Goal: Task Accomplishment & Management: Manage account settings

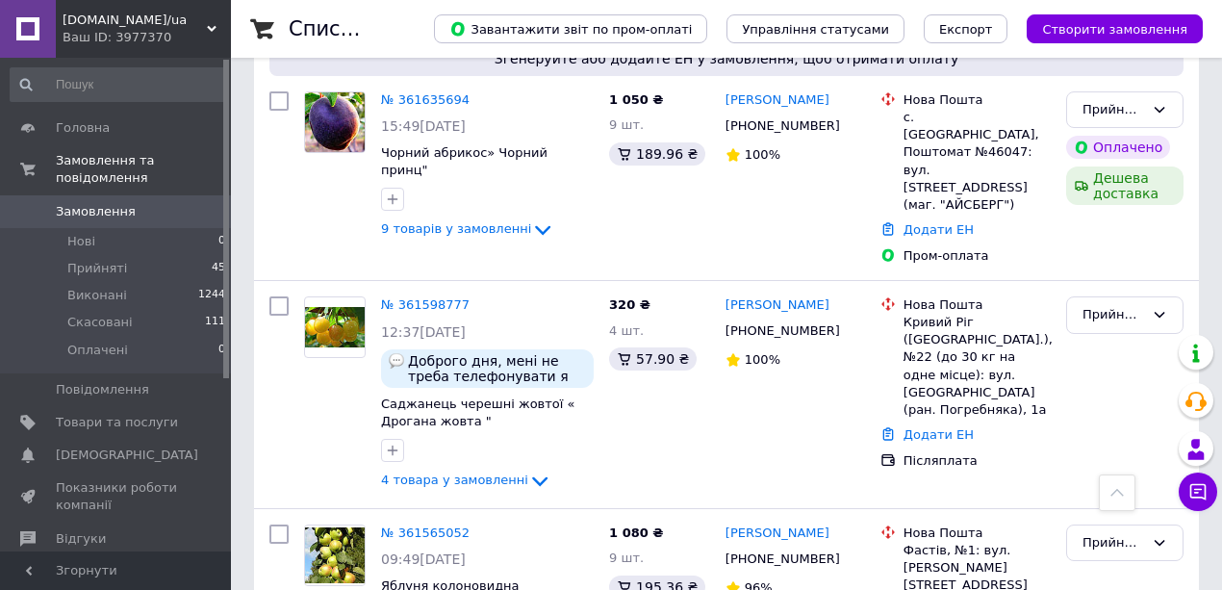
scroll to position [385, 0]
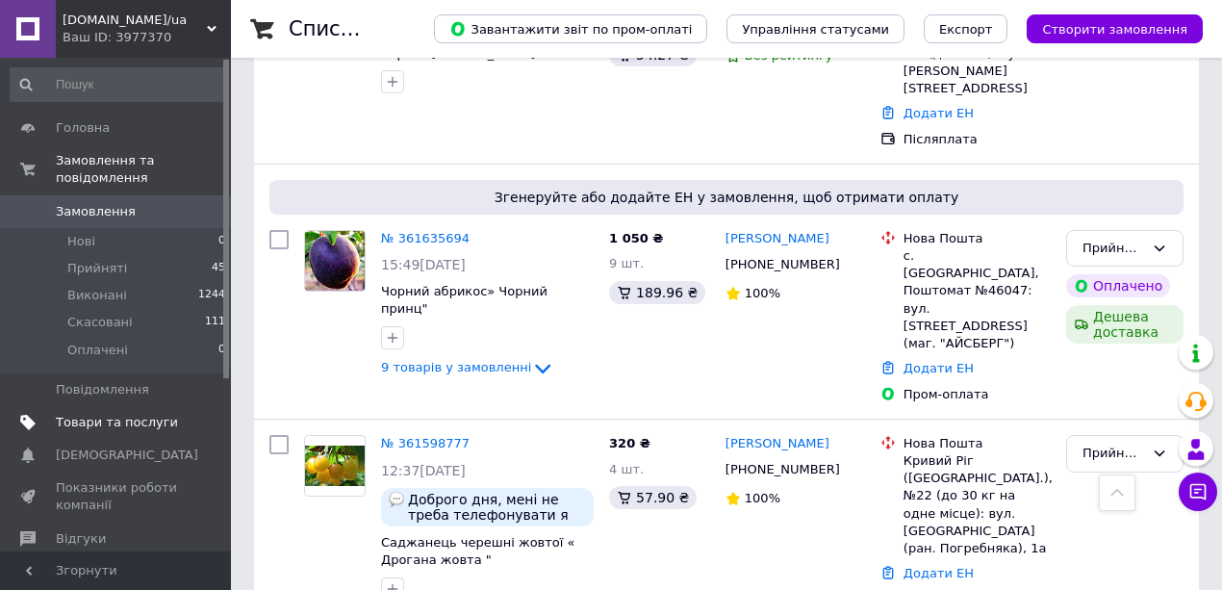
click at [108, 414] on span "Товари та послуги" at bounding box center [117, 422] width 122 height 17
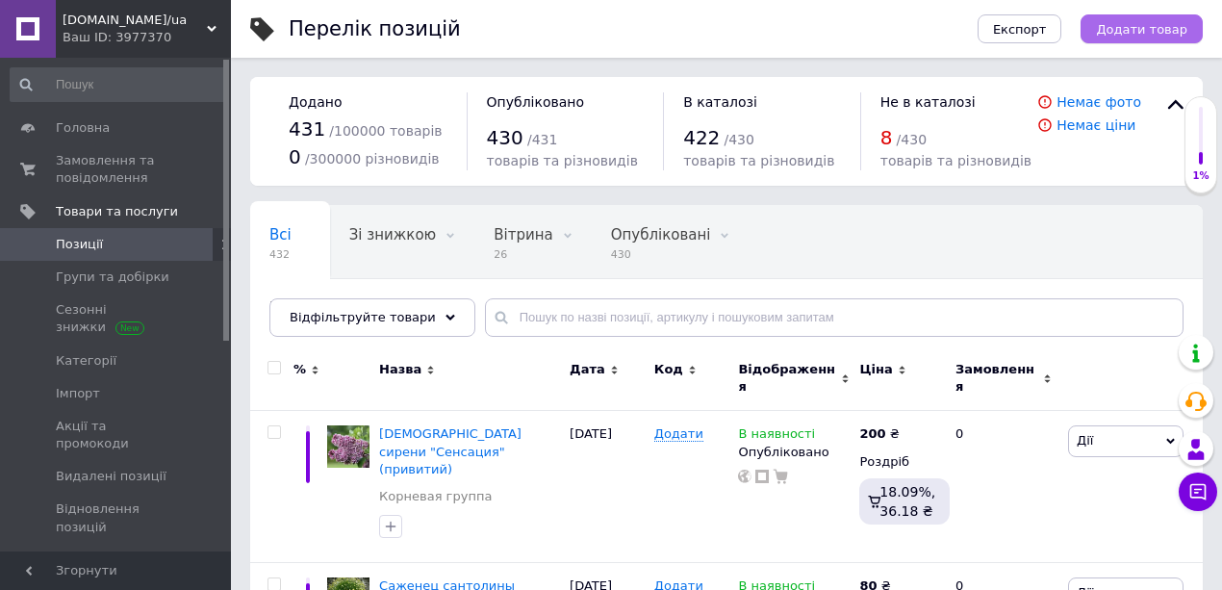
click at [1132, 28] on span "Додати товар" at bounding box center [1141, 29] width 91 height 14
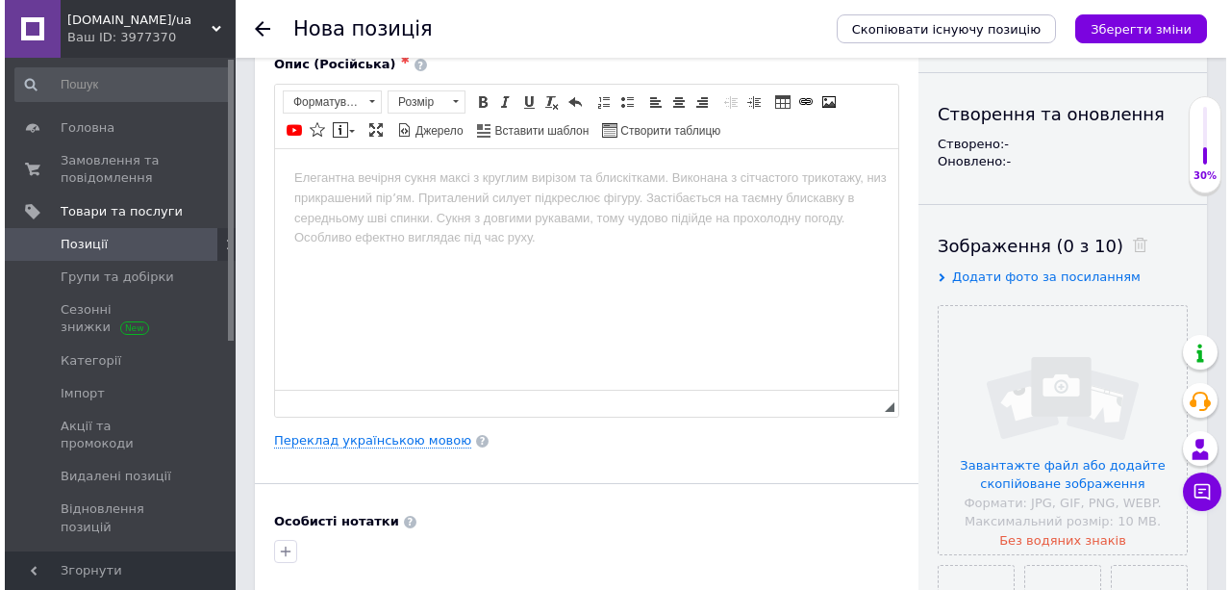
scroll to position [192, 0]
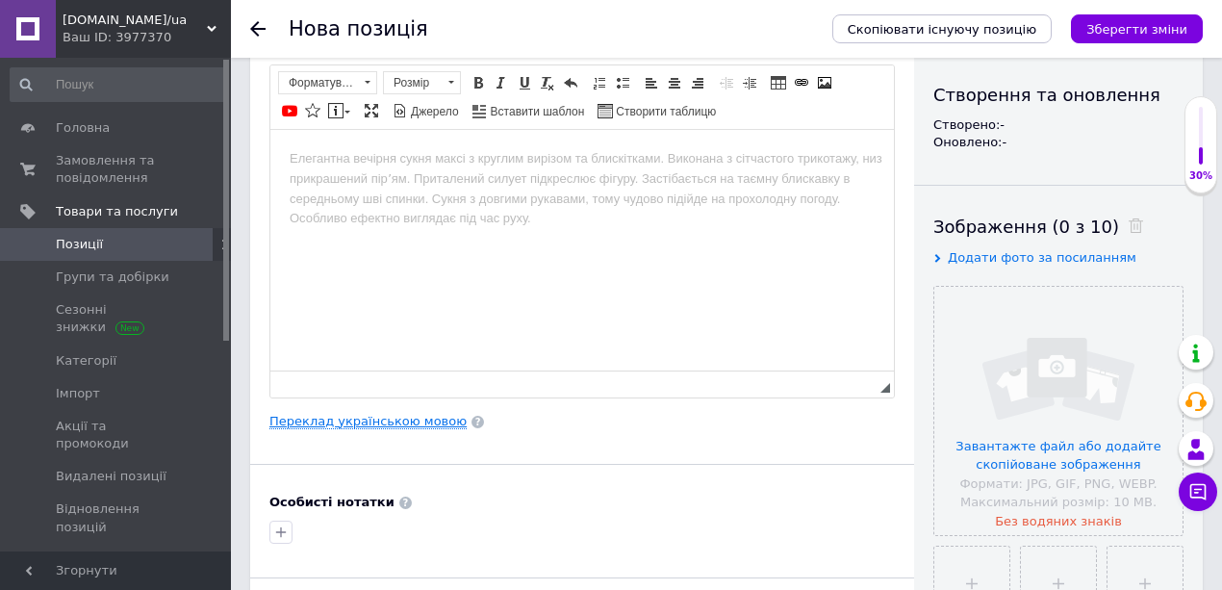
click at [378, 419] on link "Переклад українською мовою" at bounding box center [367, 421] width 197 height 15
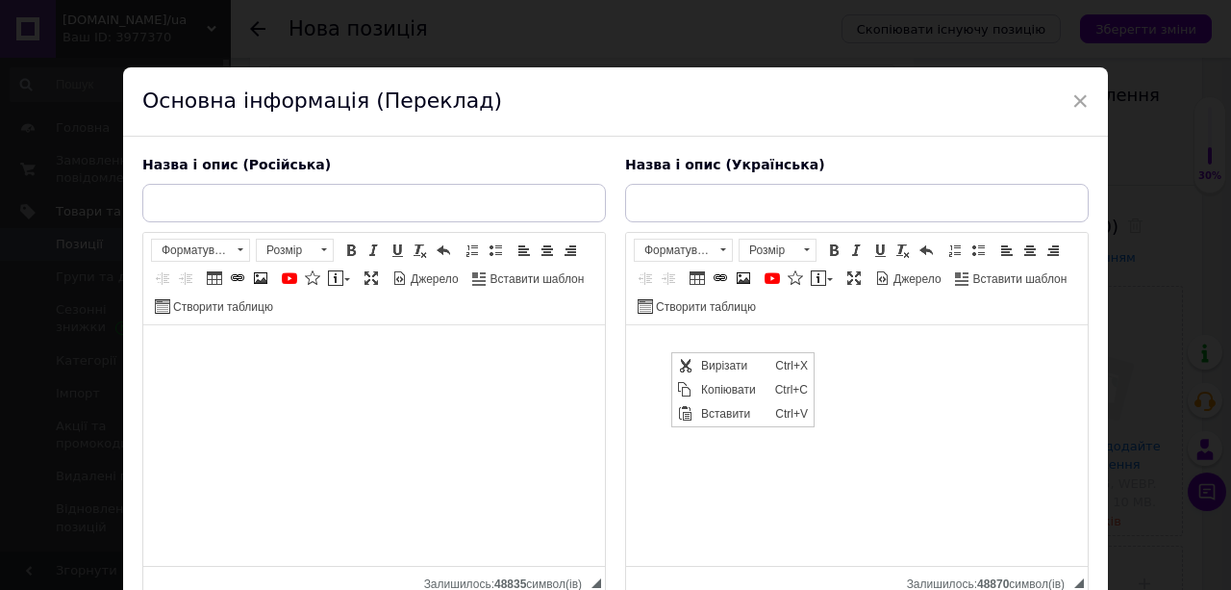
scroll to position [0, 0]
click at [711, 363] on span "Вирізати" at bounding box center [733, 364] width 74 height 23
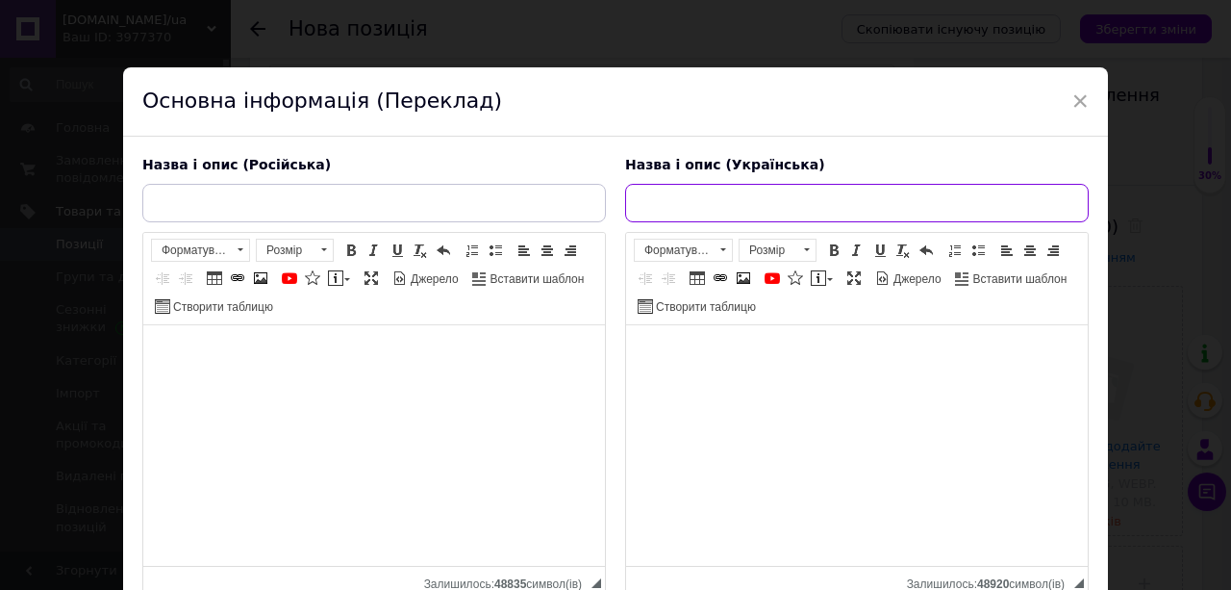
click at [661, 204] on input "text" at bounding box center [857, 203] width 464 height 38
paste input "Саджанець бузку Аделаїда Данбар (Adelaide Dunbar)"
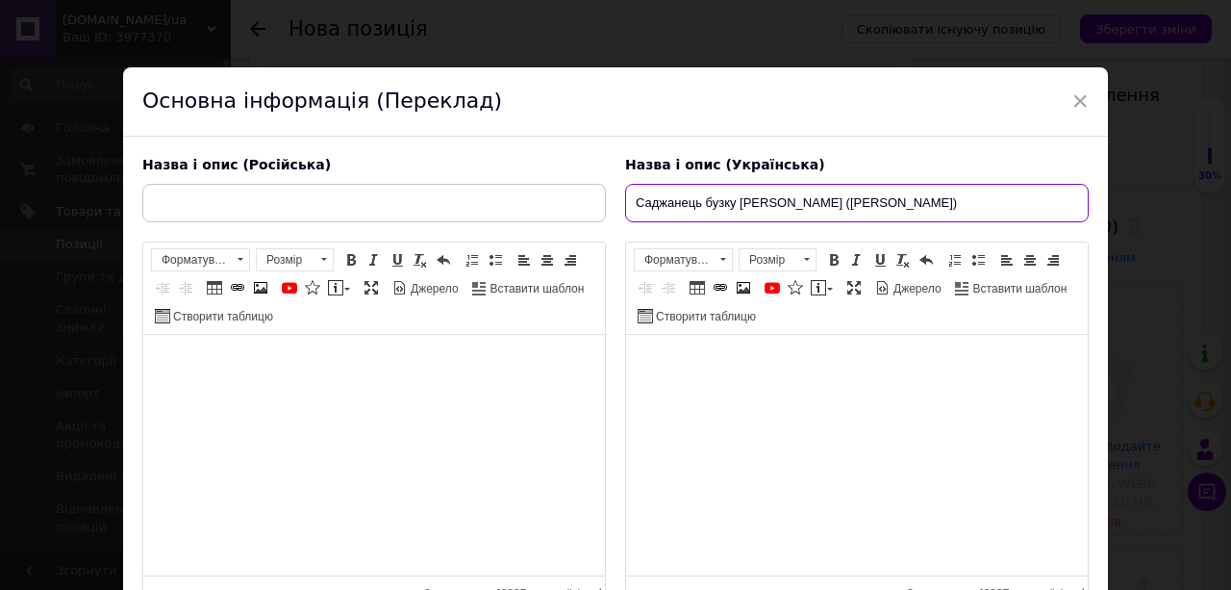
drag, startPoint x: 947, startPoint y: 204, endPoint x: 840, endPoint y: 216, distance: 107.5
click at [840, 216] on input "Саджанець бузку Аделаїда Данбар (Adelaide Dunbar)" at bounding box center [857, 203] width 464 height 38
type input "Саджанець бузку Аделаїда Данбар"
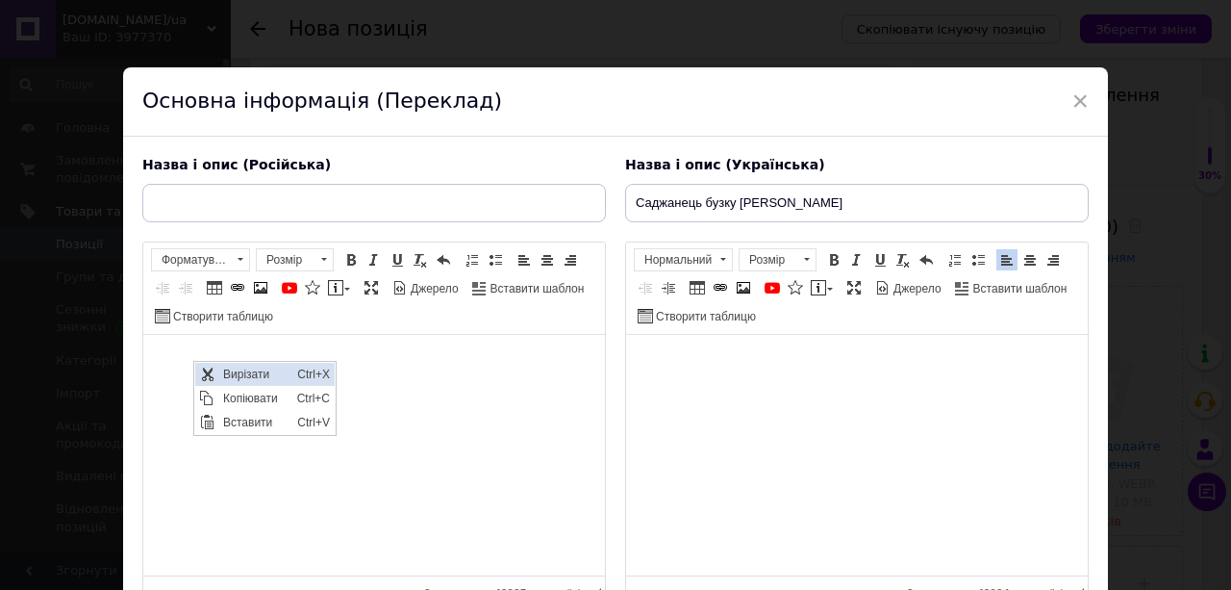
click at [233, 372] on span "Вирізати" at bounding box center [255, 373] width 74 height 23
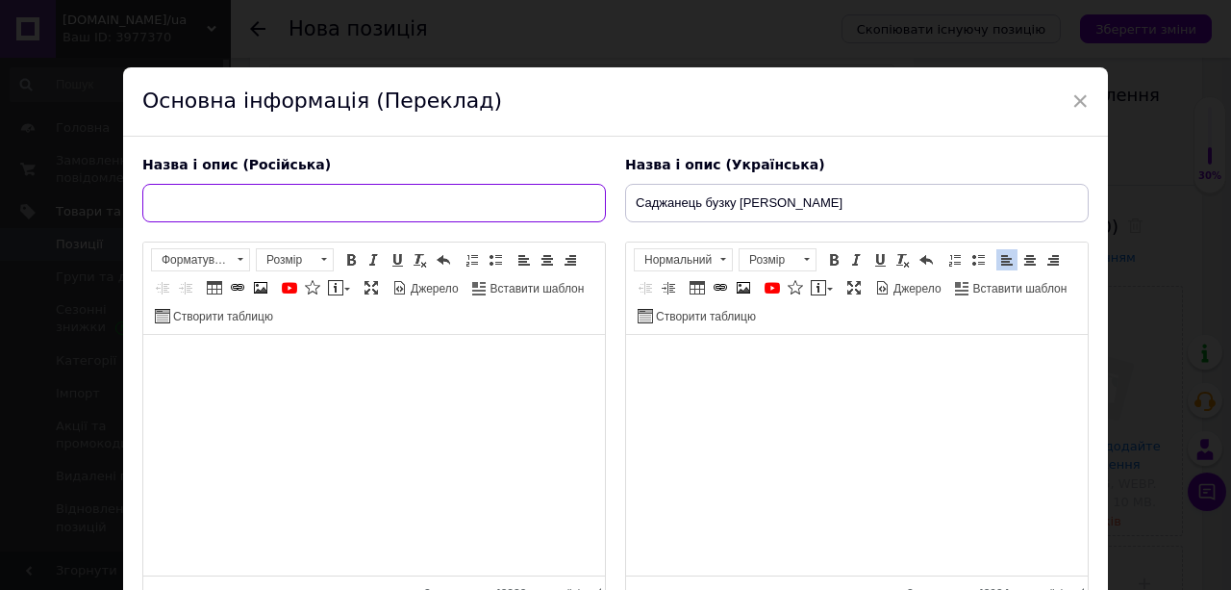
click at [206, 204] on input "text" at bounding box center [374, 203] width 464 height 38
paste input "Саженец сирени Аделаида Данбар (Adelaide Dunbar)"
type input "Саженец сирени [PERSON_NAME]"
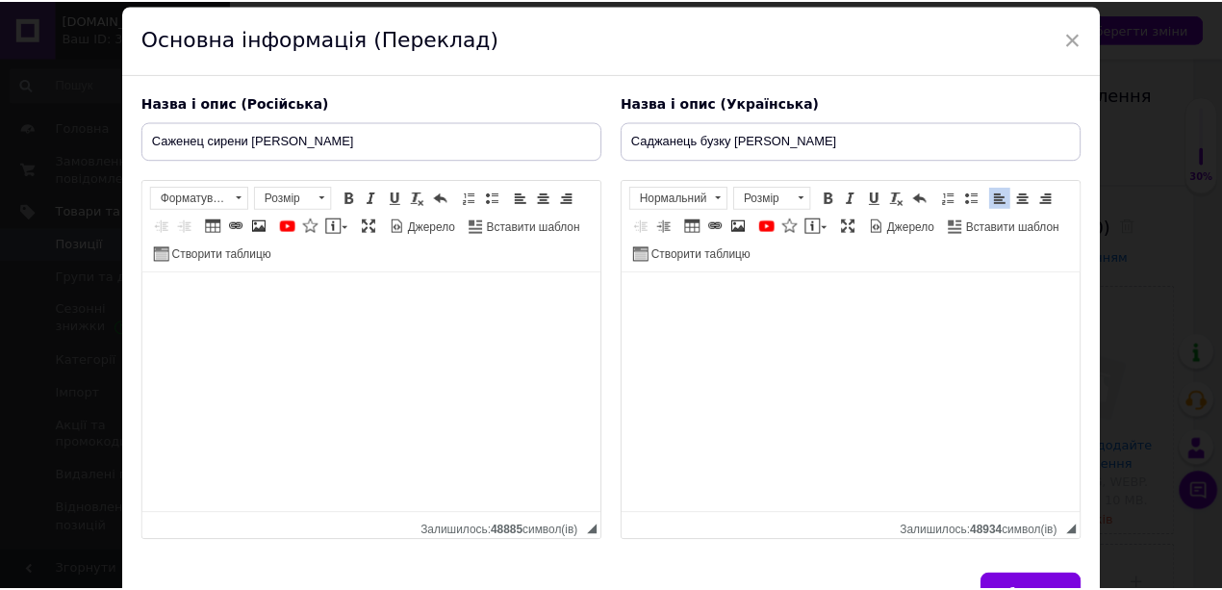
scroll to position [168, 0]
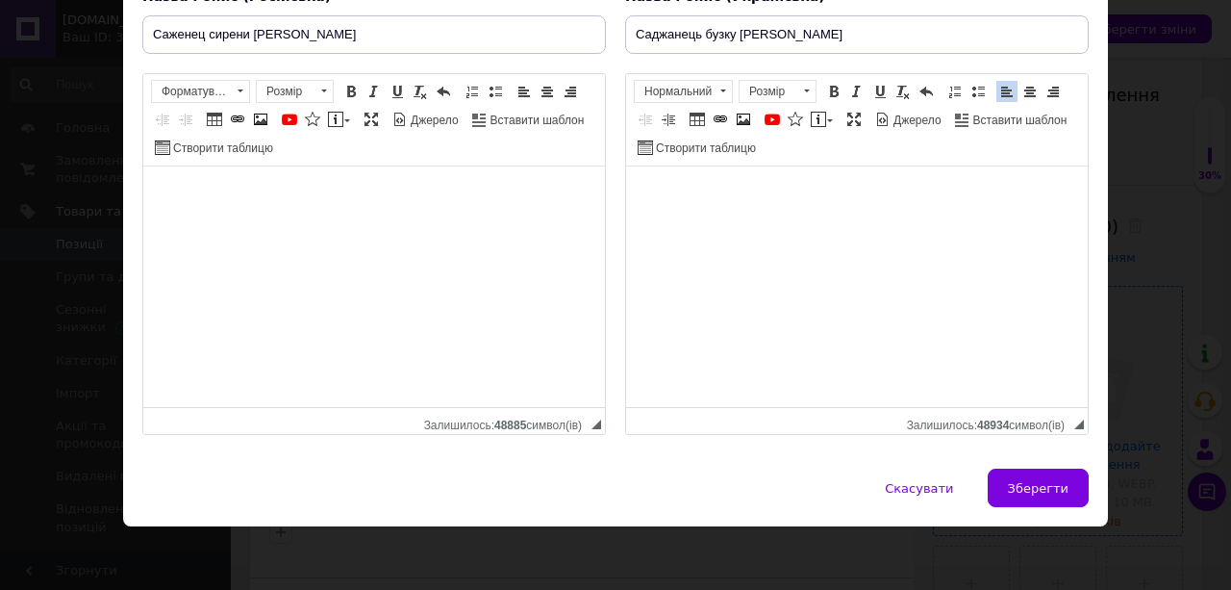
click at [1018, 481] on span "Зберегти" at bounding box center [1038, 488] width 61 height 14
type input "Саженец сирени [PERSON_NAME]"
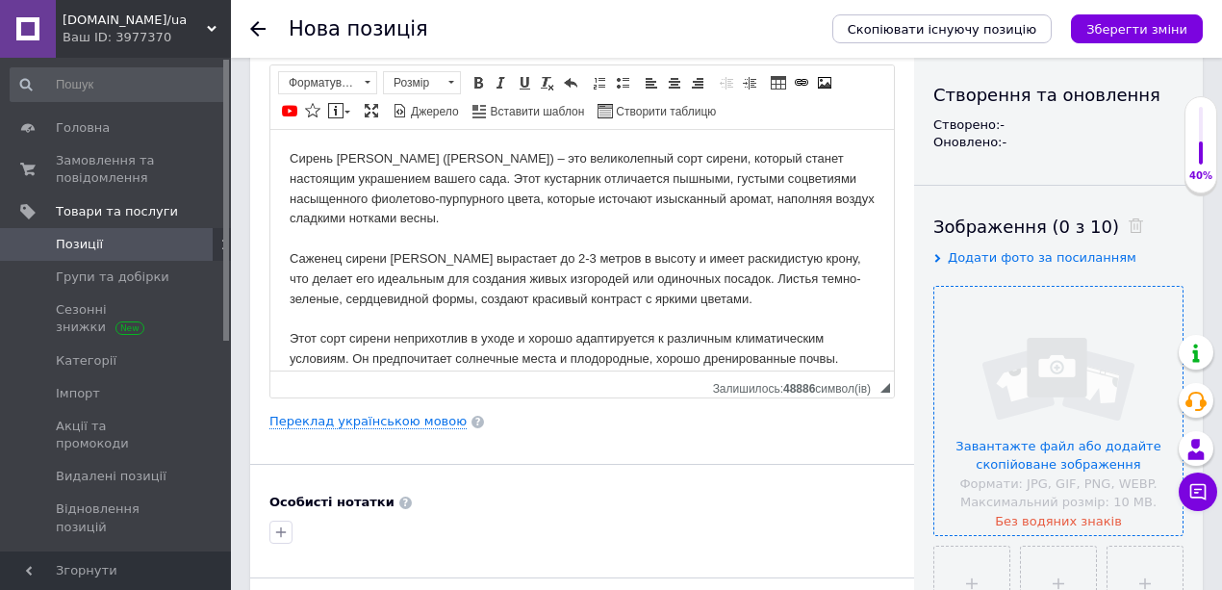
click at [1029, 371] on input "file" at bounding box center [1058, 411] width 248 height 248
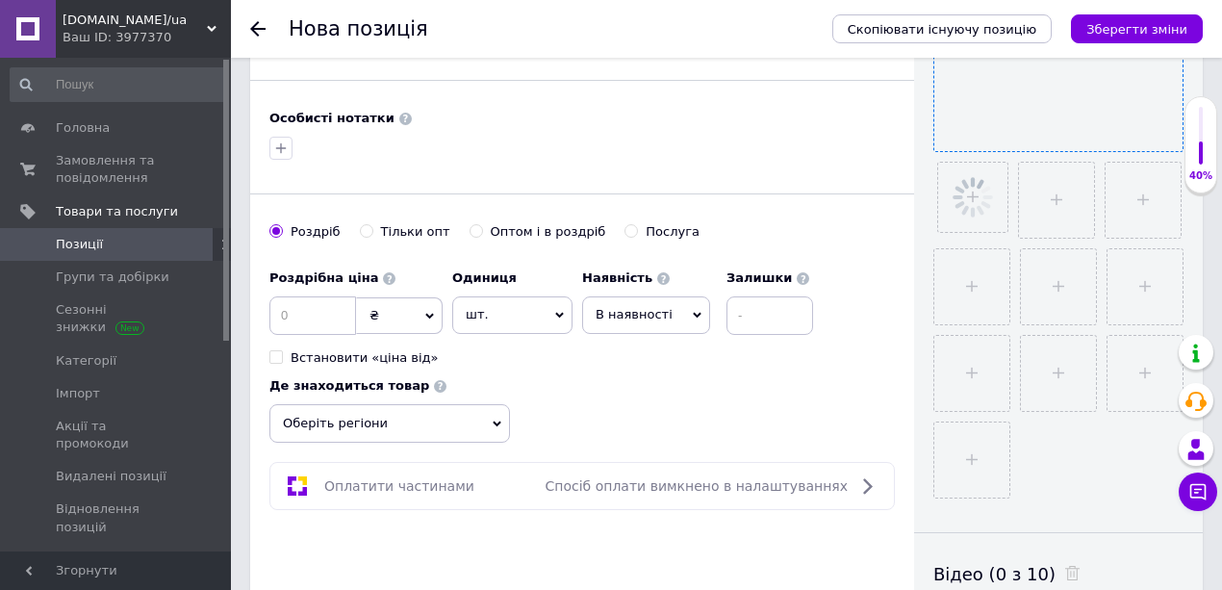
scroll to position [577, 0]
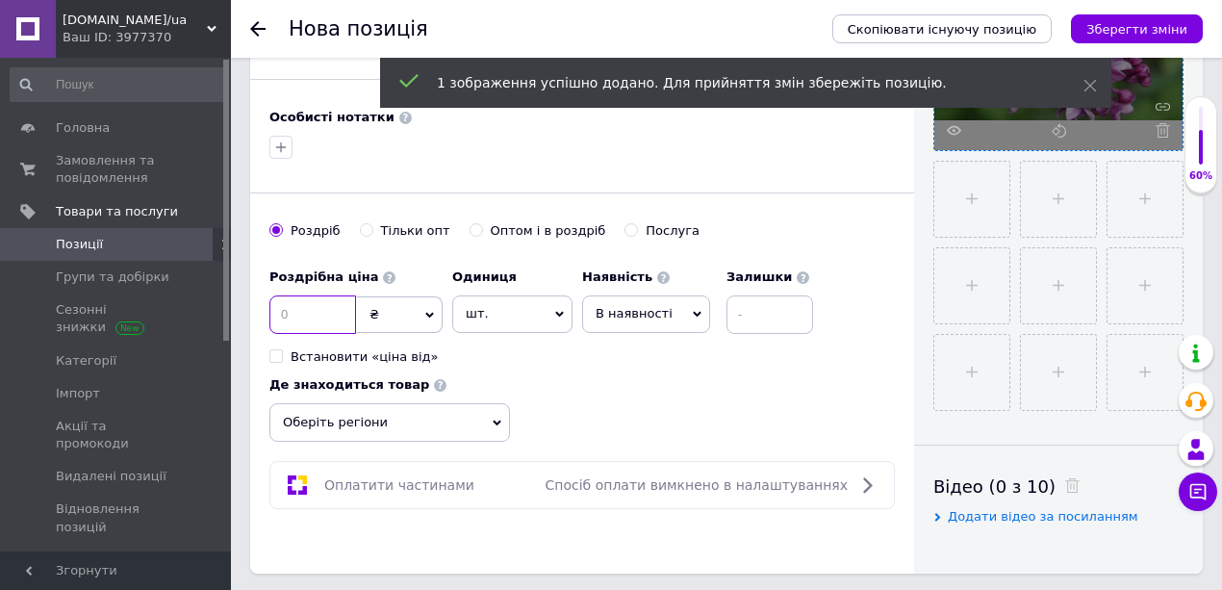
click at [316, 310] on input at bounding box center [312, 314] width 87 height 38
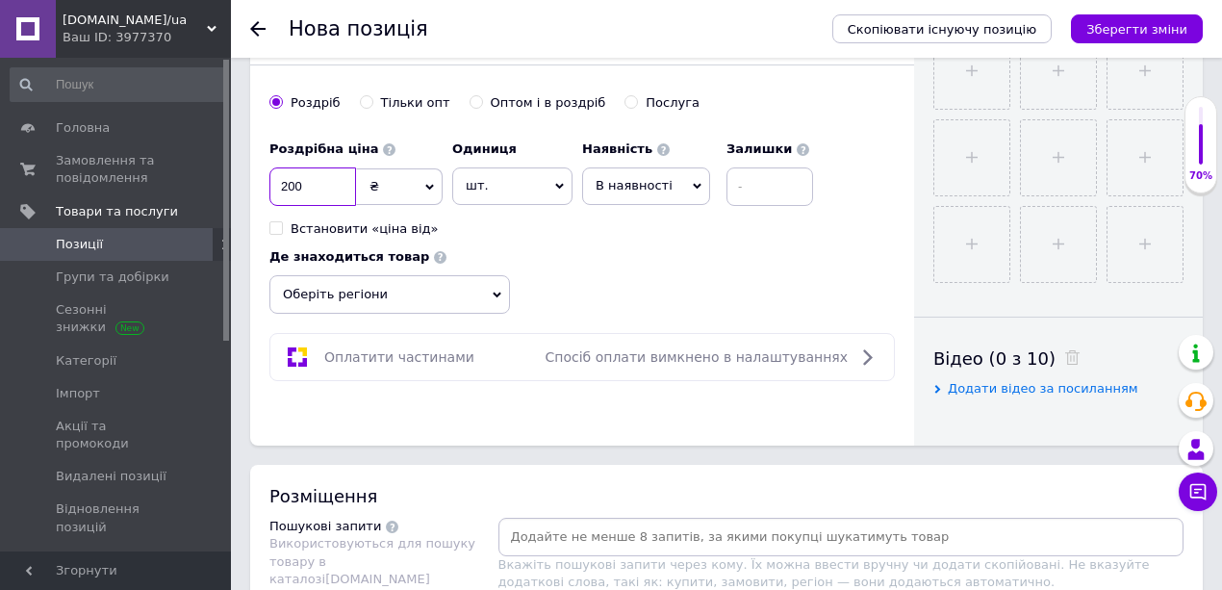
scroll to position [833, 0]
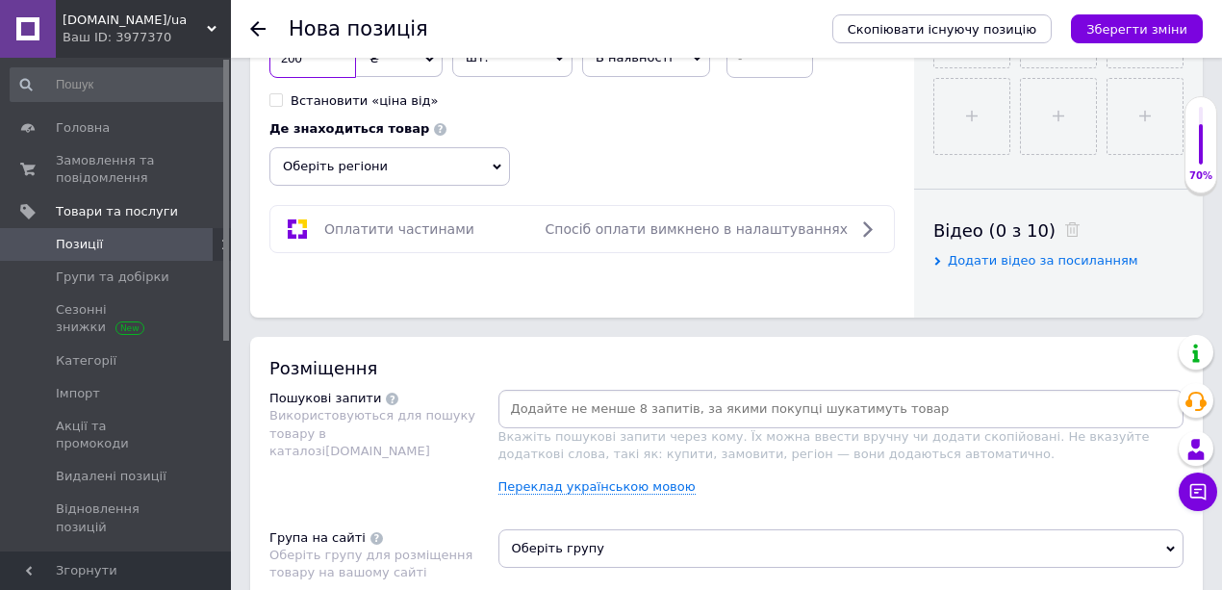
type input "200"
click at [392, 157] on span "Оберіть регіони" at bounding box center [389, 166] width 240 height 38
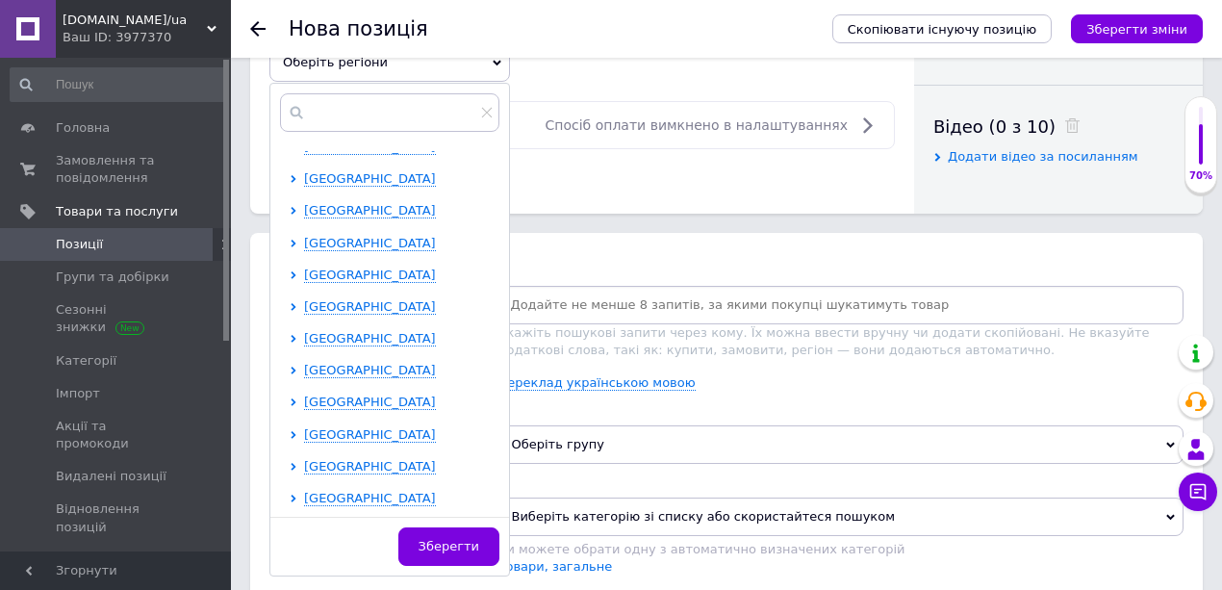
scroll to position [962, 0]
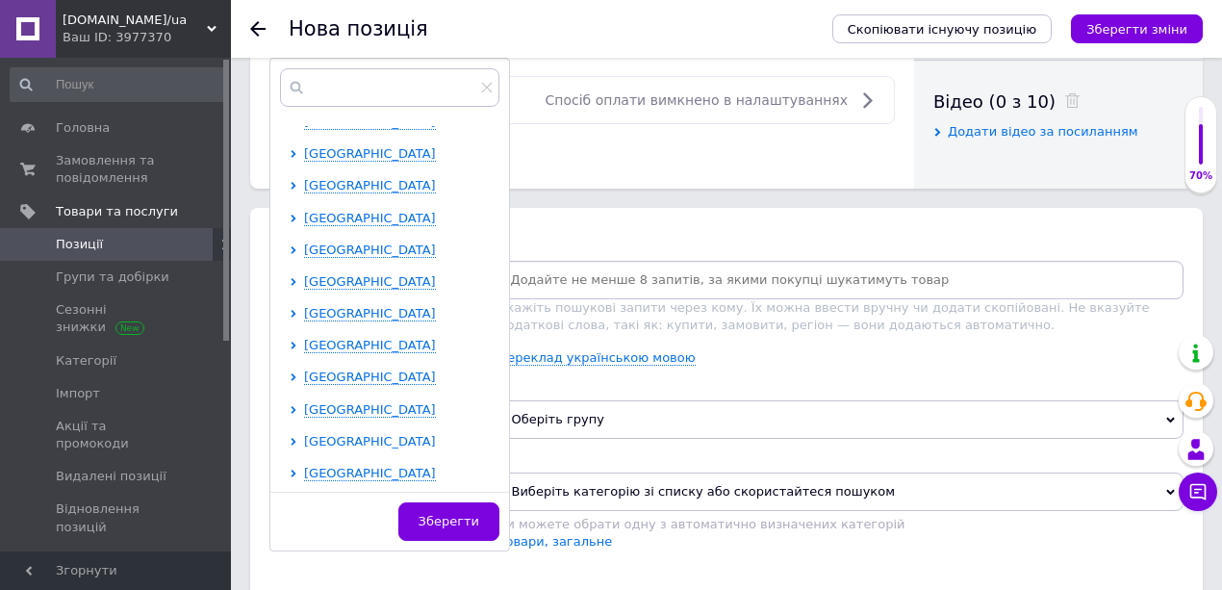
click at [335, 439] on span "Чернівецька область" at bounding box center [370, 441] width 132 height 14
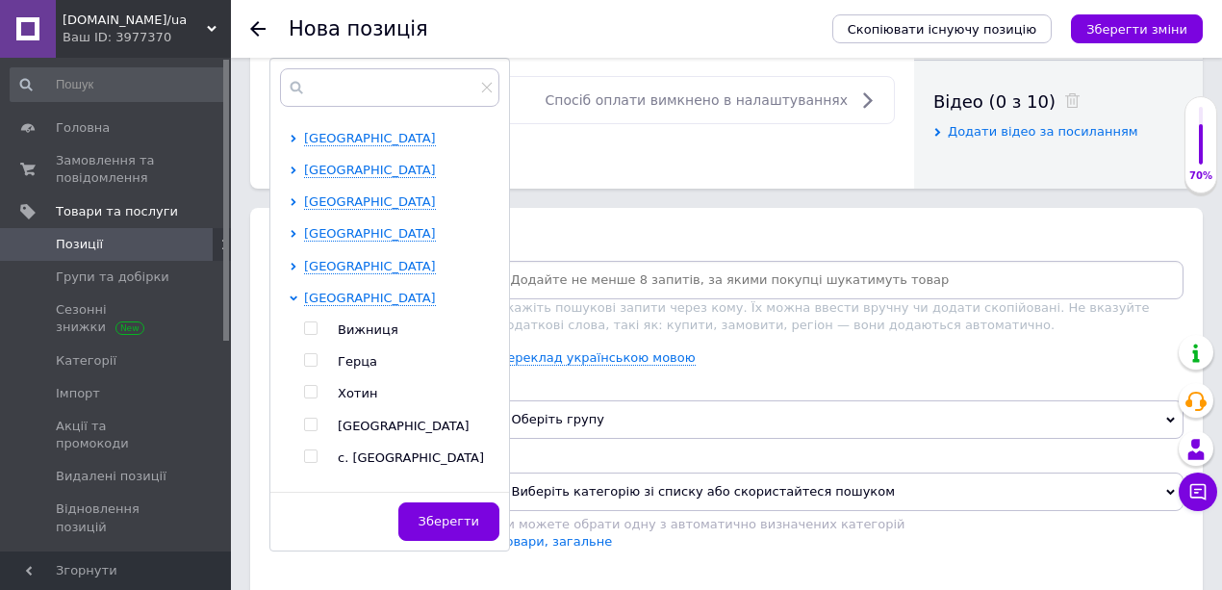
scroll to position [555, 0]
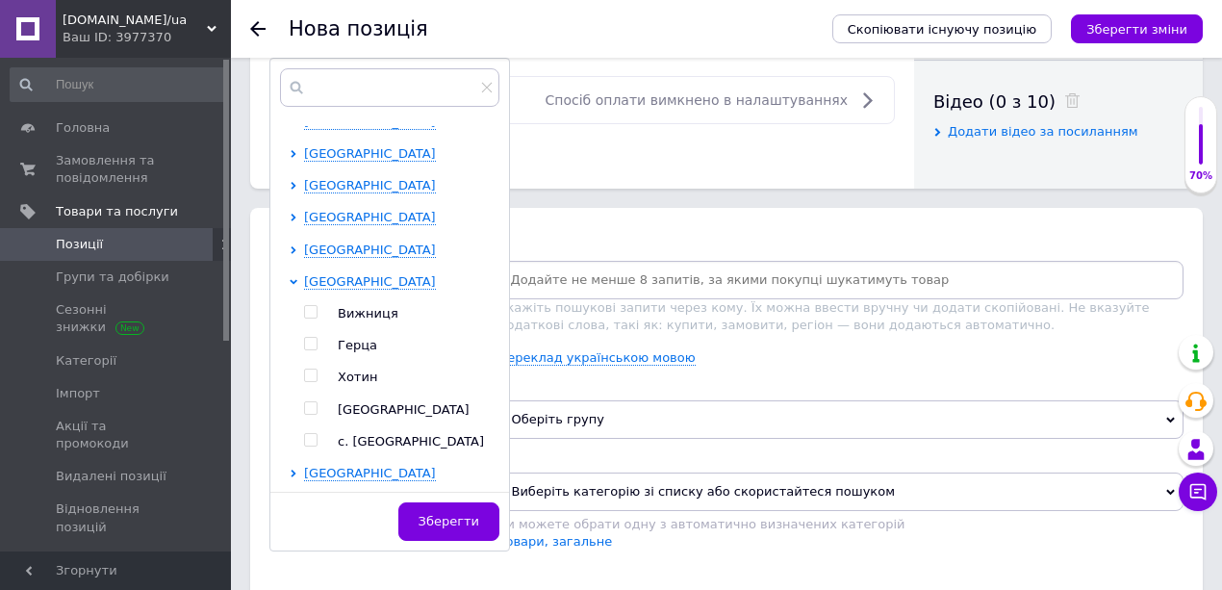
click at [310, 402] on input "checkbox" at bounding box center [310, 408] width 13 height 13
checkbox input "true"
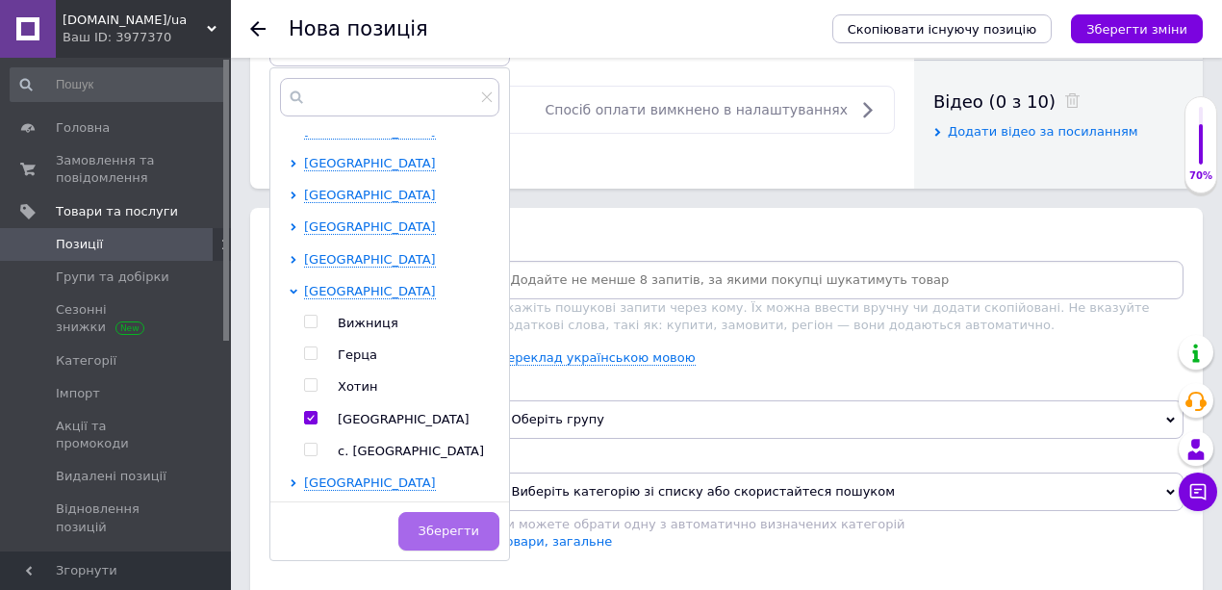
click at [437, 523] on span "Зберегти" at bounding box center [448, 530] width 61 height 14
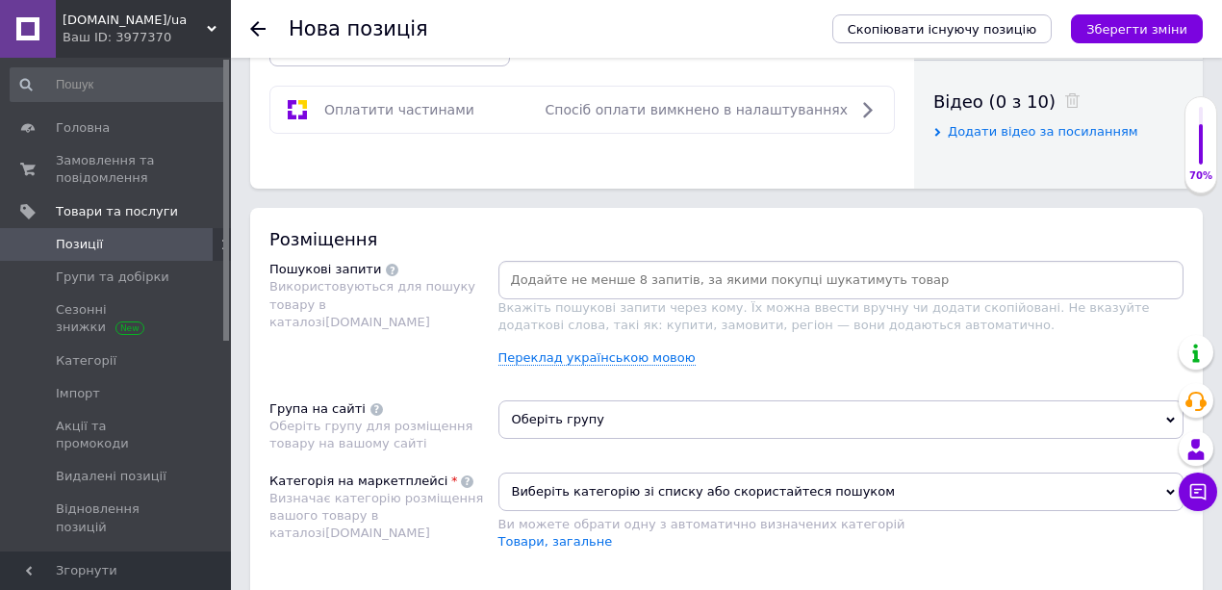
click at [571, 414] on span "Оберіть групу" at bounding box center [841, 419] width 686 height 38
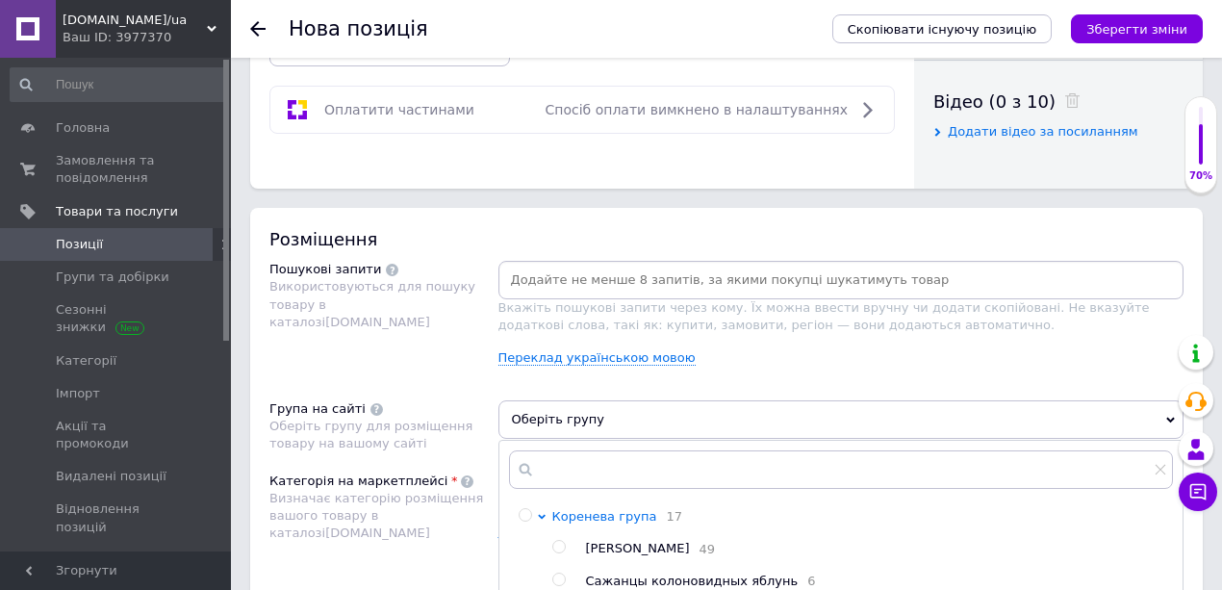
click at [612, 509] on span "Коренева група" at bounding box center [604, 516] width 105 height 14
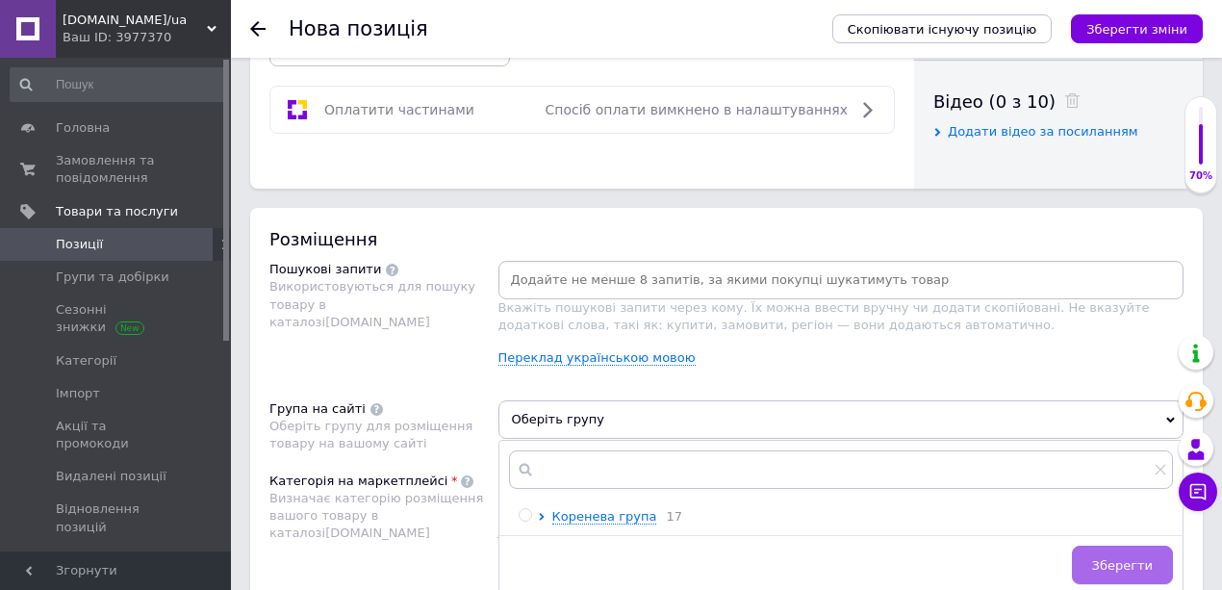
click at [1129, 550] on button "Зберегти" at bounding box center [1122, 564] width 101 height 38
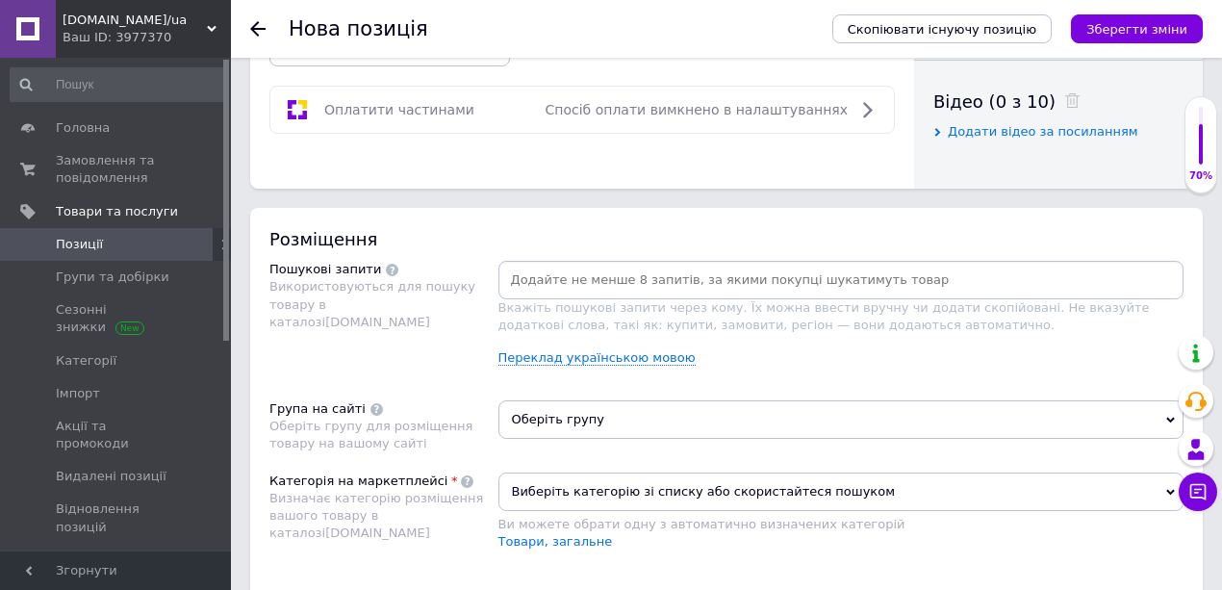
click at [625, 485] on span "Виберіть категорію зі списку або скористайтеся пошуком" at bounding box center [841, 491] width 686 height 38
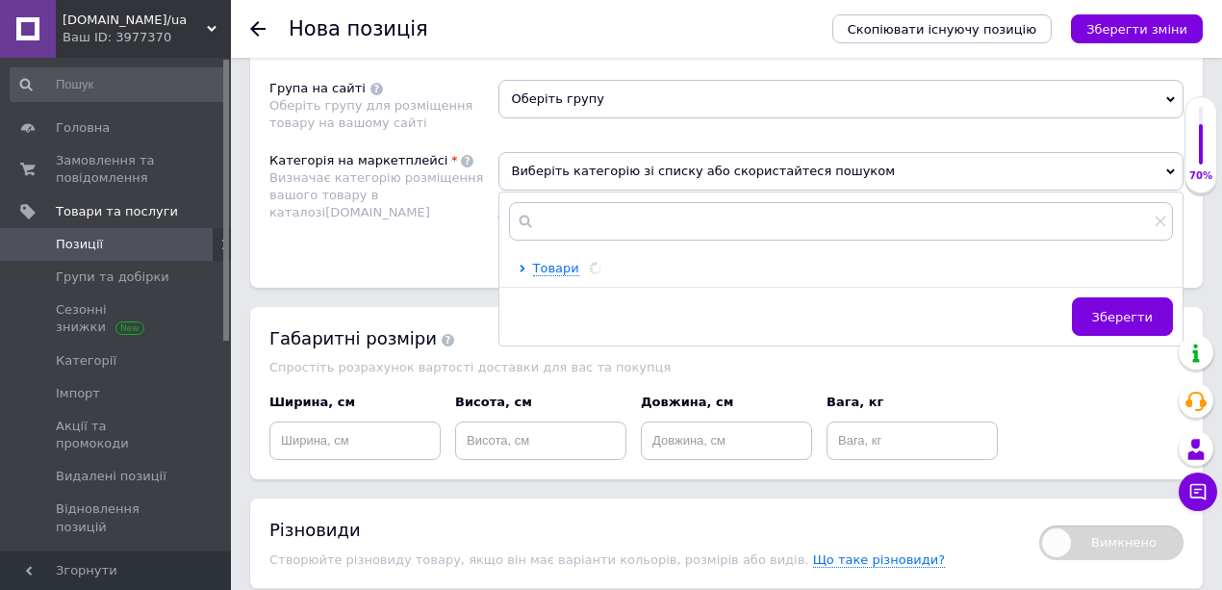
scroll to position [0, 0]
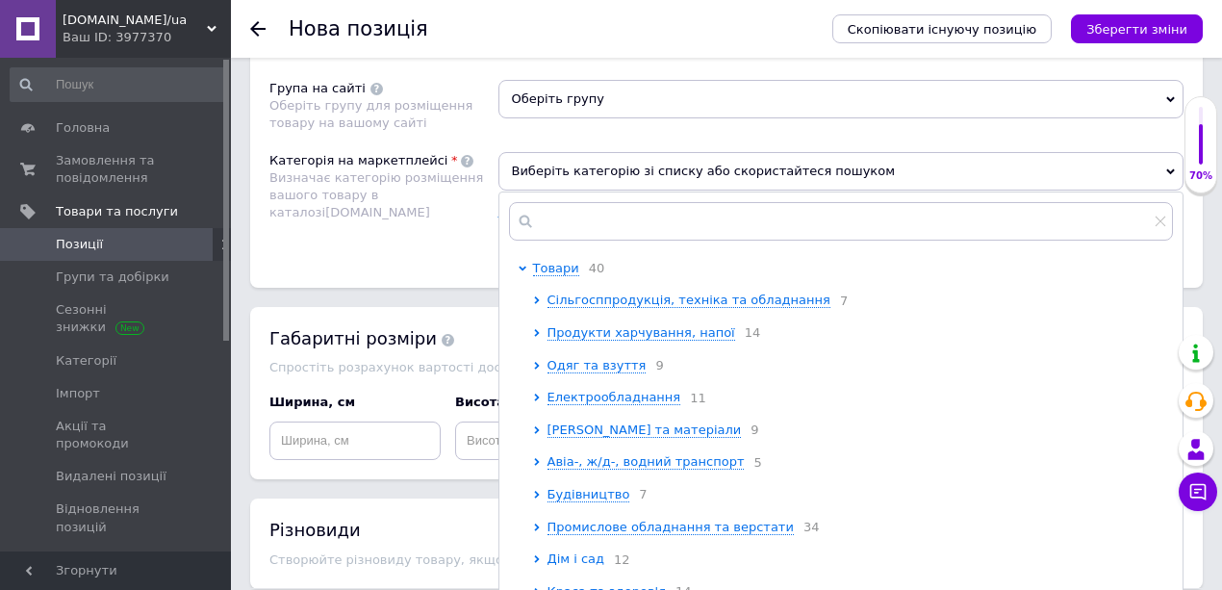
click at [595, 560] on span "Дім і сад" at bounding box center [576, 558] width 58 height 14
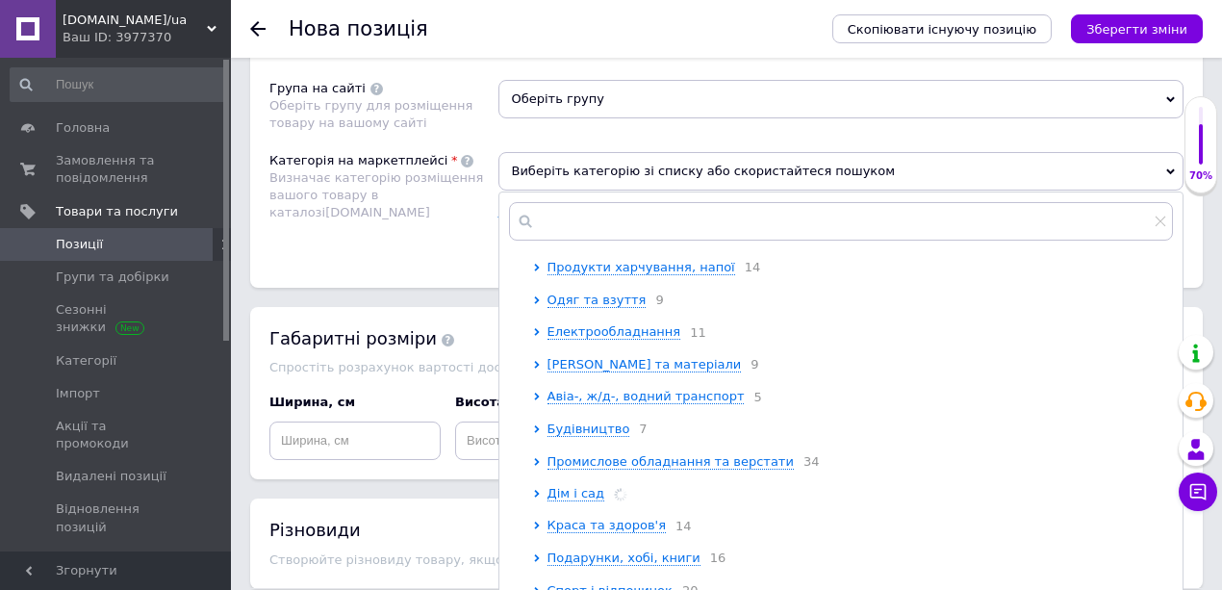
scroll to position [129, 0]
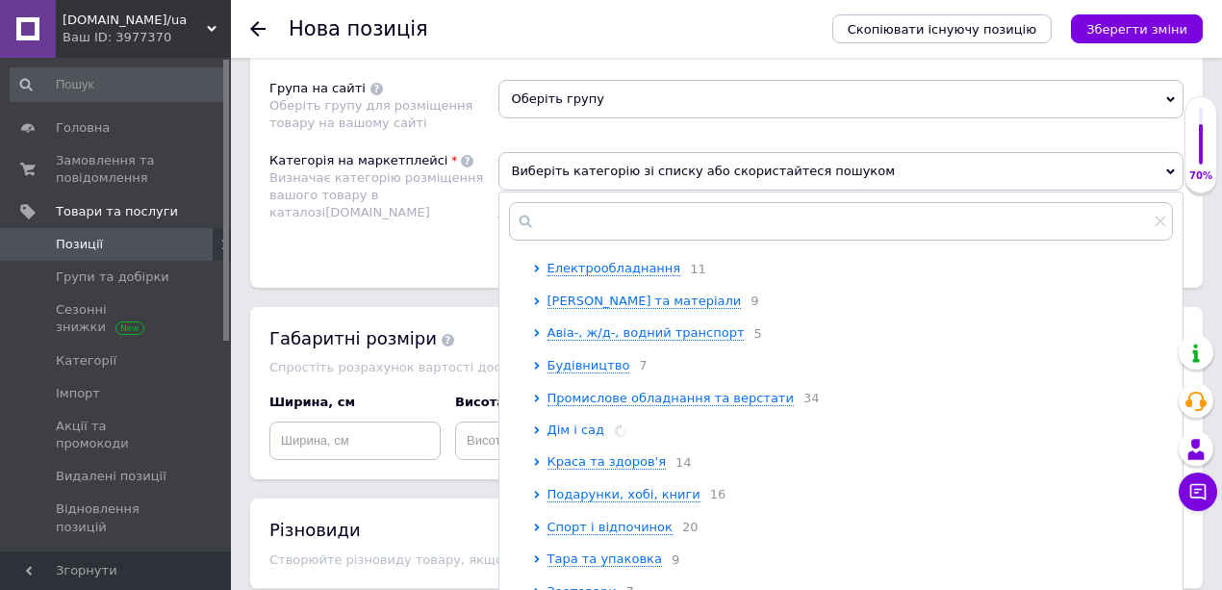
click at [579, 434] on span "Дім і сад" at bounding box center [576, 429] width 58 height 14
click at [571, 469] on span "Сад" at bounding box center [574, 462] width 25 height 14
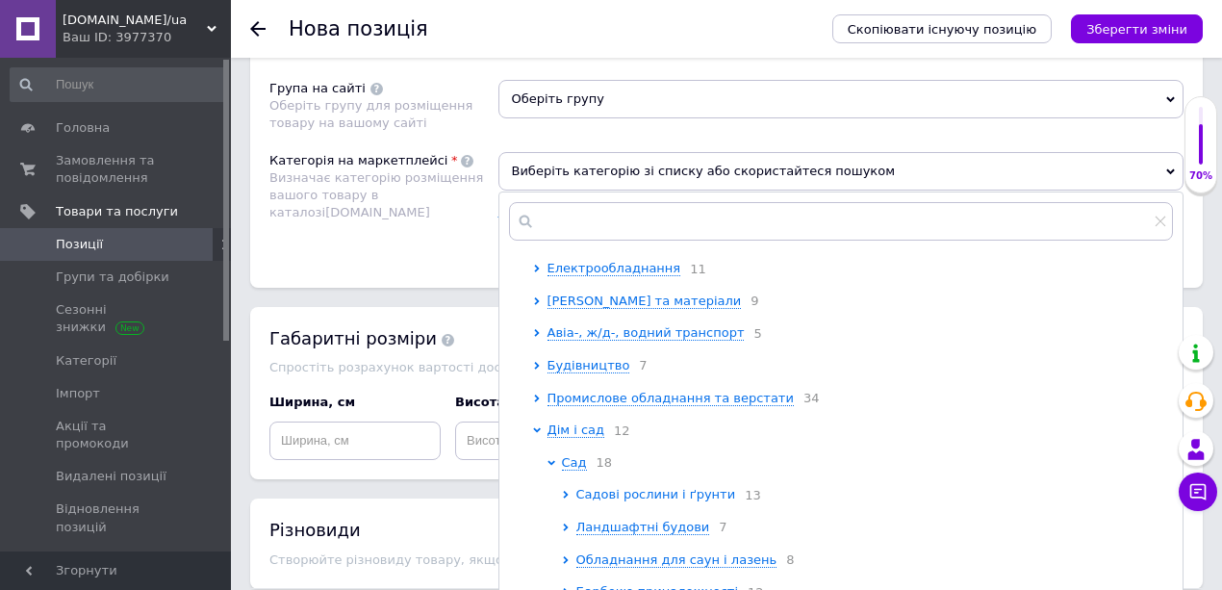
click at [611, 501] on span "Садові рослини і ґрунти" at bounding box center [656, 494] width 160 height 14
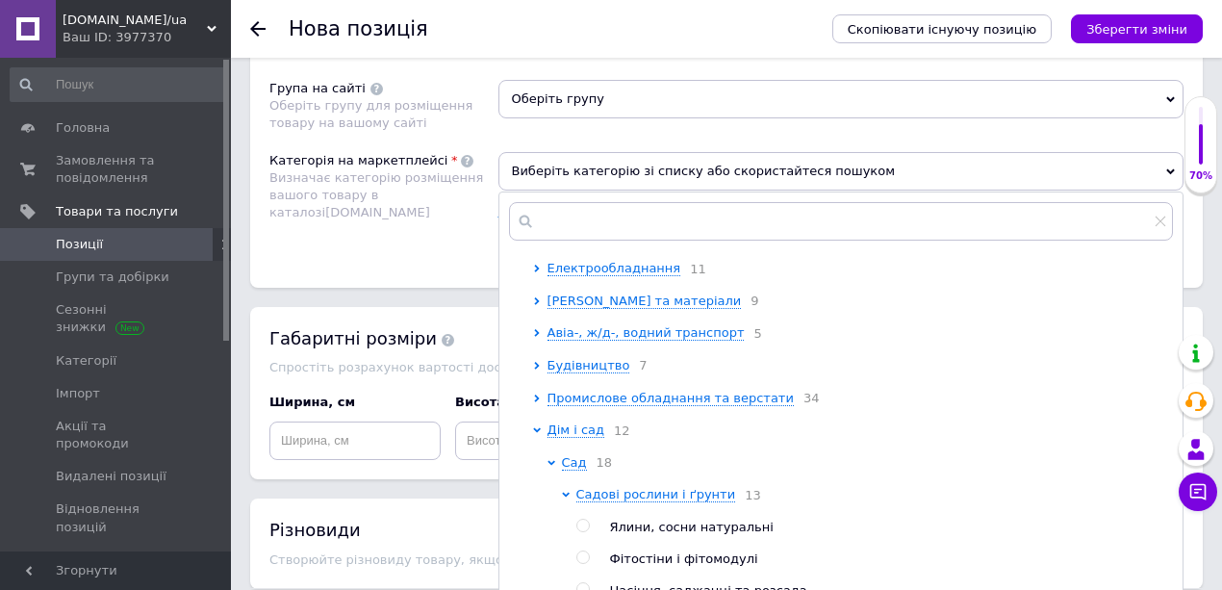
scroll to position [192, 0]
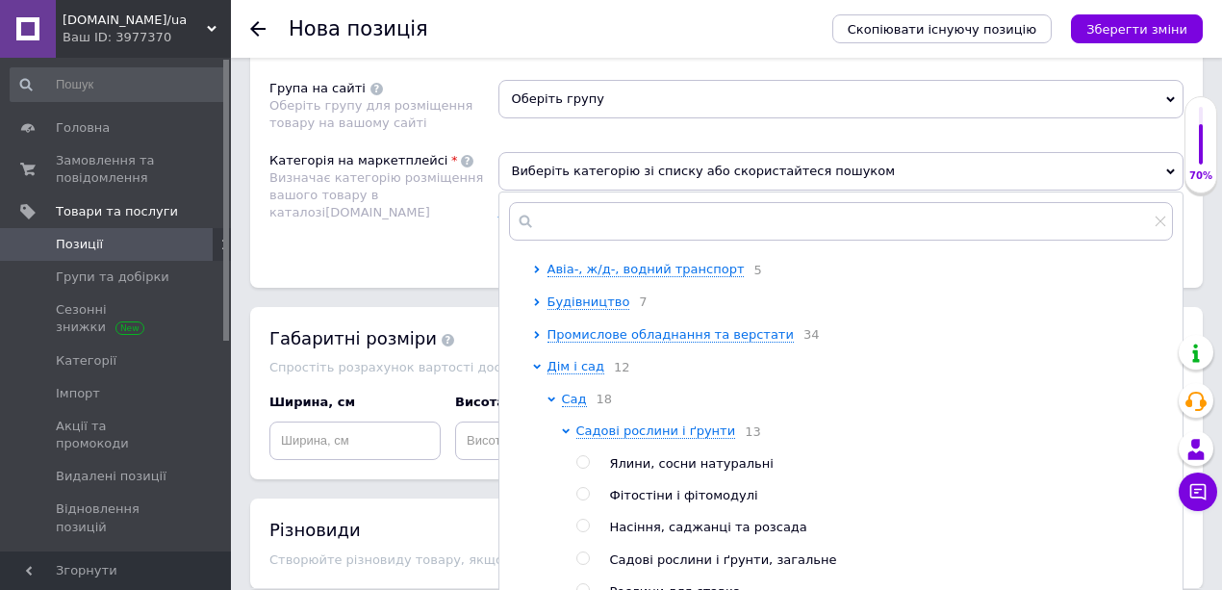
click at [579, 532] on input "radio" at bounding box center [582, 525] width 13 height 13
radio input "true"
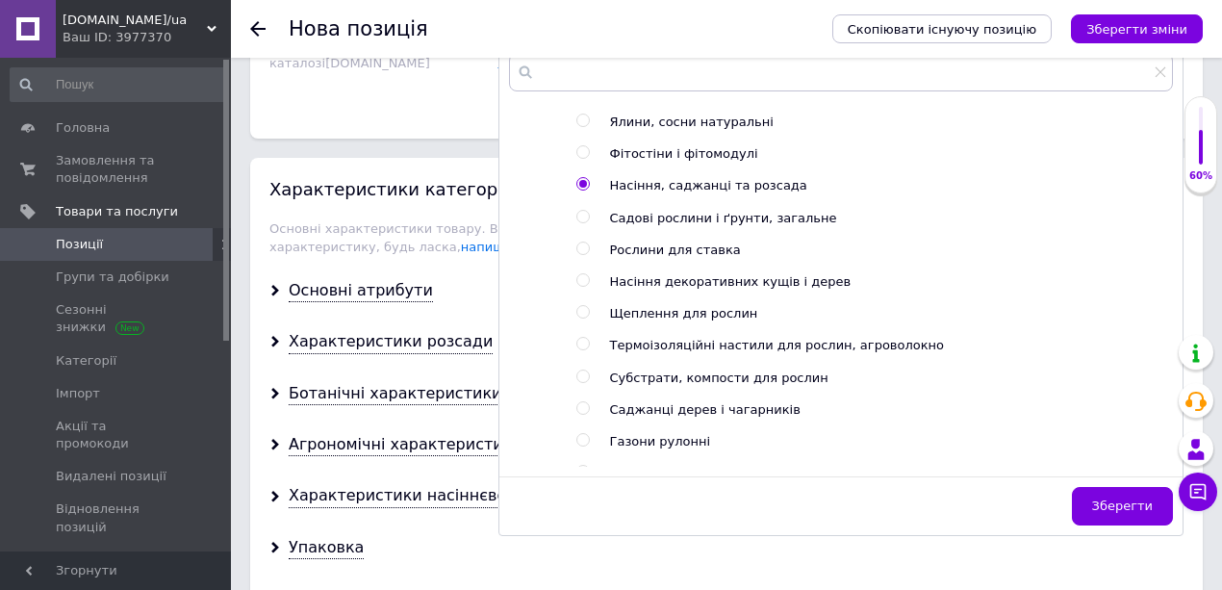
scroll to position [1475, 0]
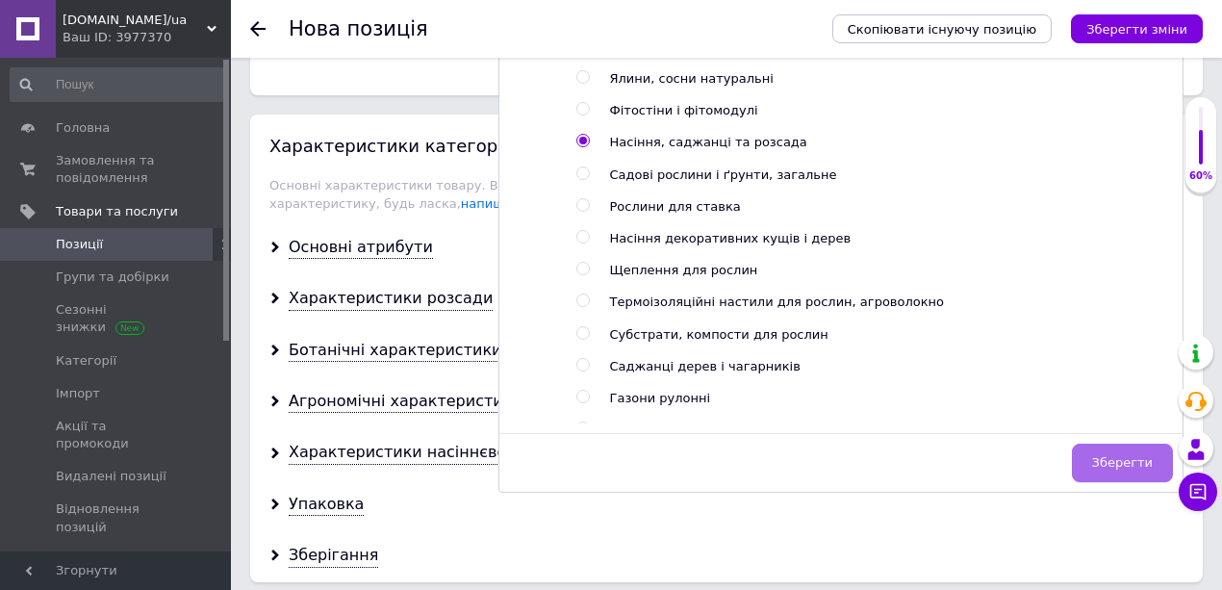
click at [1129, 455] on span "Зберегти" at bounding box center [1122, 462] width 61 height 14
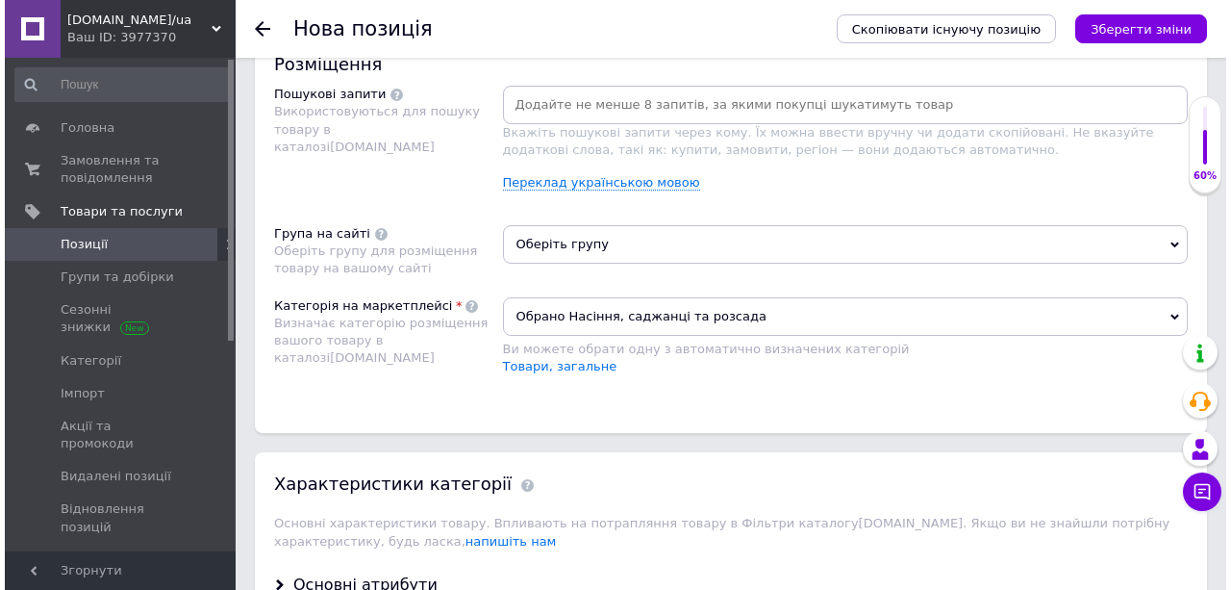
scroll to position [1025, 0]
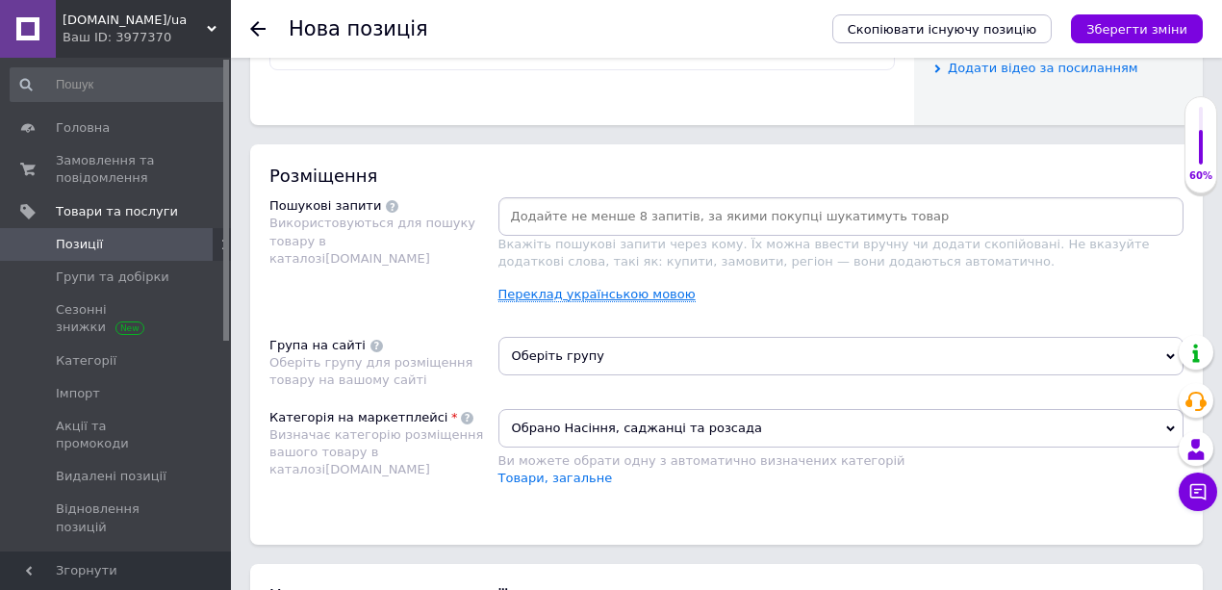
click at [543, 287] on link "Переклад українською мовою" at bounding box center [596, 294] width 197 height 15
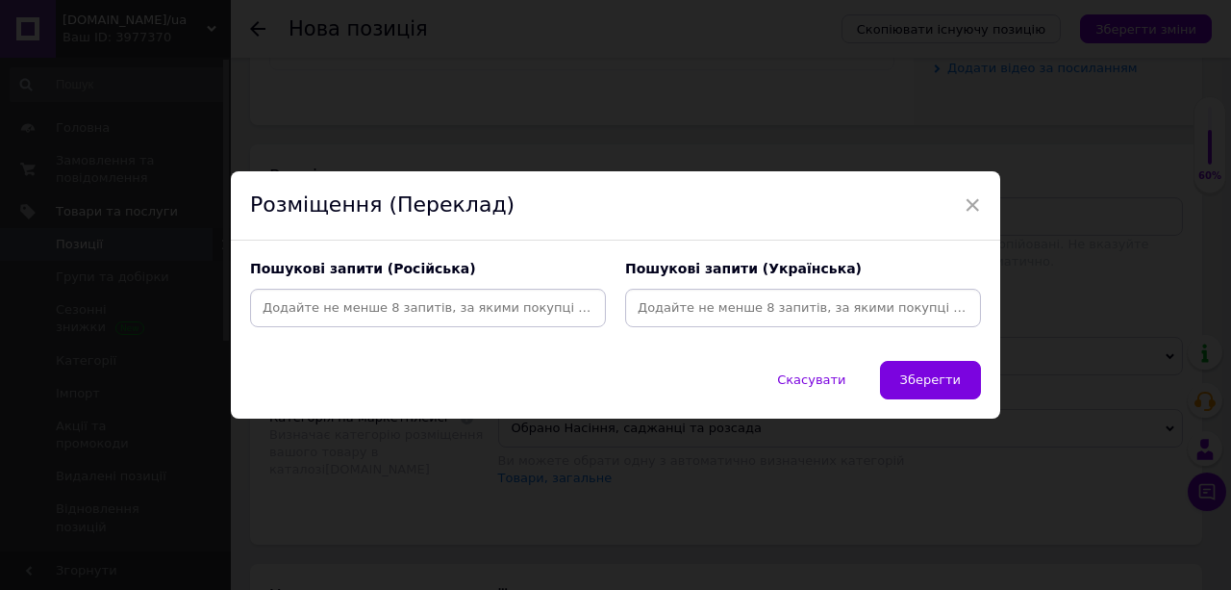
click at [418, 313] on input at bounding box center [428, 307] width 348 height 29
paste input "Саженец сирени Аделаида Данбар (Adelaide Dunbar)"
type input "Саженец сирени [PERSON_NAME]"
drag, startPoint x: 466, startPoint y: 308, endPoint x: 261, endPoint y: 314, distance: 205.0
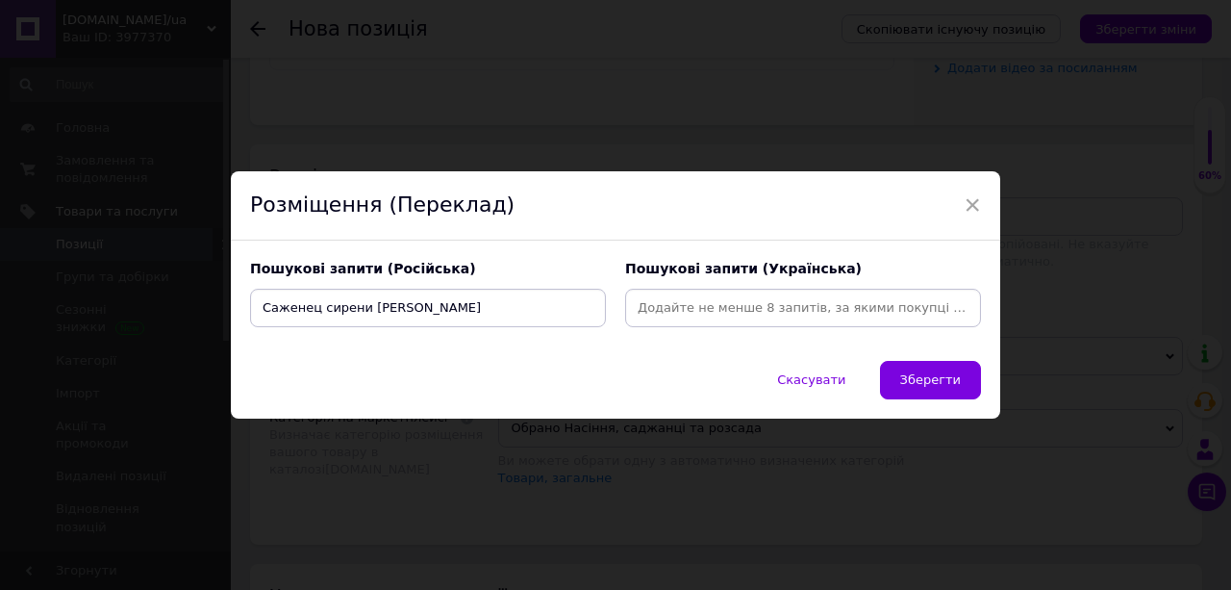
click at [261, 314] on input "Саженец сирени [PERSON_NAME]" at bounding box center [428, 307] width 348 height 29
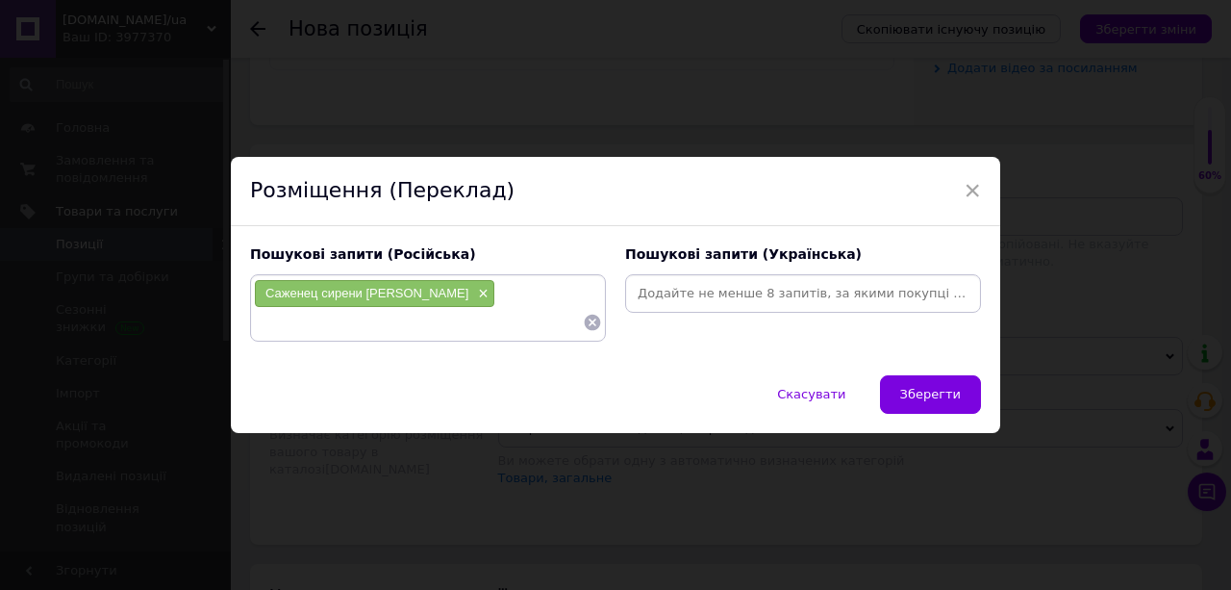
drag, startPoint x: 273, startPoint y: 338, endPoint x: 254, endPoint y: 322, distance: 24.6
click at [254, 322] on input at bounding box center [418, 322] width 329 height 29
paste input "Саженец сирени [PERSON_NAME]"
type input "Саженец сирени Аделаида Данбар купить"
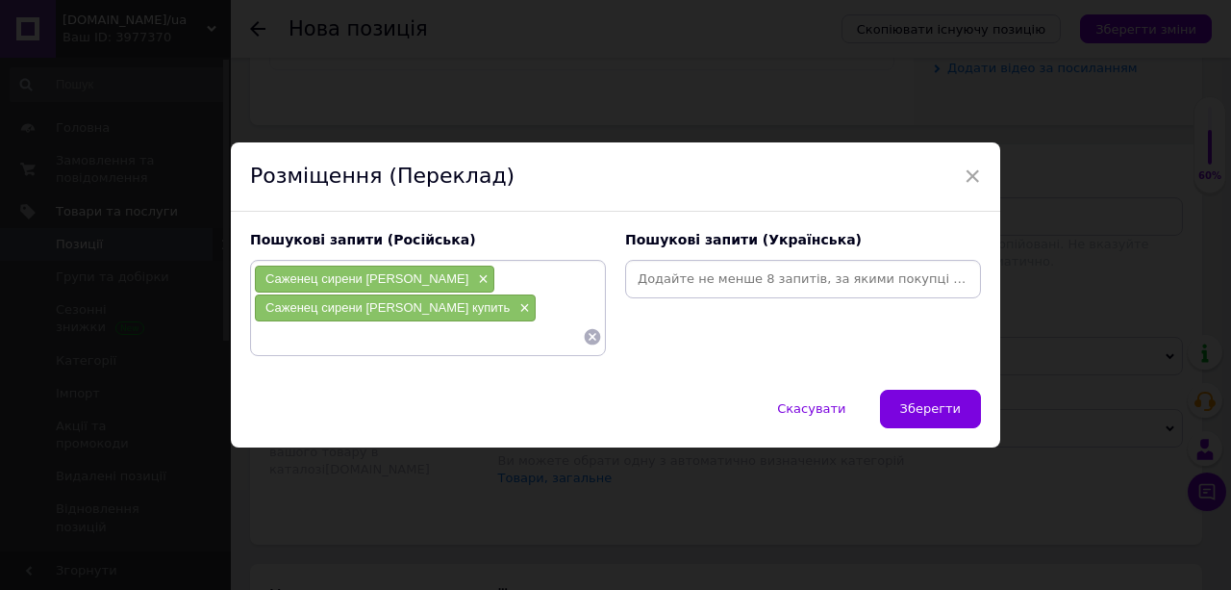
paste input "Саженец сирени [PERSON_NAME]"
type input "Саженец сирени"
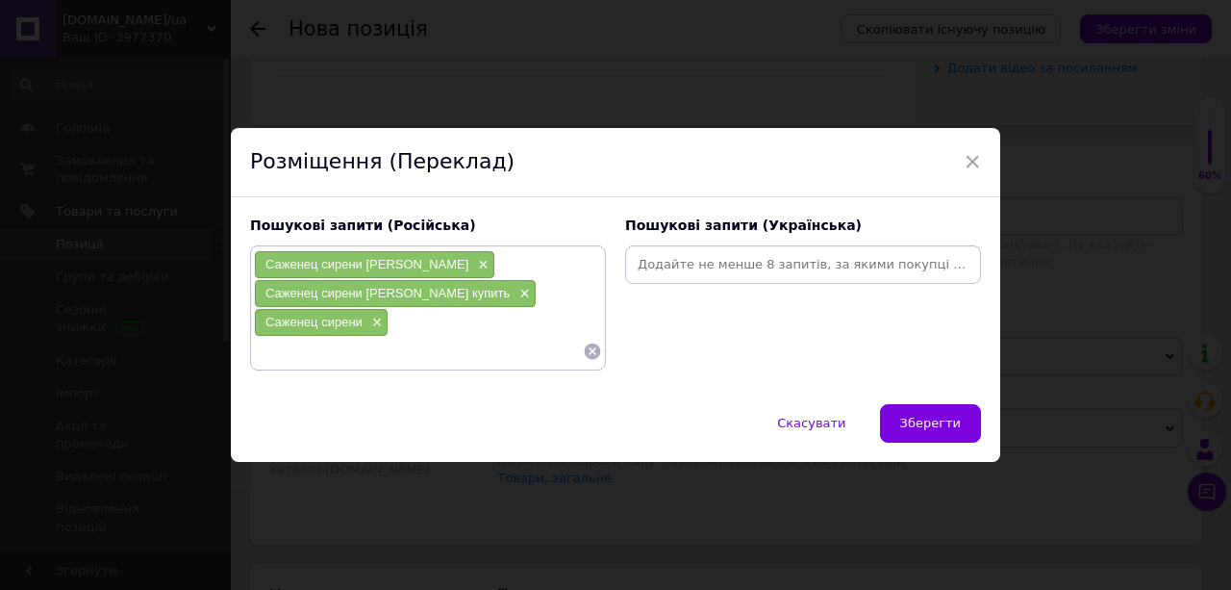
paste input "Саженец сирени [PERSON_NAME]"
type input "С"
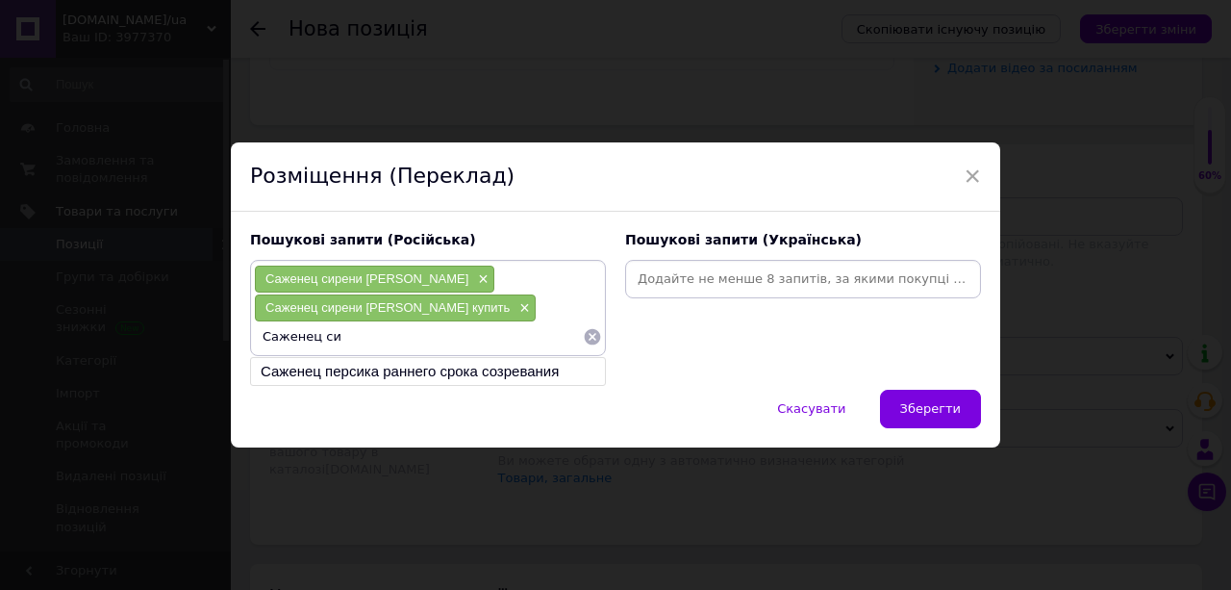
click at [589, 335] on icon at bounding box center [592, 336] width 19 height 19
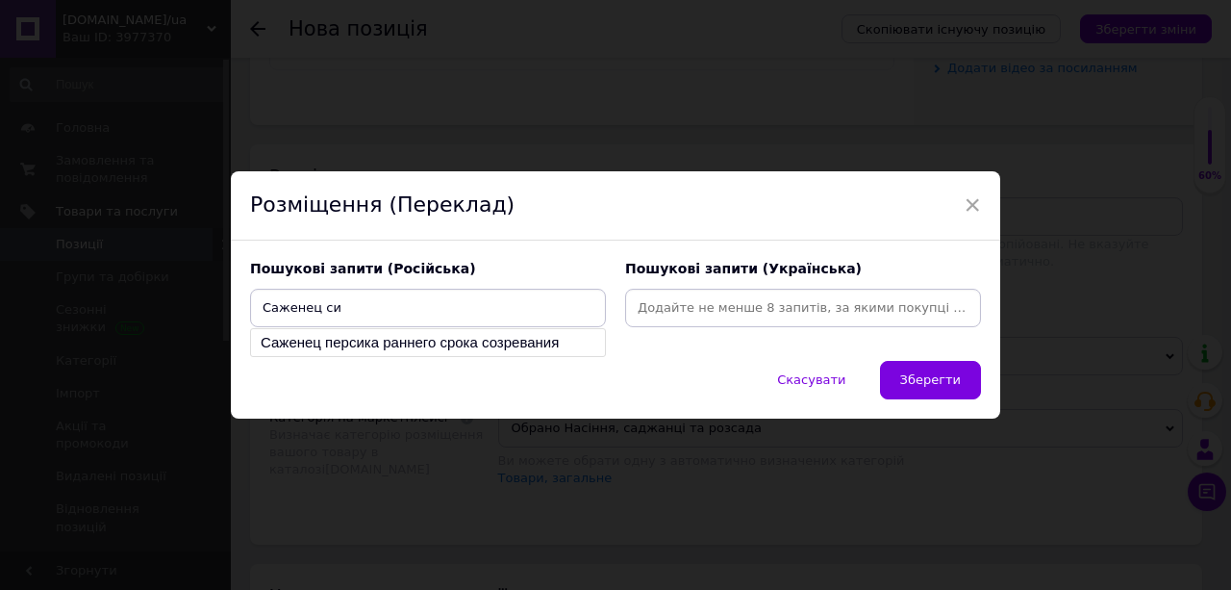
click at [435, 299] on input "Саженец си" at bounding box center [428, 307] width 348 height 29
drag, startPoint x: 333, startPoint y: 311, endPoint x: 238, endPoint y: 304, distance: 95.5
click at [240, 310] on div "Пошукові запити (Російська) Саженец си Саженец персика раннего срока созревания" at bounding box center [427, 293] width 375 height 87
paste input "рени Аделаида Данбар"
type input "Саженец сирени [PERSON_NAME]"
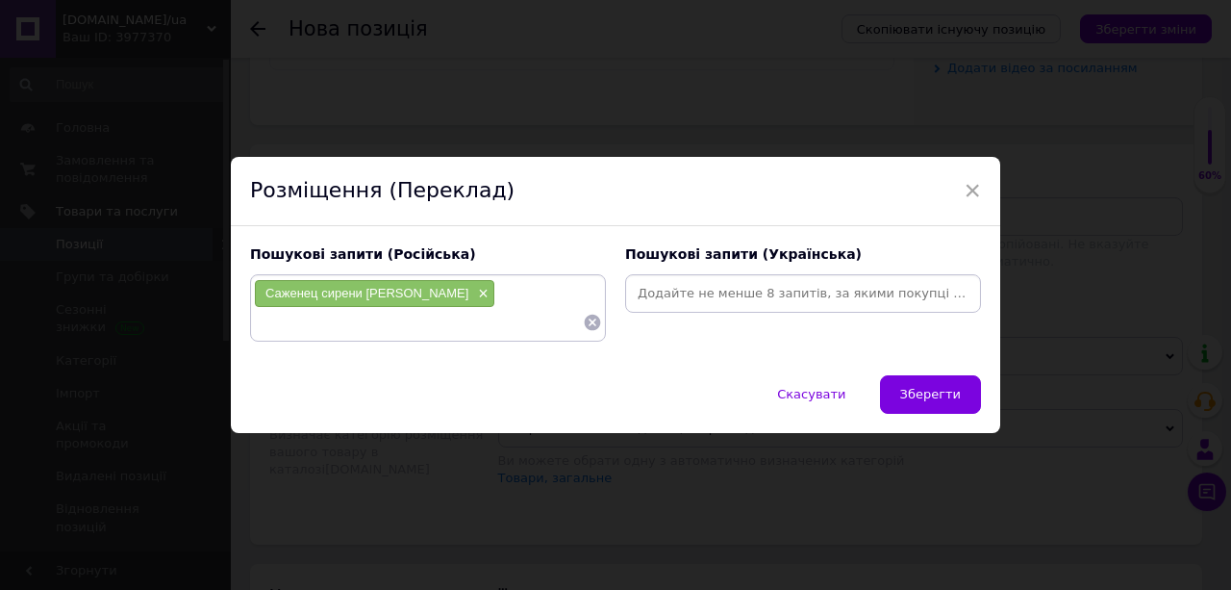
paste input "Саженец сирени [PERSON_NAME]"
type input "Саженец сирени Аделаида Данбар купить"
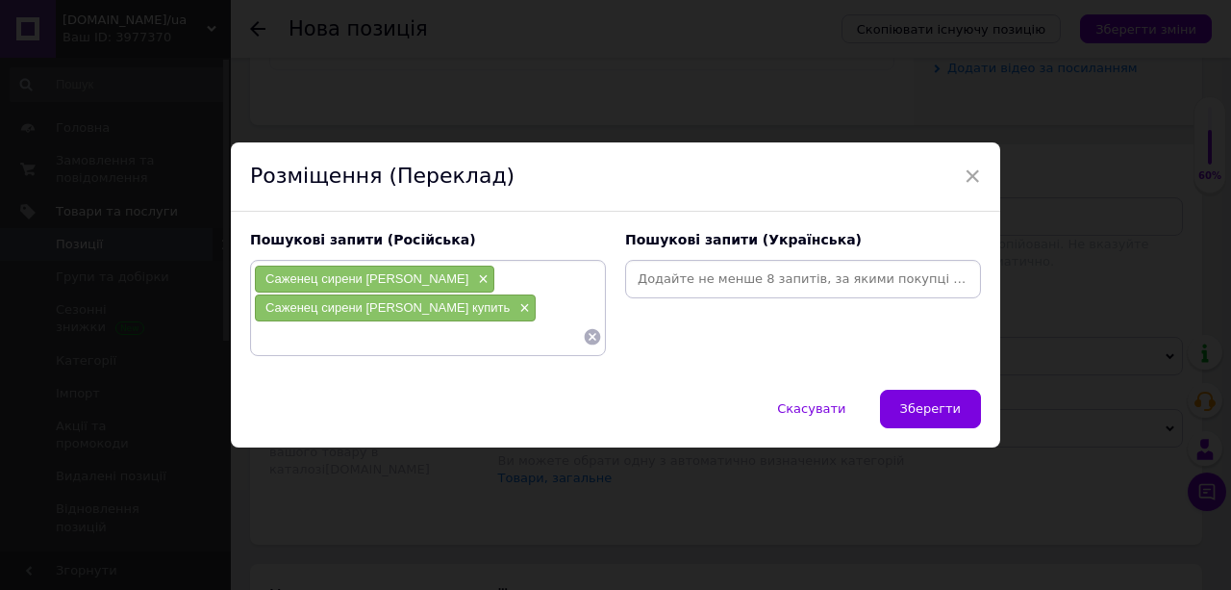
paste input "Саженец сирени [PERSON_NAME]"
type input "Саженец сирени"
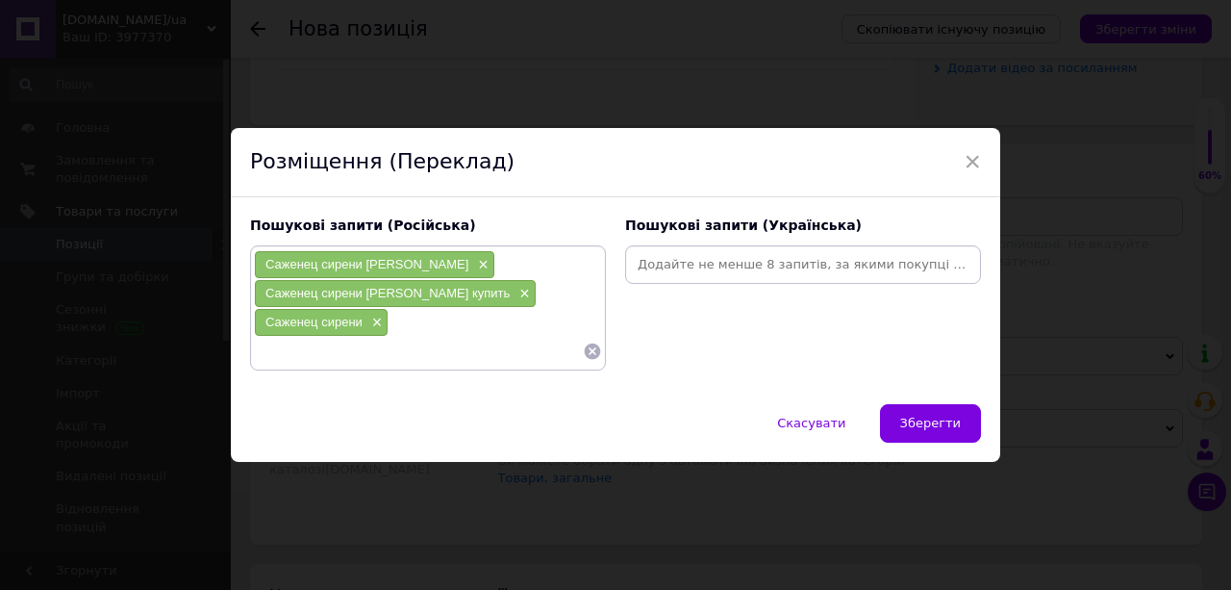
paste input "Саженец сирени [PERSON_NAME]"
type input "Саженец сирени купить"
paste input "Саженец сирени [PERSON_NAME]"
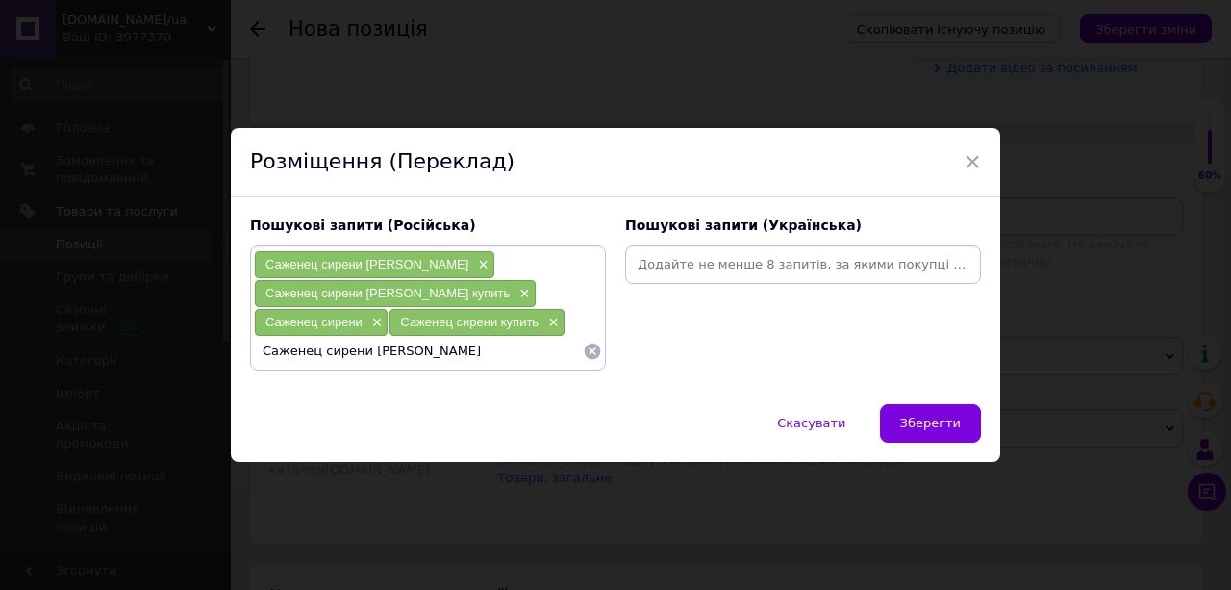
drag, startPoint x: 464, startPoint y: 350, endPoint x: 362, endPoint y: 353, distance: 102.0
click at [362, 353] on input "Саженец сирени [PERSON_NAME]" at bounding box center [418, 351] width 329 height 29
click at [254, 351] on input "Саженец сирени" at bounding box center [418, 351] width 329 height 29
click at [410, 354] on input "купить Саженец сирени" at bounding box center [418, 351] width 329 height 29
click at [308, 350] on input "купить Саженец сирени" at bounding box center [418, 351] width 329 height 29
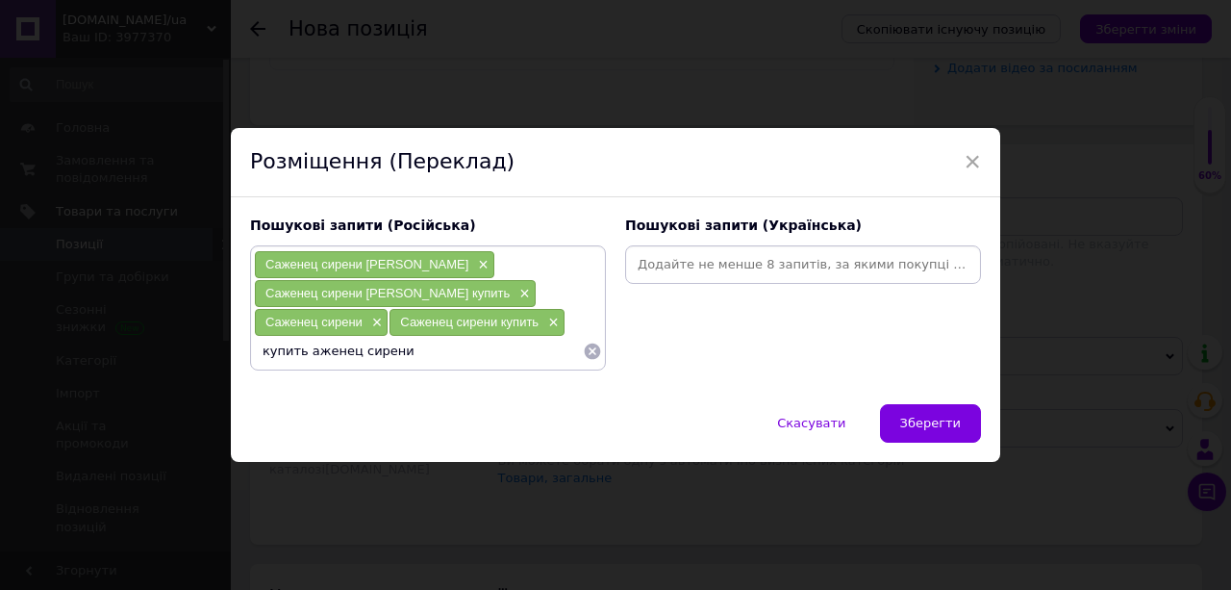
type input "купить саженец сирени"
click at [404, 355] on input "купить саженец сирени" at bounding box center [418, 351] width 329 height 29
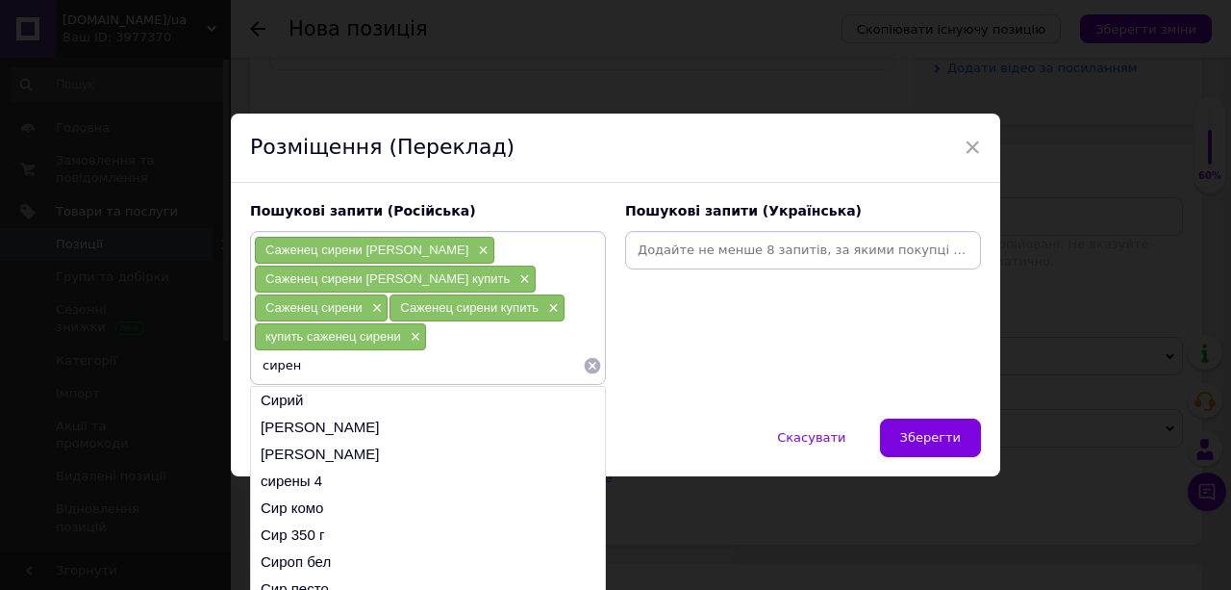
type input "сирень"
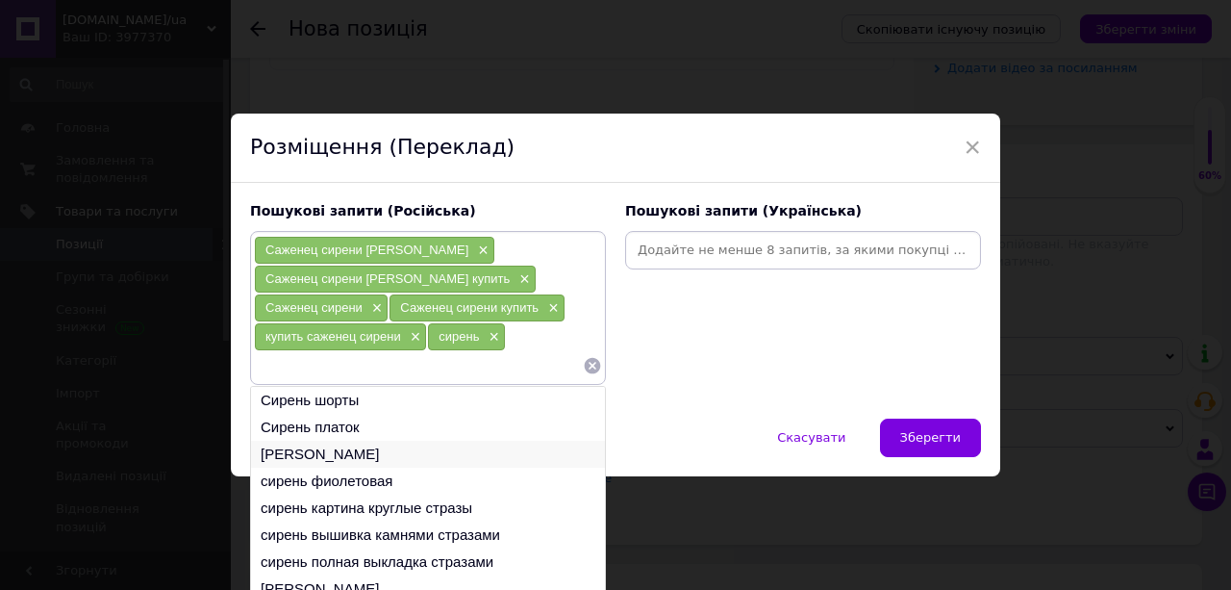
click at [323, 450] on li "сирень кустовая" at bounding box center [428, 454] width 354 height 27
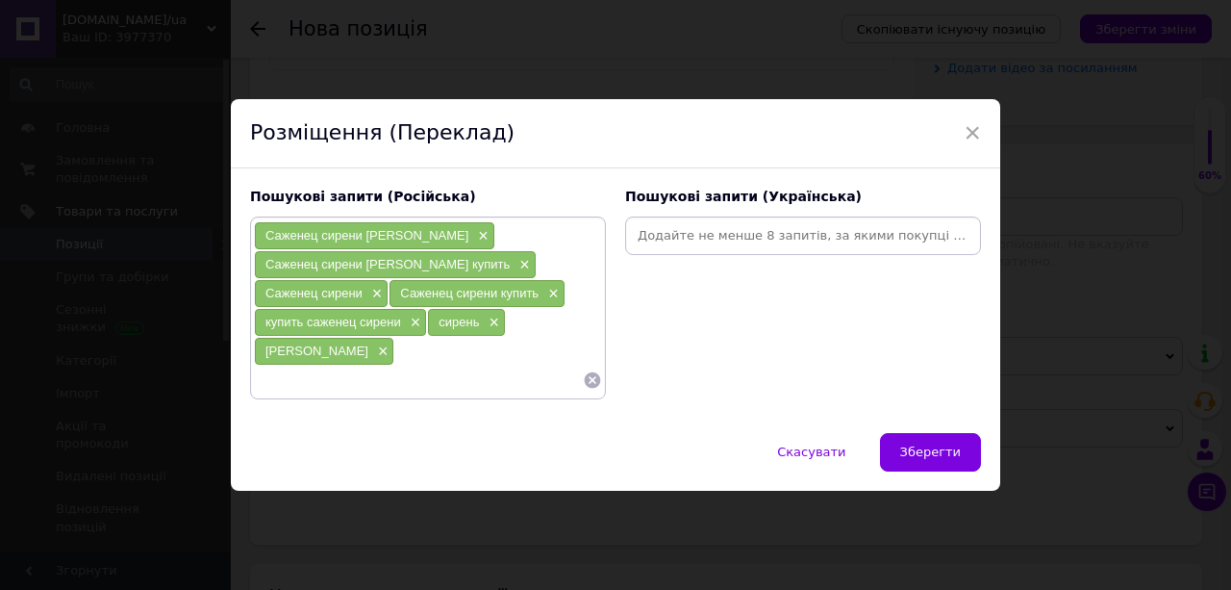
click at [309, 377] on input at bounding box center [418, 380] width 329 height 29
type input "купить сирень"
click at [635, 239] on input at bounding box center [803, 235] width 348 height 29
type input "бузок"
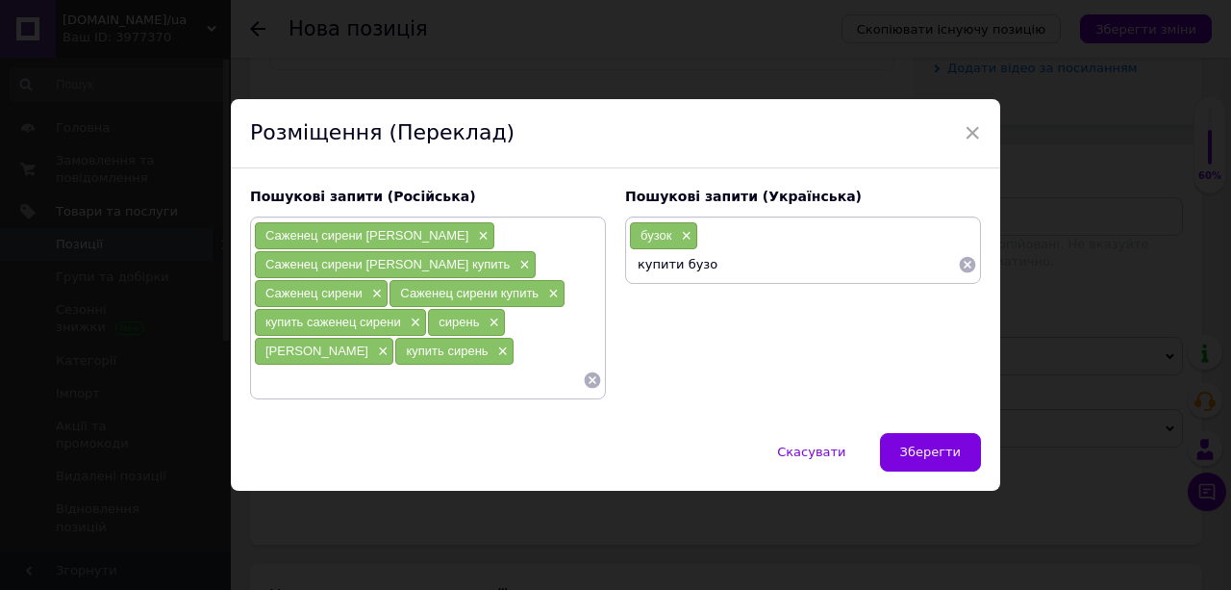
type input "купити бузок"
type input "купити сірєнь"
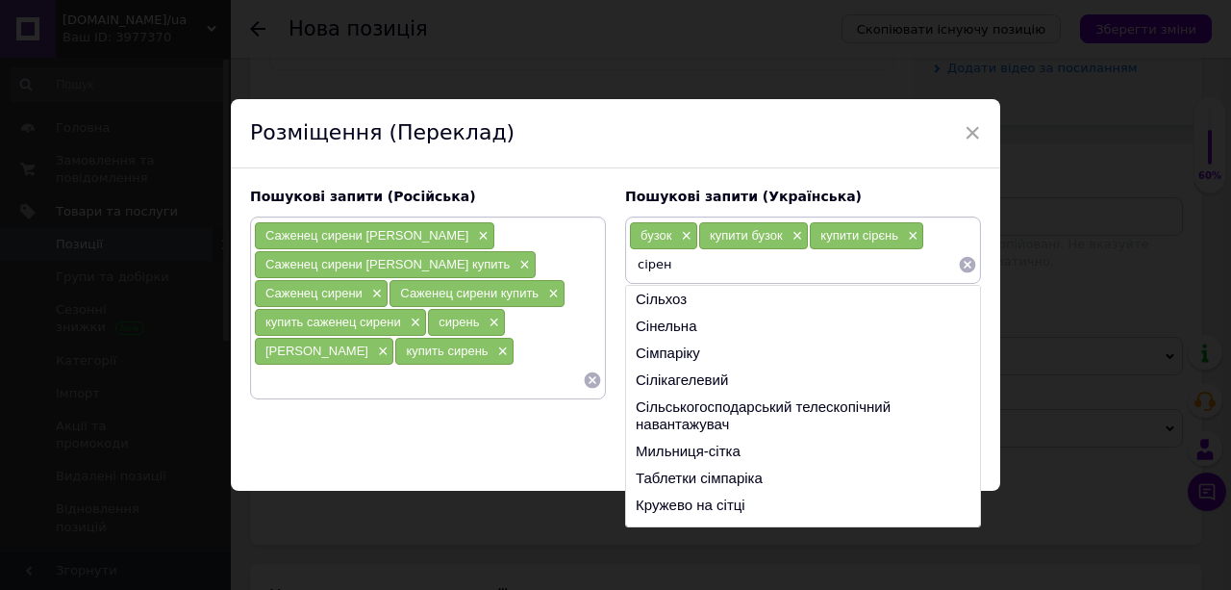
type input "сірень"
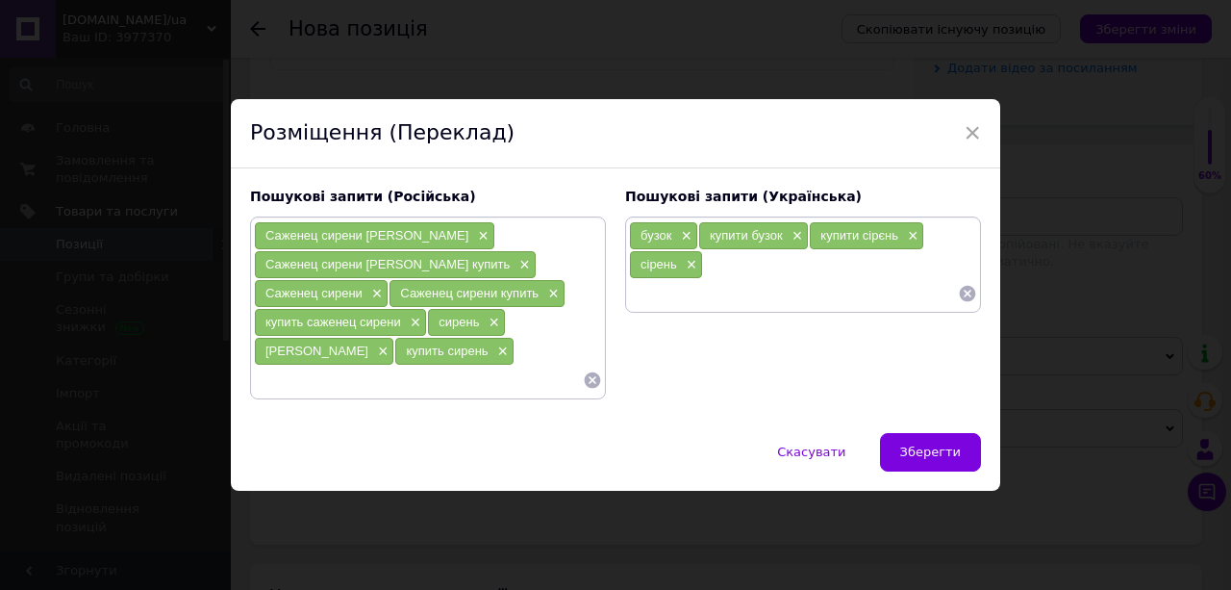
type input "щ"
type input "кущовий бузок"
type input "саджанець бузку"
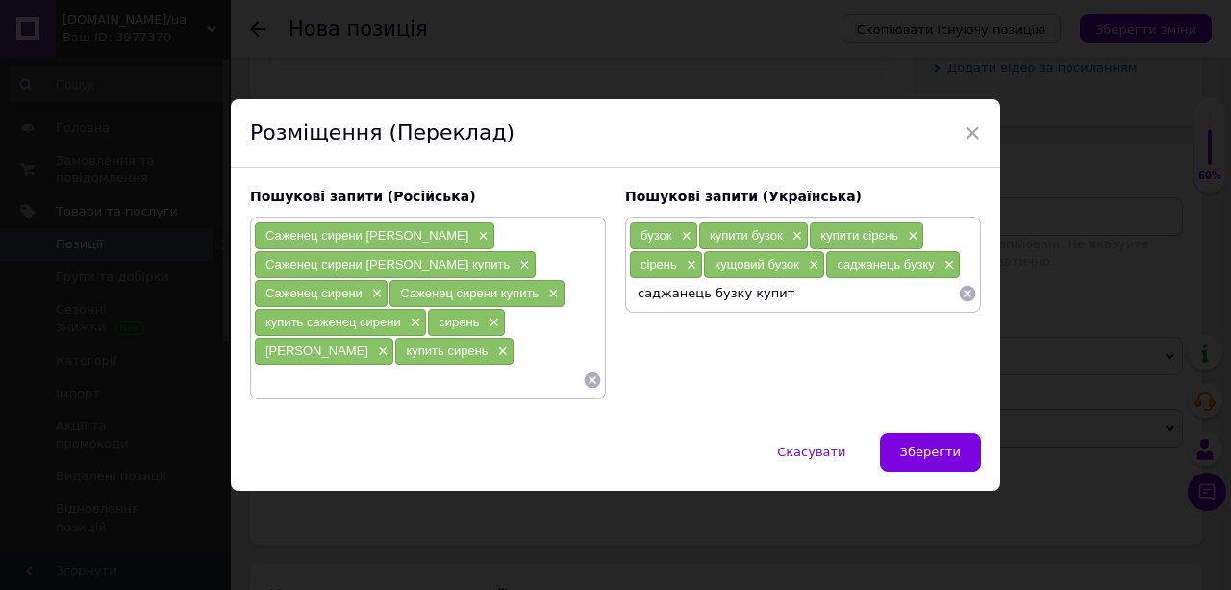
type input "саджанець бузку купити"
click at [914, 446] on span "Зберегти" at bounding box center [930, 451] width 61 height 14
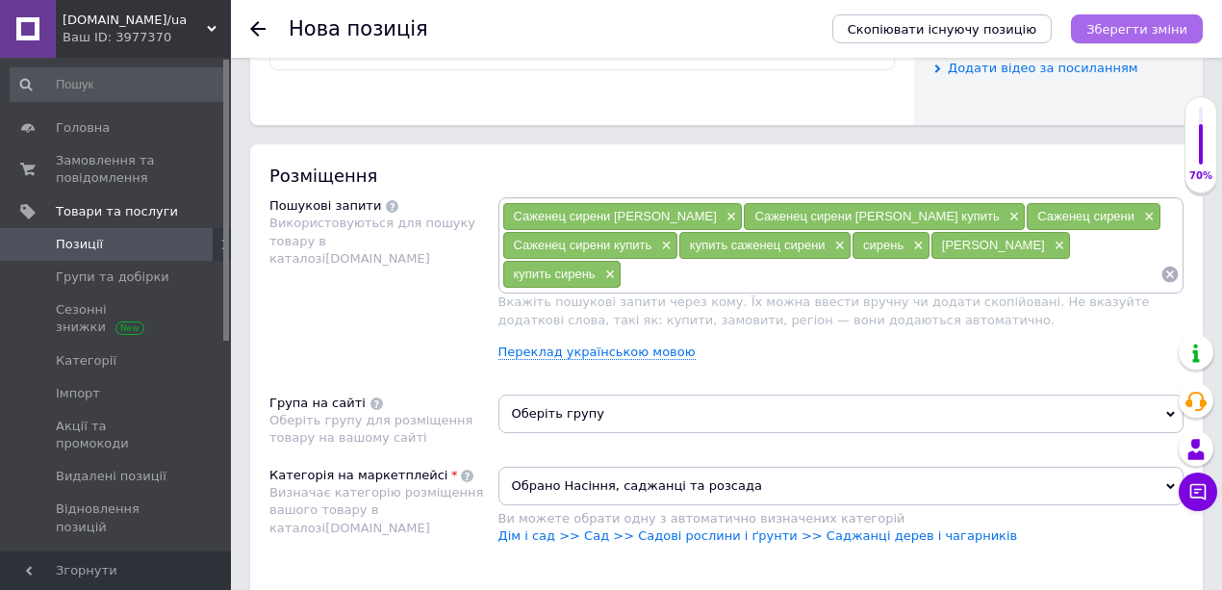
click at [1122, 19] on button "Зберегти зміни" at bounding box center [1137, 28] width 132 height 29
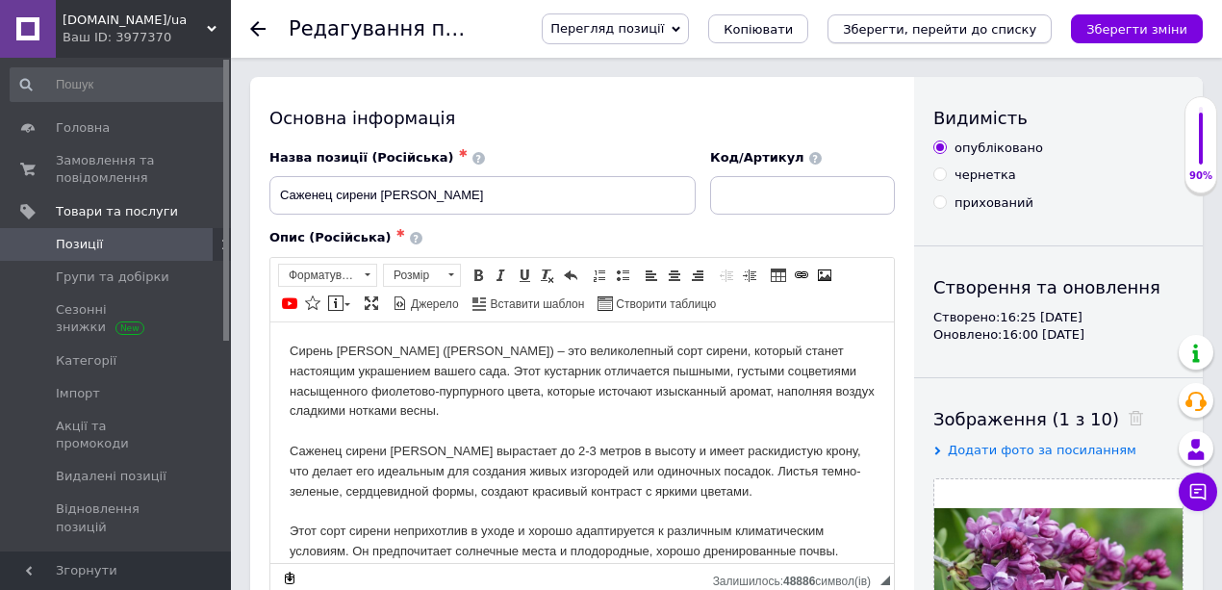
click at [995, 26] on icon "Зберегти, перейти до списку" at bounding box center [939, 29] width 193 height 14
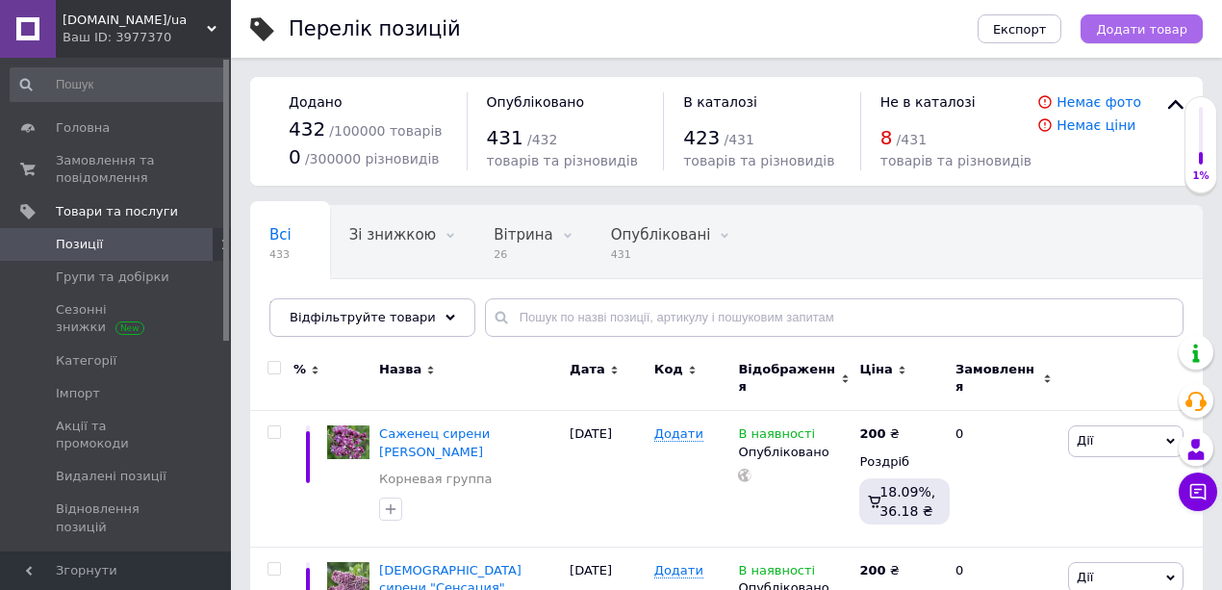
click at [1158, 29] on span "Додати товар" at bounding box center [1141, 29] width 91 height 14
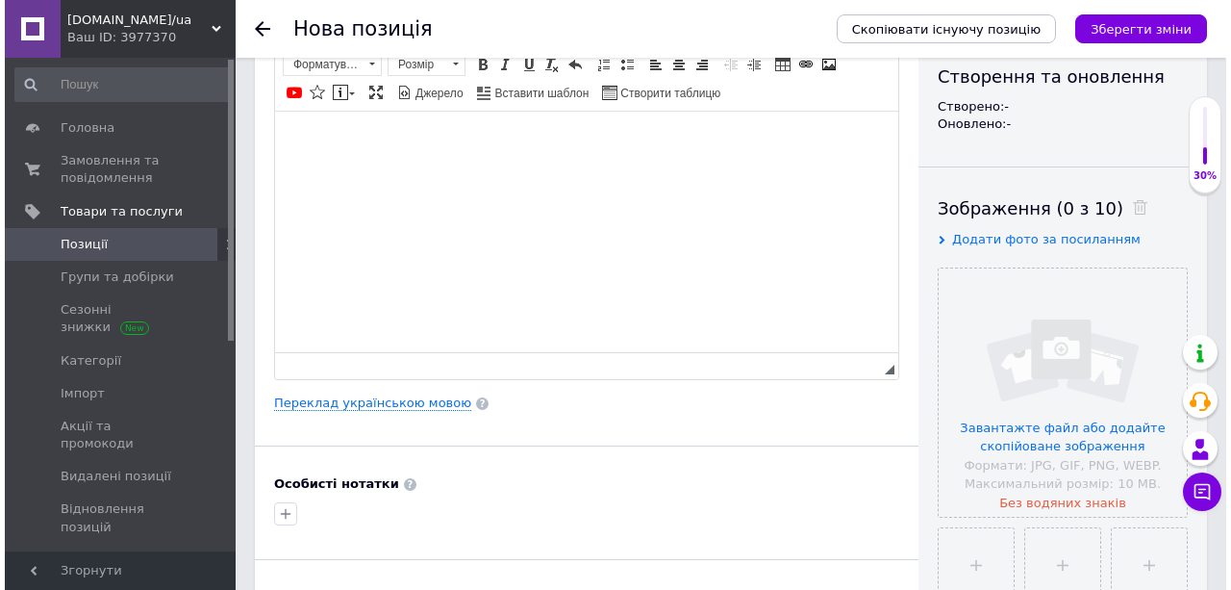
scroll to position [256, 0]
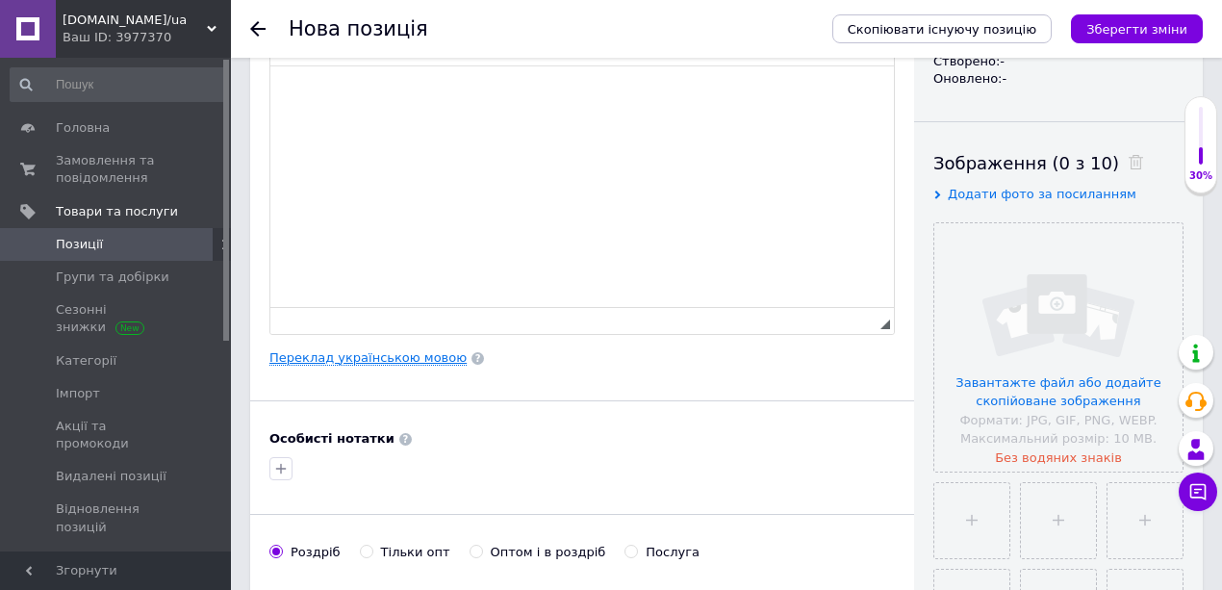
click at [352, 354] on link "Переклад українською мовою" at bounding box center [367, 357] width 197 height 15
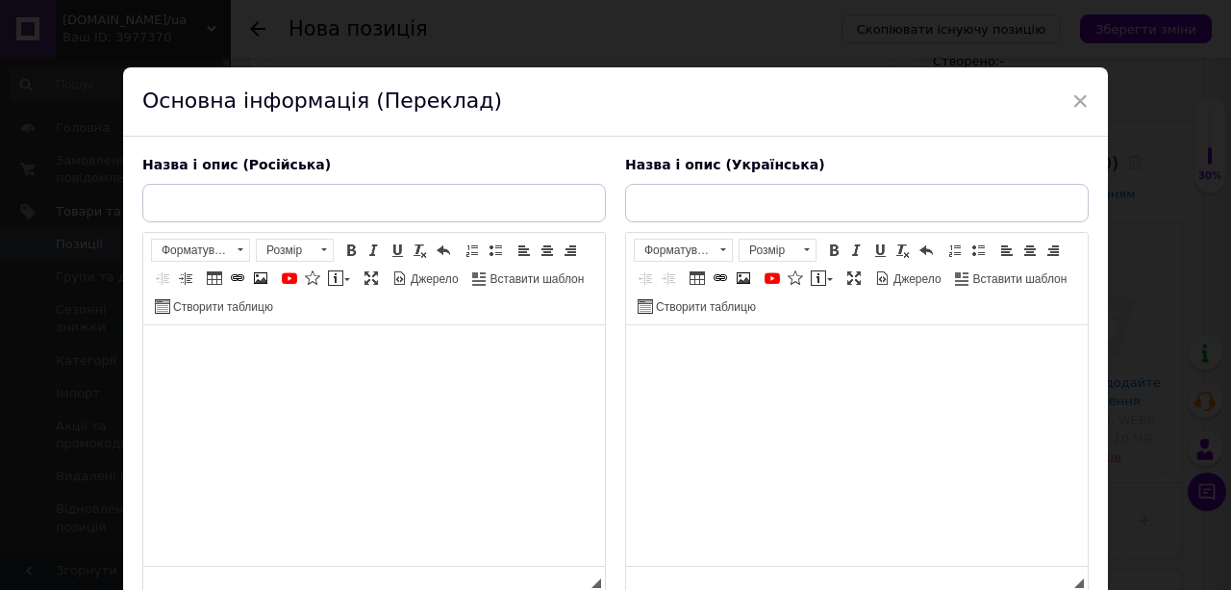
scroll to position [0, 0]
drag, startPoint x: 1234, startPoint y: 660, endPoint x: 647, endPoint y: 355, distance: 661.3
click at [647, 355] on body "Редактор, 53787BFD-A52F-4569-8F93-A9979916C914" at bounding box center [857, 354] width 423 height 20
click at [650, 337] on html at bounding box center [857, 354] width 462 height 59
click at [636, 353] on html at bounding box center [857, 354] width 462 height 59
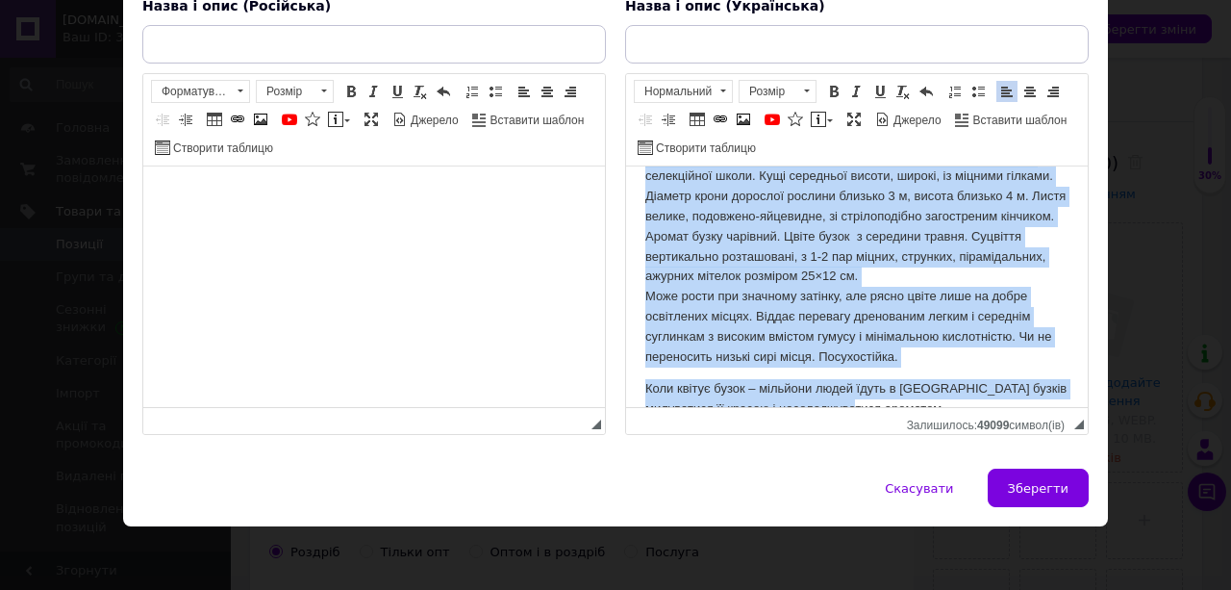
scroll to position [111, 0]
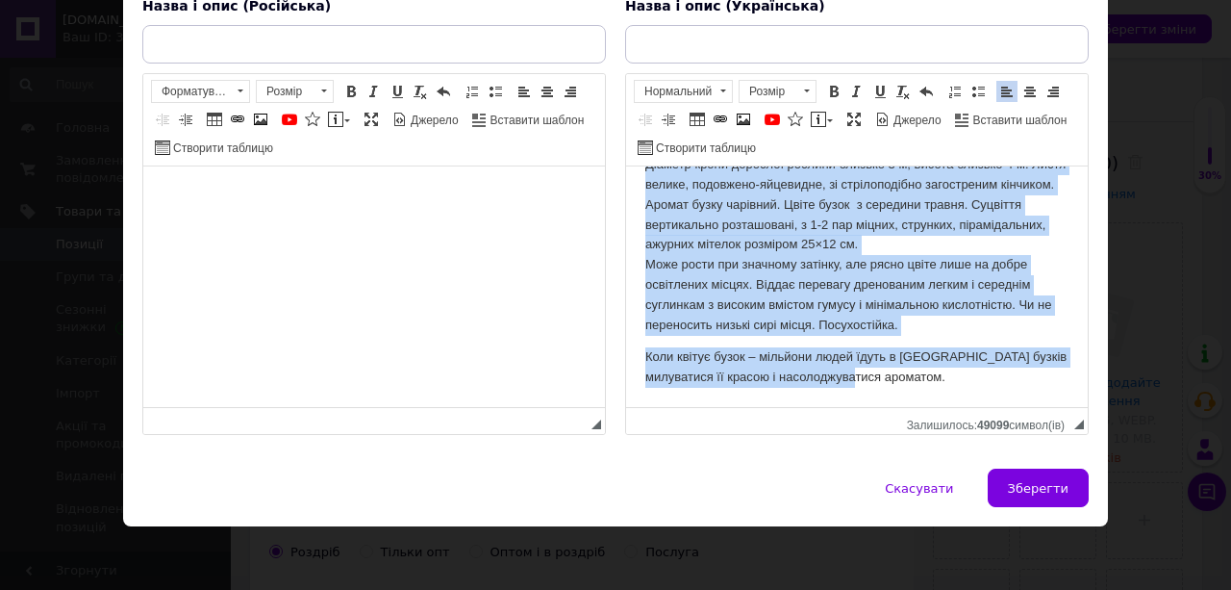
drag, startPoint x: 642, startPoint y: 196, endPoint x: 1033, endPoint y: 381, distance: 432.9
click at [1043, 383] on html "Бузок Палаюча Москва – найкраще поєднання ціна та якість. Це сорт бузку, якому …" at bounding box center [857, 231] width 462 height 351
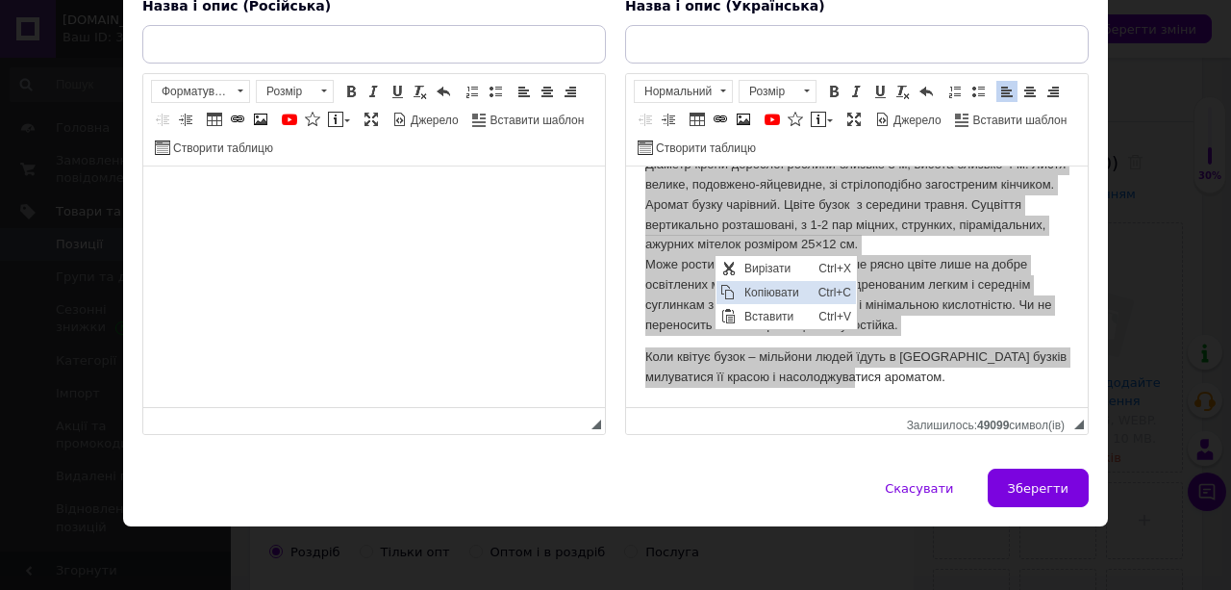
click at [767, 293] on span "Копіювати" at bounding box center [776, 292] width 74 height 23
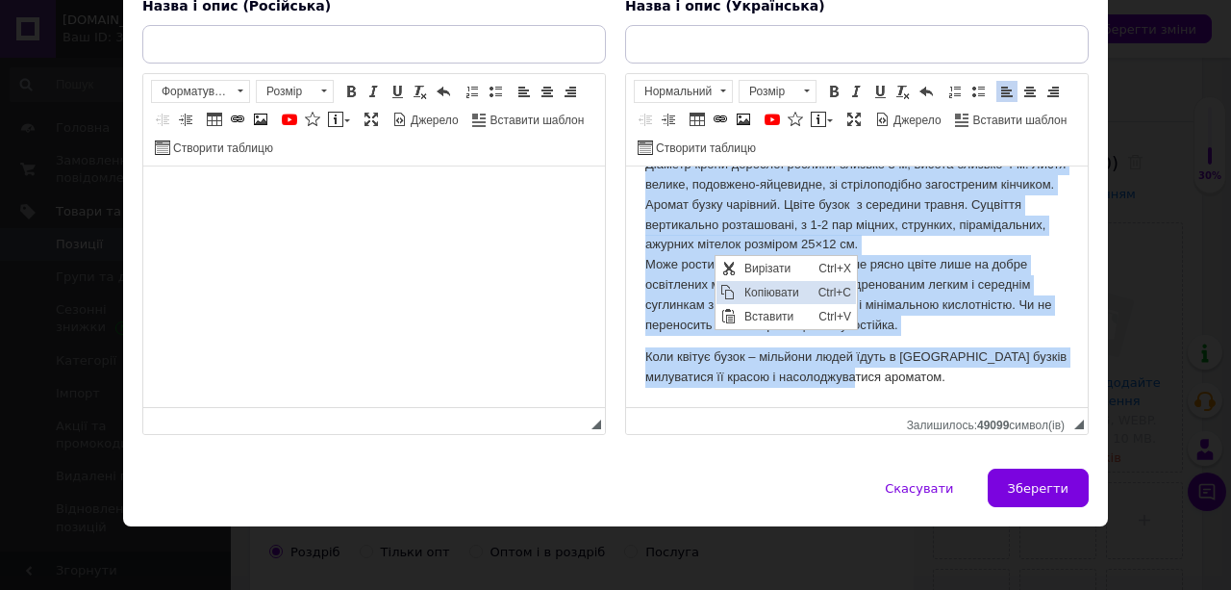
copy body "Бузок Палаюча Москва – найкраще поєднання ціна та якість. Це сорт бузку, якому …"
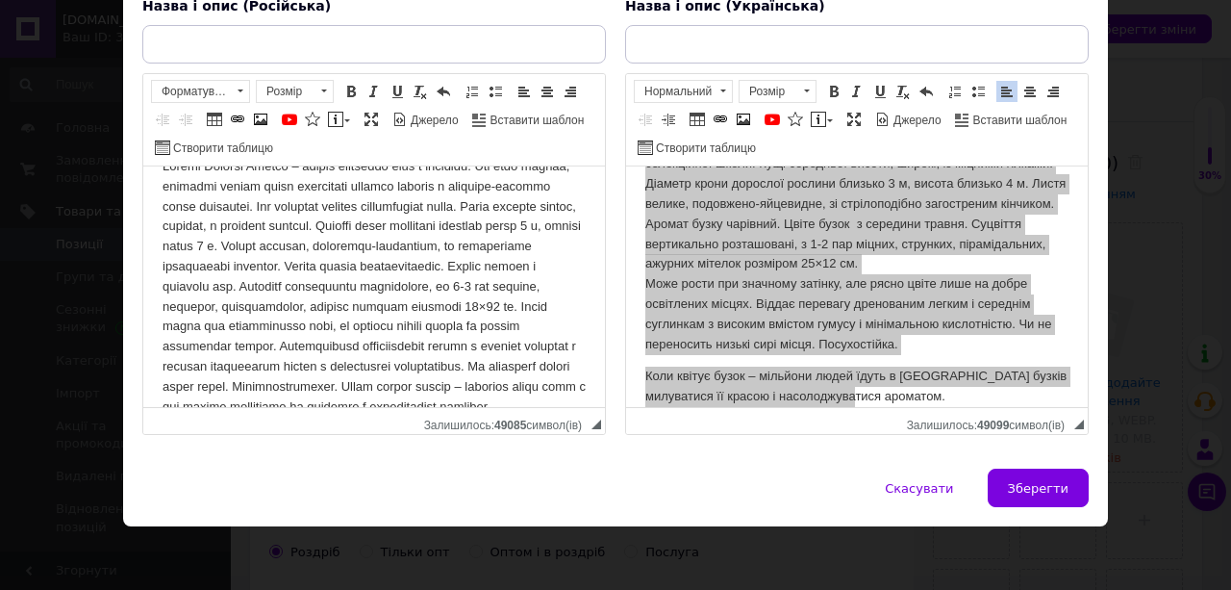
scroll to position [0, 0]
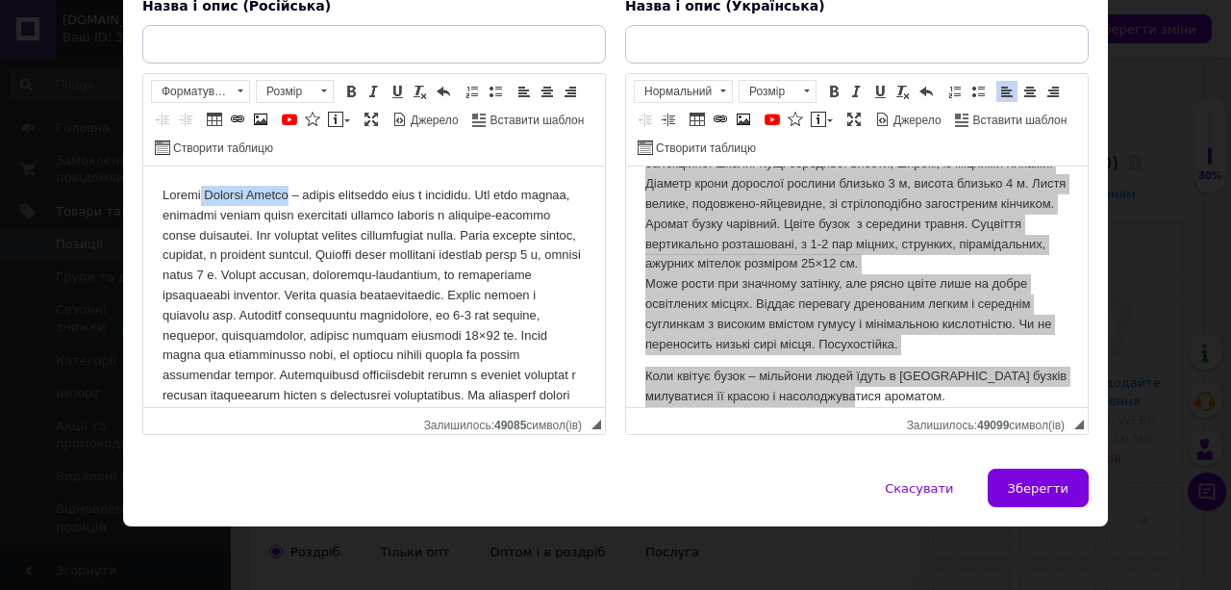
drag, startPoint x: 305, startPoint y: 195, endPoint x: 207, endPoint y: 196, distance: 98.1
click at [207, 196] on body "Редактор, CAB7FD7E-6BFE-4507-9239-0DFFF9FF4FA8" at bounding box center [374, 316] width 423 height 260
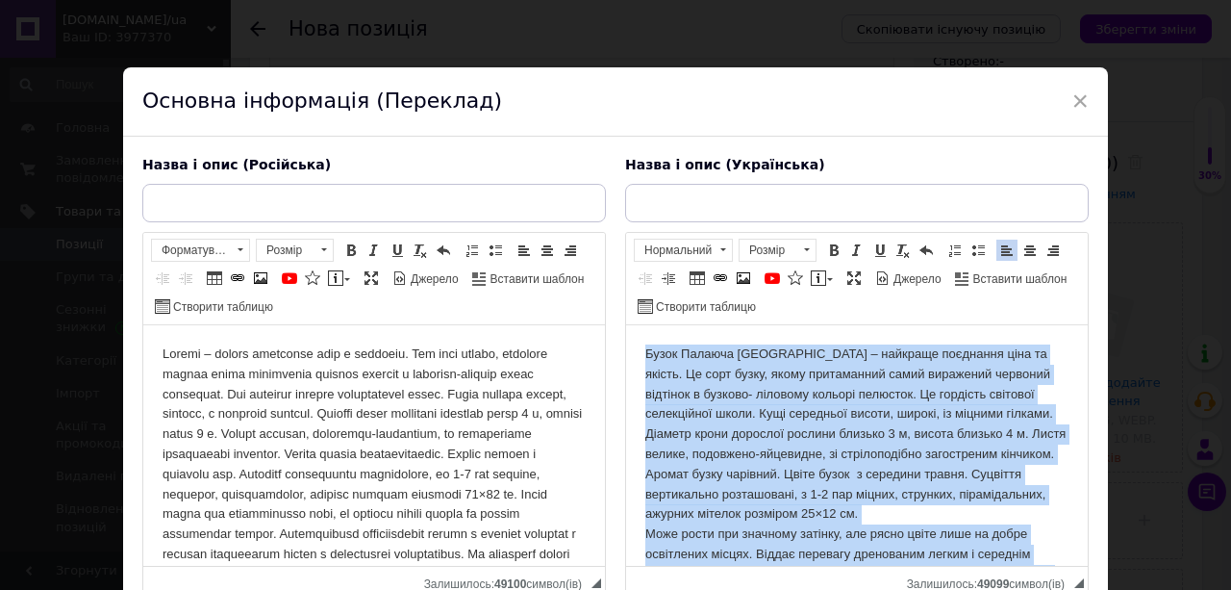
click at [777, 358] on p "Бузок Палаюча Москва – найкраще поєднання ціна та якість. Це сорт бузку, якому …" at bounding box center [857, 474] width 423 height 260
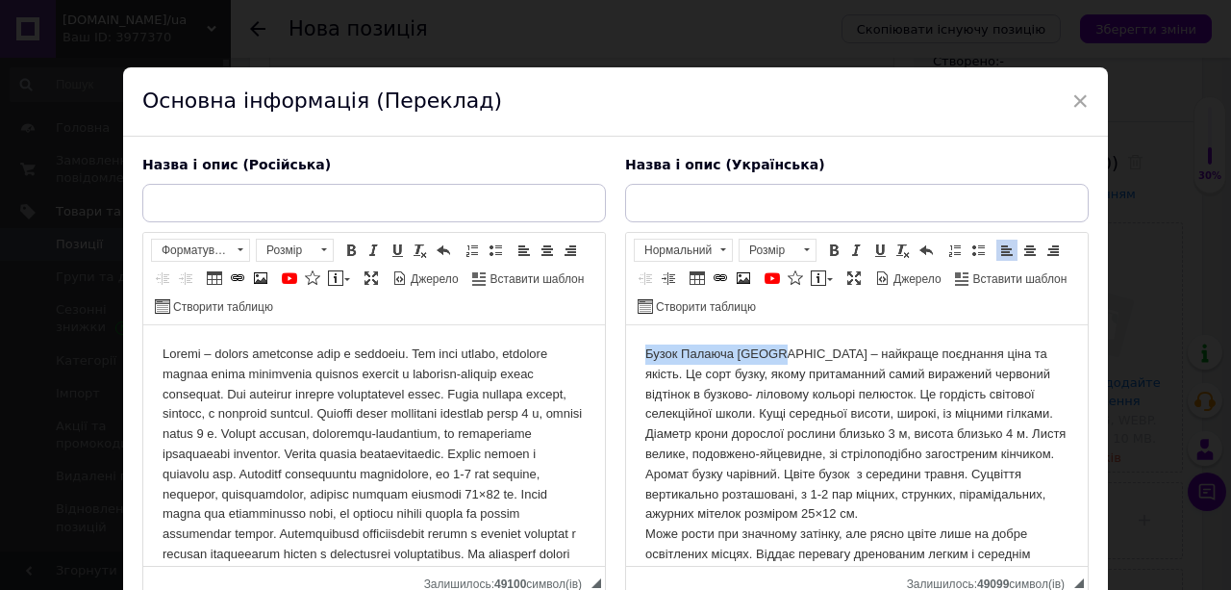
drag, startPoint x: 778, startPoint y: 354, endPoint x: 646, endPoint y: 359, distance: 131.9
click at [646, 359] on p "Бузок Палаюча Москва – найкраще поєднання ціна та якість. Це сорт бузку, якому …" at bounding box center [857, 474] width 423 height 260
drag, startPoint x: 689, startPoint y: 386, endPoint x: 718, endPoint y: 396, distance: 30.7
click at [689, 386] on span "Копіювати" at bounding box center [716, 388] width 74 height 23
copy p "Бузок Палаюча Москва"
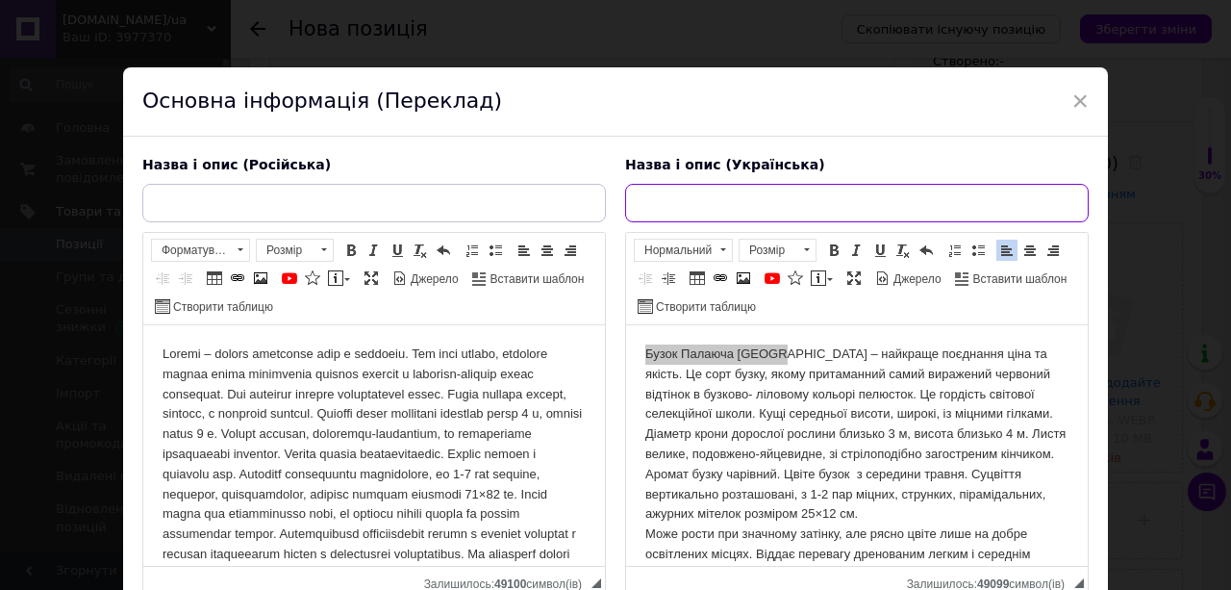
click at [650, 206] on input "text" at bounding box center [857, 203] width 464 height 38
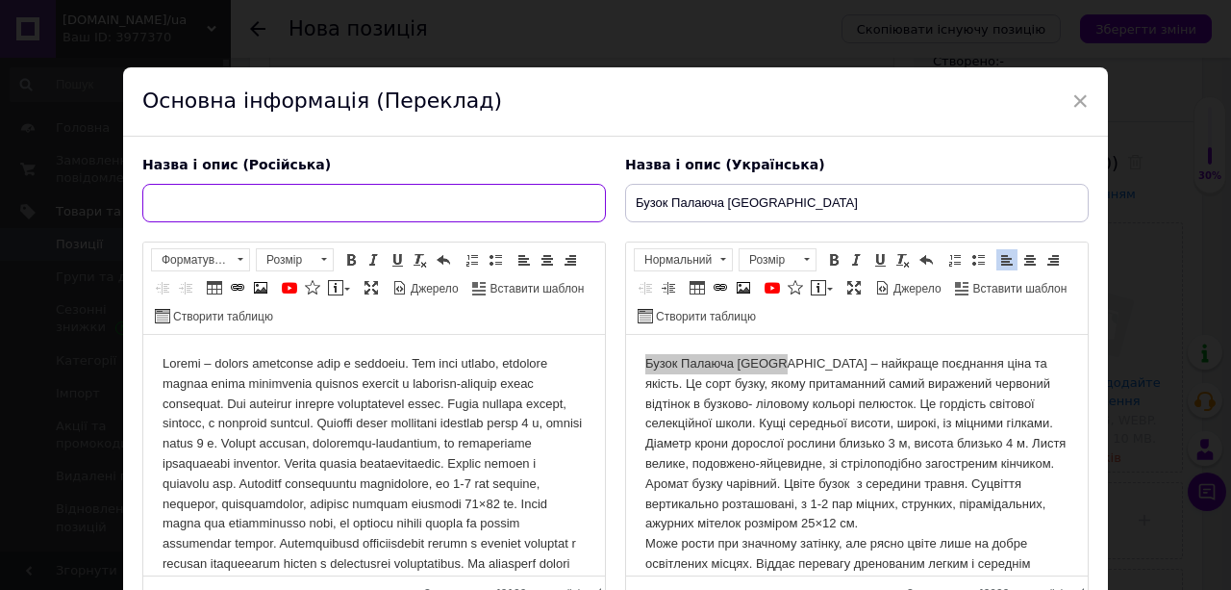
click at [164, 208] on input "text" at bounding box center [374, 203] width 464 height 38
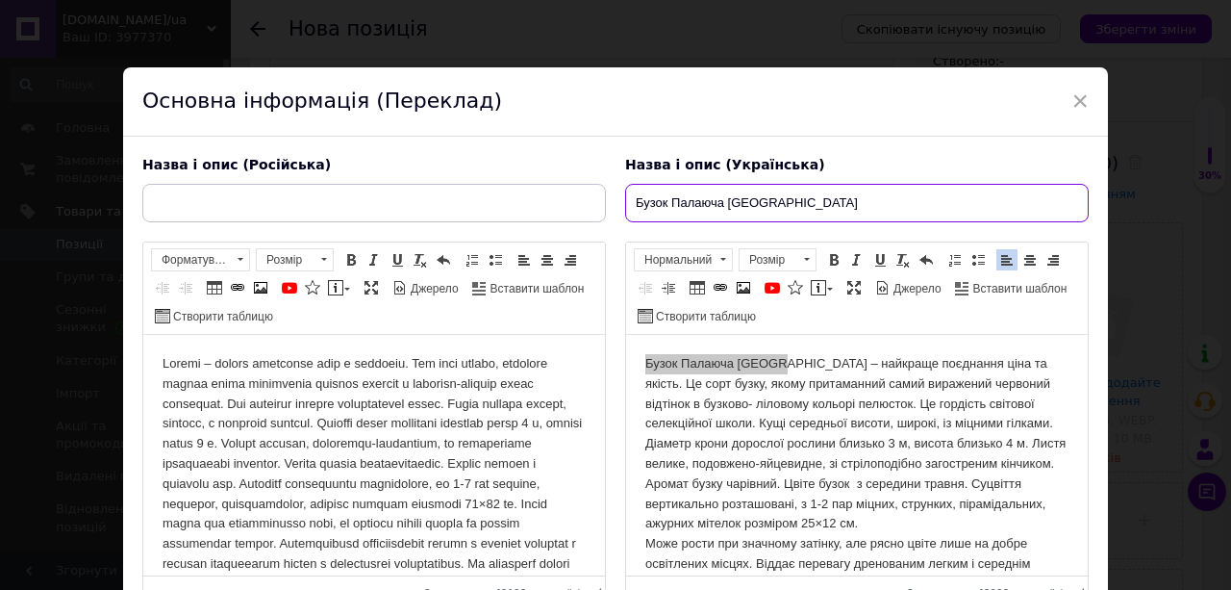
click at [631, 200] on input "Бузок Палаюча Москва" at bounding box center [857, 203] width 464 height 38
click at [737, 205] on input "Саджанець бузок Палаюча Москва" at bounding box center [857, 203] width 464 height 38
click at [848, 199] on input "Саджанець бузку "Палаюча Москва" at bounding box center [857, 203] width 464 height 38
type input "Саджанець бузку "Палаюча Москва""
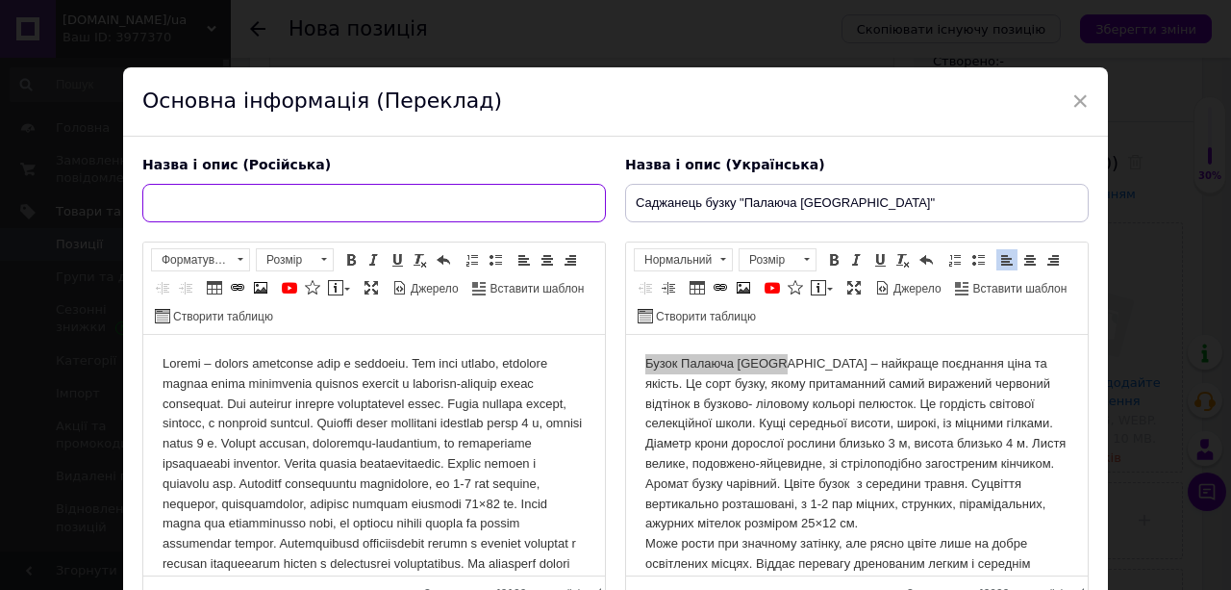
click at [196, 202] on input "text" at bounding box center [374, 203] width 464 height 38
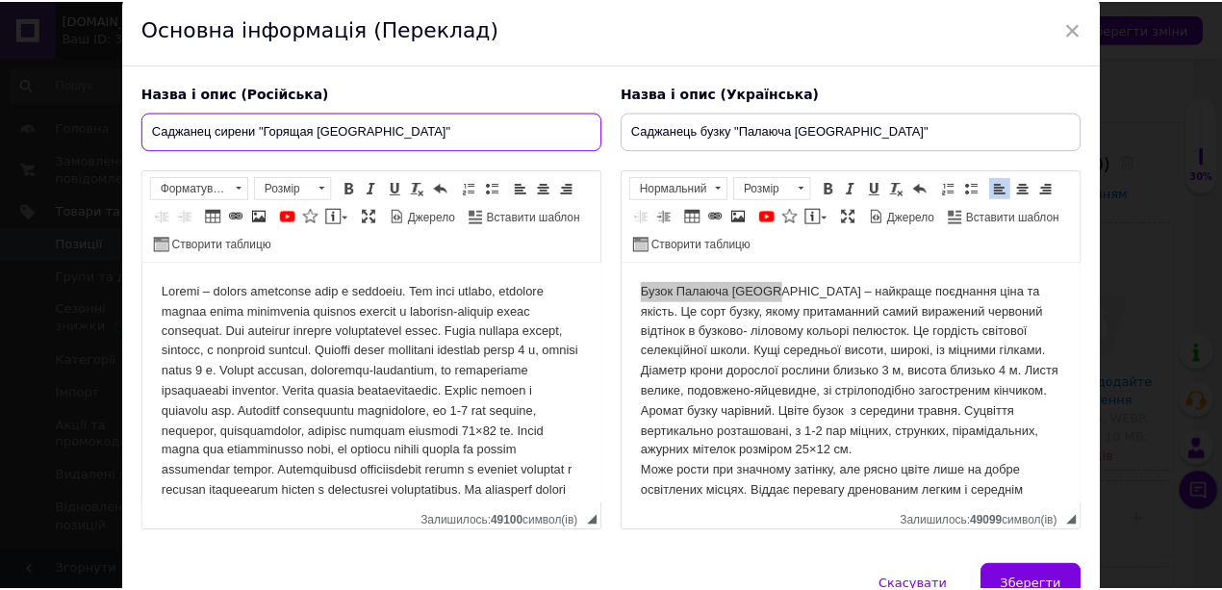
scroll to position [168, 0]
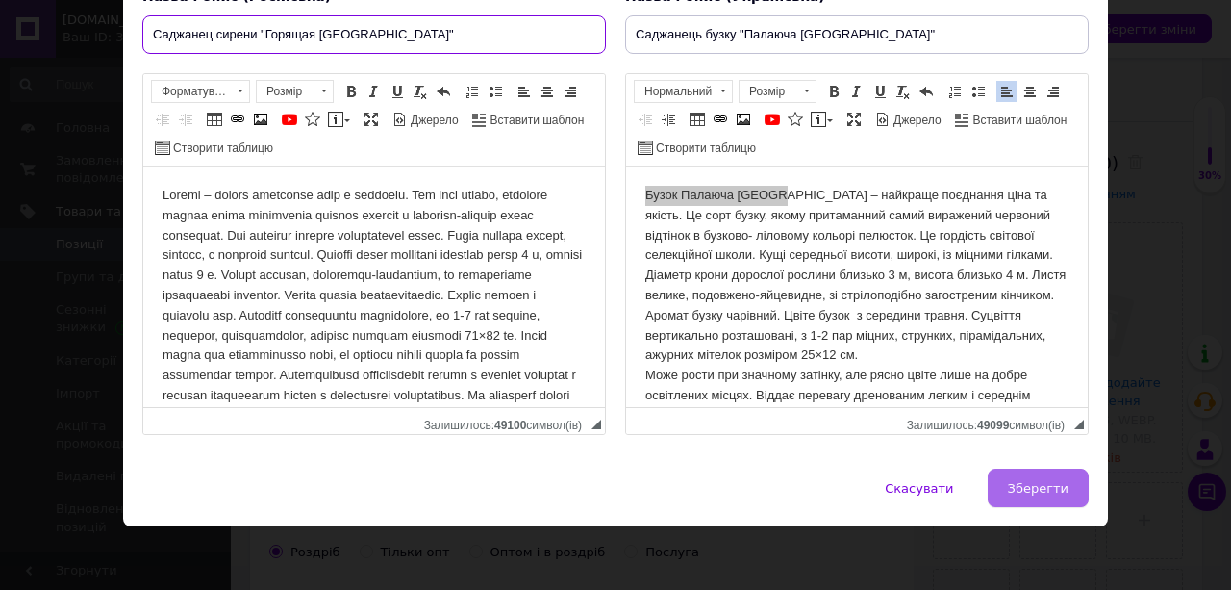
type input "Саджанец сирени "Горящая [GEOGRAPHIC_DATA]""
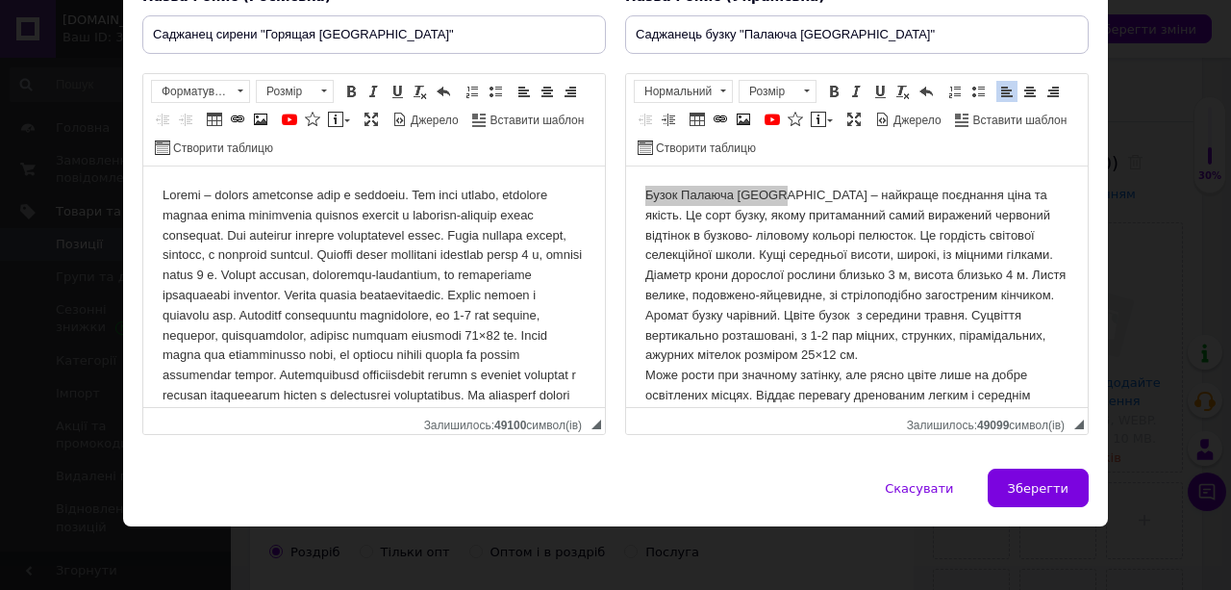
click at [1016, 483] on span "Зберегти" at bounding box center [1038, 488] width 61 height 14
type input "Саджанец сирени "Горящая [GEOGRAPHIC_DATA]""
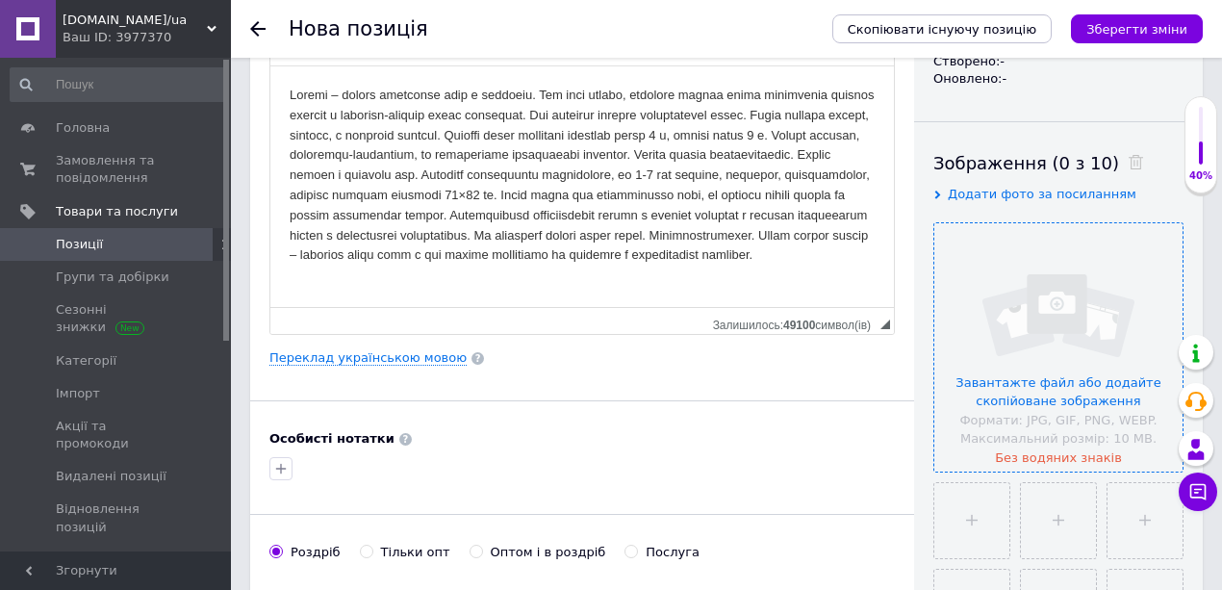
click at [1008, 346] on input "file" at bounding box center [1058, 347] width 248 height 248
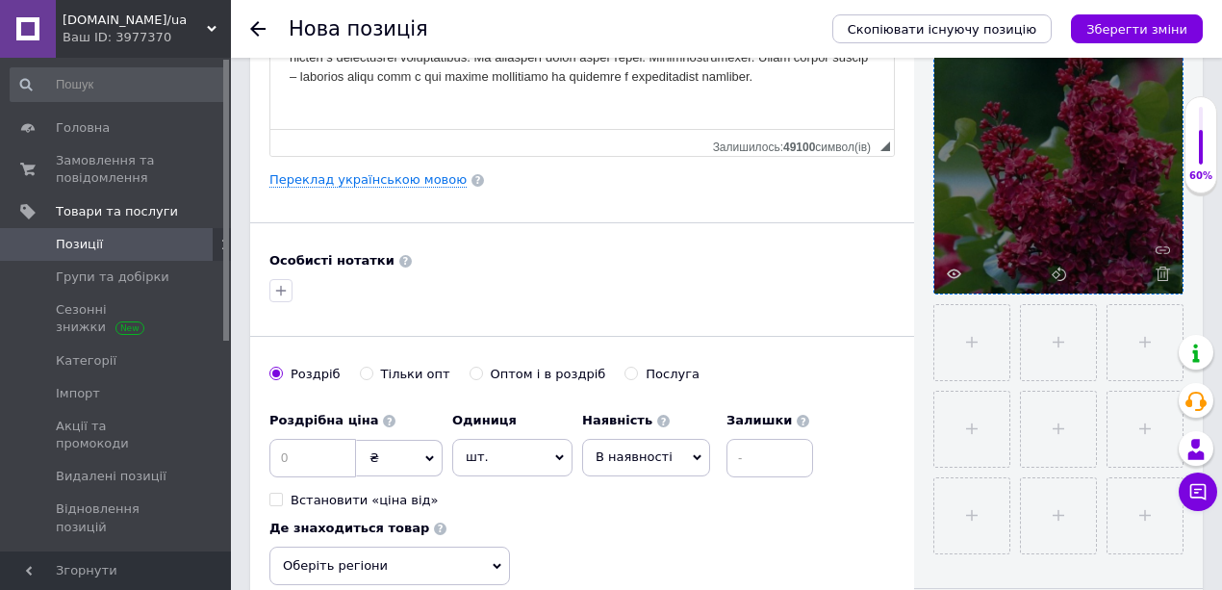
scroll to position [448, 0]
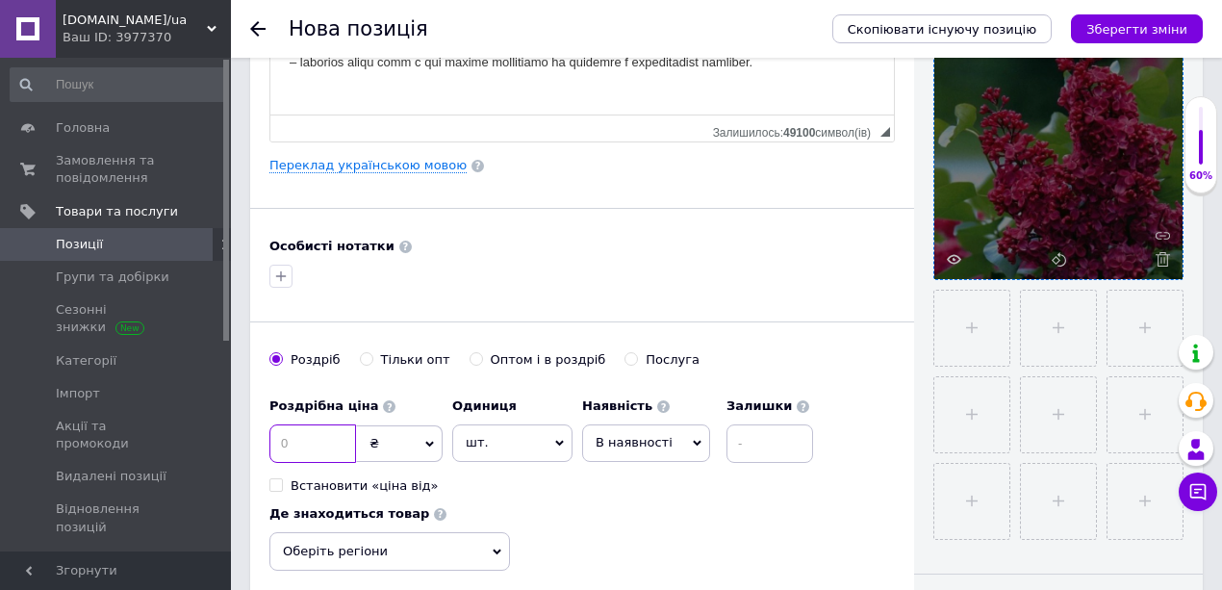
click at [334, 432] on input at bounding box center [312, 443] width 87 height 38
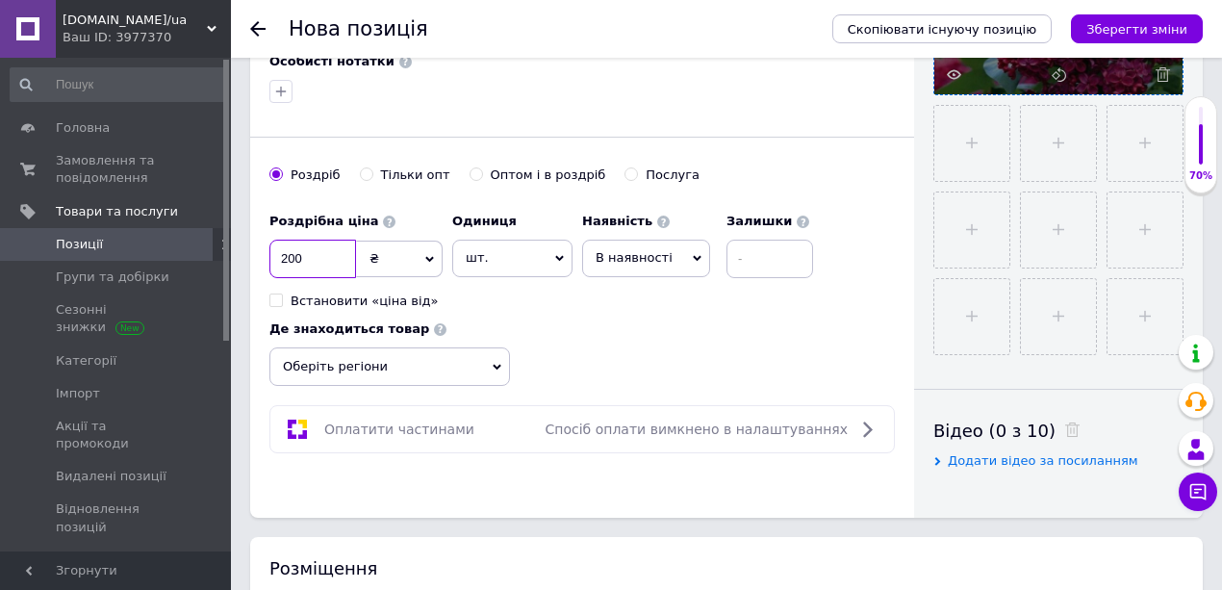
scroll to position [705, 0]
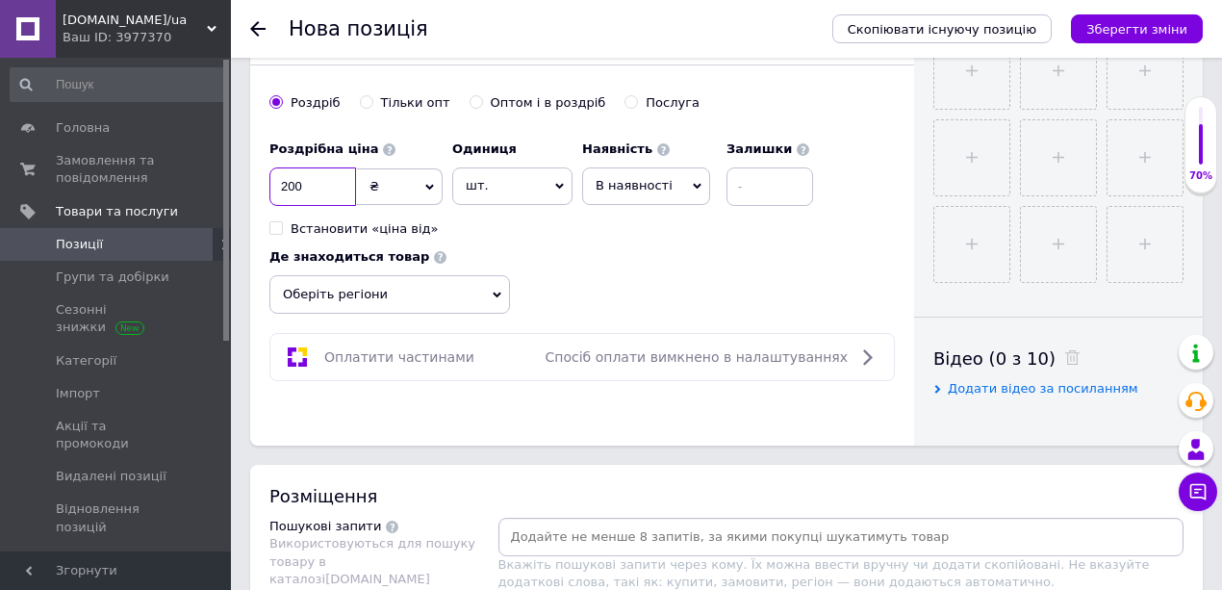
type input "200"
click at [309, 281] on span "Оберіть регіони" at bounding box center [389, 294] width 240 height 38
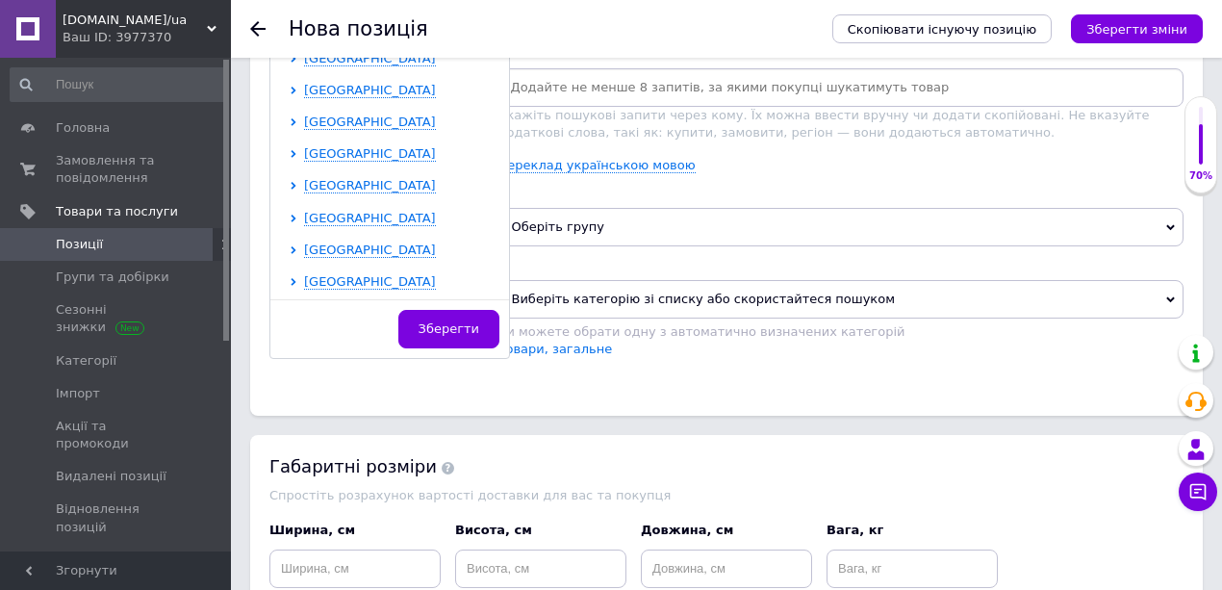
scroll to position [395, 0]
click at [293, 245] on icon at bounding box center [293, 249] width 5 height 8
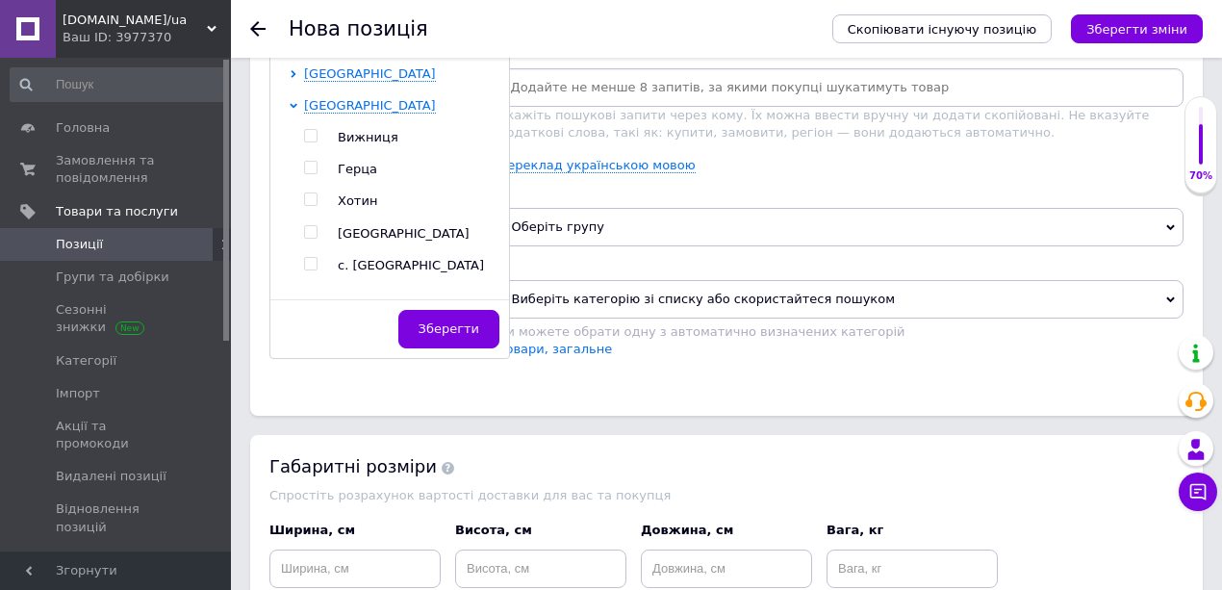
scroll to position [555, 0]
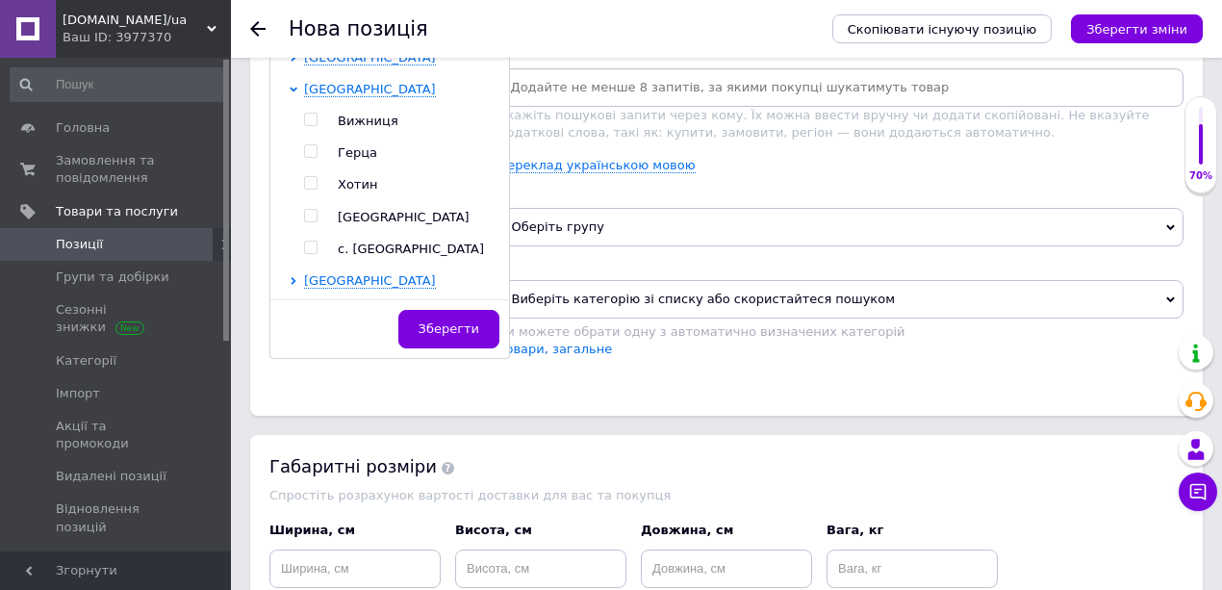
click at [310, 210] on input "checkbox" at bounding box center [310, 216] width 13 height 13
checkbox input "true"
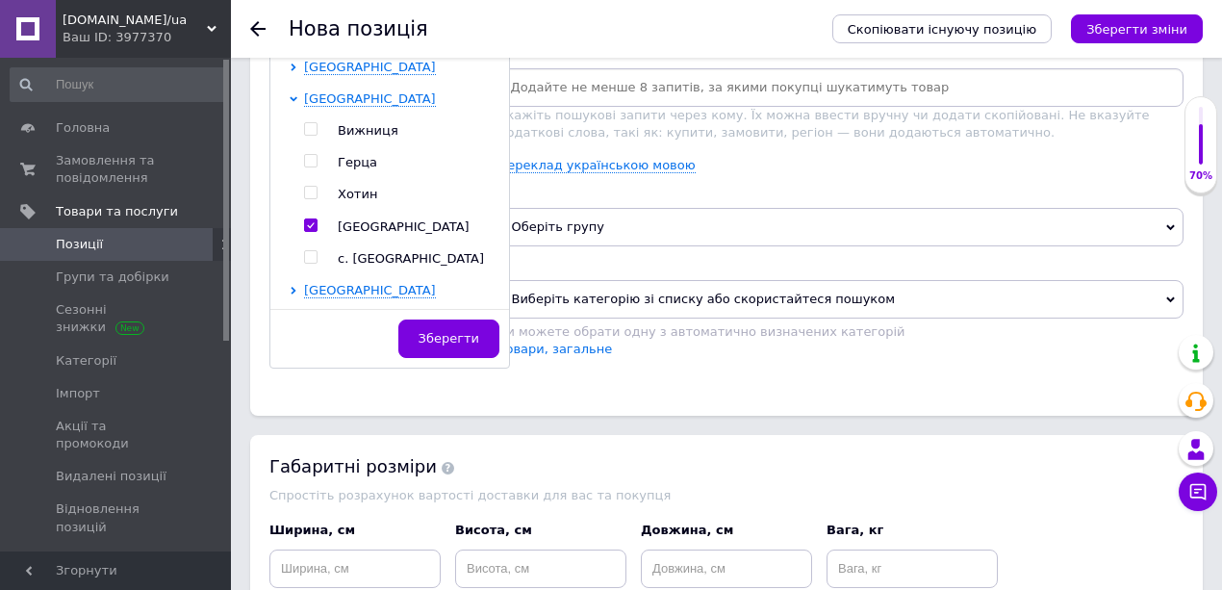
scroll to position [1164, 0]
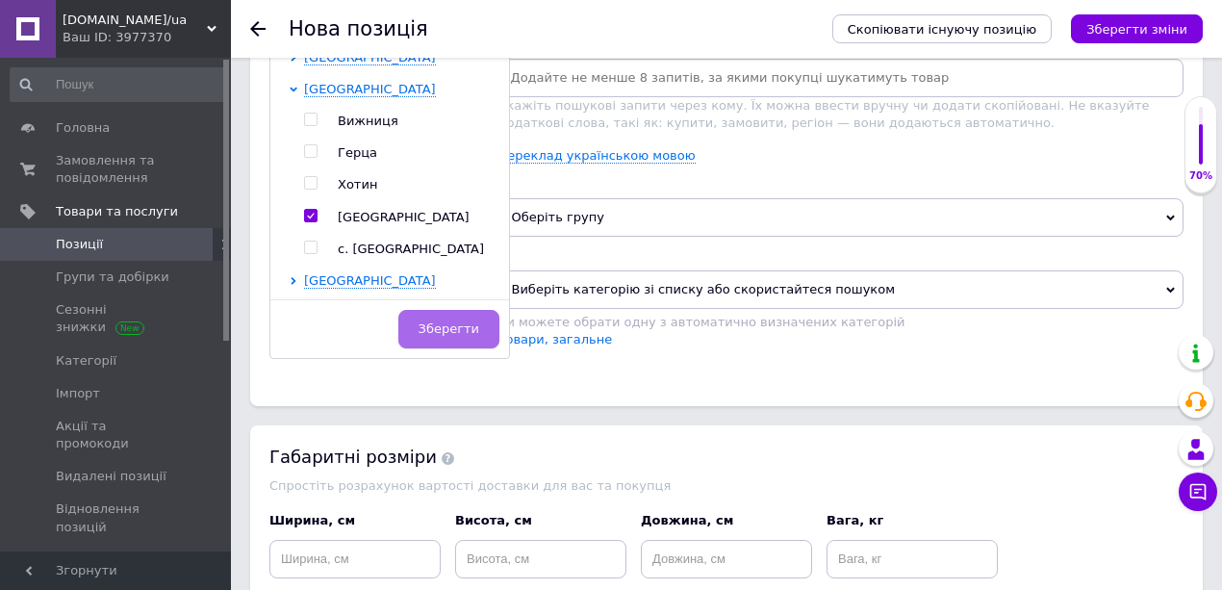
click at [425, 321] on button "Зберегти" at bounding box center [448, 329] width 101 height 38
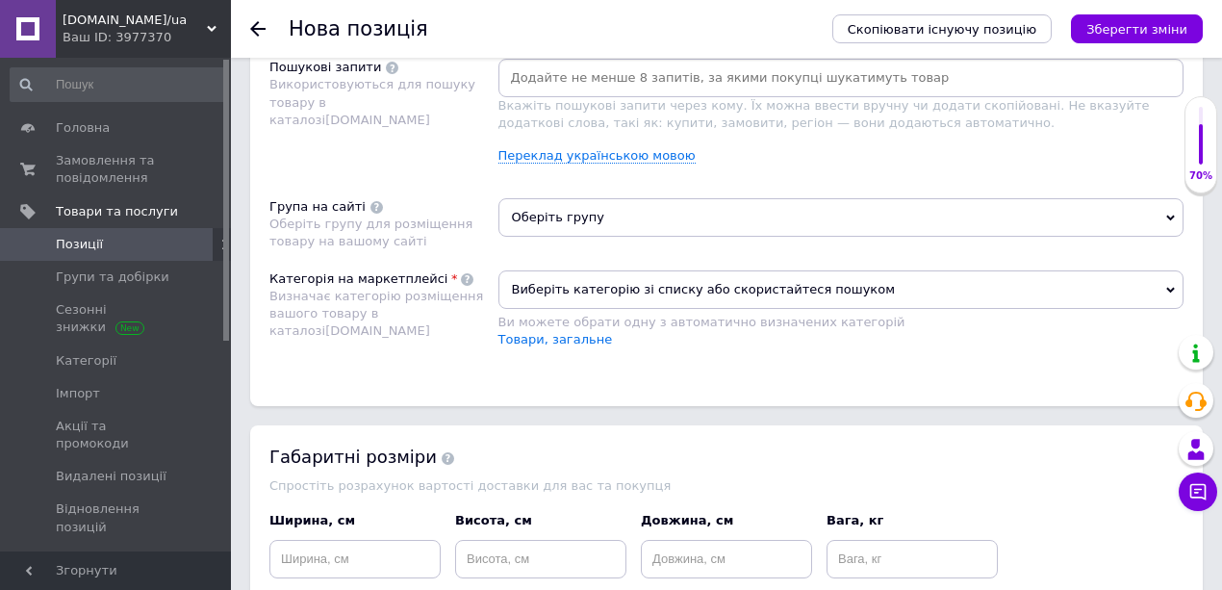
click at [570, 212] on span "Оберіть групу" at bounding box center [841, 217] width 686 height 38
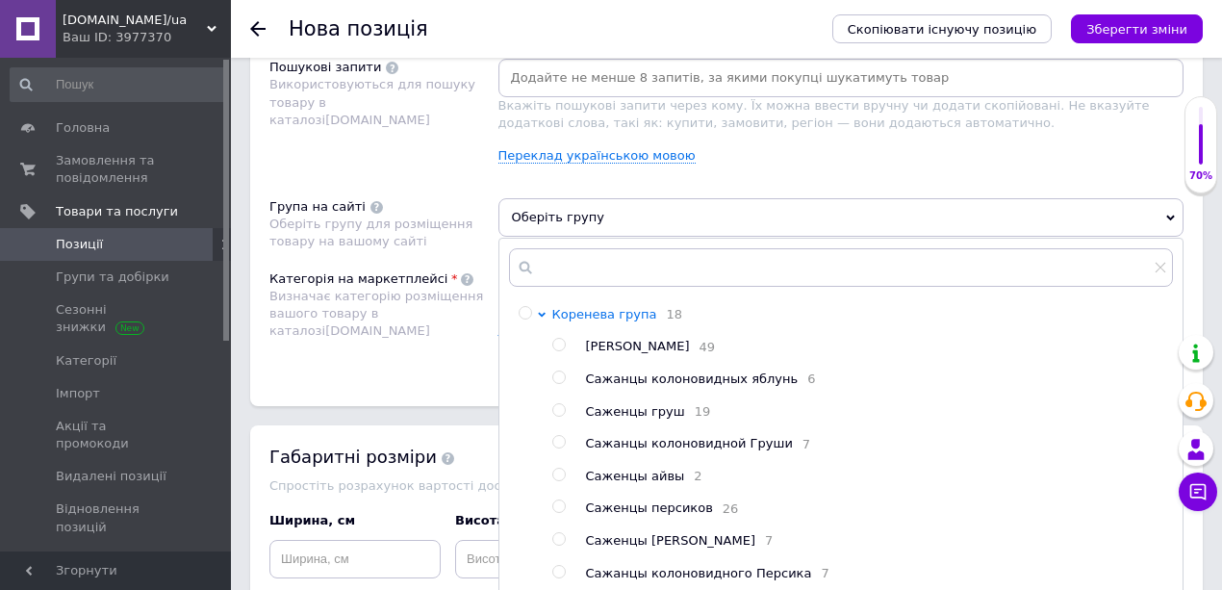
click at [574, 307] on span "Коренева група" at bounding box center [604, 314] width 105 height 14
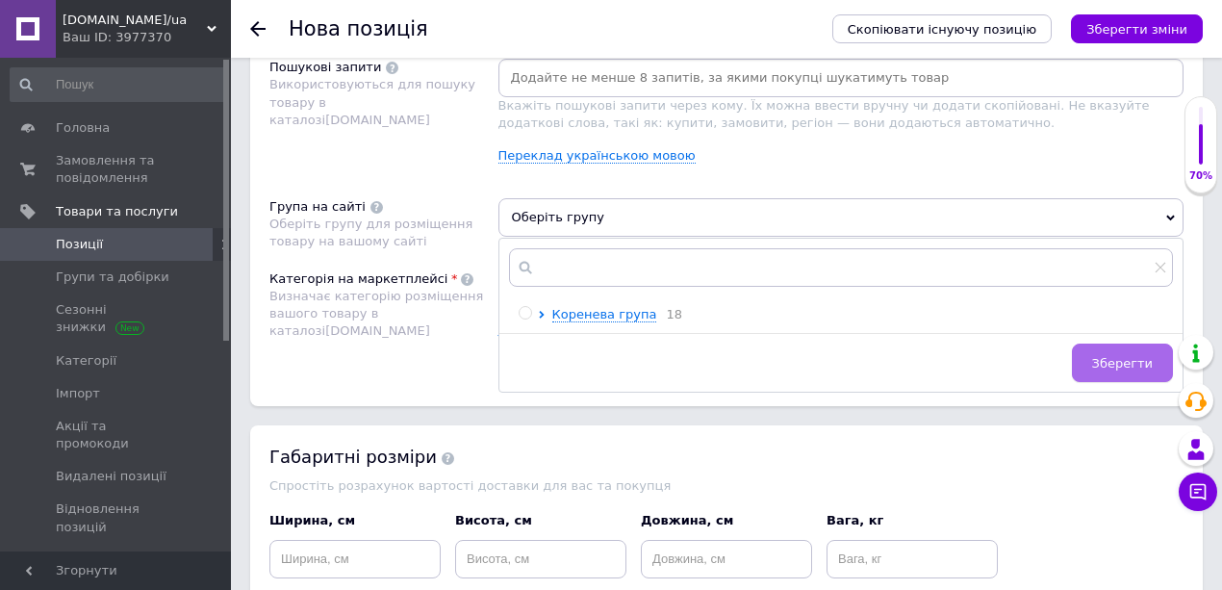
click at [1103, 357] on span "Зберегти" at bounding box center [1122, 363] width 61 height 14
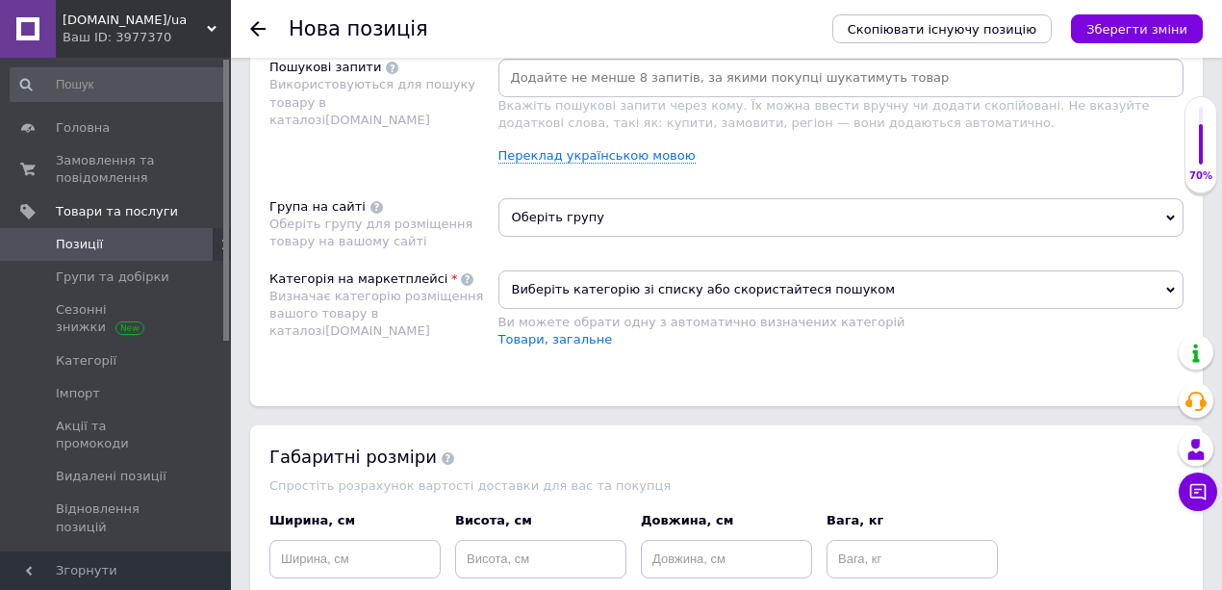
click at [623, 285] on span "Виберіть категорію зі списку або скористайтеся пошуком" at bounding box center [841, 289] width 686 height 38
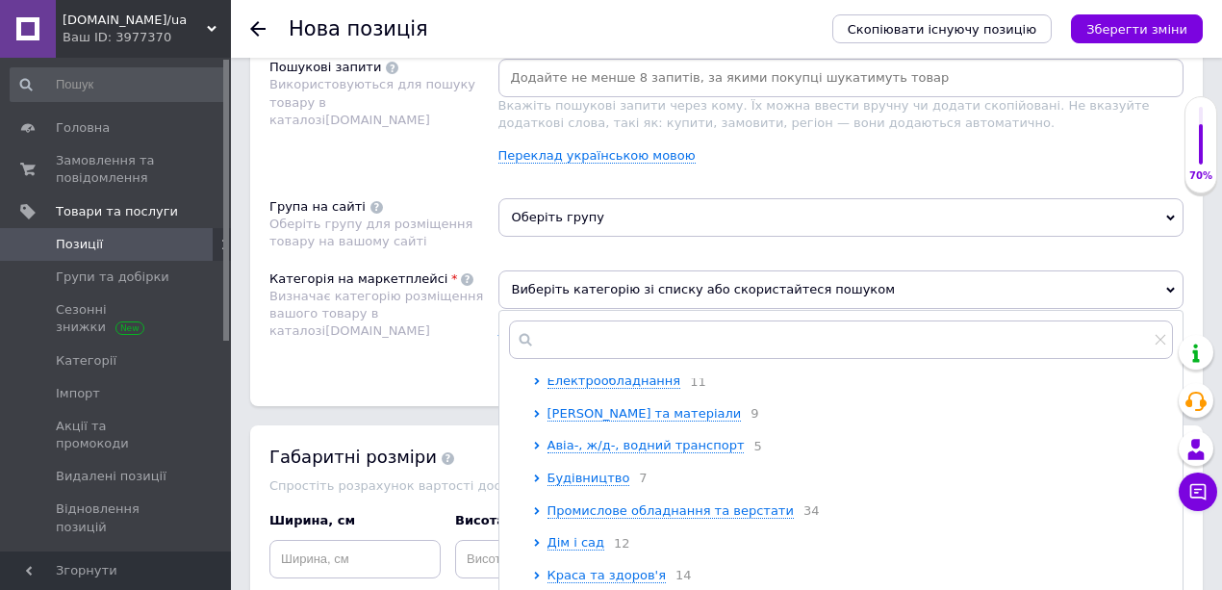
scroll to position [192, 0]
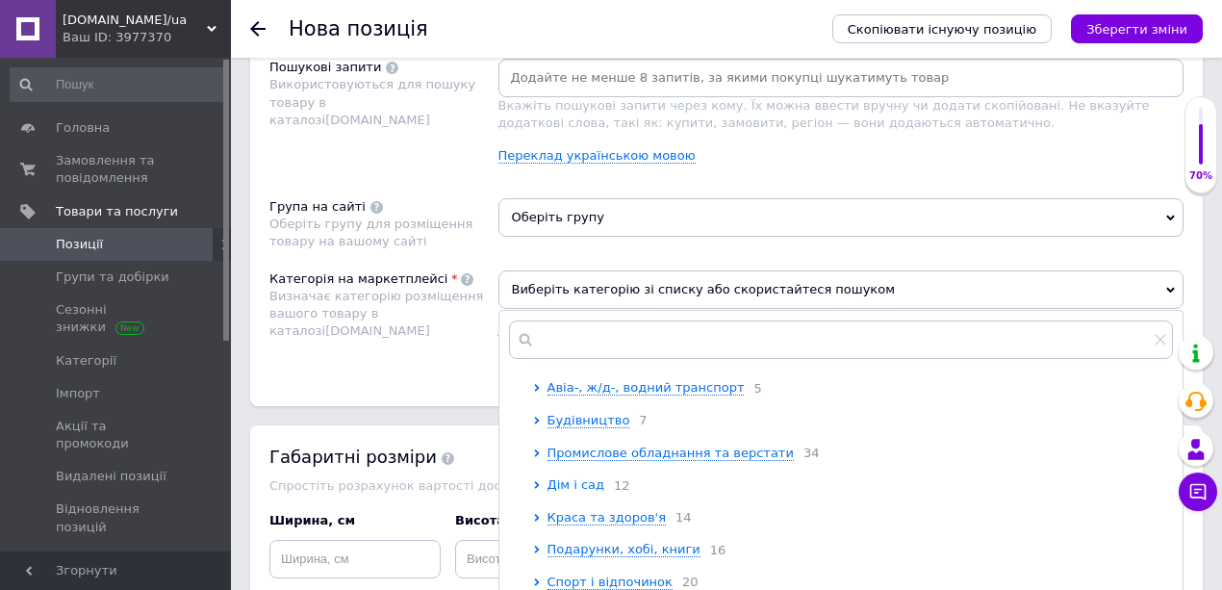
click at [580, 489] on span "Дім і сад" at bounding box center [576, 484] width 58 height 14
click at [575, 520] on span "Сад" at bounding box center [574, 517] width 25 height 14
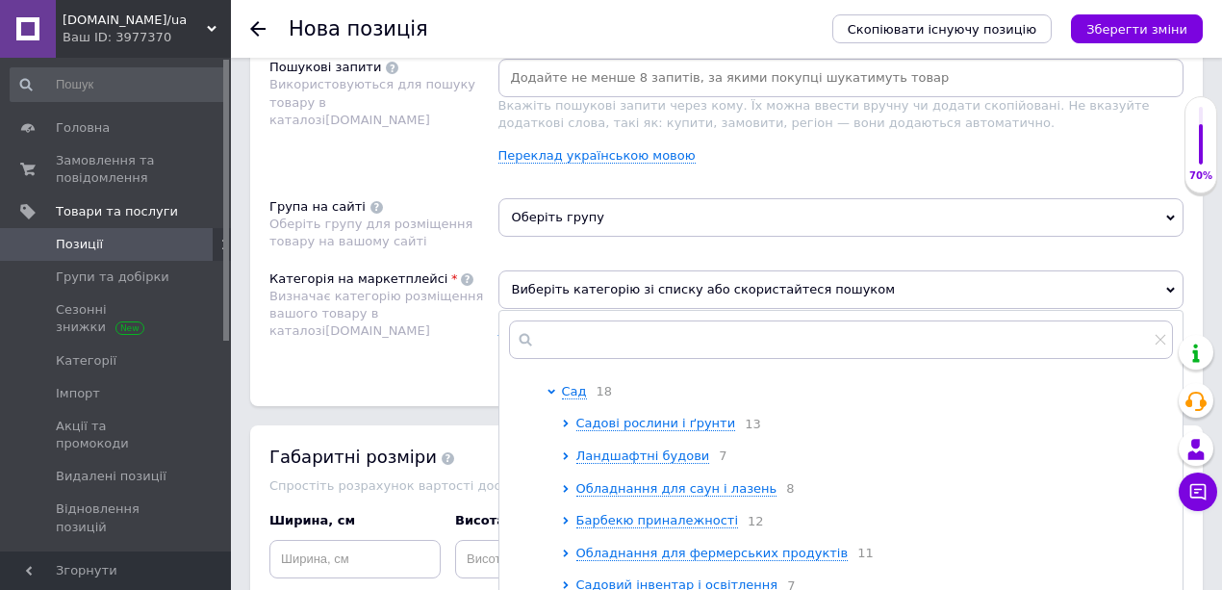
scroll to position [320, 0]
click at [615, 425] on span "Садові рослини і ґрунти" at bounding box center [656, 421] width 160 height 14
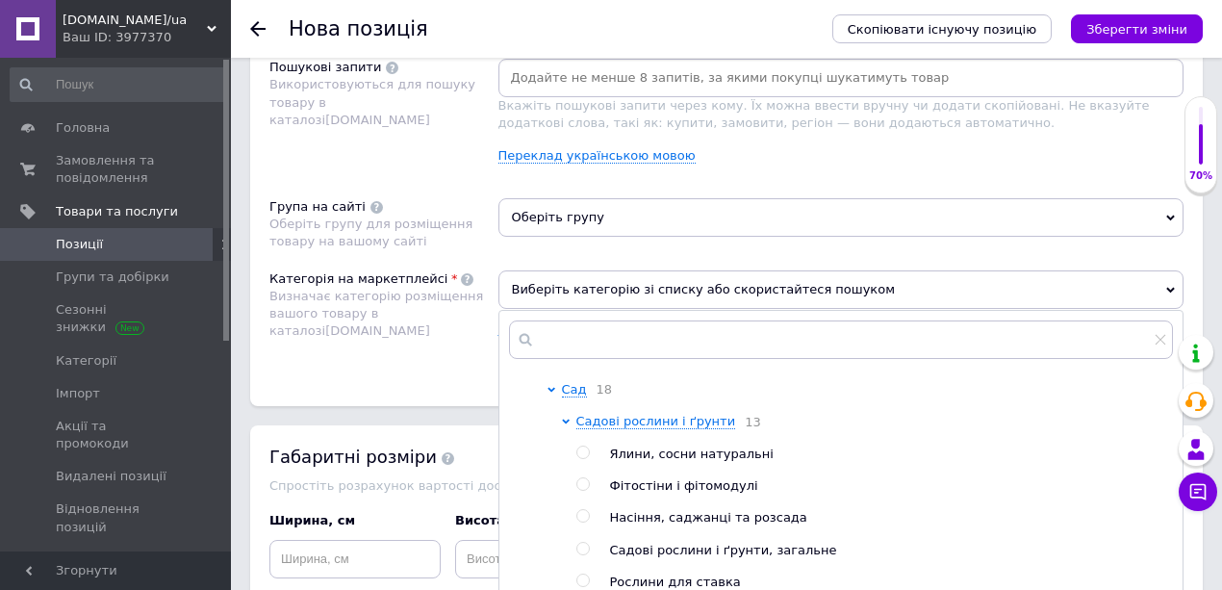
click at [583, 522] on input "radio" at bounding box center [582, 516] width 13 height 13
radio input "true"
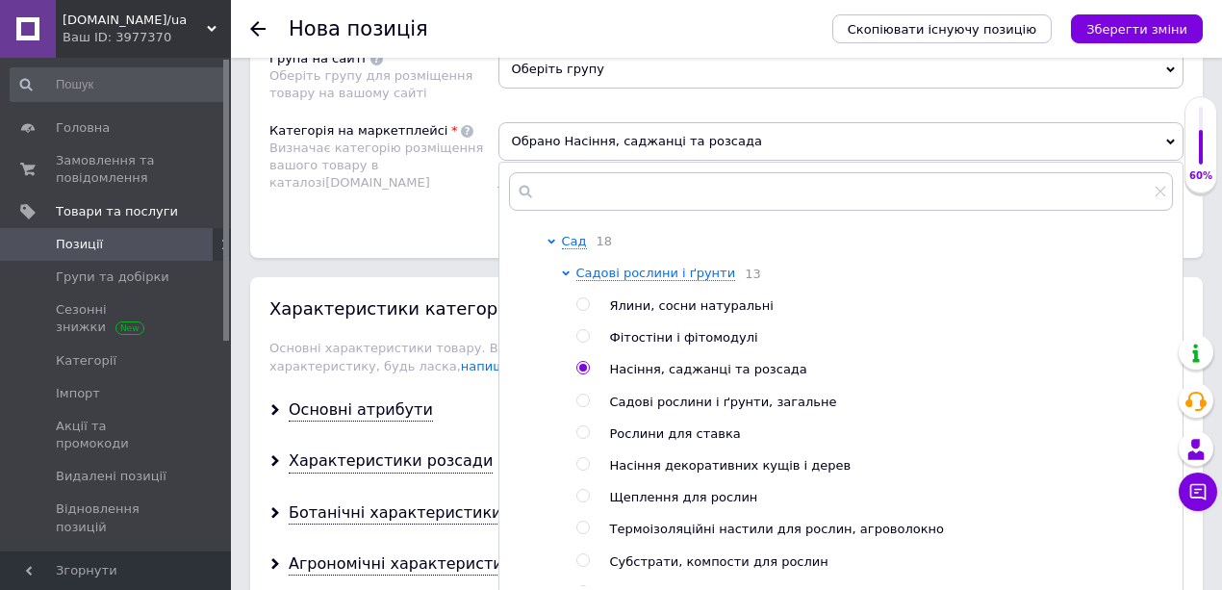
scroll to position [1356, 0]
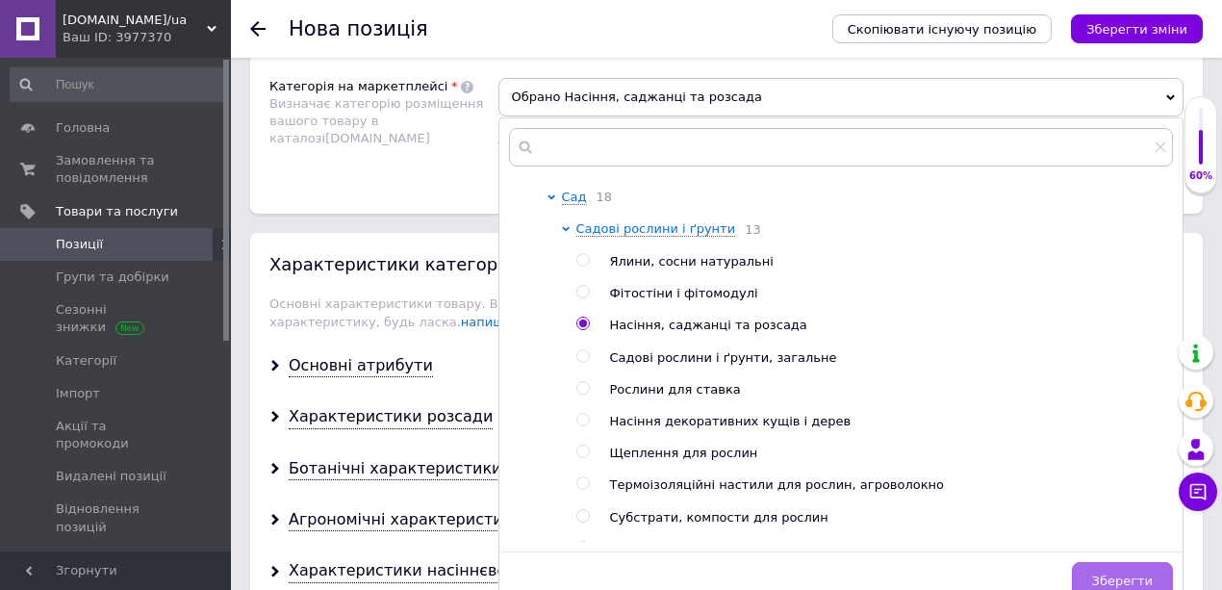
click at [1127, 573] on span "Зберегти" at bounding box center [1122, 580] width 61 height 14
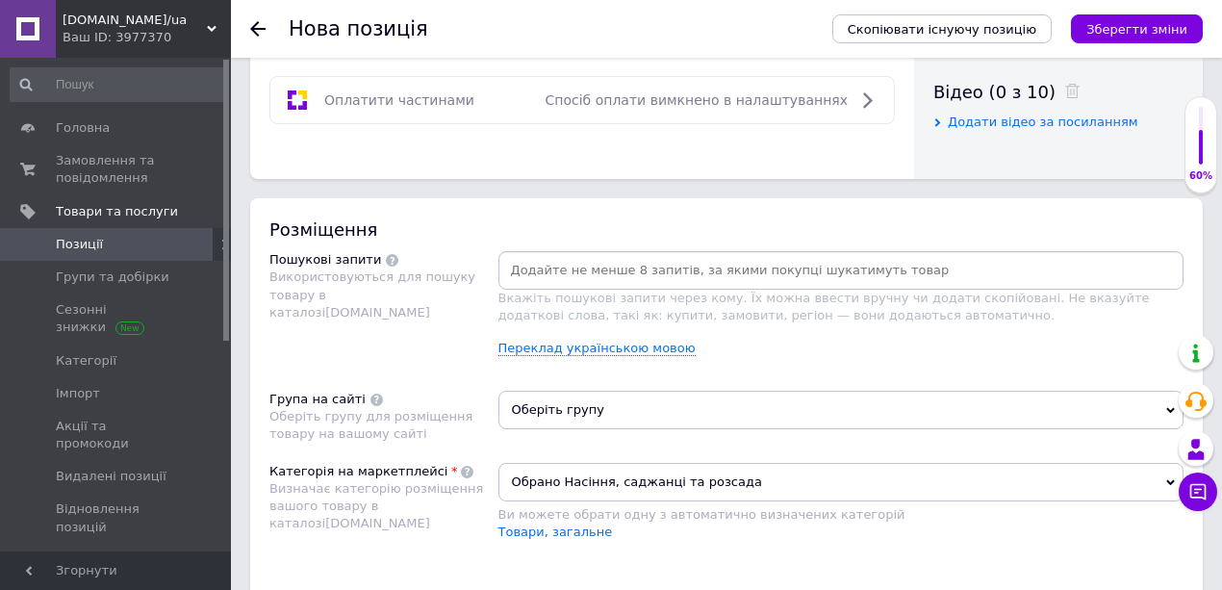
scroll to position [972, 0]
click at [584, 342] on link "Переклад українською мовою" at bounding box center [596, 348] width 197 height 15
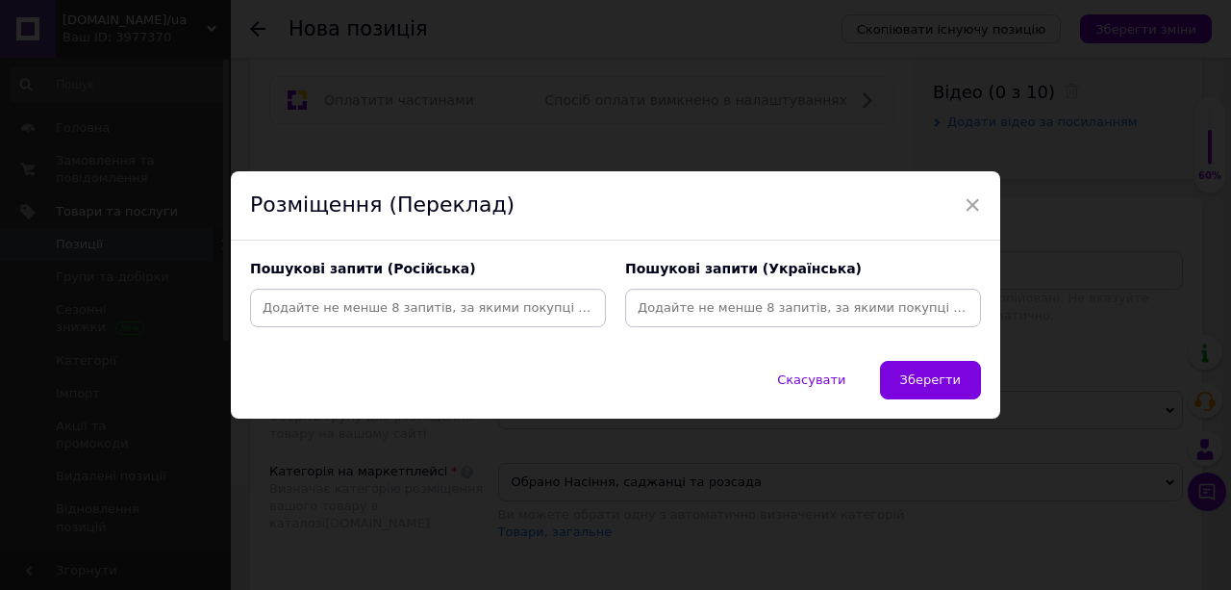
click at [633, 302] on input at bounding box center [803, 307] width 348 height 29
click at [296, 305] on input at bounding box center [428, 307] width 348 height 29
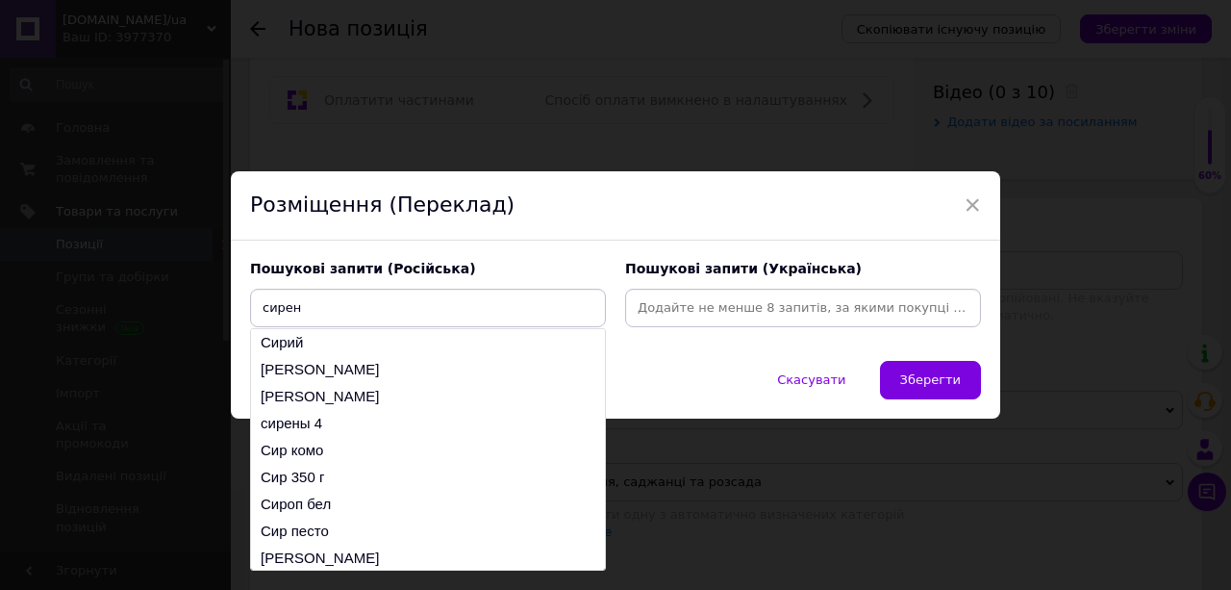
type input "сирень"
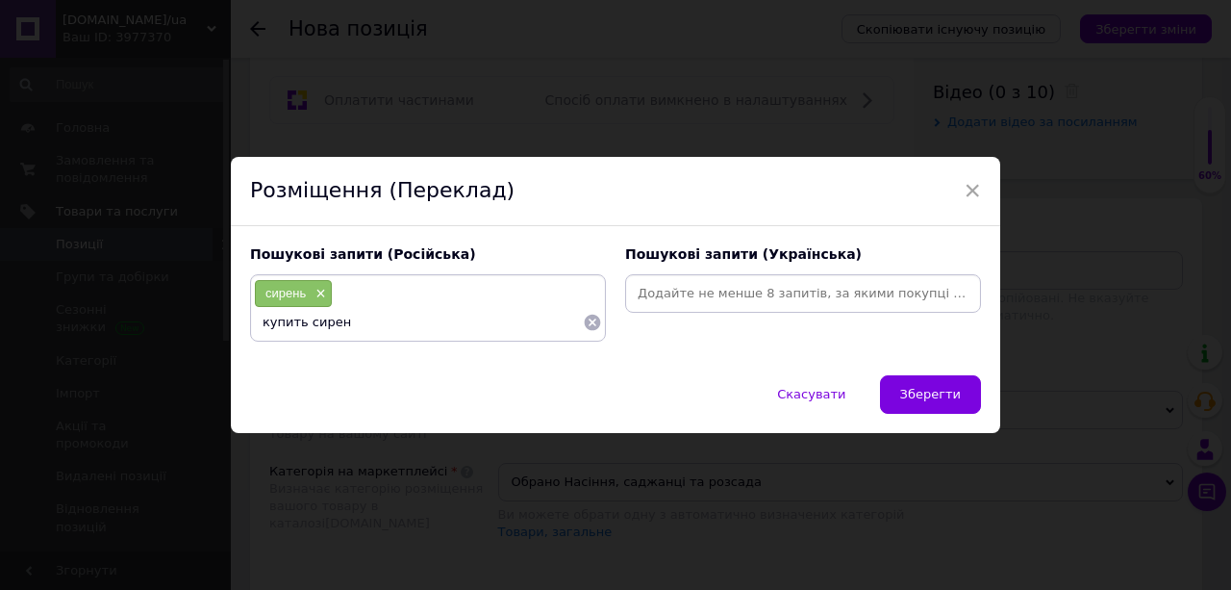
type input "купить сирень"
type input "сирень купить"
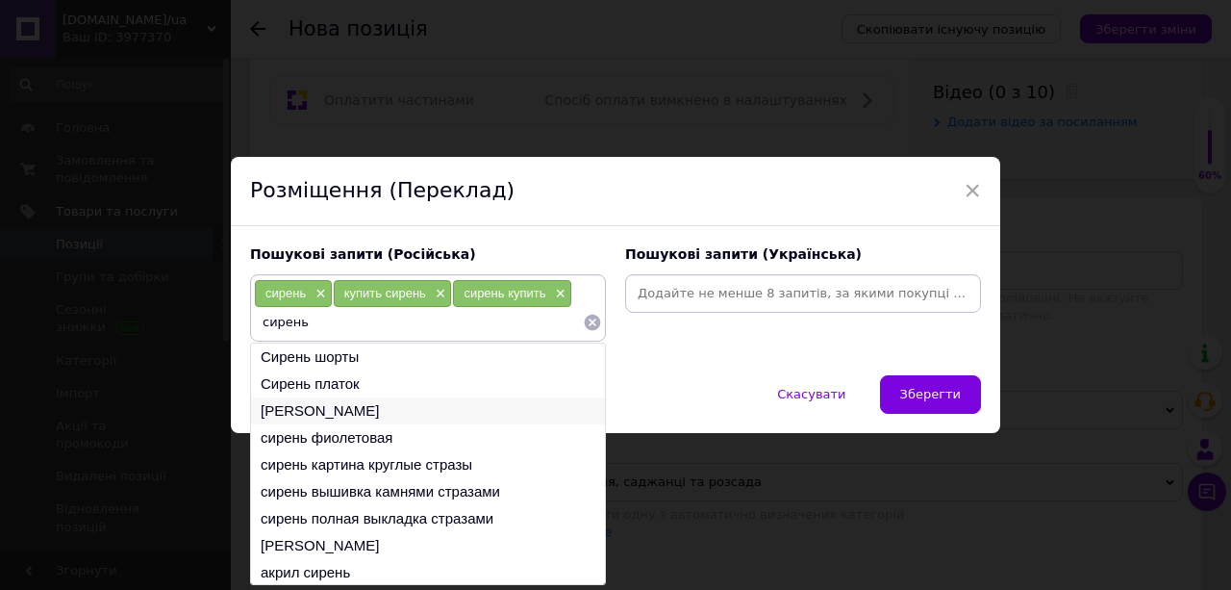
type input "сирень"
click at [329, 412] on li "сирень кустовая" at bounding box center [428, 410] width 354 height 27
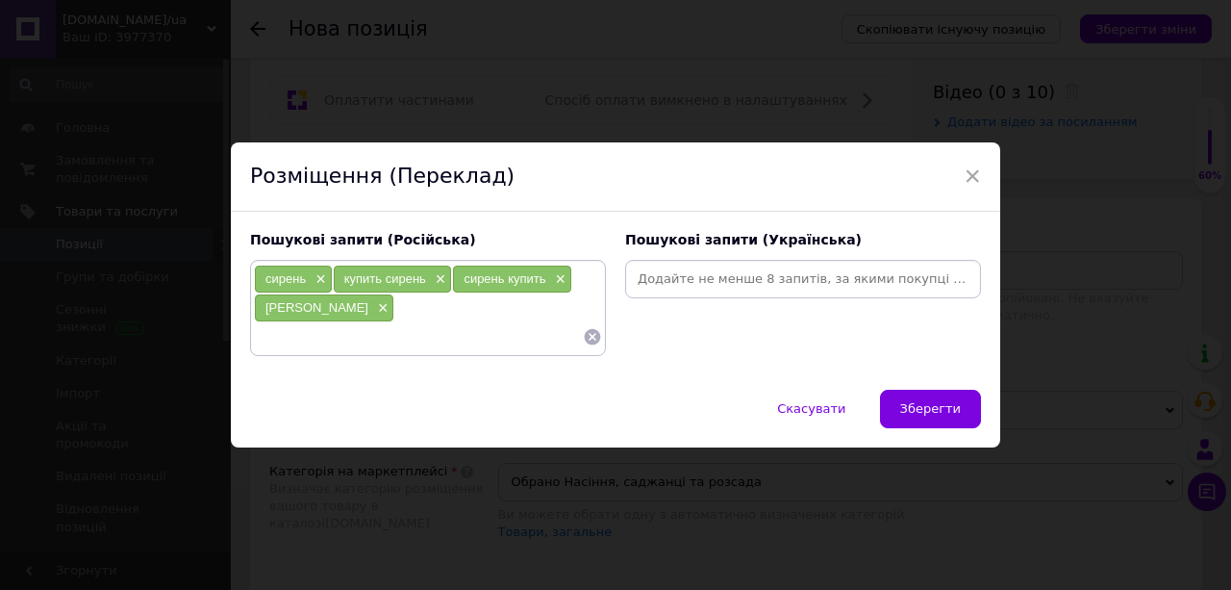
click at [282, 342] on input at bounding box center [418, 336] width 329 height 29
type input "саджанец сирени"
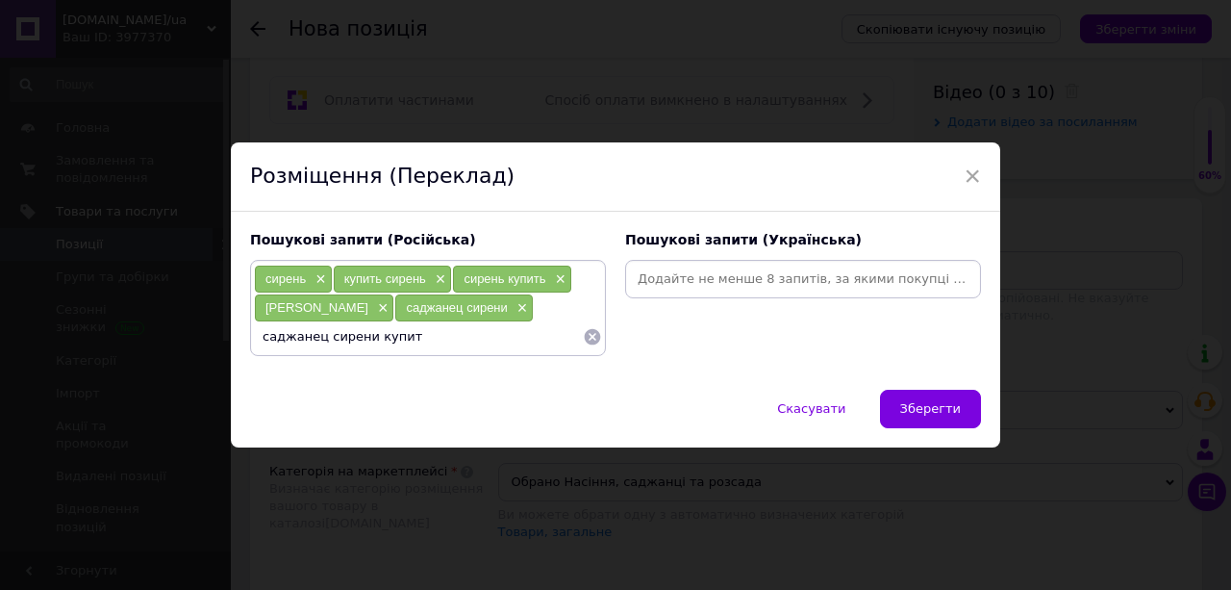
type input "саджанец сирени купить"
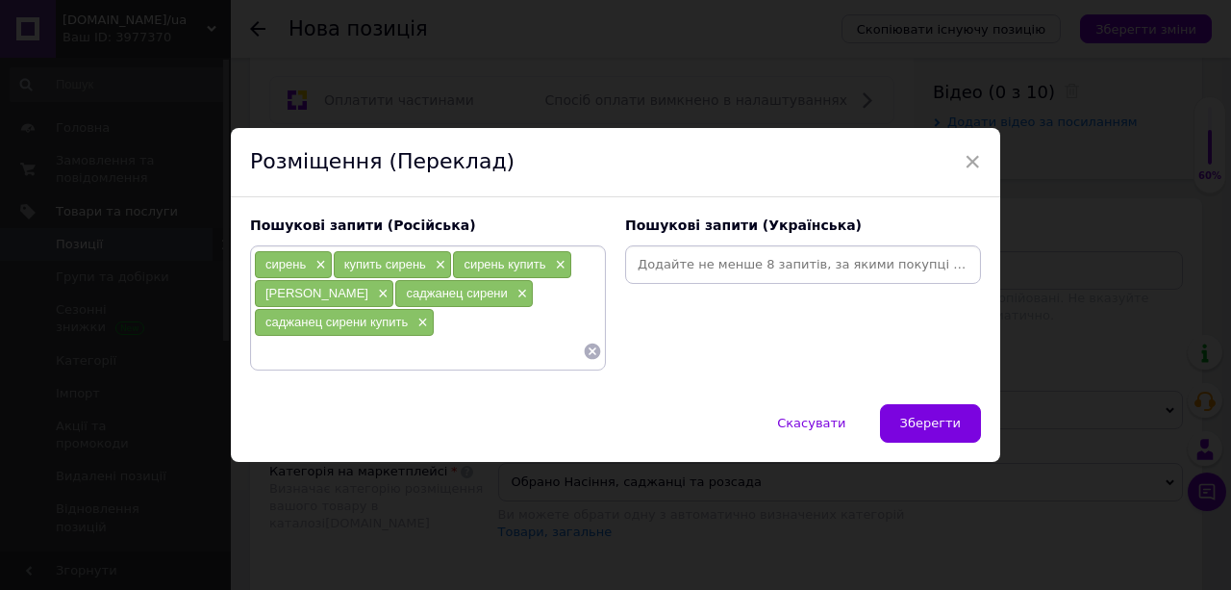
click at [645, 260] on input at bounding box center [803, 264] width 348 height 29
type input "бузок"
type input "сірень"
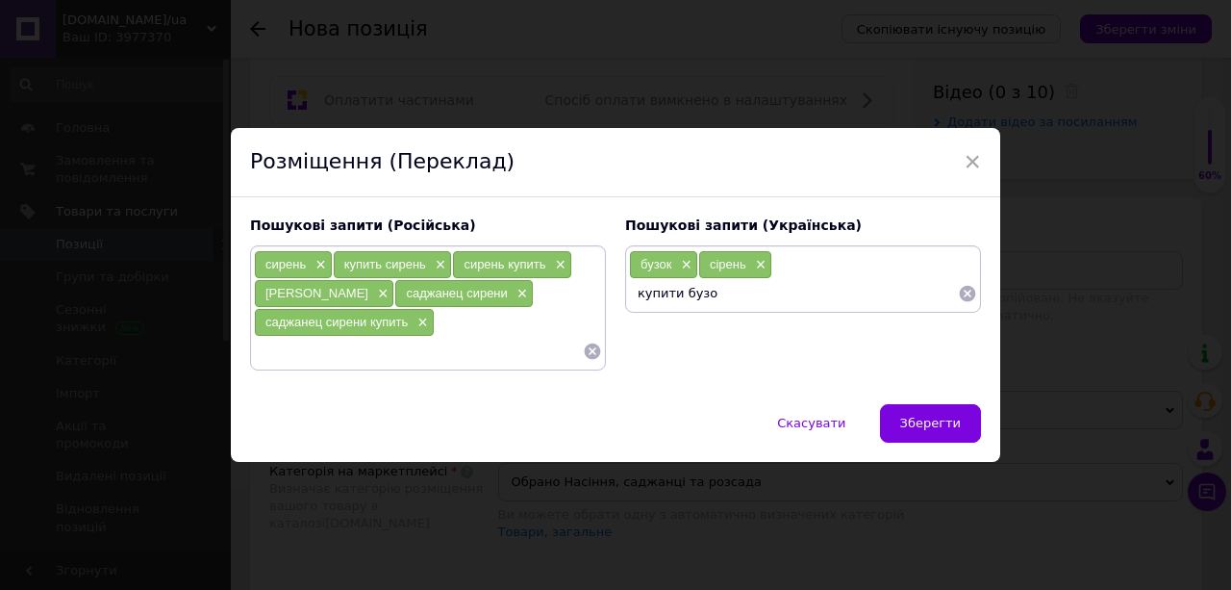
type input "купити бузок"
type input "купити сірень"
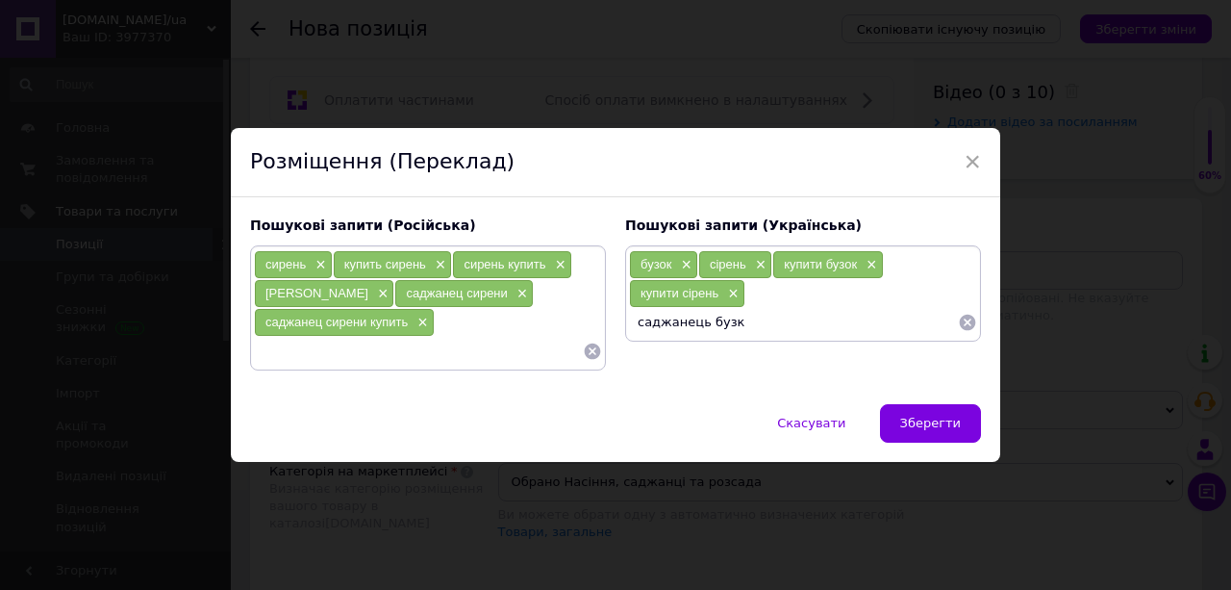
type input "саджанець бузку"
type input "купити саджанець бузку"
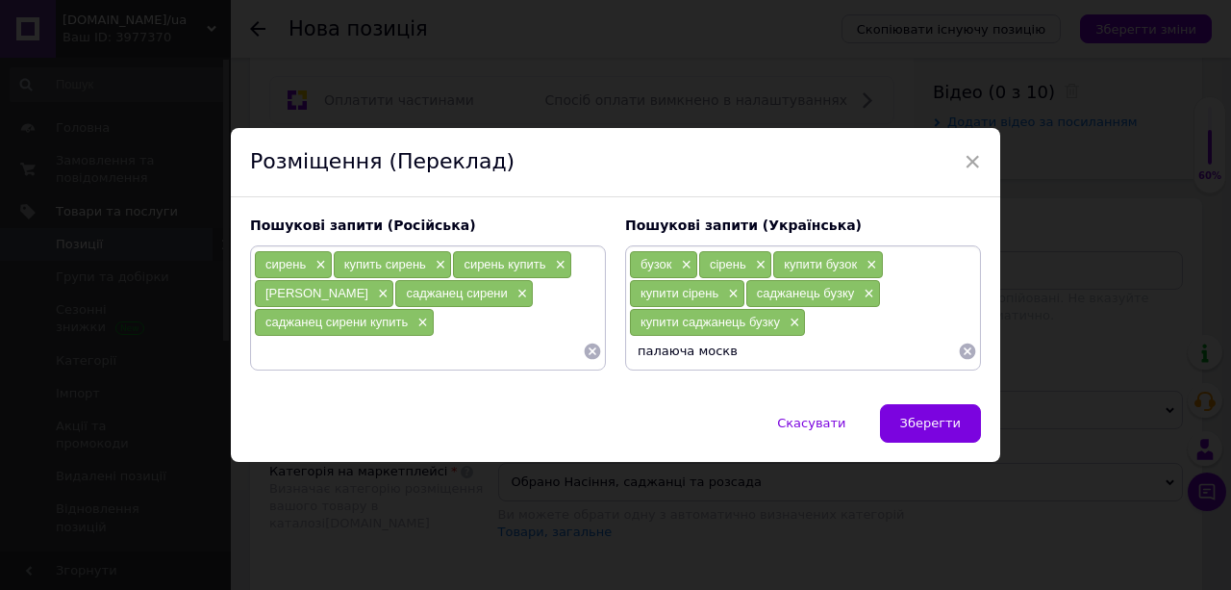
type input "палаюча москва"
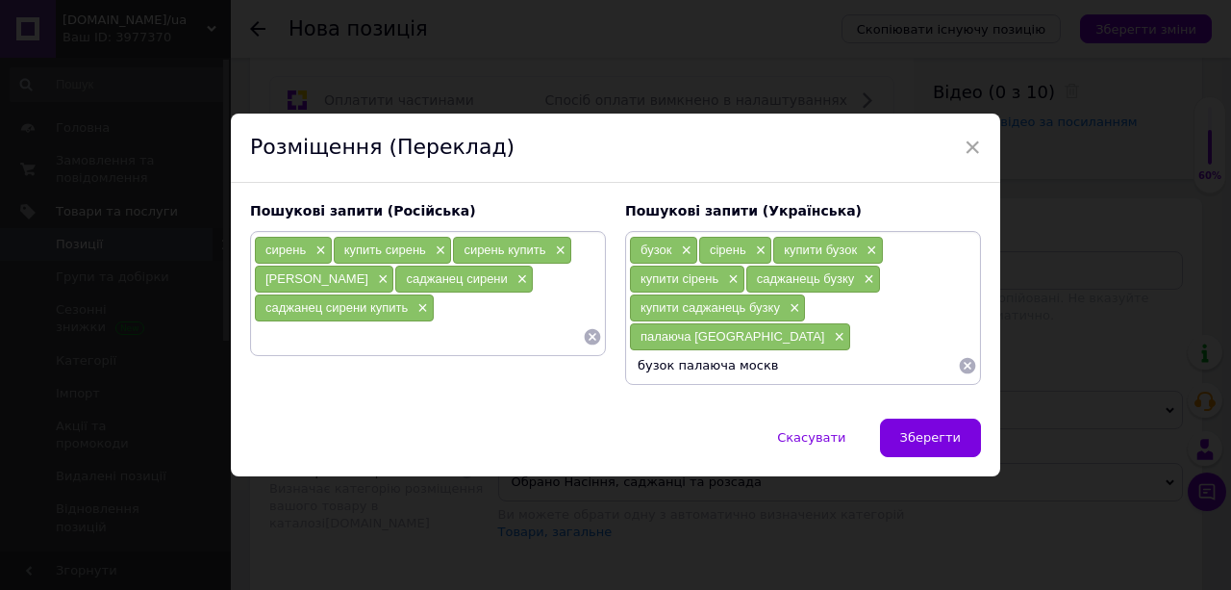
type input "бузок палаюча москва"
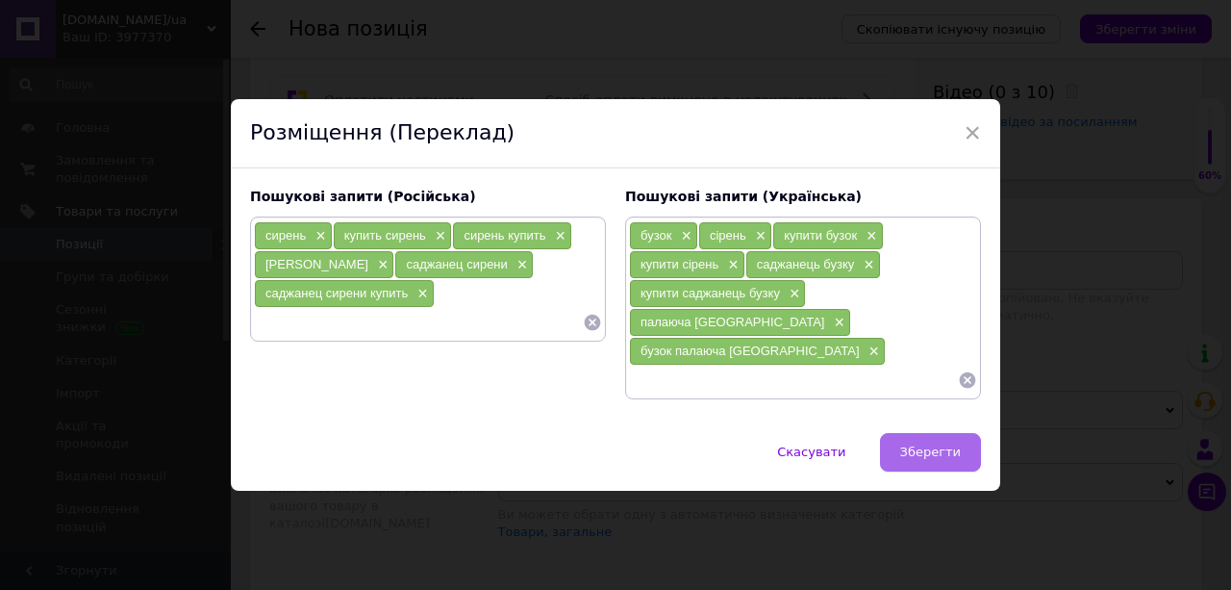
click at [943, 444] on span "Зберегти" at bounding box center [930, 451] width 61 height 14
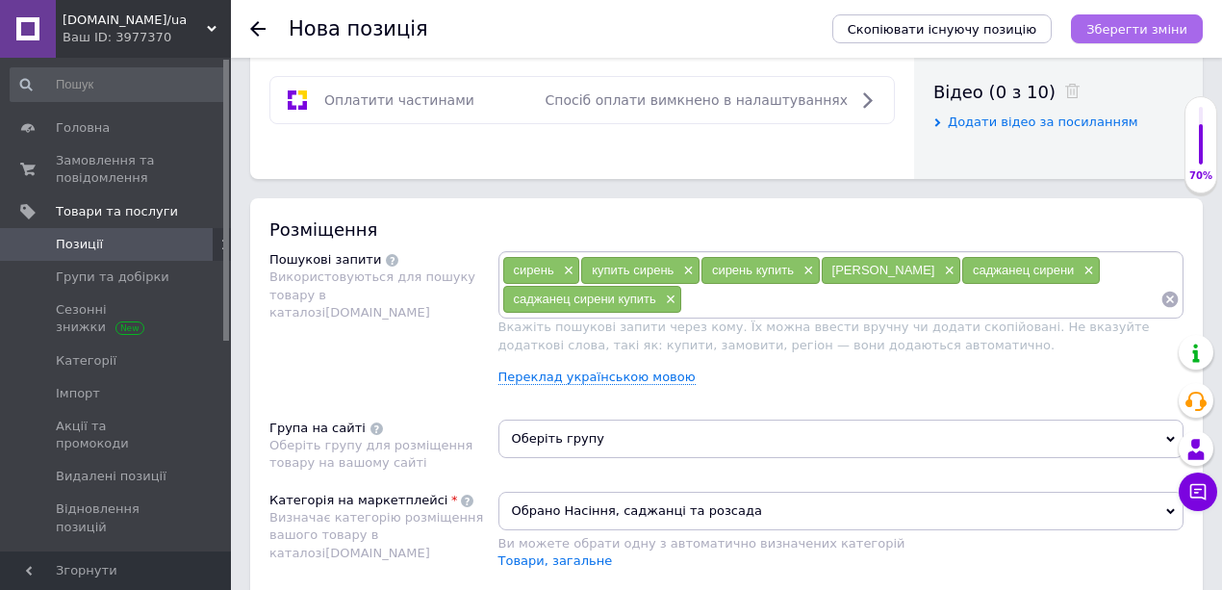
click at [1143, 34] on icon "Зберегти зміни" at bounding box center [1136, 29] width 101 height 14
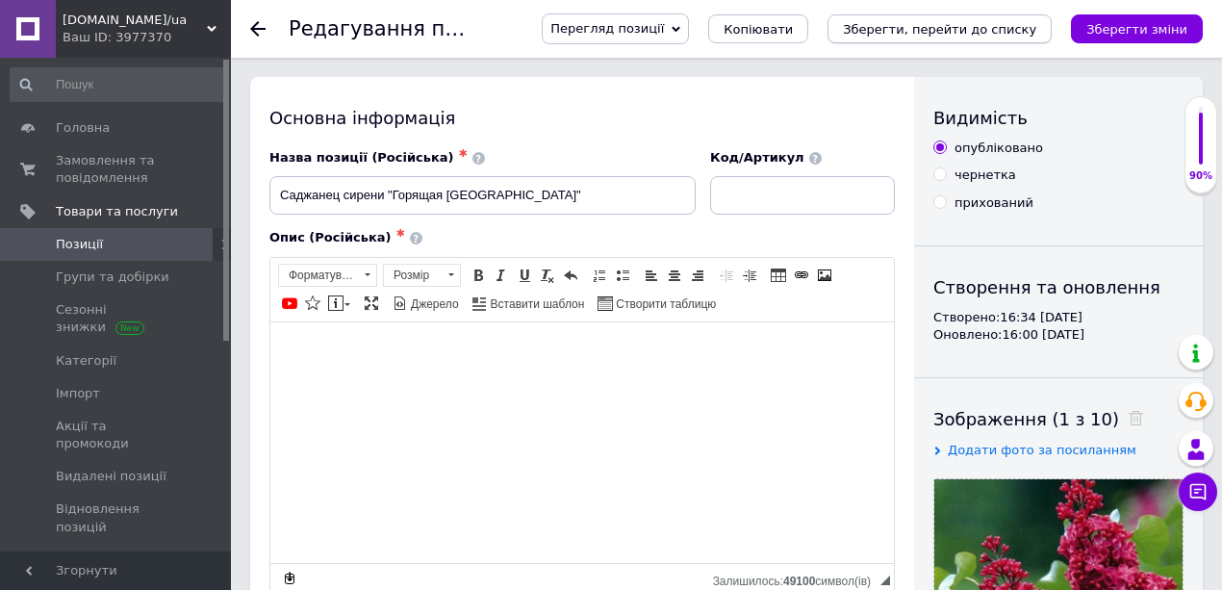
click at [949, 27] on icon "Зберегти, перейти до списку" at bounding box center [939, 29] width 193 height 14
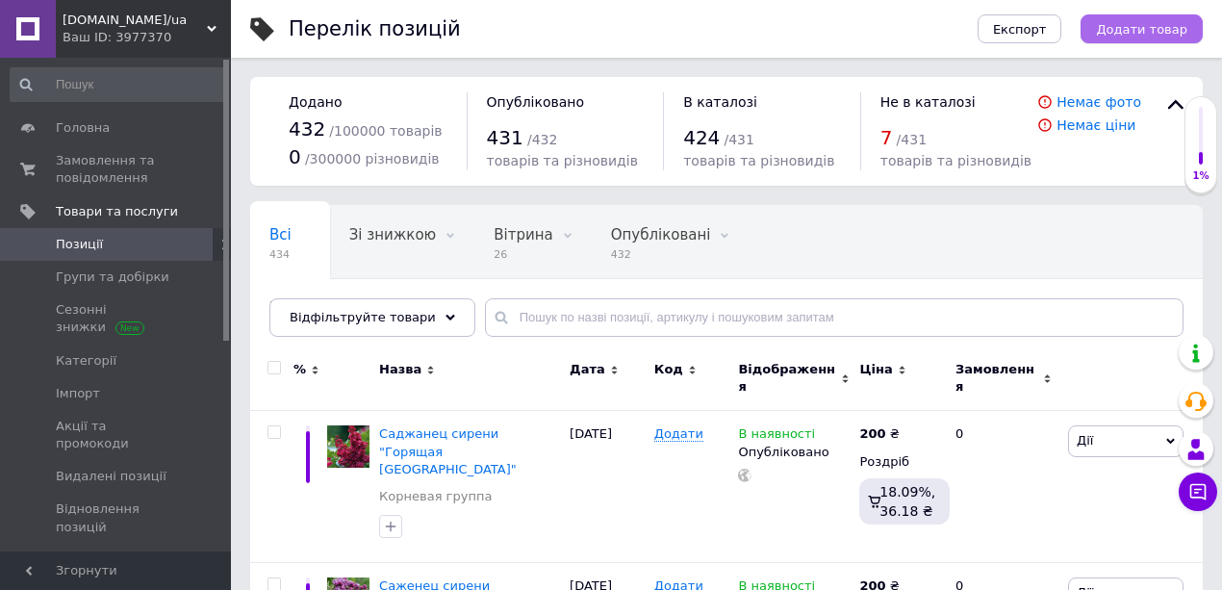
click at [1130, 29] on span "Додати товар" at bounding box center [1141, 29] width 91 height 14
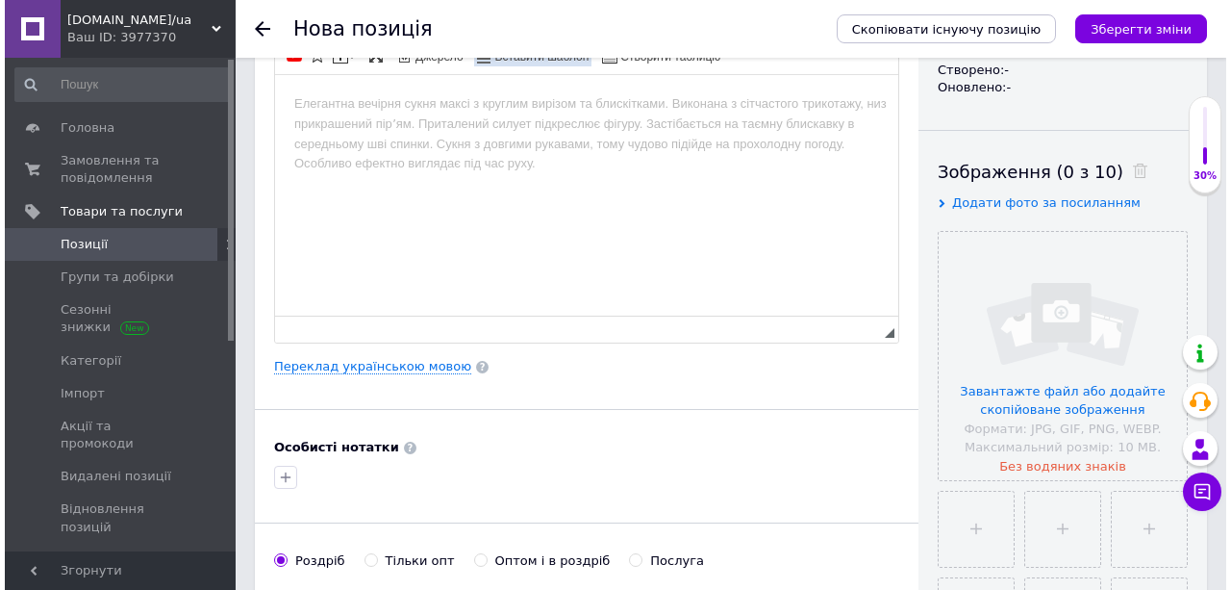
scroll to position [256, 0]
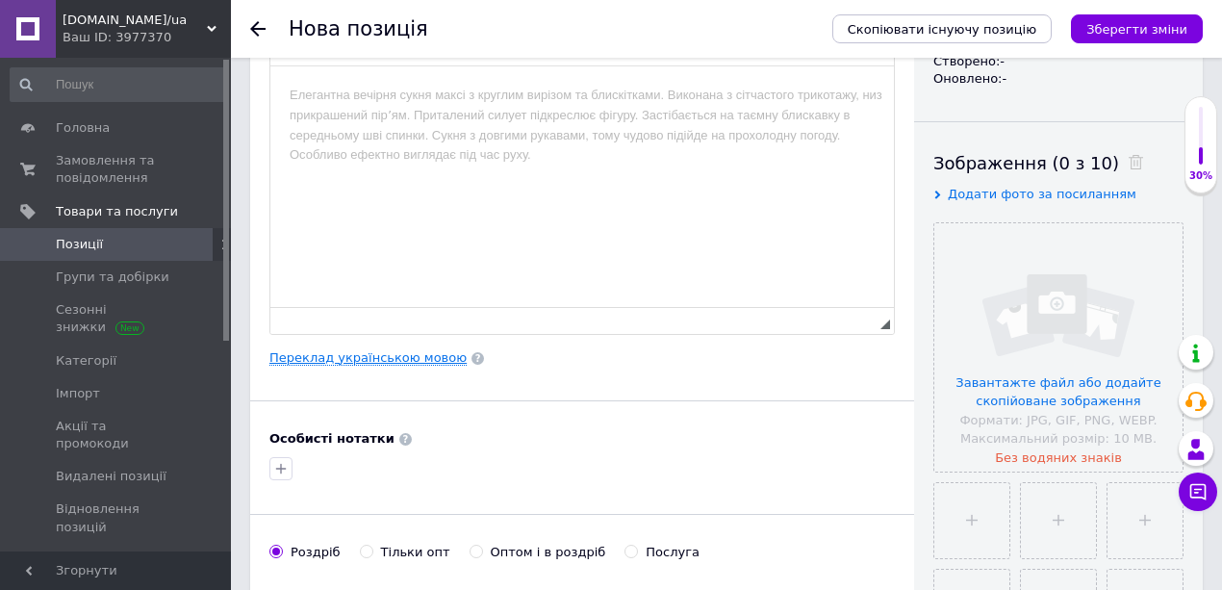
click at [387, 352] on link "Переклад українською мовою" at bounding box center [367, 357] width 197 height 15
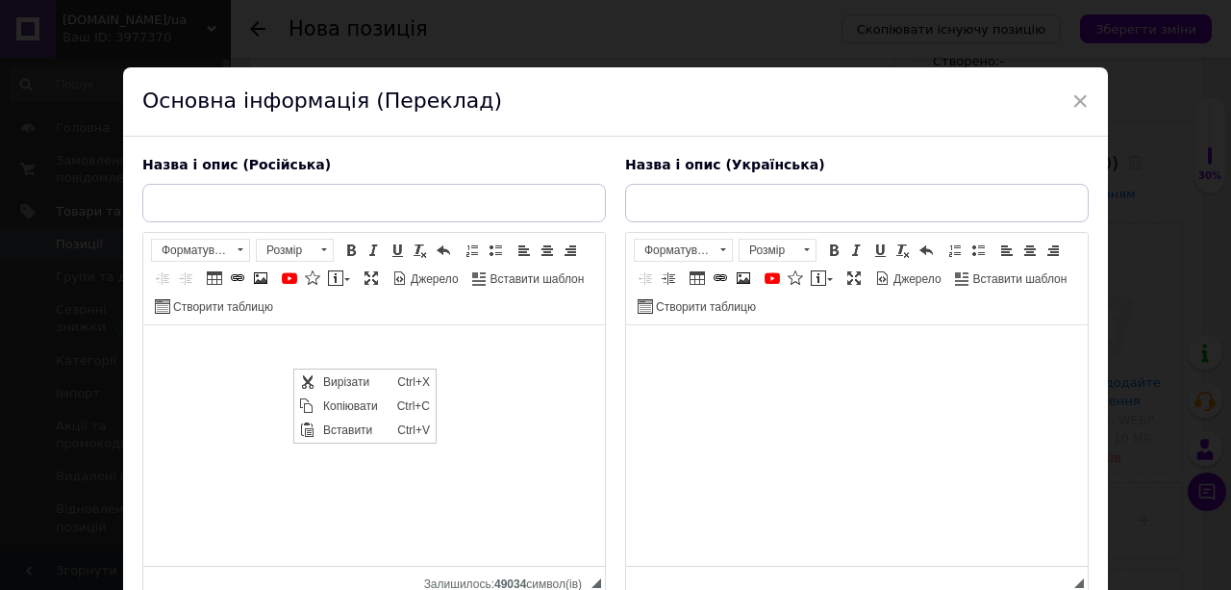
scroll to position [0, 0]
click at [339, 405] on span "Копіювати" at bounding box center [355, 405] width 74 height 23
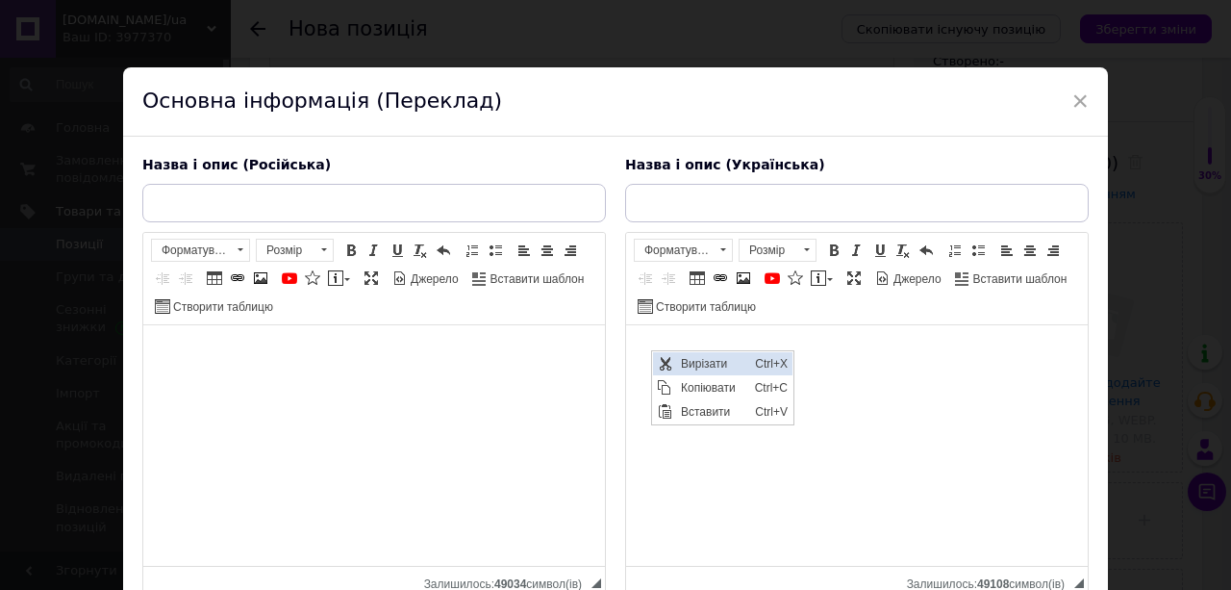
click at [688, 365] on span "Вирізати" at bounding box center [712, 363] width 74 height 23
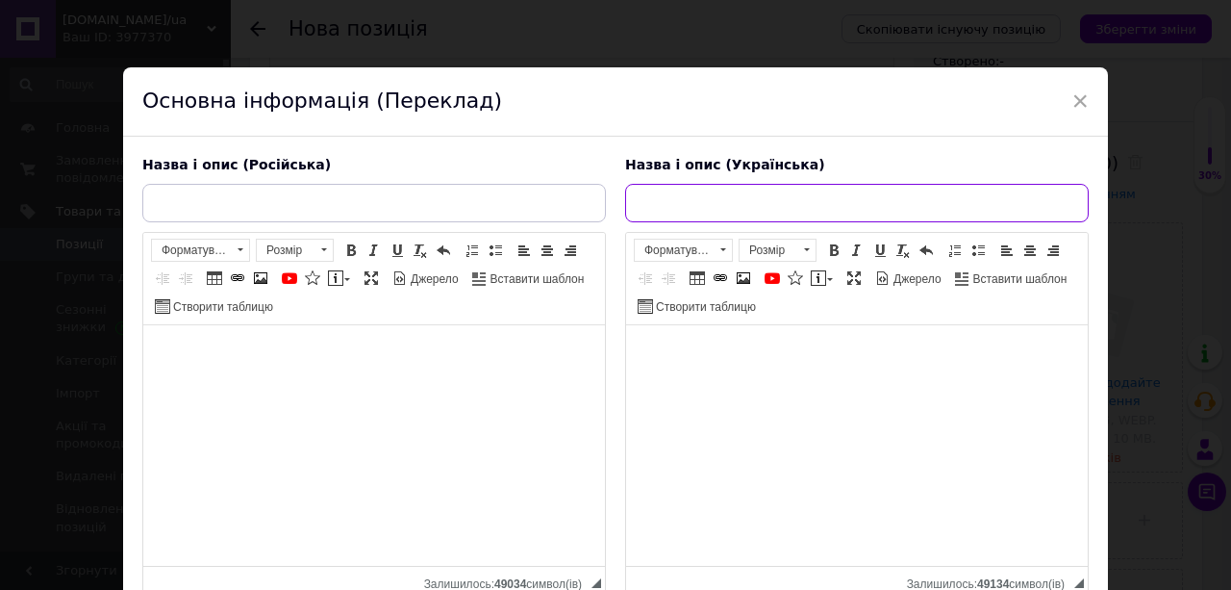
click at [662, 198] on input "text" at bounding box center [857, 203] width 464 height 38
paste input "Саджанець Спіреї Вангутта"
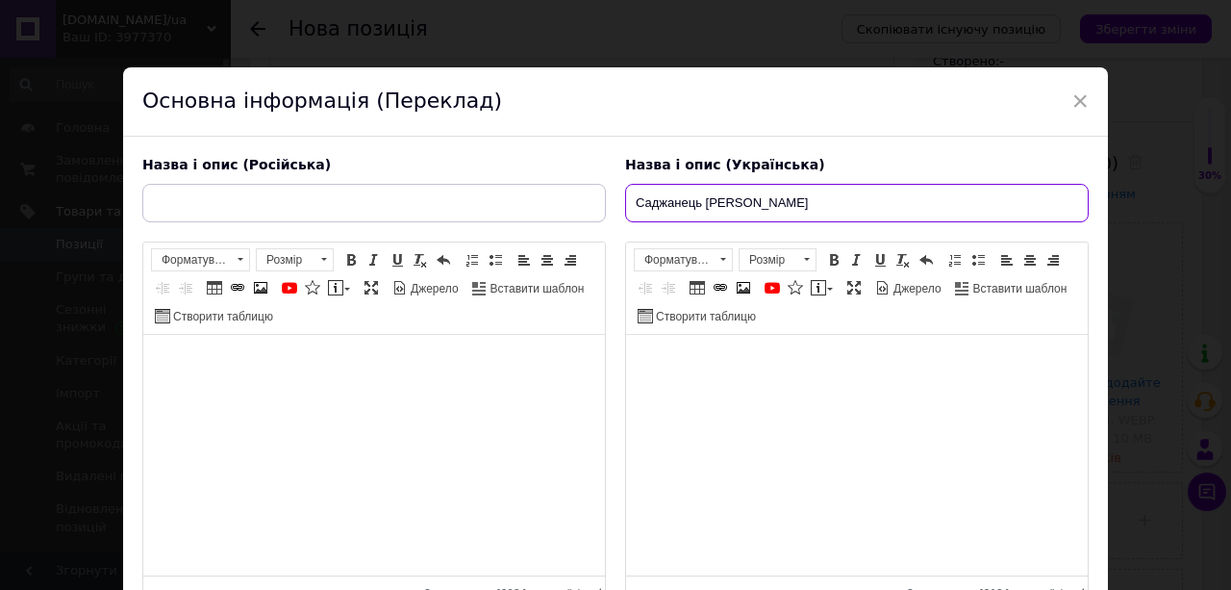
type input "Саджанець Спіреї Вангутта"
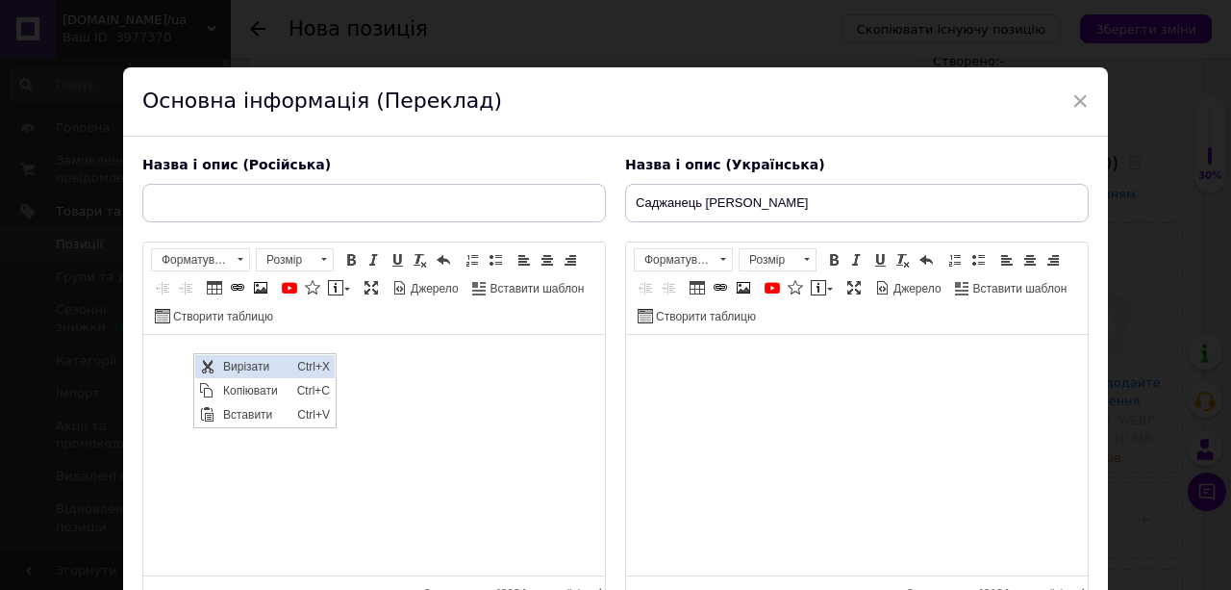
click at [215, 367] on span "Вирізати" at bounding box center [206, 366] width 23 height 23
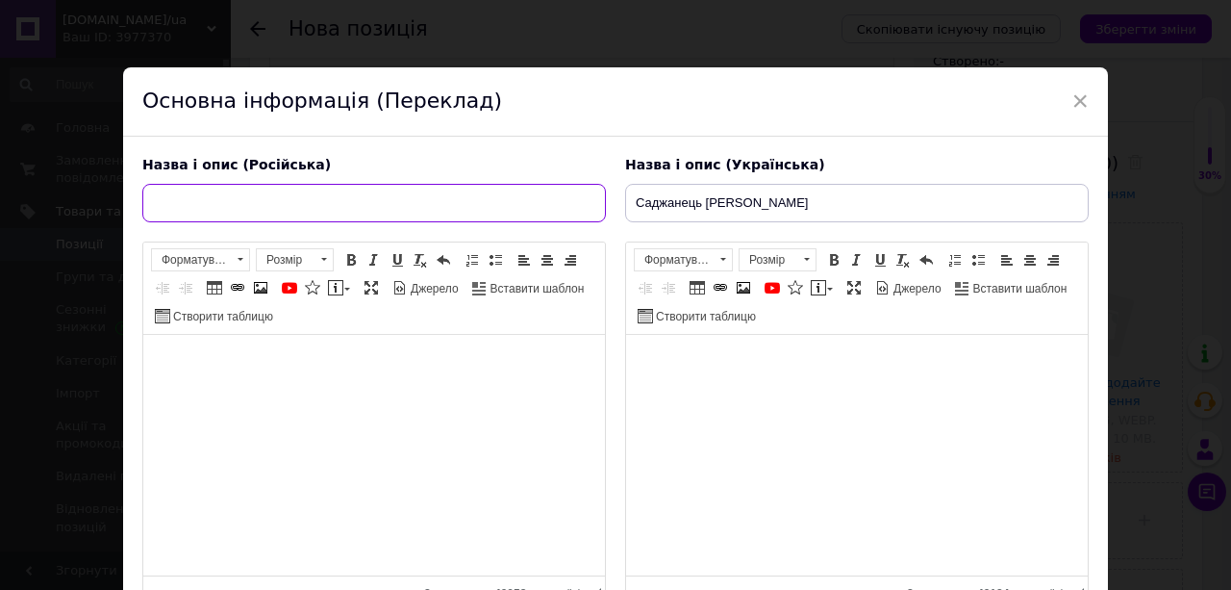
click at [210, 202] on input "text" at bounding box center [374, 203] width 464 height 38
paste input "Саженец [PERSON_NAME]"
type input "Саженец [PERSON_NAME]"
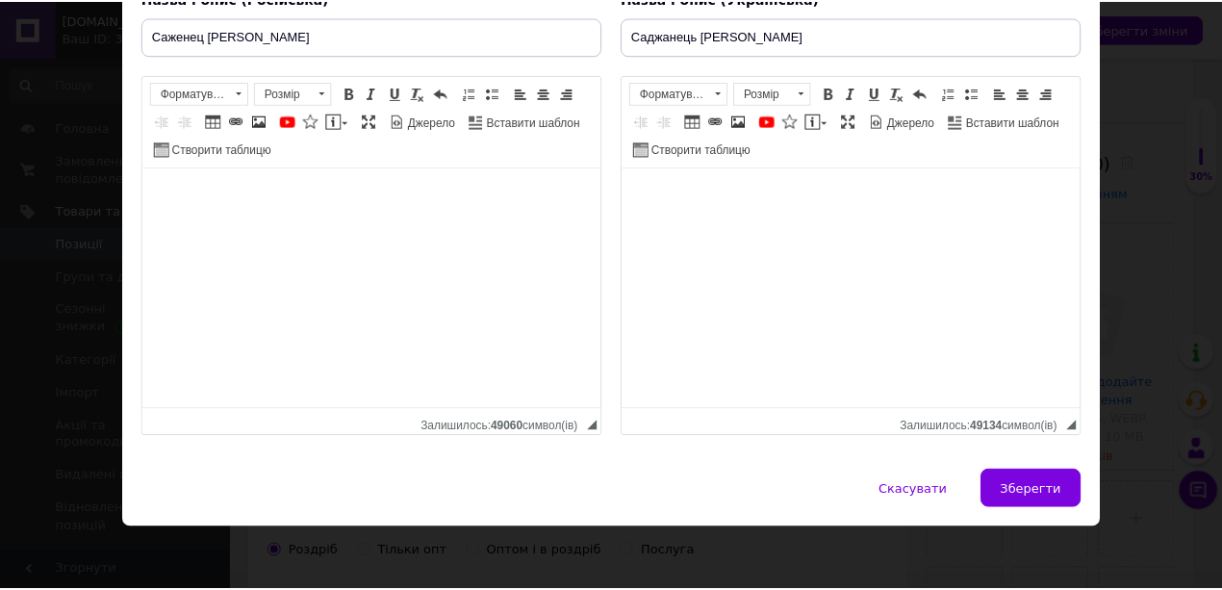
scroll to position [168, 0]
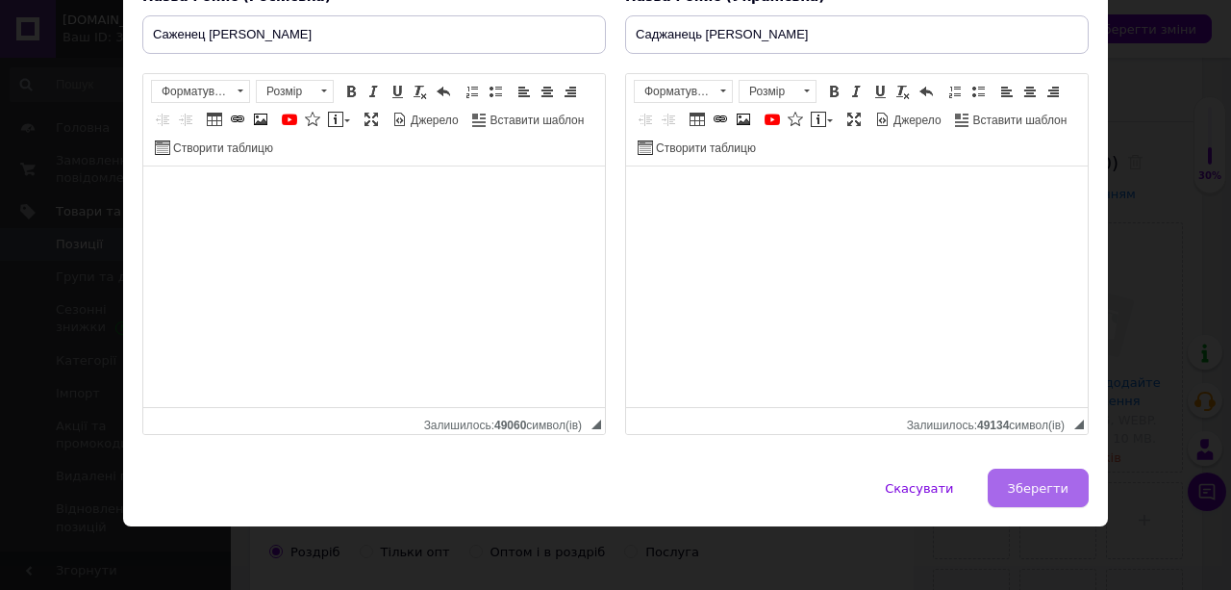
click at [1014, 481] on span "Зберегти" at bounding box center [1038, 488] width 61 height 14
type input "Саженец [PERSON_NAME]"
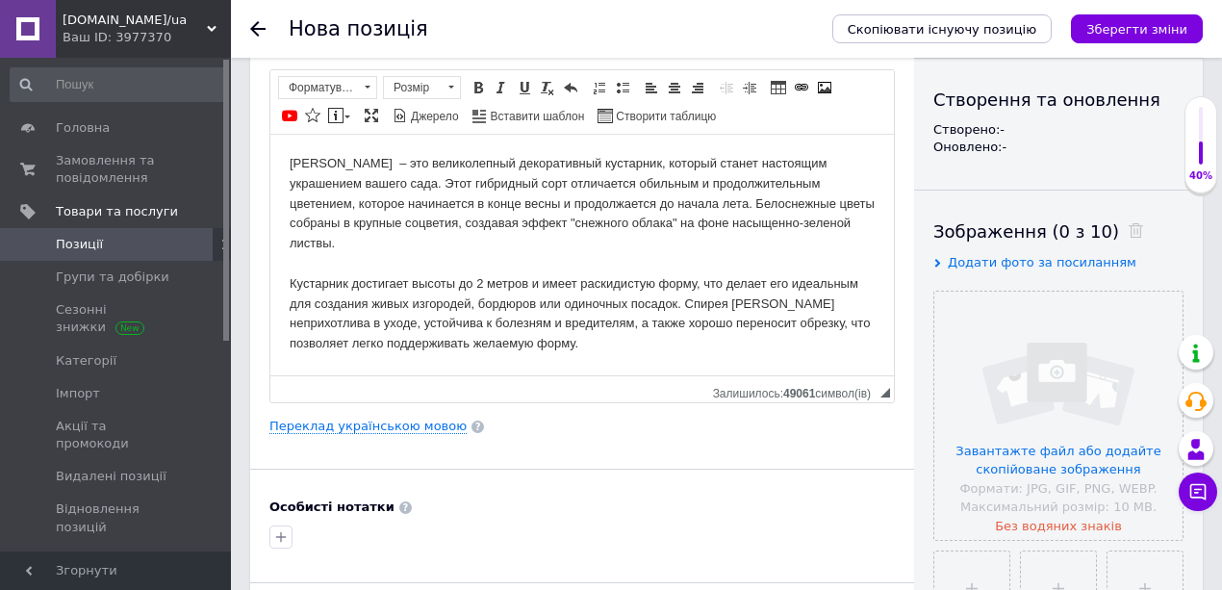
scroll to position [63, 0]
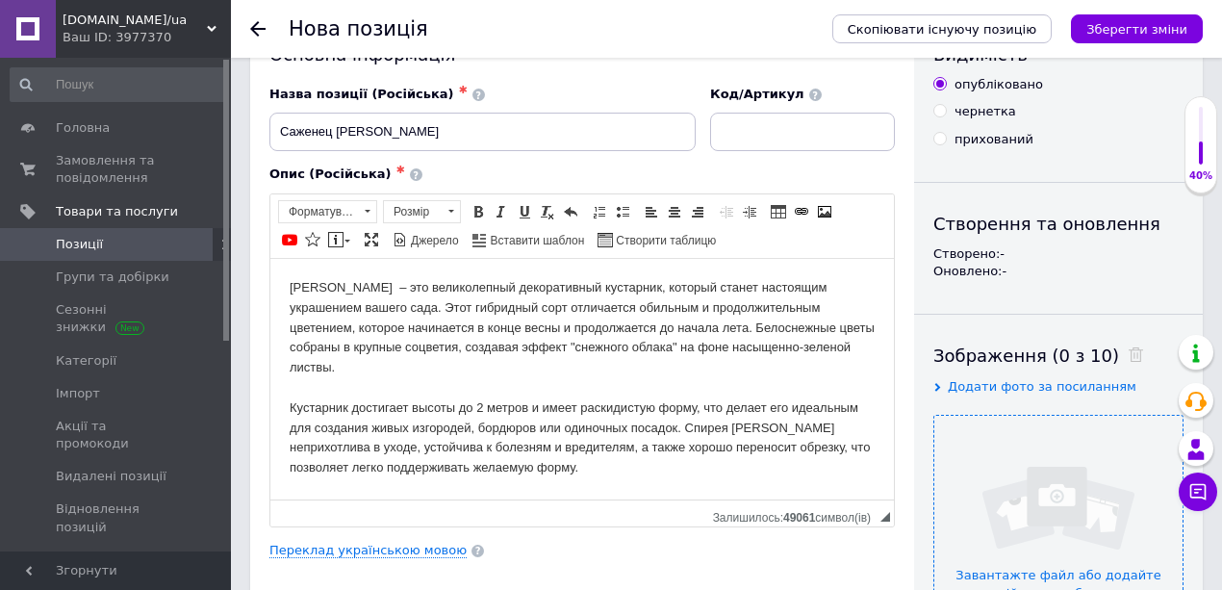
click at [1006, 477] on input "file" at bounding box center [1058, 540] width 248 height 248
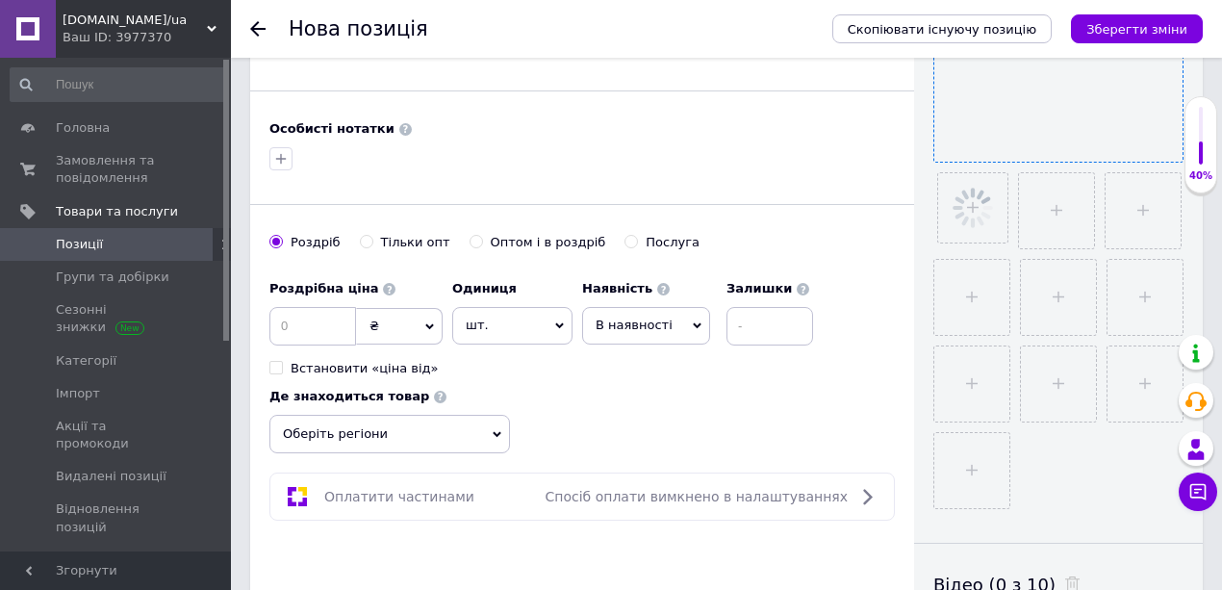
scroll to position [577, 0]
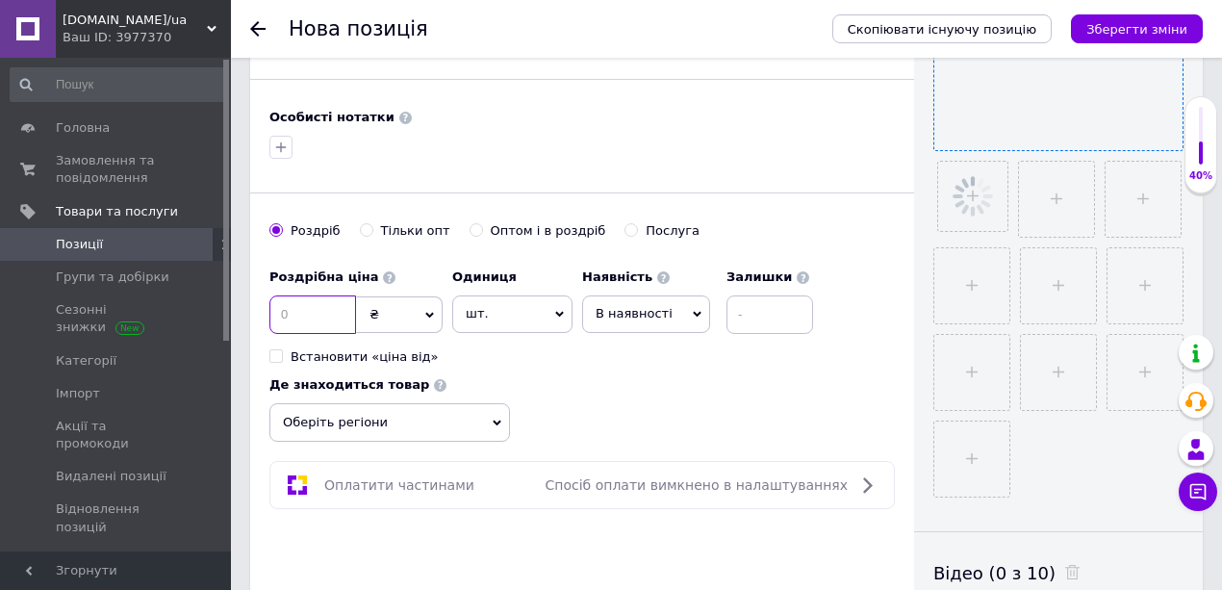
click at [331, 319] on input at bounding box center [312, 314] width 87 height 38
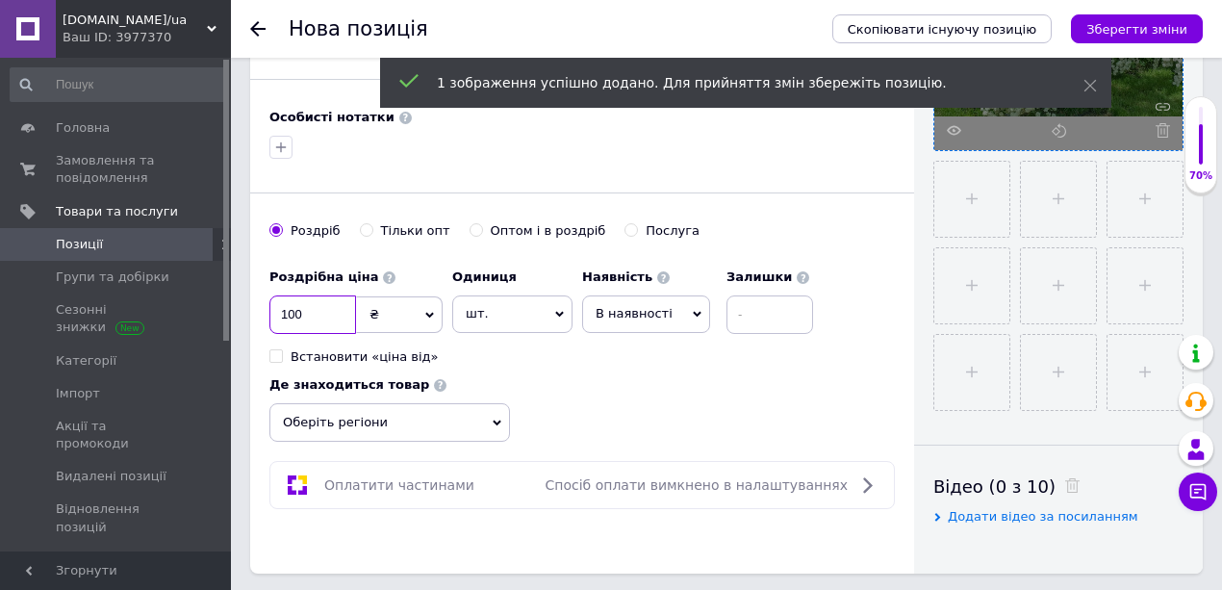
type input "100"
click at [333, 419] on span "Оберіть регіони" at bounding box center [389, 422] width 240 height 38
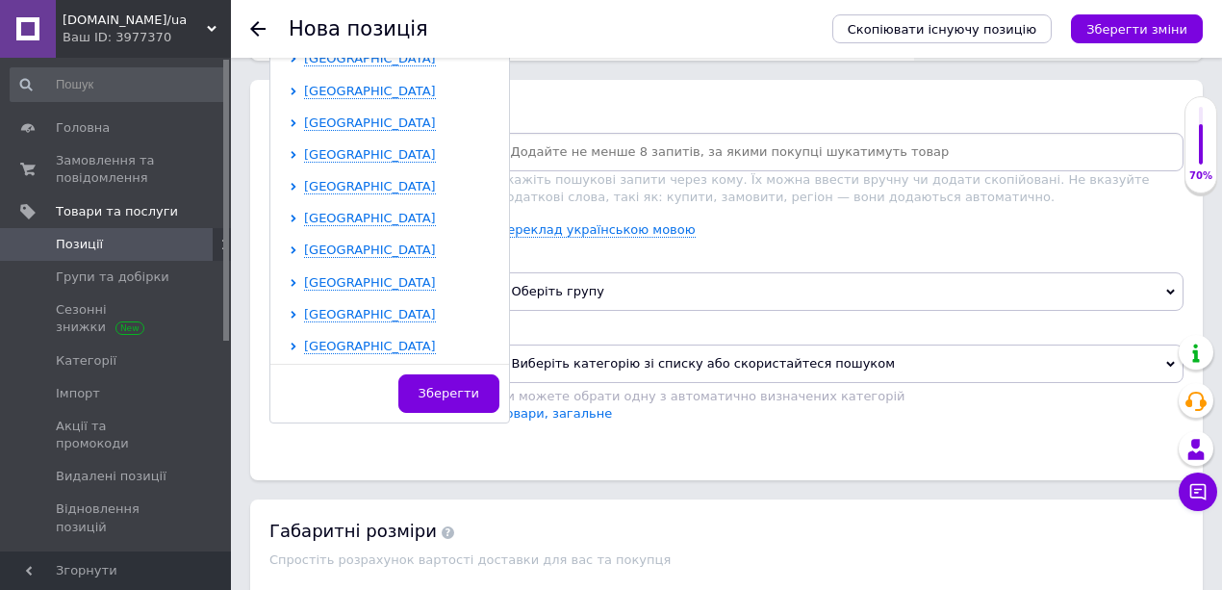
scroll to position [395, 0]
click at [346, 306] on span "Чернівецька область" at bounding box center [370, 313] width 132 height 14
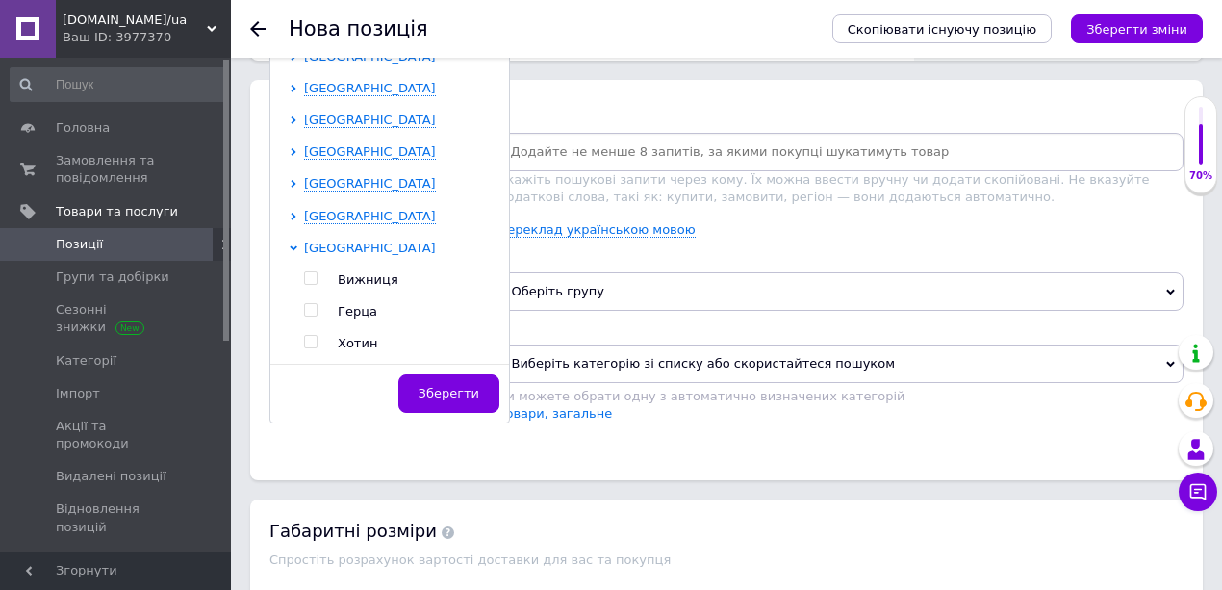
scroll to position [555, 0]
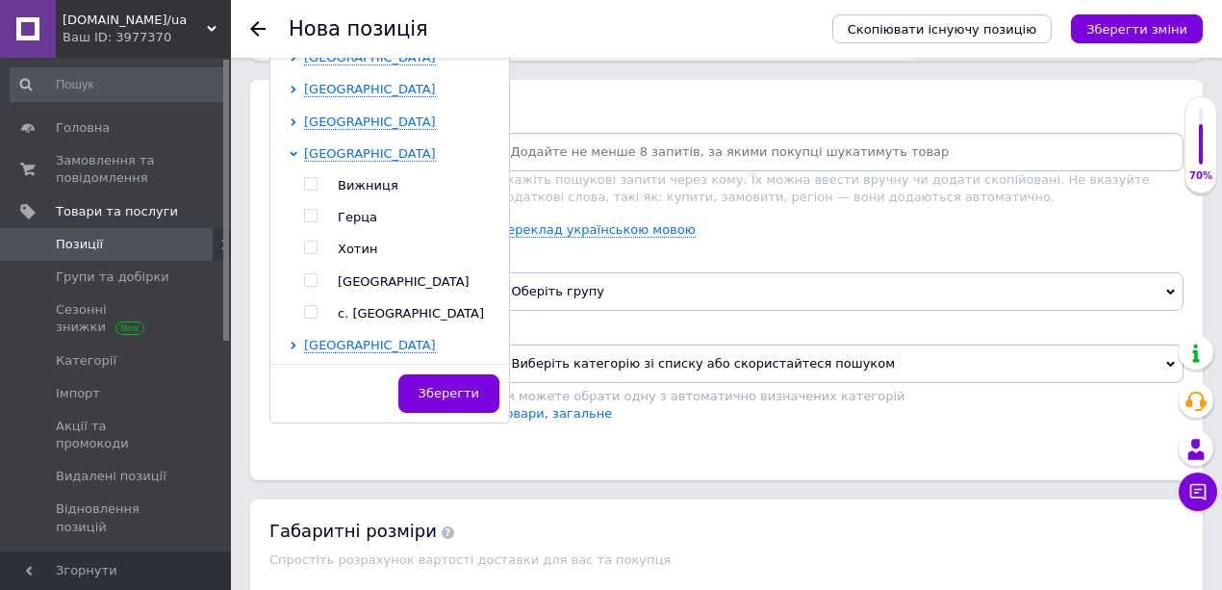
click at [313, 275] on input "checkbox" at bounding box center [310, 280] width 13 height 13
checkbox input "true"
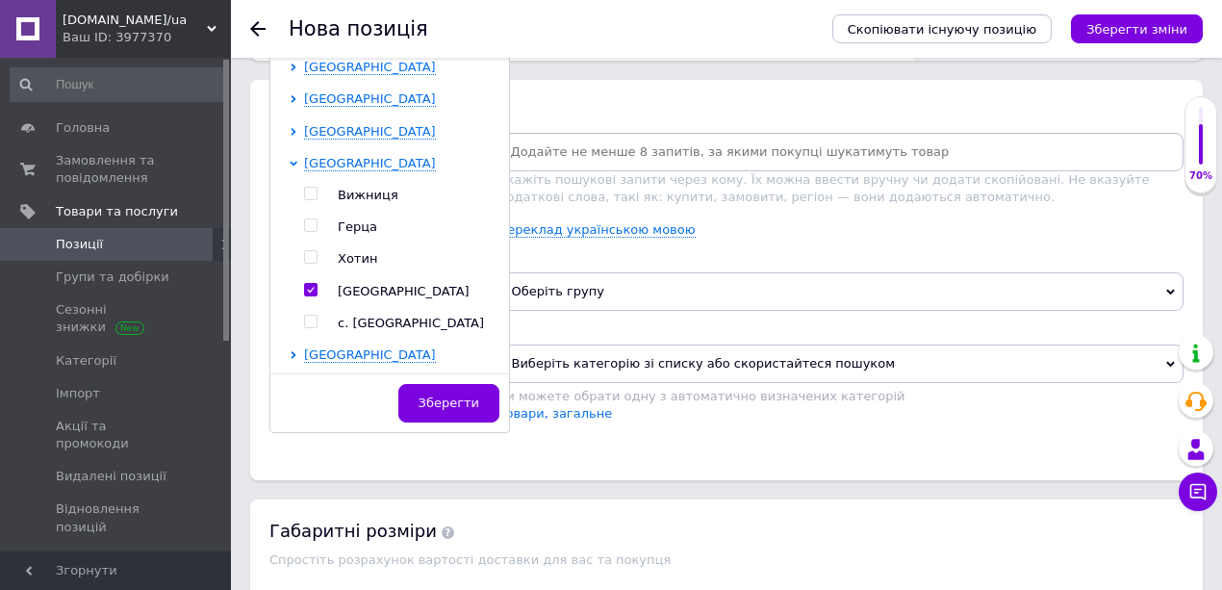
scroll to position [1100, 0]
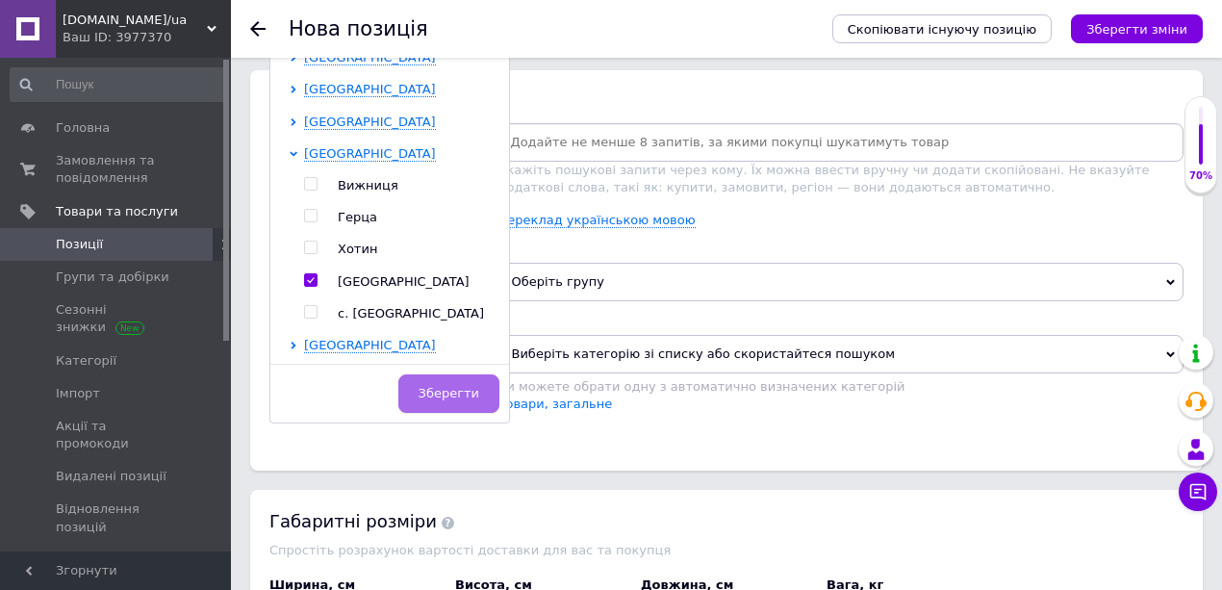
click at [423, 384] on button "Зберегти" at bounding box center [448, 393] width 101 height 38
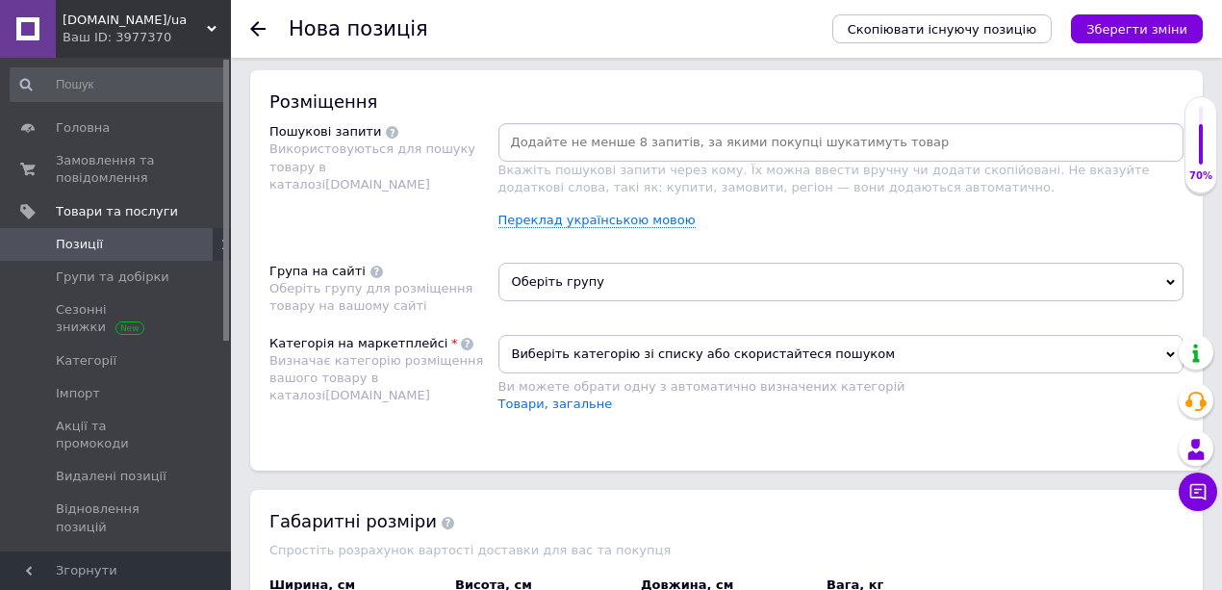
click at [579, 277] on span "Оберіть групу" at bounding box center [841, 282] width 686 height 38
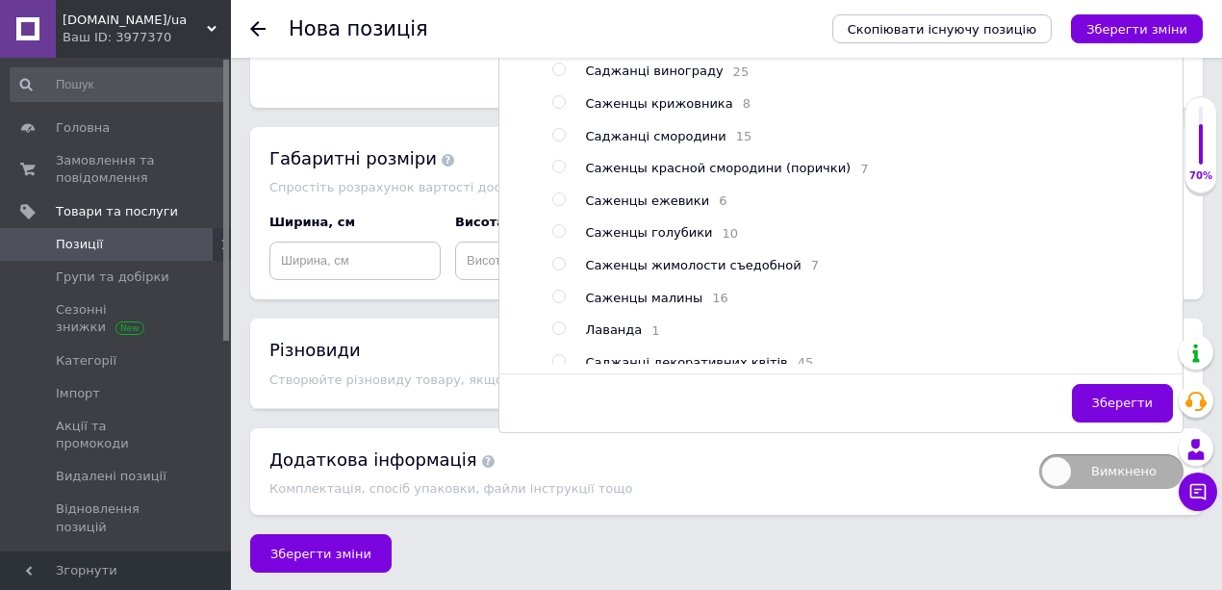
scroll to position [718, 0]
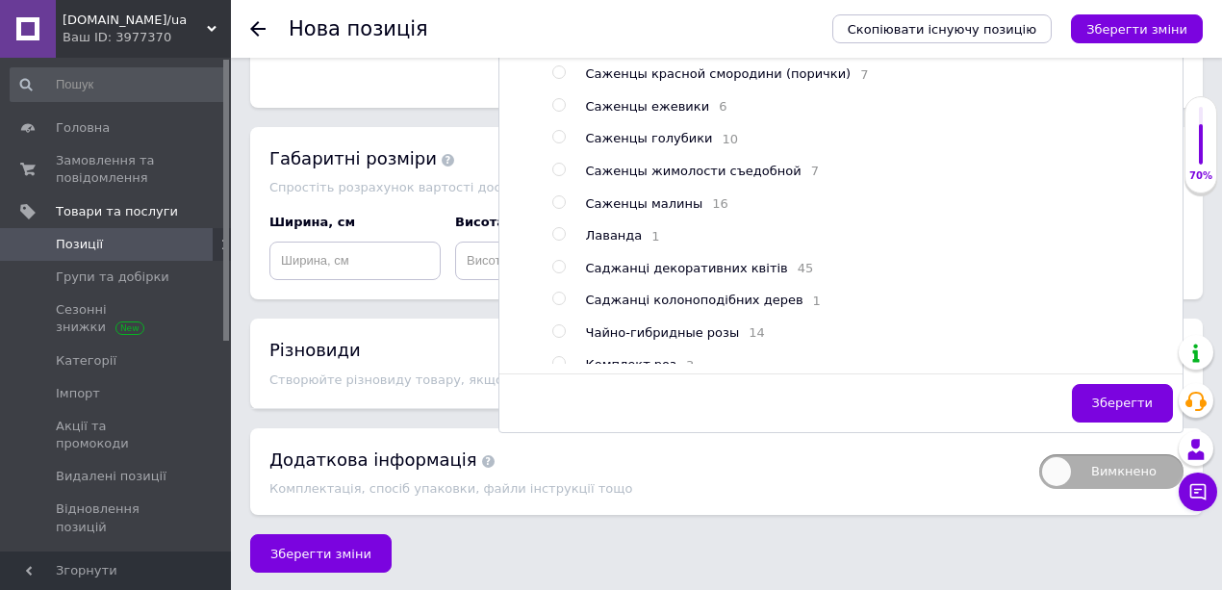
click at [562, 273] on input "radio" at bounding box center [558, 267] width 13 height 13
radio input "true"
click at [1121, 400] on span "Зберегти" at bounding box center [1122, 402] width 61 height 14
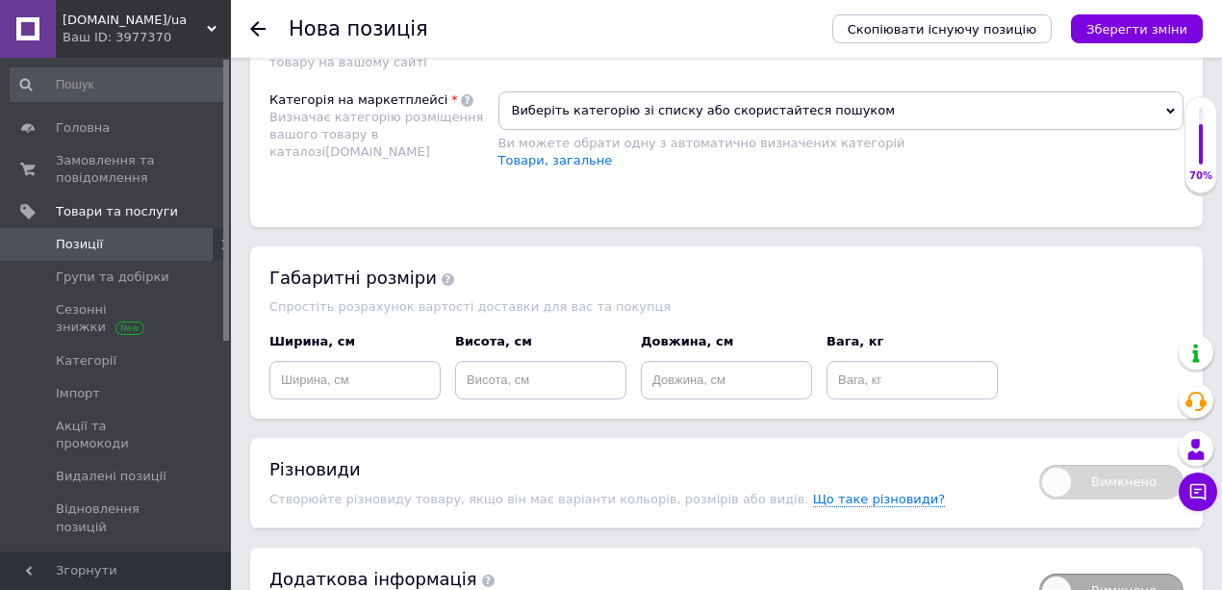
scroll to position [1334, 0]
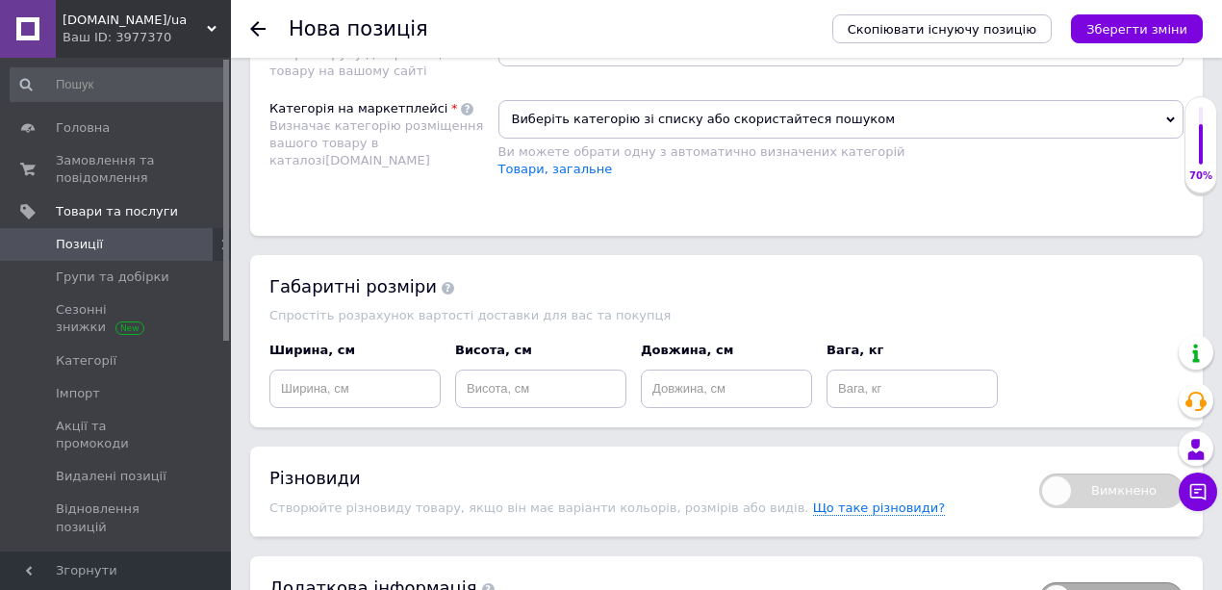
click at [556, 115] on span "Виберіть категорію зі списку або скористайтеся пошуком" at bounding box center [841, 119] width 686 height 38
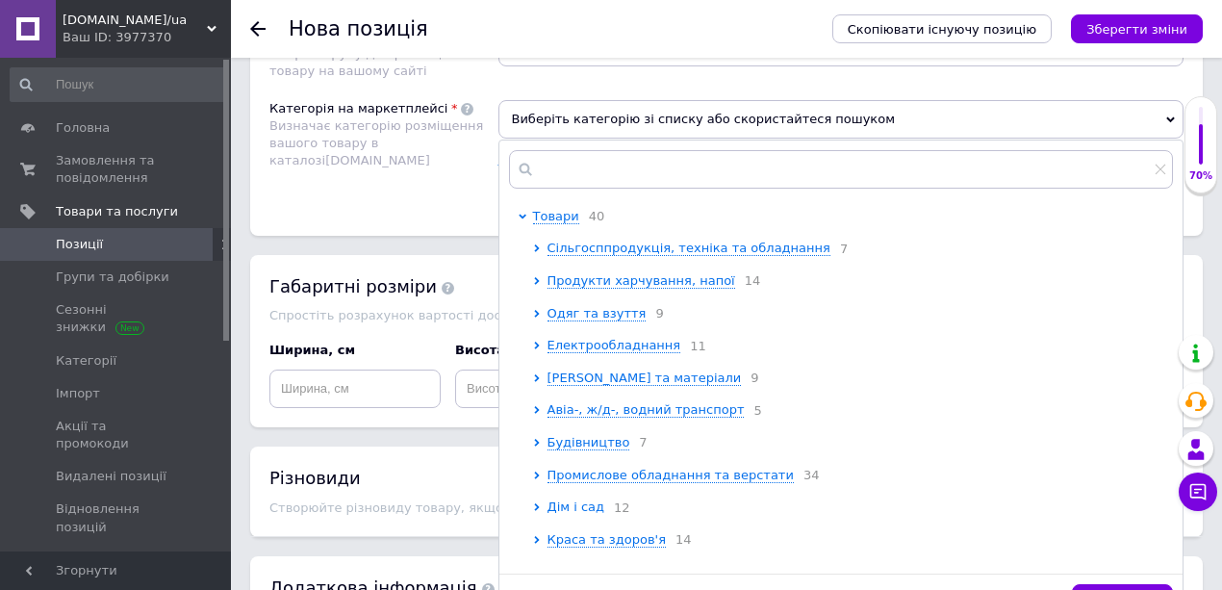
click at [582, 512] on span "Дім і сад" at bounding box center [576, 506] width 58 height 14
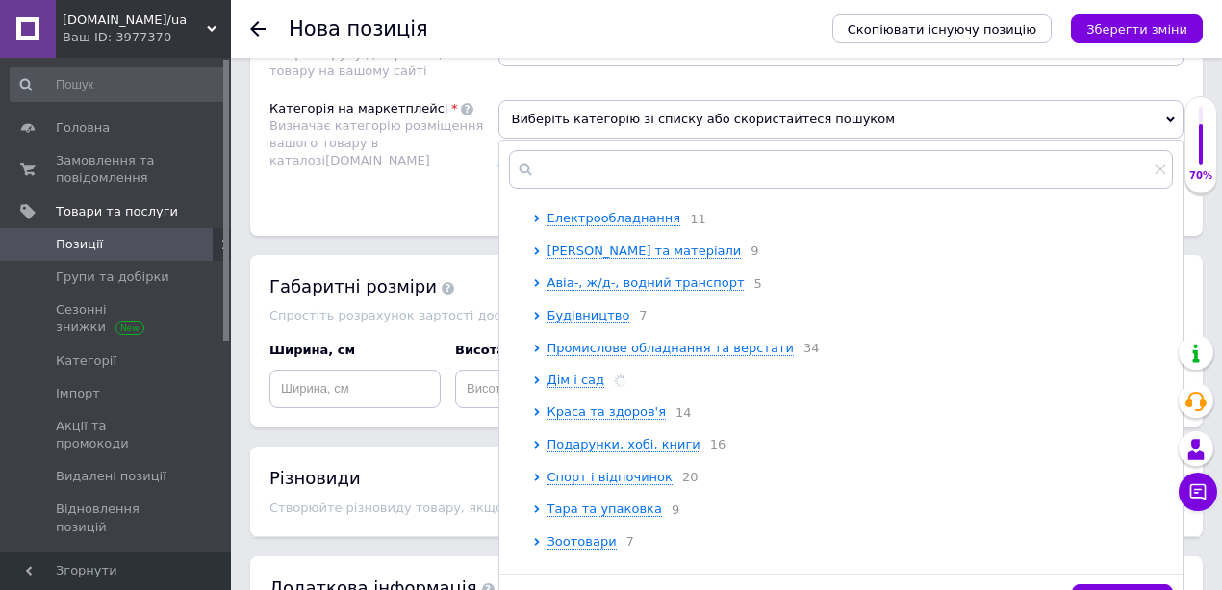
scroll to position [128, 0]
click at [576, 417] on span "Сад" at bounding box center [574, 411] width 25 height 14
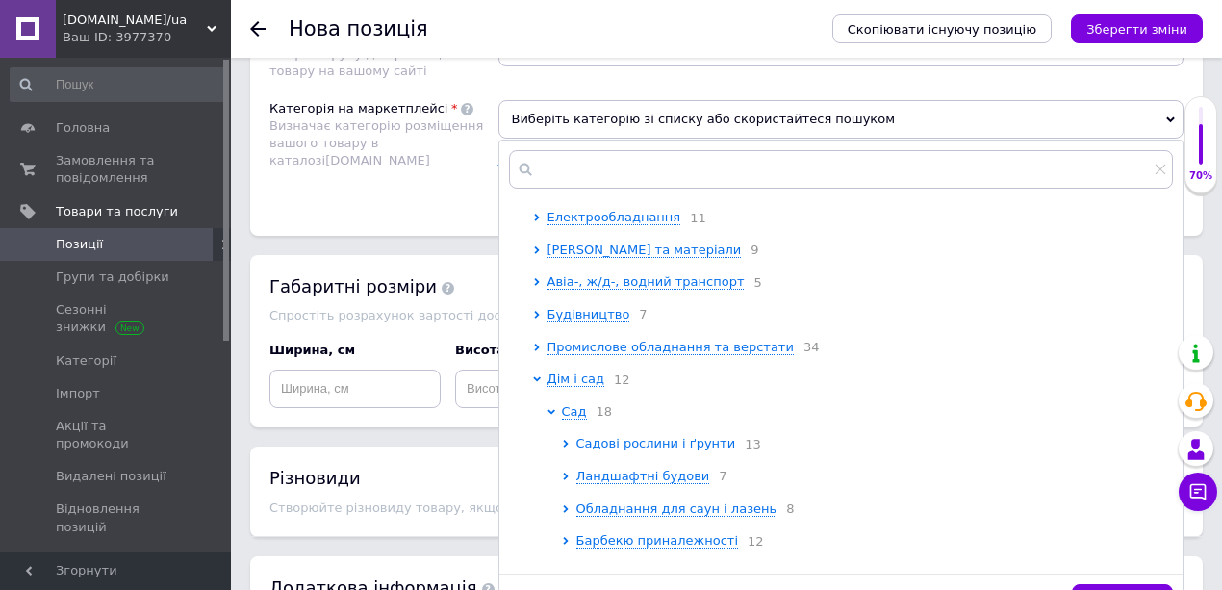
click at [608, 448] on span "Садові рослини і ґрунти" at bounding box center [656, 443] width 160 height 14
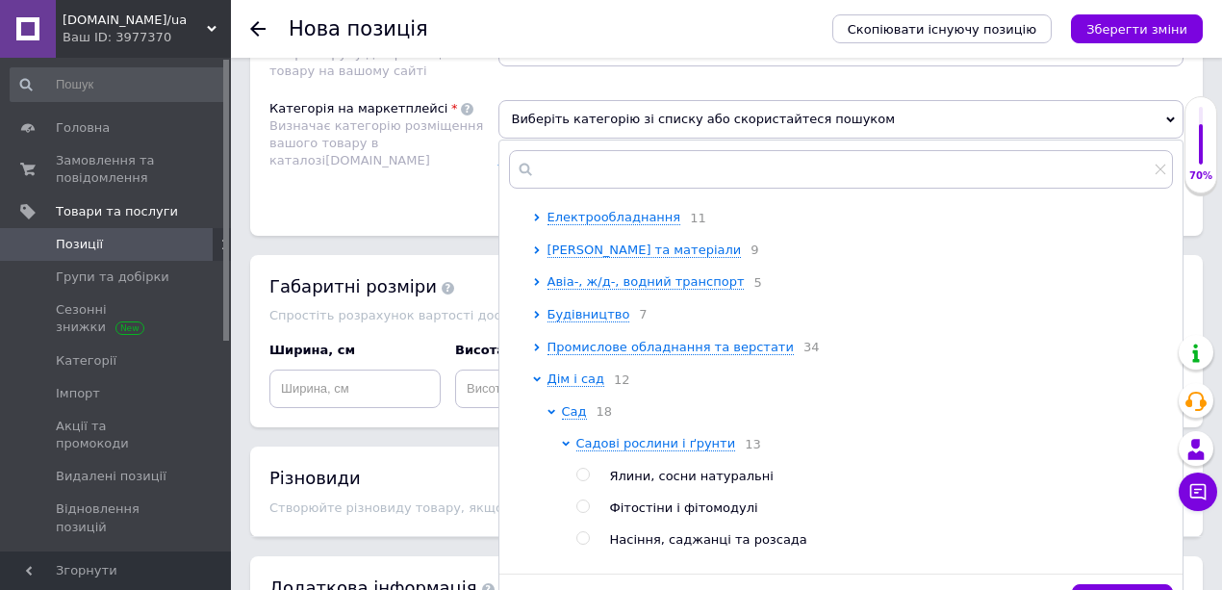
click at [582, 544] on input "radio" at bounding box center [582, 538] width 13 height 13
radio input "true"
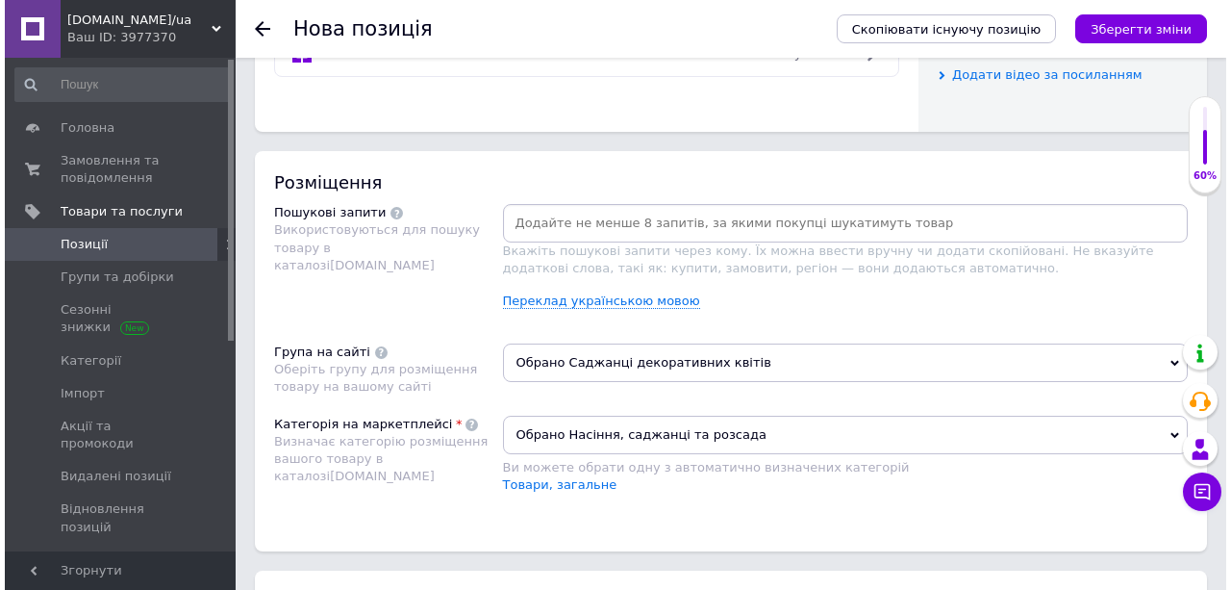
scroll to position [1014, 0]
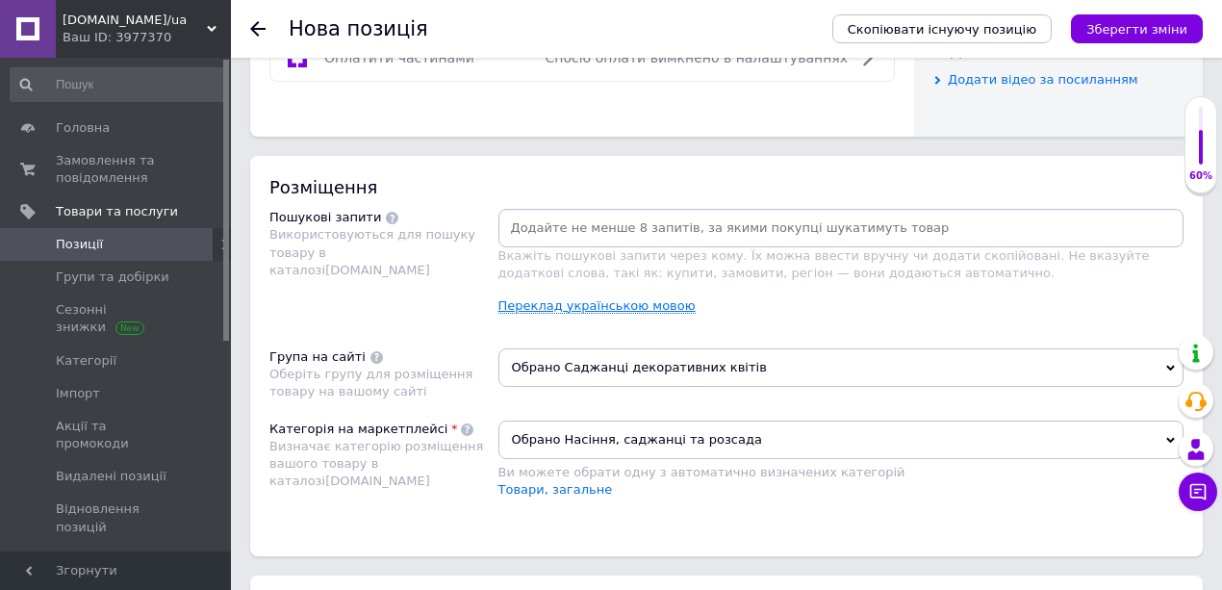
click at [564, 302] on link "Переклад українською мовою" at bounding box center [596, 305] width 197 height 15
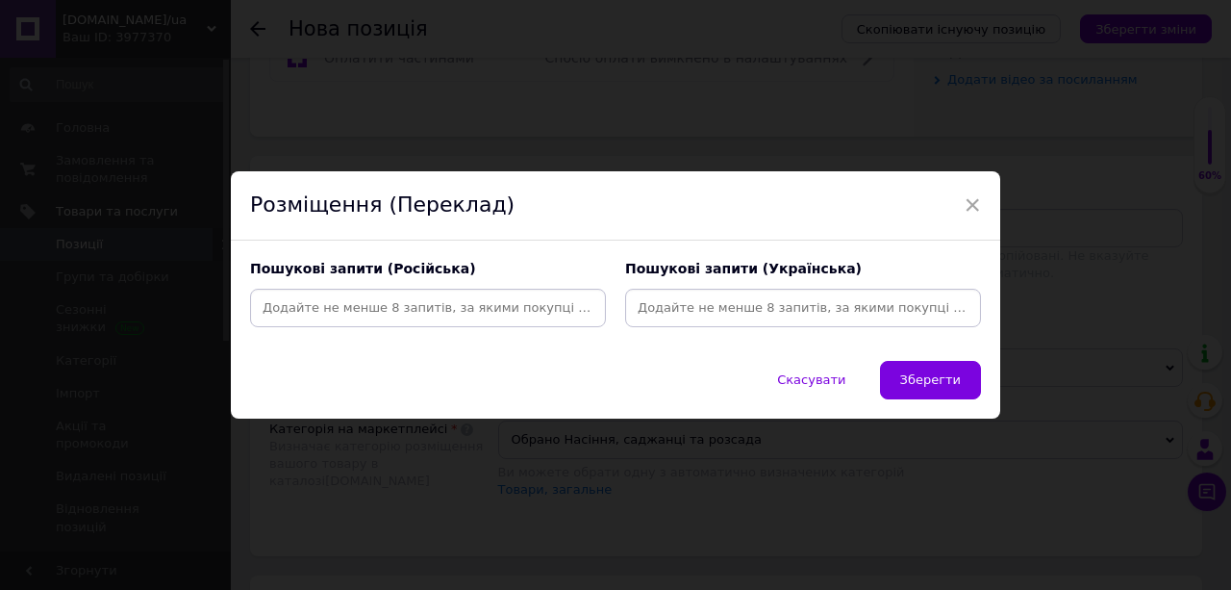
click at [395, 304] on input at bounding box center [428, 307] width 348 height 29
paste input "Саженец [PERSON_NAME]"
type input "Саженец [PERSON_NAME]"
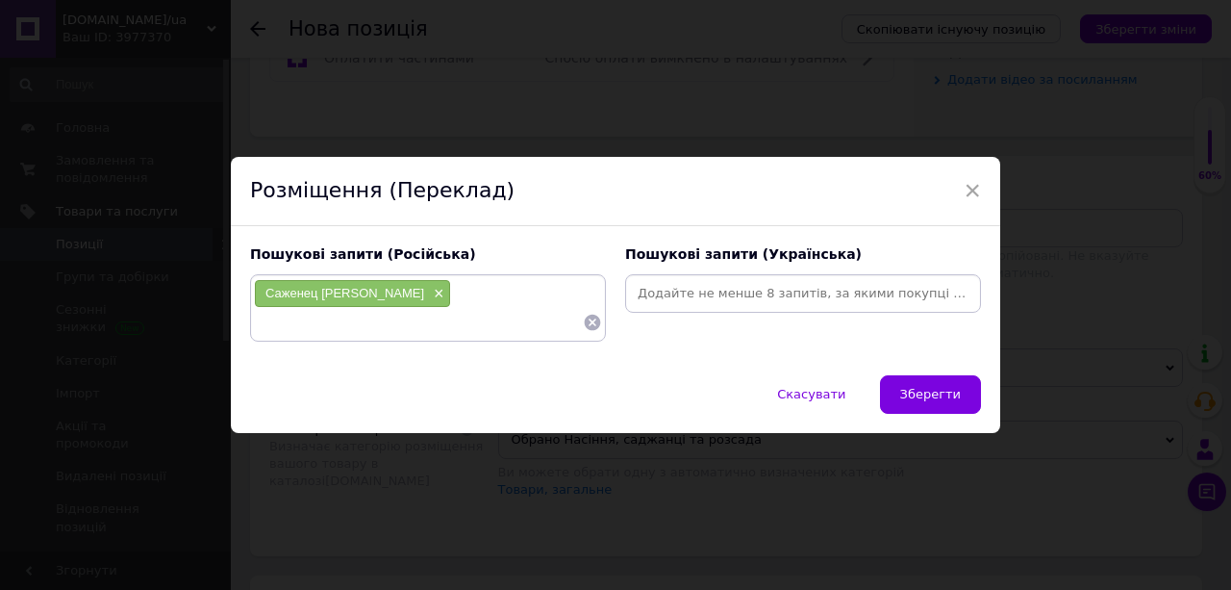
paste input "Саженец [PERSON_NAME]"
type input "Саженец Спиреи Вангутта купить"
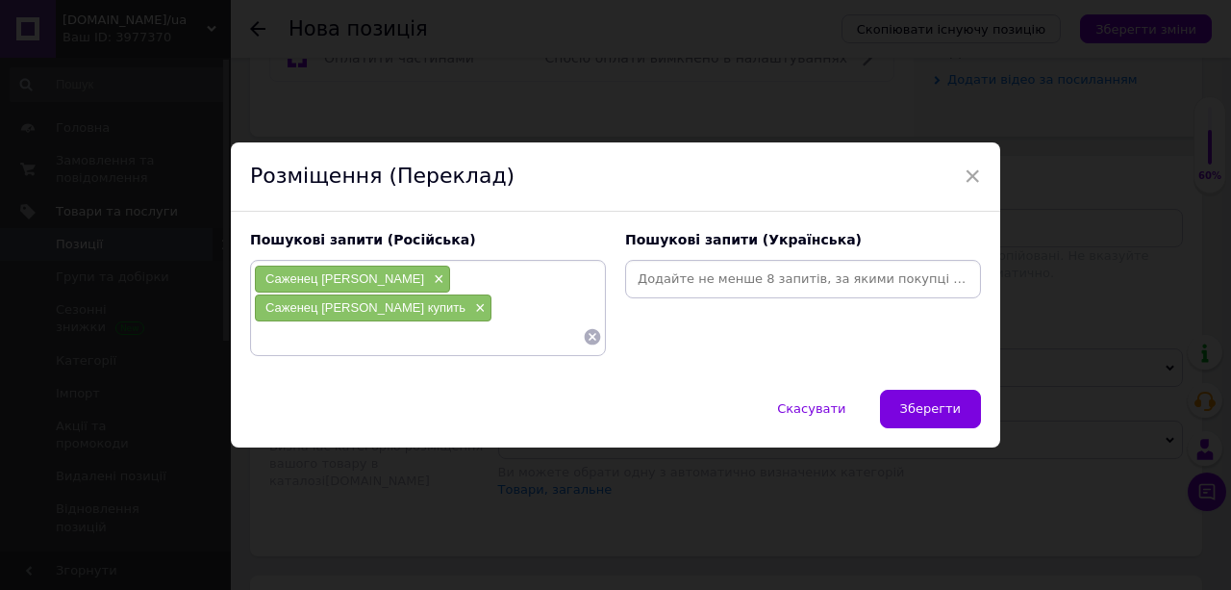
paste input "Саженец [PERSON_NAME]"
drag, startPoint x: 311, startPoint y: 337, endPoint x: 244, endPoint y: 336, distance: 66.4
click at [244, 336] on div "Пошукові запити (Російська) Саженец Спиреи Вангутта × Саженец Спиреи Вангутта к…" at bounding box center [427, 293] width 375 height 144
type input "Спиреи Вангутта"
click at [366, 339] on input "Спиреи Вангутта" at bounding box center [418, 336] width 329 height 29
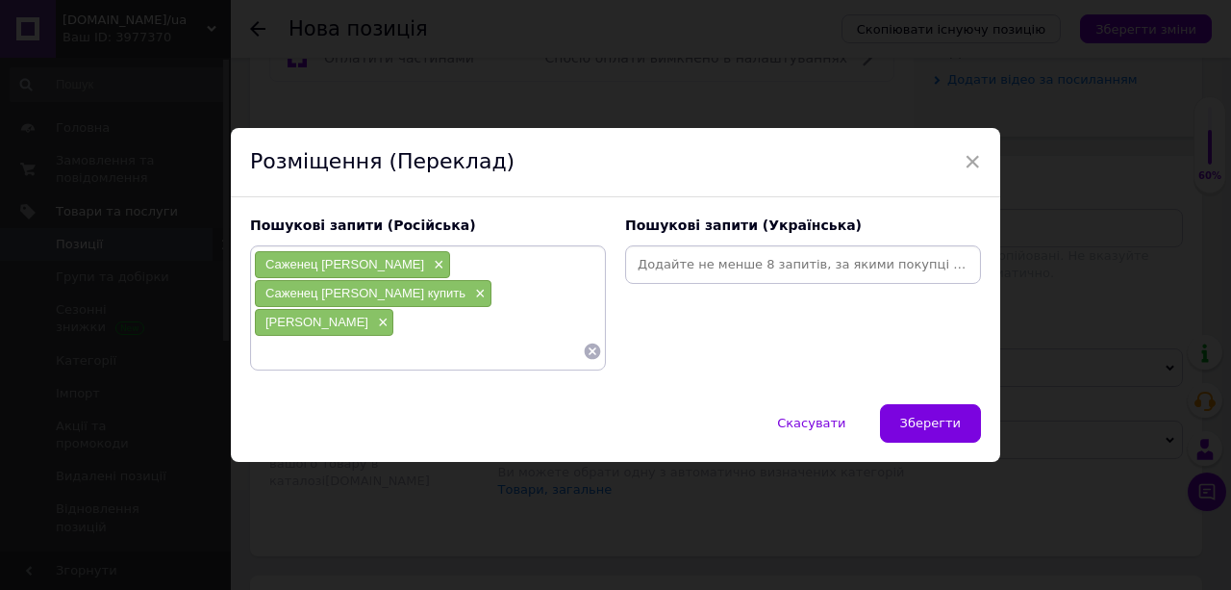
drag, startPoint x: 285, startPoint y: 365, endPoint x: 271, endPoint y: 352, distance: 18.4
click at [271, 352] on input at bounding box center [418, 351] width 329 height 29
paste input "Саженец [PERSON_NAME]"
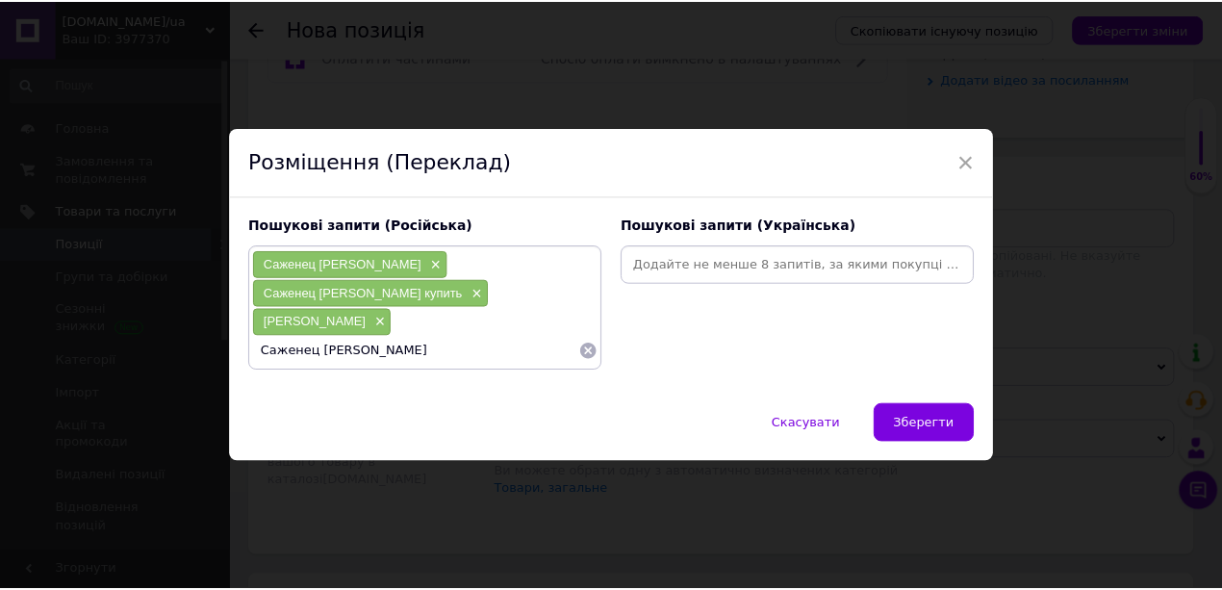
scroll to position [0, 0]
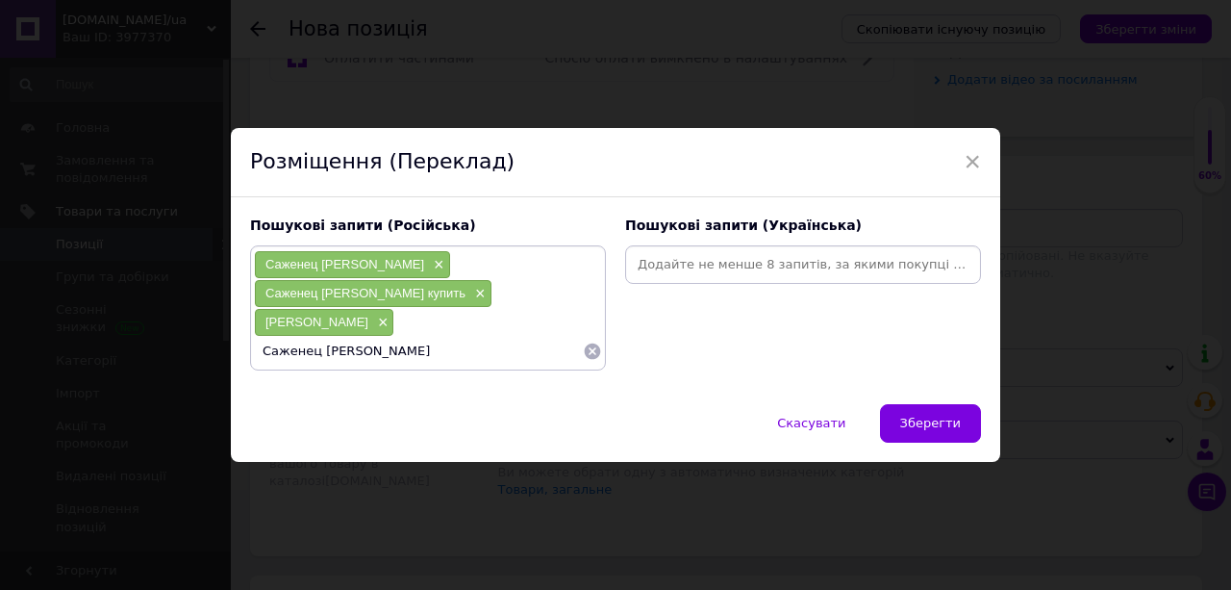
drag, startPoint x: 310, startPoint y: 348, endPoint x: 250, endPoint y: 353, distance: 59.8
click at [250, 353] on div "Саженец Спиреи Вангутта × Саженец Спиреи Вангутта купить × Спиреи Вангутта × Са…" at bounding box center [428, 307] width 356 height 125
click at [342, 349] on input "купить Спиреи Вангутта" at bounding box center [418, 351] width 329 height 29
type input "купить Спирею Вангутта"
click at [397, 356] on input "купить Спирею Вангутта" at bounding box center [418, 351] width 329 height 29
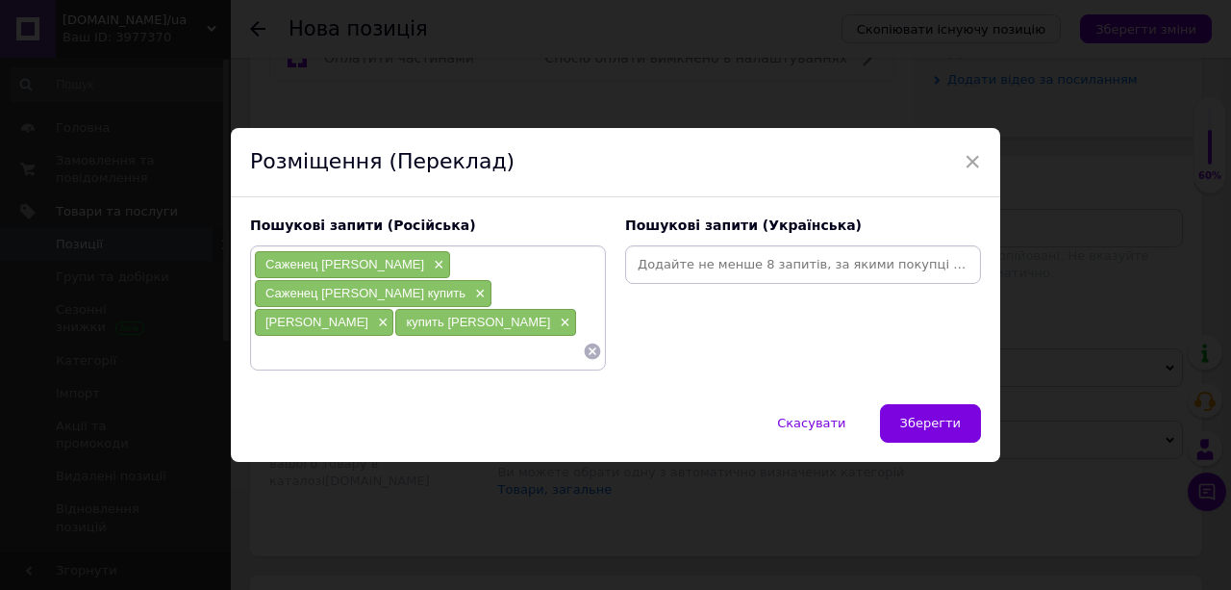
paste input "Саженец [PERSON_NAME]"
drag, startPoint x: 312, startPoint y: 352, endPoint x: 227, endPoint y: 349, distance: 84.7
click at [231, 352] on div "Пошукові запити (Російська) Саженец Спиреи Вангутта × Саженец Спиреи Вангутта к…" at bounding box center [616, 300] width 770 height 207
click at [306, 349] on input "Спиреи Вангутта" at bounding box center [418, 351] width 329 height 29
click at [364, 352] on input "Спирея Вангутта" at bounding box center [418, 351] width 329 height 29
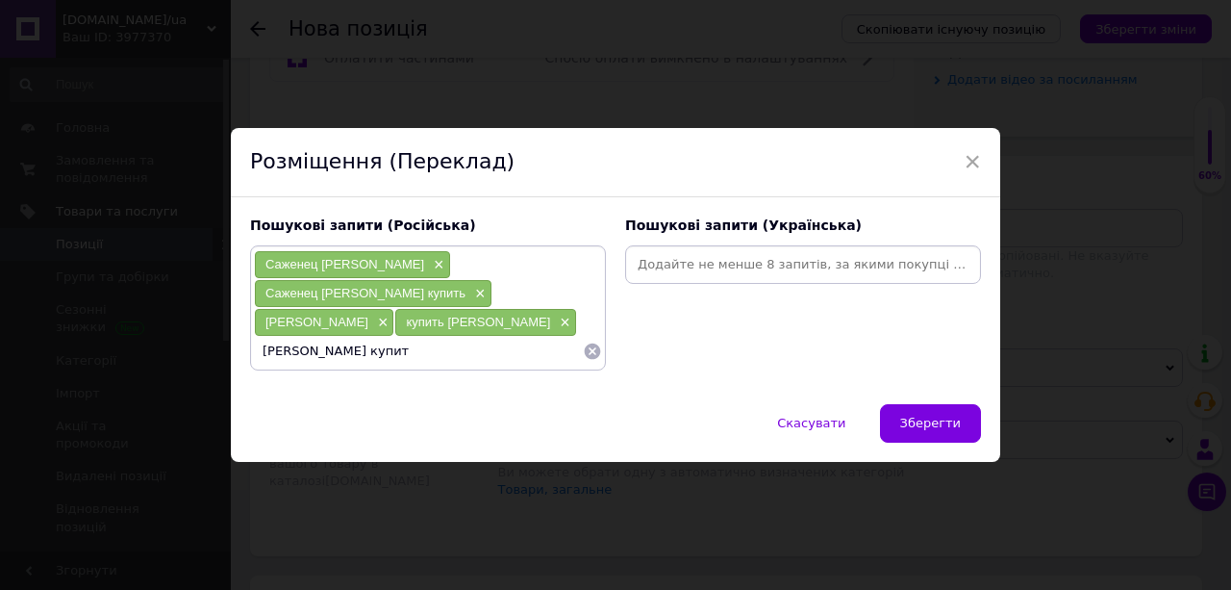
type input "Спирея Вангутта купить"
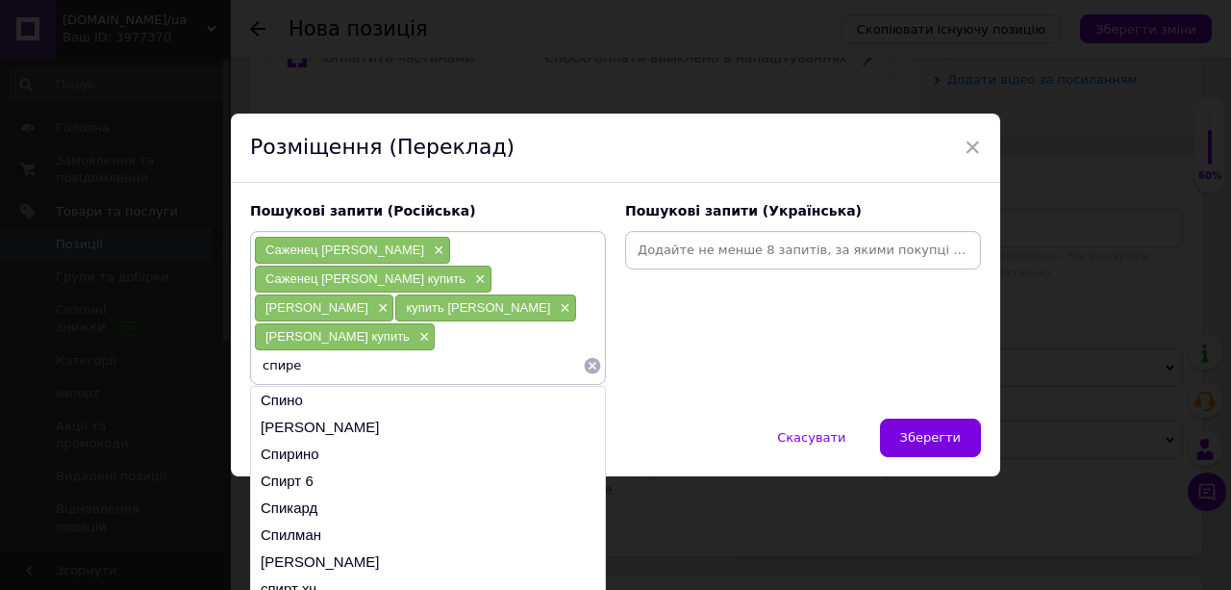
type input "спирея"
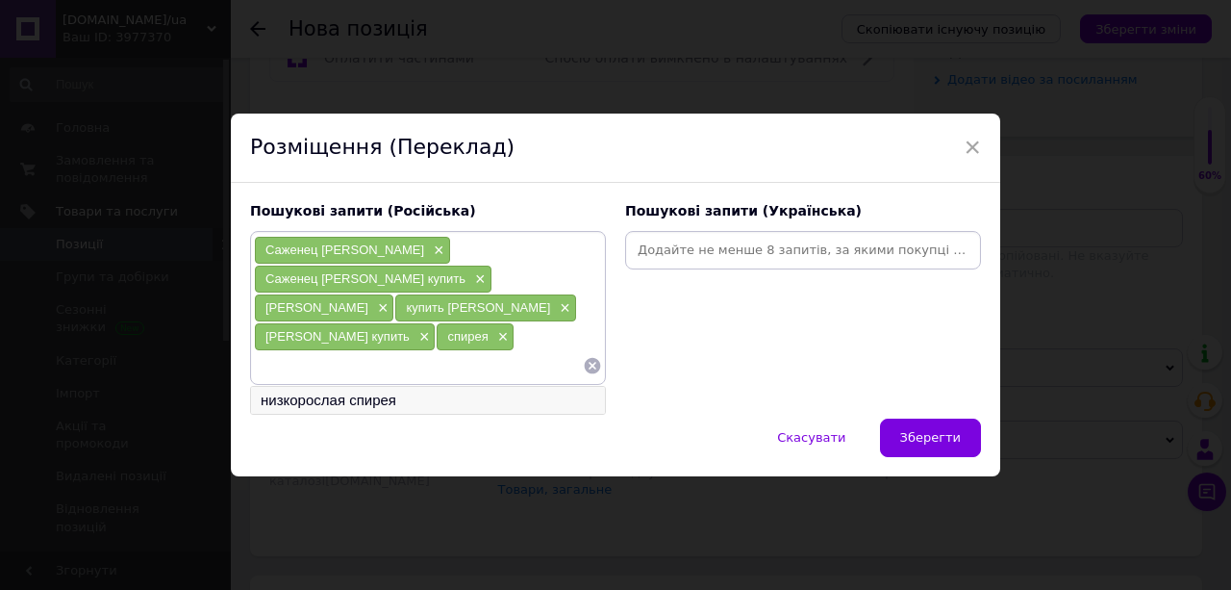
click at [304, 394] on li "низкорослая спирея" at bounding box center [428, 400] width 354 height 27
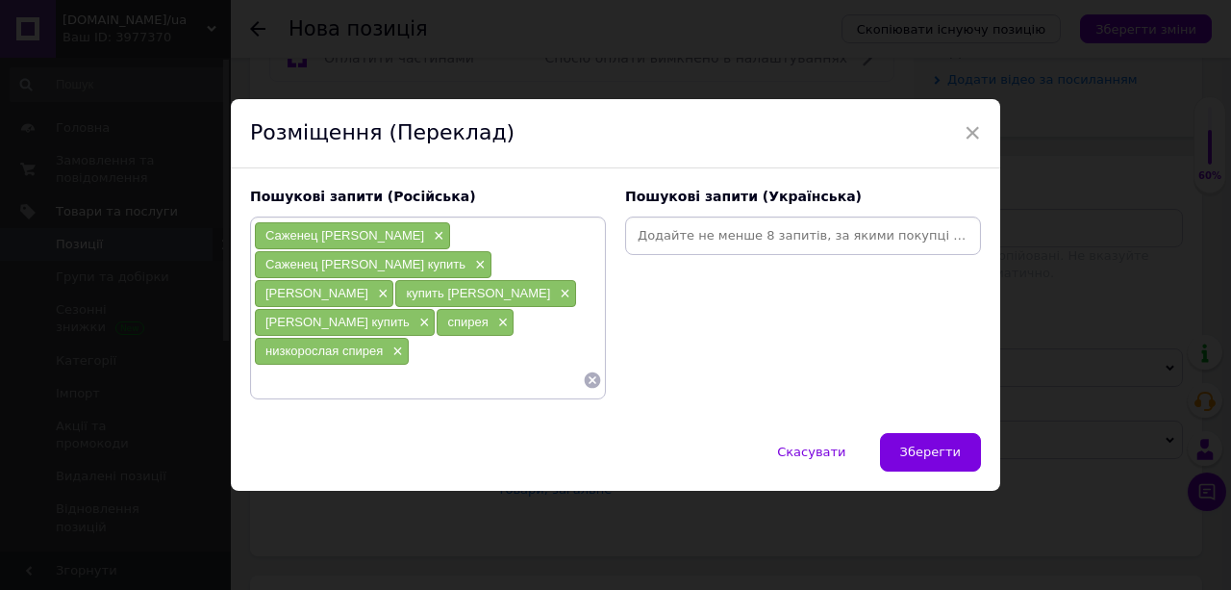
click at [292, 380] on input at bounding box center [418, 380] width 329 height 29
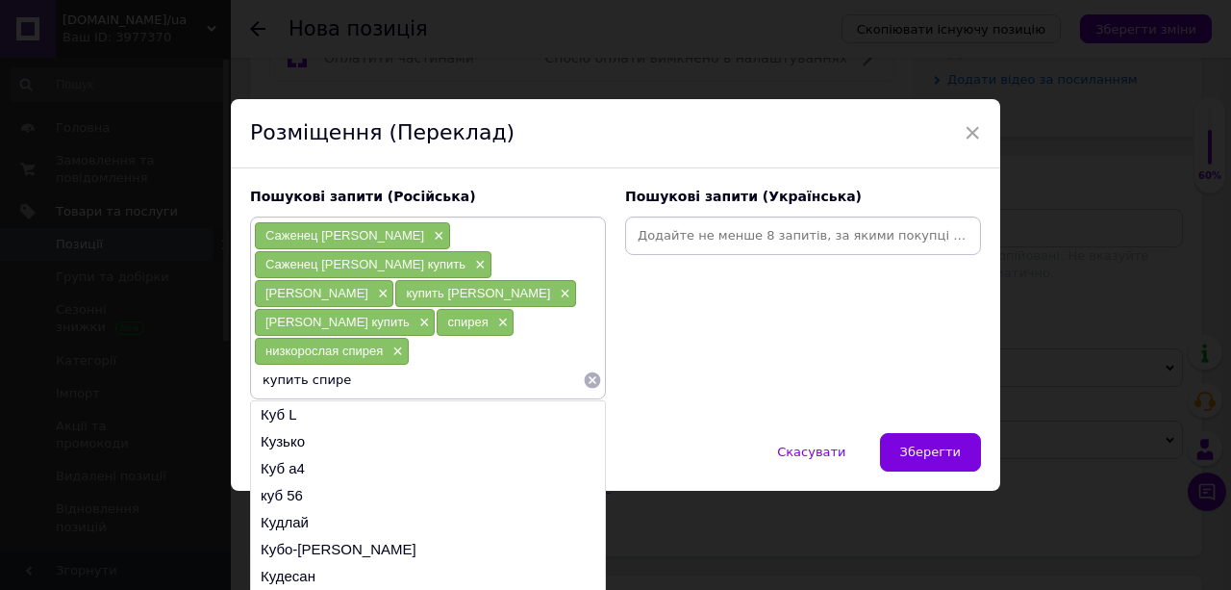
type input "купить спирею"
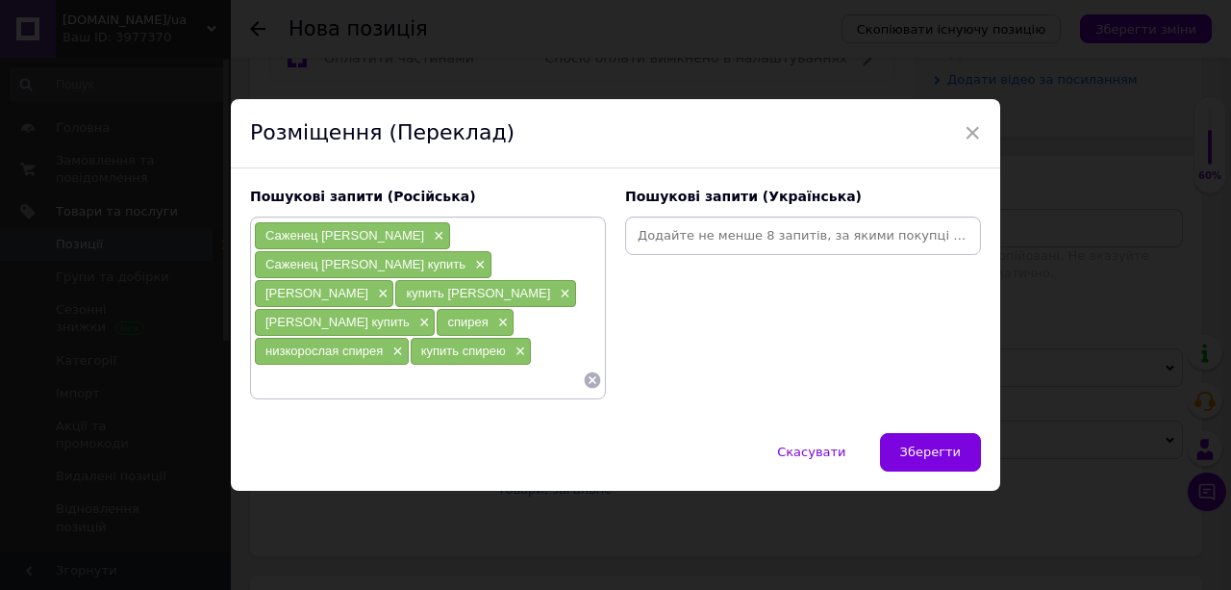
click at [666, 243] on input at bounding box center [803, 235] width 348 height 29
type input "спірея"
type input "купити спірею"
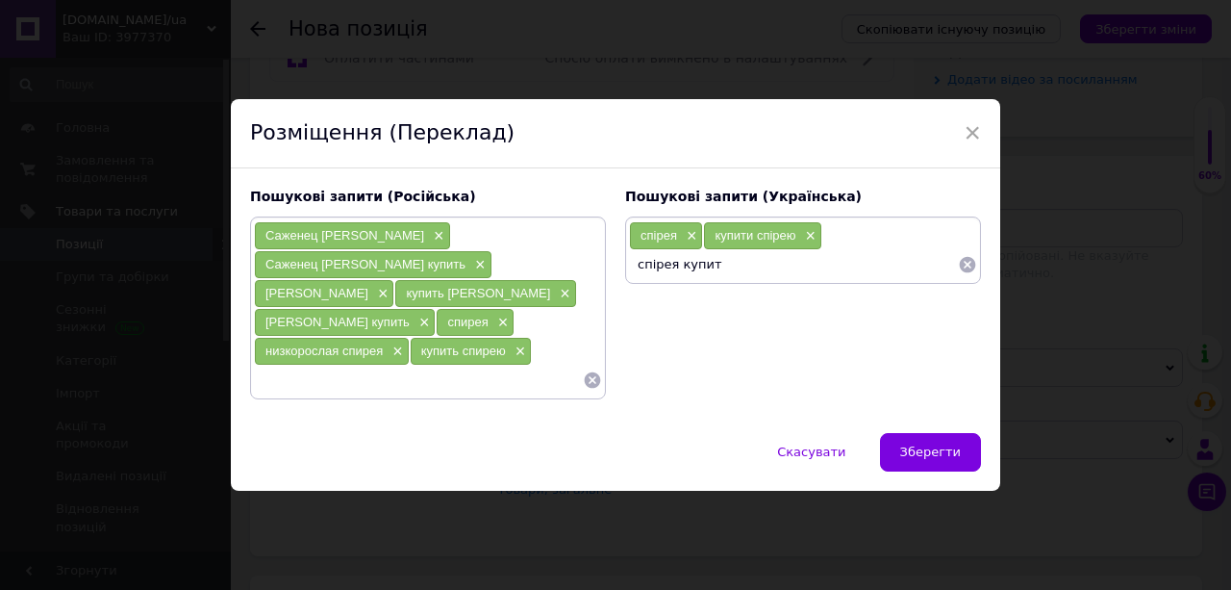
type input "спірея купити"
type input "саджанець спіреї"
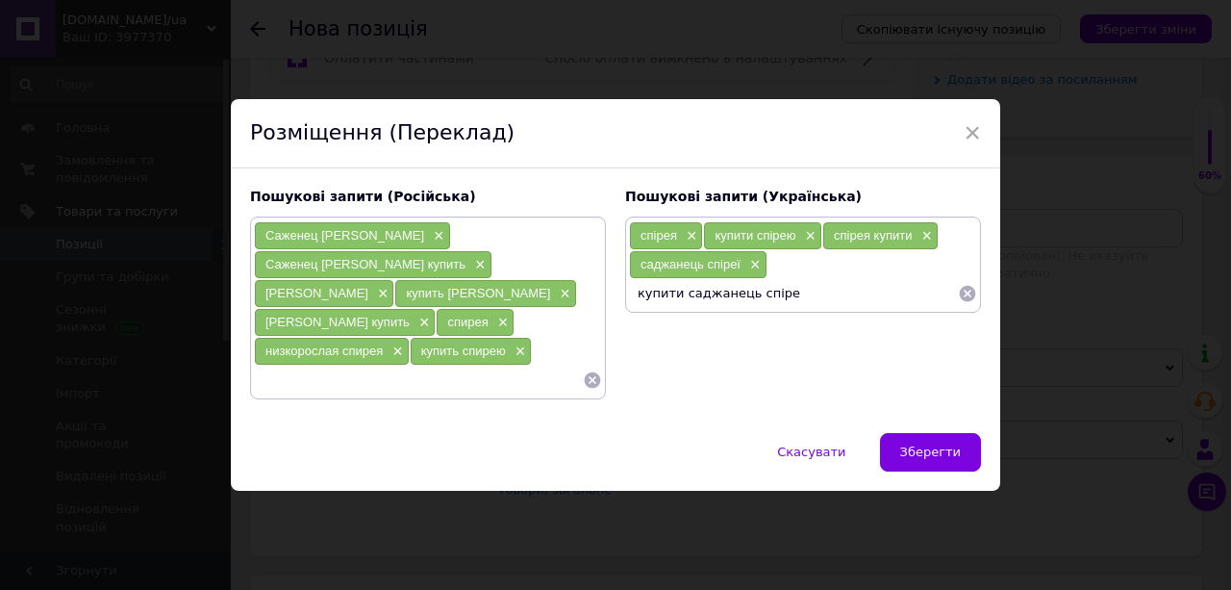
type input "купити саджанець спіреї"
type input "спірея наречена"
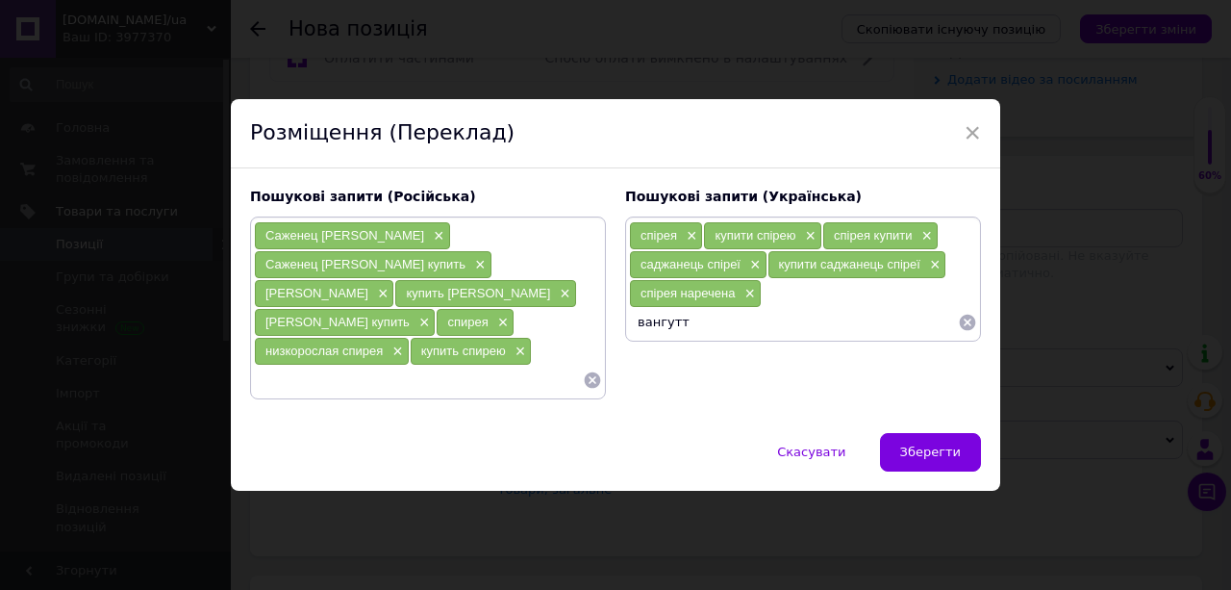
type input "вангутта"
type input "вангутта спірея"
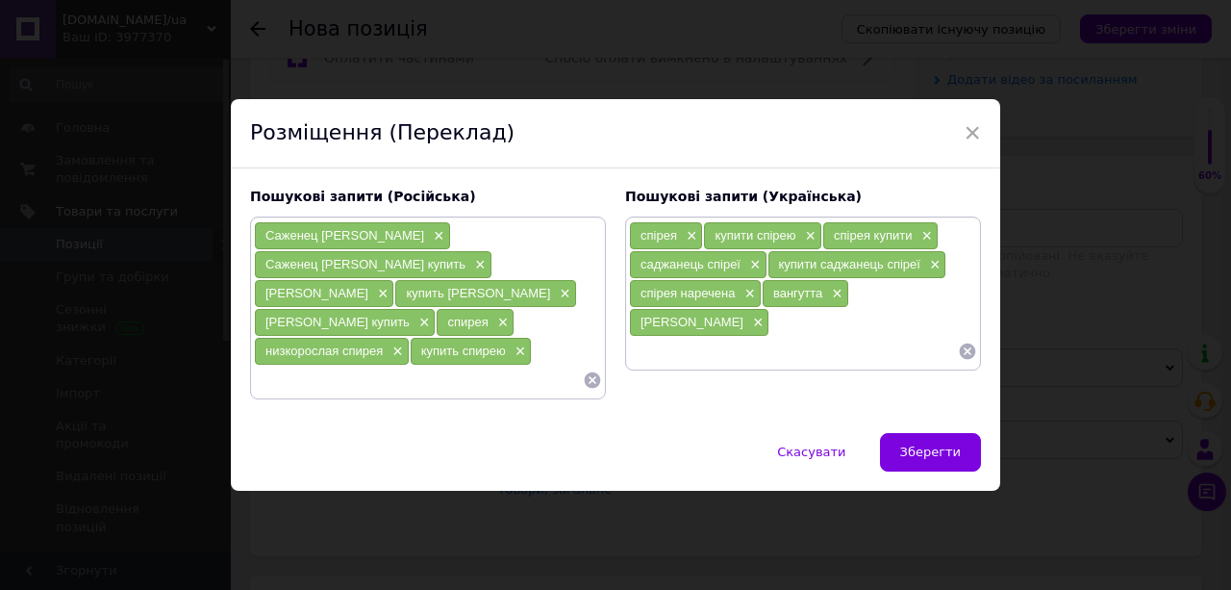
click at [925, 448] on span "Зберегти" at bounding box center [930, 451] width 61 height 14
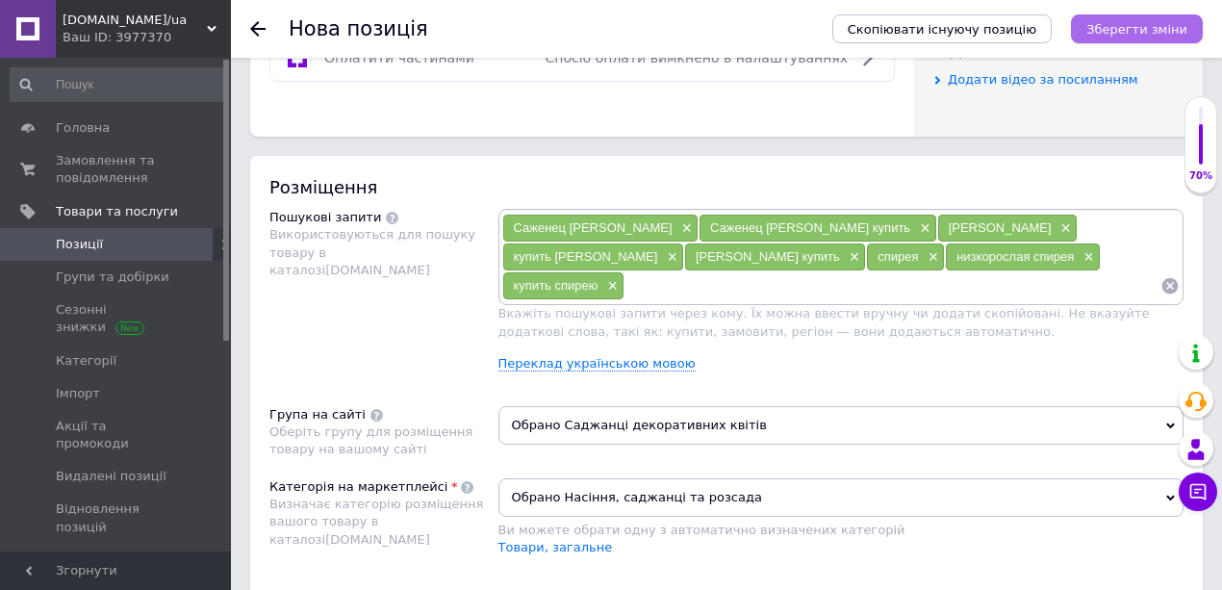
click at [1146, 30] on icon "Зберегти зміни" at bounding box center [1136, 29] width 101 height 14
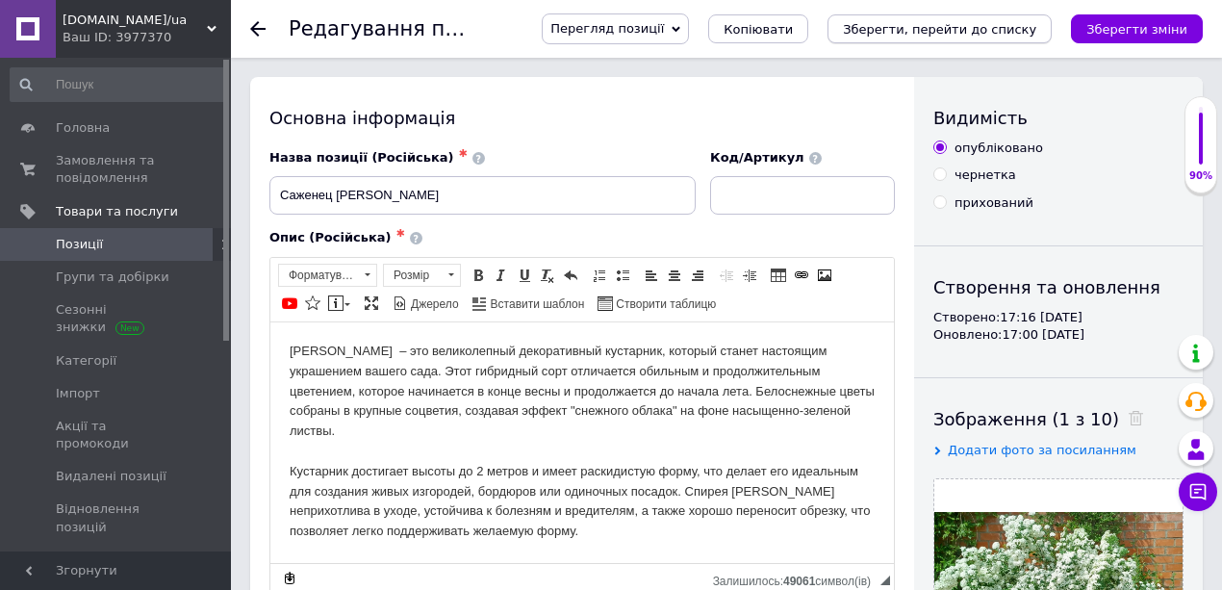
click at [968, 27] on icon "Зберегти, перейти до списку" at bounding box center [939, 29] width 193 height 14
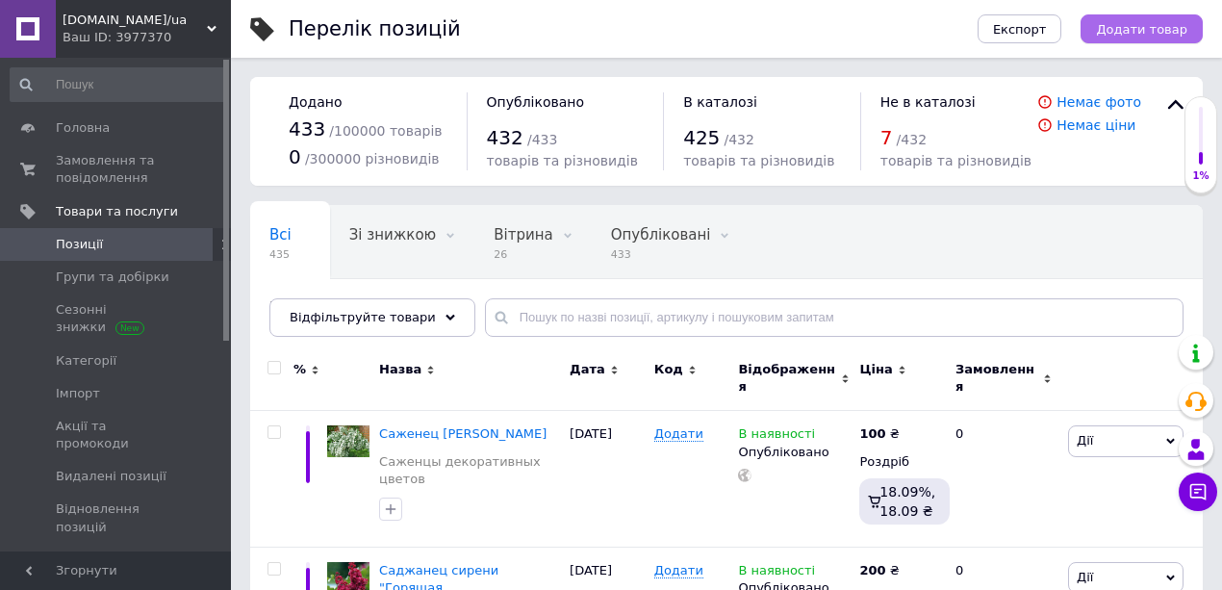
click at [1142, 33] on span "Додати товар" at bounding box center [1141, 29] width 91 height 14
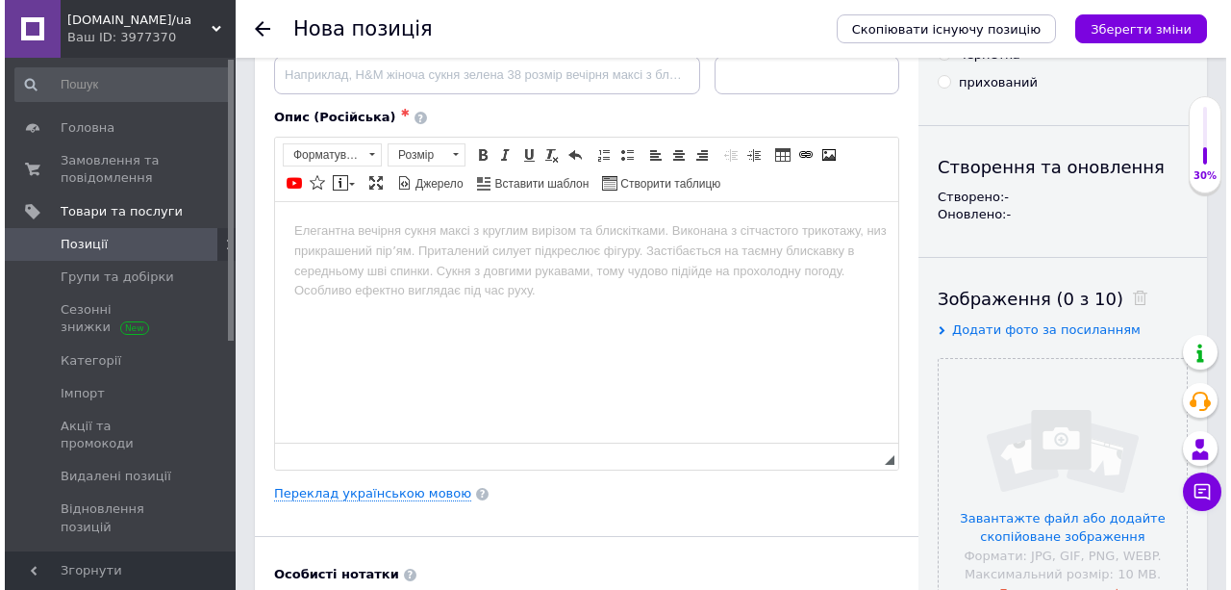
scroll to position [192, 0]
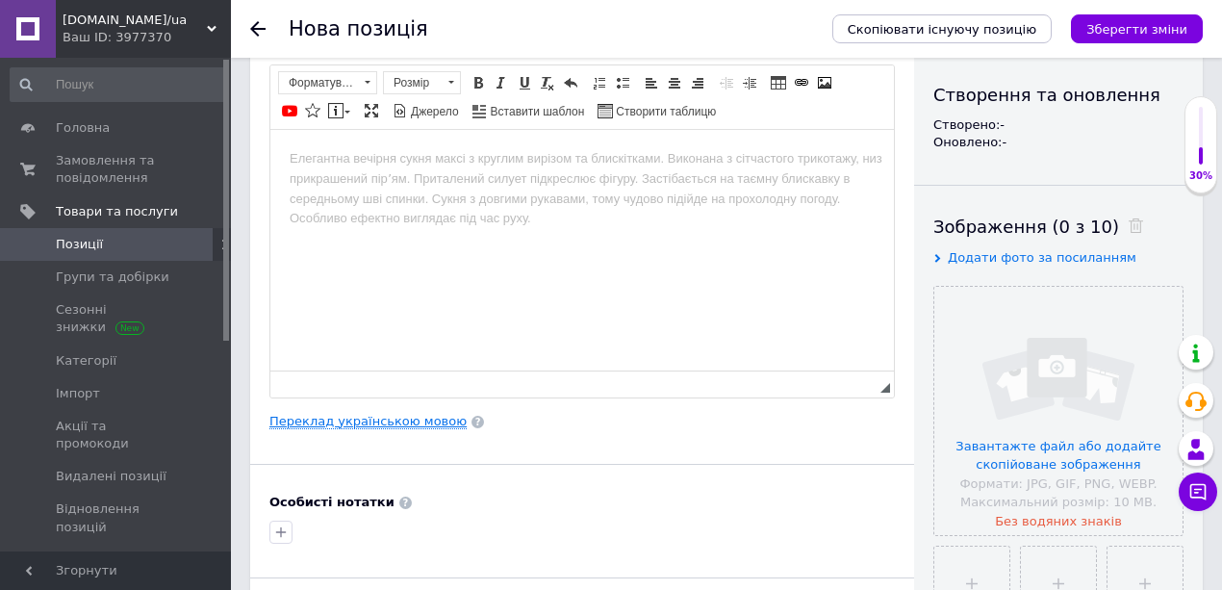
click at [380, 416] on link "Переклад українською мовою" at bounding box center [367, 421] width 197 height 15
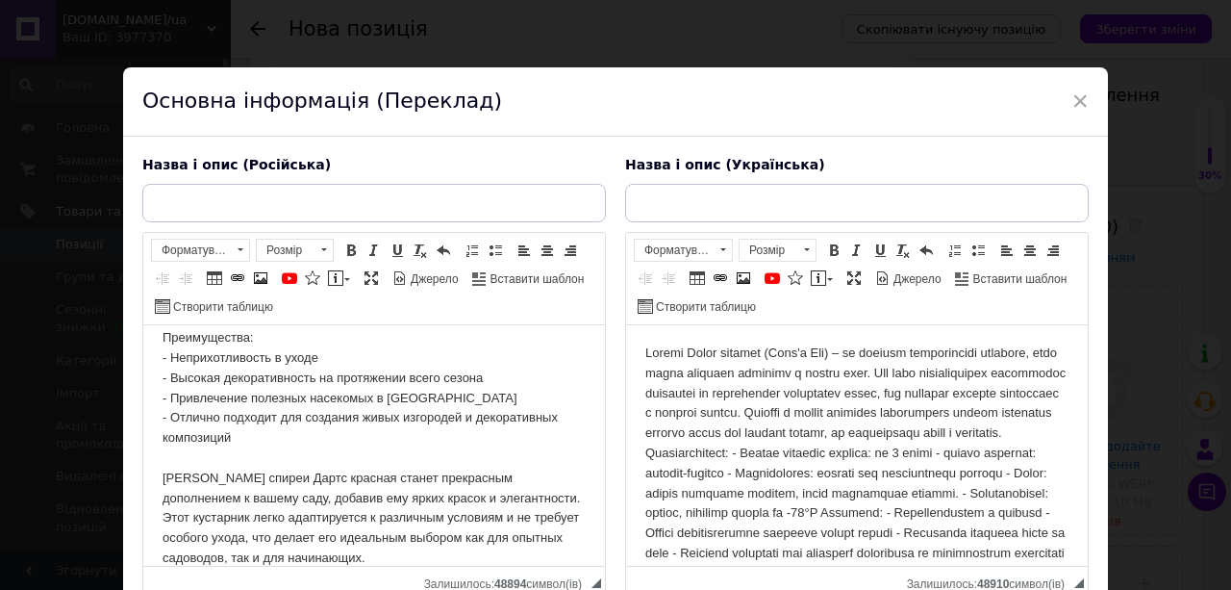
scroll to position [0, 0]
drag, startPoint x: 847, startPoint y: 355, endPoint x: 775, endPoint y: 357, distance: 71.2
click at [775, 357] on body "Редактор, 90F4CD17-592A-4A19-AF8F-8EBEA948C9FF" at bounding box center [857, 494] width 423 height 300
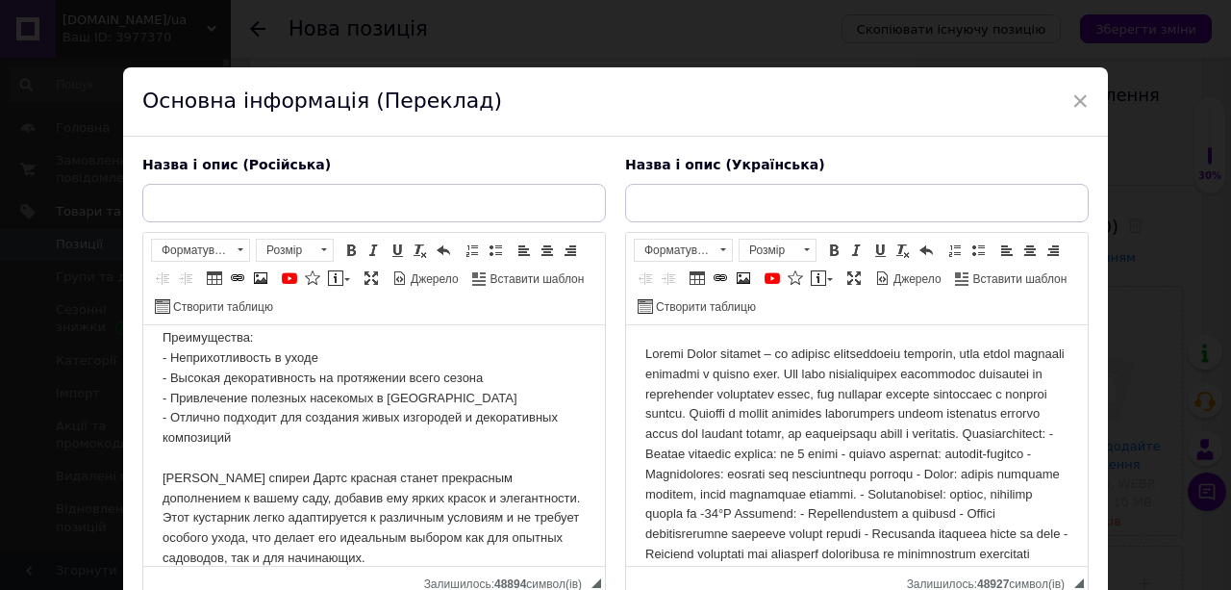
click at [887, 455] on body "Редактор, 90F4CD17-592A-4A19-AF8F-8EBEA948C9FF" at bounding box center [857, 494] width 423 height 300
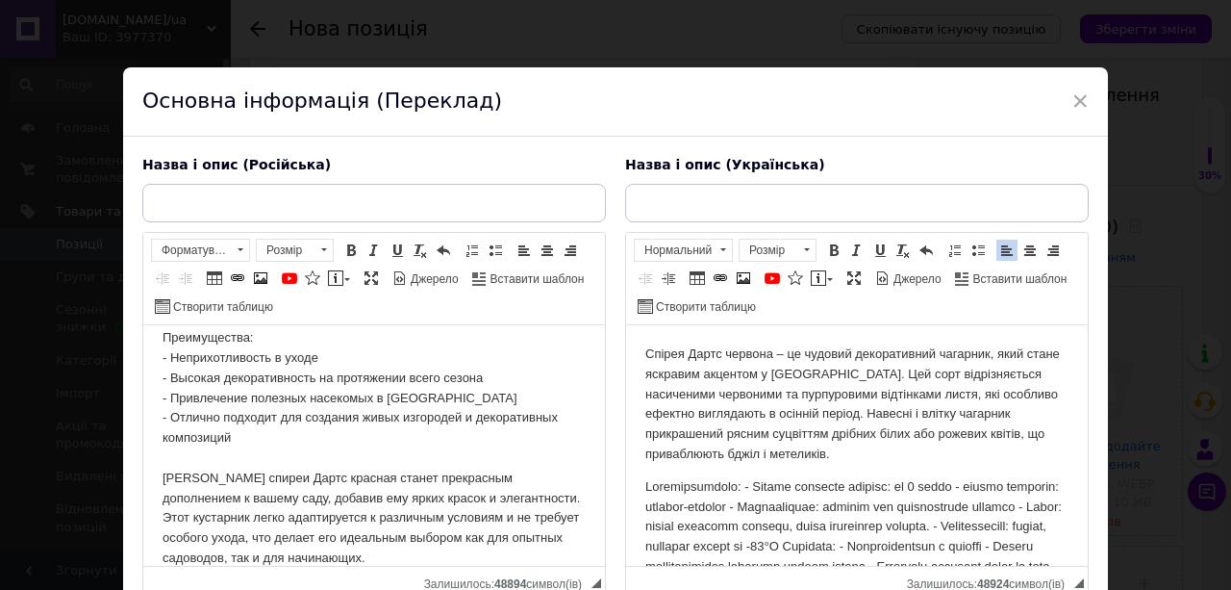
click at [743, 485] on p "Редактор, 90F4CD17-592A-4A19-AF8F-8EBEA948C9FF" at bounding box center [857, 587] width 423 height 220
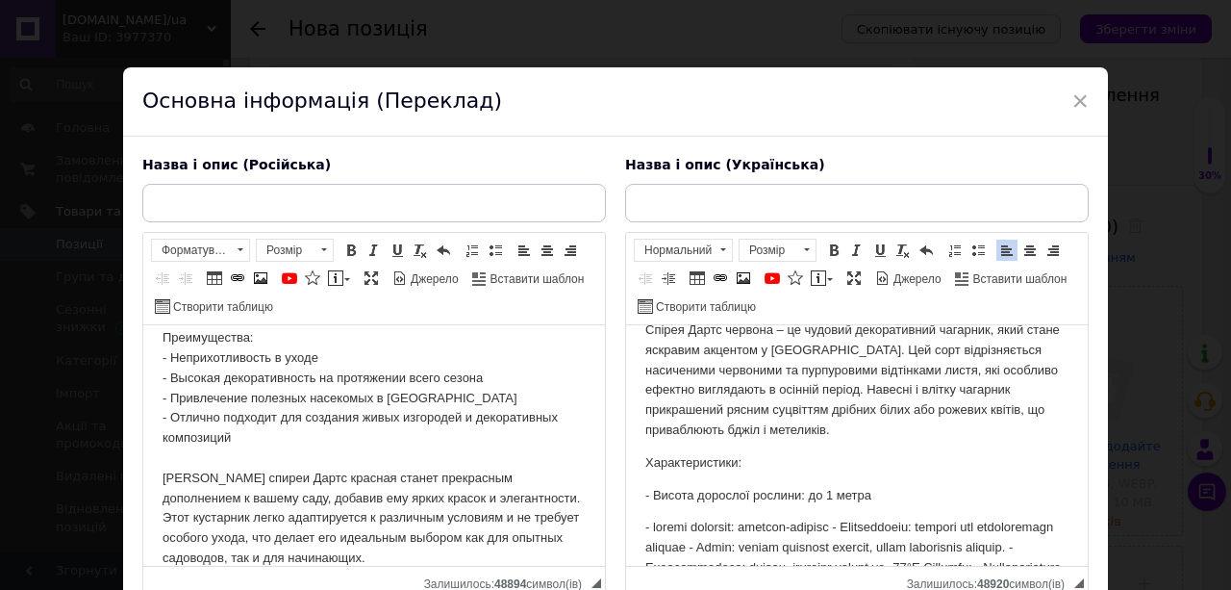
scroll to position [63, 0]
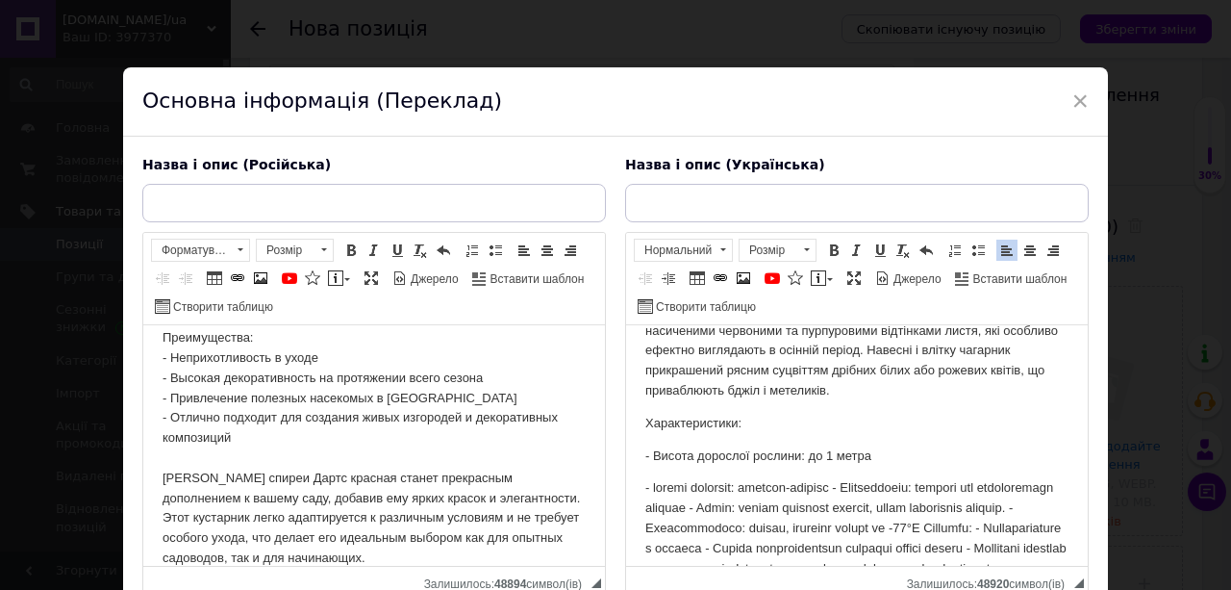
click at [844, 488] on p "Редактор, 90F4CD17-592A-4A19-AF8F-8EBEA948C9FF" at bounding box center [857, 578] width 423 height 200
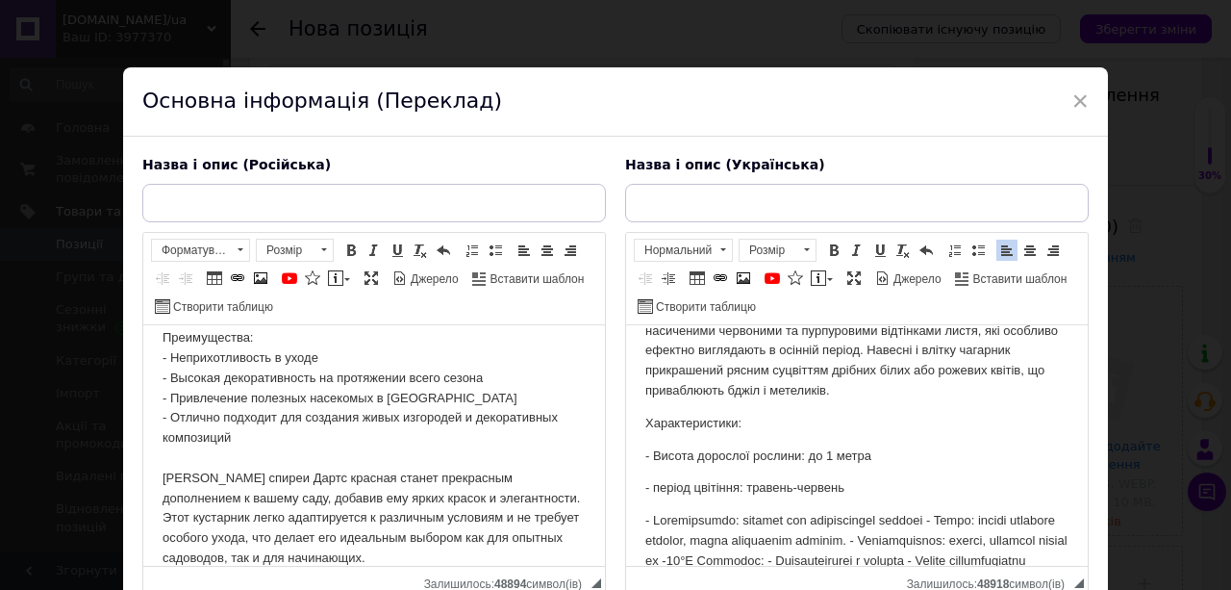
click at [931, 519] on p "Редактор, 90F4CD17-592A-4A19-AF8F-8EBEA948C9FF" at bounding box center [857, 601] width 423 height 180
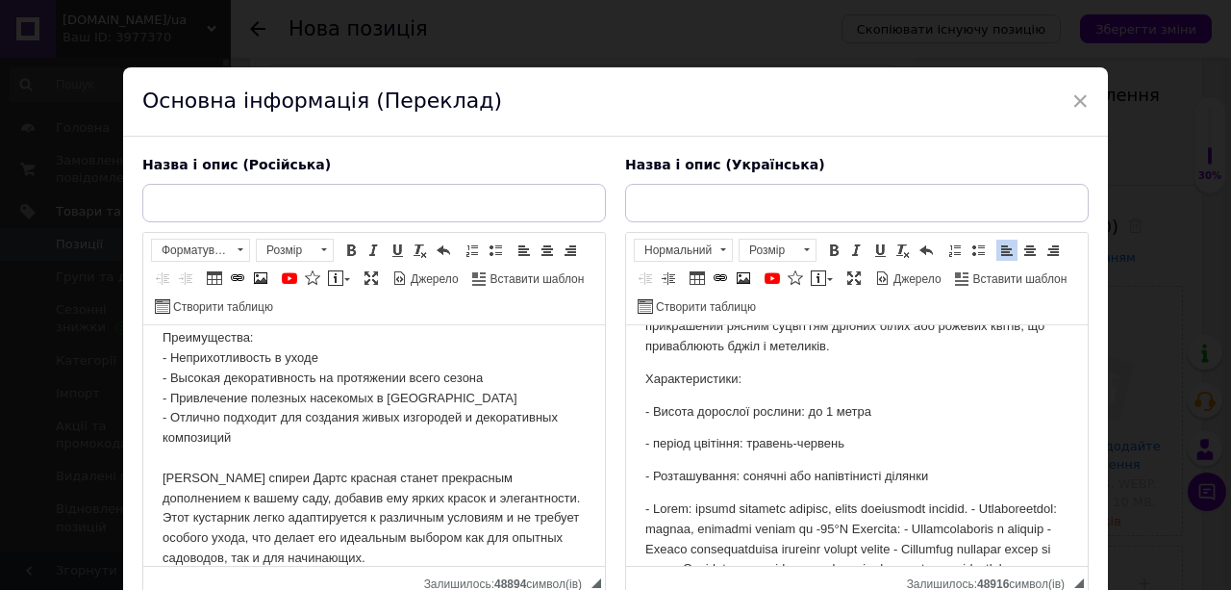
scroll to position [128, 0]
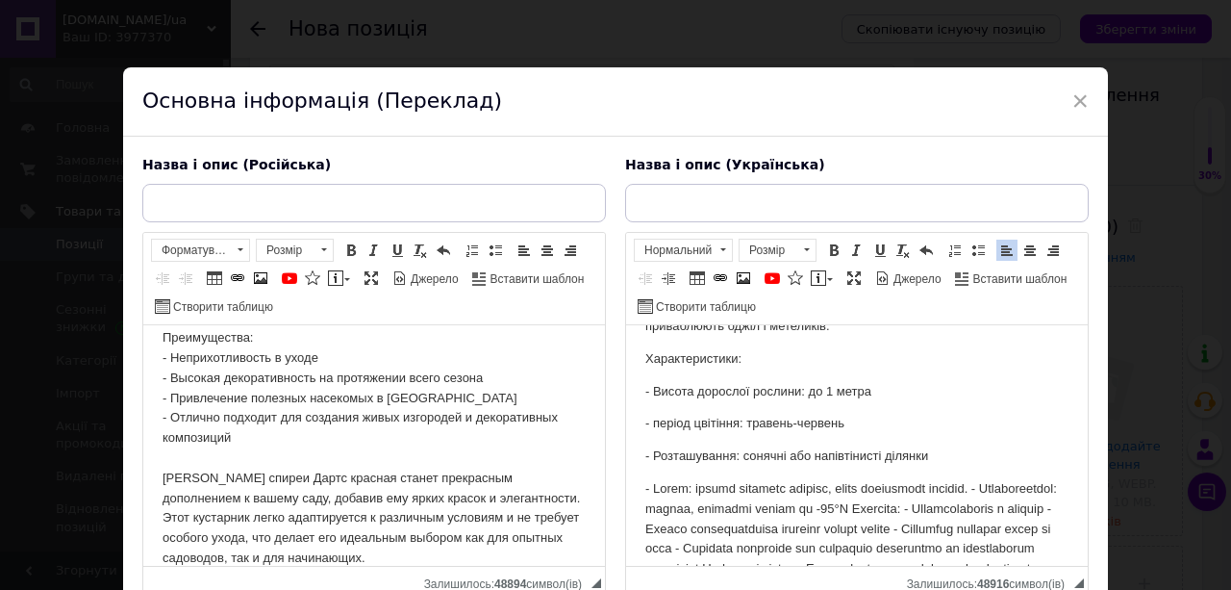
click at [1008, 488] on p "Редактор, 90F4CD17-592A-4A19-AF8F-8EBEA948C9FF" at bounding box center [857, 559] width 423 height 160
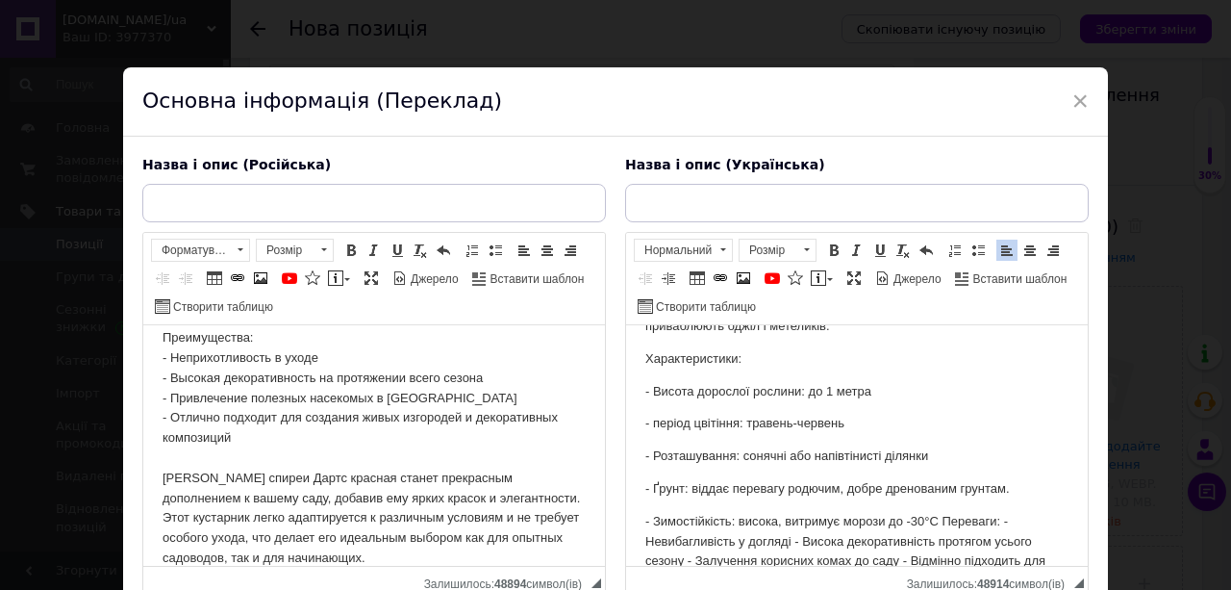
click at [939, 520] on p "- Зимостійкість: висока, витримує морози до -30°C Переваги: - Невибагливість у …" at bounding box center [857, 592] width 423 height 160
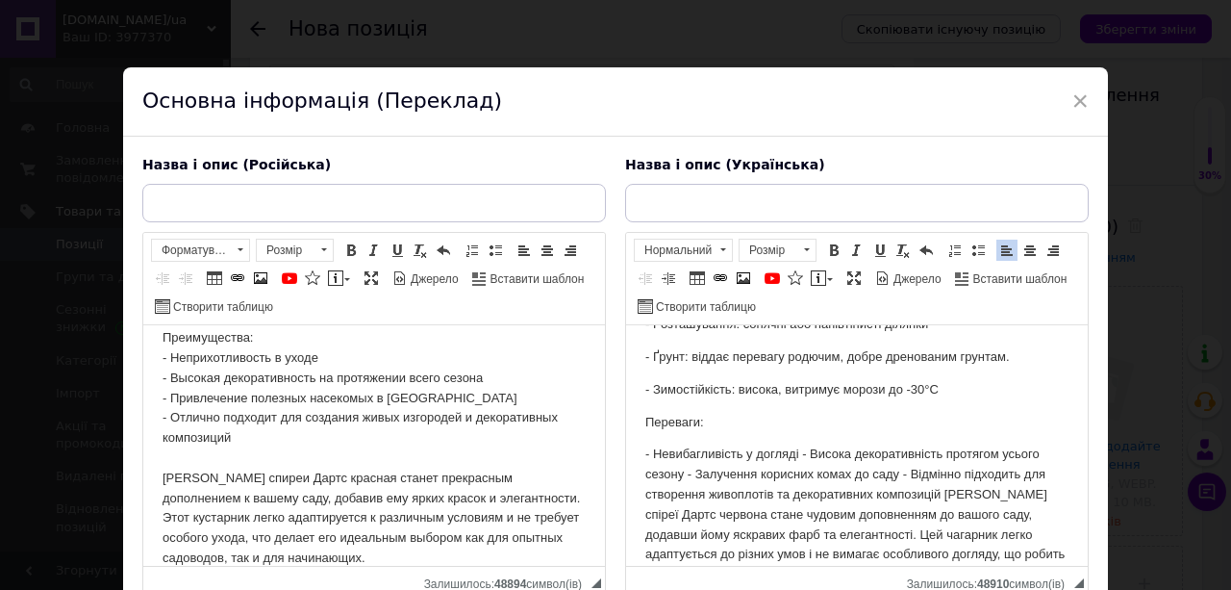
scroll to position [284, 0]
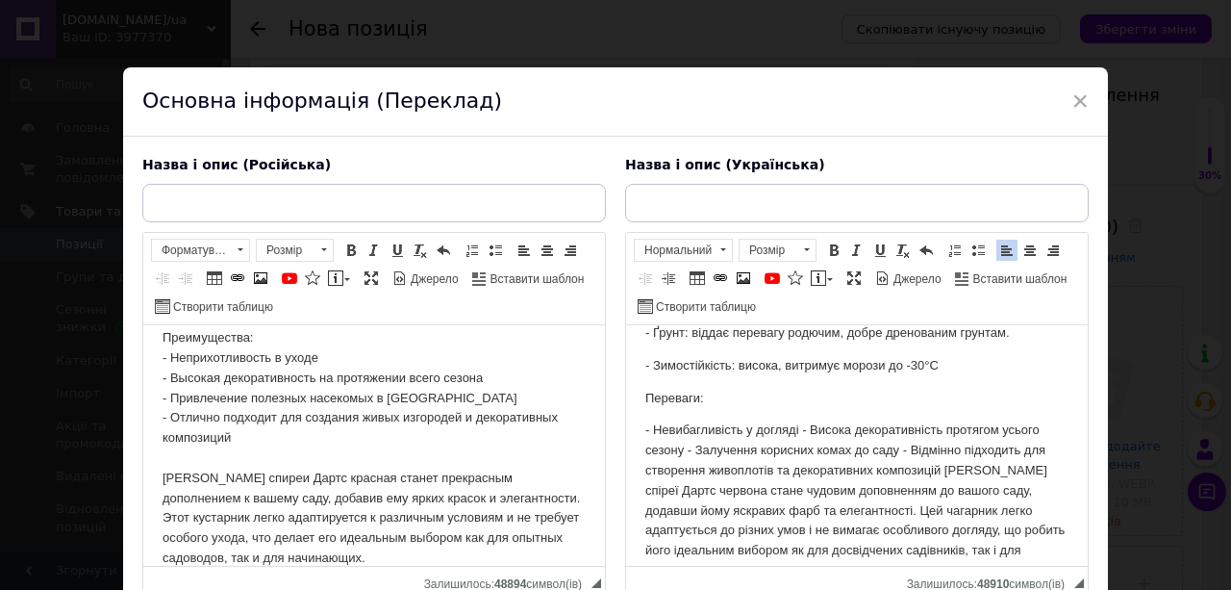
click at [801, 434] on p "- Невибагливість у догляді - Висока декоративність протягом усього сезону - Зал…" at bounding box center [857, 500] width 423 height 160
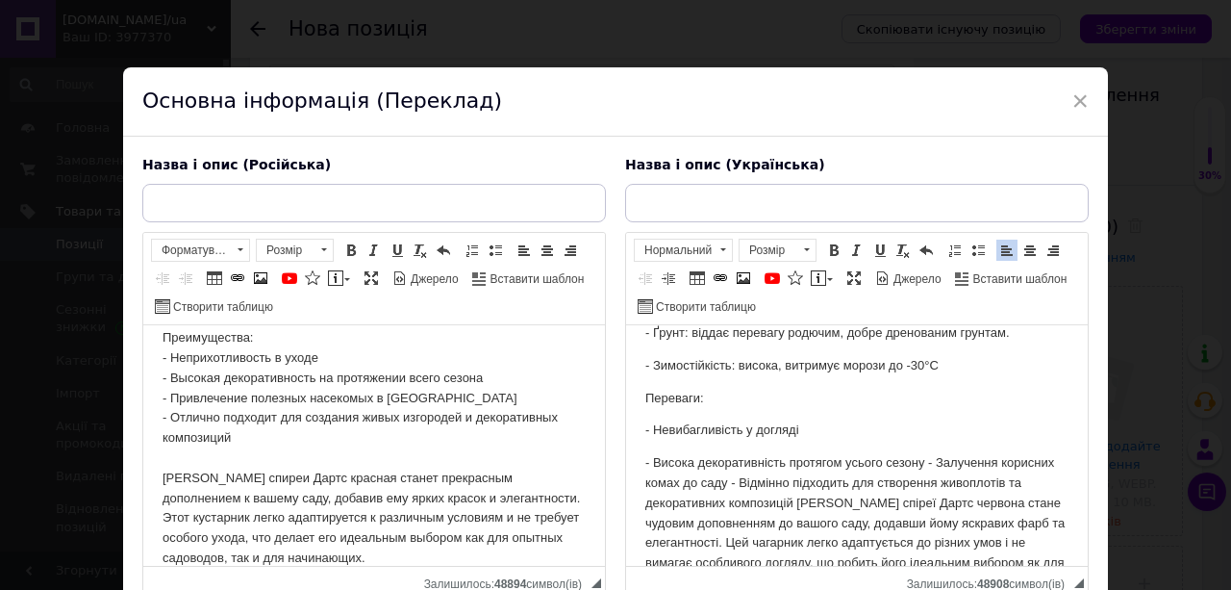
click at [925, 463] on p "- Висока декоративність протягом усього сезону - Залучення корисних комах до са…" at bounding box center [857, 523] width 423 height 140
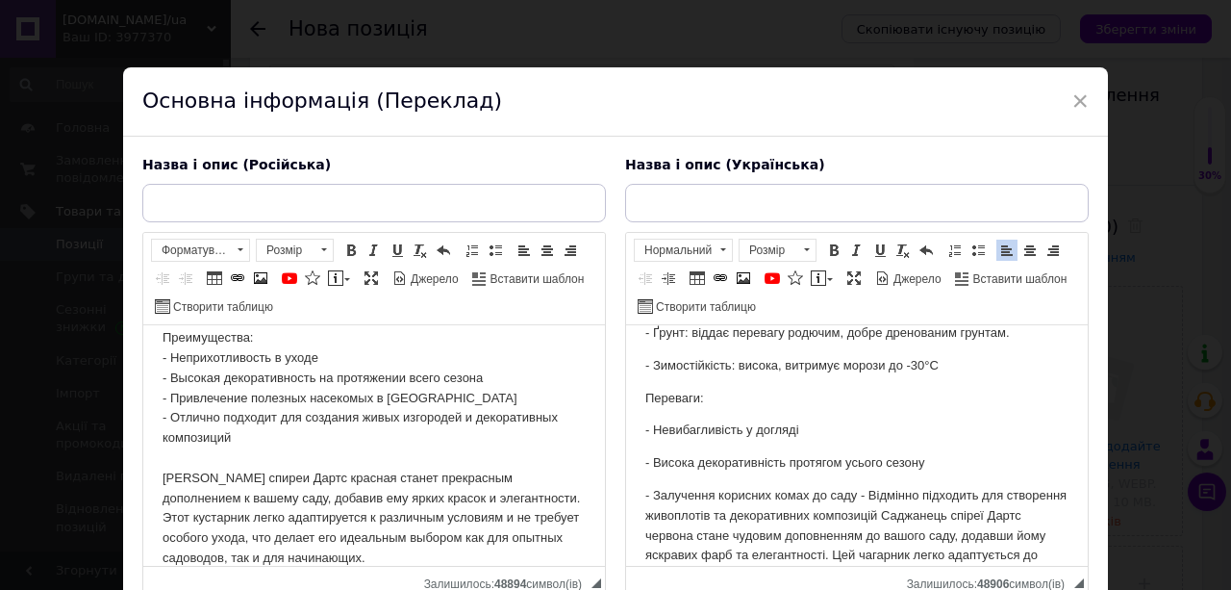
click at [857, 494] on p "- Залучення корисних комах до саду - Відмінно підходить для створення живоплоті…" at bounding box center [857, 546] width 423 height 120
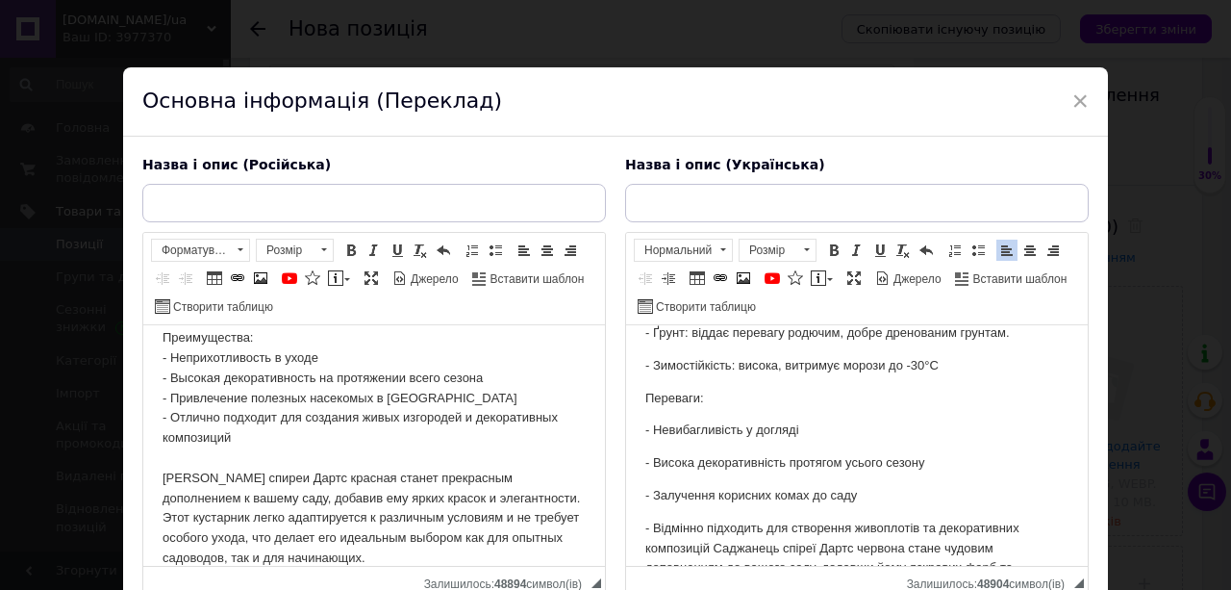
scroll to position [348, 0]
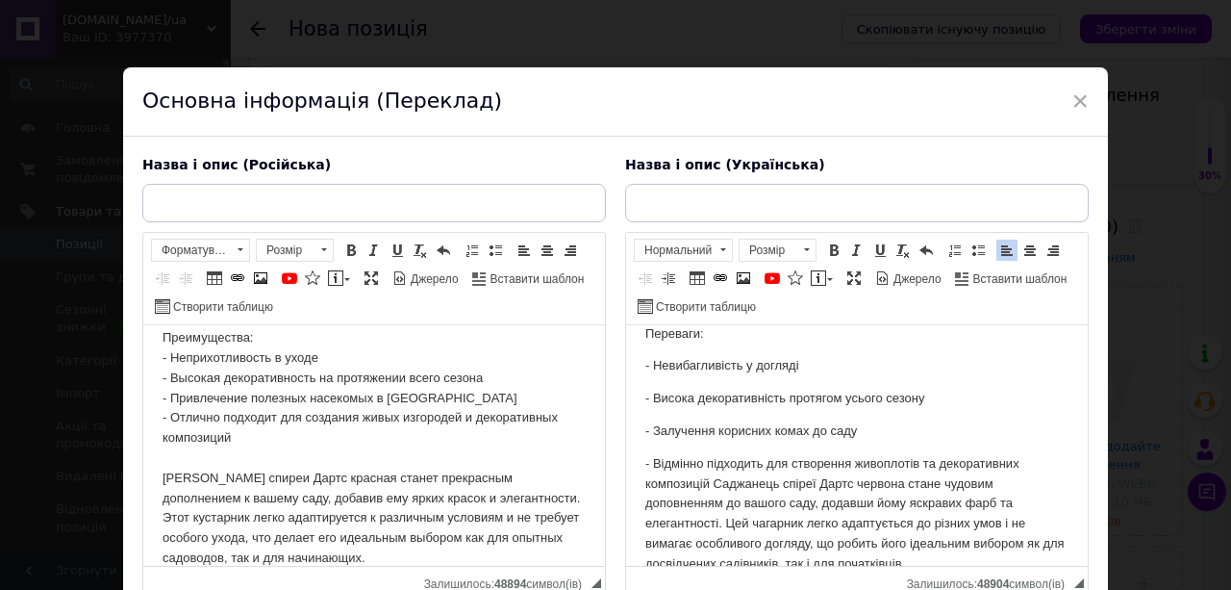
click at [710, 482] on p "- Відмінно підходить для створення живоплотів та декоративних композицій Саджан…" at bounding box center [857, 514] width 423 height 120
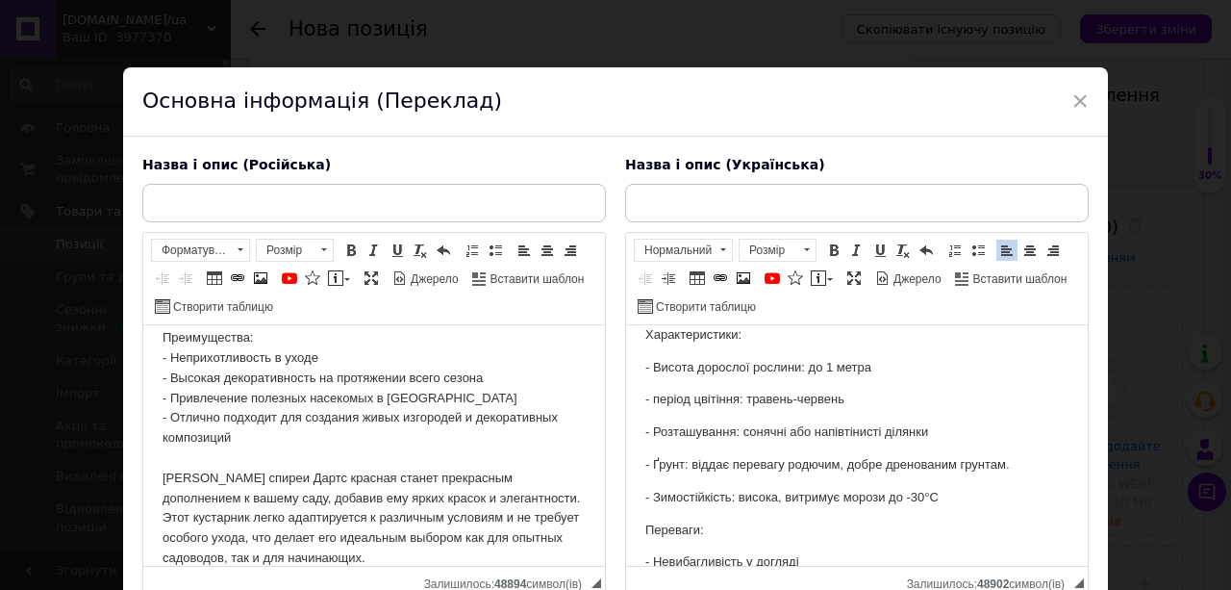
scroll to position [0, 0]
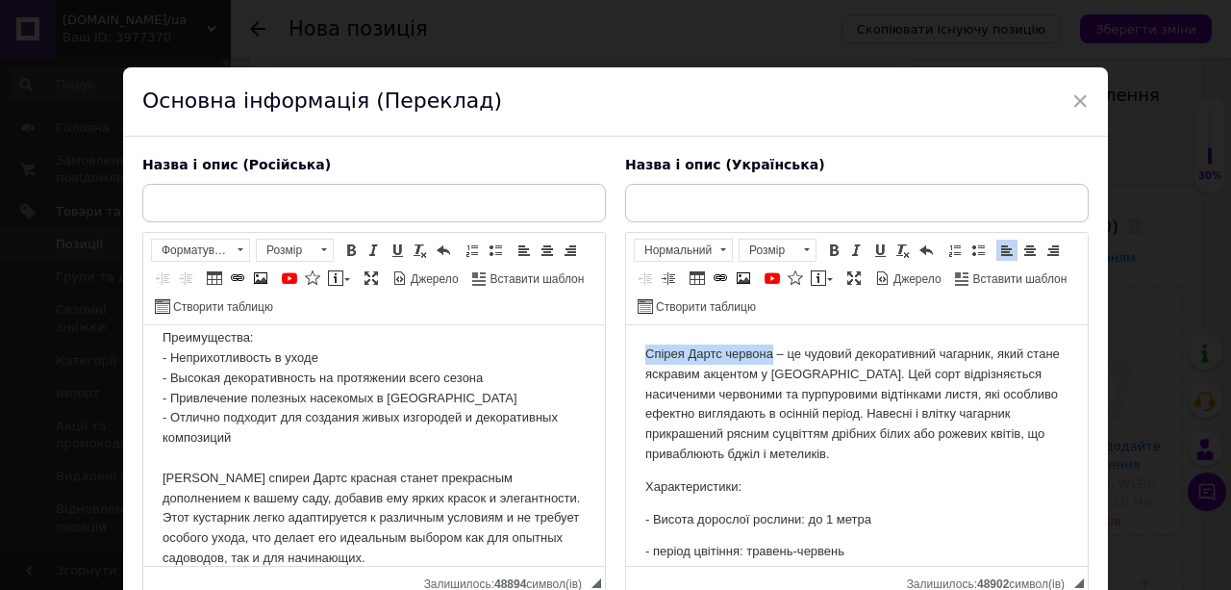
drag, startPoint x: 644, startPoint y: 353, endPoint x: 772, endPoint y: 358, distance: 128.0
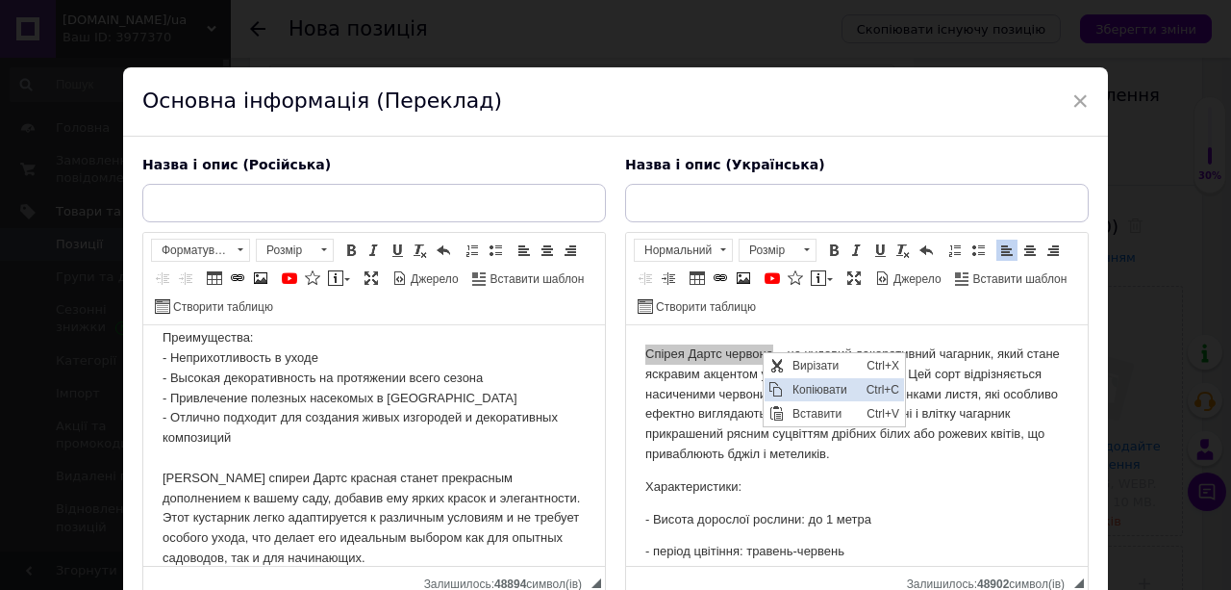
click at [818, 390] on span "Копіювати" at bounding box center [824, 388] width 74 height 23
copy p "Спірея Дартс червона"
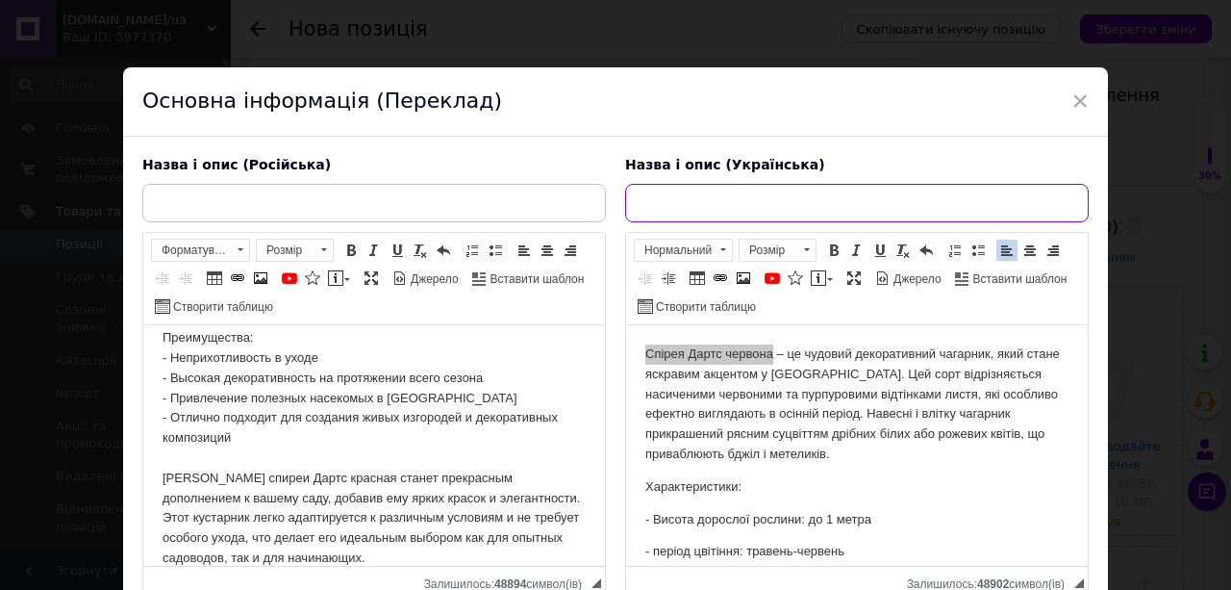
click at [641, 198] on input "text" at bounding box center [857, 203] width 464 height 38
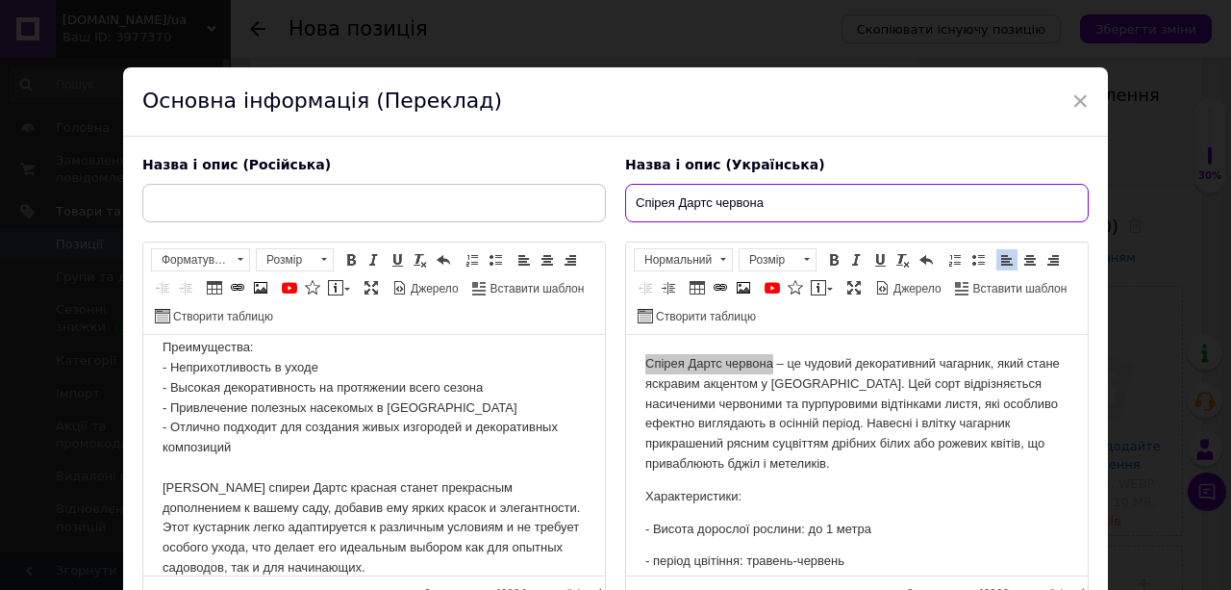
click at [670, 202] on input "Спірея Дартс червона" at bounding box center [857, 203] width 464 height 38
click at [700, 202] on input "Саджанецт спіреї Дартс червона" at bounding box center [857, 203] width 464 height 38
click at [696, 203] on input "Саджанецт спіреї Дартс червона" at bounding box center [857, 203] width 464 height 38
type input "Саджанець спіреї Дартс червона"
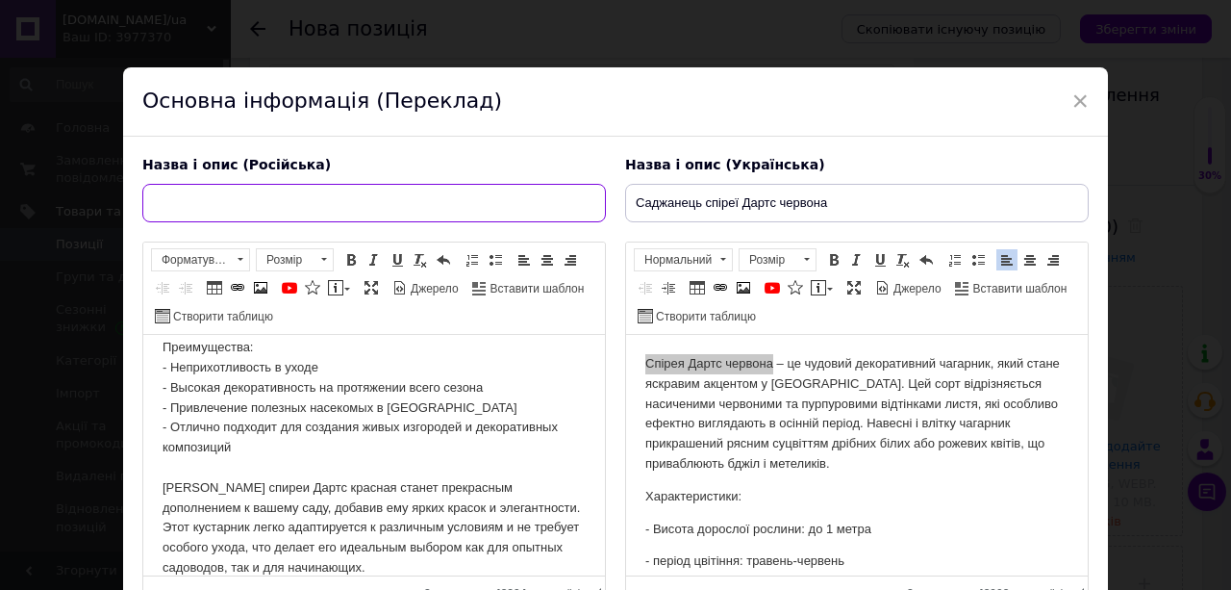
click at [175, 196] on input "text" at bounding box center [374, 203] width 464 height 38
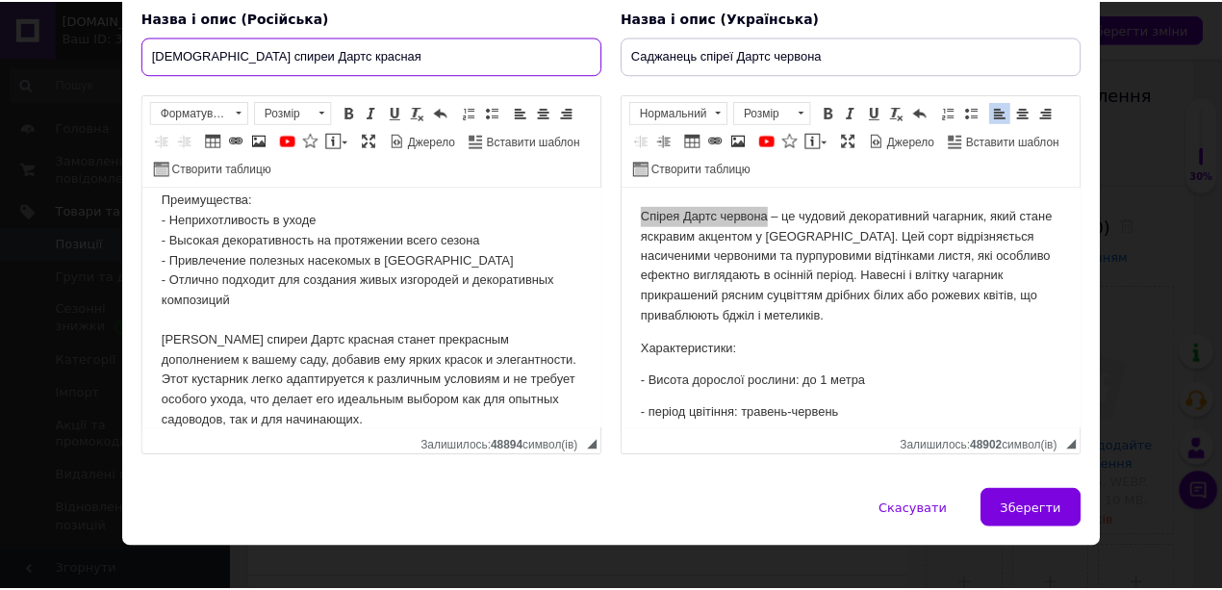
scroll to position [168, 0]
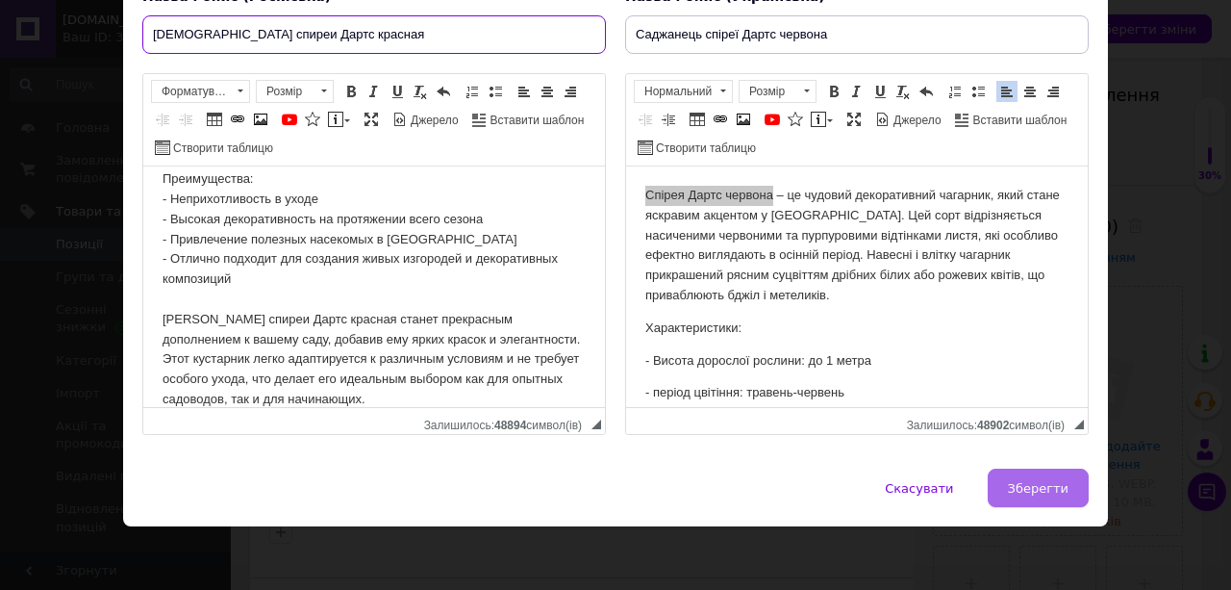
type input "[DEMOGRAPHIC_DATA] спиреи Дартс красная"
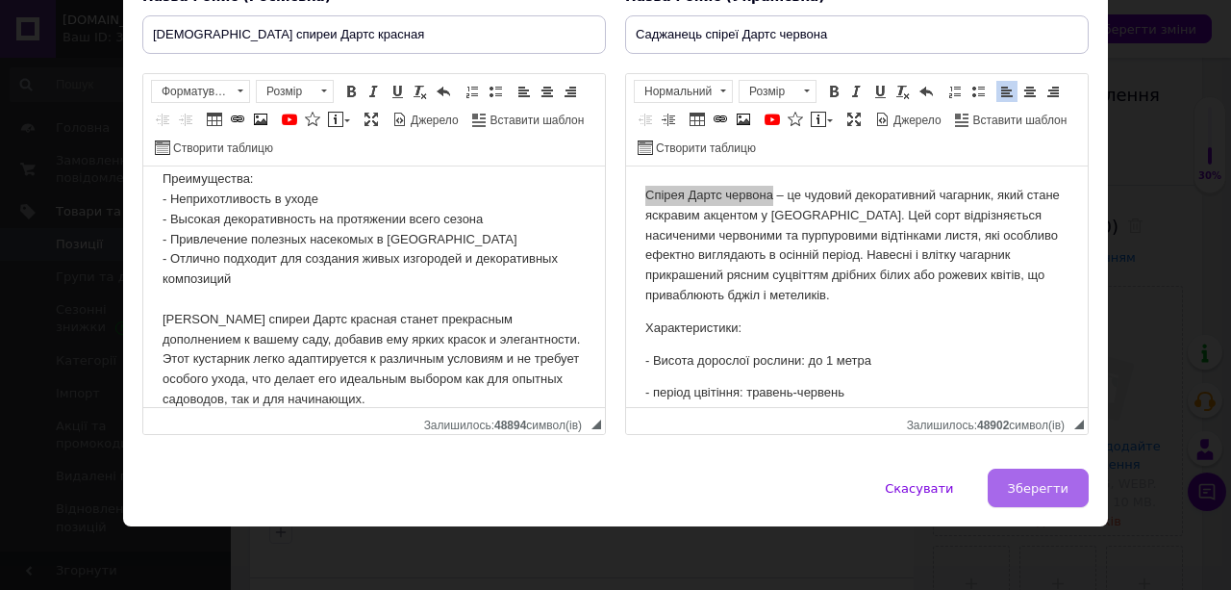
click at [1031, 491] on span "Зберегти" at bounding box center [1038, 488] width 61 height 14
type input "[DEMOGRAPHIC_DATA] спиреи Дартс красная"
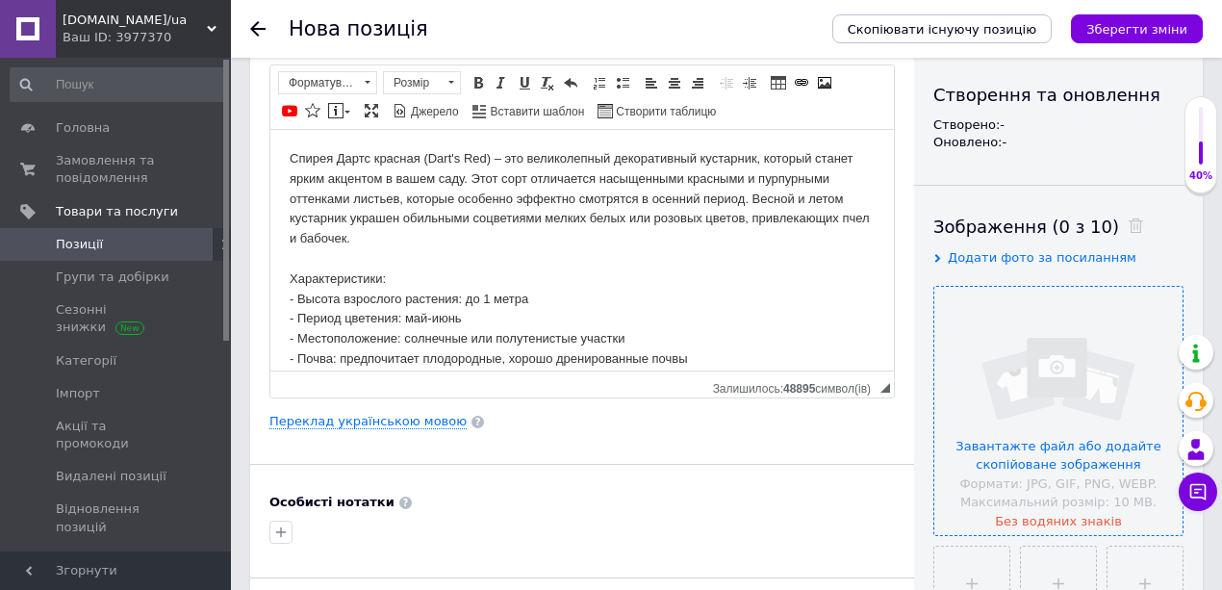
click at [1007, 396] on input "file" at bounding box center [1058, 411] width 248 height 248
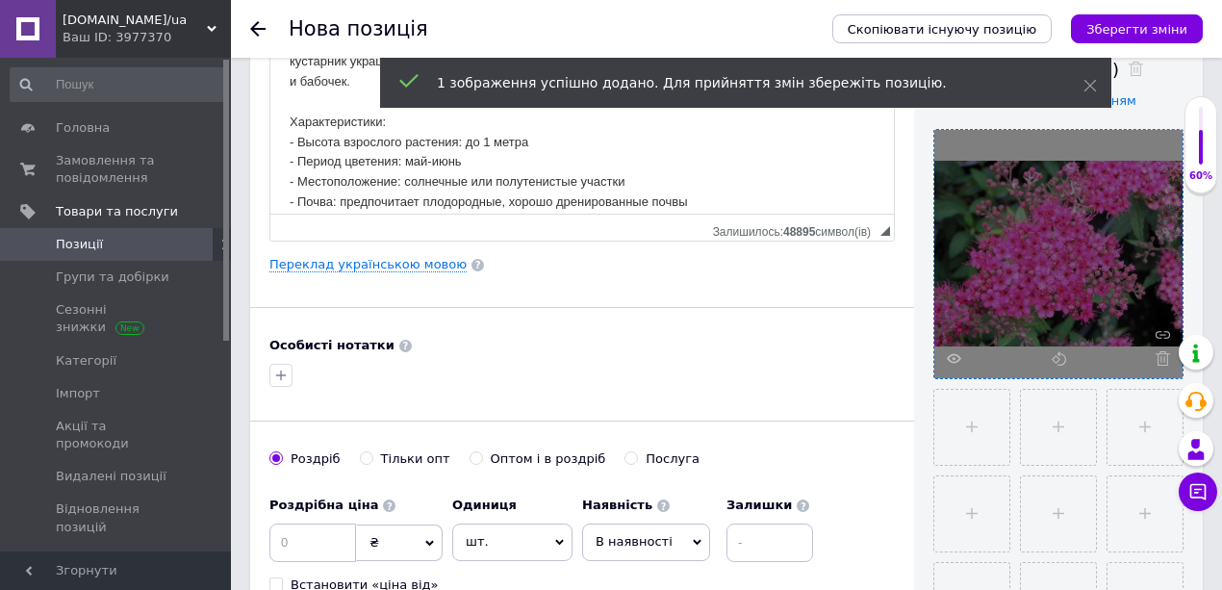
scroll to position [385, 0]
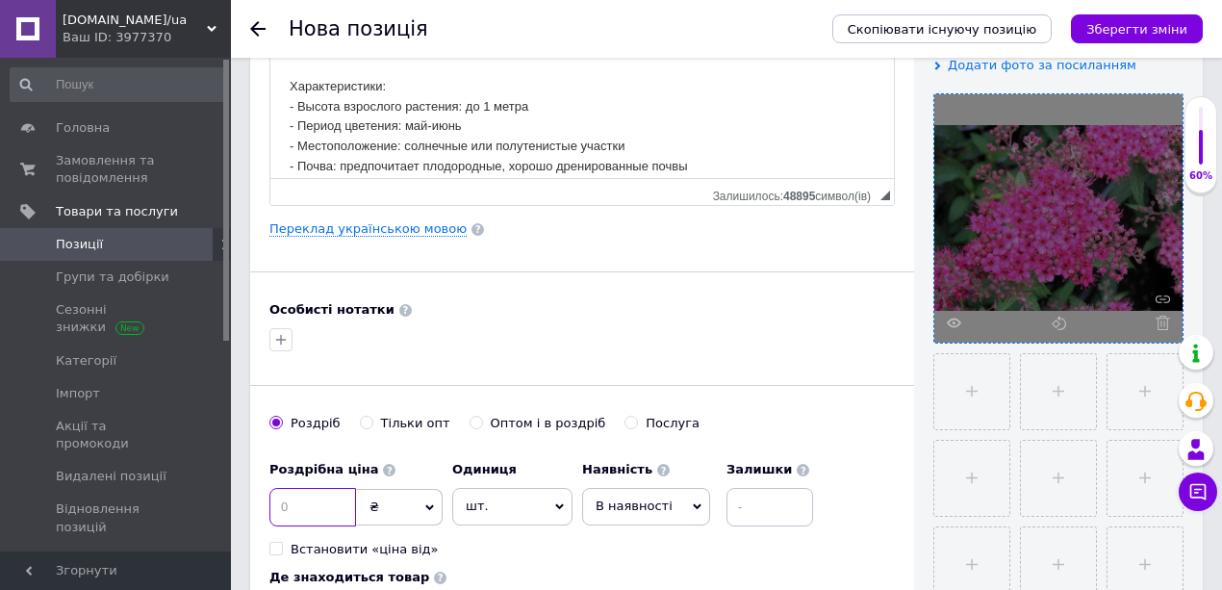
click at [306, 501] on input at bounding box center [312, 507] width 87 height 38
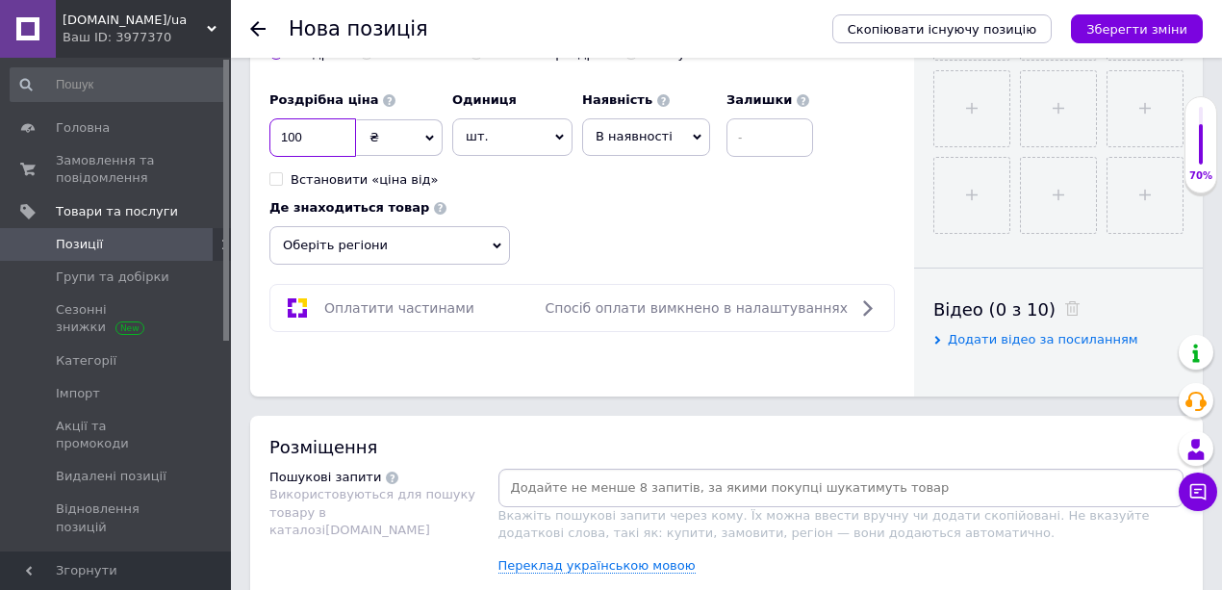
scroll to position [770, 0]
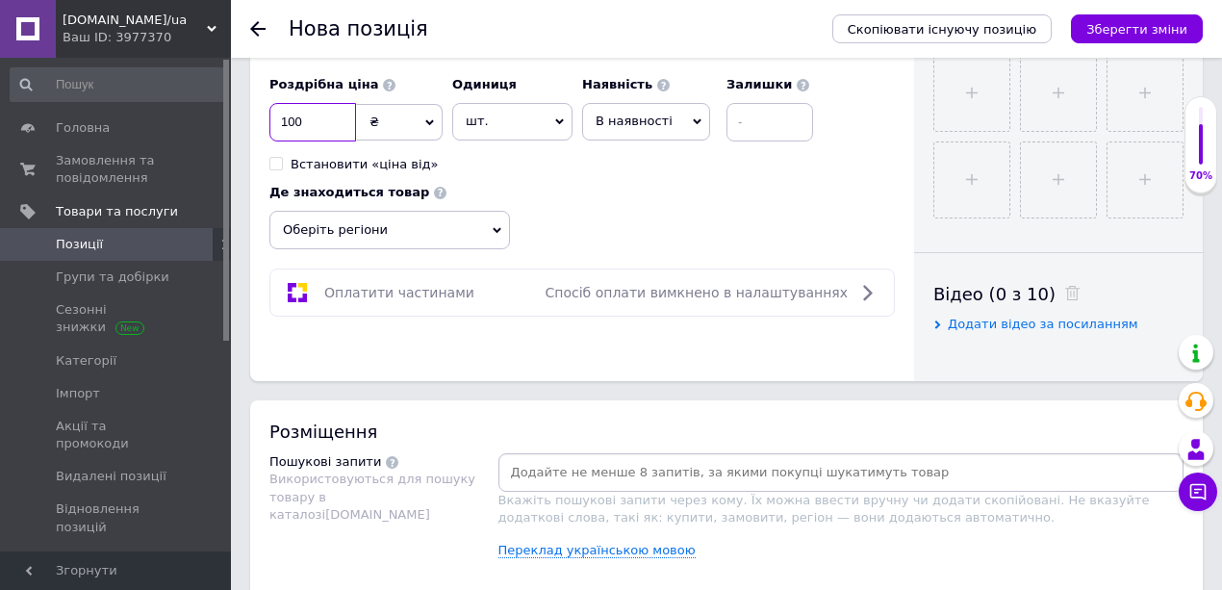
type input "100"
click at [342, 221] on span "Оберіть регіони" at bounding box center [389, 230] width 240 height 38
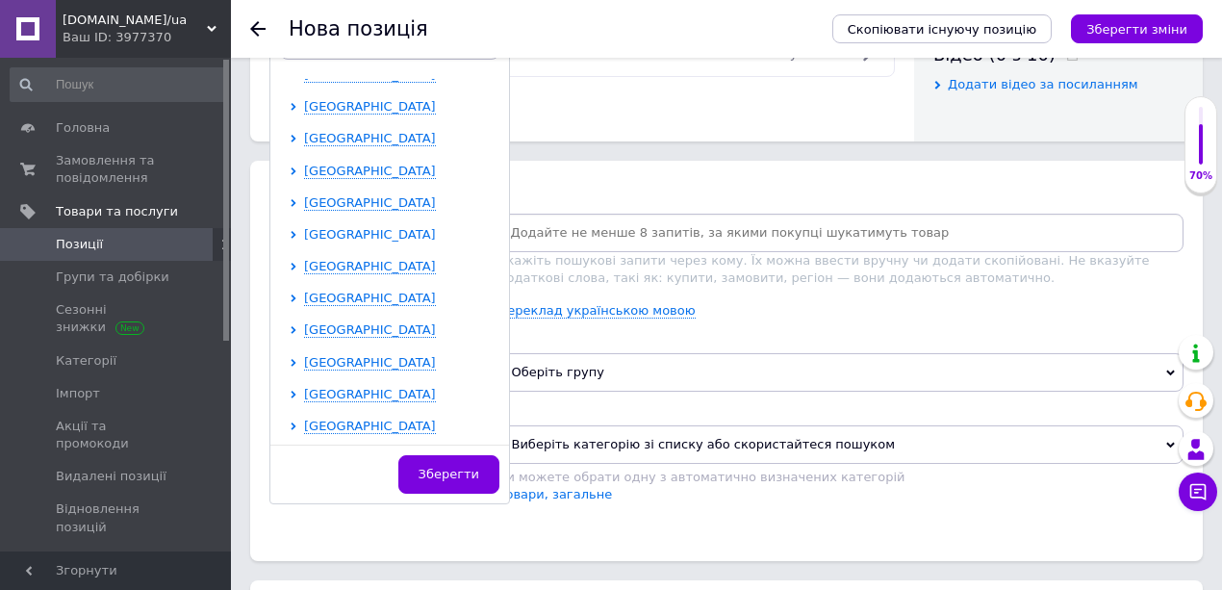
scroll to position [1090, 0]
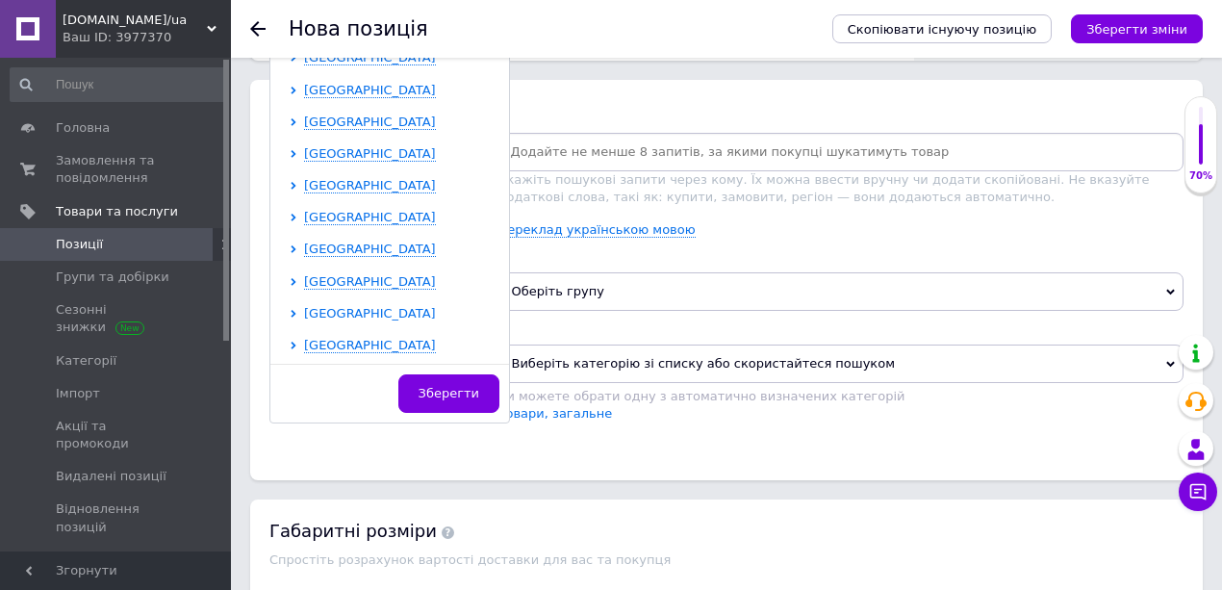
click at [326, 308] on span "Чернівецька область" at bounding box center [370, 313] width 132 height 14
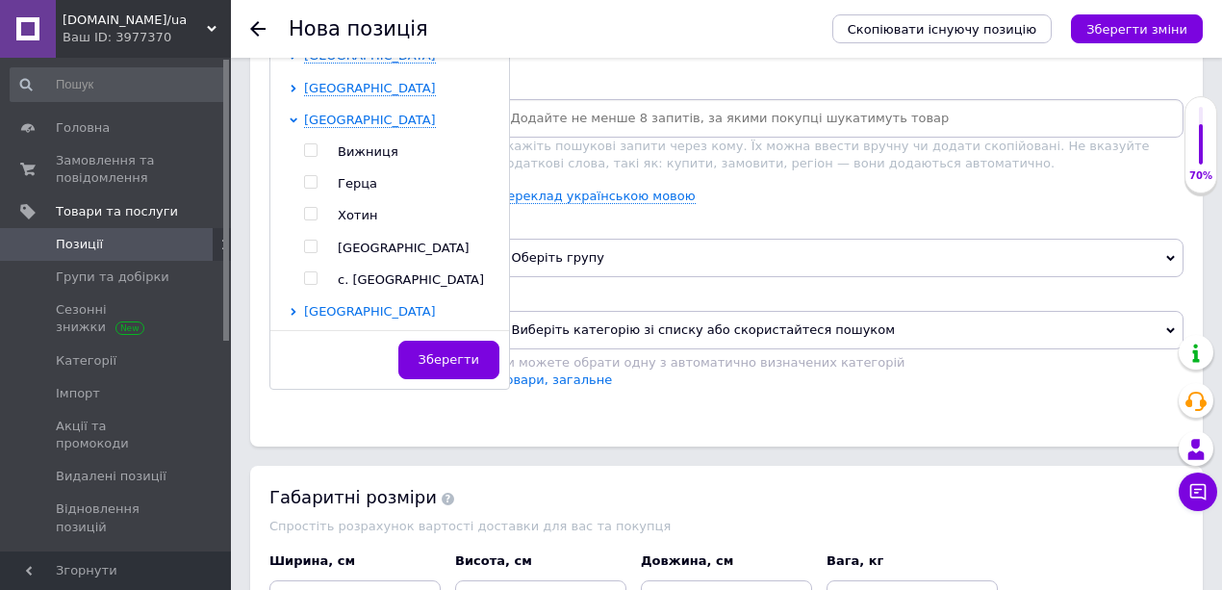
scroll to position [1154, 0]
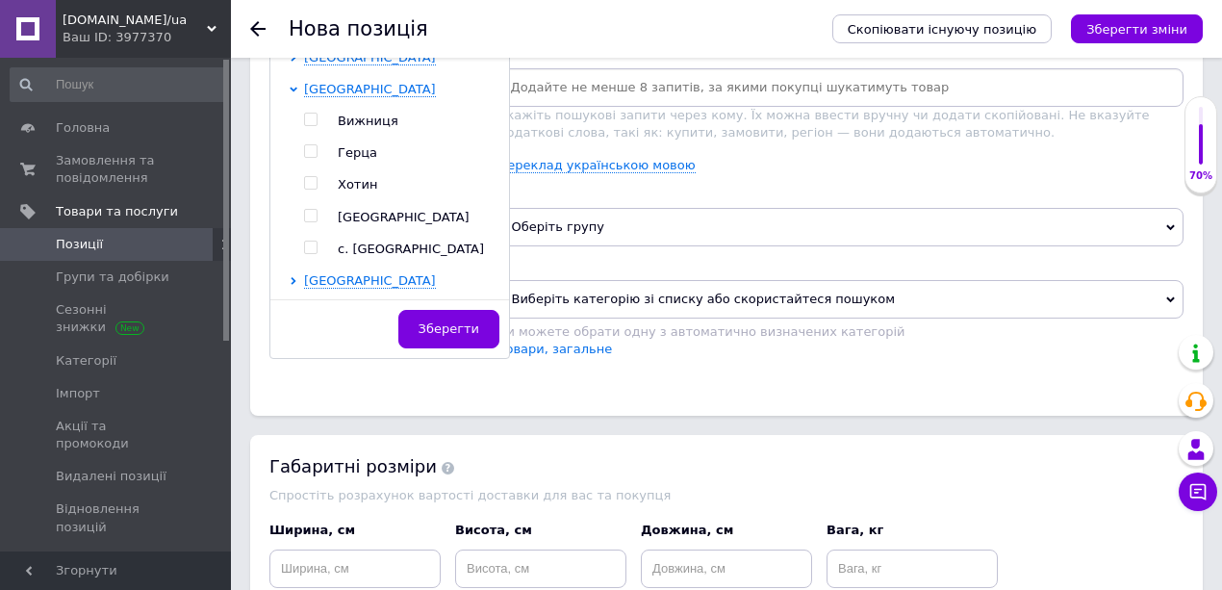
click at [309, 210] on input "checkbox" at bounding box center [310, 216] width 13 height 13
checkbox input "true"
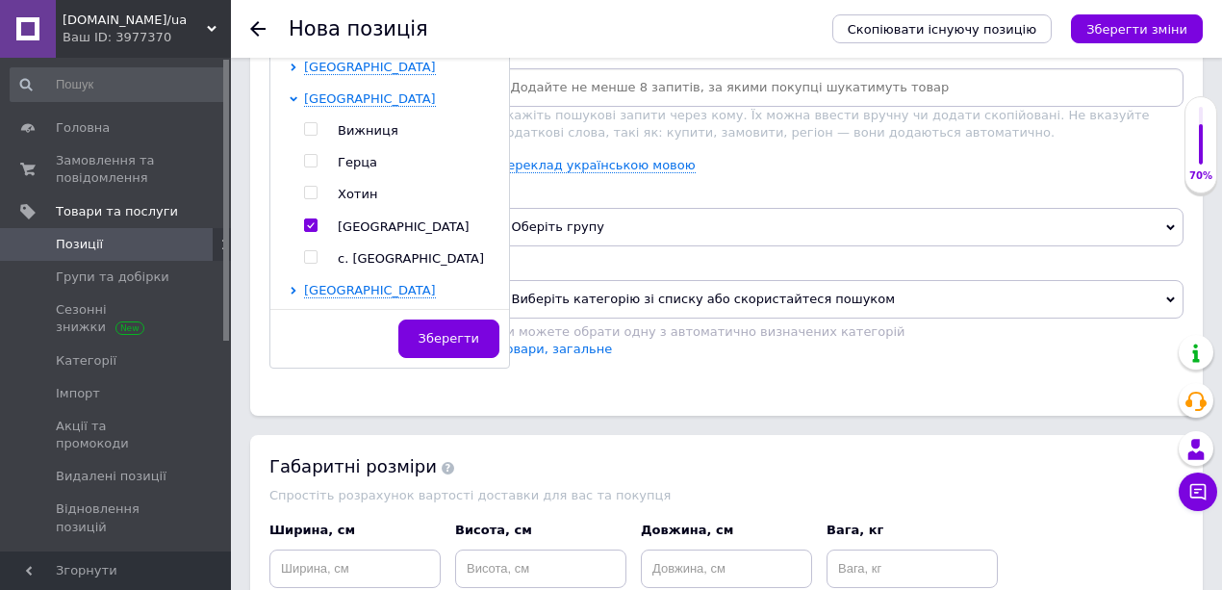
scroll to position [1164, 0]
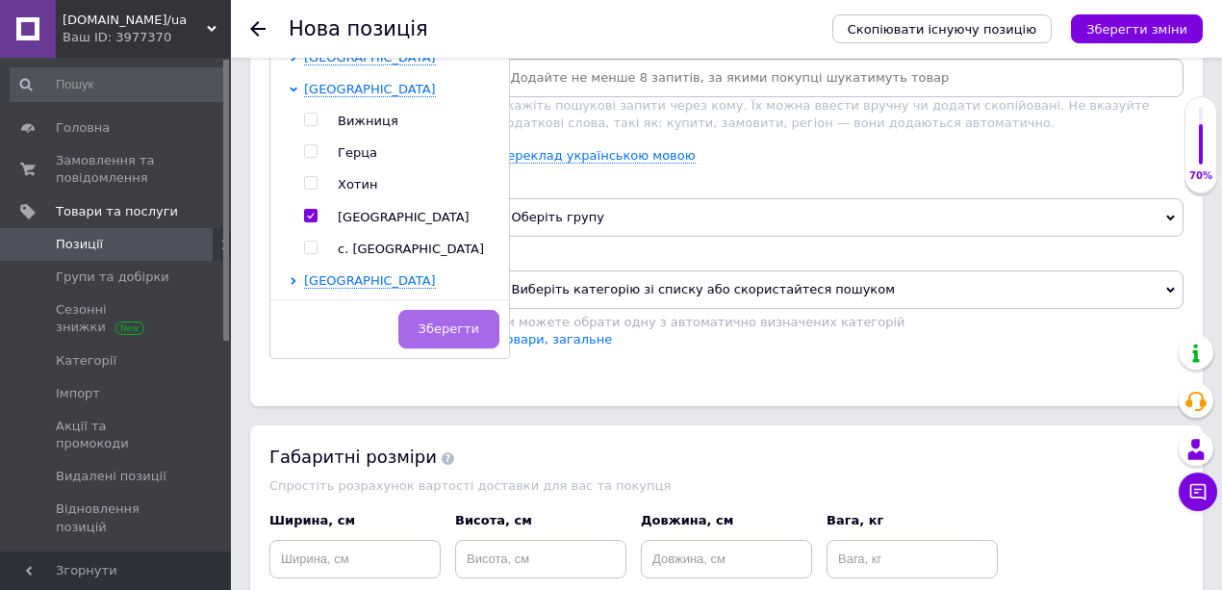
click at [445, 328] on span "Зберегти" at bounding box center [448, 328] width 61 height 14
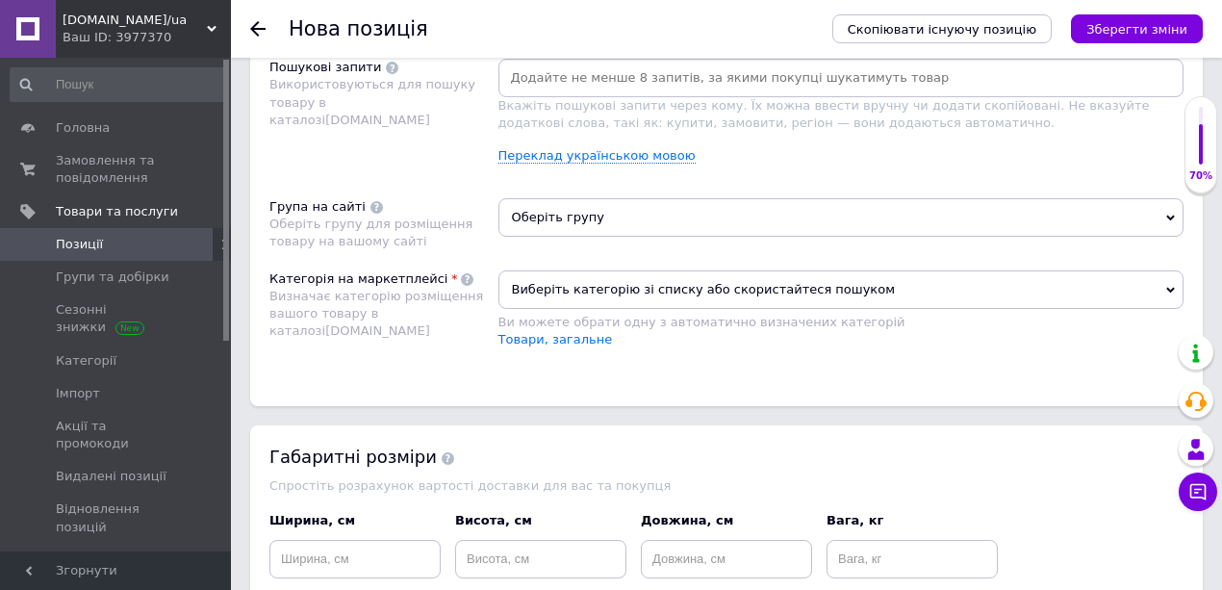
click at [562, 209] on span "Оберіть групу" at bounding box center [841, 217] width 686 height 38
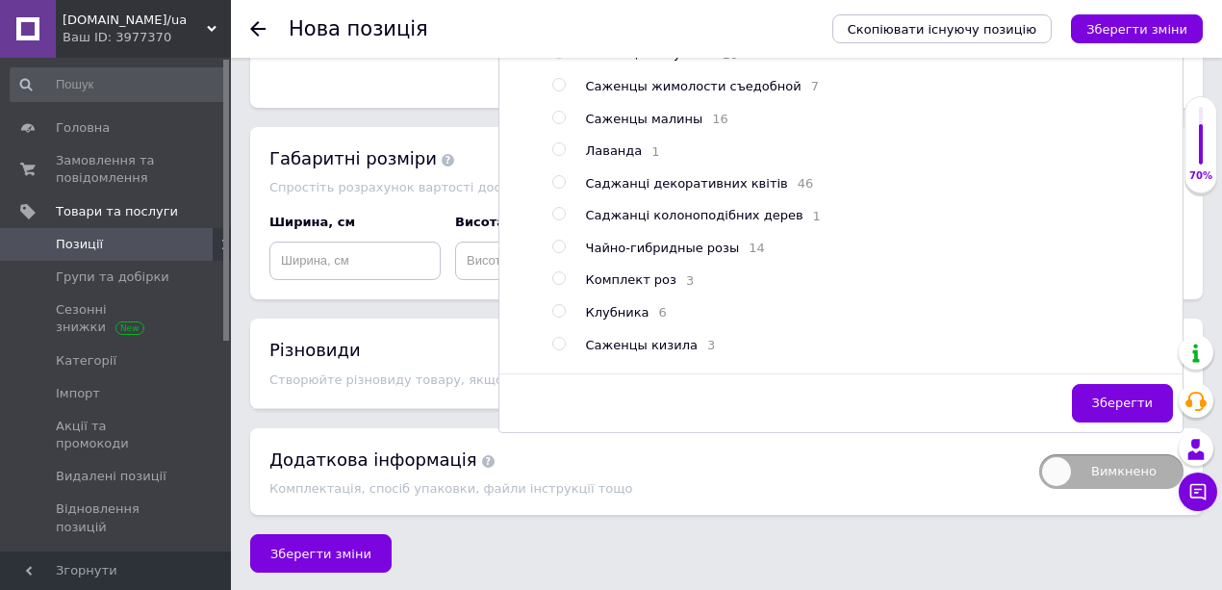
scroll to position [846, 0]
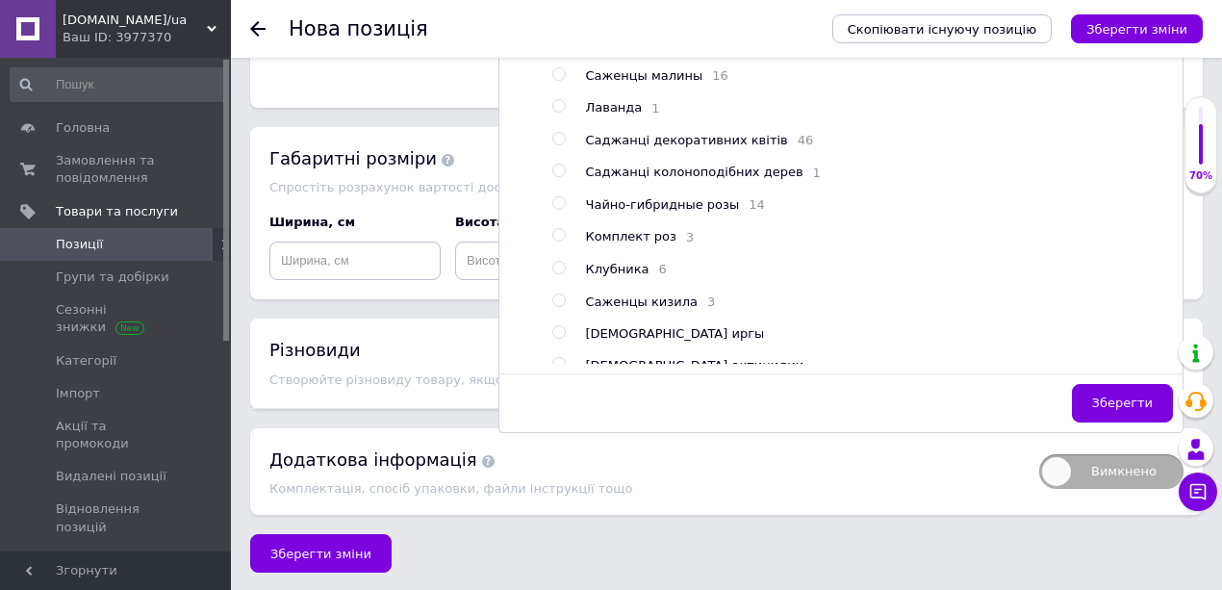
click at [558, 145] on input "radio" at bounding box center [558, 139] width 13 height 13
radio input "true"
click at [1104, 395] on span "Зберегти" at bounding box center [1122, 402] width 61 height 14
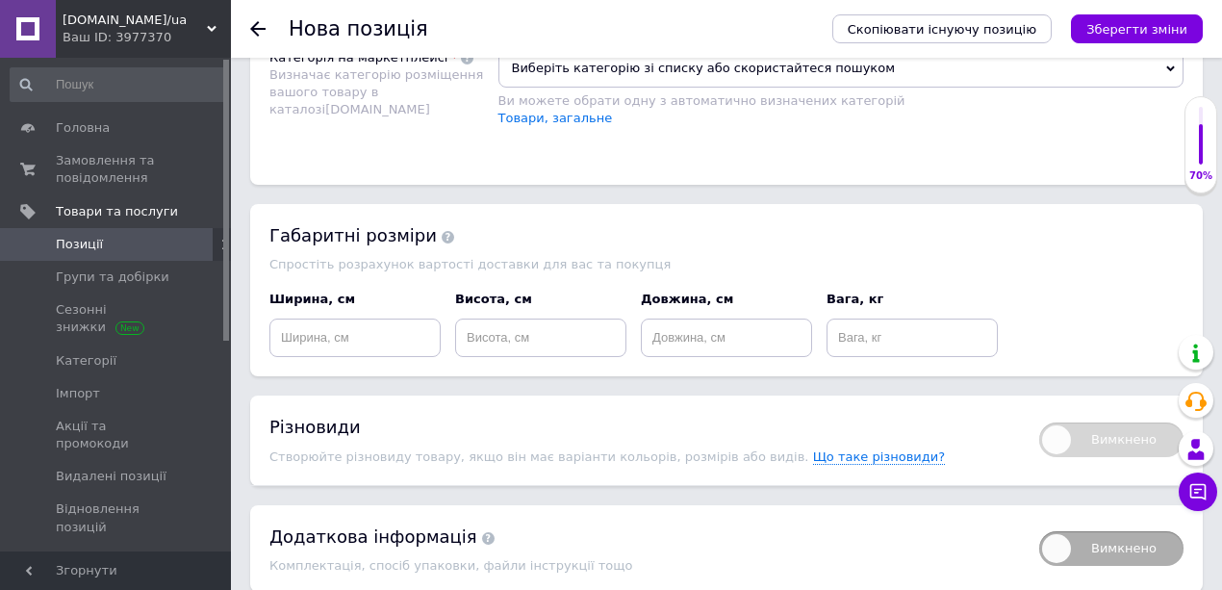
scroll to position [1270, 0]
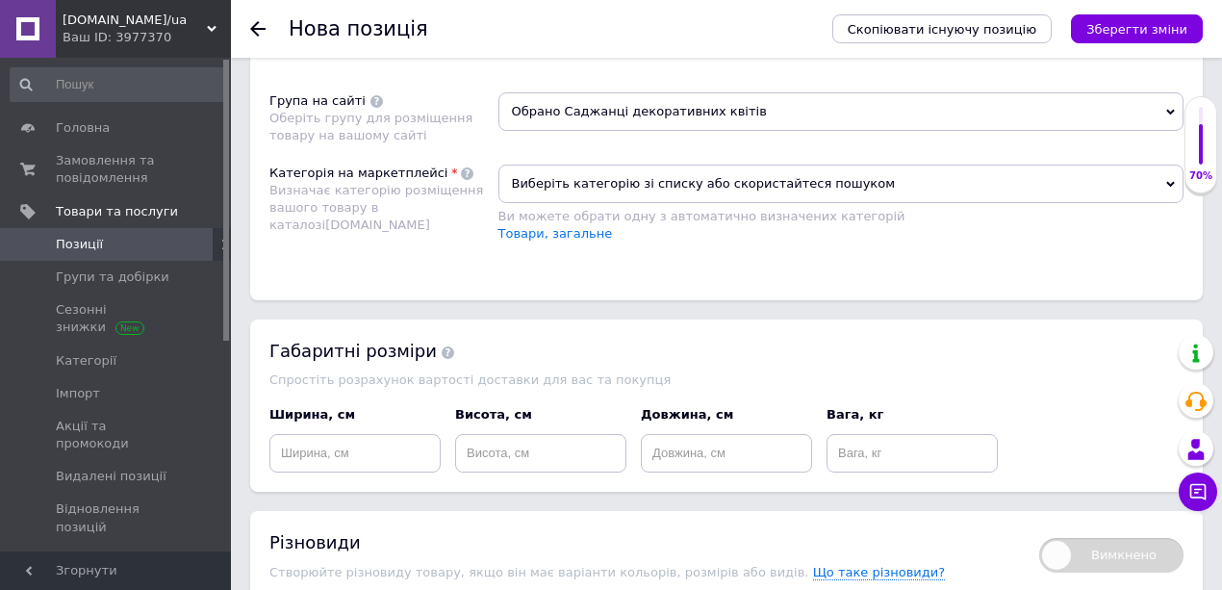
click at [563, 173] on span "Виберіть категорію зі списку або скористайтеся пошуком" at bounding box center [841, 184] width 686 height 38
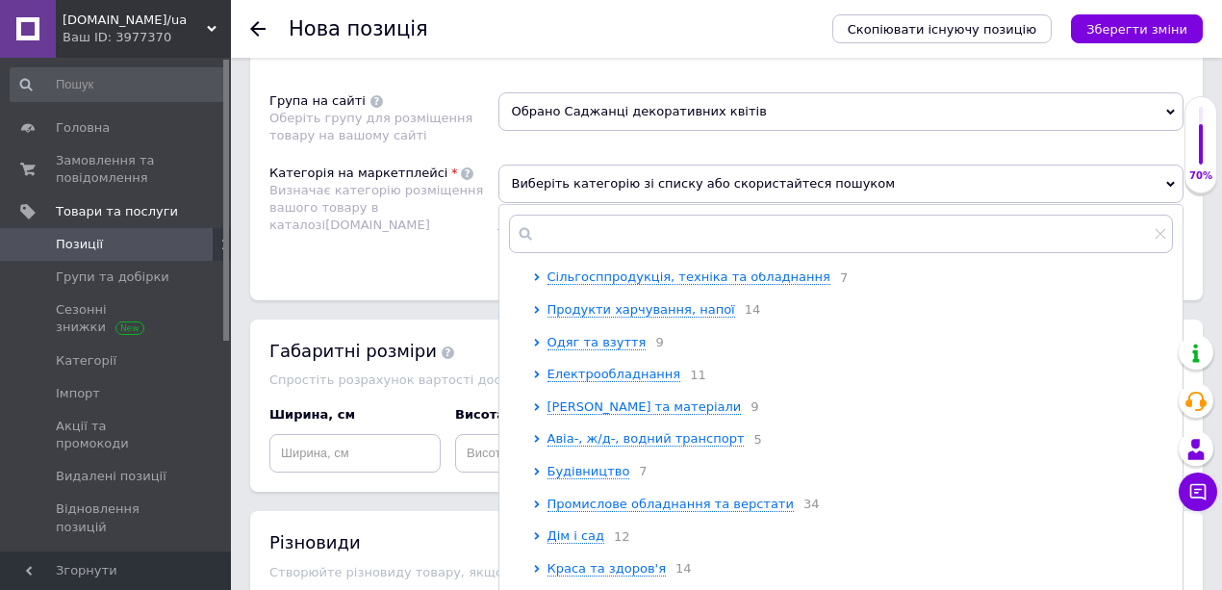
scroll to position [63, 0]
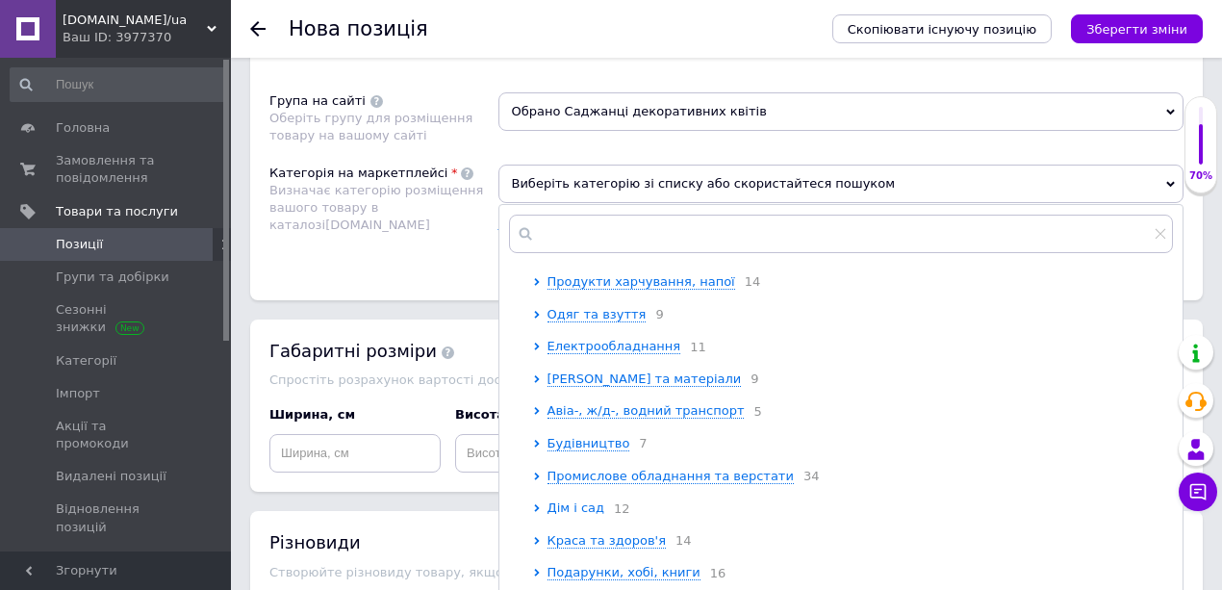
click at [563, 508] on span "Дім і сад" at bounding box center [576, 507] width 58 height 14
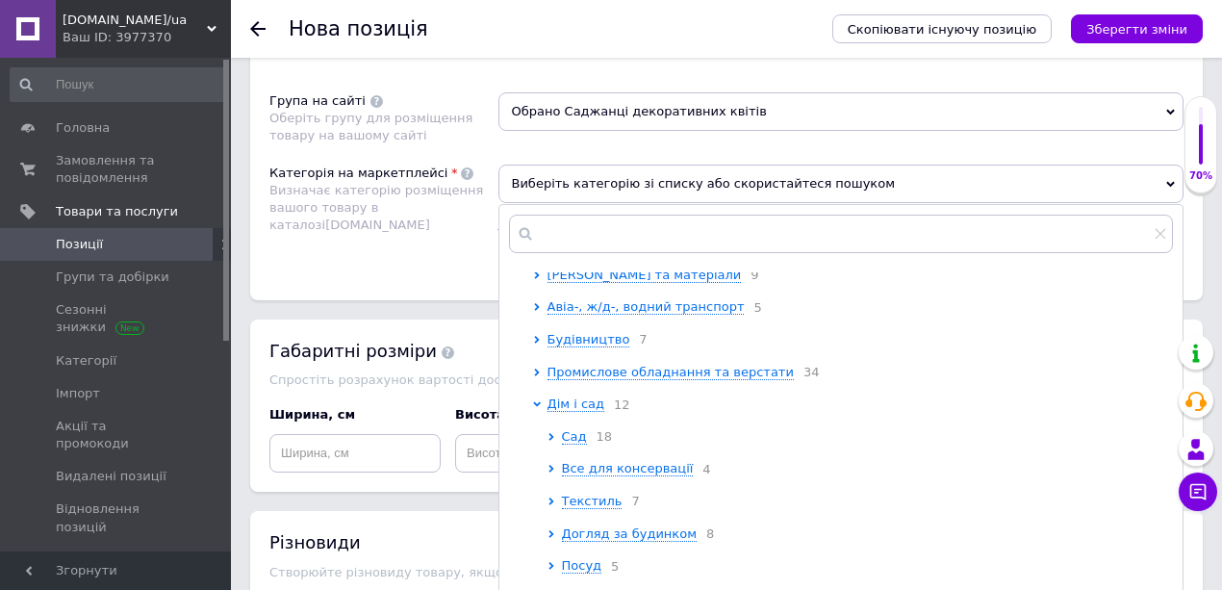
scroll to position [192, 0]
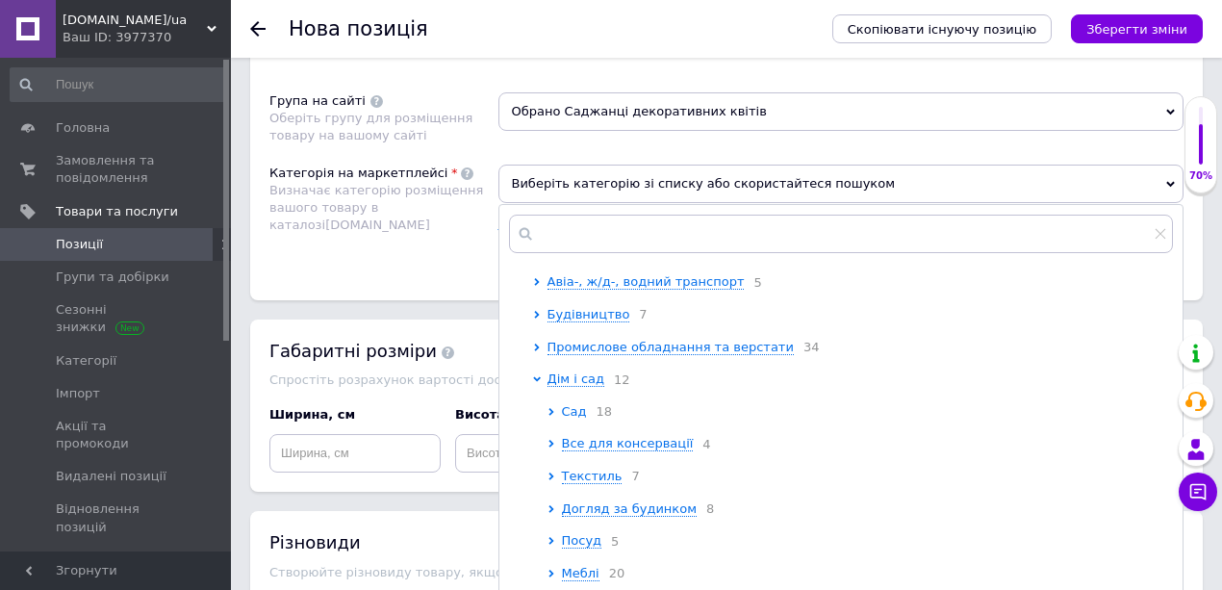
click at [575, 418] on span "Сад" at bounding box center [574, 411] width 25 height 14
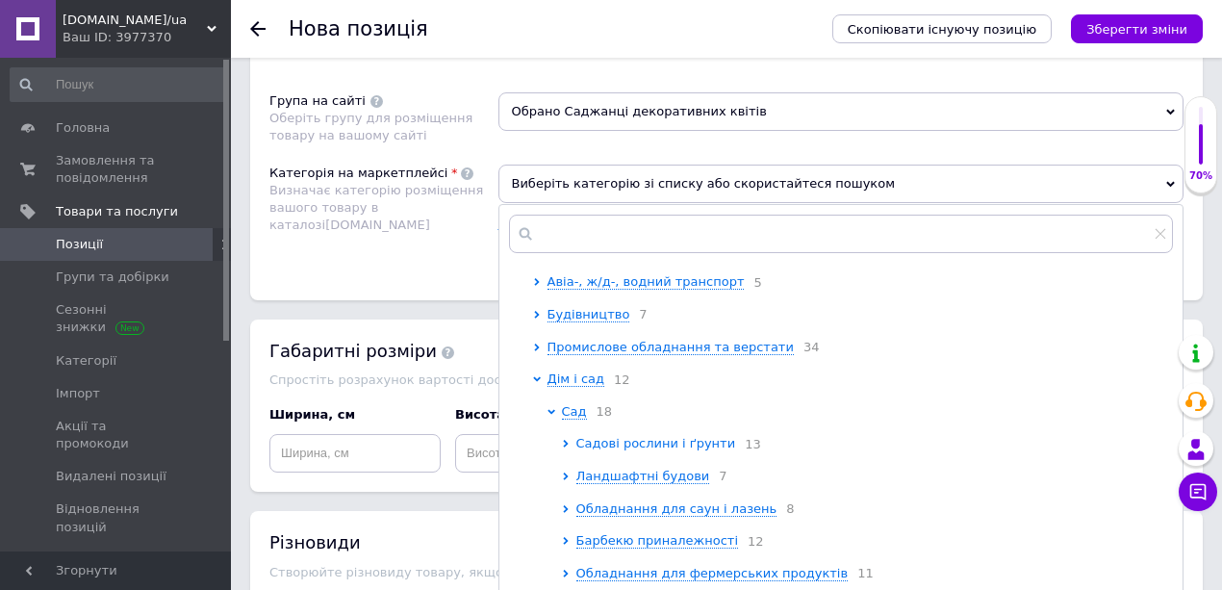
click at [606, 450] on span "Садові рослини і ґрунти" at bounding box center [656, 443] width 160 height 14
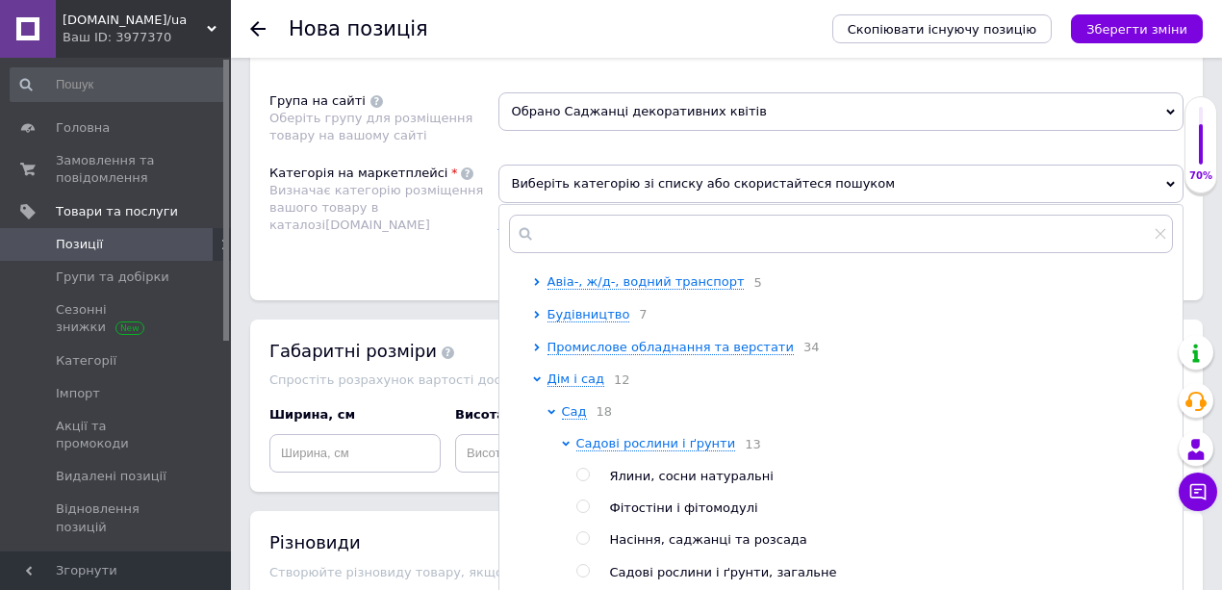
click at [581, 544] on input "radio" at bounding box center [582, 538] width 13 height 13
radio input "true"
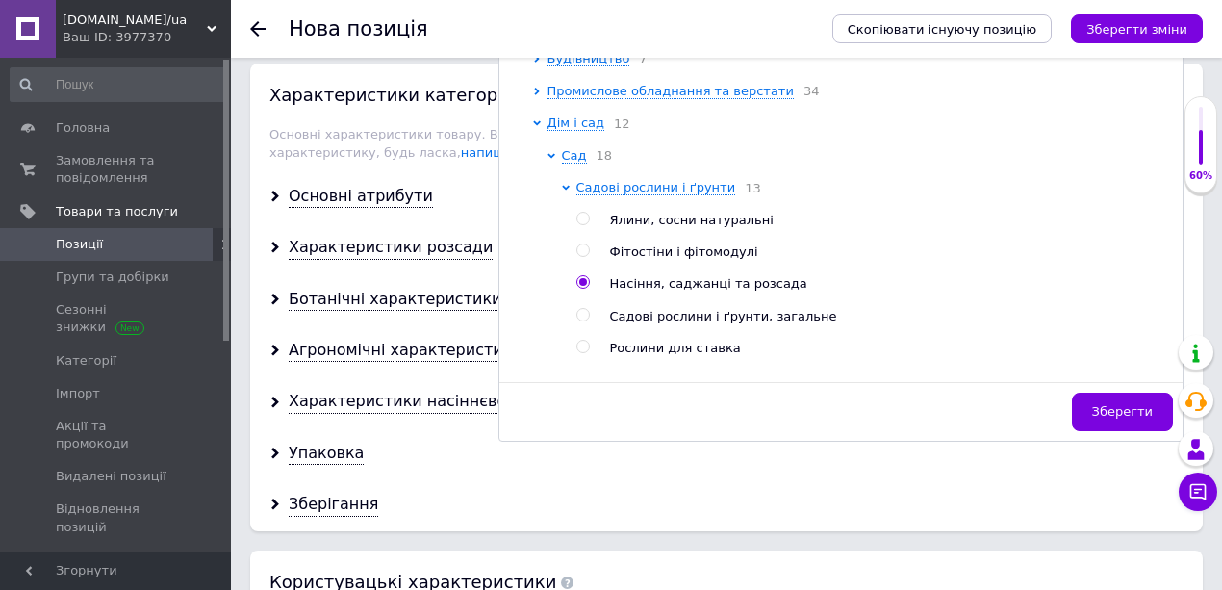
scroll to position [1527, 0]
click at [1108, 404] on span "Зберегти" at bounding box center [1122, 410] width 61 height 14
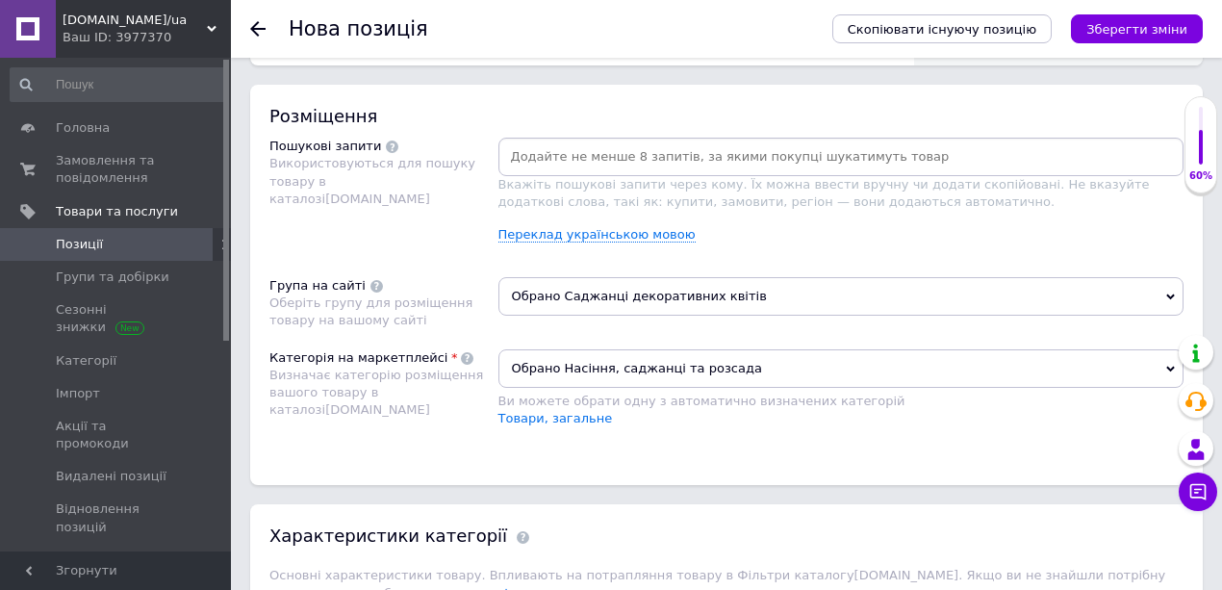
scroll to position [1077, 0]
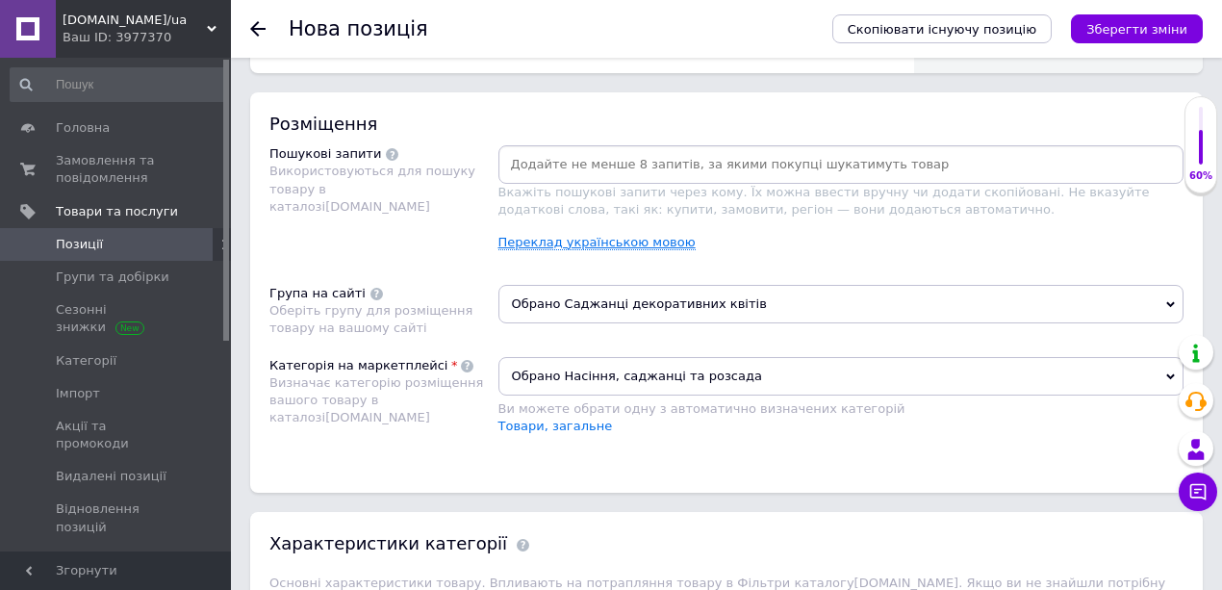
click at [548, 237] on link "Переклад українською мовою" at bounding box center [596, 242] width 197 height 15
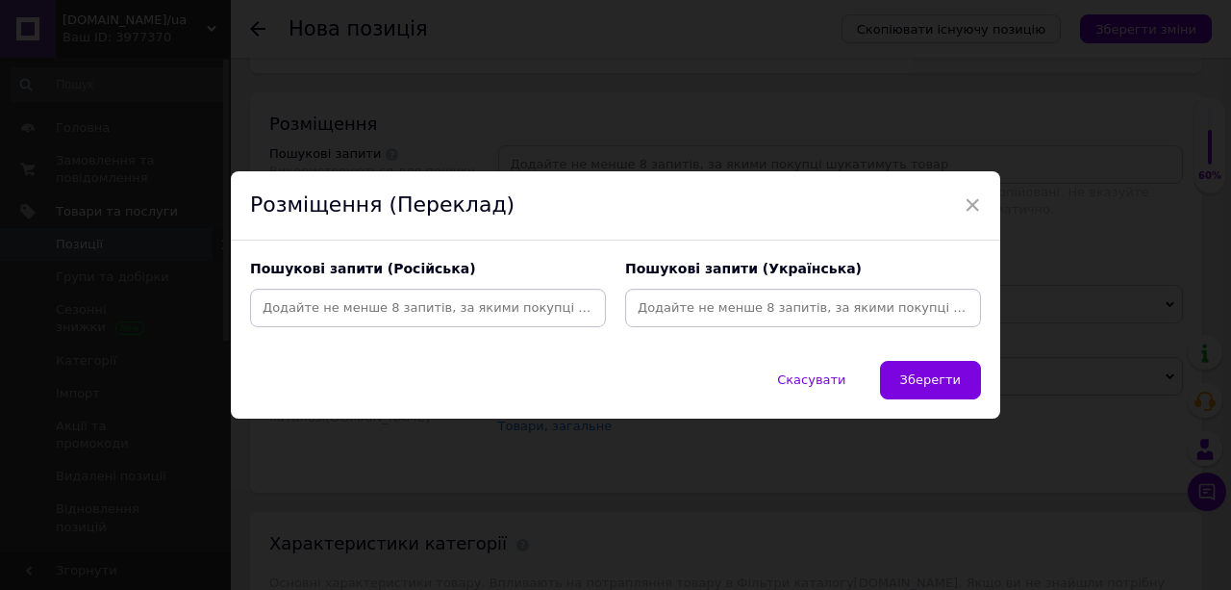
click at [676, 306] on input at bounding box center [803, 307] width 348 height 29
type input "спірея"
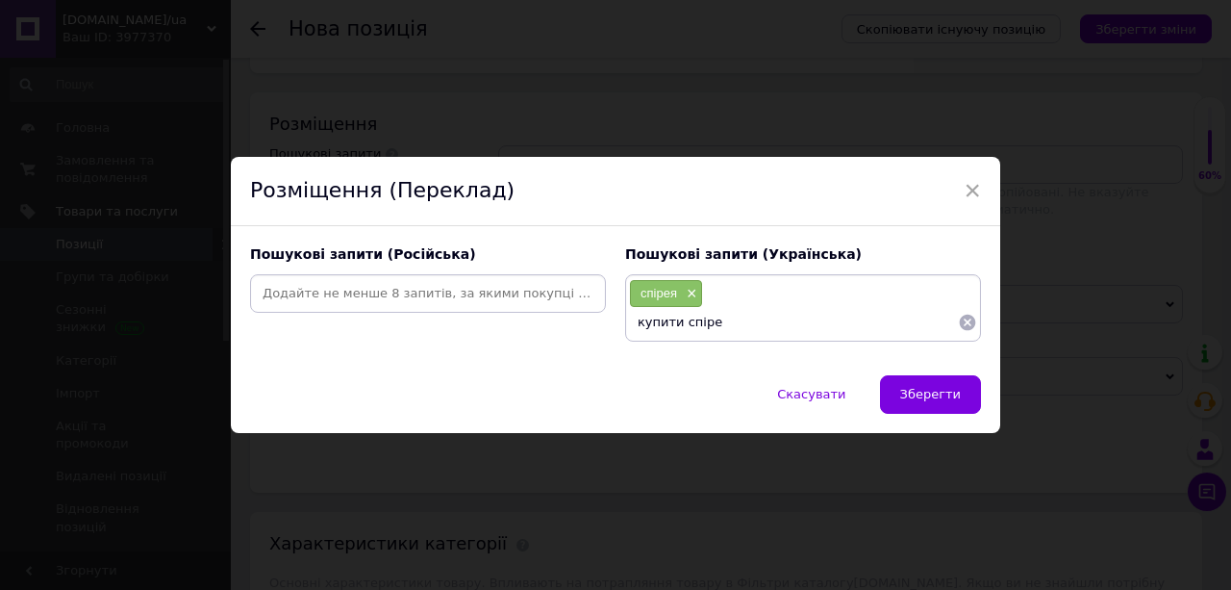
type input "купити спірею"
type input "спірея купити"
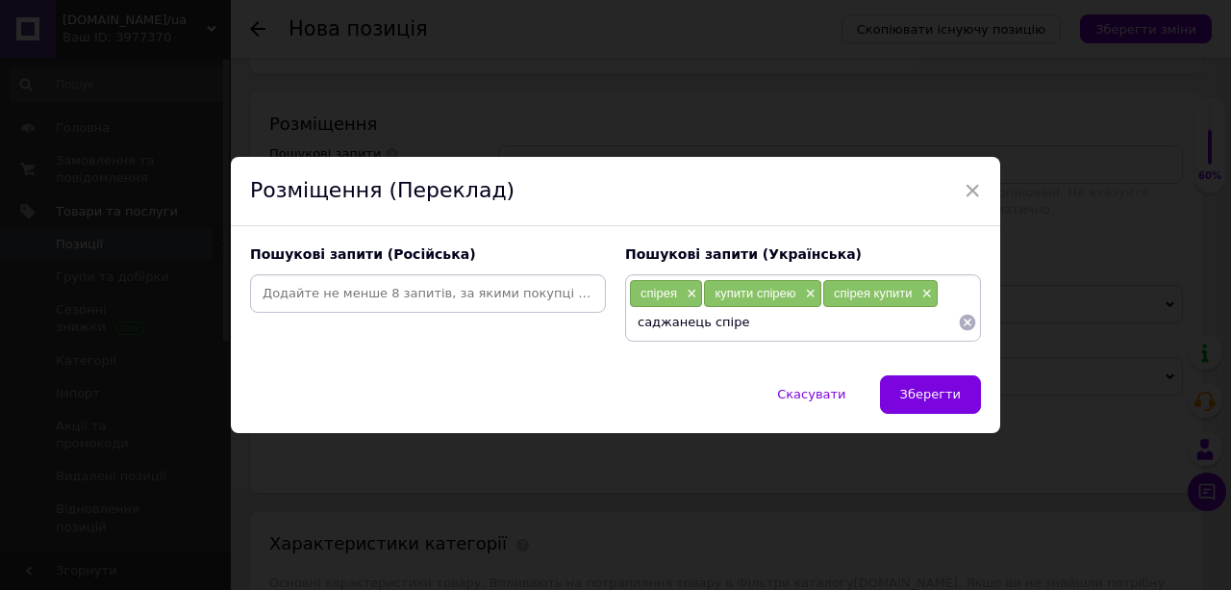
type input "саджанець спіреї"
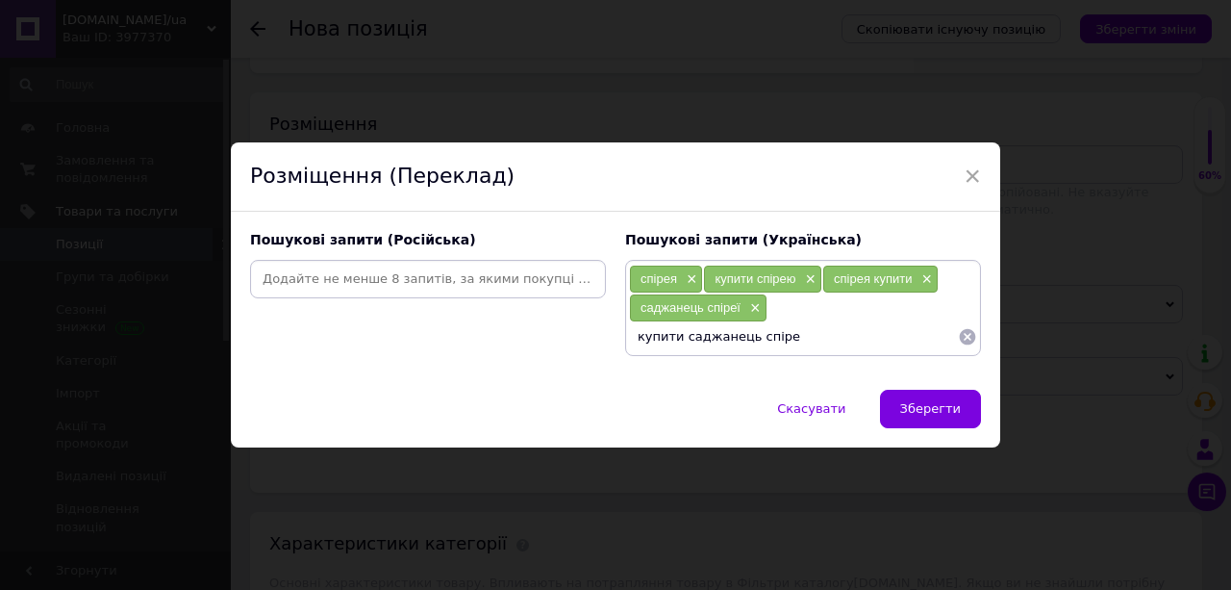
type input "купити саджанець спіреї"
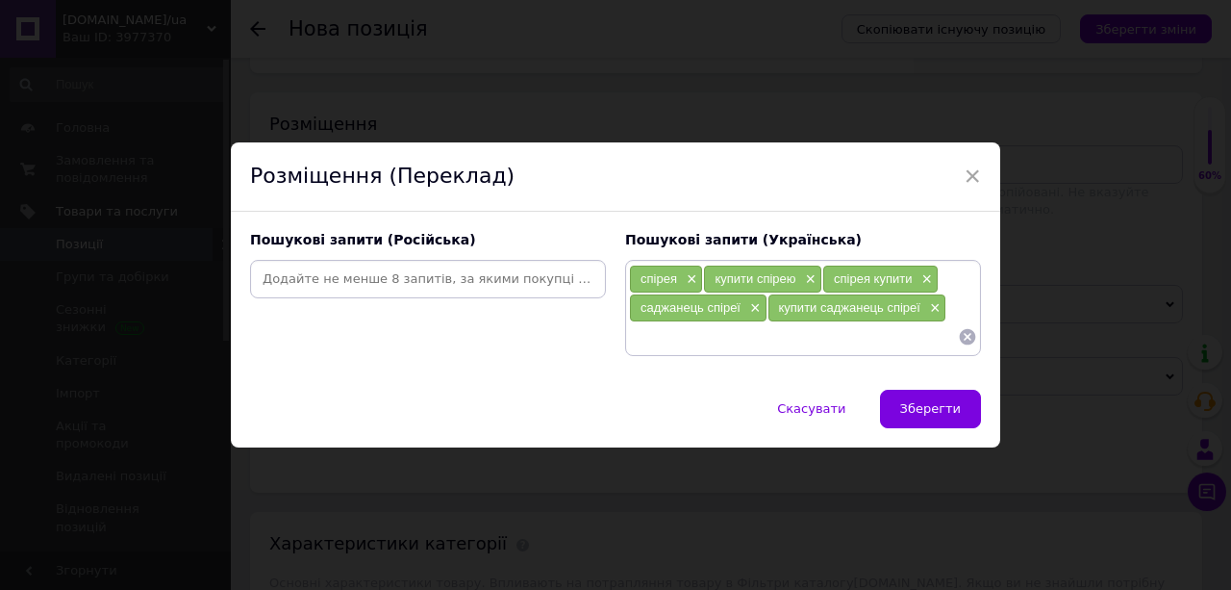
click at [321, 281] on input at bounding box center [428, 279] width 348 height 29
type input "спирея"
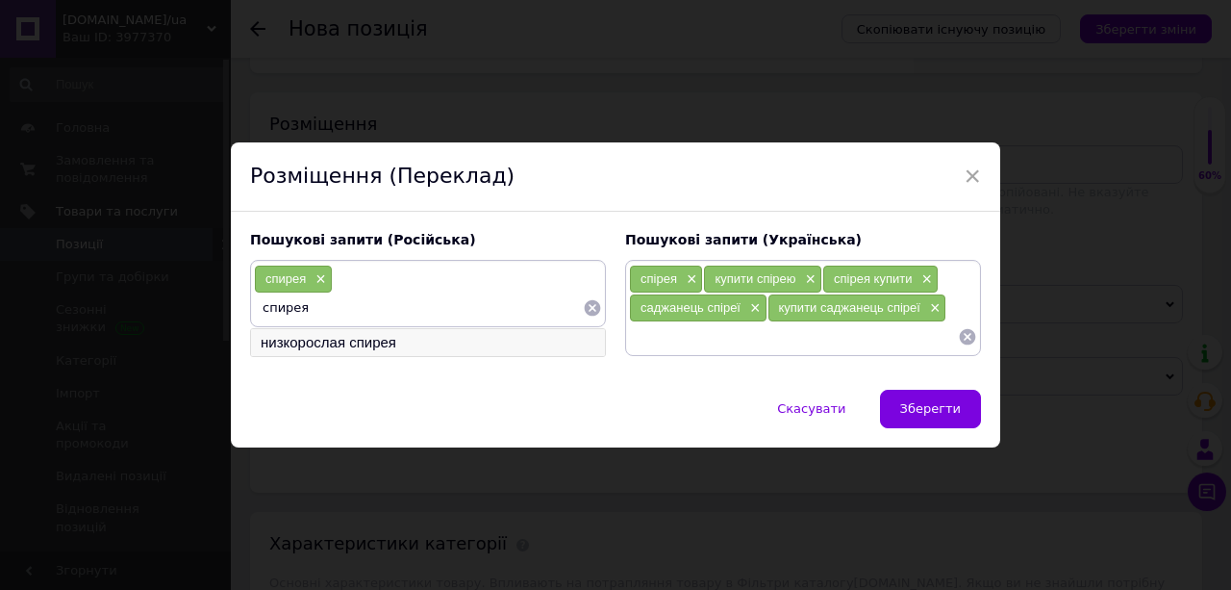
type input "спирея"
click at [342, 343] on li "низкорослая спирея" at bounding box center [428, 342] width 354 height 27
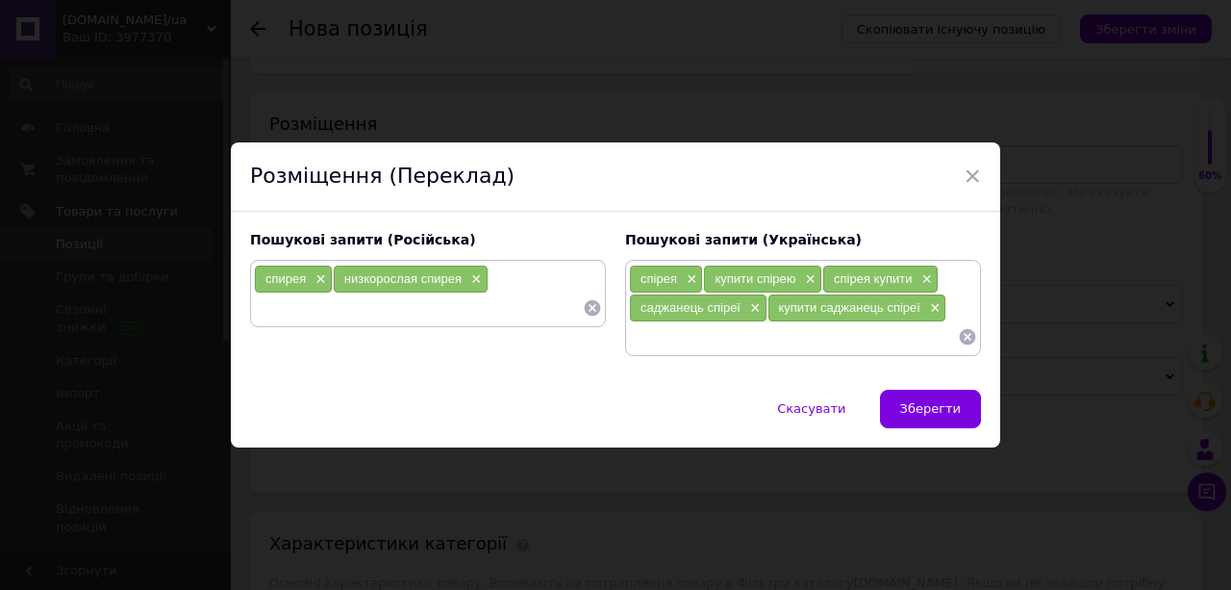
click at [315, 313] on input at bounding box center [418, 307] width 329 height 29
type input "купить спирею"
type input "спирея купить"
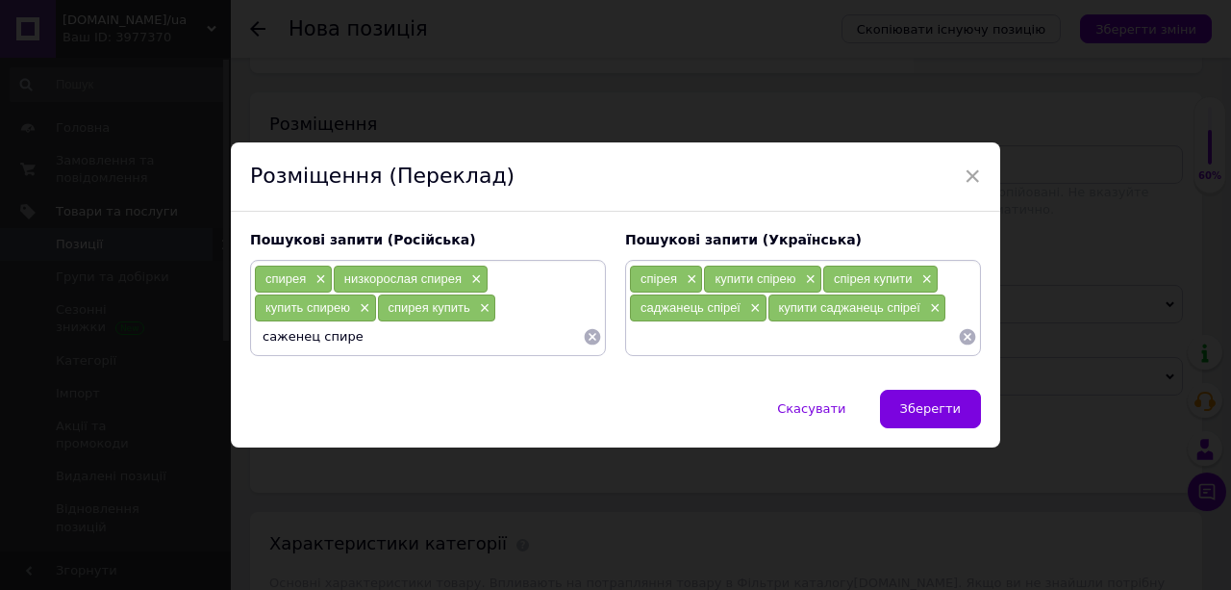
type input "саженец спиреи"
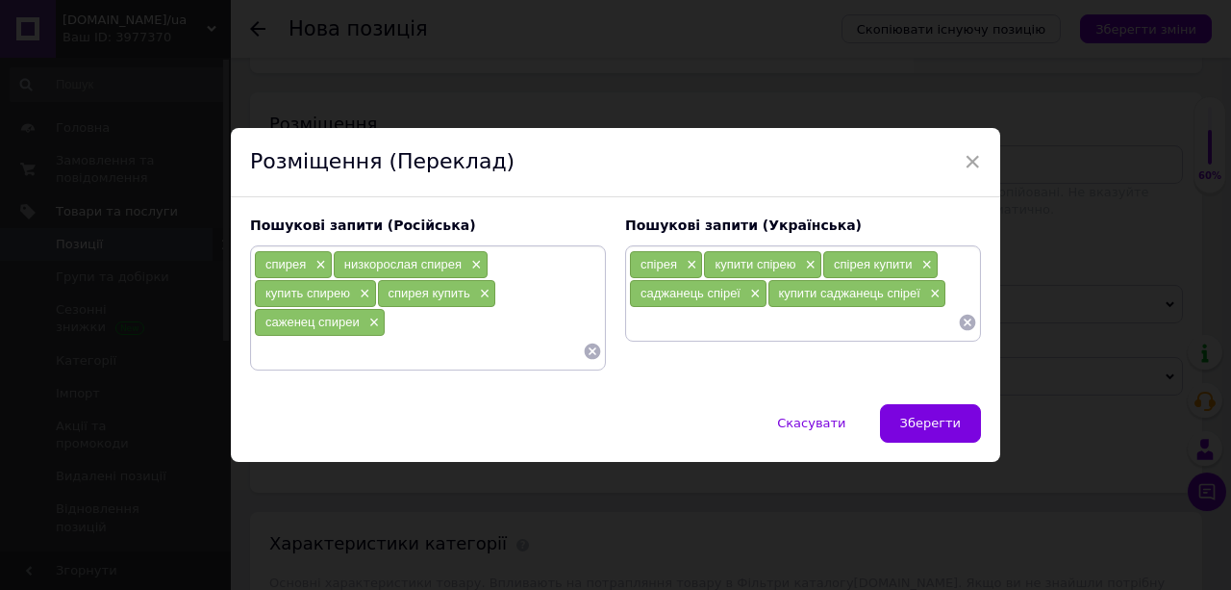
click at [914, 420] on span "Зберегти" at bounding box center [930, 423] width 61 height 14
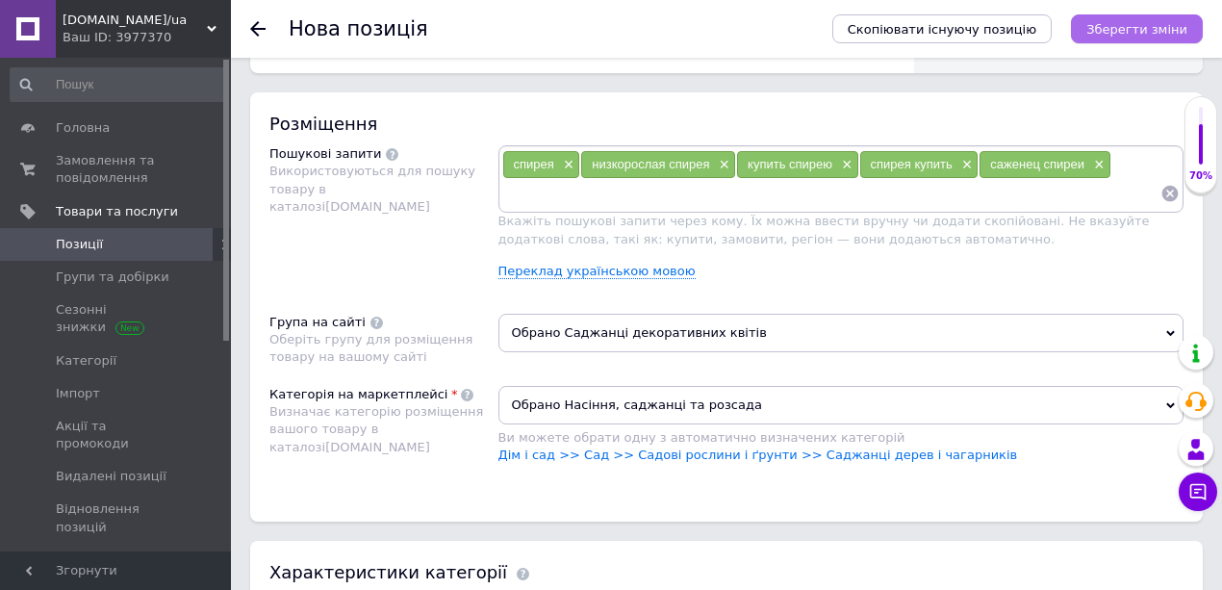
click at [1130, 23] on icon "Зберегти зміни" at bounding box center [1136, 29] width 101 height 14
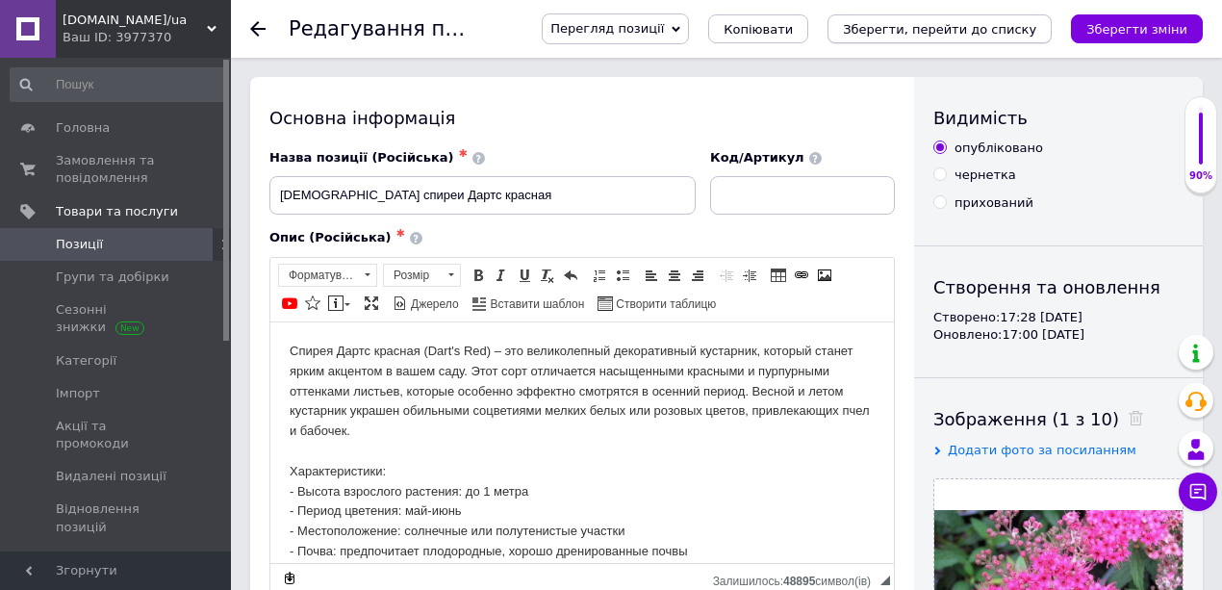
click at [949, 30] on icon "Зберегти, перейти до списку" at bounding box center [939, 29] width 193 height 14
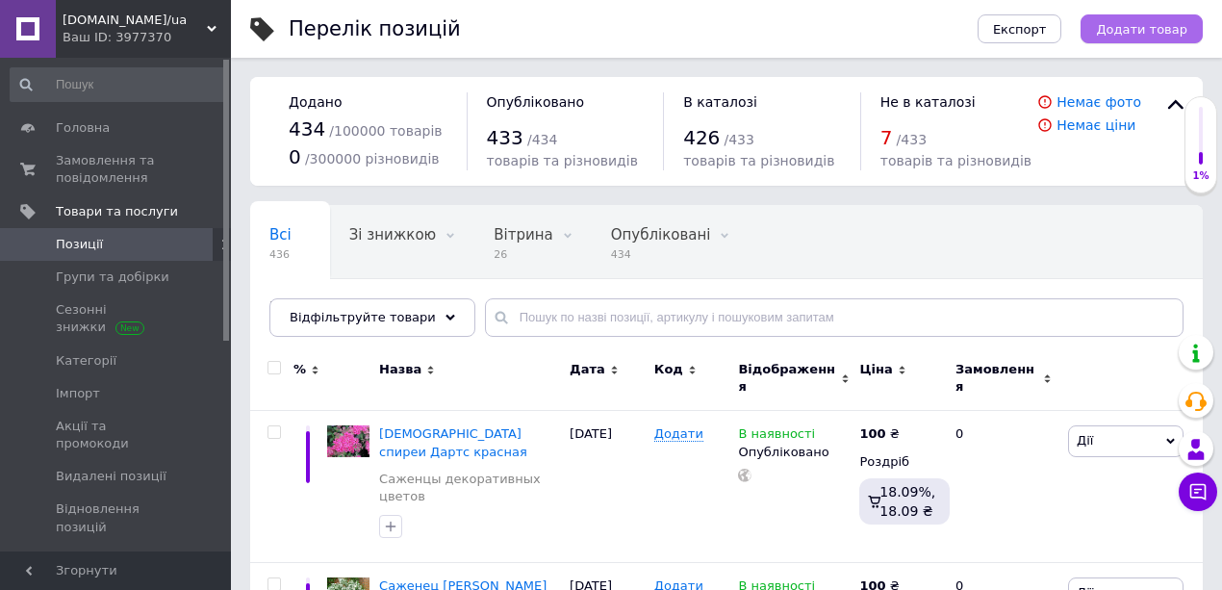
click at [1139, 34] on span "Додати товар" at bounding box center [1141, 29] width 91 height 14
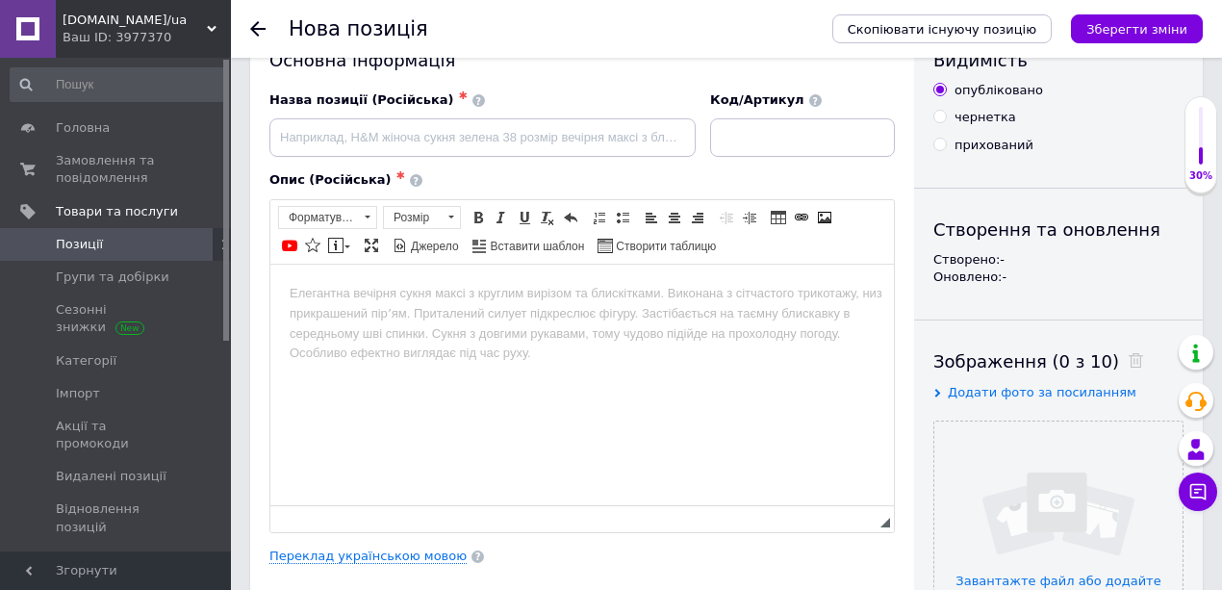
scroll to position [256, 0]
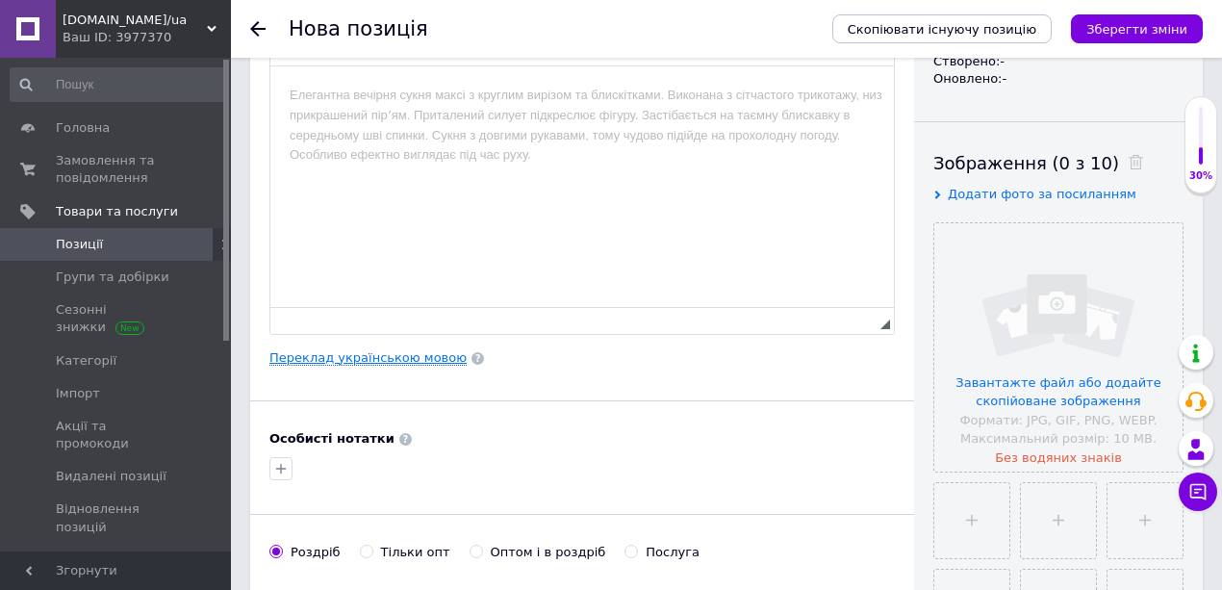
click at [367, 354] on link "Переклад українською мовою" at bounding box center [367, 357] width 197 height 15
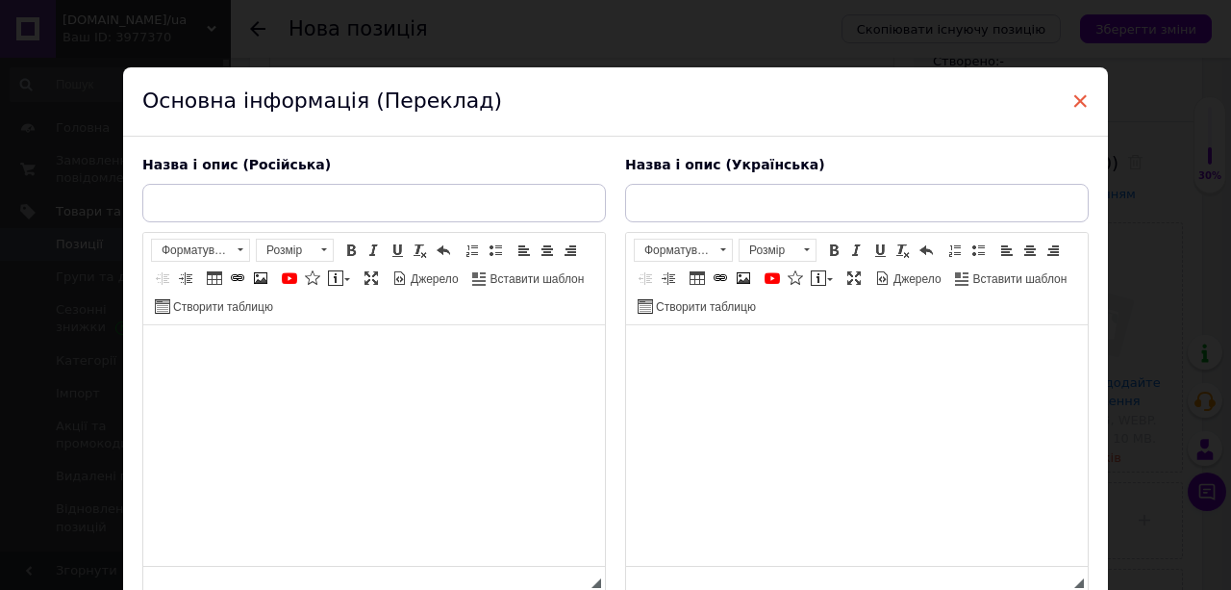
click at [1081, 97] on span "×" at bounding box center [1080, 101] width 17 height 33
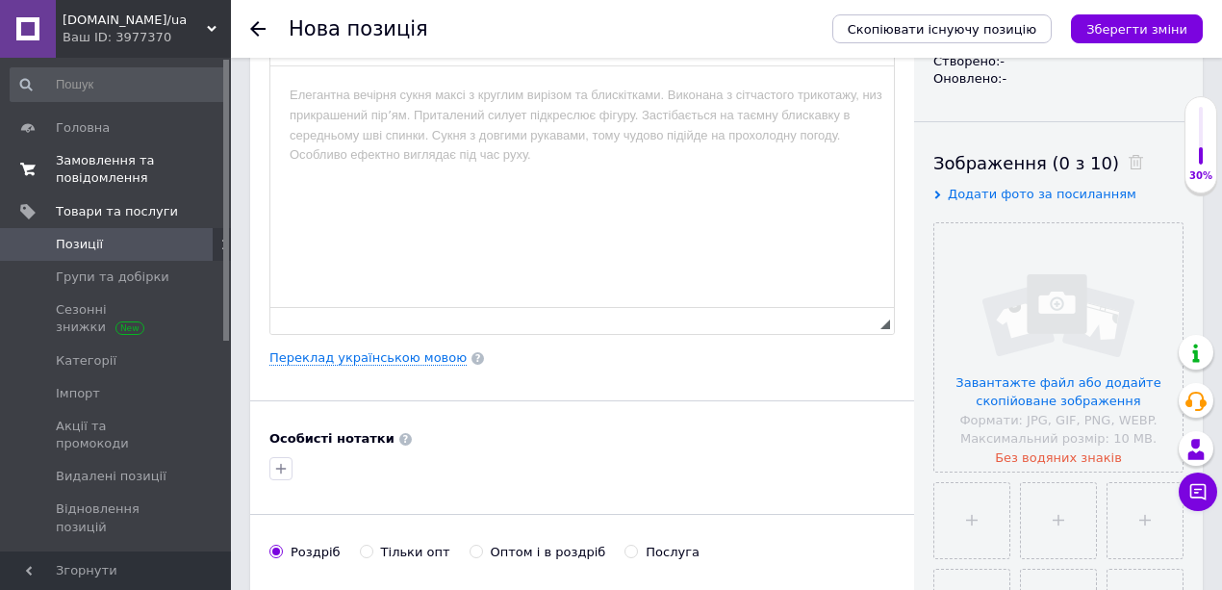
click at [70, 169] on span "Замовлення та повідомлення" at bounding box center [117, 169] width 122 height 35
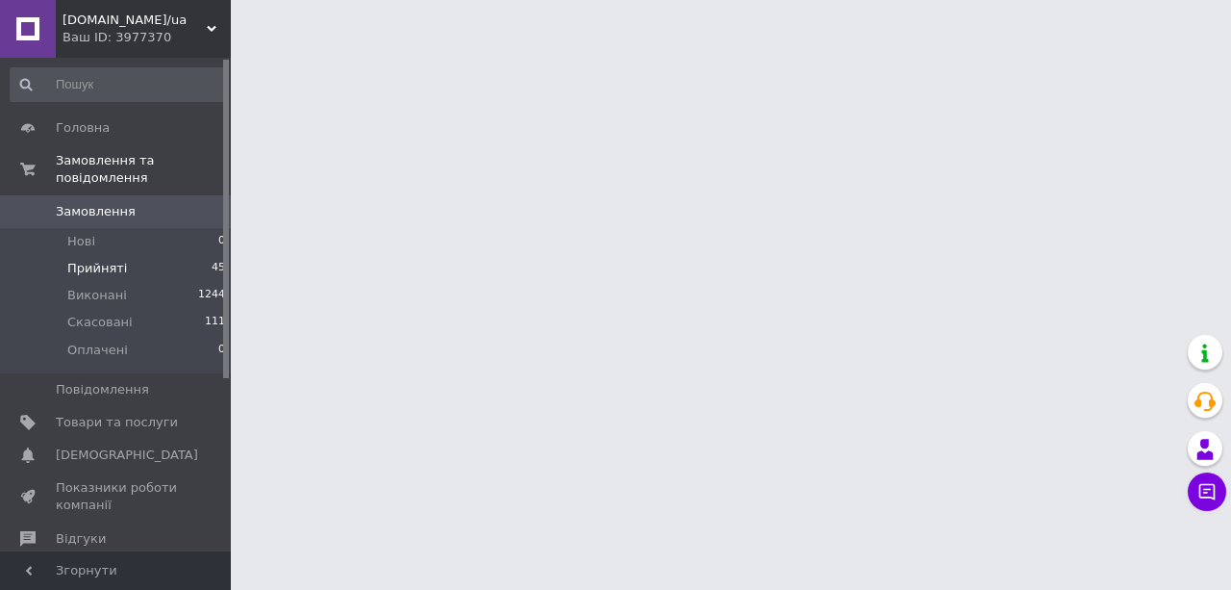
click at [102, 260] on span "Прийняті" at bounding box center [97, 268] width 60 height 17
click at [113, 260] on span "Прийняті" at bounding box center [97, 268] width 60 height 17
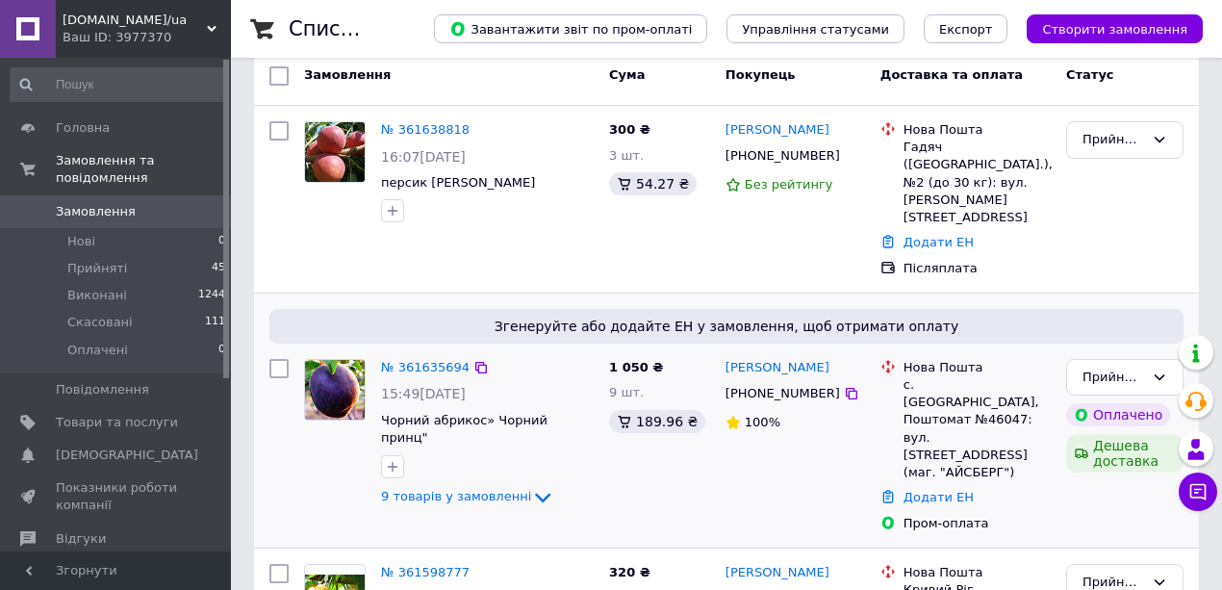
scroll to position [256, 0]
click at [396, 360] on link "№ 361635694" at bounding box center [425, 367] width 89 height 14
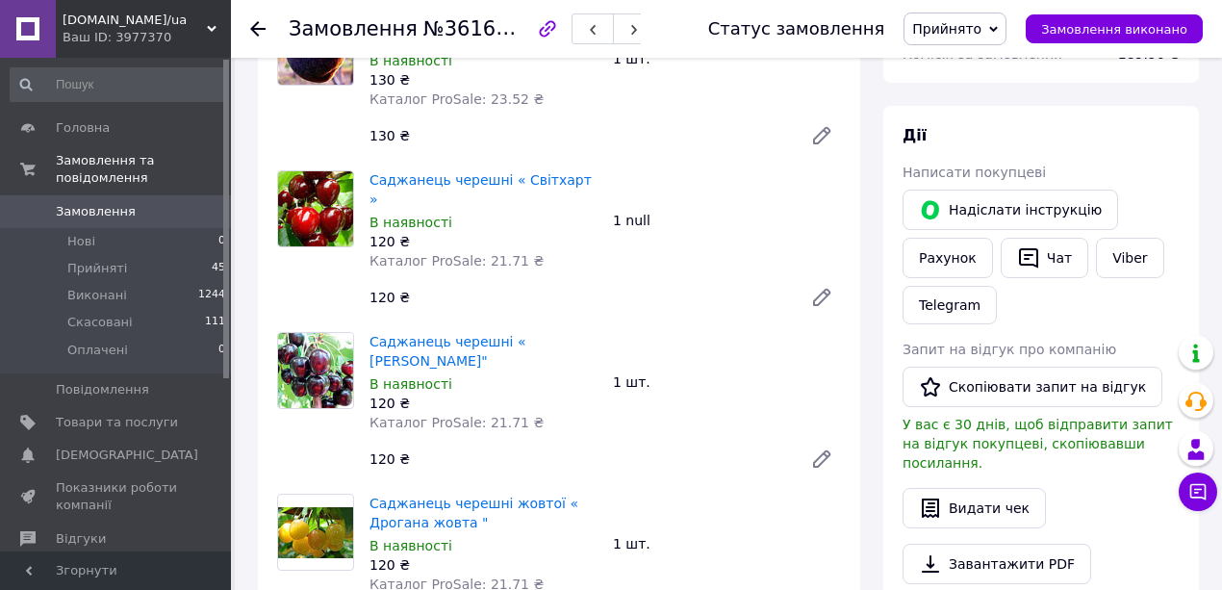
scroll to position [320, 0]
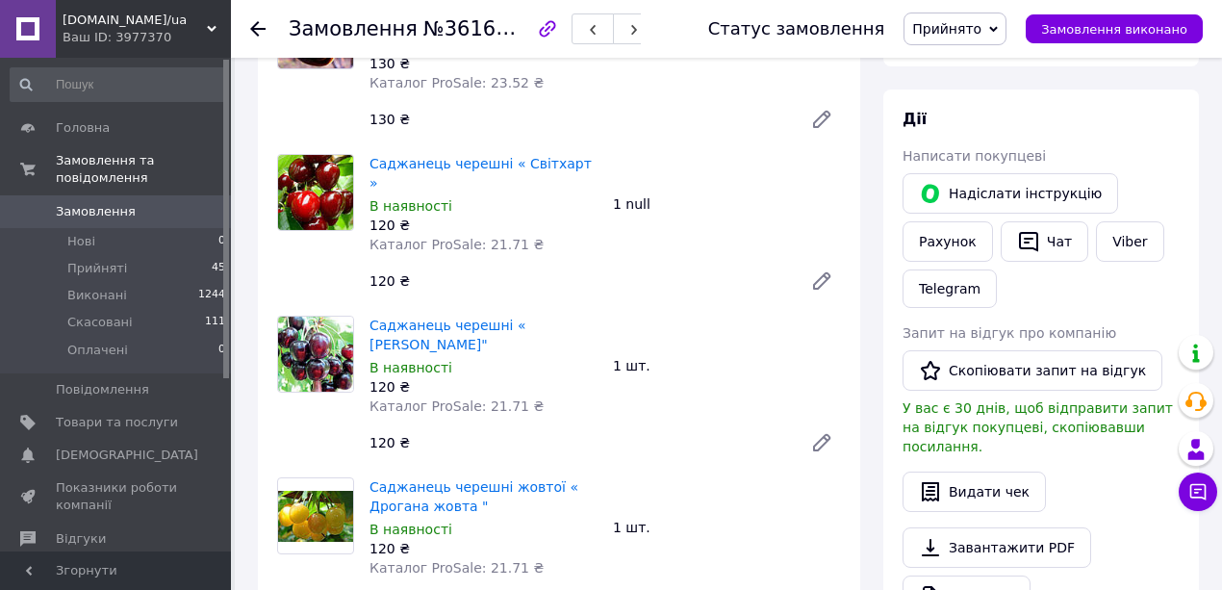
click at [256, 19] on div at bounding box center [257, 28] width 15 height 19
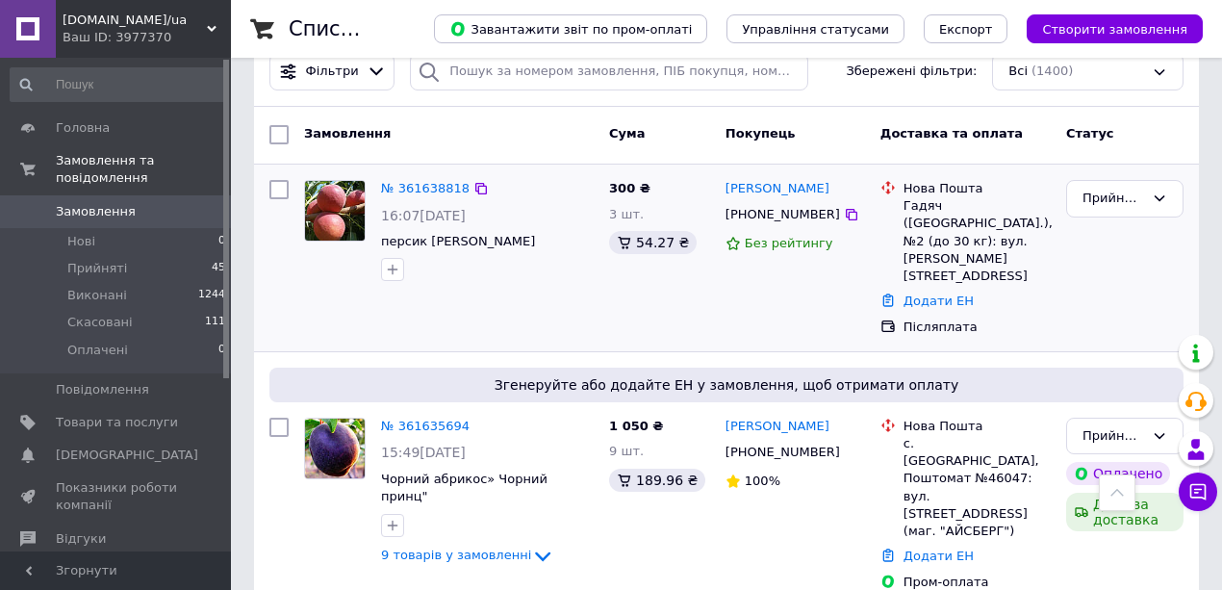
scroll to position [192, 0]
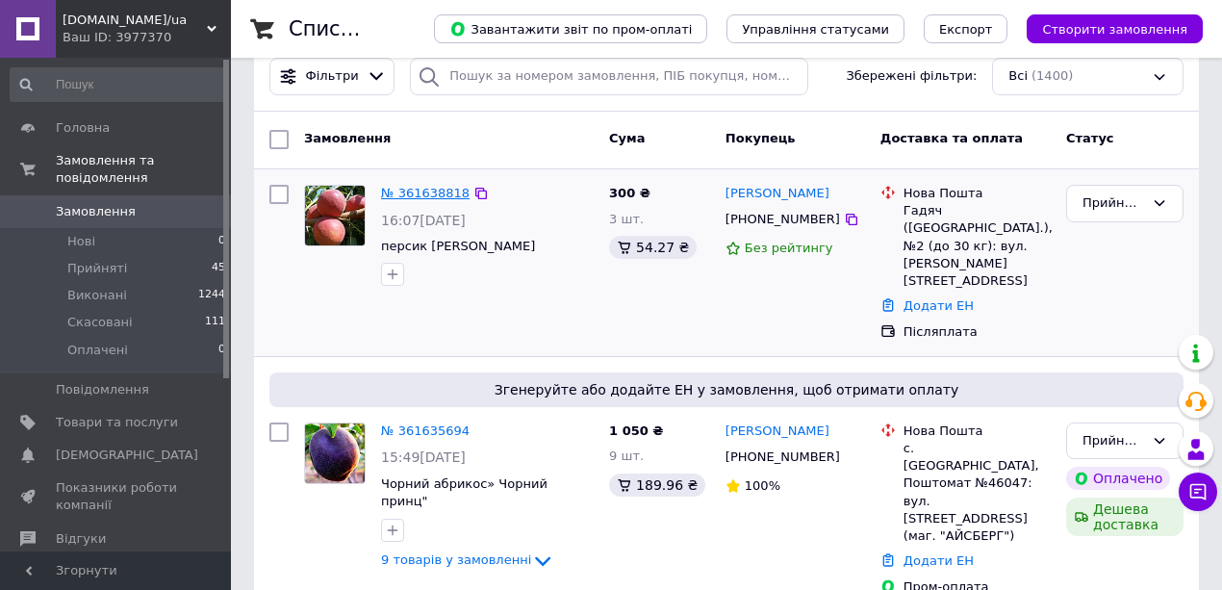
click at [425, 191] on link "№ 361638818" at bounding box center [425, 193] width 89 height 14
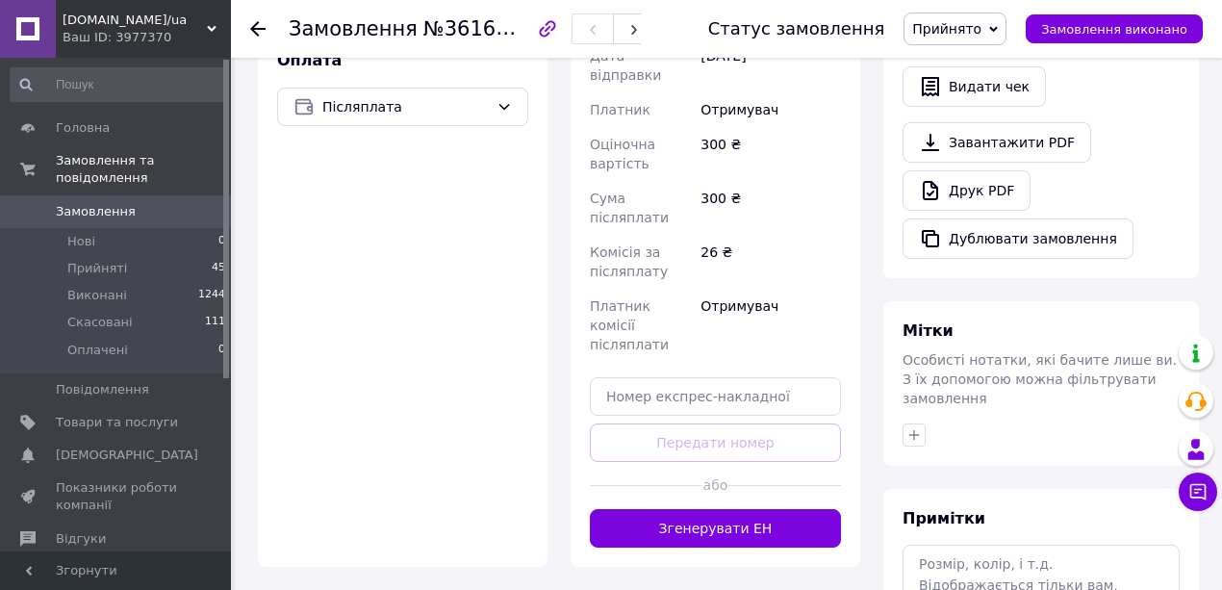
scroll to position [770, 0]
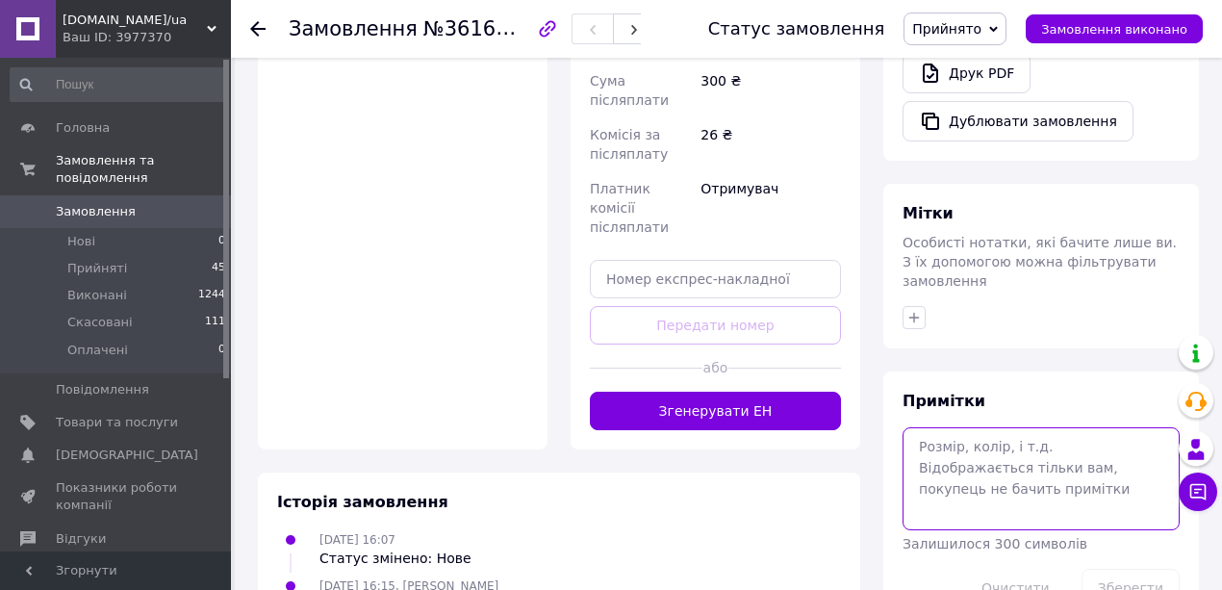
click at [939, 427] on textarea at bounding box center [1040, 478] width 277 height 102
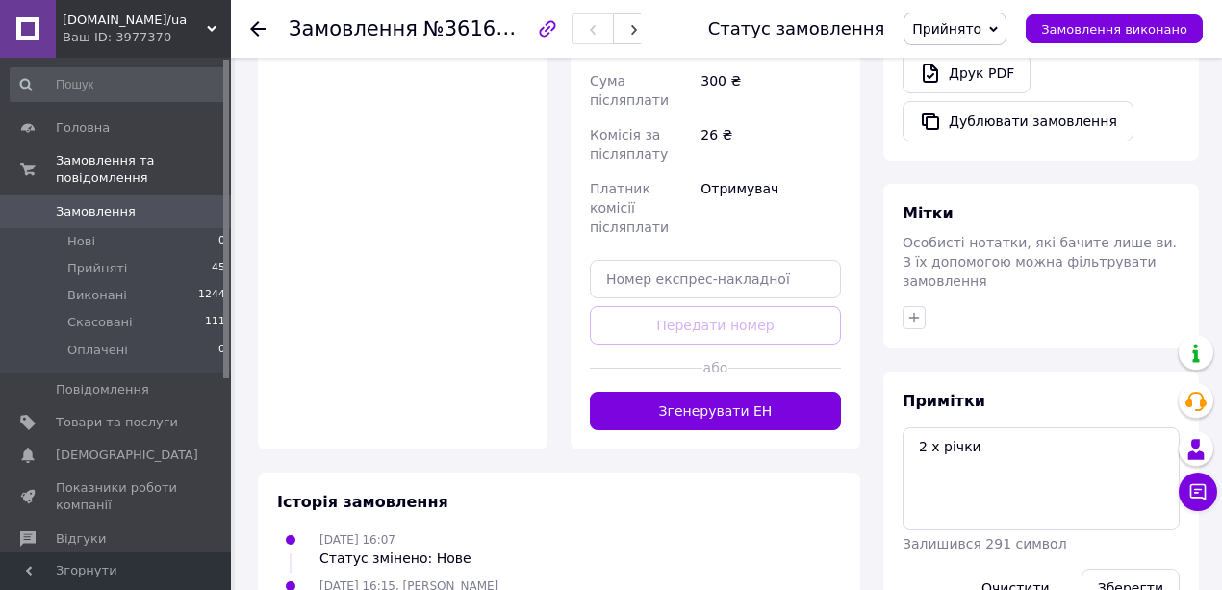
drag, startPoint x: 818, startPoint y: 351, endPoint x: 820, endPoint y: 373, distance: 22.2
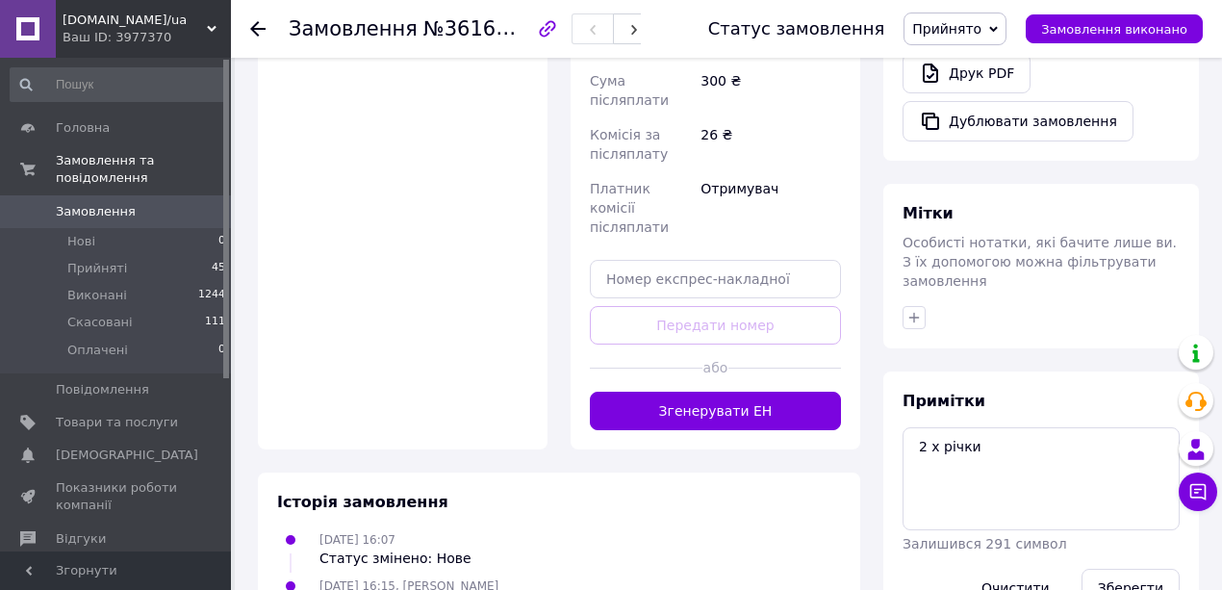
click at [1118, 569] on button "Зберегти" at bounding box center [1130, 588] width 98 height 38
click at [975, 427] on textarea "2 х річки" at bounding box center [1040, 478] width 277 height 102
click at [1139, 569] on button "Зберегти" at bounding box center [1130, 588] width 98 height 38
drag, startPoint x: 1139, startPoint y: 544, endPoint x: 729, endPoint y: 528, distance: 410.1
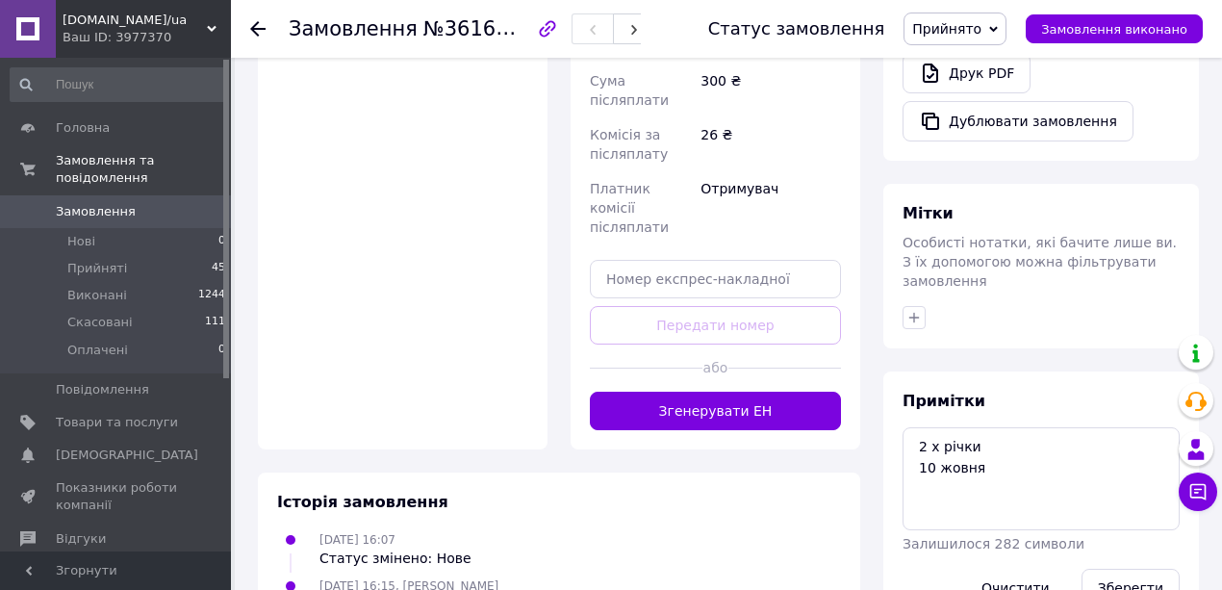
click at [998, 446] on textarea "2 х річки 10 жовня" at bounding box center [1040, 478] width 277 height 102
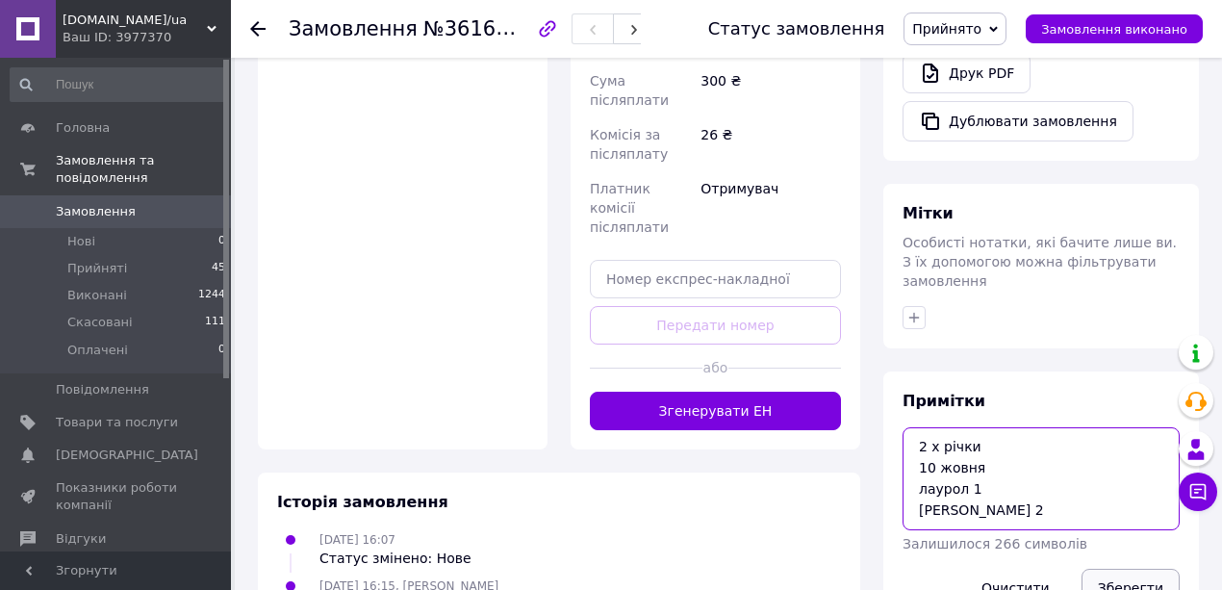
type textarea "2 х річки 10 жовня лаурол 1 джим 2"
click at [1124, 569] on button "Зберегти" at bounding box center [1130, 588] width 98 height 38
click at [1139, 569] on button "Зберегти" at bounding box center [1130, 588] width 98 height 38
click at [1136, 569] on button "Зберегти" at bounding box center [1130, 588] width 98 height 38
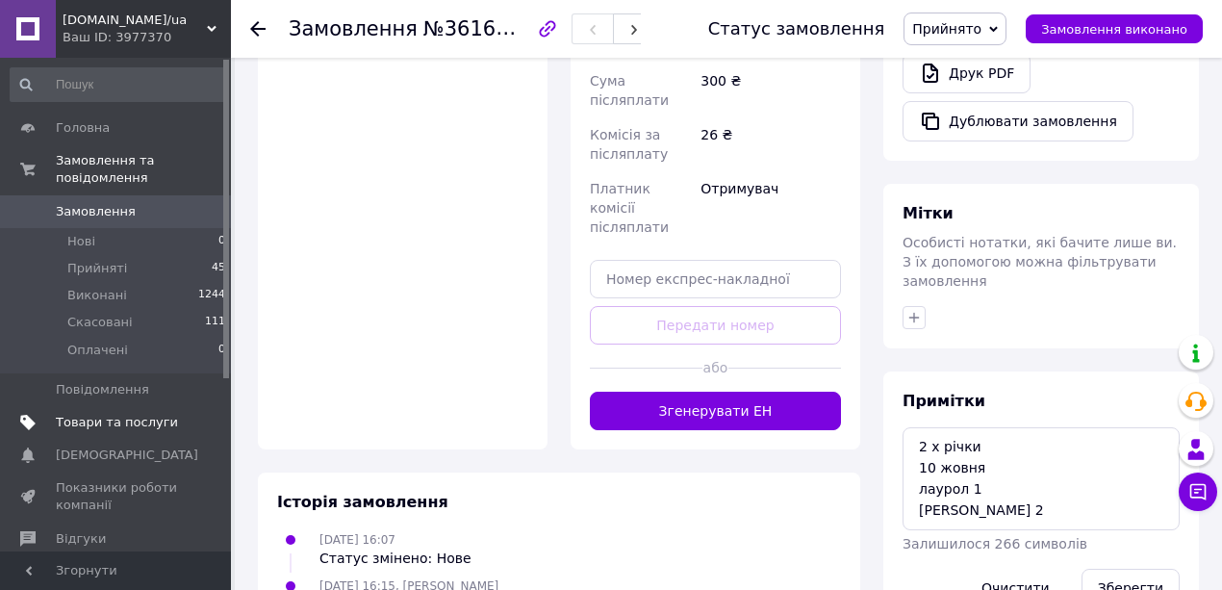
click at [85, 414] on span "Товари та послуги" at bounding box center [117, 422] width 122 height 17
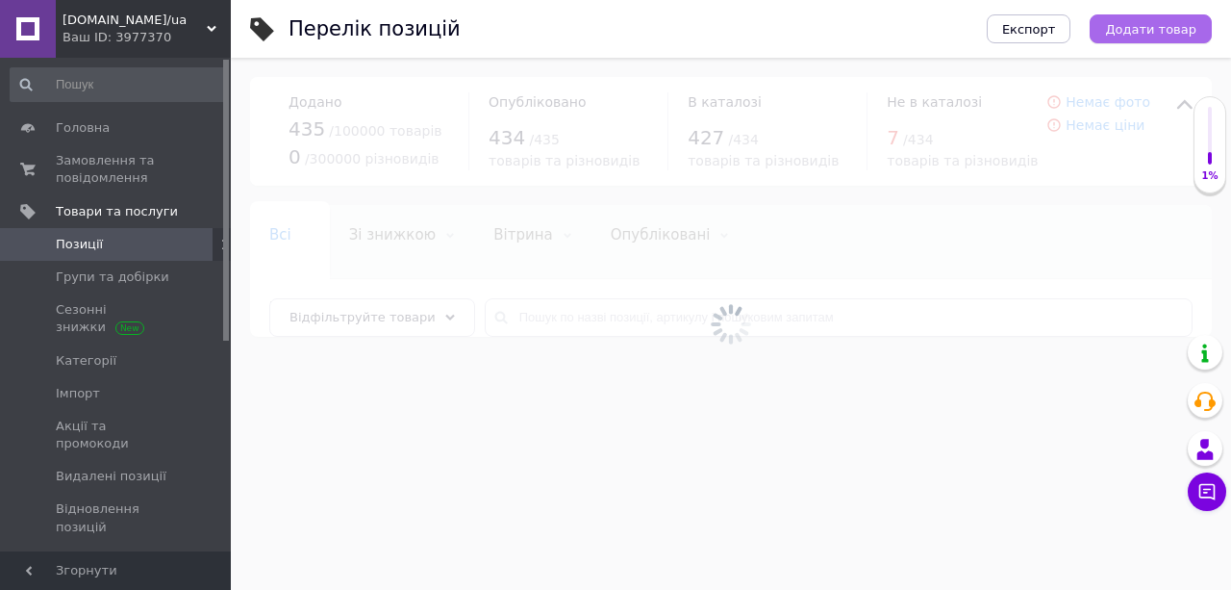
click at [1150, 23] on span "Додати товар" at bounding box center [1150, 29] width 91 height 14
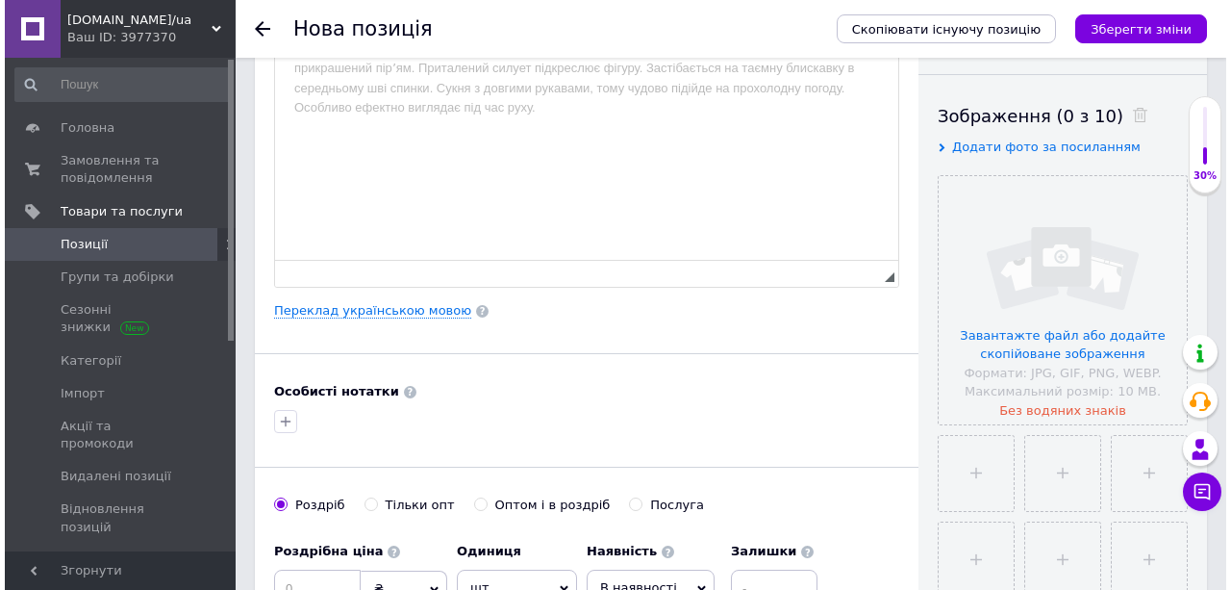
scroll to position [320, 0]
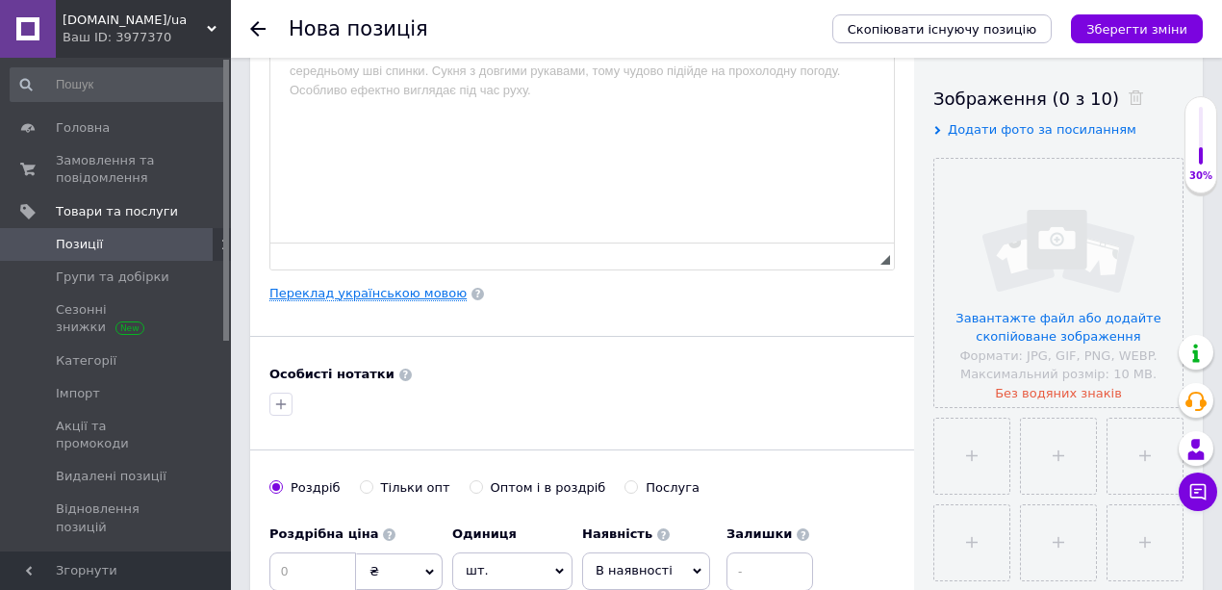
click at [401, 291] on link "Переклад українською мовою" at bounding box center [367, 293] width 197 height 15
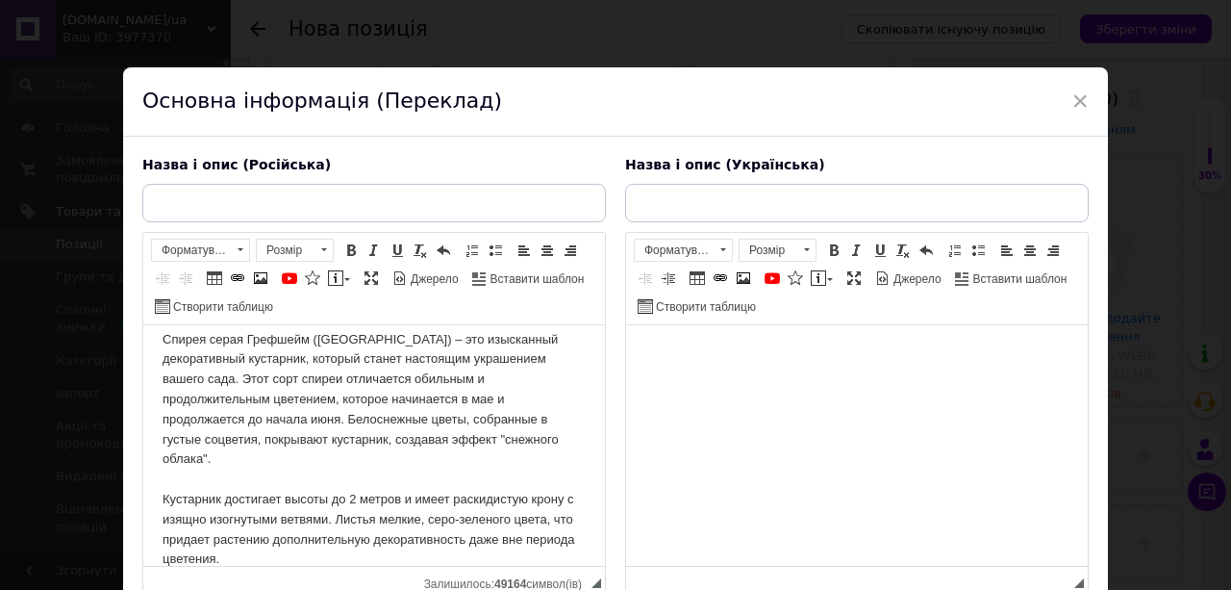
scroll to position [50, 0]
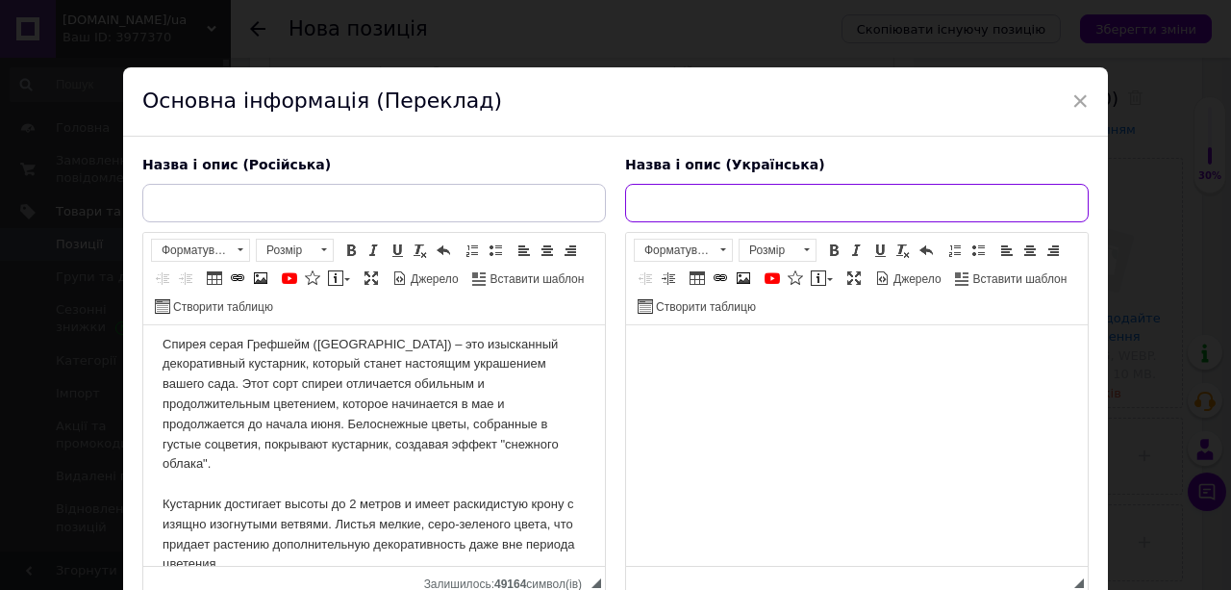
drag, startPoint x: 1407, startPoint y: 561, endPoint x: 695, endPoint y: 372, distance: 737.4
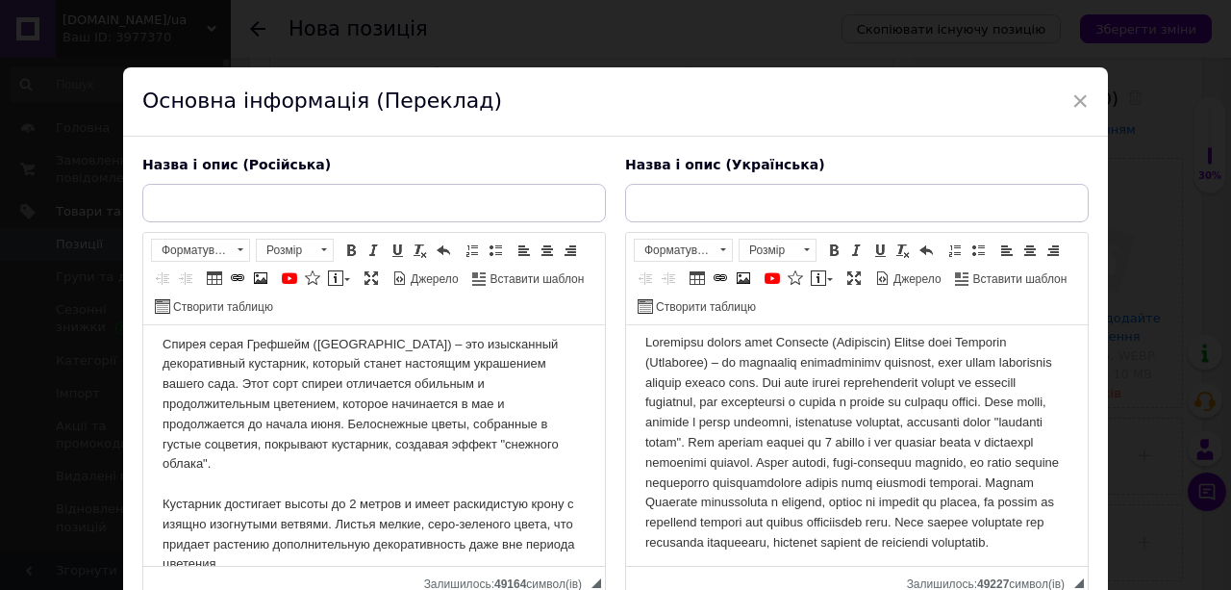
scroll to position [0, 0]
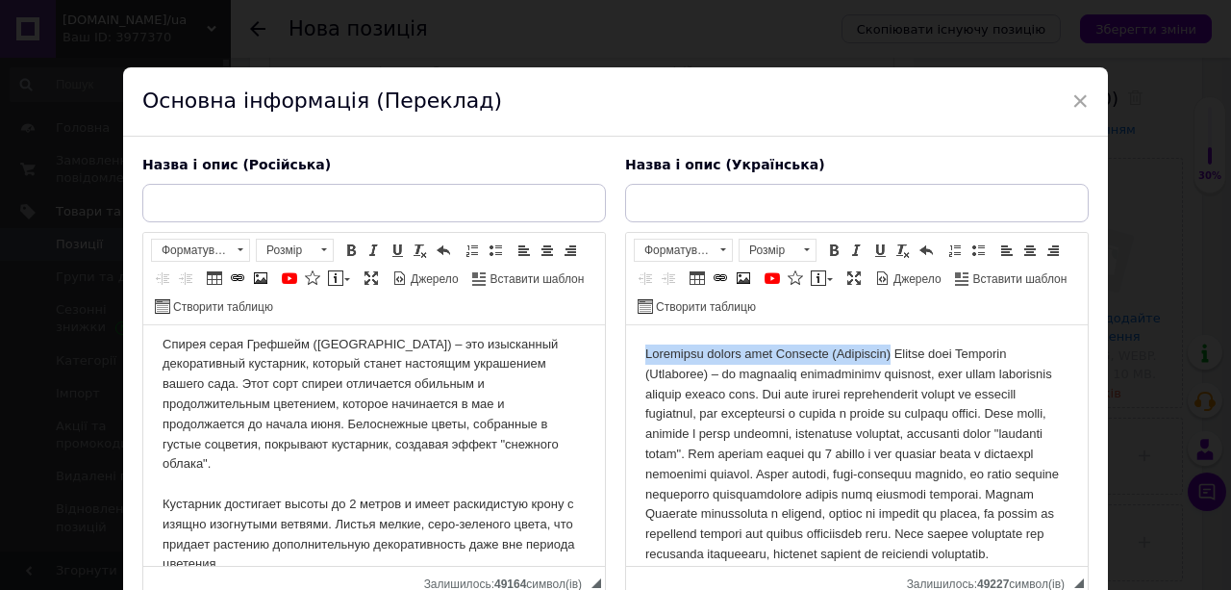
drag, startPoint x: 910, startPoint y: 355, endPoint x: 641, endPoint y: 357, distance: 269.4
click at [641, 357] on html at bounding box center [857, 454] width 462 height 259
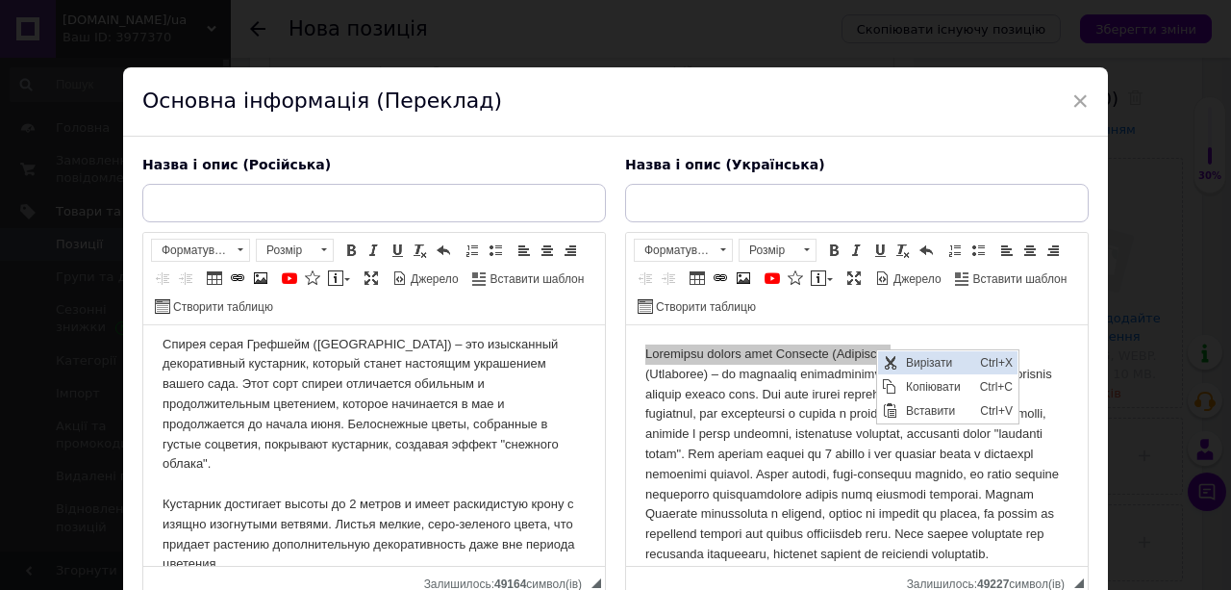
click at [894, 361] on span "Вирізати" at bounding box center [888, 362] width 15 height 15
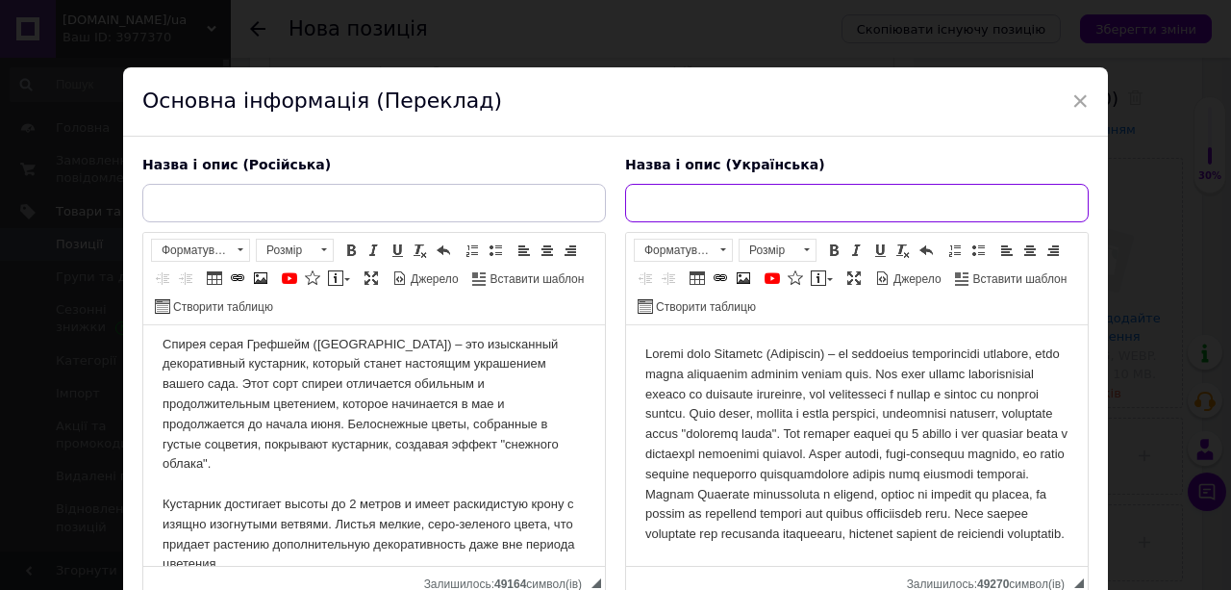
click at [689, 208] on input "text" at bounding box center [857, 203] width 464 height 38
paste input "Саджанець спіреї сіра Грефшейм (Grefsheim)"
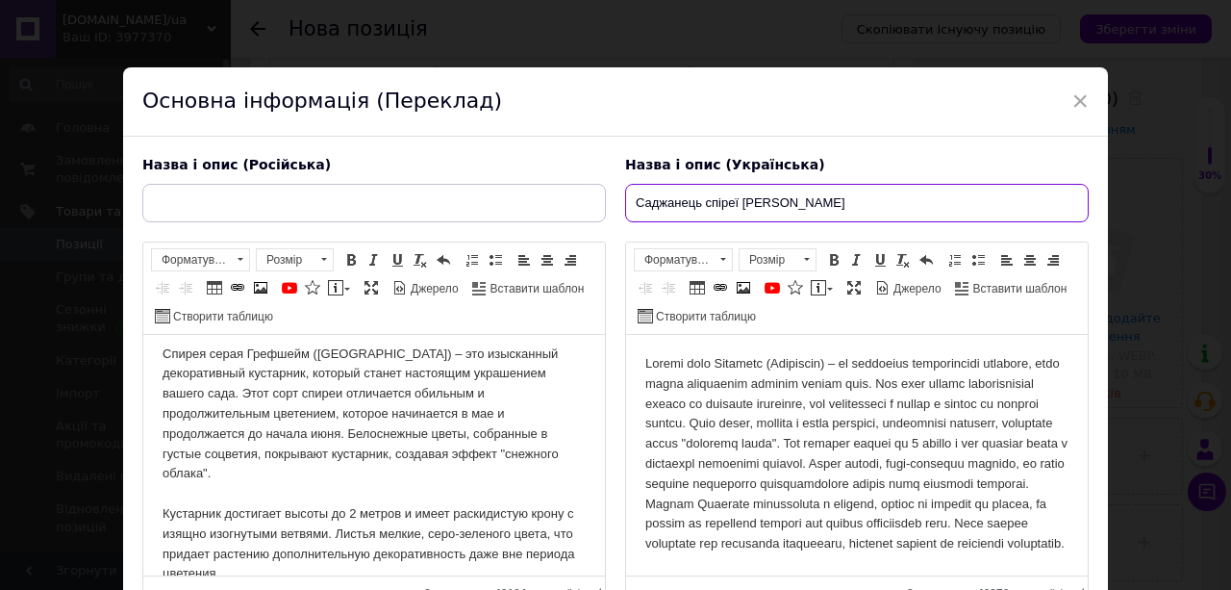
scroll to position [38, 0]
type input "Саджанець спіреї сіра Грефшейм"
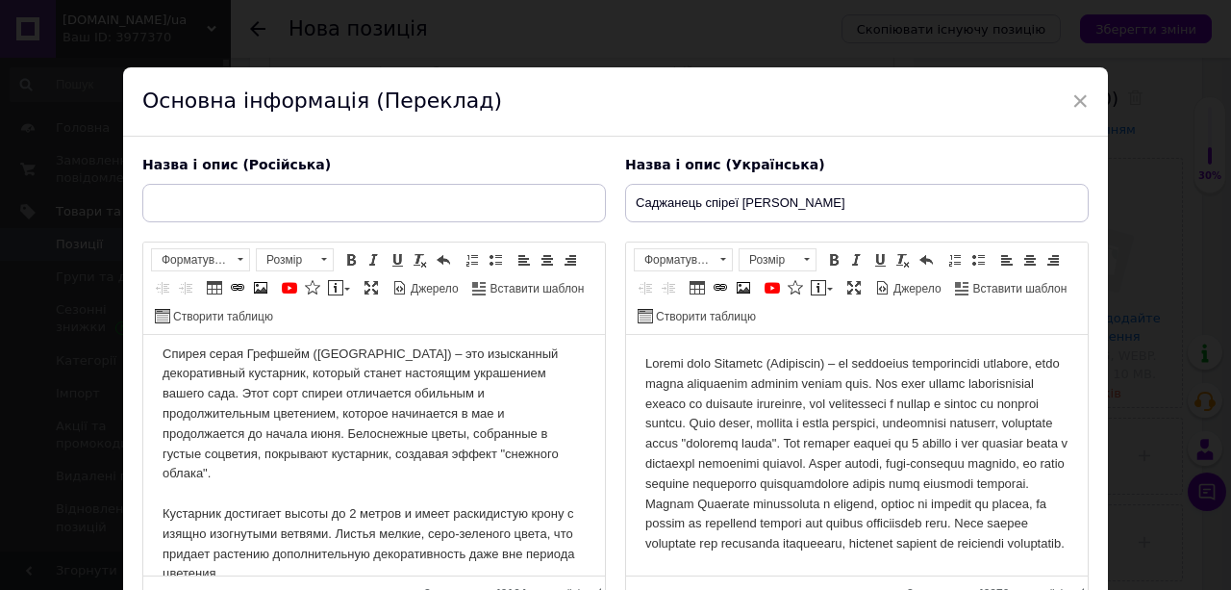
click at [979, 405] on body "Редактор, 57D1C5DF-B04D-40C9-9F7A-CC2A29D7C5E6" at bounding box center [857, 454] width 423 height 200
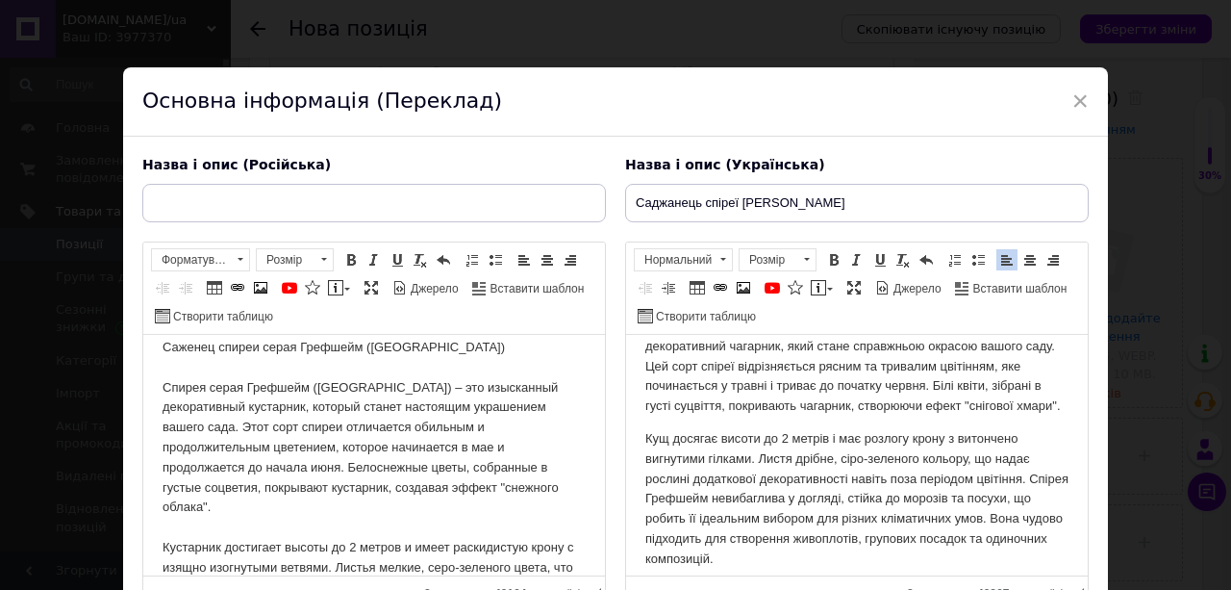
scroll to position [0, 0]
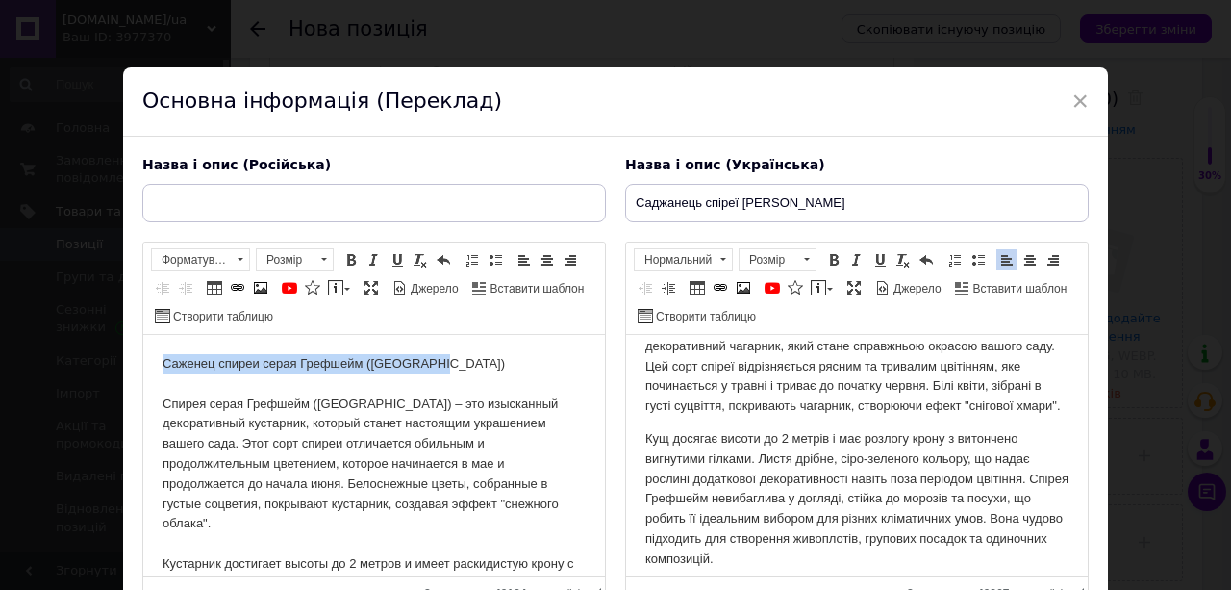
drag, startPoint x: 439, startPoint y: 363, endPoint x: 150, endPoint y: 351, distance: 288.8
click at [150, 351] on html "Саженец спиреи серая Грефшейм (Grefsheim) Спирея серая Грефшейм (Grefsheim) – э…" at bounding box center [374, 554] width 462 height 439
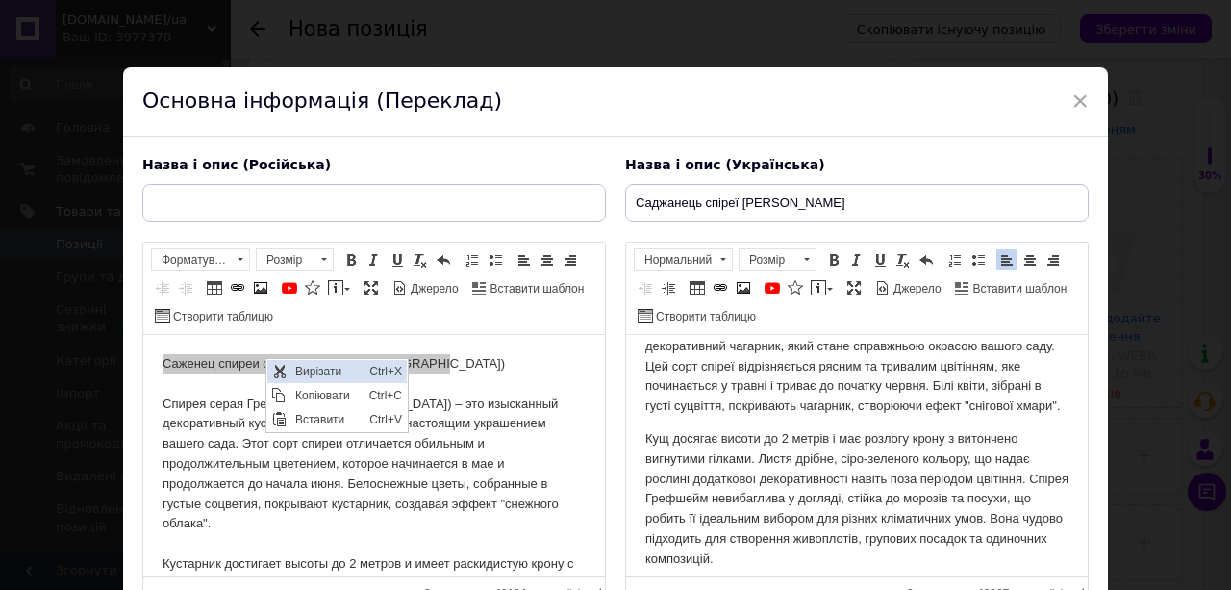
click at [291, 368] on span "Вирізати" at bounding box center [328, 371] width 74 height 23
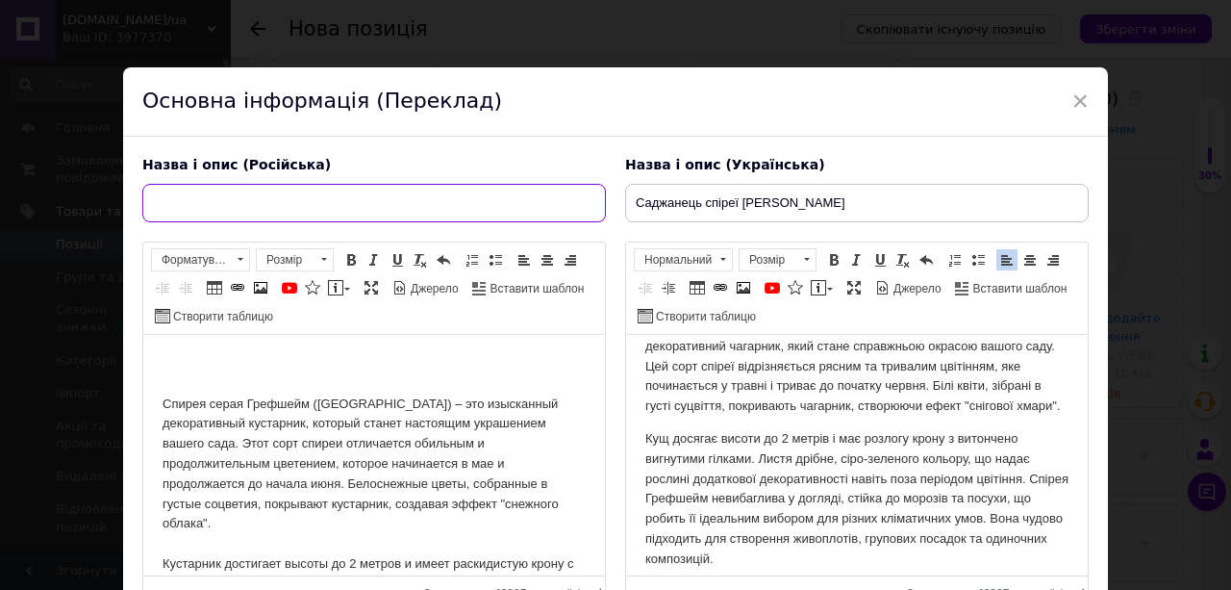
click at [210, 204] on input "text" at bounding box center [374, 203] width 464 height 38
type input "Саженец спиреи серая Грефшейм"
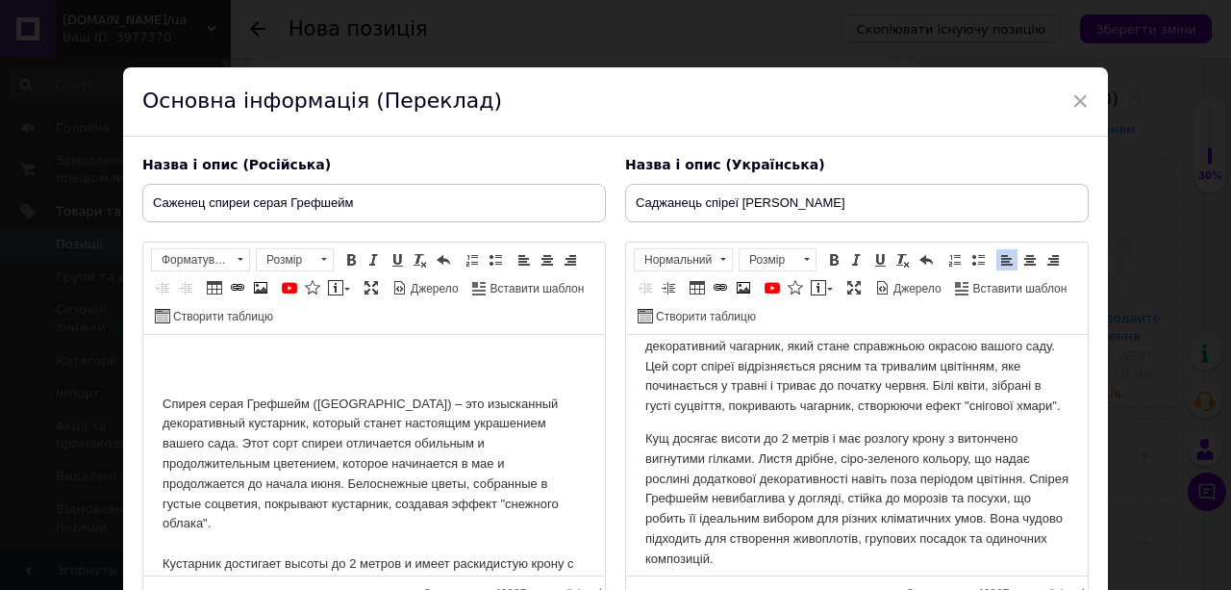
click at [157, 401] on html "Спирея серая Грефшейм (Grefsheim) – это изысканный декоративный кустарник, кото…" at bounding box center [374, 554] width 462 height 439
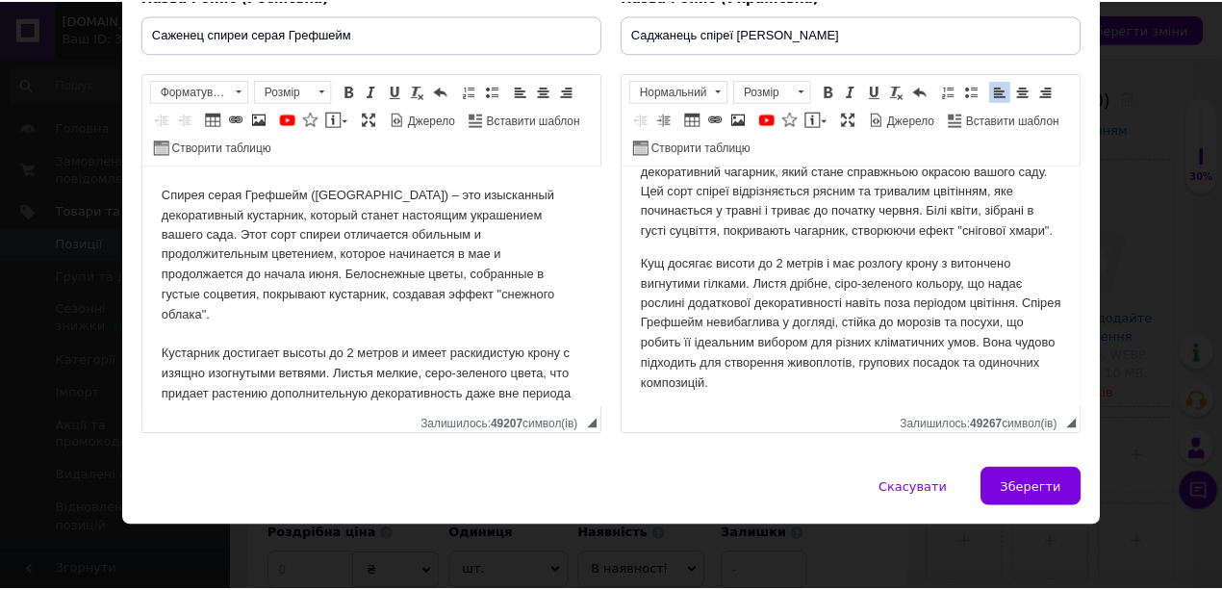
scroll to position [50, 0]
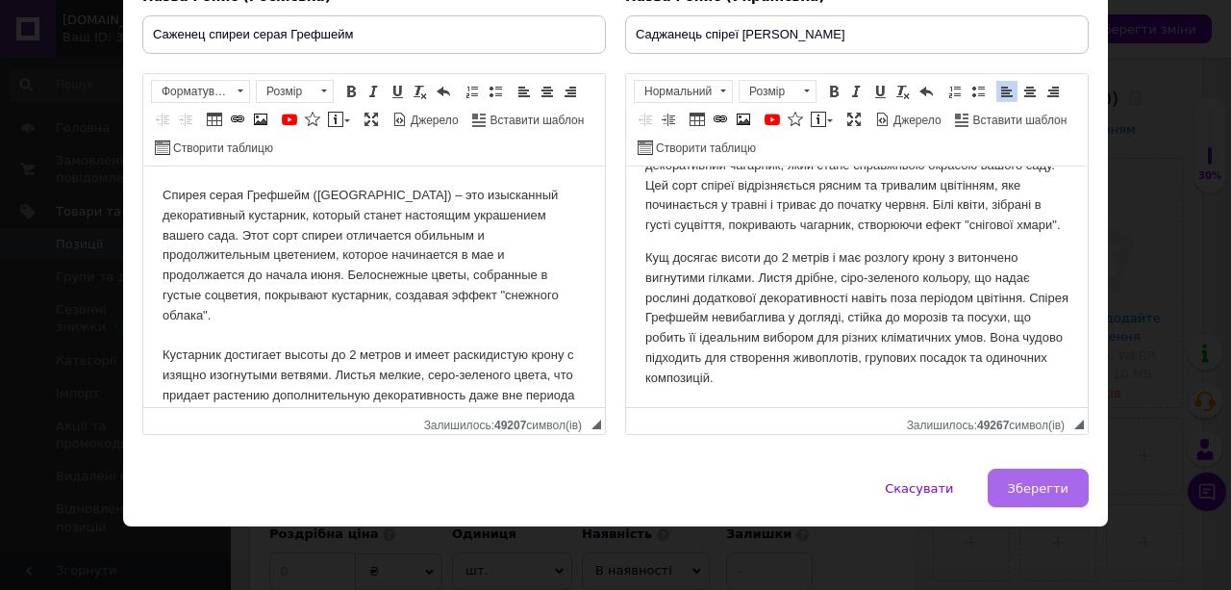
click at [1018, 481] on span "Зберегти" at bounding box center [1038, 488] width 61 height 14
type input "Саженец спиреи серая Грефшейм"
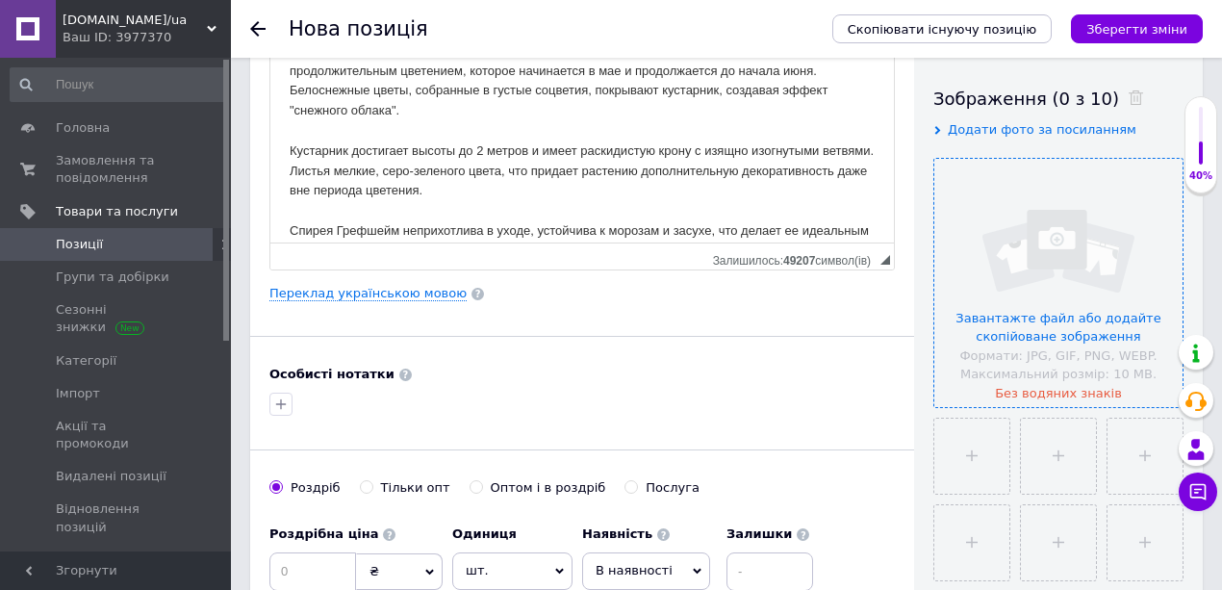
click at [1059, 297] on input "file" at bounding box center [1058, 283] width 248 height 248
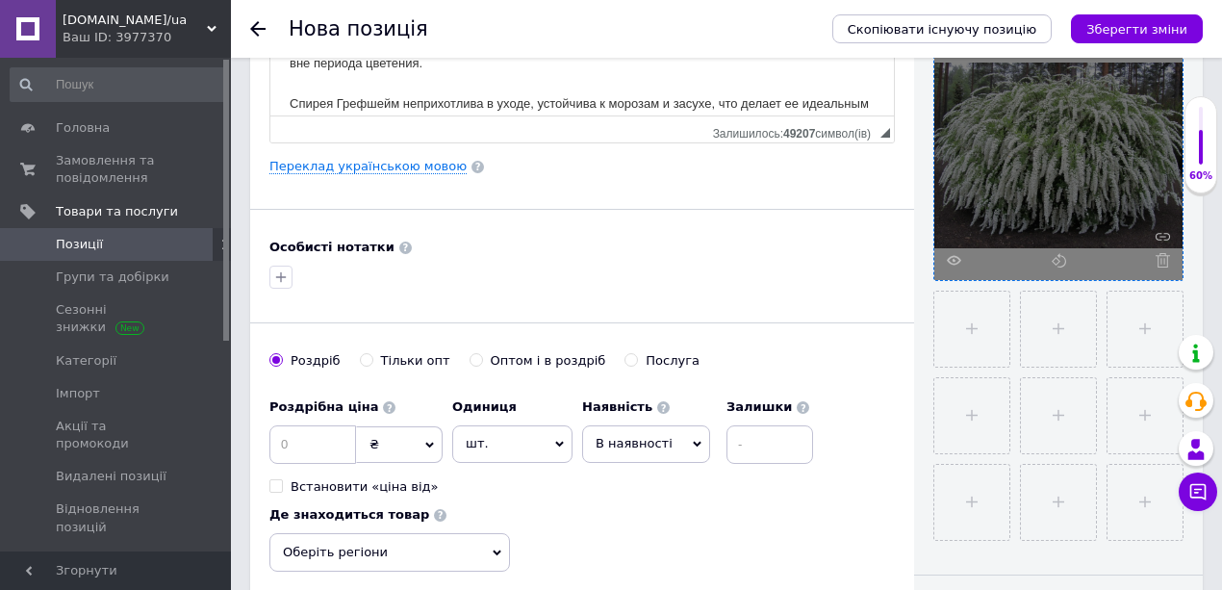
scroll to position [448, 0]
click at [308, 437] on input at bounding box center [312, 443] width 87 height 38
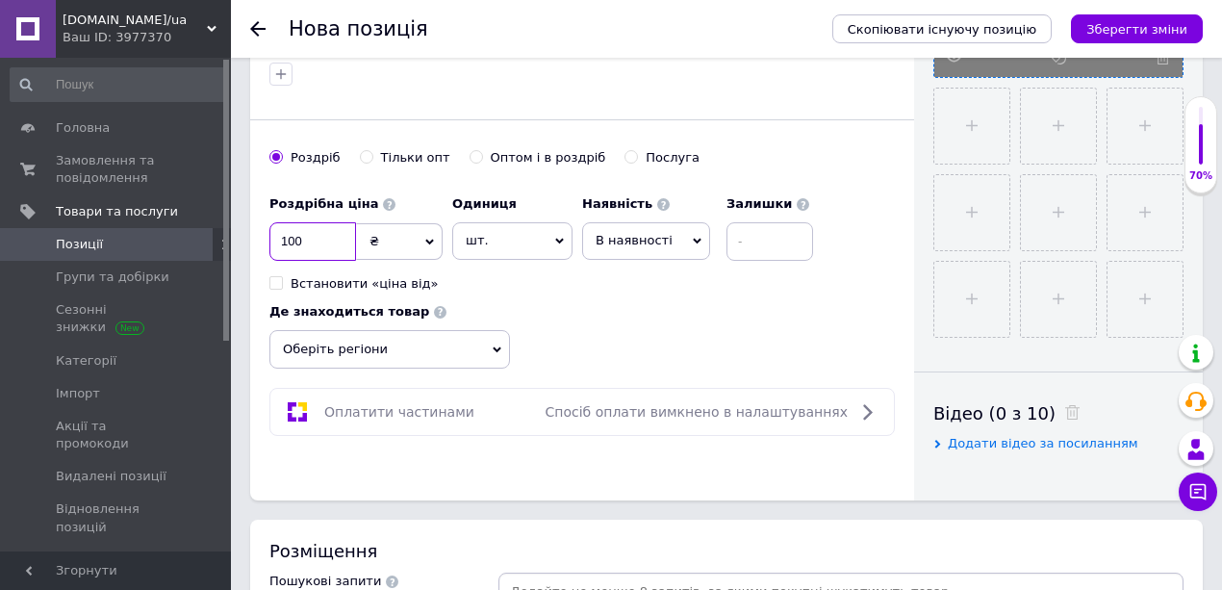
scroll to position [705, 0]
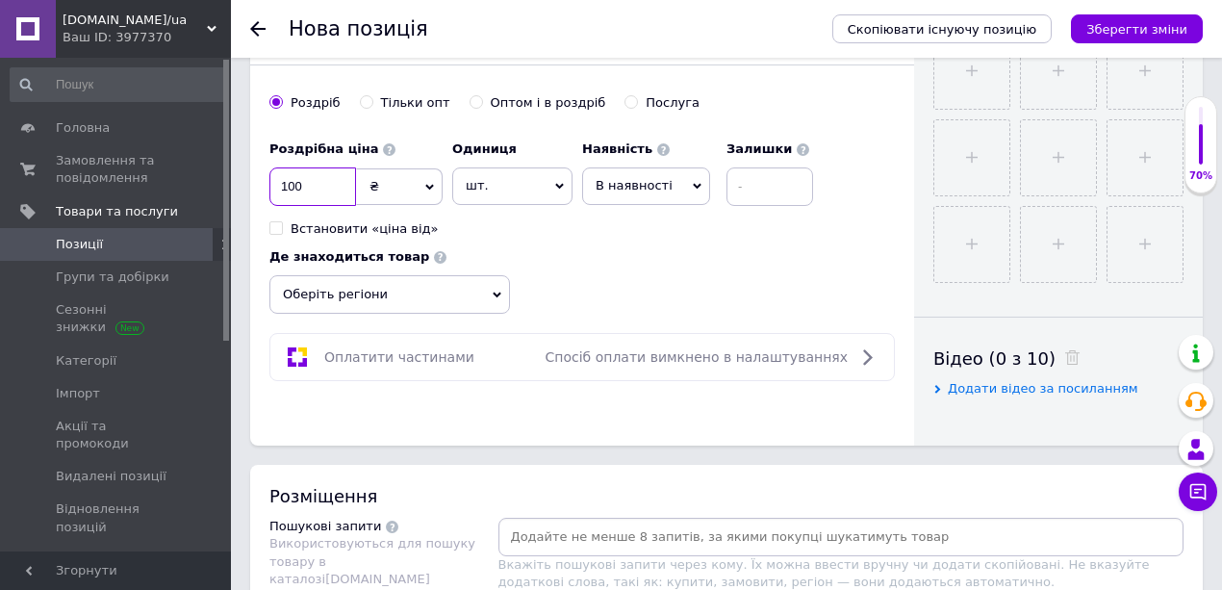
type input "100"
click at [333, 291] on span "Оберіть регіони" at bounding box center [389, 294] width 240 height 38
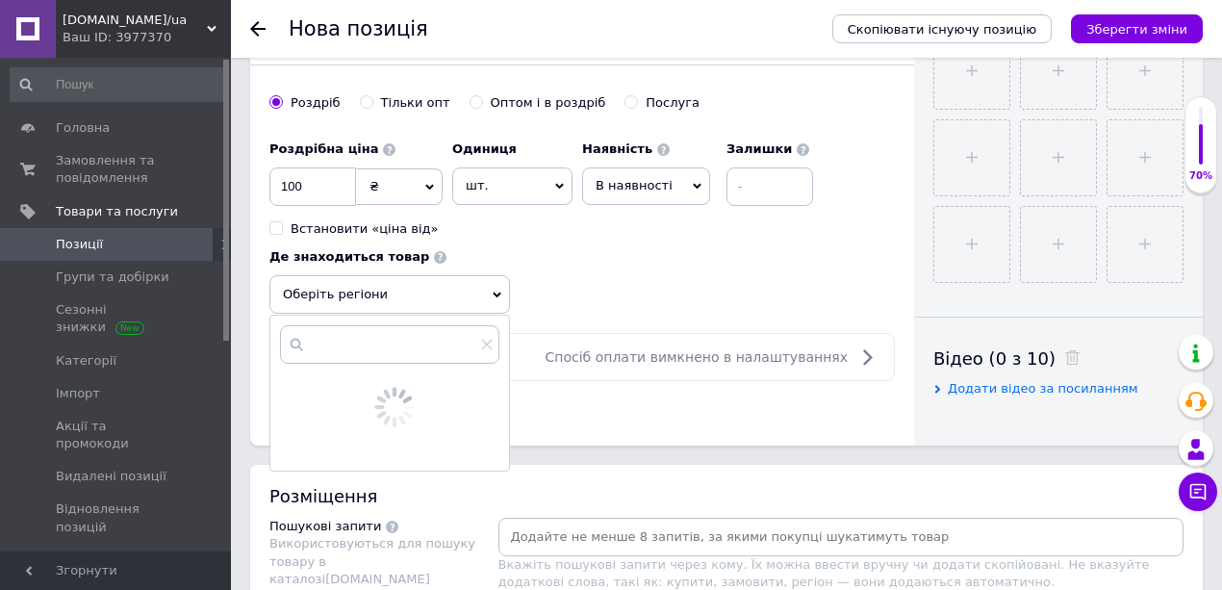
click at [333, 291] on span "Оберіть регіони" at bounding box center [389, 294] width 240 height 38
click at [341, 288] on span "Оберіть регіони" at bounding box center [389, 294] width 240 height 38
click at [340, 276] on span "Оберіть регіони" at bounding box center [389, 294] width 240 height 38
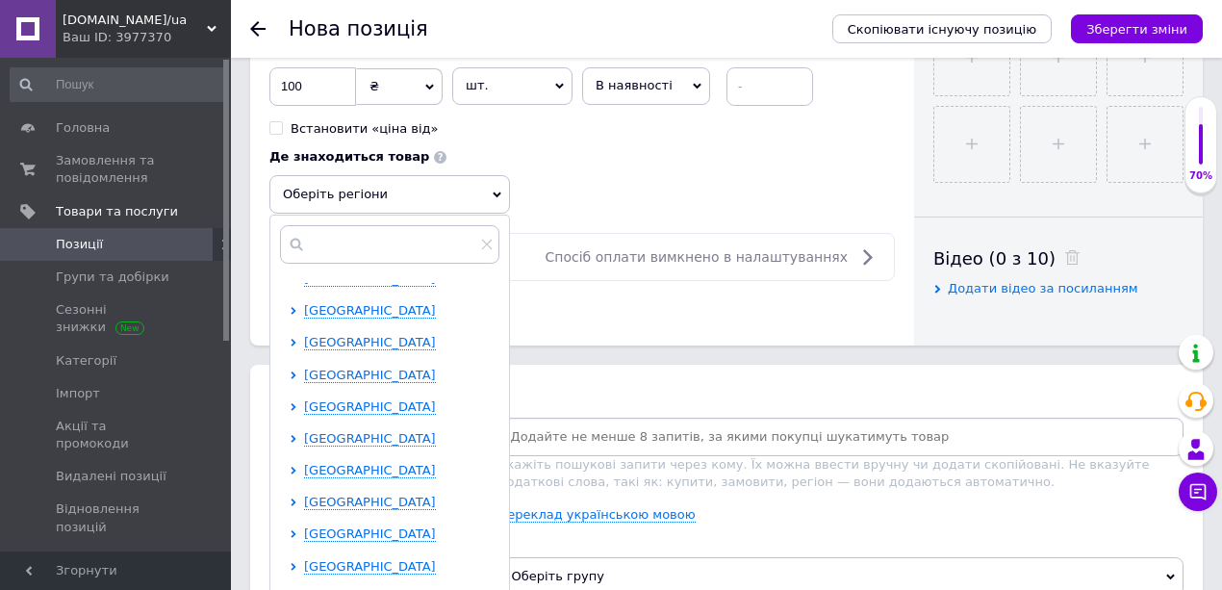
scroll to position [898, 0]
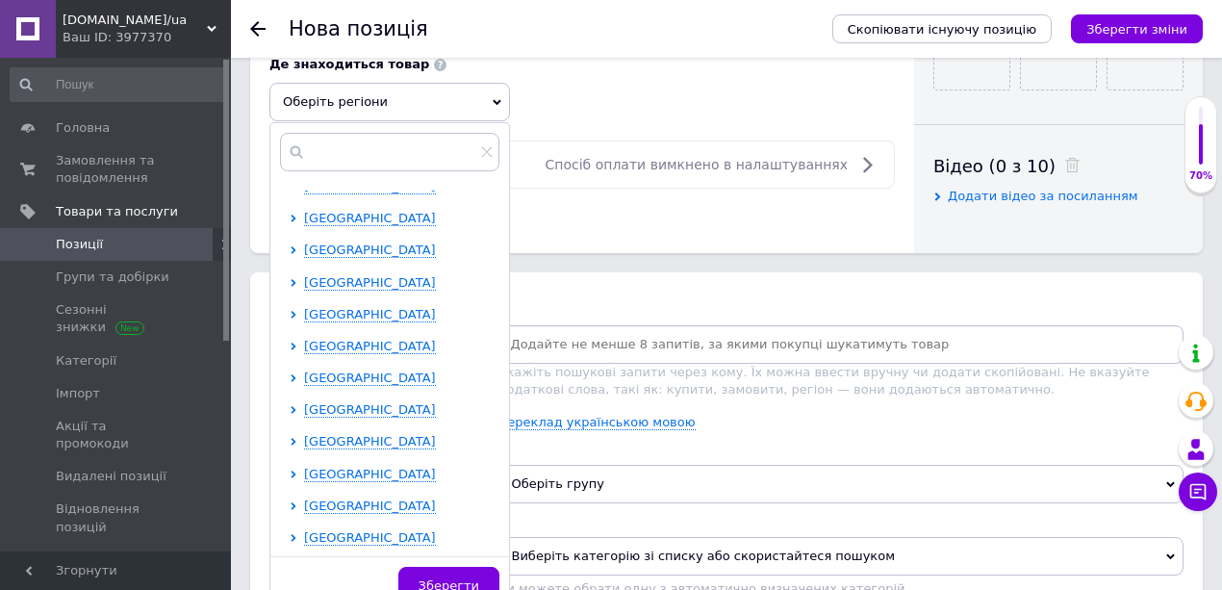
click at [302, 497] on div at bounding box center [297, 505] width 14 height 17
click at [316, 498] on span "Чернівецька область" at bounding box center [370, 505] width 132 height 14
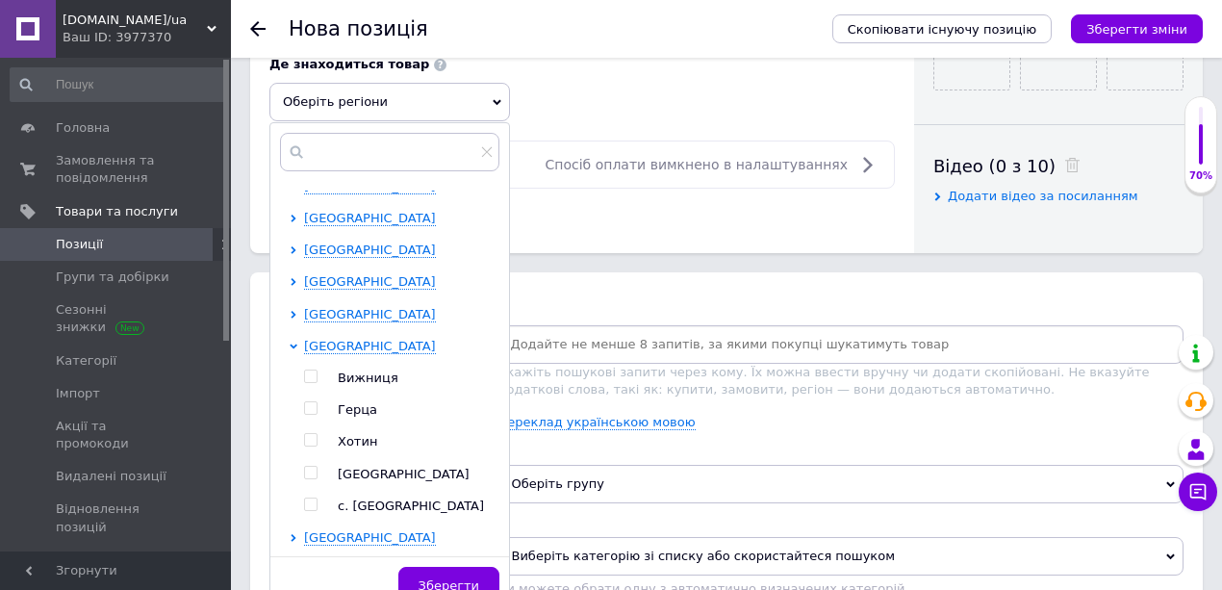
click at [310, 469] on input "checkbox" at bounding box center [310, 473] width 13 height 13
checkbox input "true"
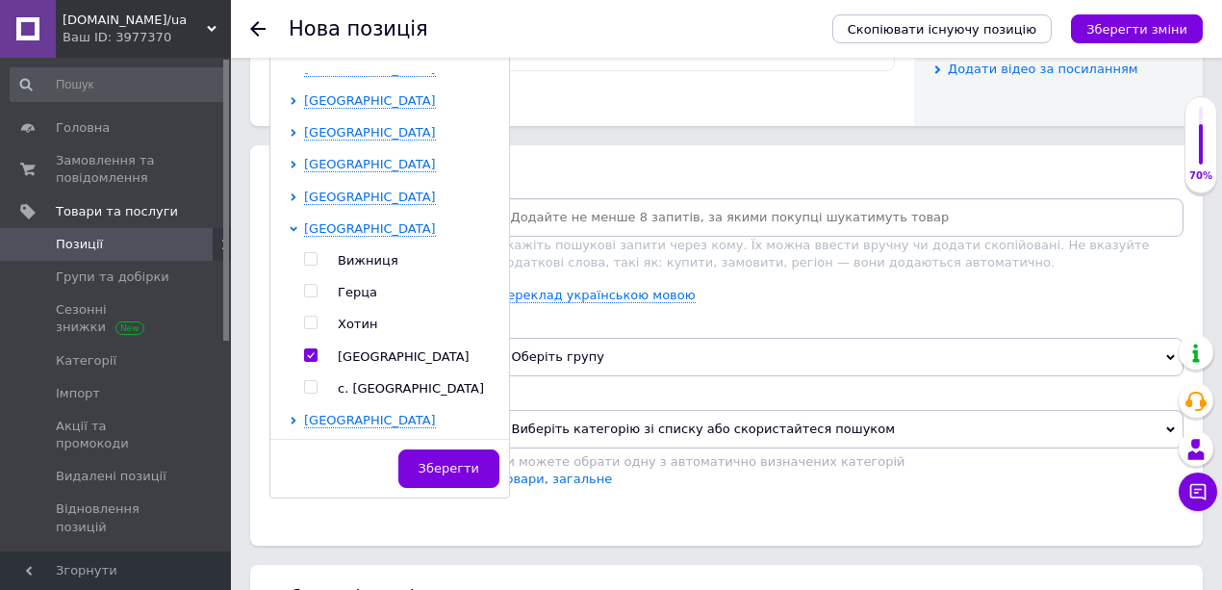
scroll to position [1025, 0]
click at [429, 462] on span "Зберегти" at bounding box center [448, 467] width 61 height 14
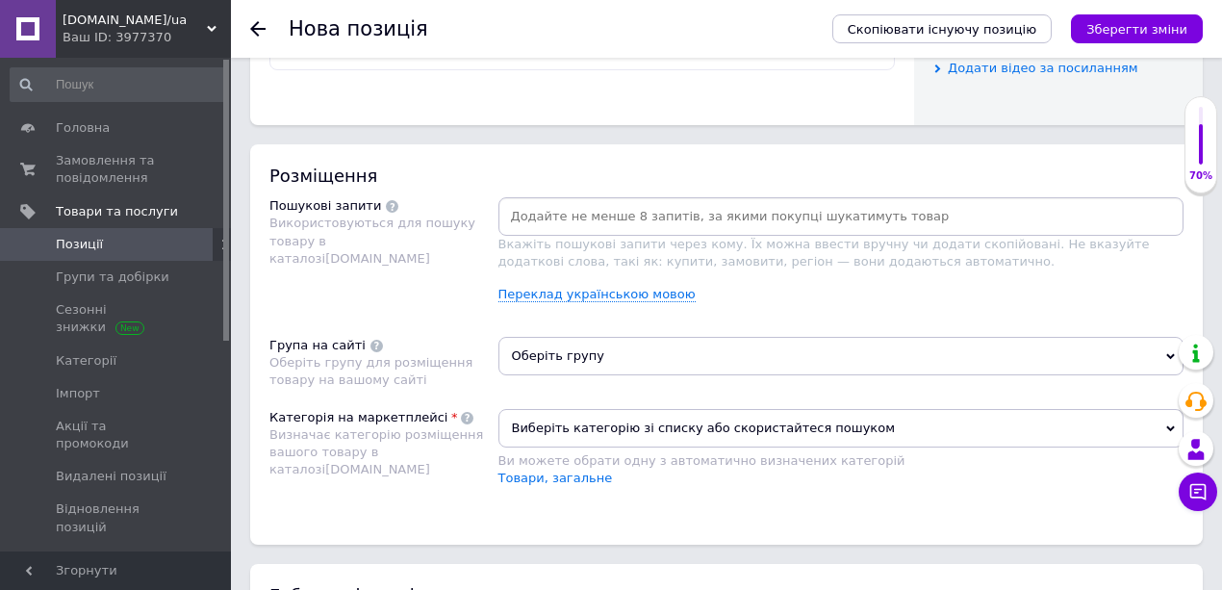
click at [540, 350] on span "Оберіть групу" at bounding box center [841, 356] width 686 height 38
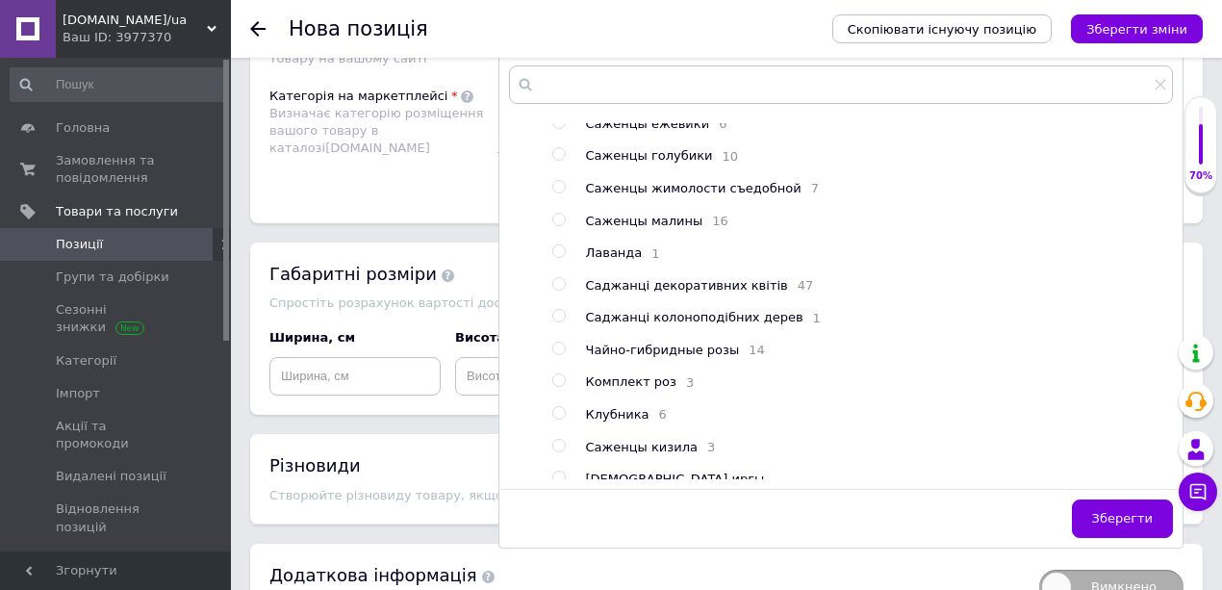
scroll to position [846, 0]
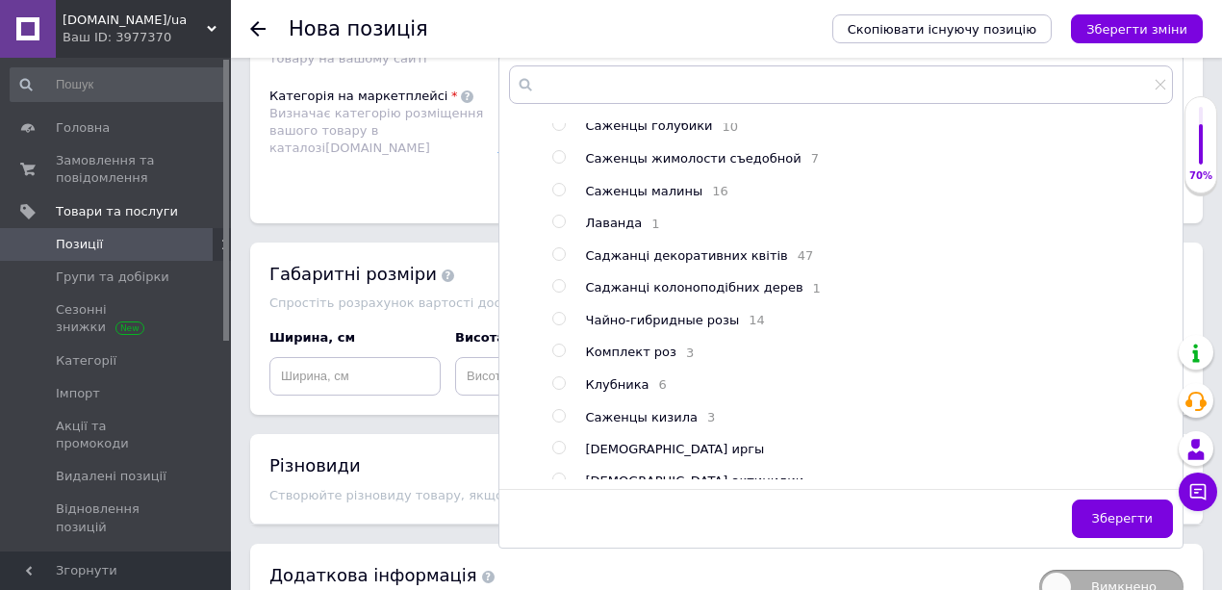
click at [558, 261] on input "radio" at bounding box center [558, 254] width 13 height 13
radio input "true"
click at [1128, 512] on span "Зберегти" at bounding box center [1122, 518] width 61 height 14
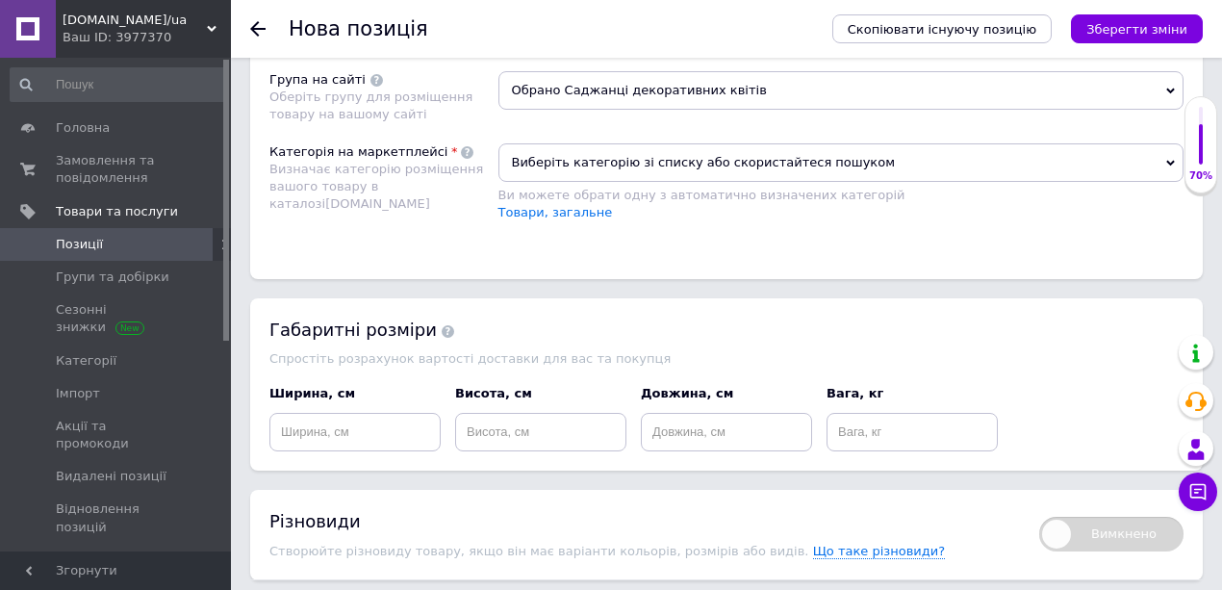
scroll to position [1218, 0]
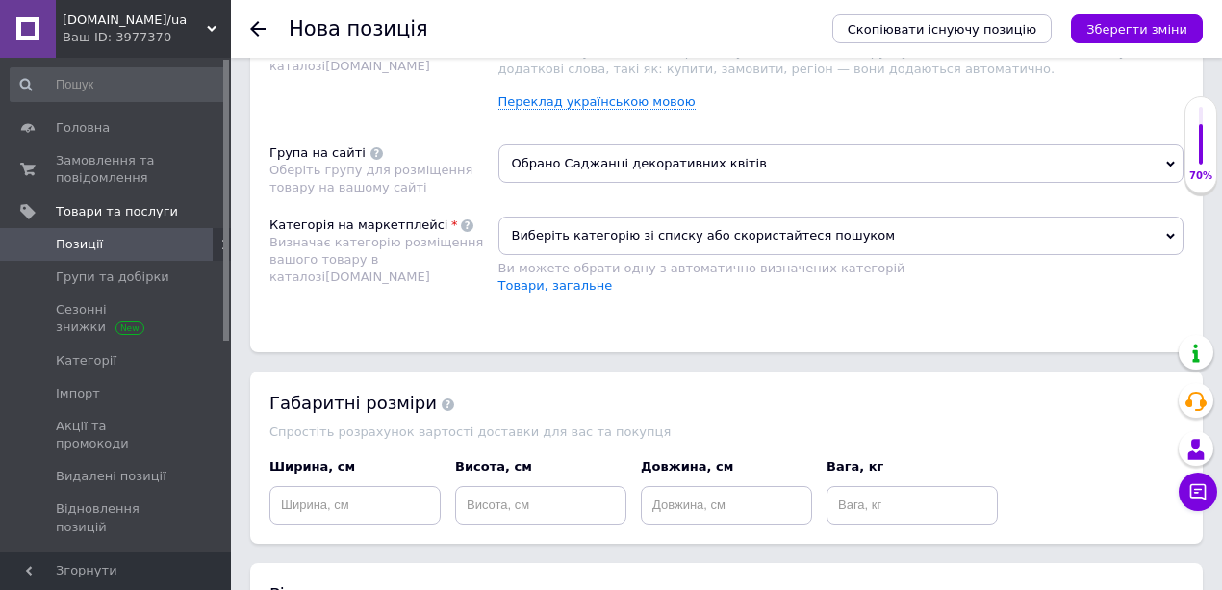
click at [520, 227] on span "Виберіть категорію зі списку або скористайтеся пошуком" at bounding box center [841, 235] width 686 height 38
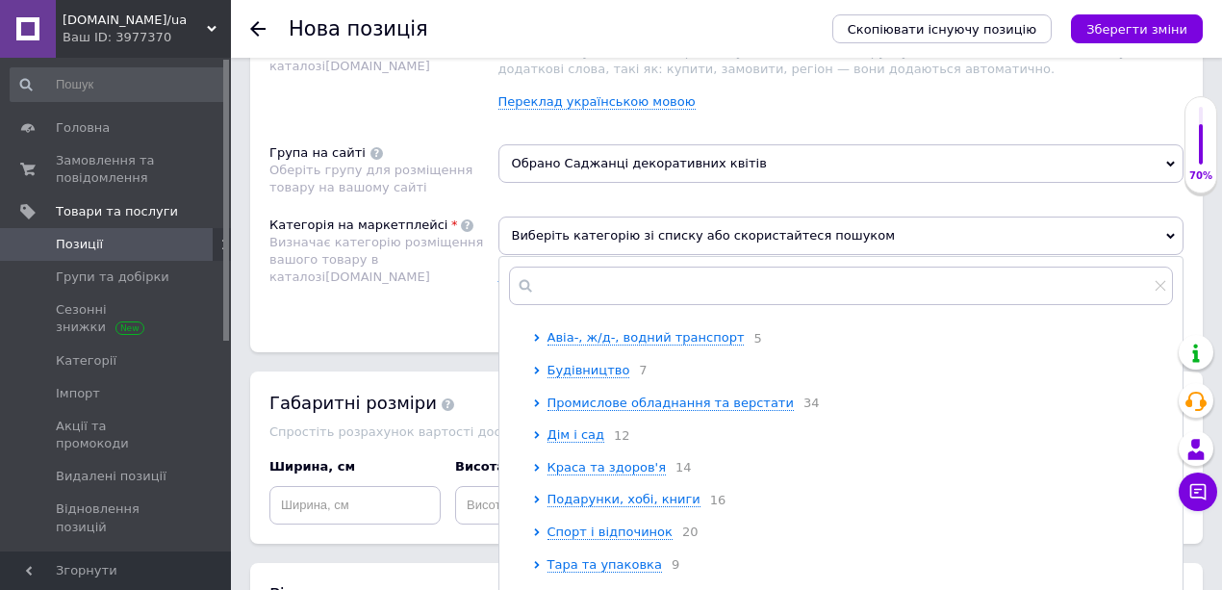
scroll to position [192, 0]
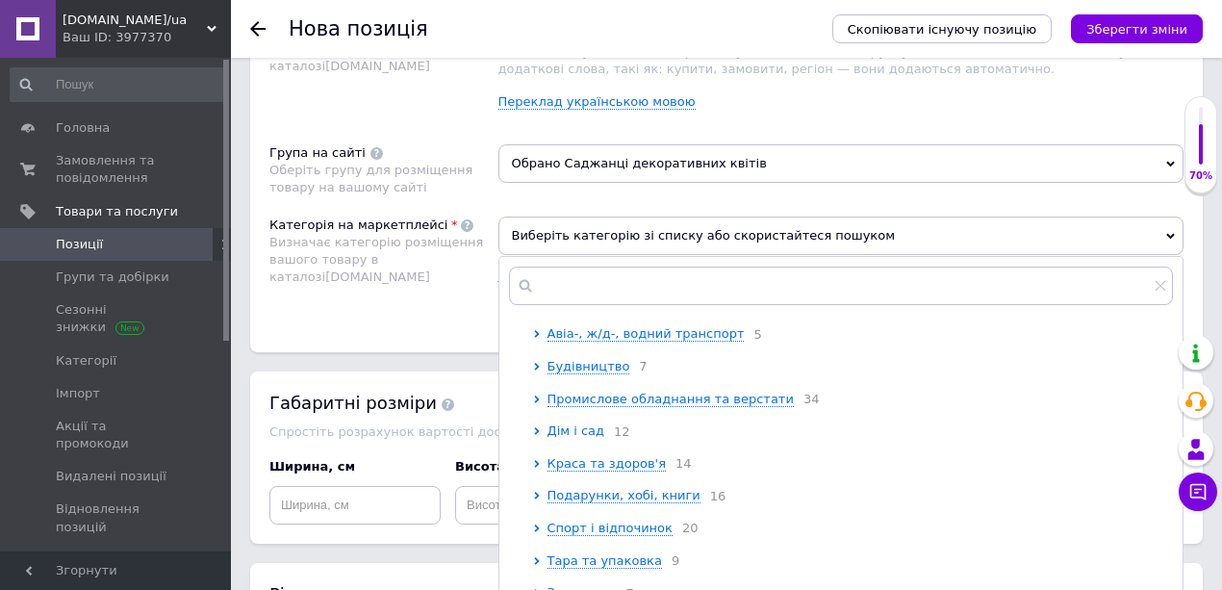
click at [587, 433] on span "Дім і сад" at bounding box center [576, 430] width 58 height 14
click at [577, 468] on span "Сад" at bounding box center [574, 463] width 25 height 14
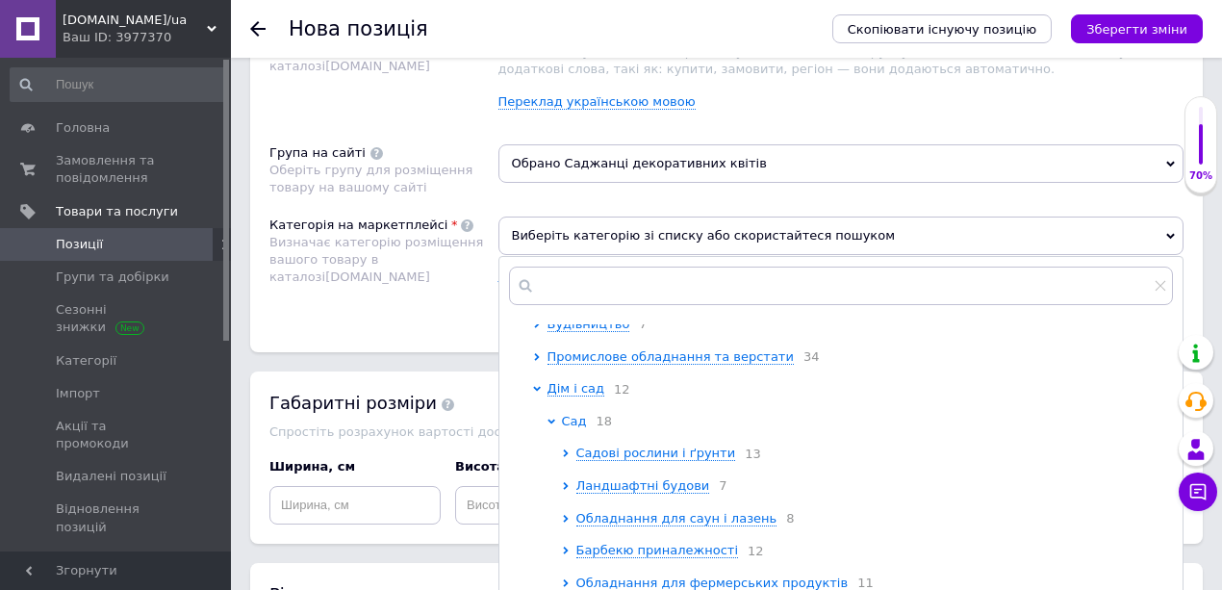
scroll to position [256, 0]
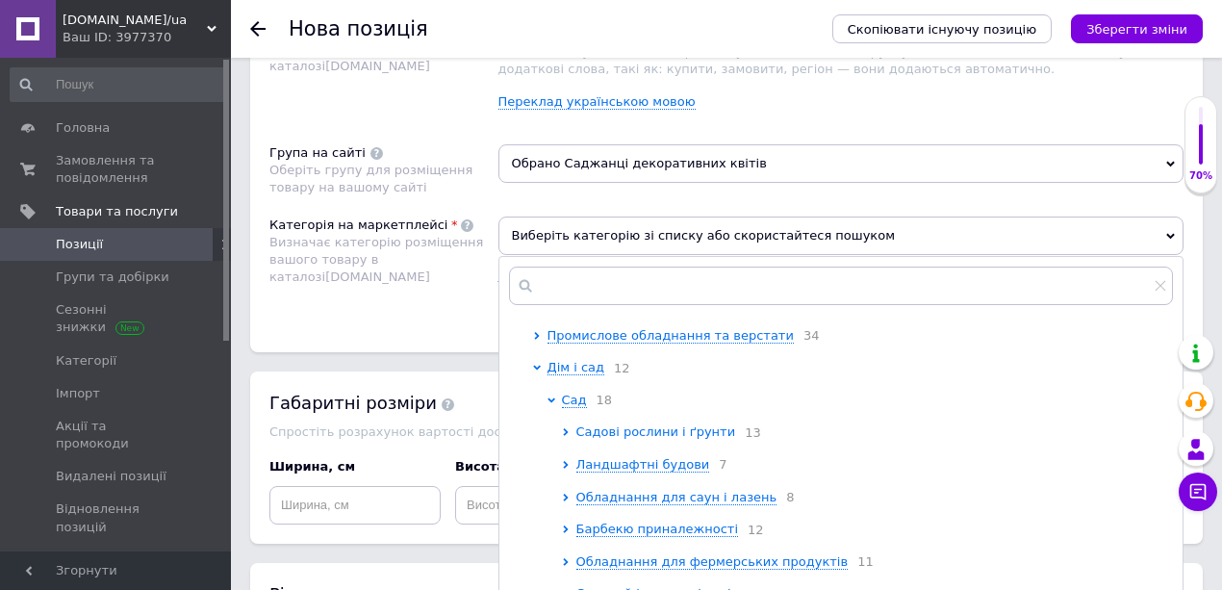
click at [620, 437] on span "Садові рослини і ґрунти" at bounding box center [656, 431] width 160 height 14
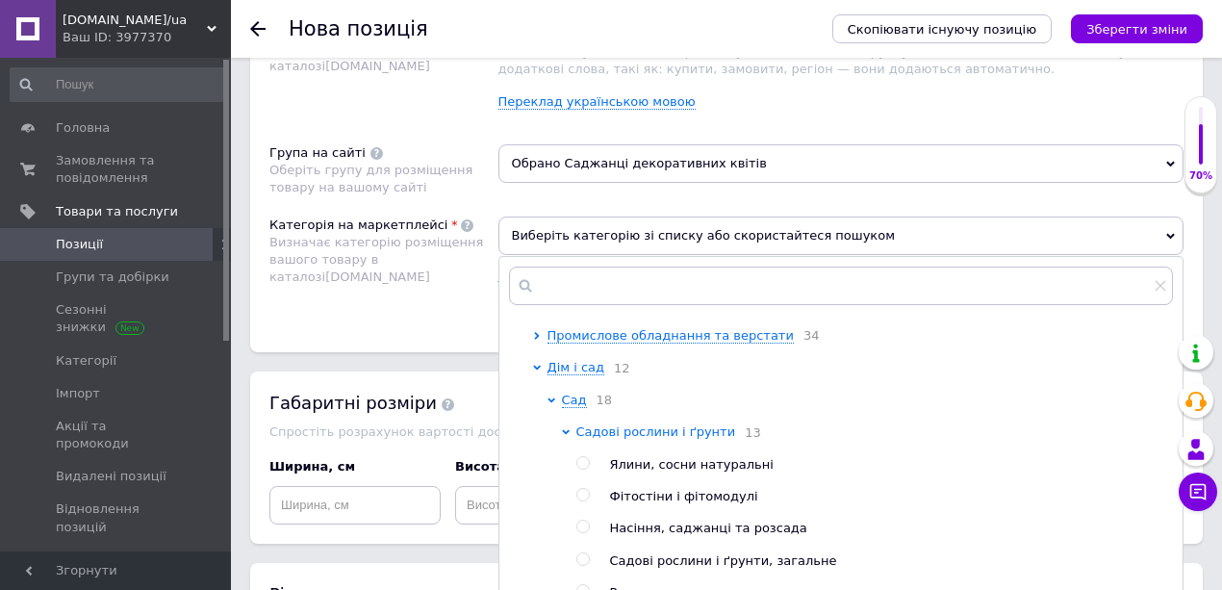
click at [620, 433] on span "Садові рослини і ґрунти" at bounding box center [656, 431] width 160 height 14
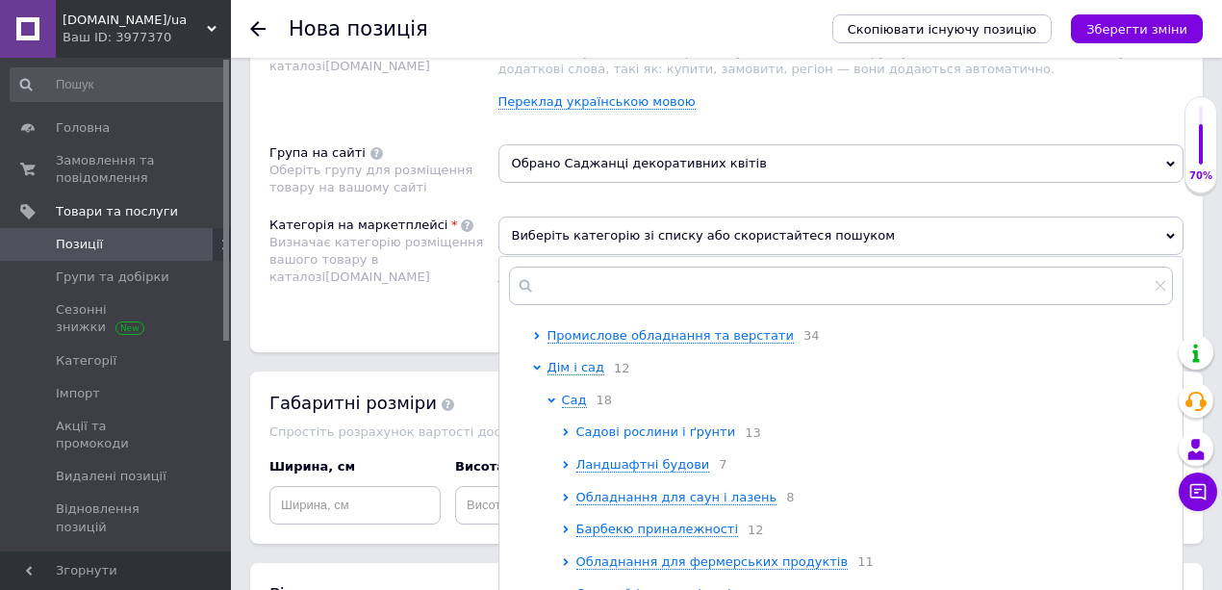
click at [603, 432] on span "Садові рослини і ґрунти" at bounding box center [656, 431] width 160 height 14
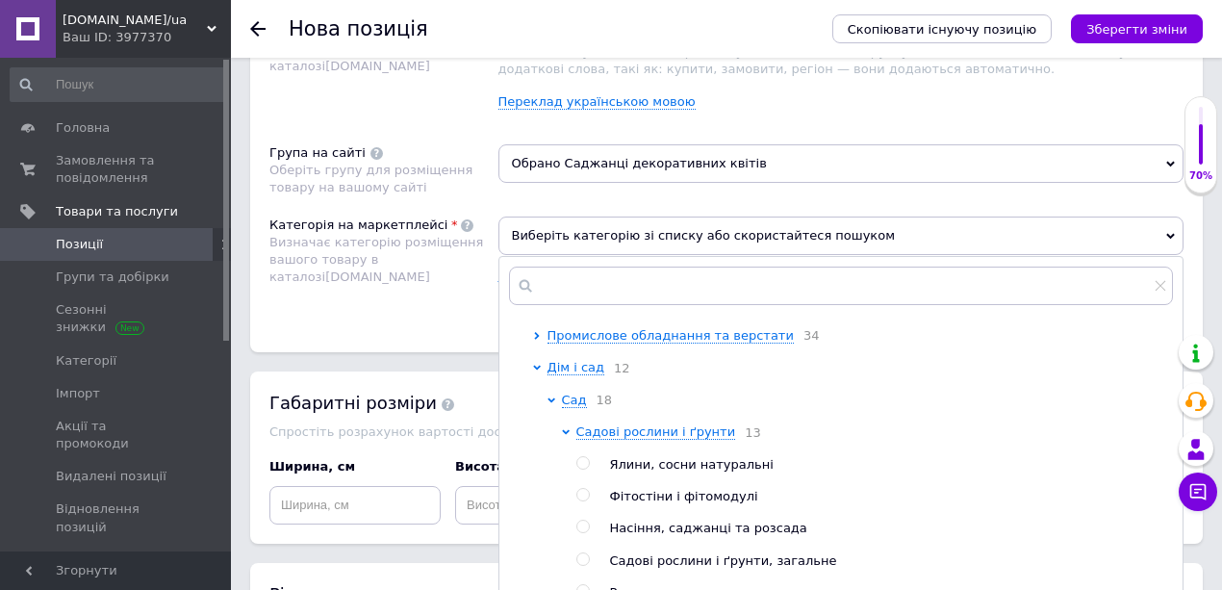
click at [582, 533] on input "radio" at bounding box center [582, 526] width 13 height 13
radio input "true"
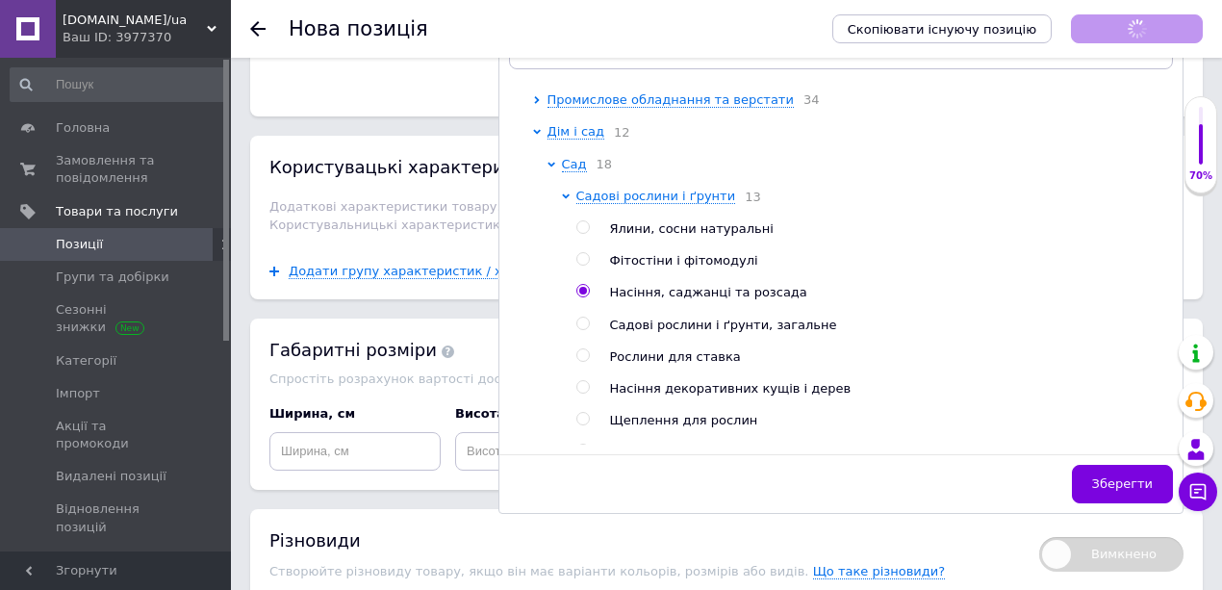
scroll to position [1475, 0]
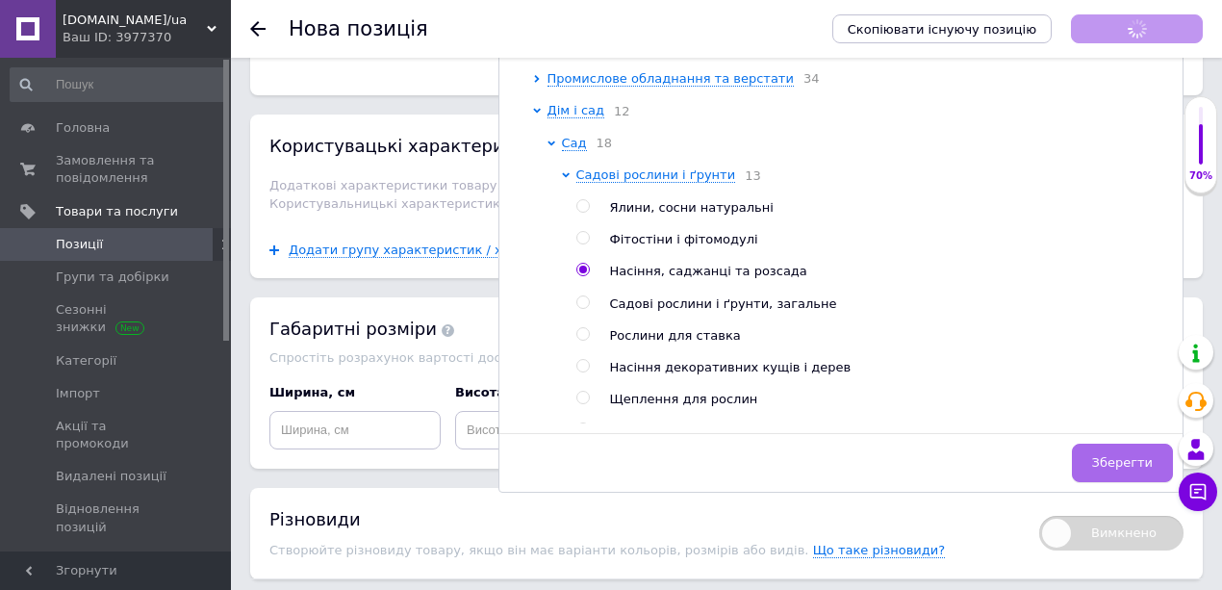
click at [1132, 455] on span "Зберегти" at bounding box center [1122, 462] width 61 height 14
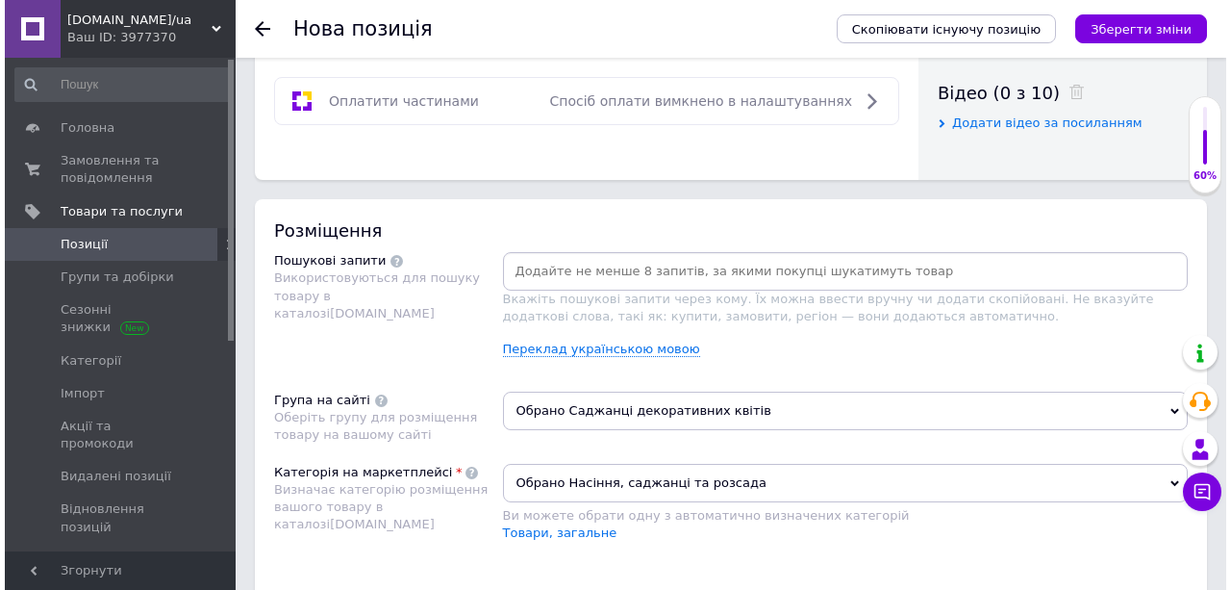
scroll to position [962, 0]
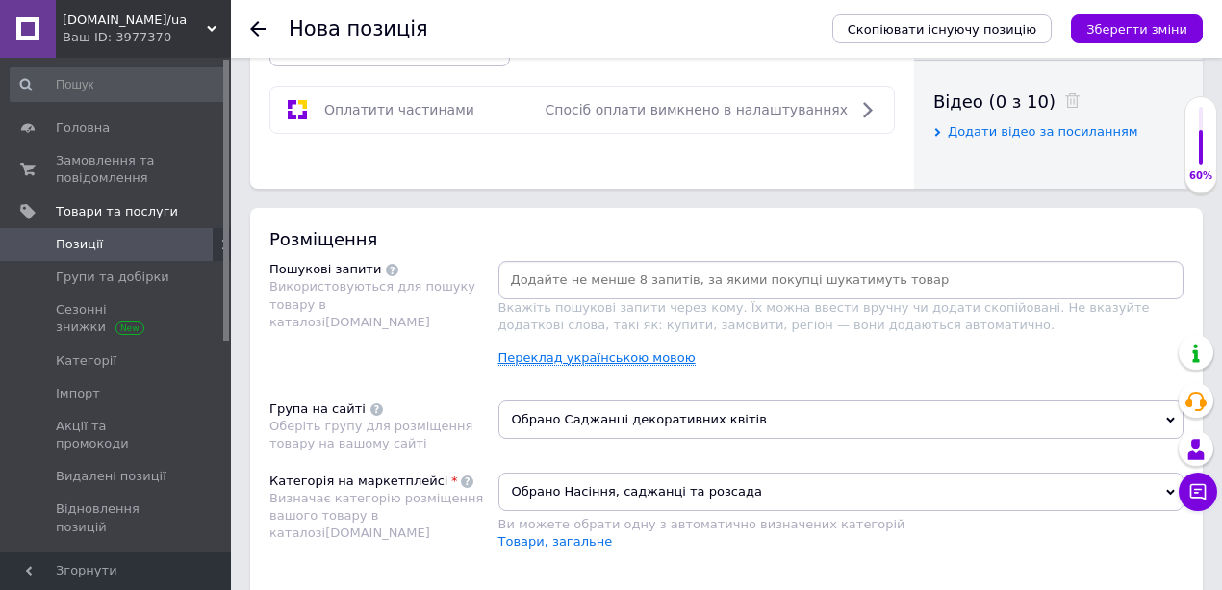
click at [605, 356] on link "Переклад українською мовою" at bounding box center [596, 357] width 197 height 15
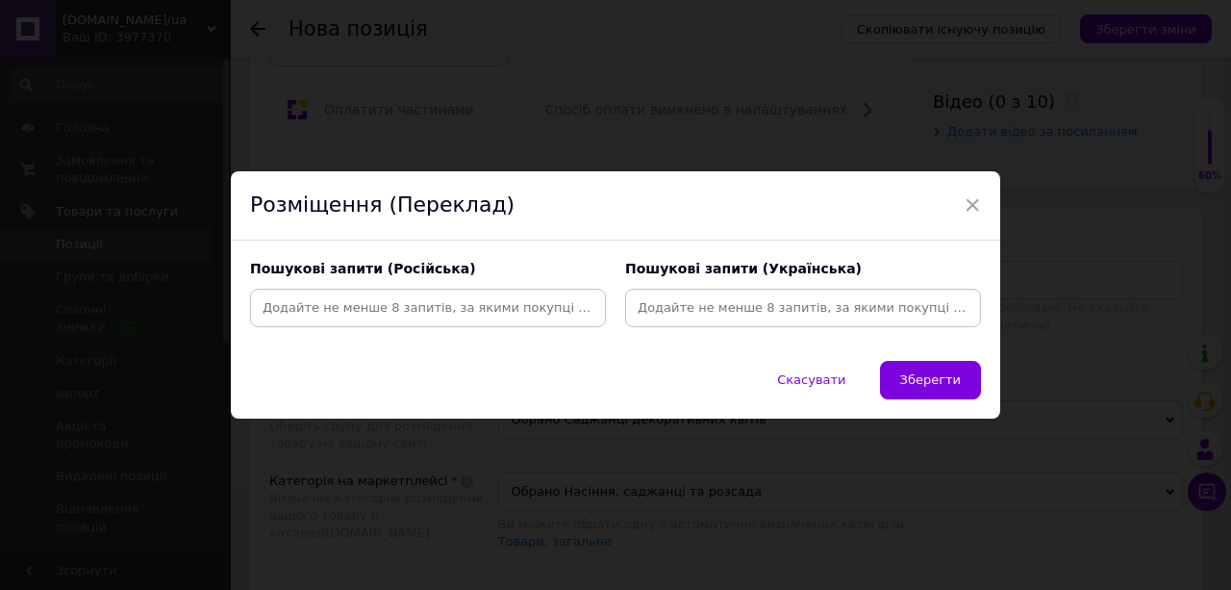
click at [438, 308] on input at bounding box center [428, 307] width 348 height 29
paste input "Саженец спиреи серая Грефшейм (Grefsheim)"
type input "Саженец спиреи серая Грефшейм"
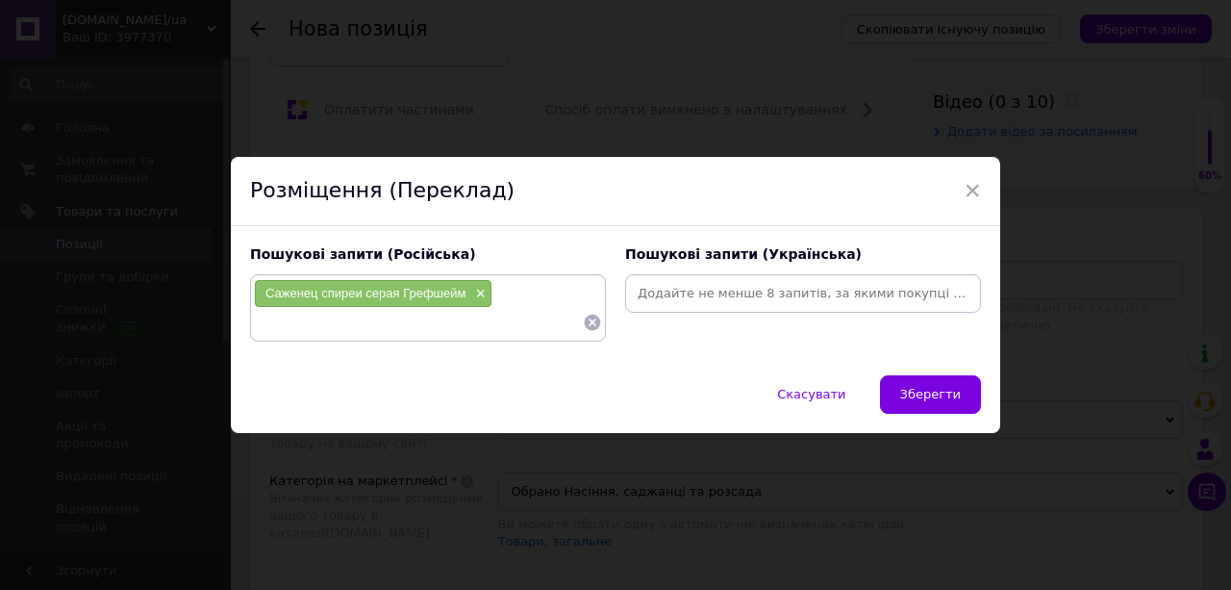
paste input "Саженец спиреи серая Грефшейм (Grefsheim)"
type input "Саженец спиреи серая Грефшейм купить"
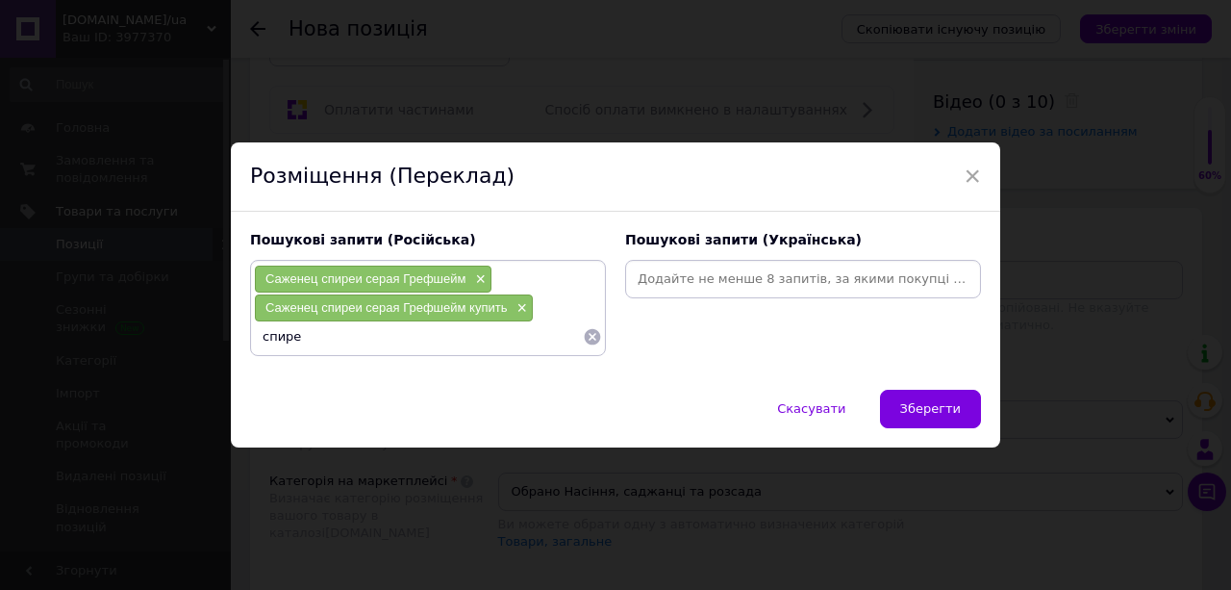
type input "спирея"
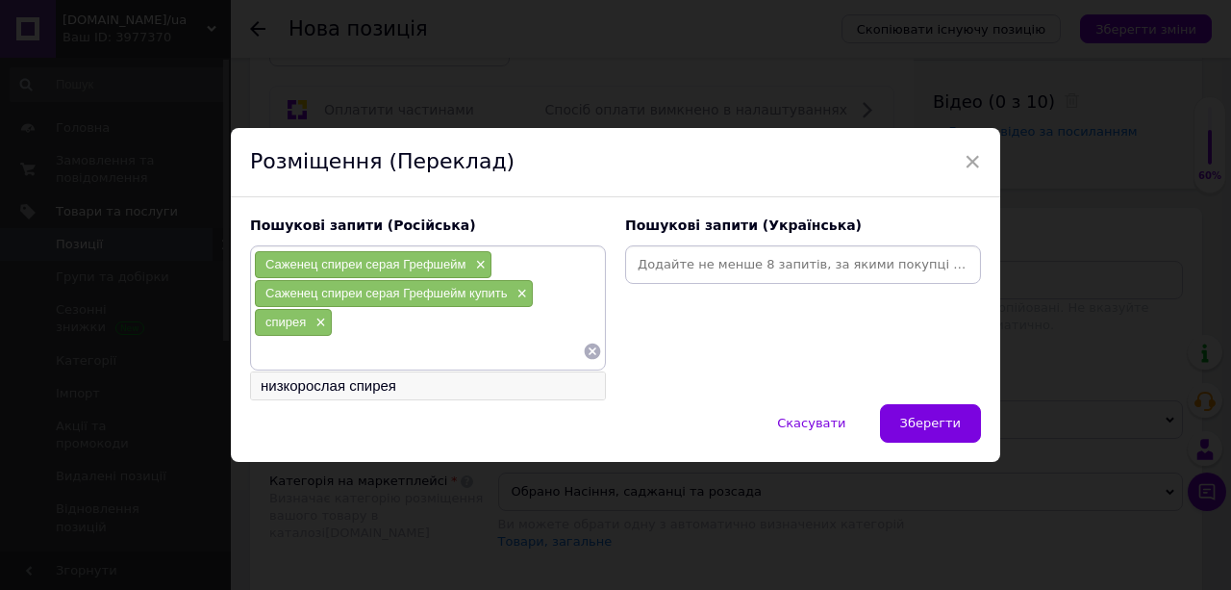
click at [318, 379] on li "низкорослая спирея" at bounding box center [428, 385] width 354 height 27
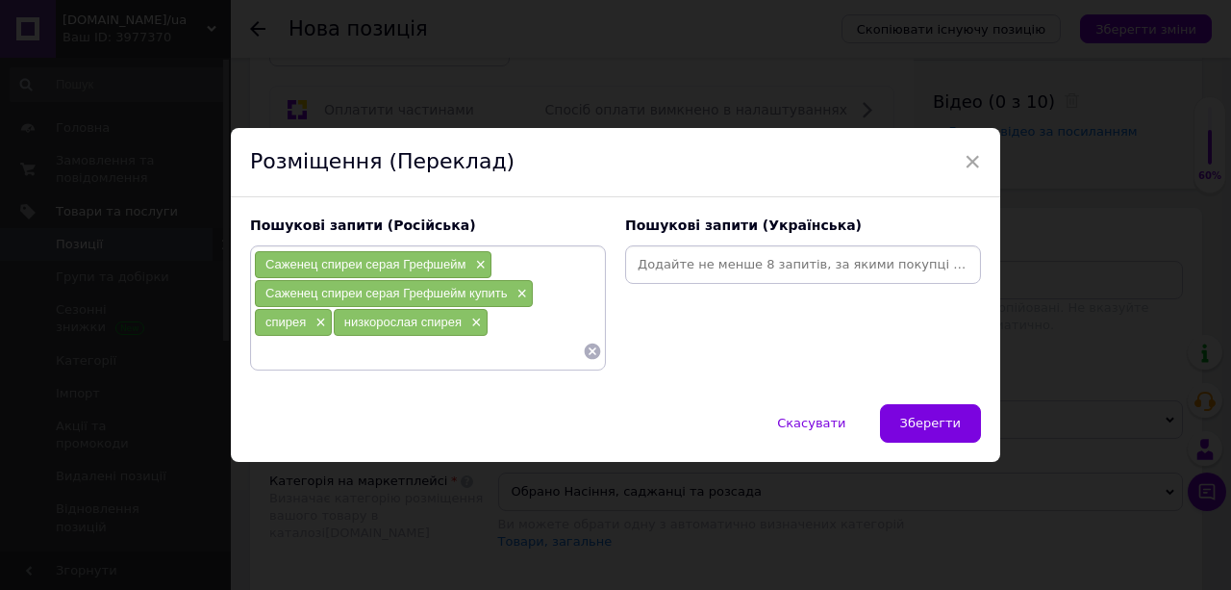
click at [275, 355] on input at bounding box center [418, 351] width 329 height 29
click at [257, 351] on input "пирея" at bounding box center [418, 351] width 329 height 29
click at [310, 354] on input "спирея" at bounding box center [418, 351] width 329 height 29
type input "спирея купить"
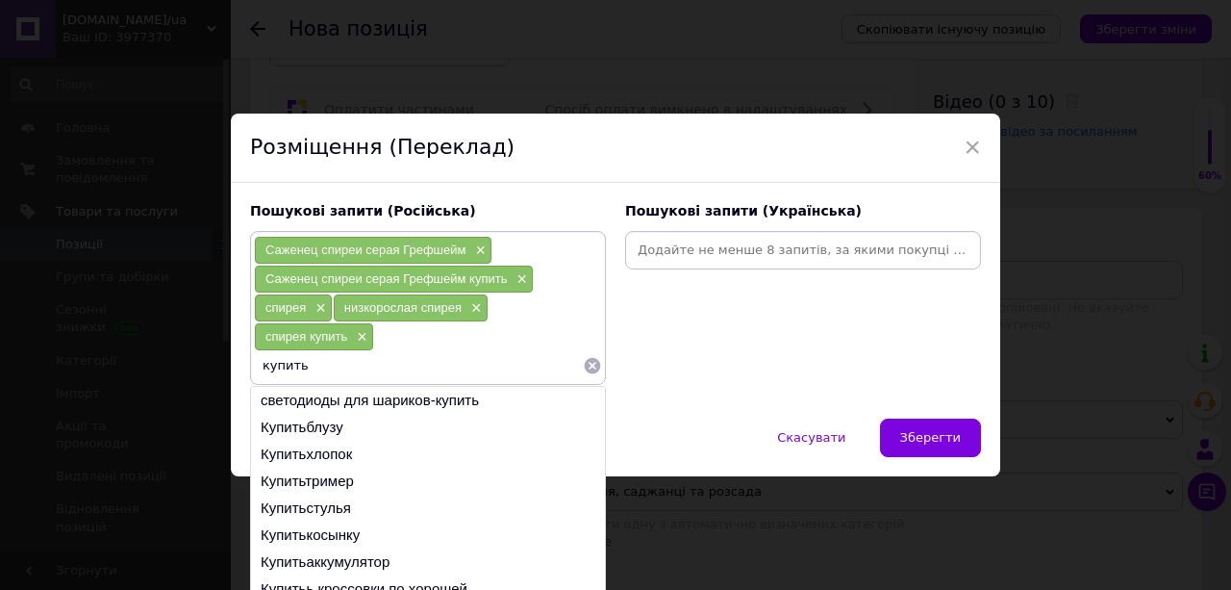
paste input "Саженец спиреи серая Грефшейм (Grefsheim)"
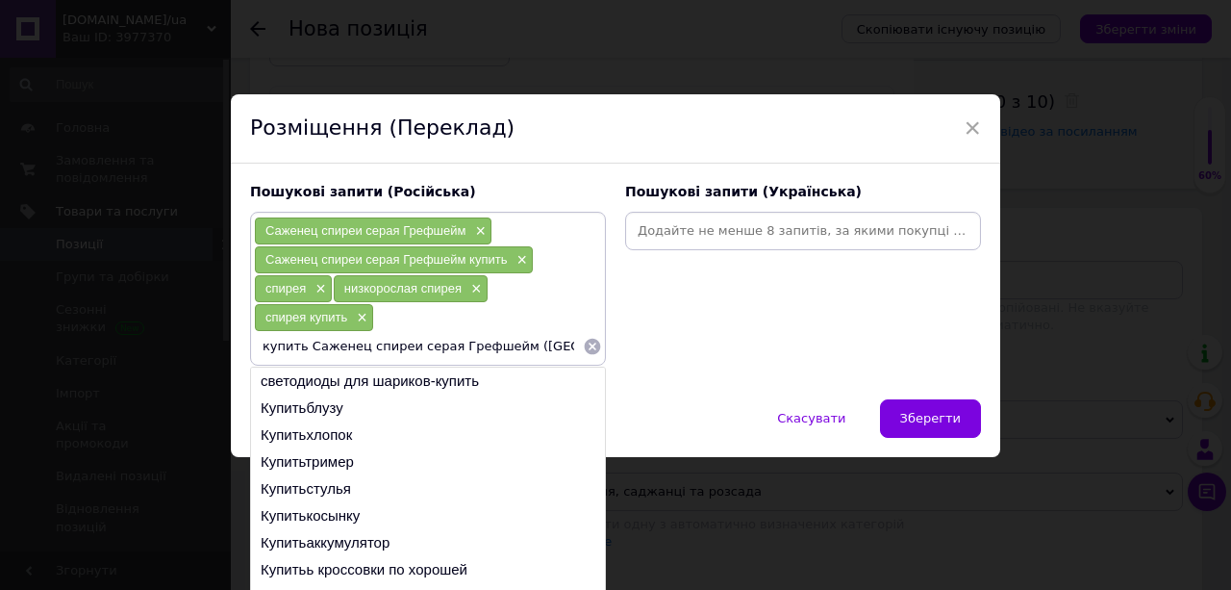
scroll to position [36, 0]
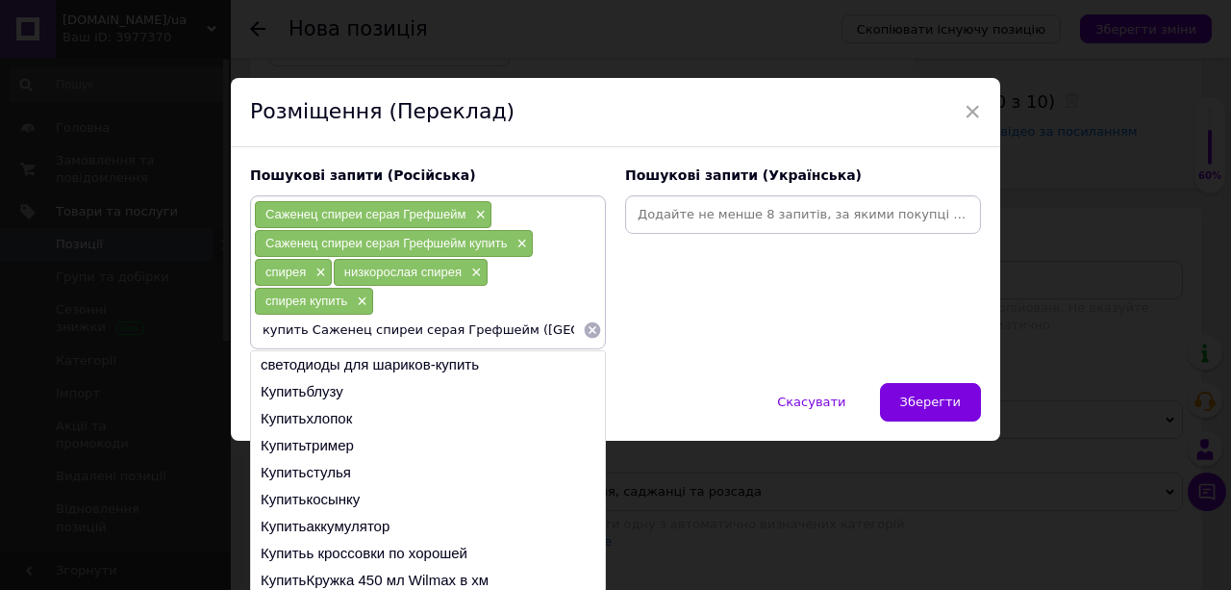
drag, startPoint x: 568, startPoint y: 329, endPoint x: 365, endPoint y: 331, distance: 203.0
click at [365, 331] on input "купить Саженец спиреи серая Грефшейм (Grefsheim)" at bounding box center [418, 330] width 329 height 29
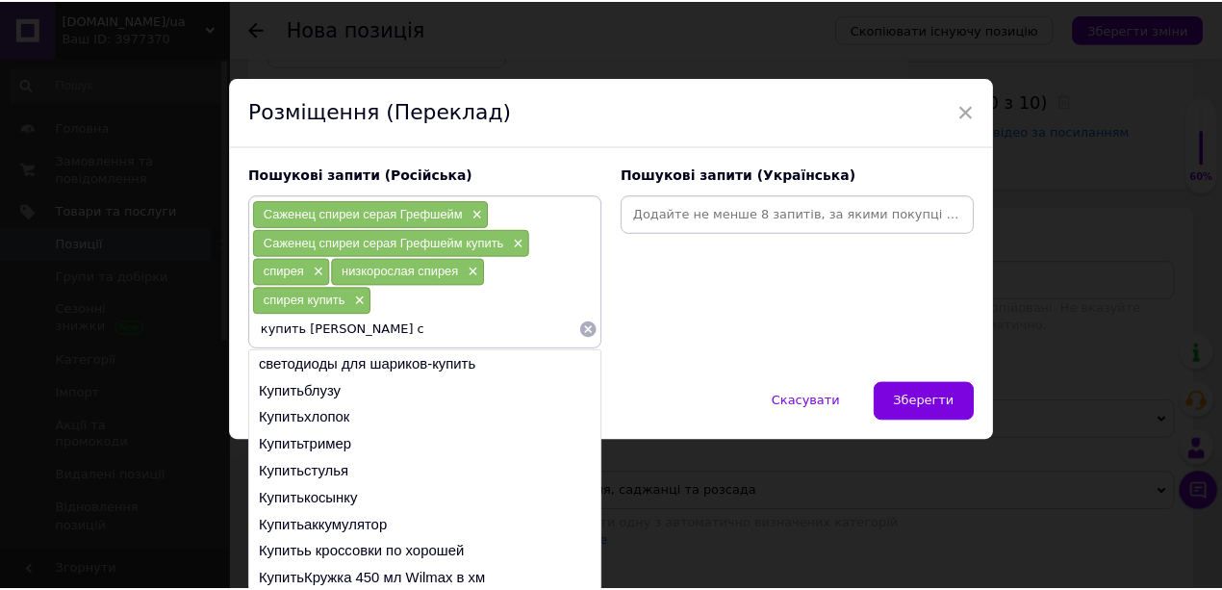
scroll to position [0, 0]
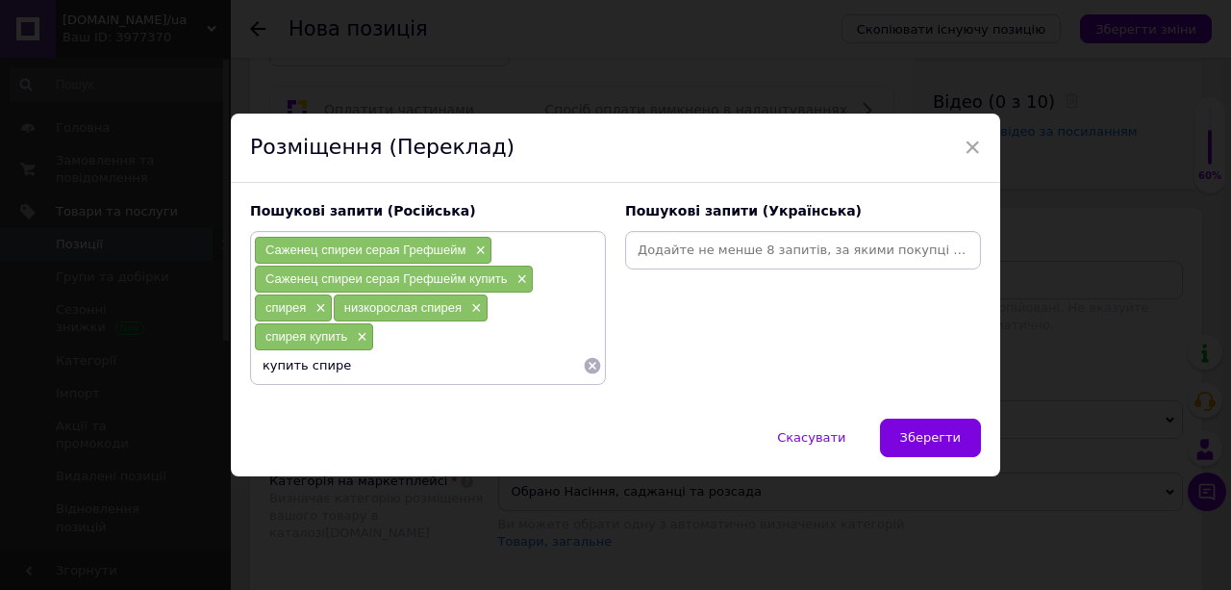
type input "купить спирею"
click at [652, 250] on input at bounding box center [803, 250] width 348 height 29
type input "саджанець спіреї"
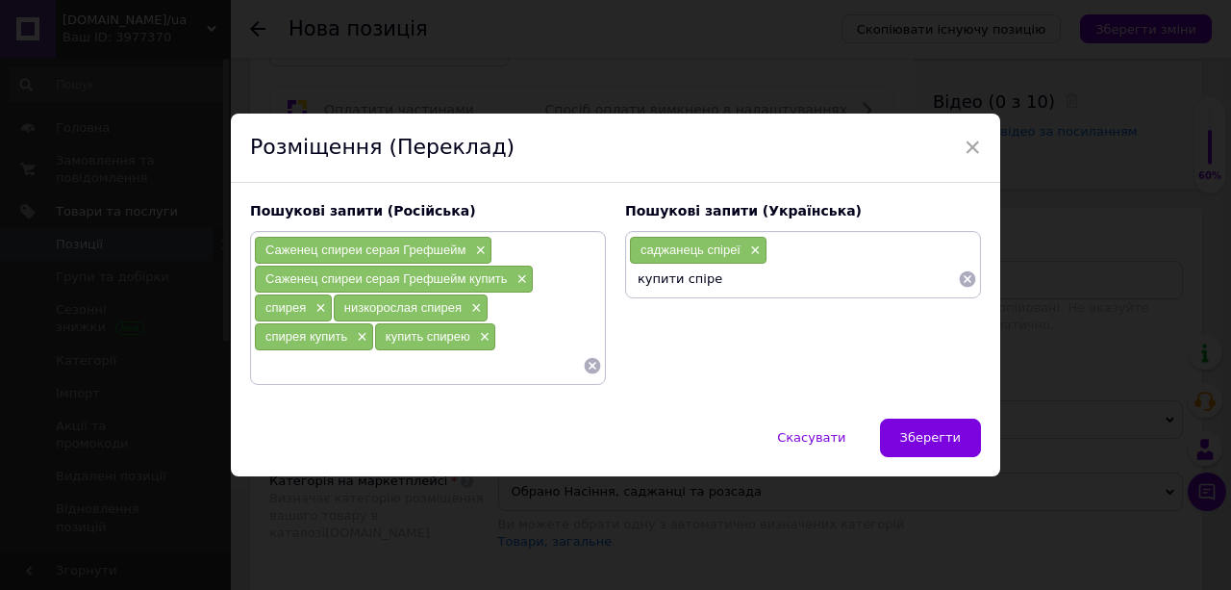
type input "купити спірею"
type input "спірея"
type input "спірея купити"
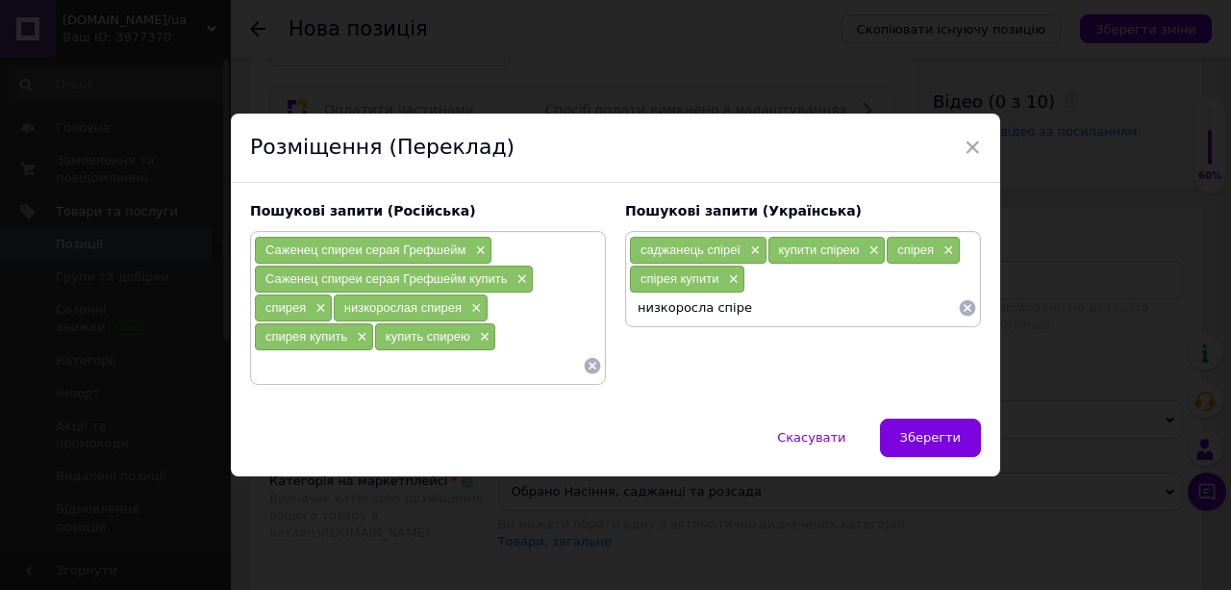
type input "низкоросла спірея"
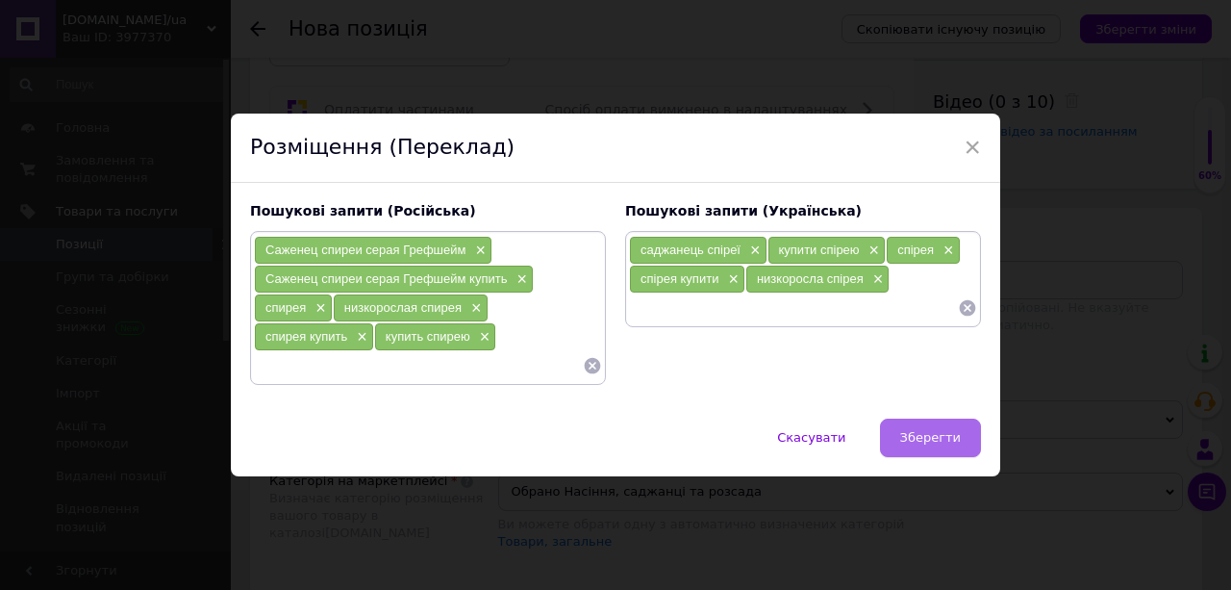
click at [962, 444] on button "Зберегти" at bounding box center [930, 437] width 101 height 38
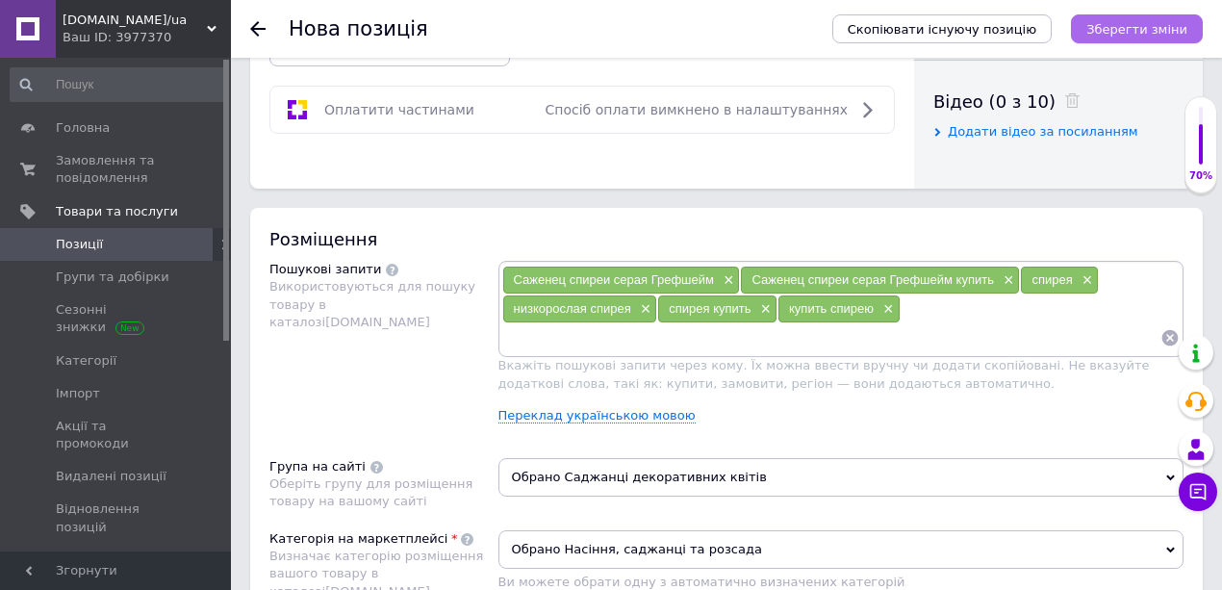
click at [1105, 19] on button "Зберегти зміни" at bounding box center [1137, 28] width 132 height 29
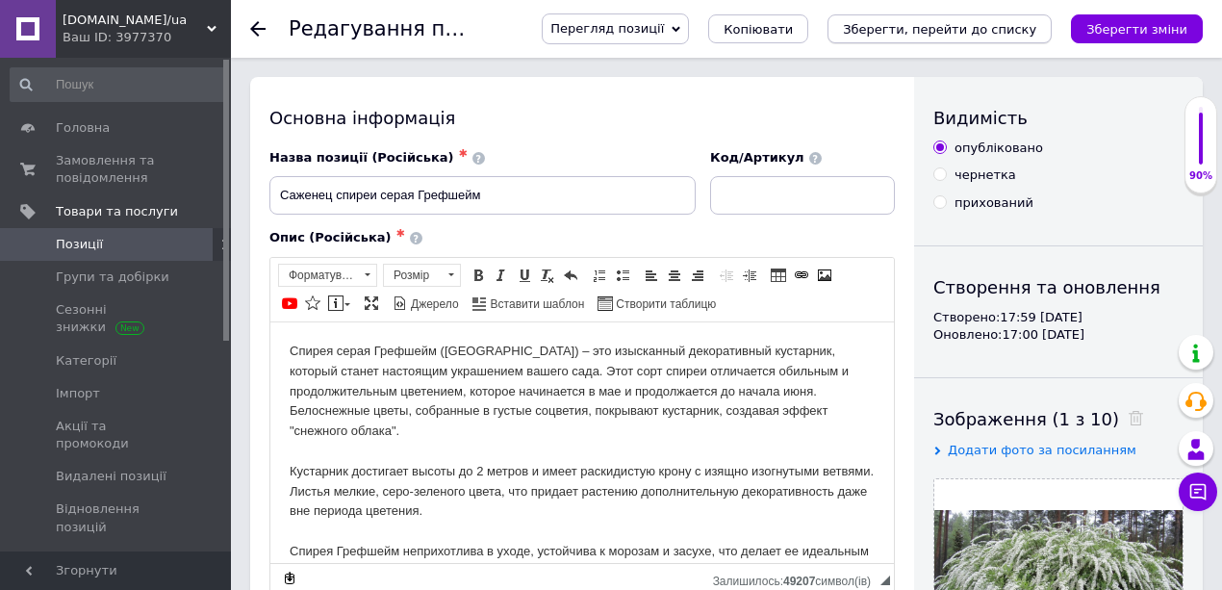
click at [961, 24] on icon "Зберегти, перейти до списку" at bounding box center [939, 29] width 193 height 14
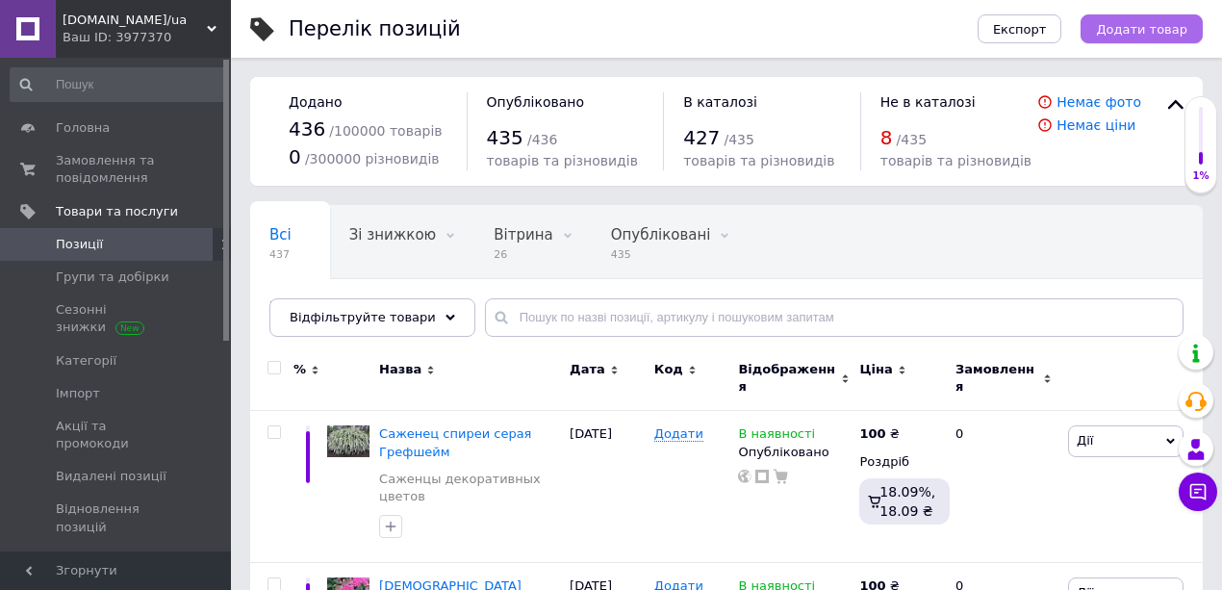
click at [1112, 22] on span "Додати товар" at bounding box center [1141, 29] width 91 height 14
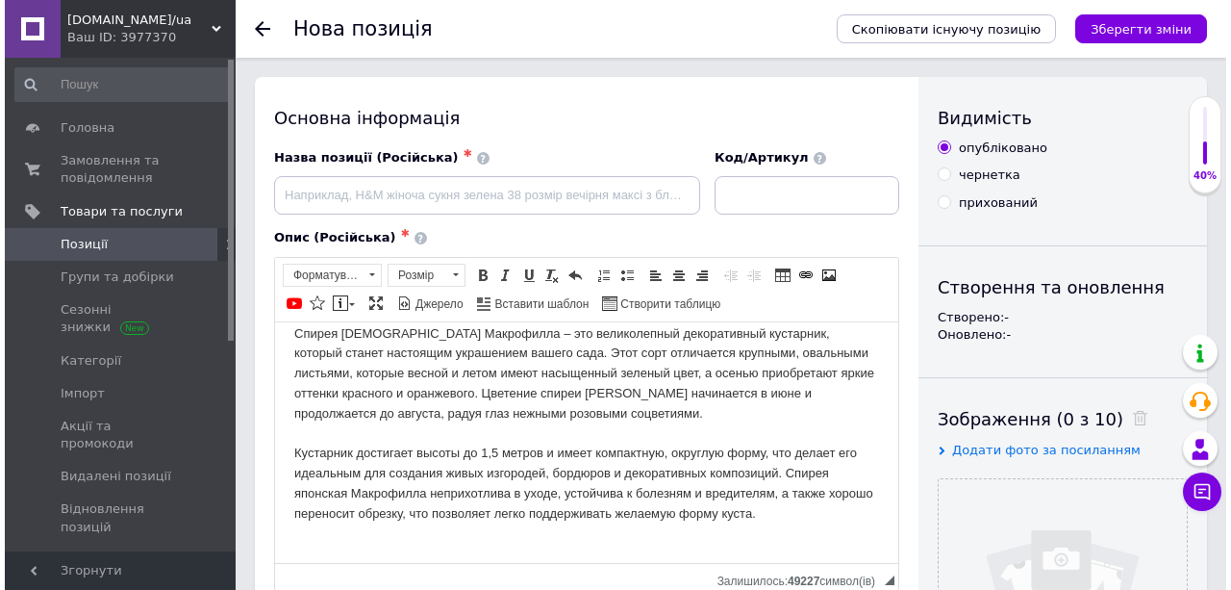
scroll to position [320, 0]
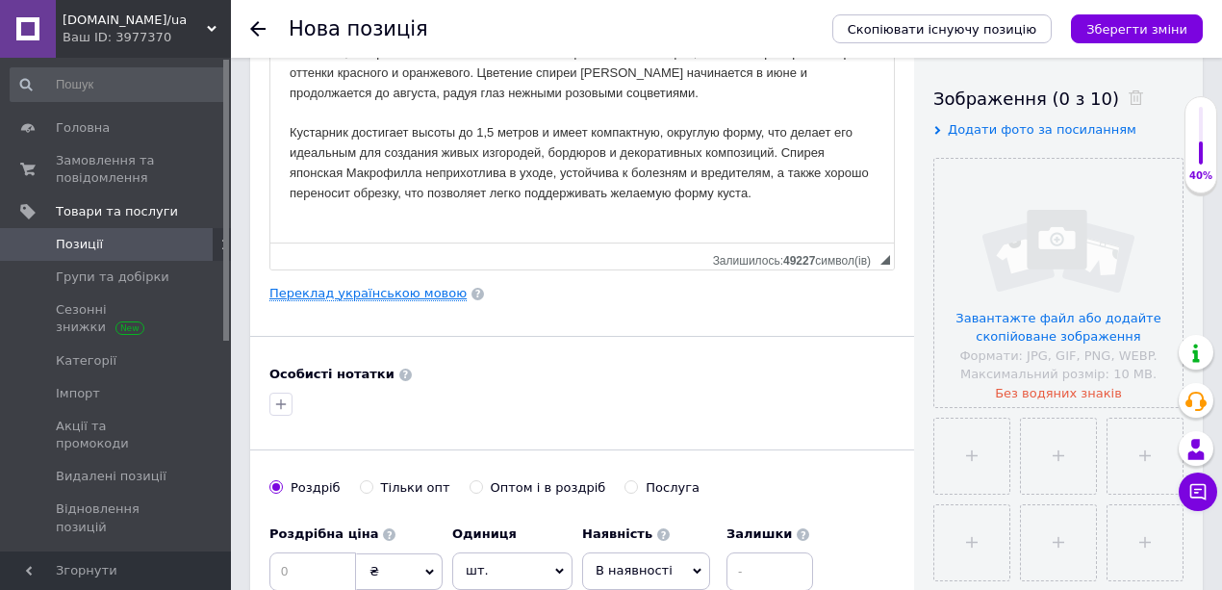
click at [353, 286] on link "Переклад українською мовою" at bounding box center [367, 293] width 197 height 15
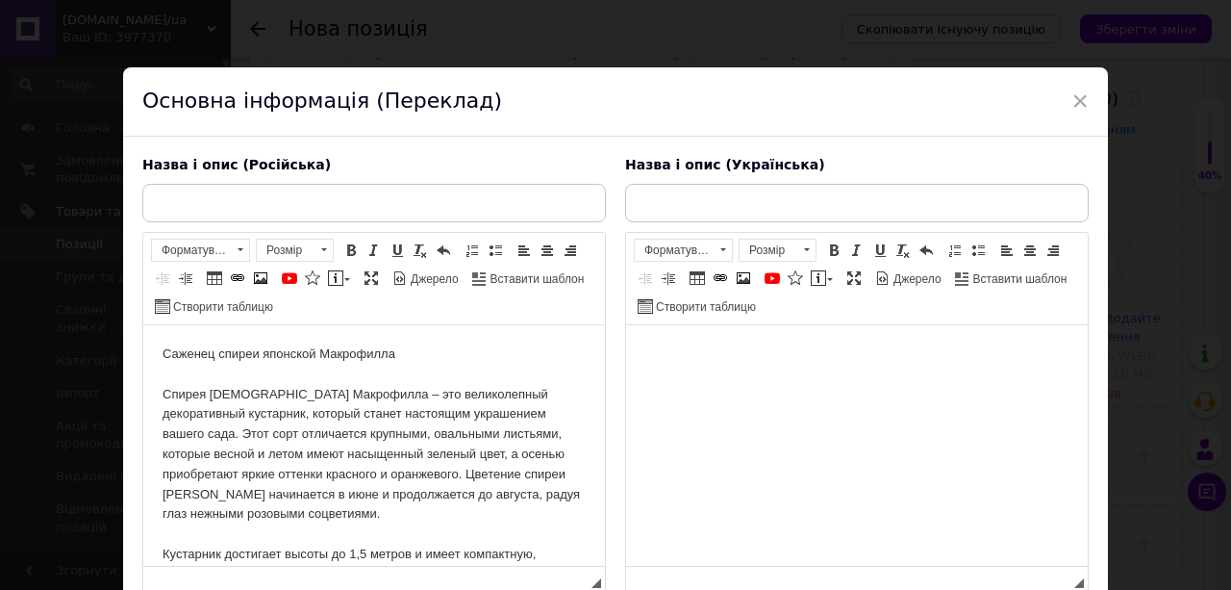
scroll to position [0, 0]
drag, startPoint x: 401, startPoint y: 357, endPoint x: 301, endPoint y: 347, distance: 100.5
click at [398, 355] on body "Саженец спиреи японской Макрофилла Спирея японская Макрофилла – это великолепны…" at bounding box center [374, 514] width 423 height 341
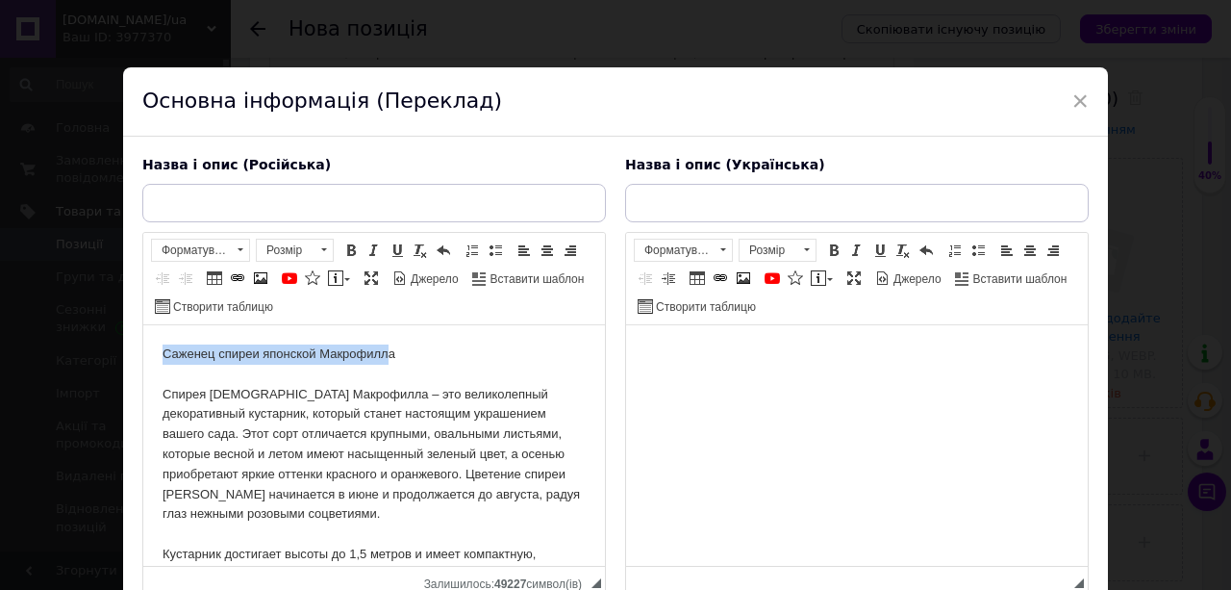
drag, startPoint x: 301, startPoint y: 347, endPoint x: 162, endPoint y: 345, distance: 139.5
click at [152, 346] on html "Саженец спиреи японской Макрофилла Спирея японская Макрофилла – это великолепны…" at bounding box center [374, 514] width 462 height 379
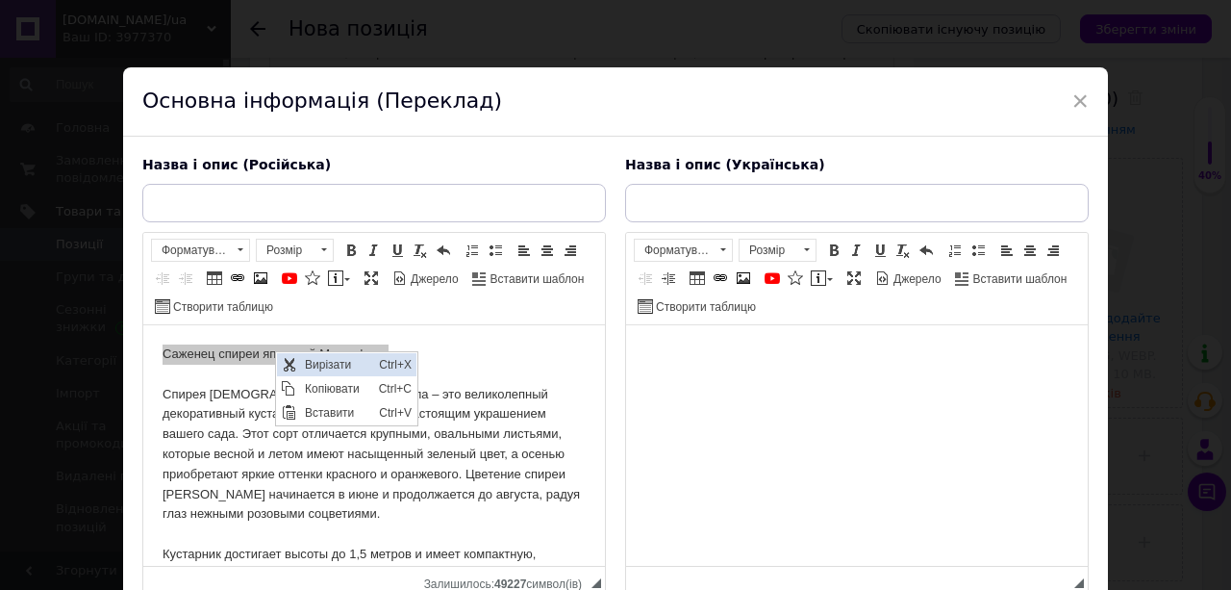
click at [314, 365] on span "Вирізати" at bounding box center [337, 364] width 74 height 23
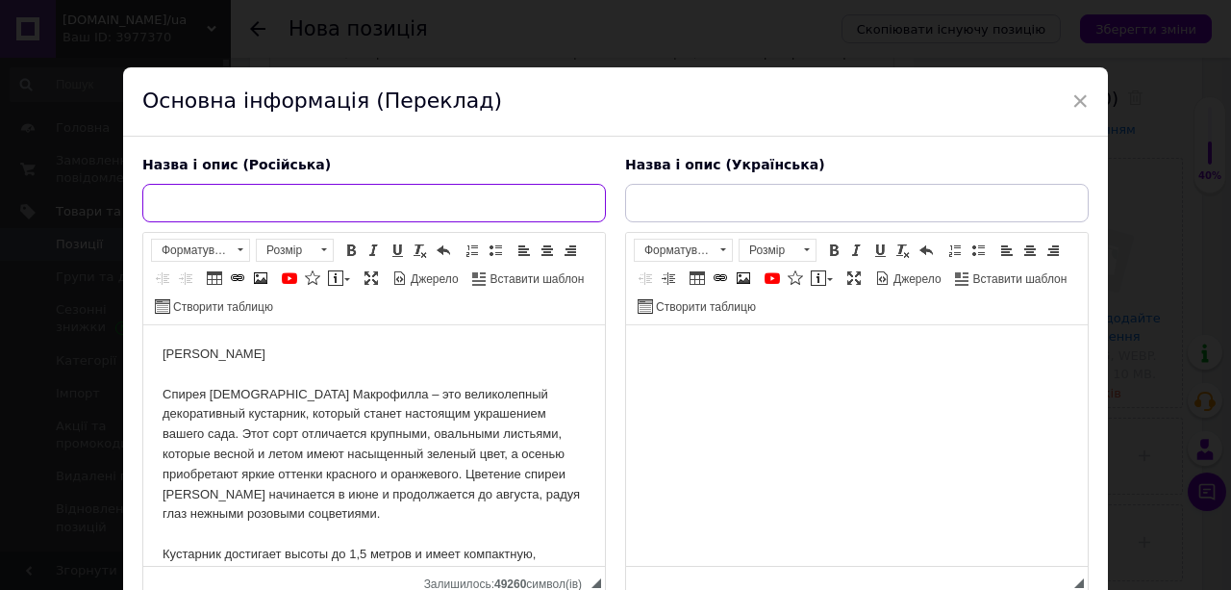
click at [242, 208] on input "text" at bounding box center [374, 203] width 464 height 38
paste input "Саженец спиреи японской Макрофилл"
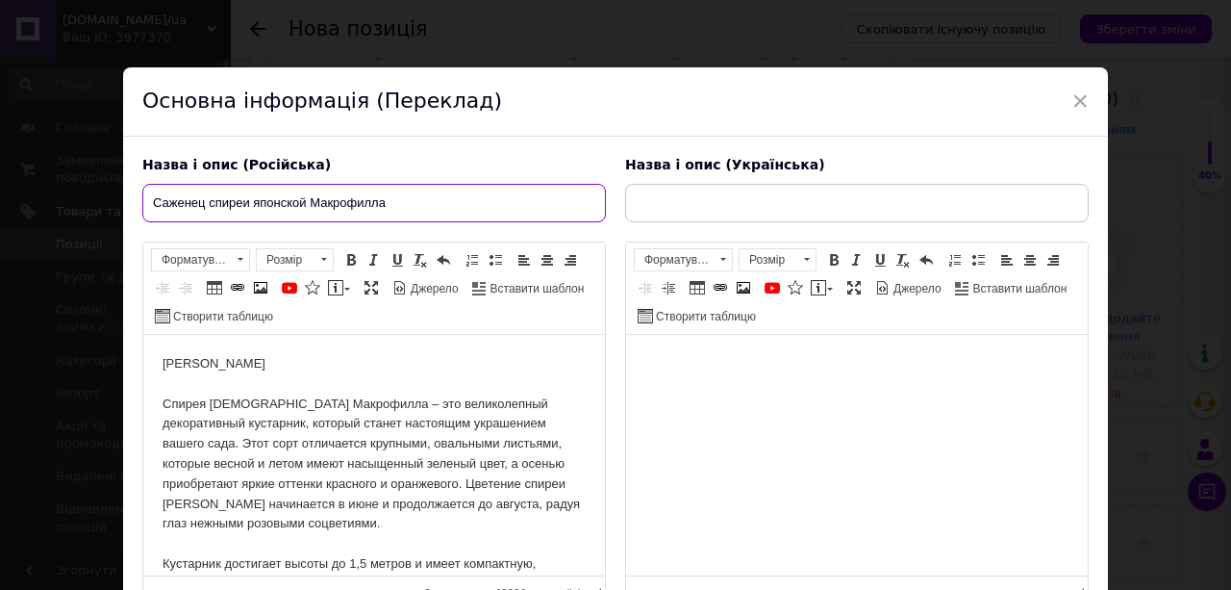
type input "Саженец спиреи японской Макрофилла"
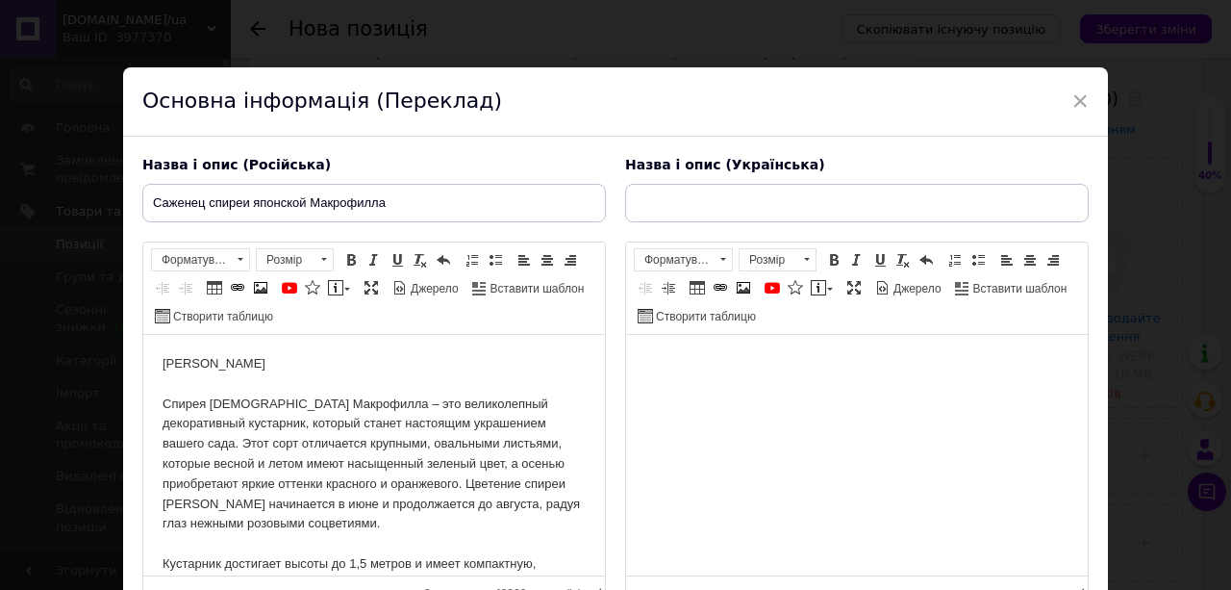
click at [155, 395] on html "а Спирея японская Макрофилла – это великолепный декоративный кустарник, который…" at bounding box center [374, 524] width 462 height 379
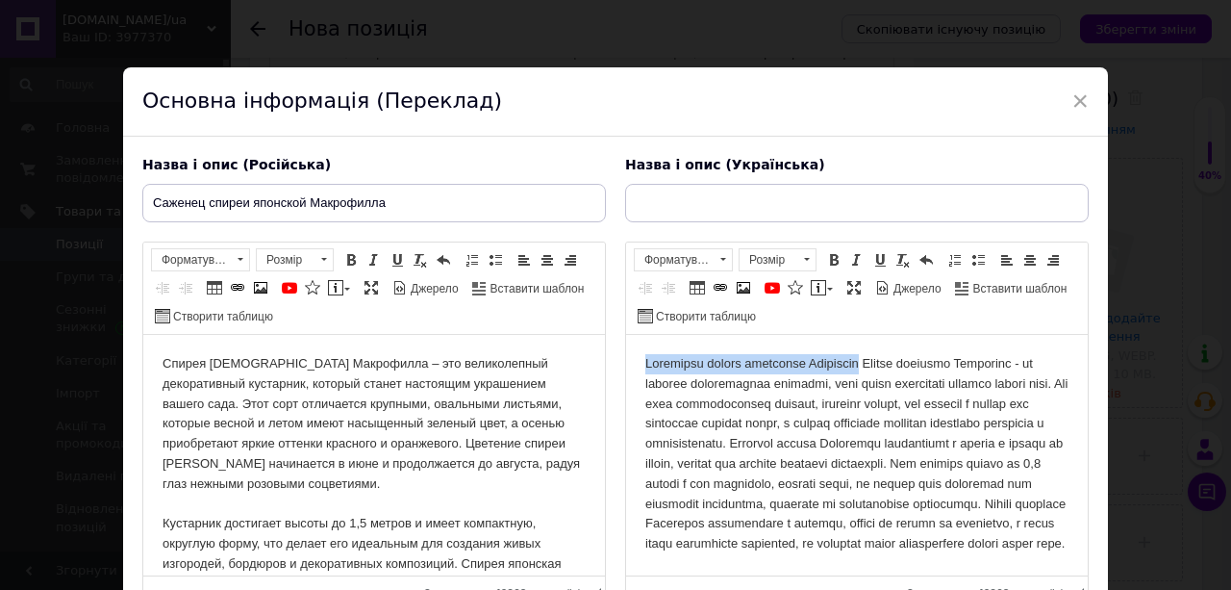
drag, startPoint x: 875, startPoint y: 363, endPoint x: 646, endPoint y: 354, distance: 229.1
click at [645, 355] on html at bounding box center [857, 454] width 462 height 239
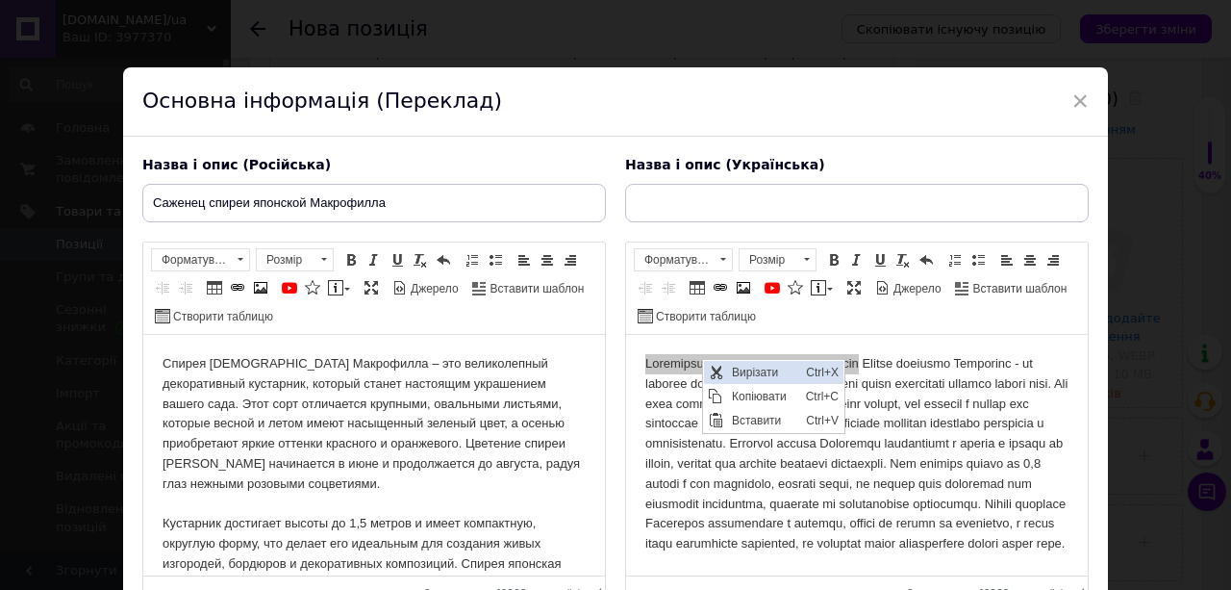
click at [742, 375] on span "Вирізати" at bounding box center [763, 372] width 74 height 23
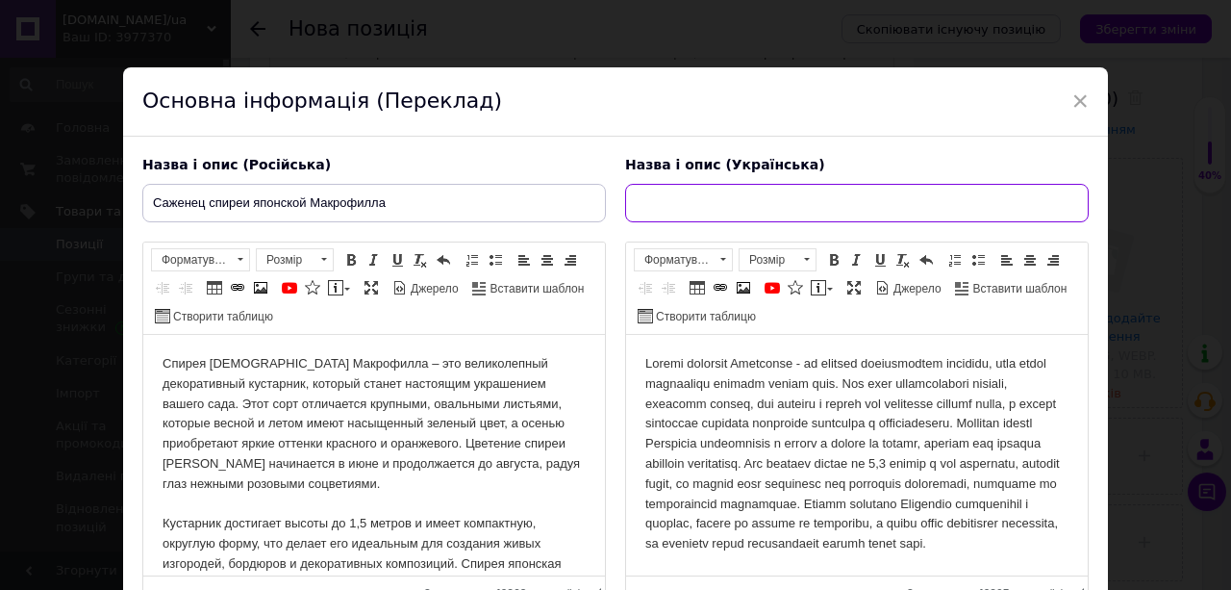
click at [673, 208] on input "text" at bounding box center [857, 203] width 464 height 38
paste input "Саджанець спіреї японської Макрофіла"
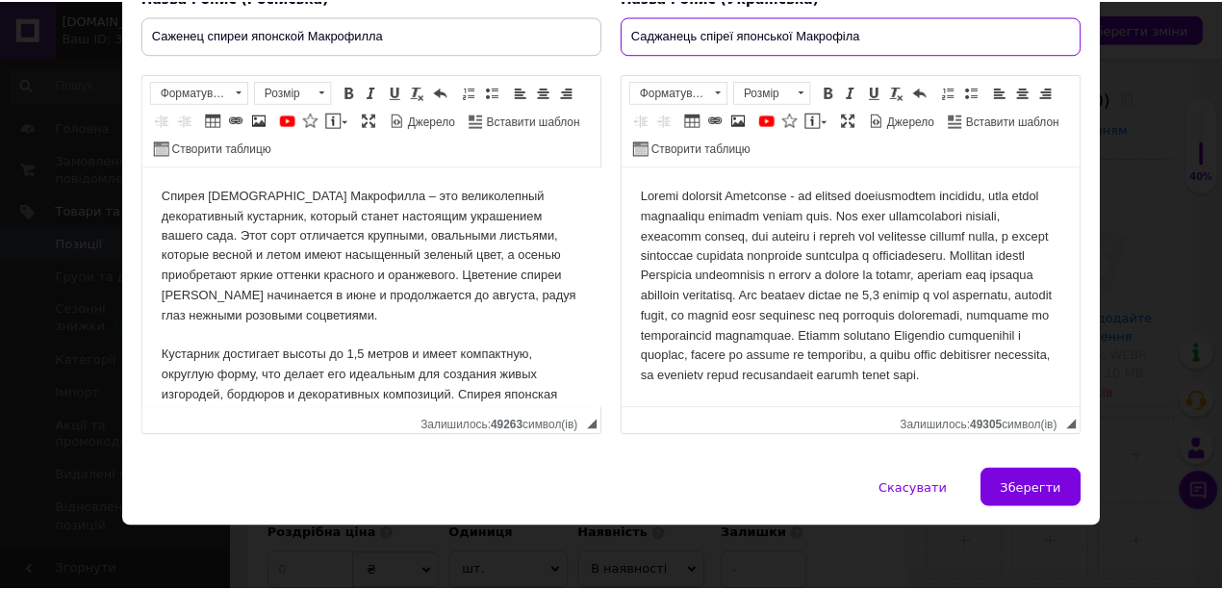
scroll to position [168, 0]
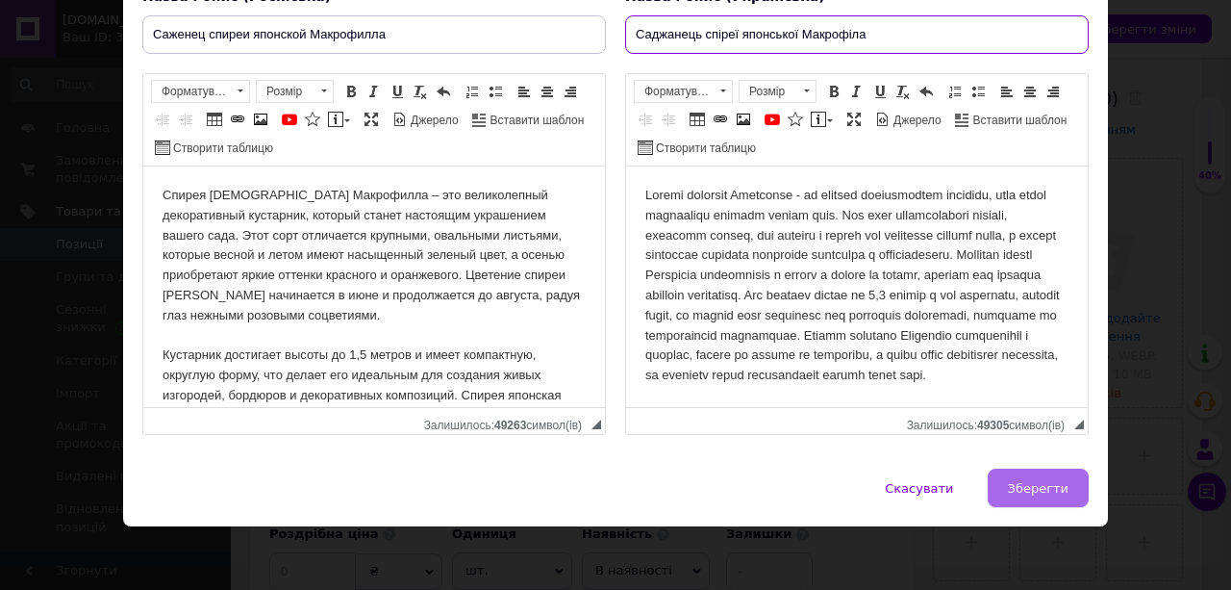
type input "Саджанець спіреї японської Макрофіла"
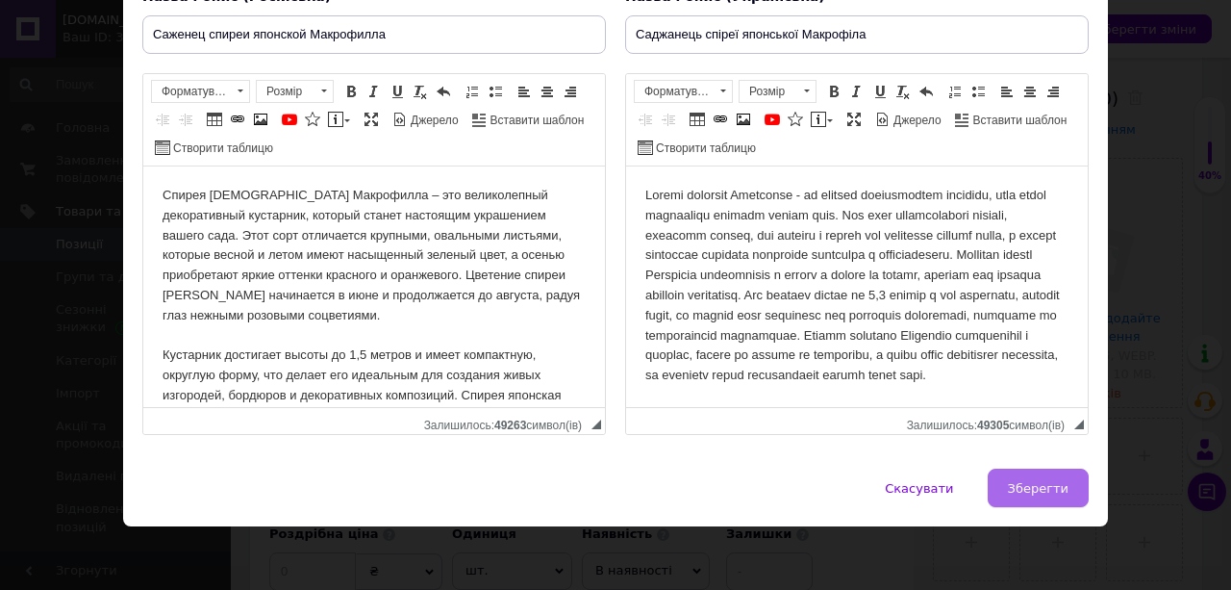
click at [1029, 485] on span "Зберегти" at bounding box center [1038, 488] width 61 height 14
type input "Саженец спиреи японской Макрофилла"
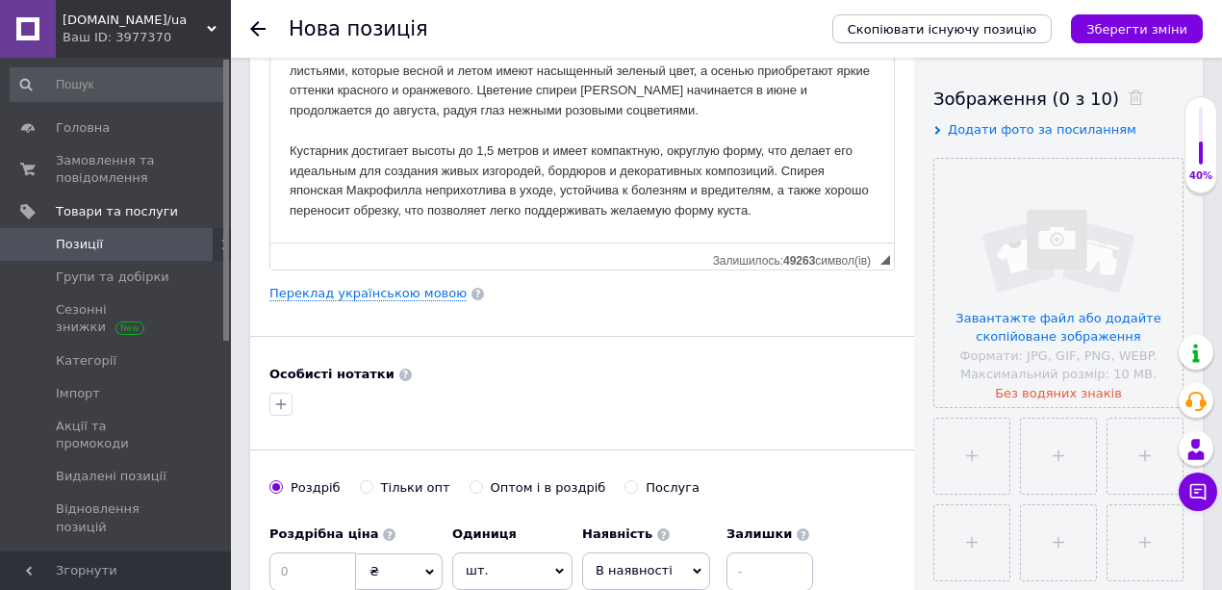
scroll to position [0, 0]
click at [1034, 326] on input "file" at bounding box center [1058, 283] width 248 height 248
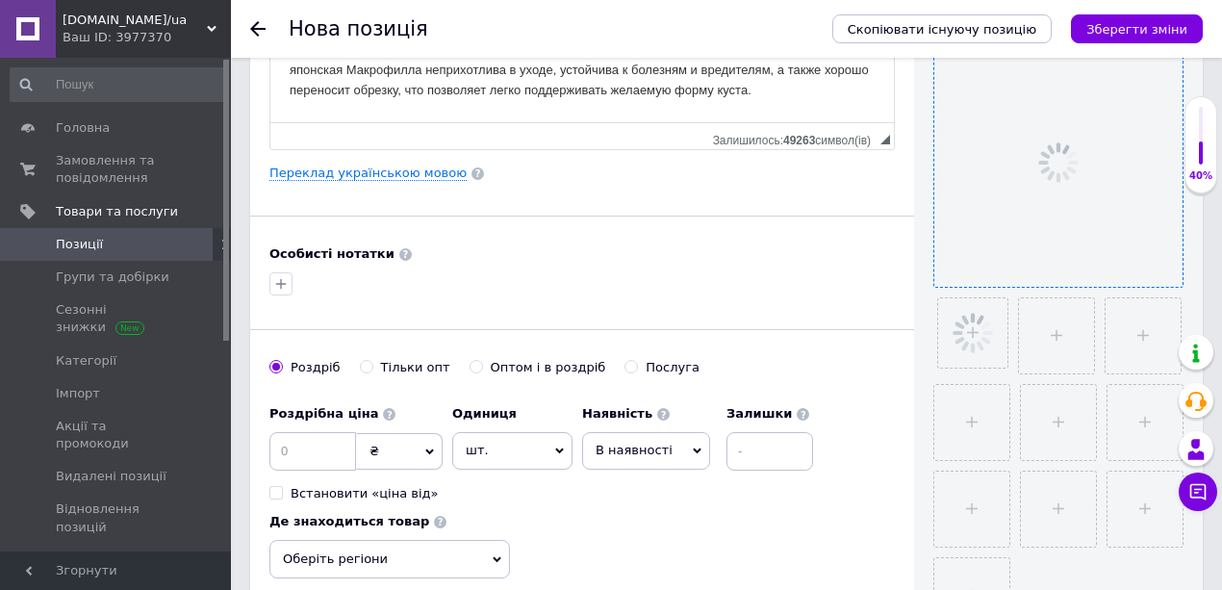
scroll to position [448, 0]
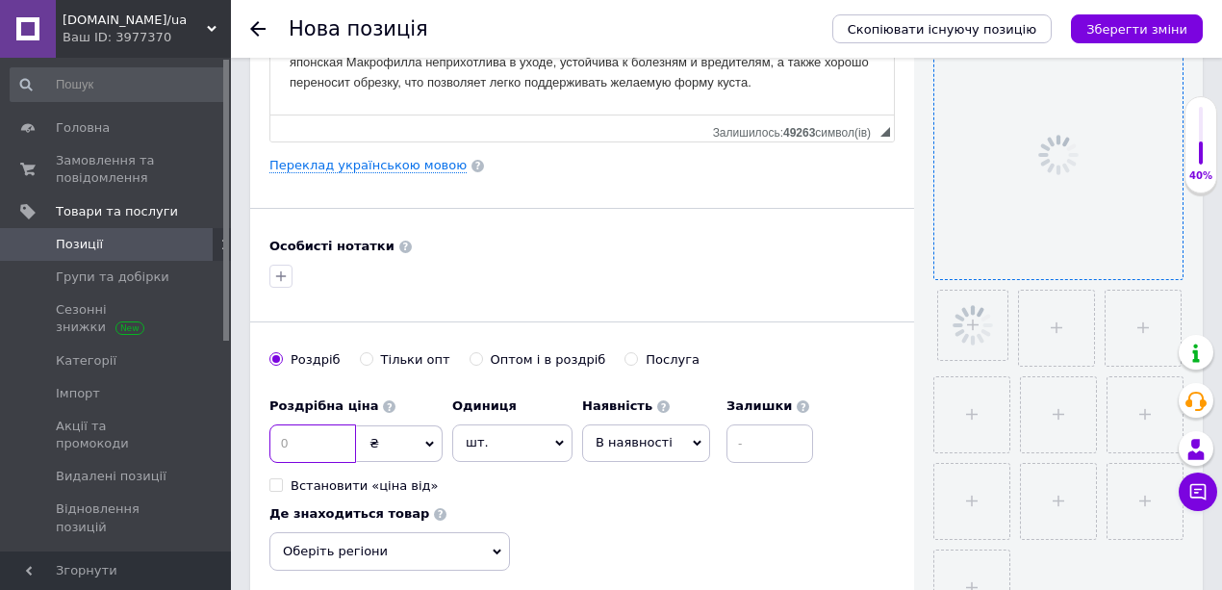
click at [322, 439] on input at bounding box center [312, 443] width 87 height 38
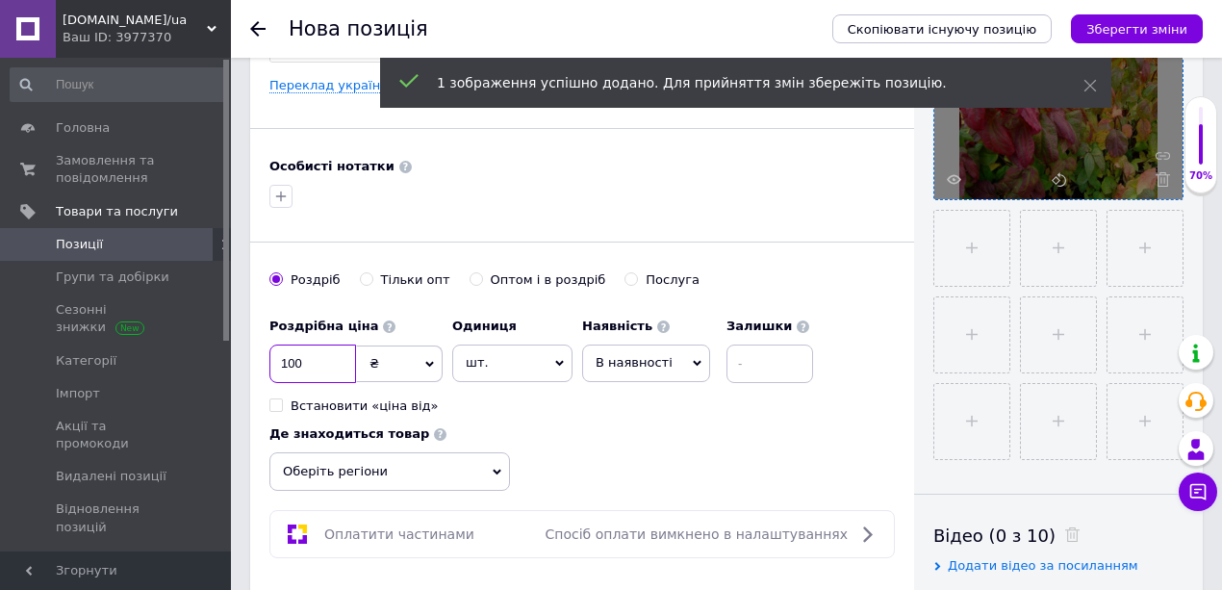
scroll to position [577, 0]
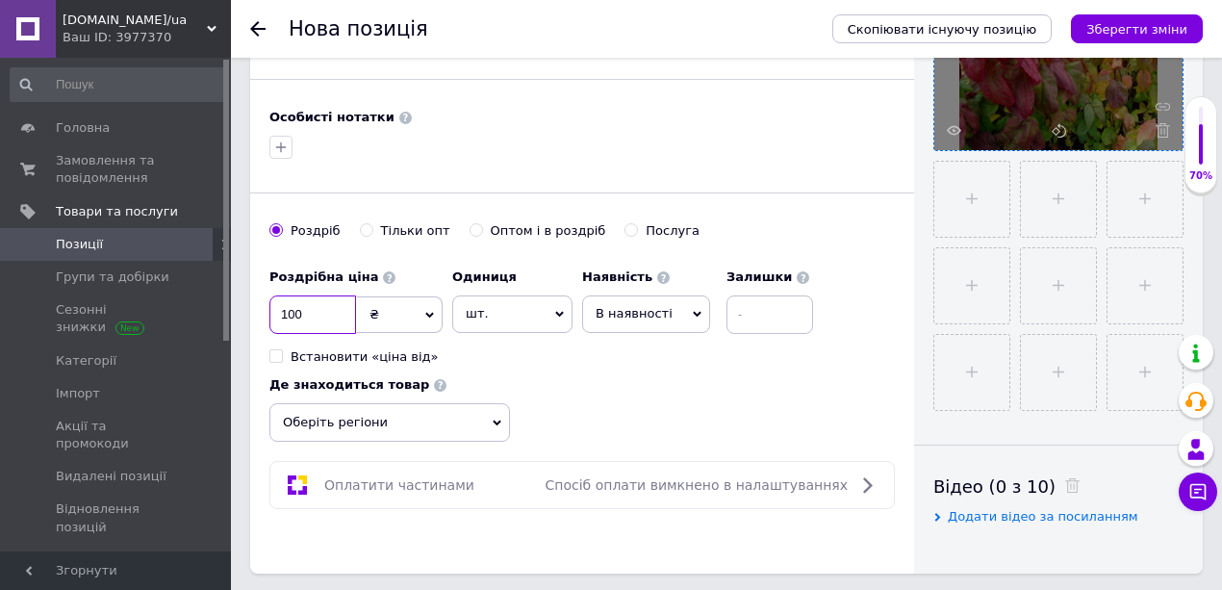
type input "100"
click at [334, 418] on span "Оберіть регіони" at bounding box center [389, 422] width 240 height 38
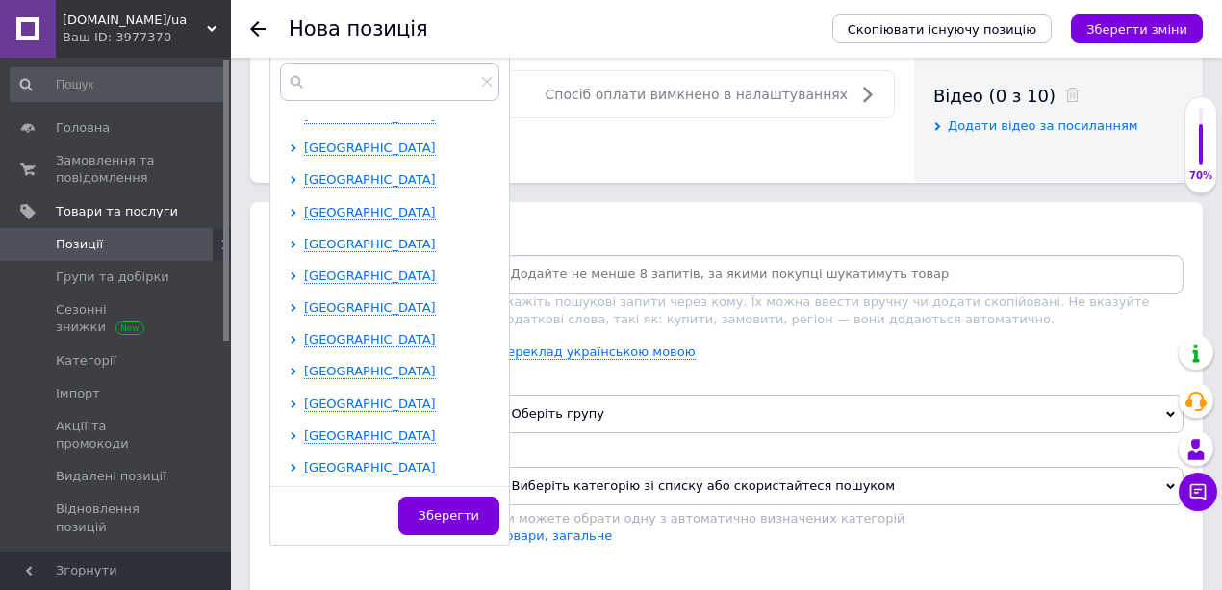
scroll to position [1090, 0]
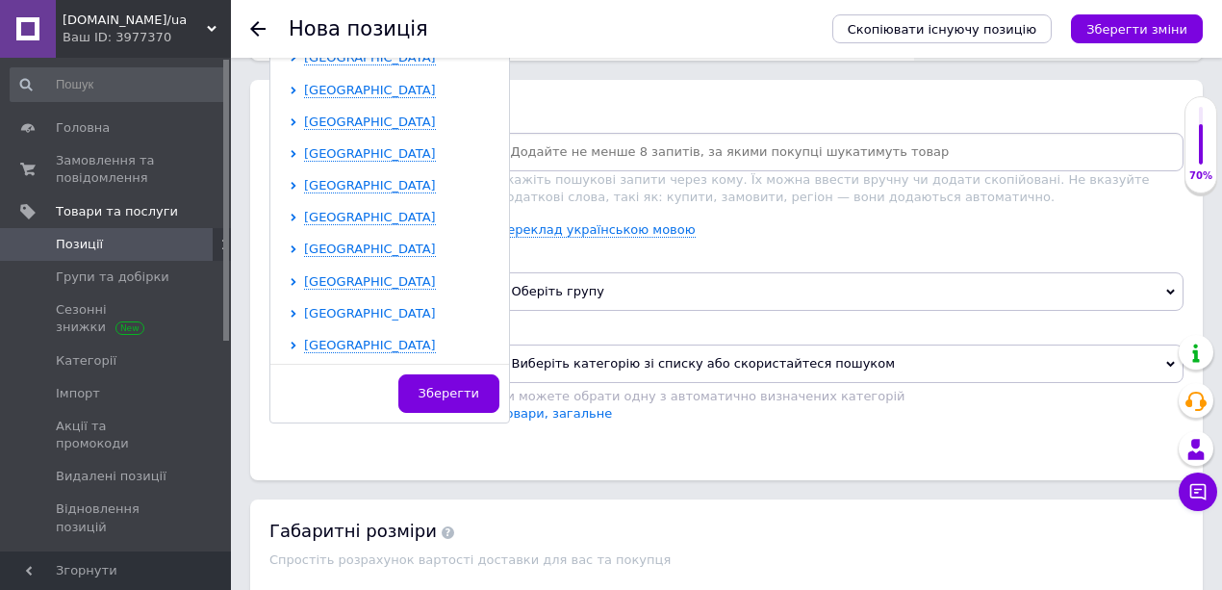
click at [343, 308] on span "Чернівецька область" at bounding box center [370, 313] width 132 height 14
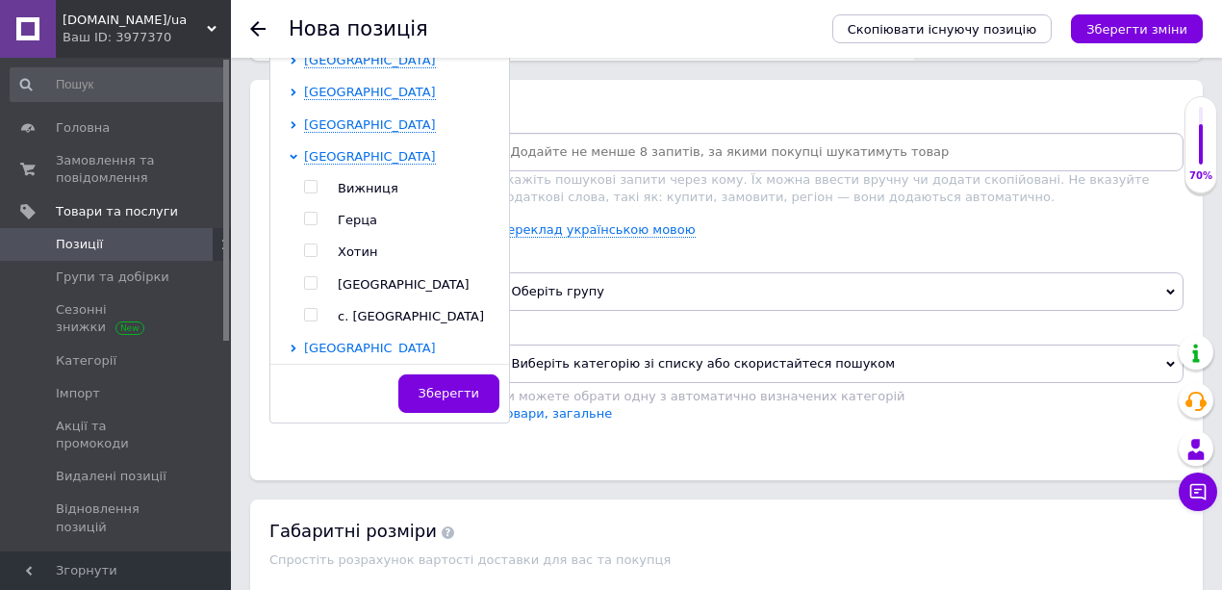
scroll to position [555, 0]
click at [306, 274] on input "checkbox" at bounding box center [310, 280] width 13 height 13
checkbox input "true"
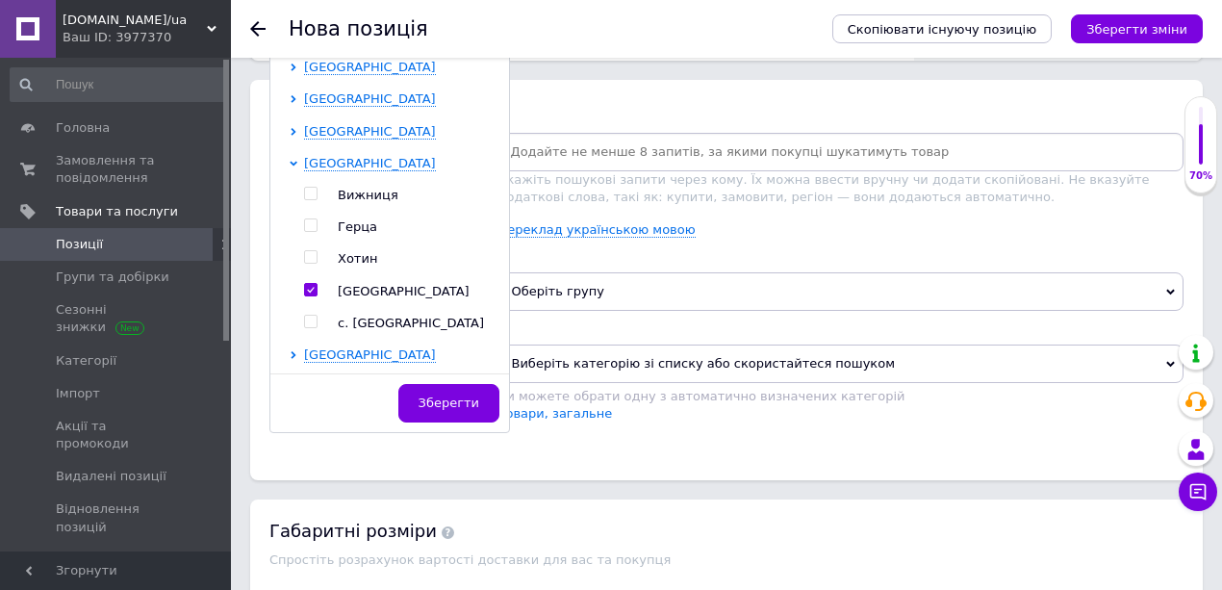
scroll to position [1100, 0]
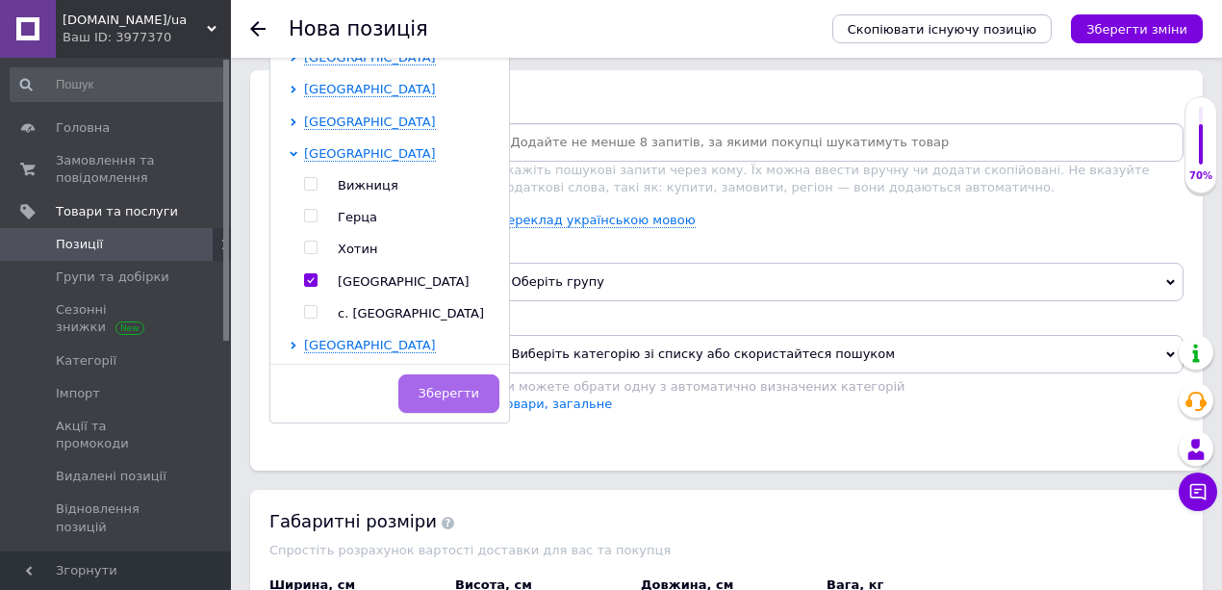
click at [445, 389] on span "Зберегти" at bounding box center [448, 393] width 61 height 14
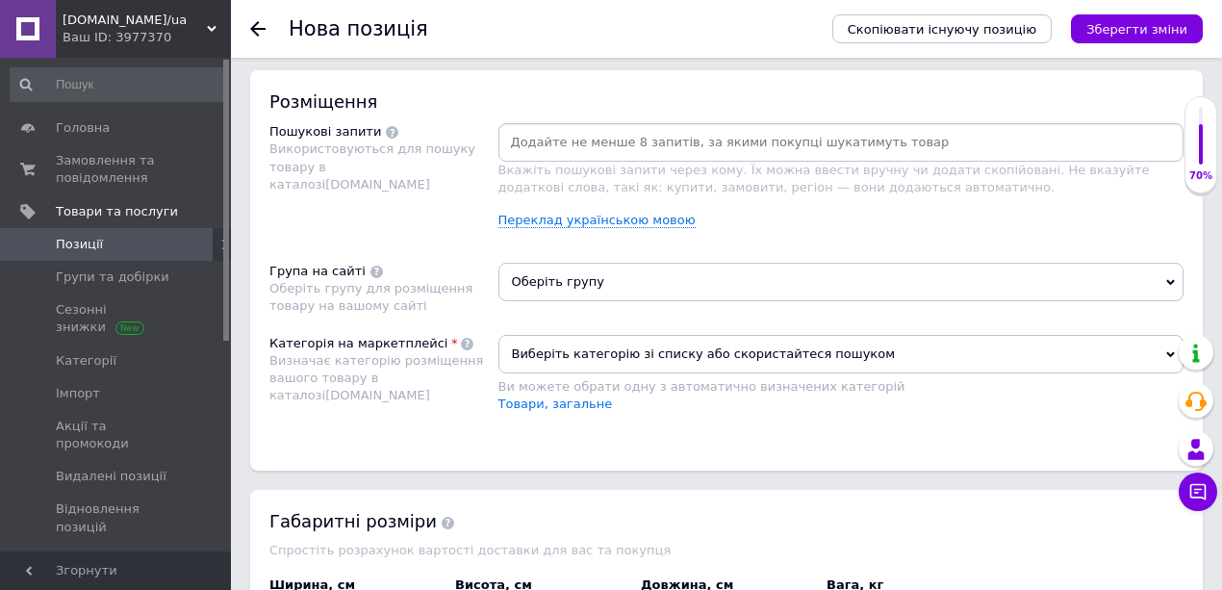
click at [548, 280] on span "Оберіть групу" at bounding box center [841, 282] width 686 height 38
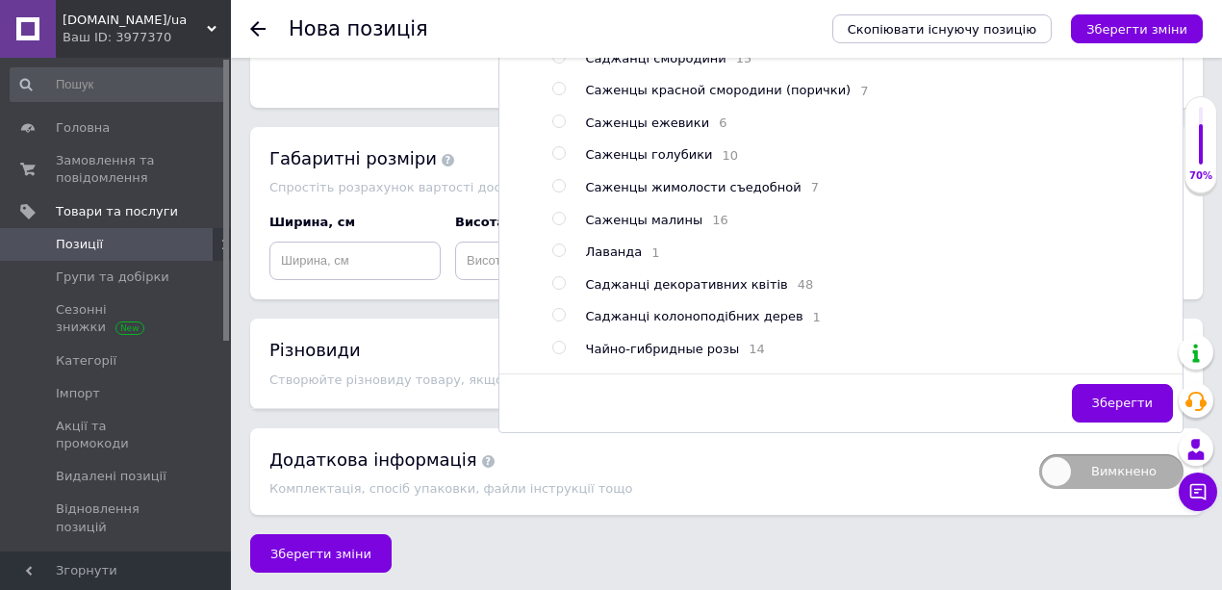
scroll to position [717, 0]
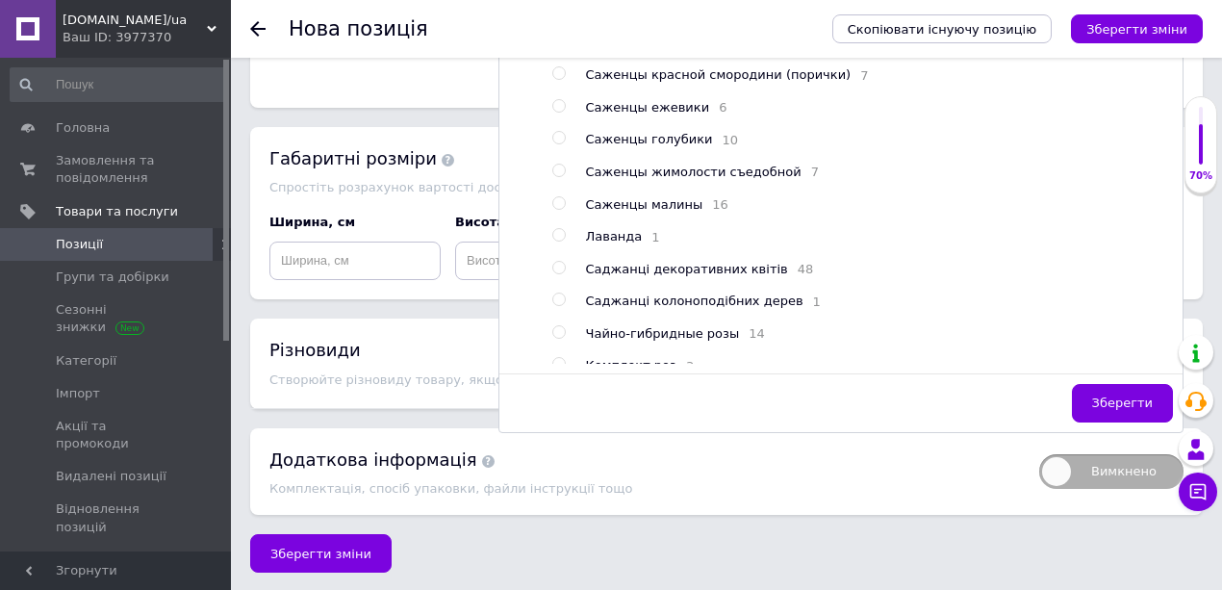
click at [556, 274] on input "radio" at bounding box center [558, 268] width 13 height 13
radio input "true"
click at [1113, 398] on span "Зберегти" at bounding box center [1122, 402] width 61 height 14
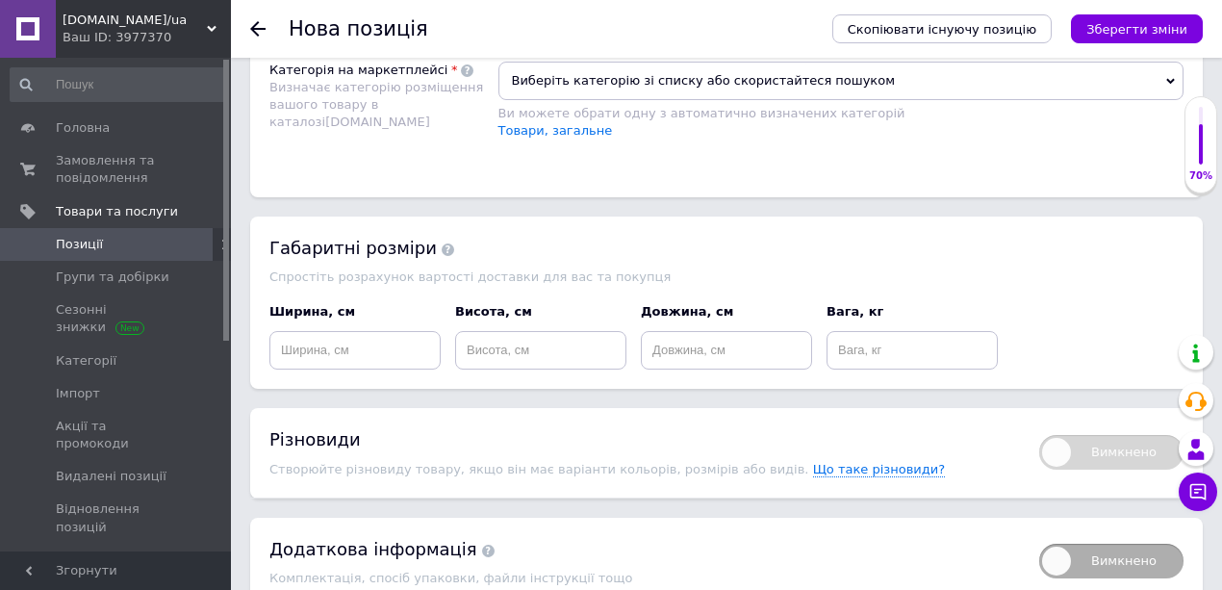
scroll to position [1270, 0]
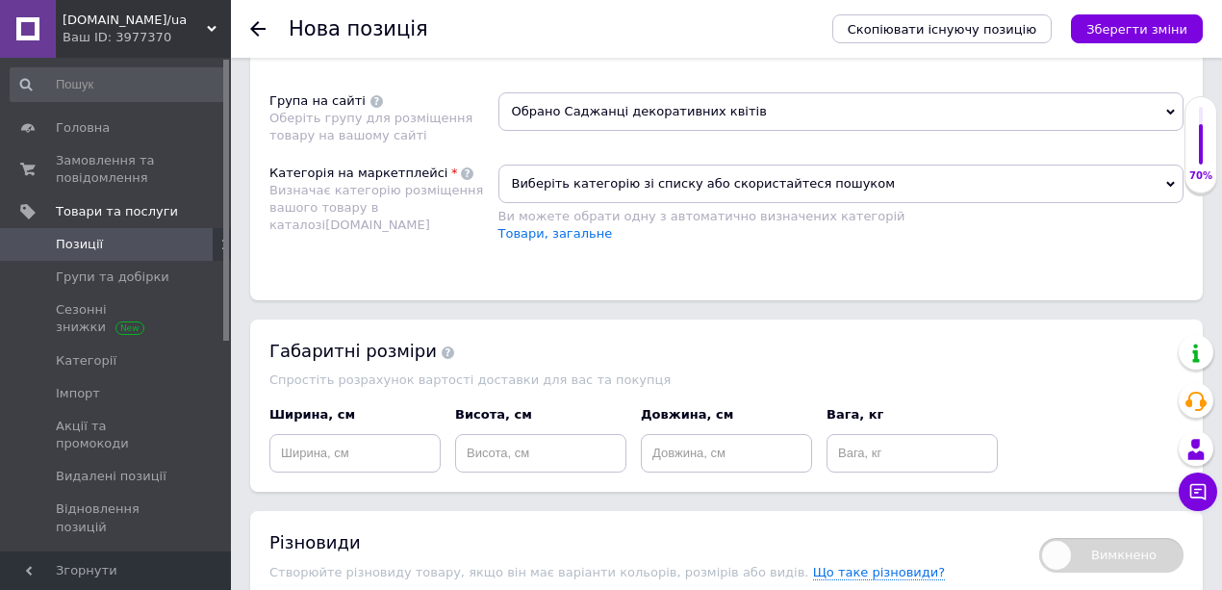
click at [596, 179] on span "Виберіть категорію зі списку або скористайтеся пошуком" at bounding box center [841, 184] width 686 height 38
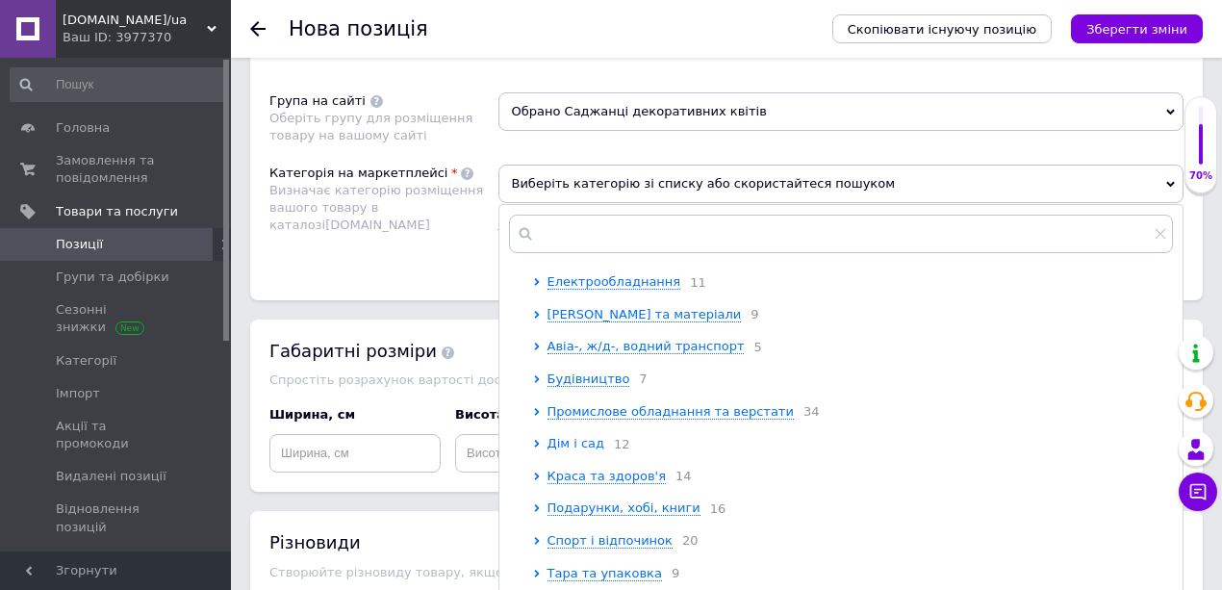
scroll to position [192, 0]
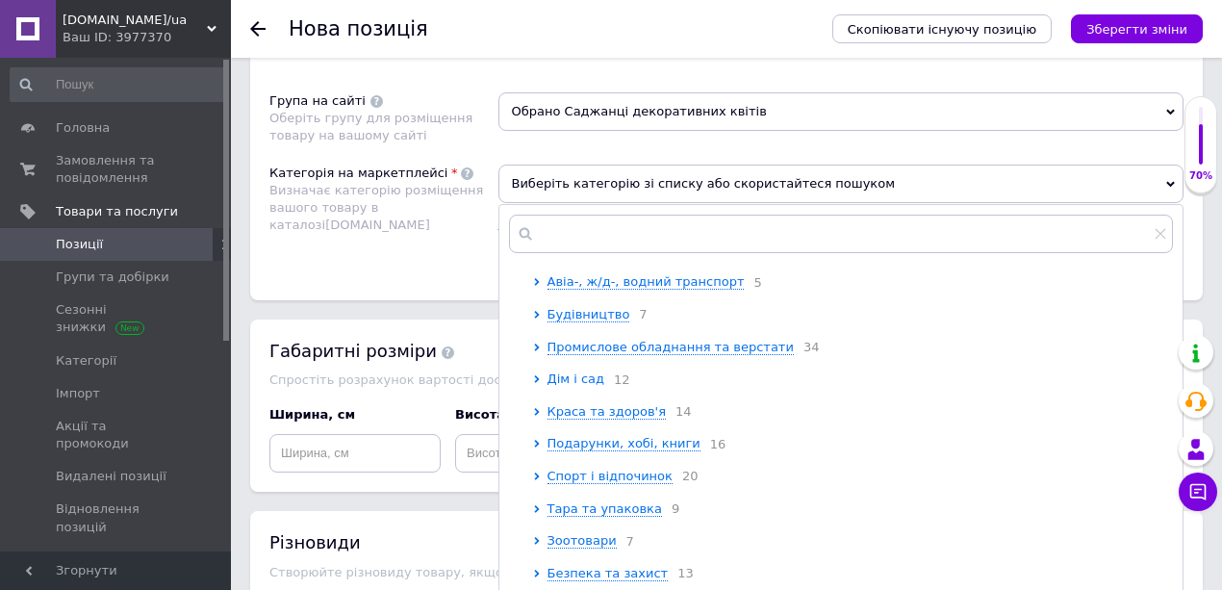
click at [570, 385] on span "Дім і сад" at bounding box center [576, 378] width 58 height 14
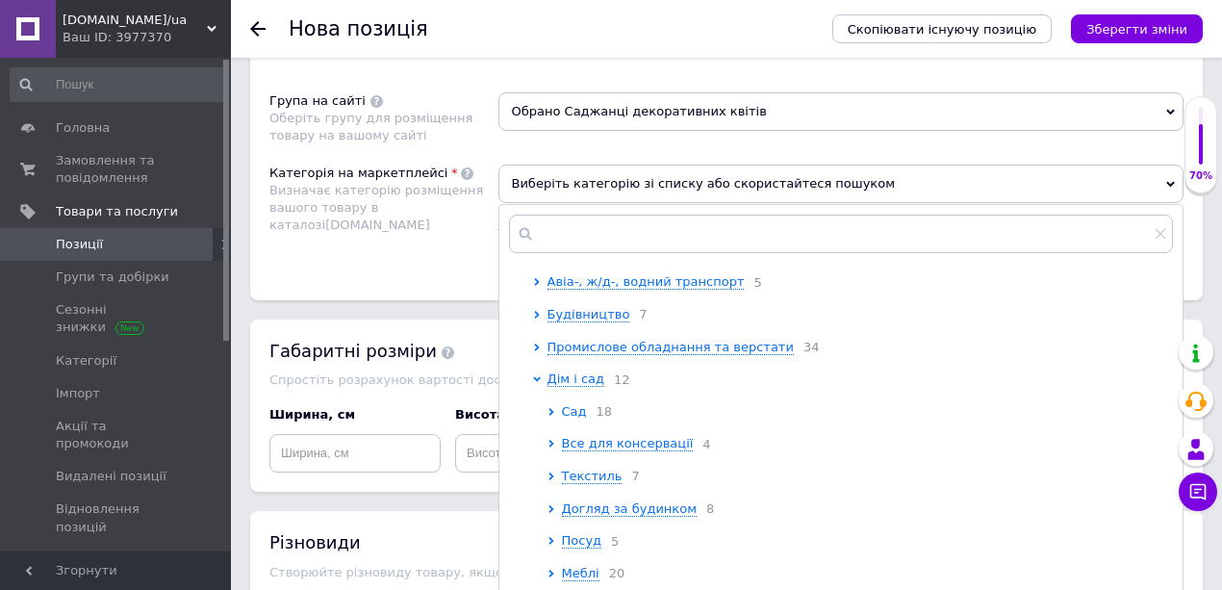
click at [573, 418] on span "Сад" at bounding box center [574, 411] width 25 height 14
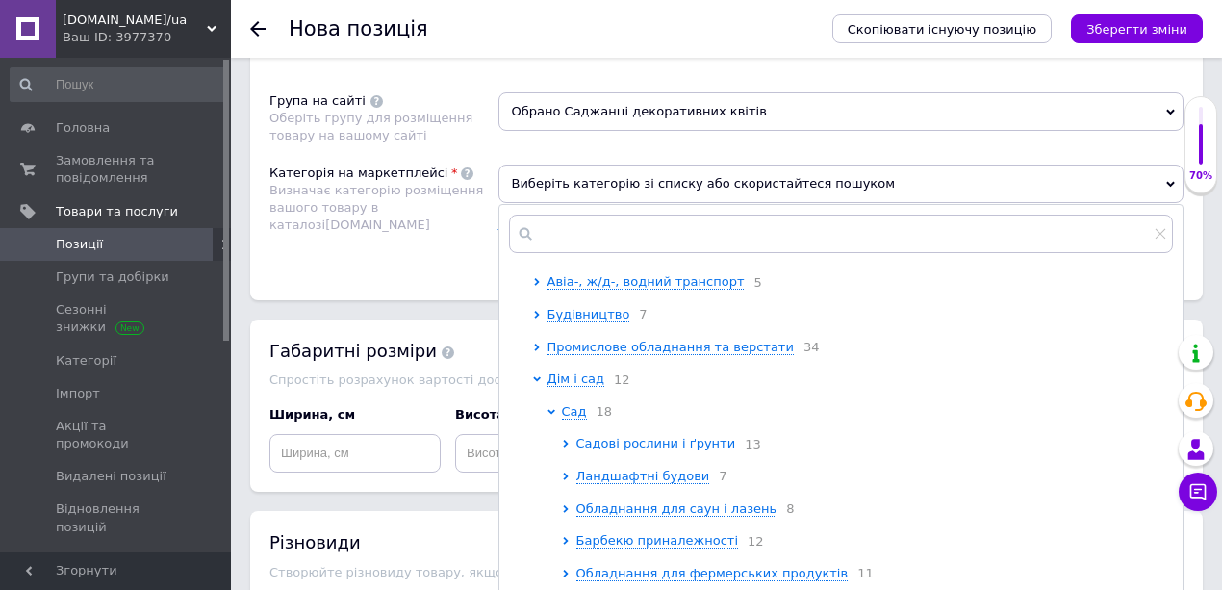
click at [622, 450] on span "Садові рослини і ґрунти" at bounding box center [656, 443] width 160 height 14
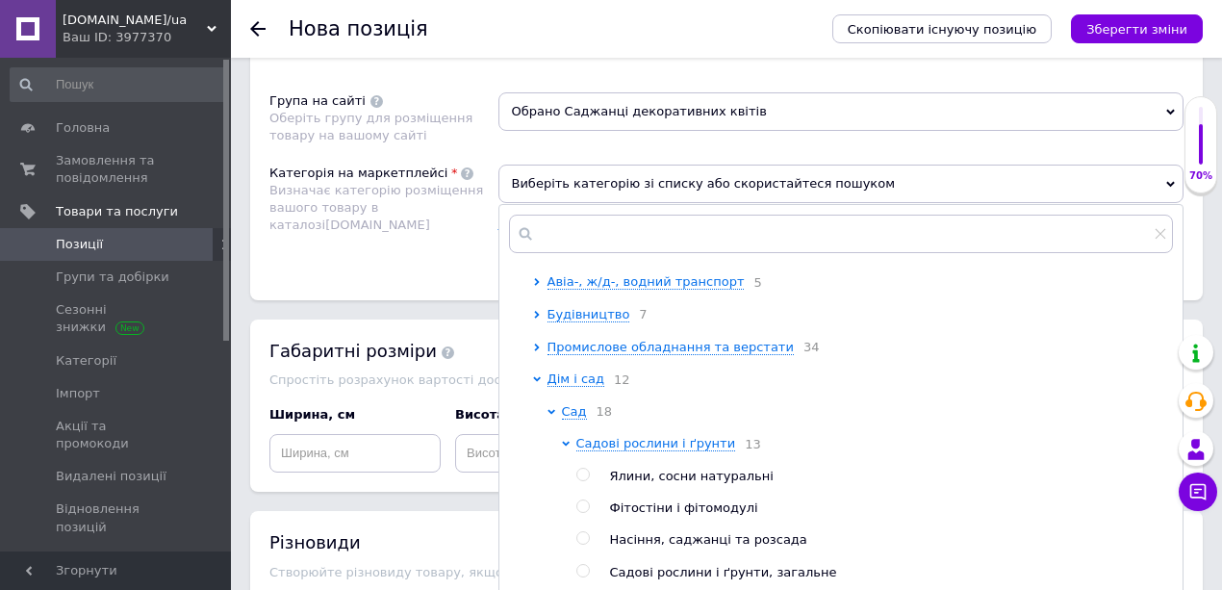
click at [580, 544] on input "radio" at bounding box center [582, 538] width 13 height 13
radio input "true"
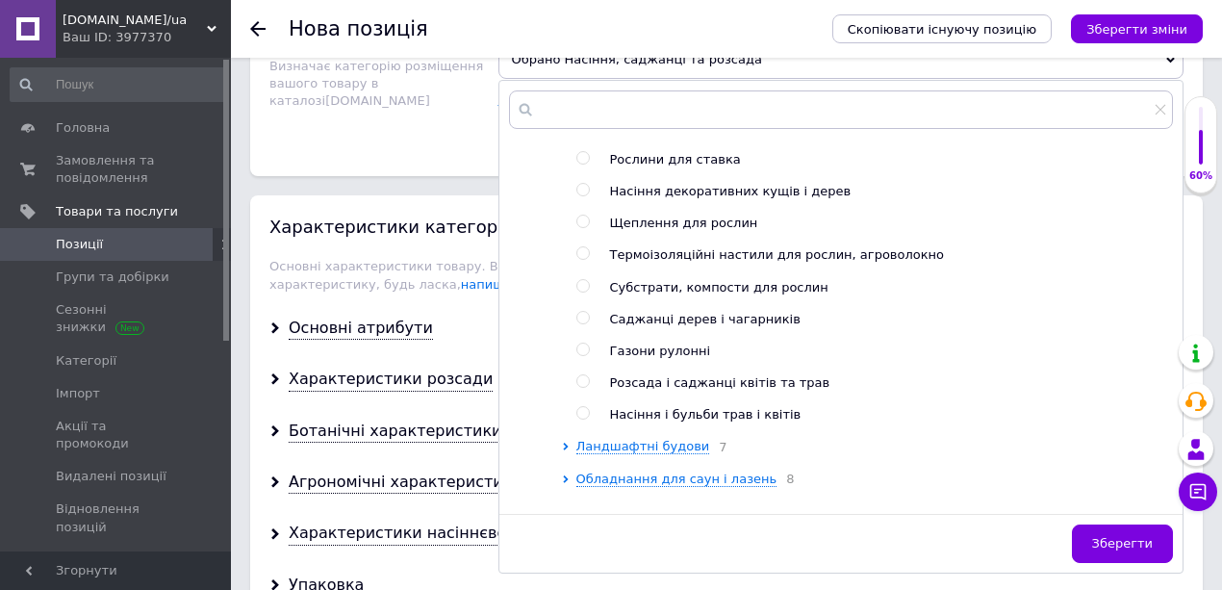
scroll to position [1399, 0]
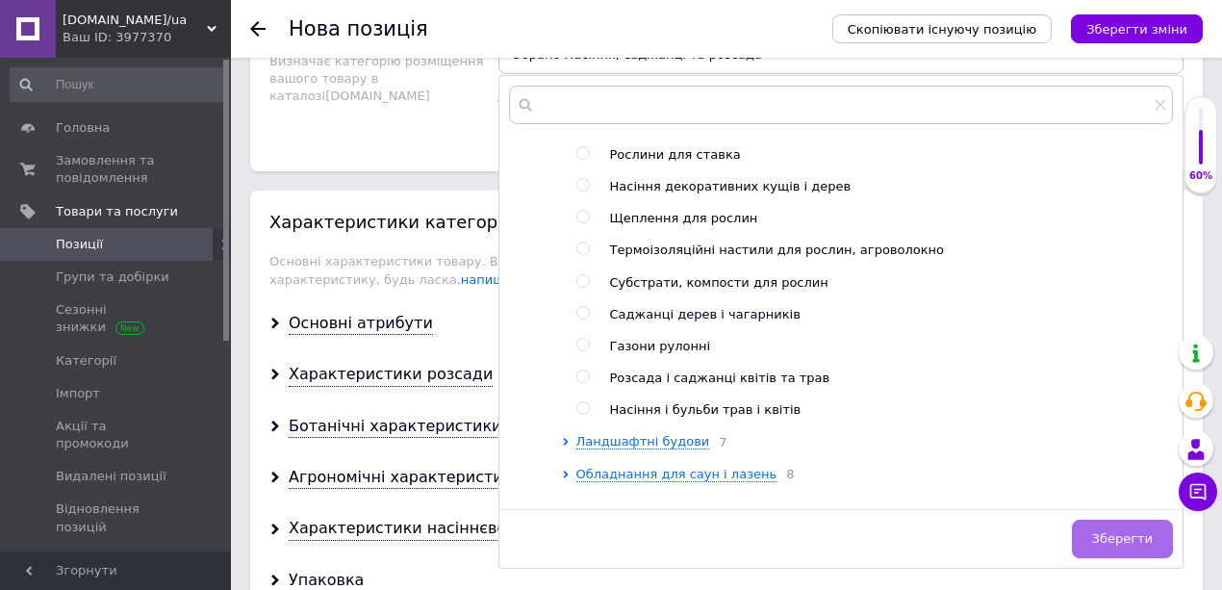
click at [1133, 532] on span "Зберегти" at bounding box center [1122, 538] width 61 height 14
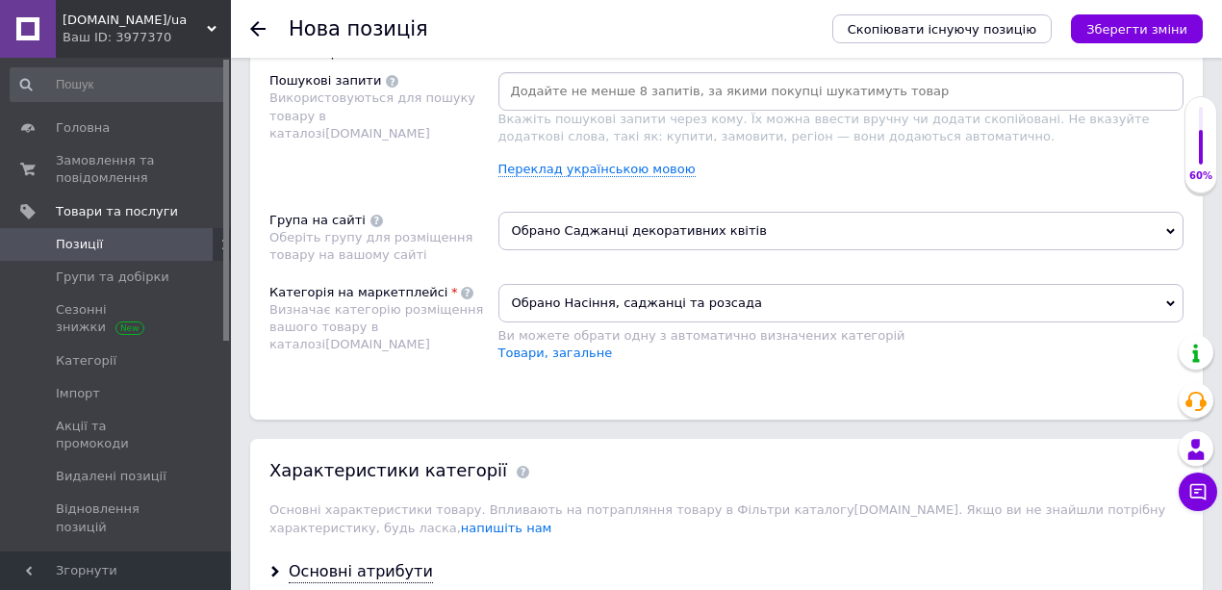
scroll to position [1077, 0]
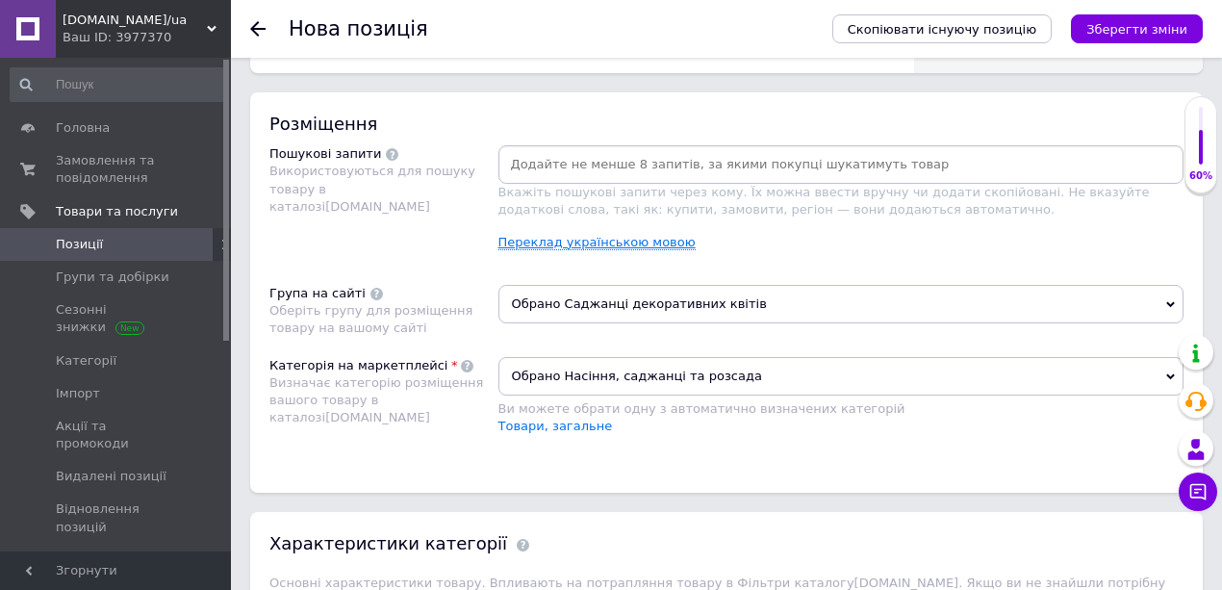
click at [575, 237] on link "Переклад українською мовою" at bounding box center [596, 242] width 197 height 15
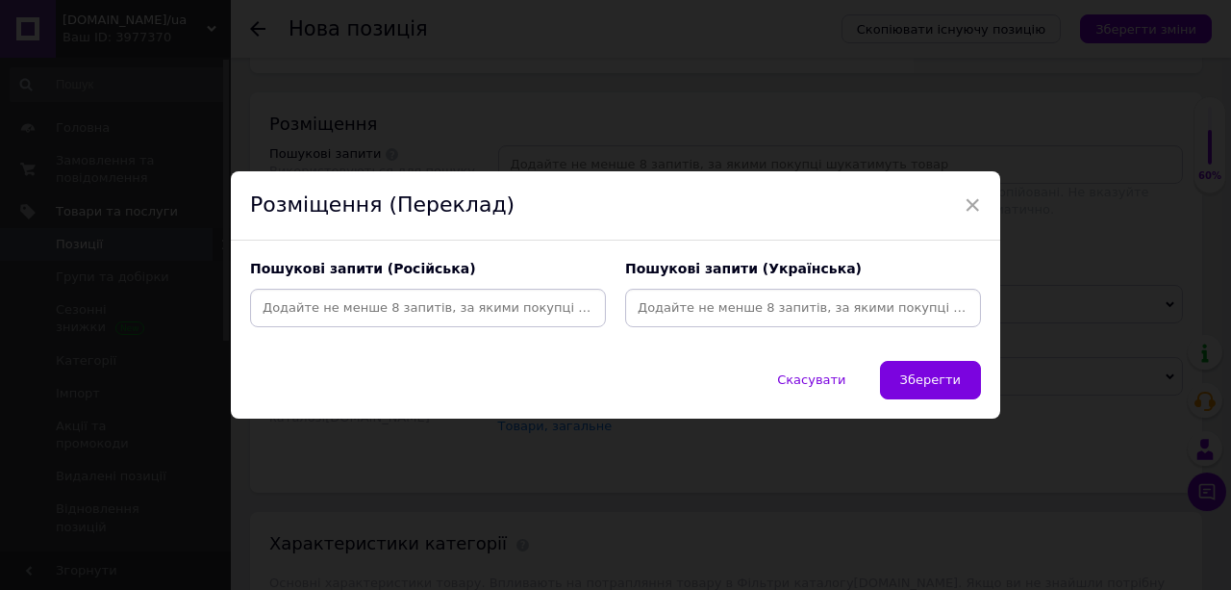
click at [678, 312] on input at bounding box center [803, 307] width 348 height 29
paste input "Саджанець спіреї японської Макрофіла"
type input "Саджанець спіреї японської Макрофіла"
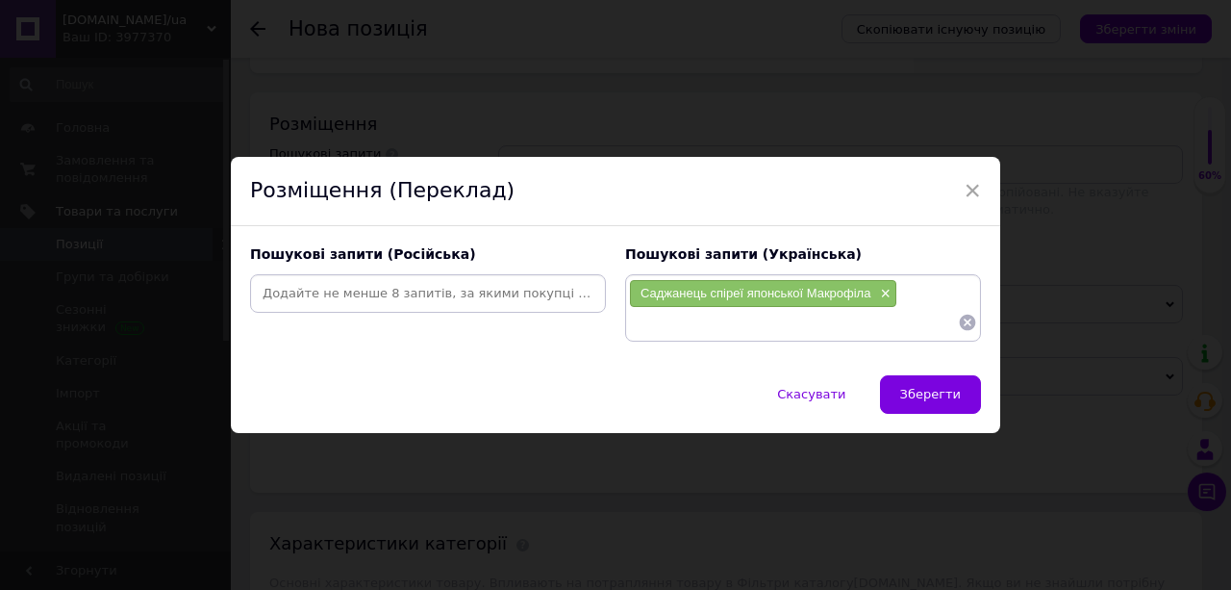
drag, startPoint x: 678, startPoint y: 354, endPoint x: 646, endPoint y: 332, distance: 39.5
click at [648, 333] on div "Пошукові запити (Російська) Пошукові запити (Українська) Саджанець спіреї японс…" at bounding box center [616, 300] width 770 height 149
click at [652, 329] on input at bounding box center [793, 322] width 329 height 29
click at [968, 321] on icon at bounding box center [968, 322] width 16 height 16
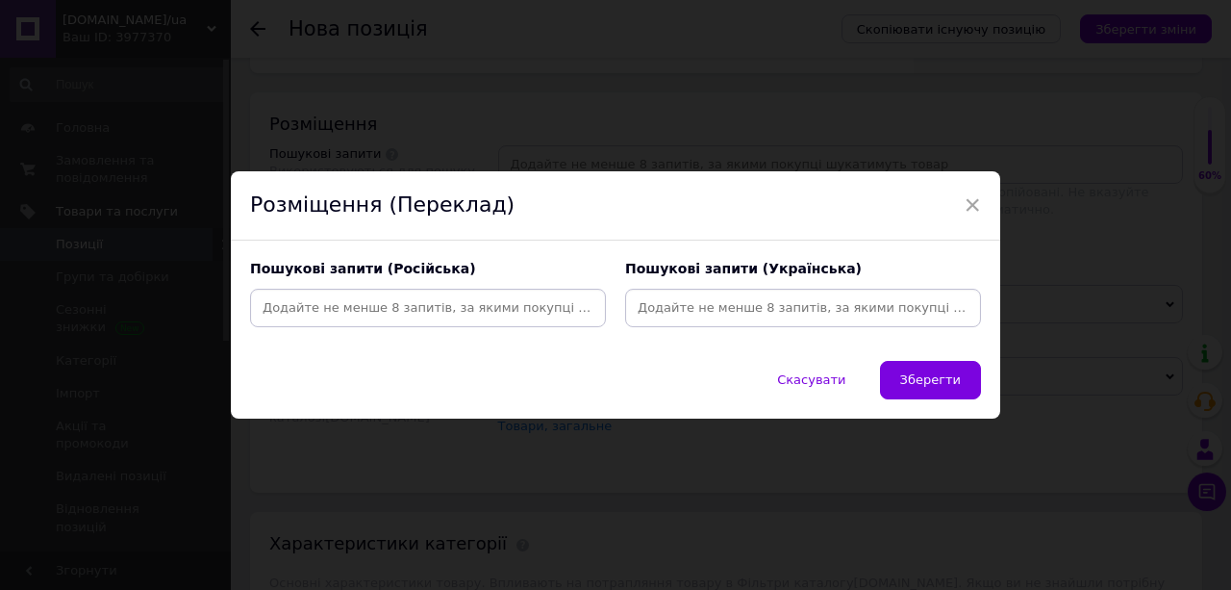
click at [703, 311] on input at bounding box center [803, 307] width 348 height 29
click at [698, 311] on input at bounding box center [803, 307] width 348 height 29
click at [966, 207] on span "×" at bounding box center [972, 205] width 17 height 33
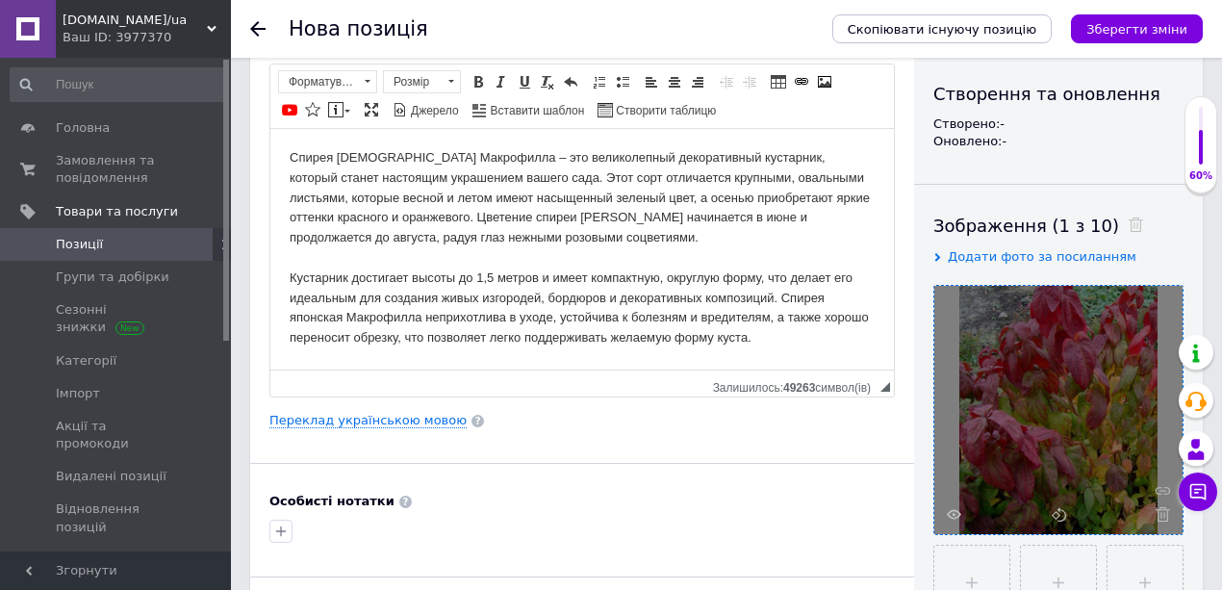
scroll to position [180, 0]
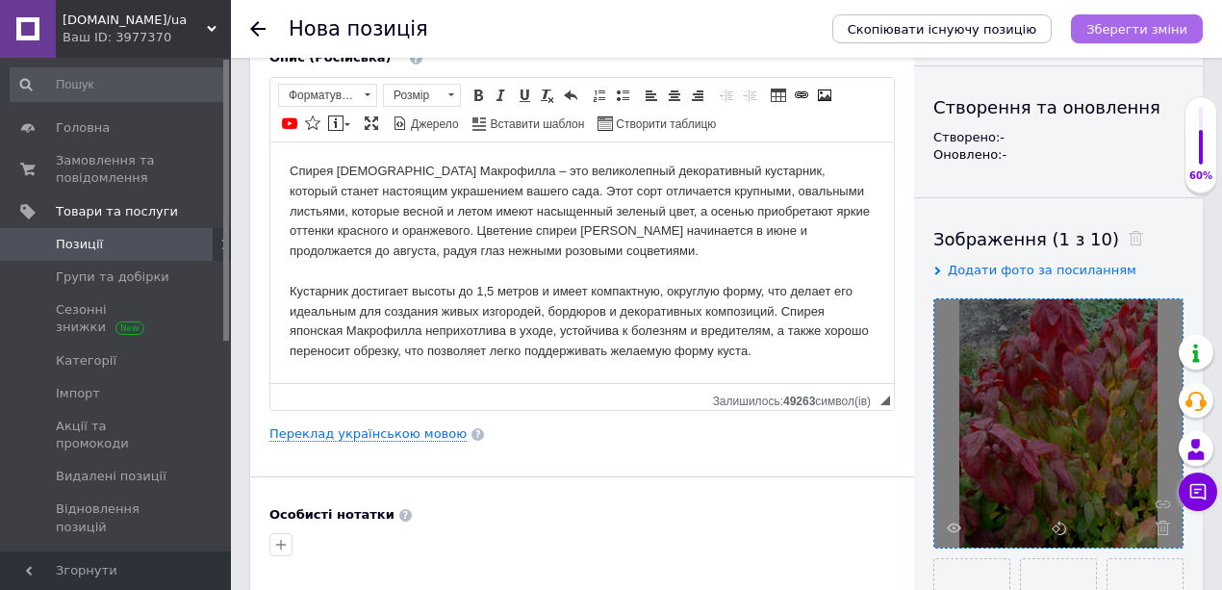
click at [1104, 24] on icon "Зберегти зміни" at bounding box center [1136, 29] width 101 height 14
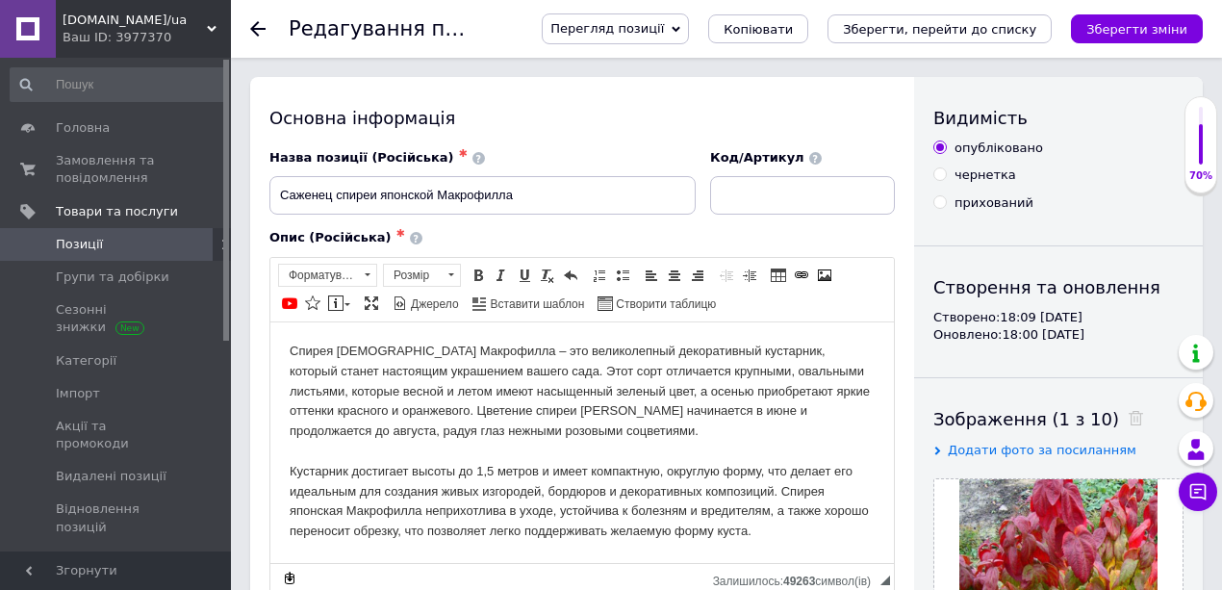
click at [993, 27] on icon "Зберегти, перейти до списку" at bounding box center [939, 29] width 193 height 14
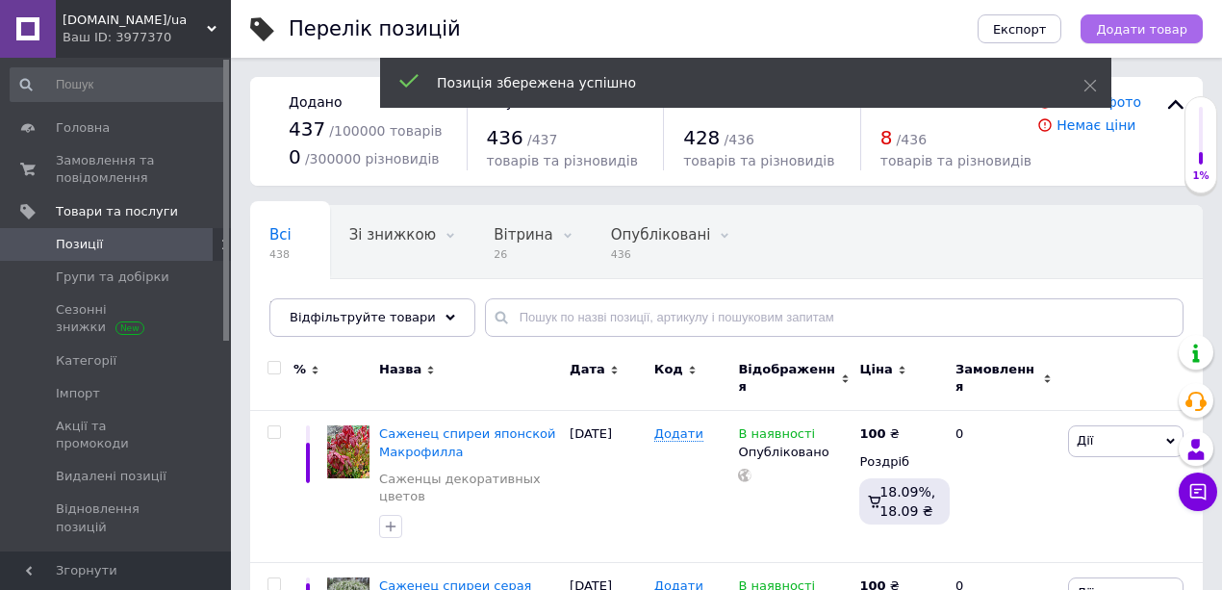
click at [1137, 19] on button "Додати товар" at bounding box center [1141, 28] width 122 height 29
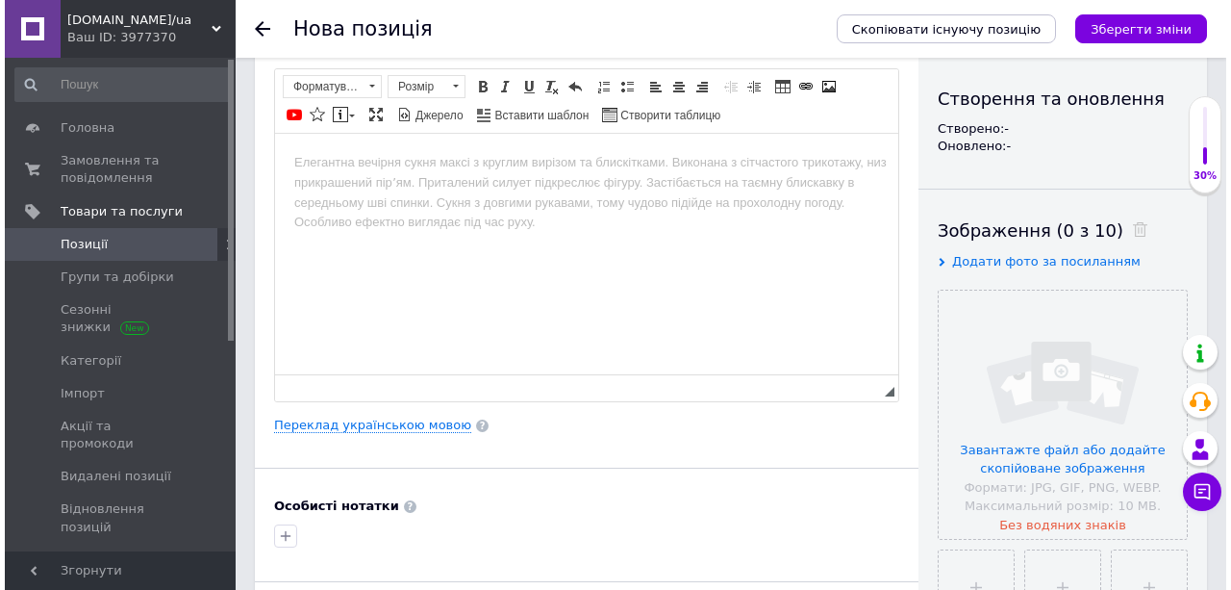
scroll to position [192, 0]
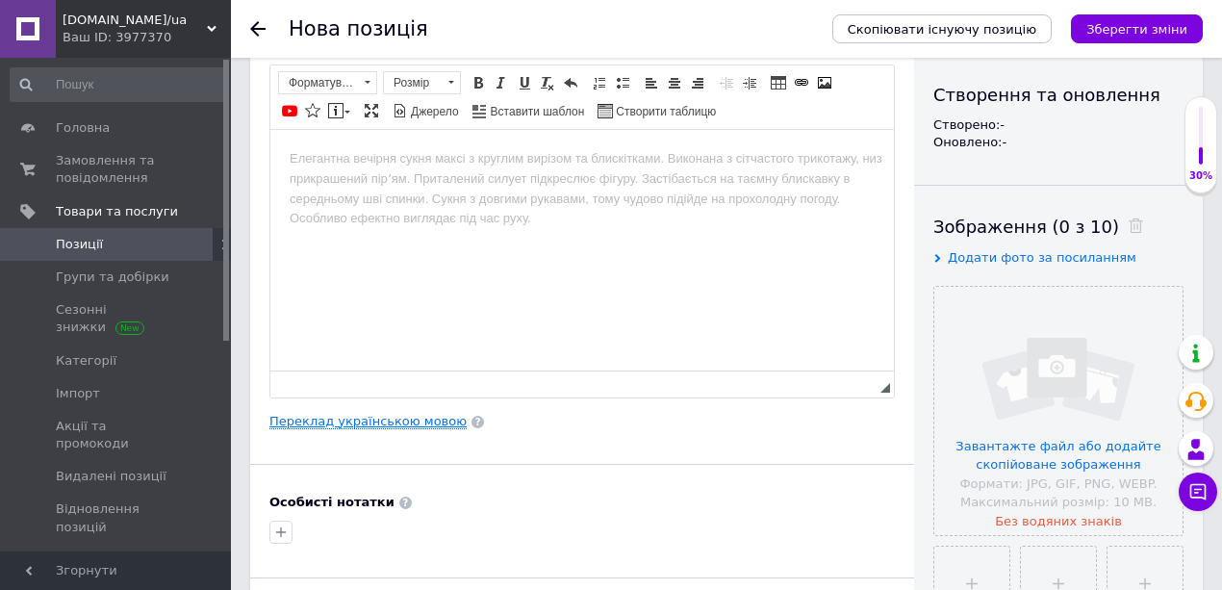
click at [358, 417] on link "Переклад українською мовою" at bounding box center [367, 421] width 197 height 15
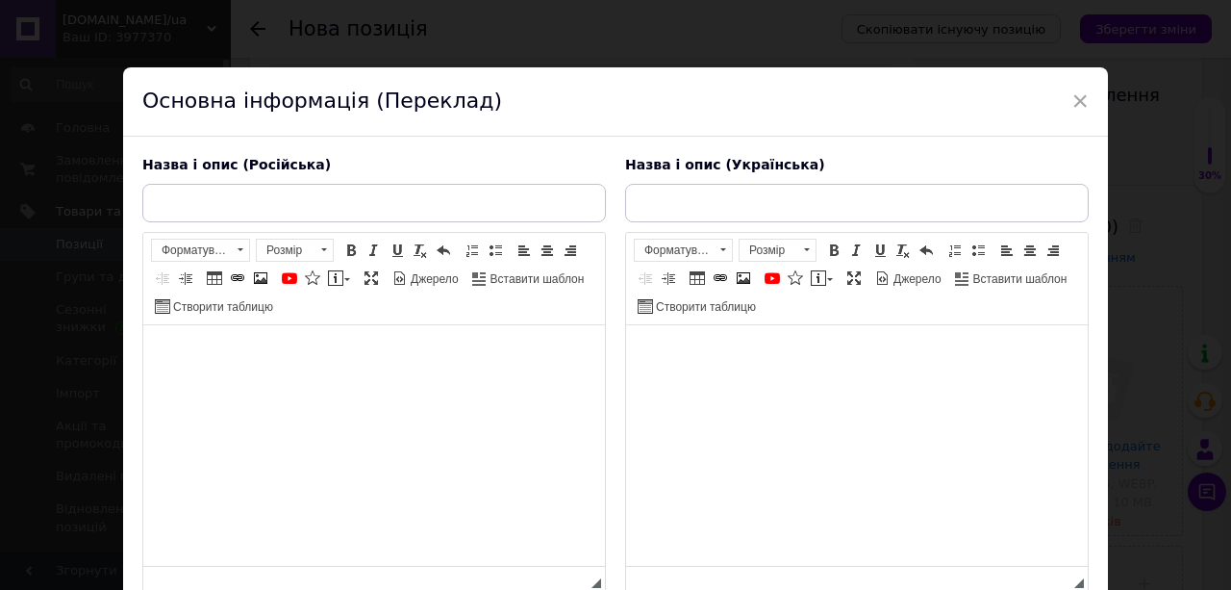
scroll to position [0, 0]
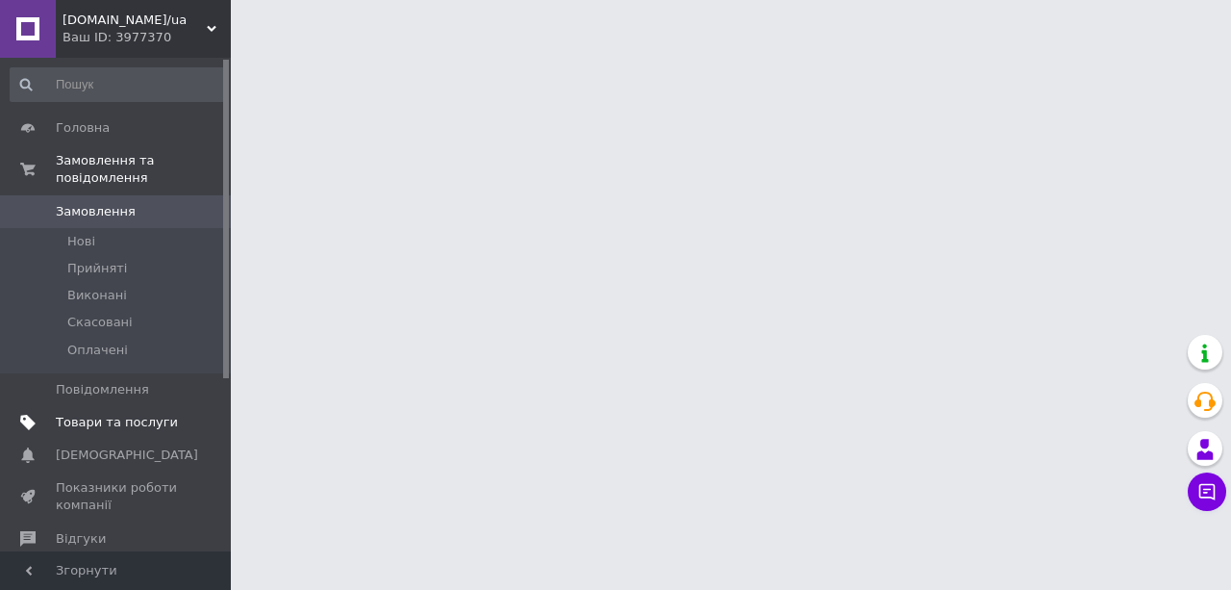
click at [87, 414] on span "Товари та послуги" at bounding box center [117, 422] width 122 height 17
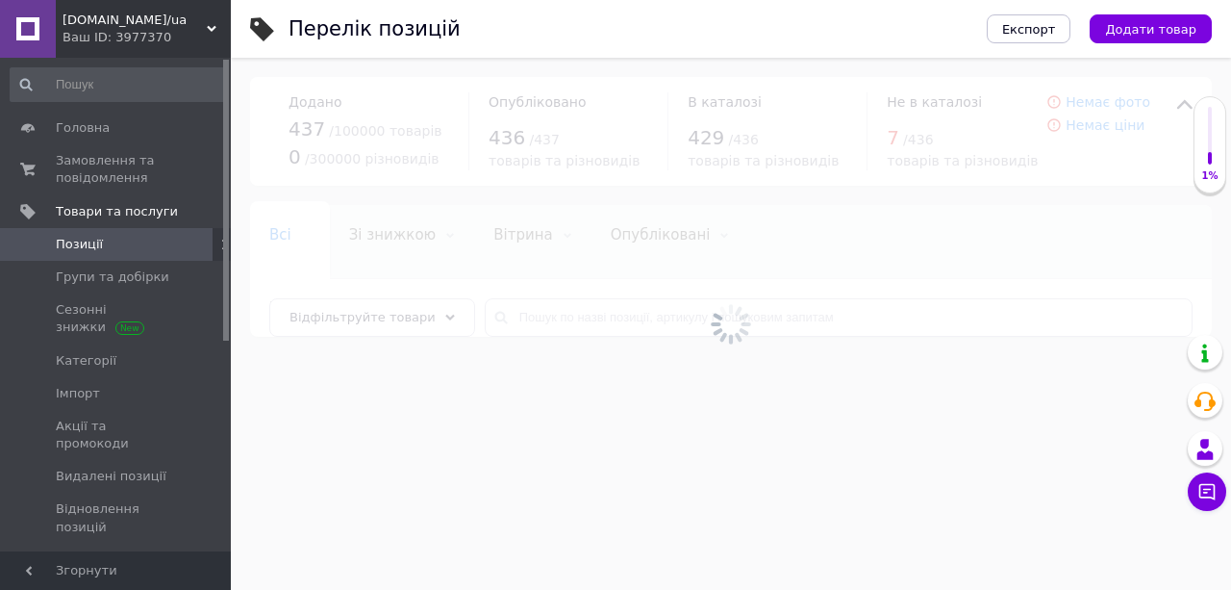
click at [1162, 24] on span "Додати товар" at bounding box center [1150, 29] width 91 height 14
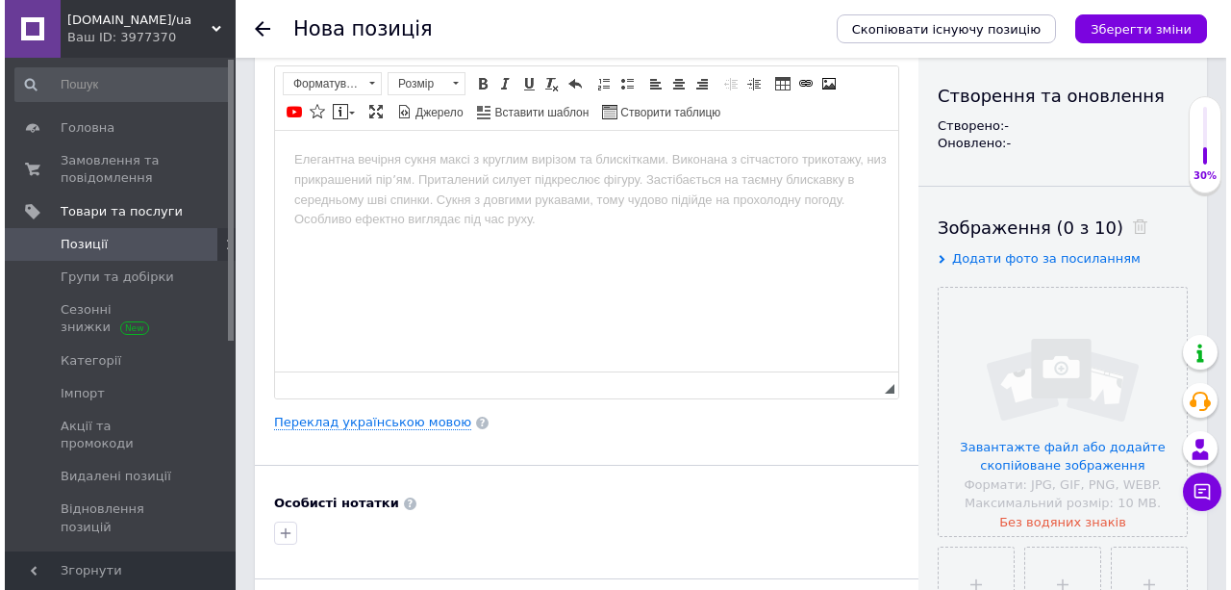
scroll to position [192, 0]
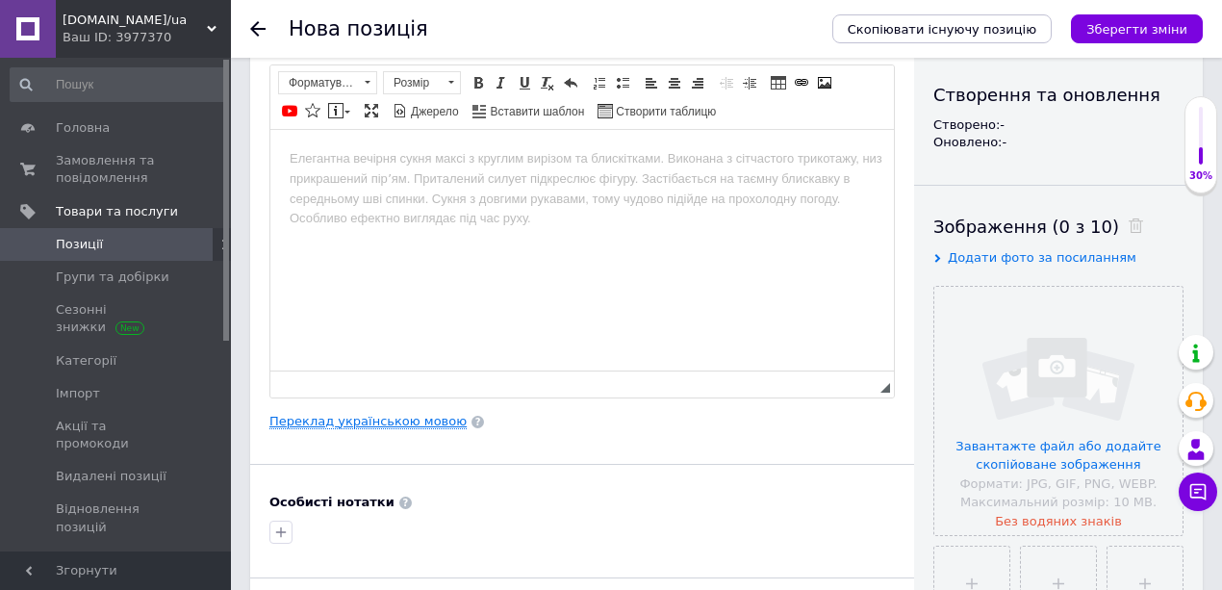
click at [386, 419] on link "Переклад українською мовою" at bounding box center [367, 421] width 197 height 15
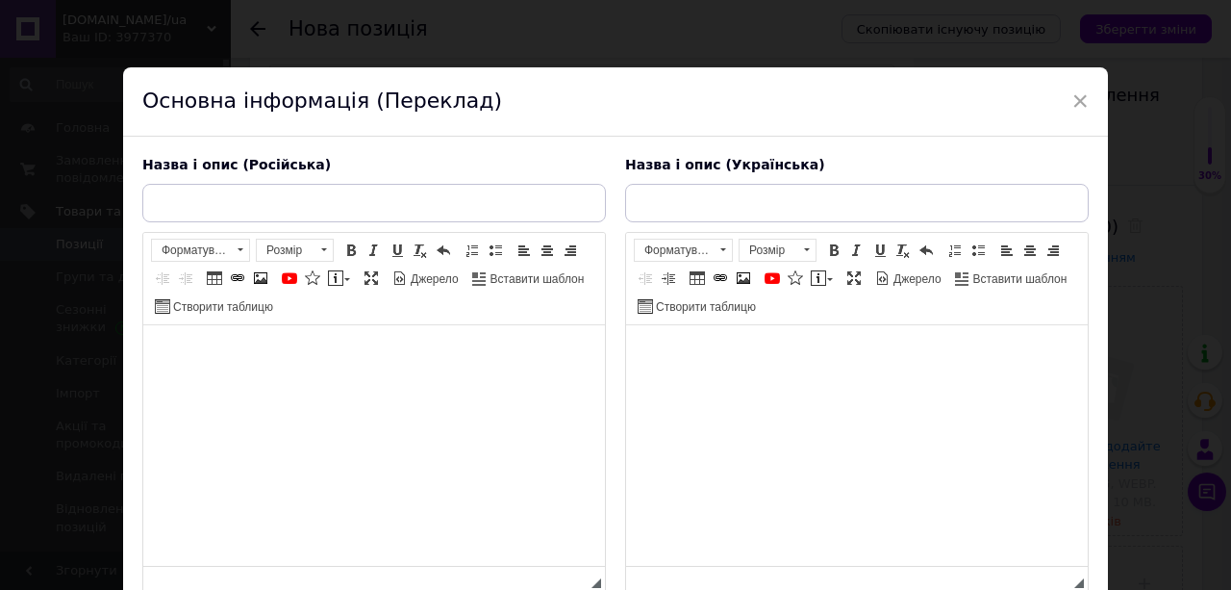
scroll to position [375, 0]
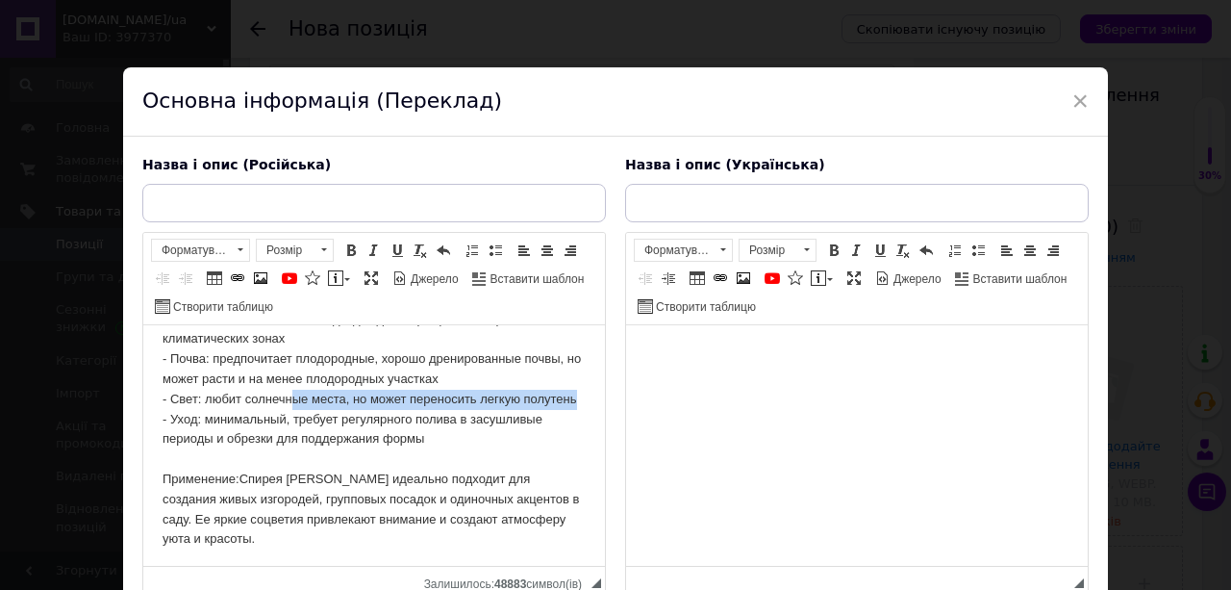
drag, startPoint x: 300, startPoint y: 415, endPoint x: 293, endPoint y: 400, distance: 15.9
click at [293, 400] on body "Саженец спиреи [PERSON_NAME] [PERSON_NAME] (Spiraea x billardii) – это великоле…" at bounding box center [374, 259] width 423 height 580
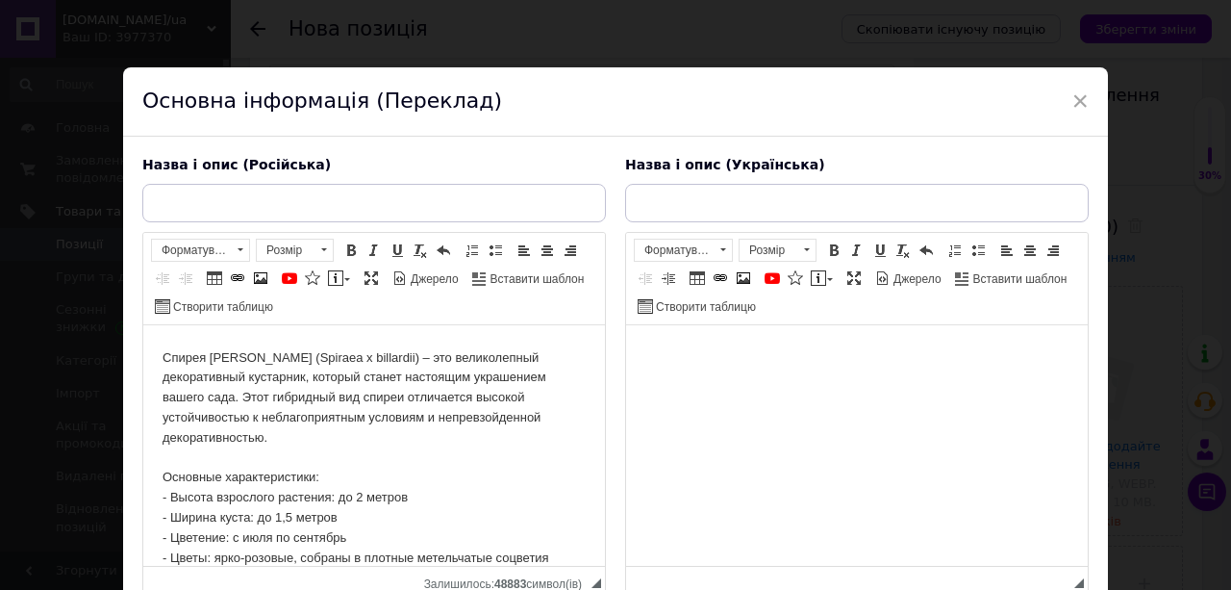
scroll to position [0, 0]
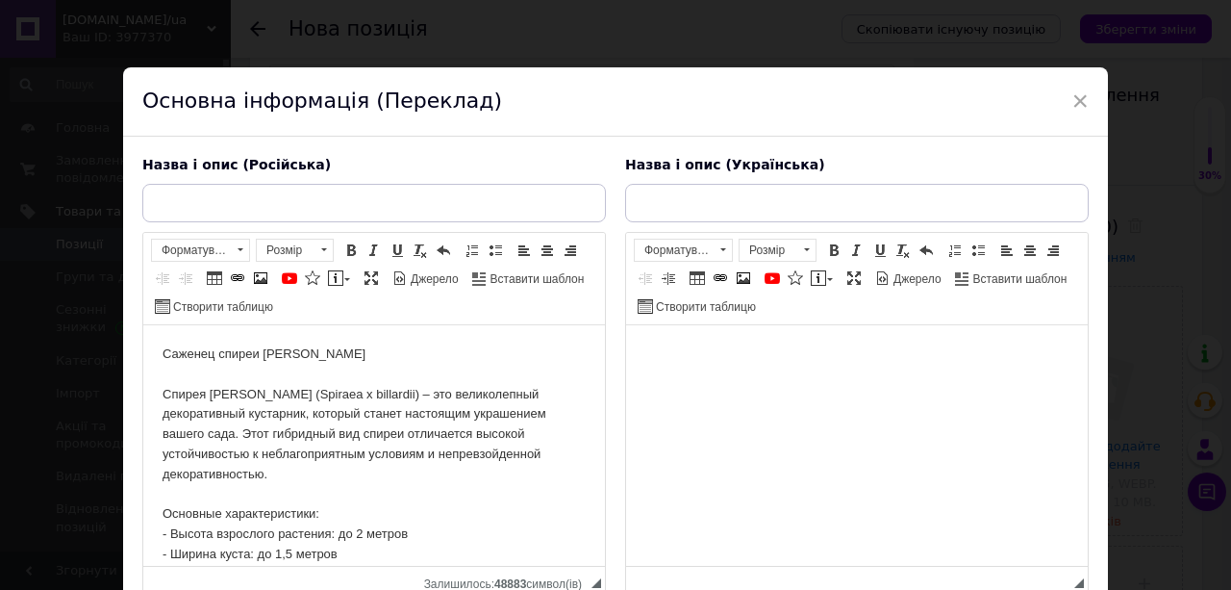
drag, startPoint x: 1323, startPoint y: 641, endPoint x: 723, endPoint y: 342, distance: 669.8
click at [743, 384] on html at bounding box center [857, 354] width 462 height 59
drag, startPoint x: 746, startPoint y: 392, endPoint x: 754, endPoint y: 417, distance: 25.6
click at [751, 384] on html at bounding box center [857, 354] width 462 height 59
click at [758, 384] on html at bounding box center [857, 354] width 462 height 59
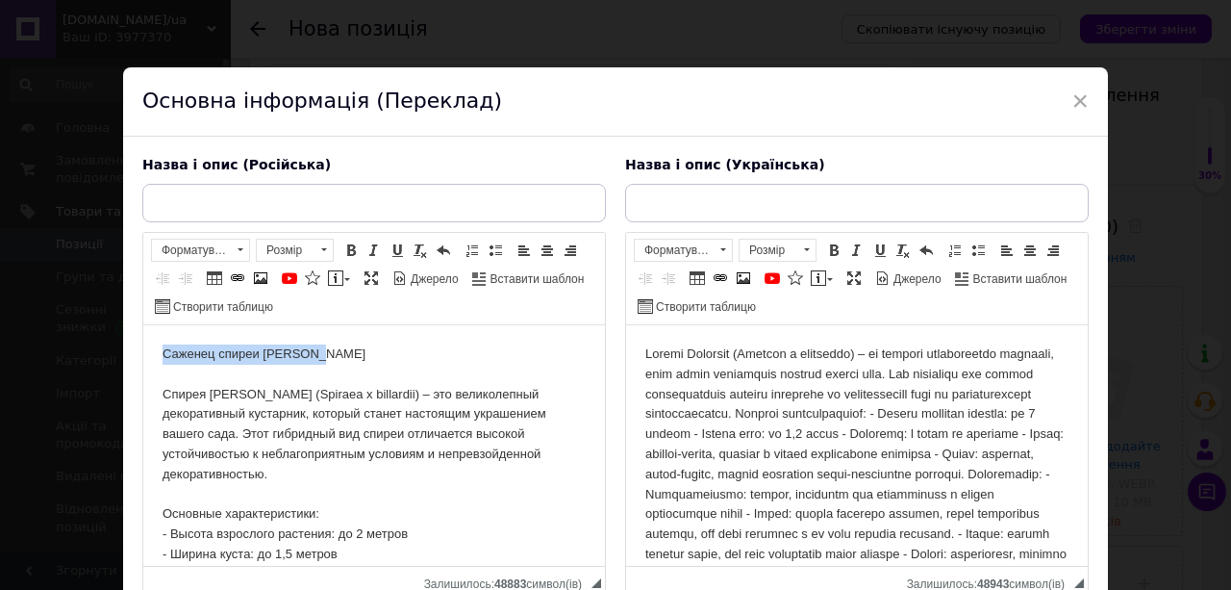
drag, startPoint x: 326, startPoint y: 356, endPoint x: 144, endPoint y: 360, distance: 181.9
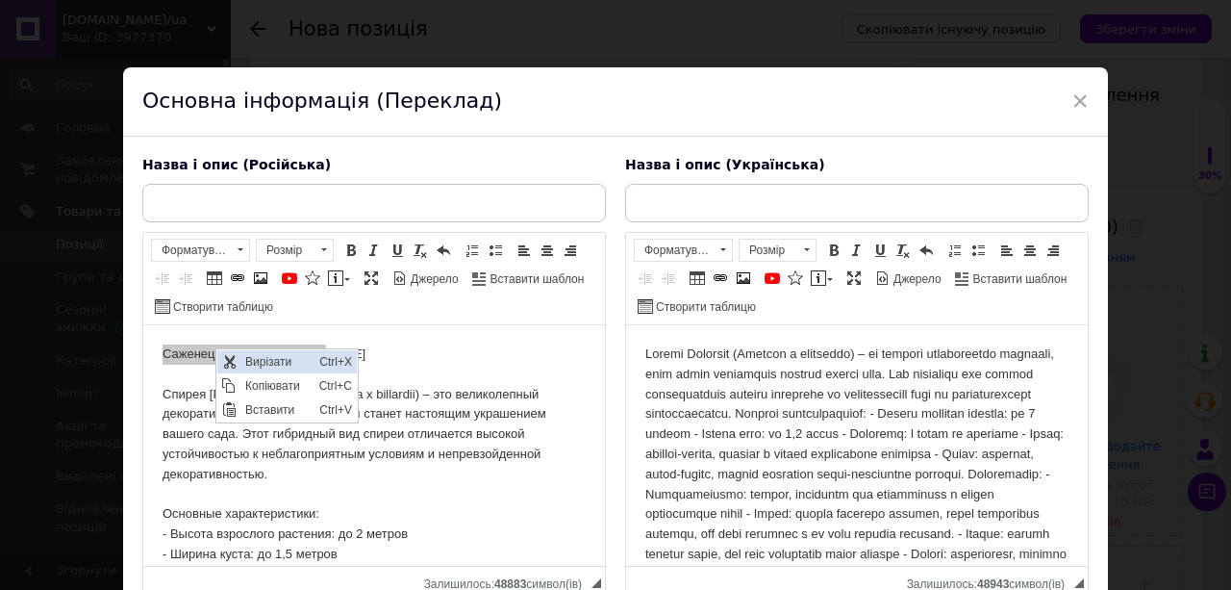
click at [252, 361] on span "Вирізати" at bounding box center [277, 360] width 74 height 23
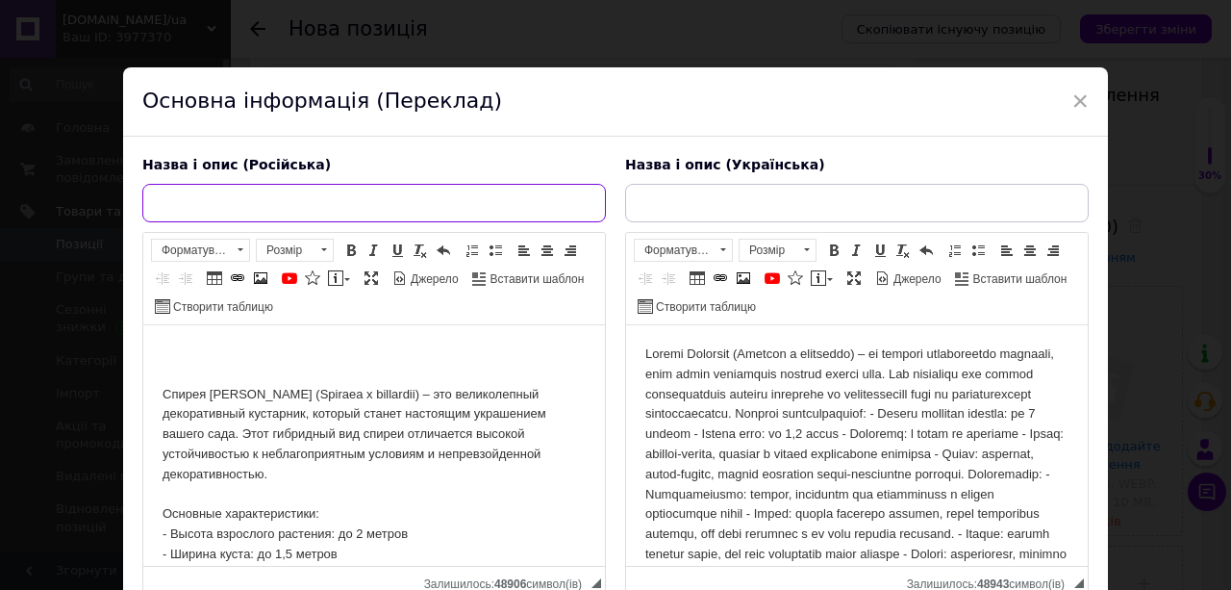
click at [210, 202] on input "text" at bounding box center [374, 203] width 464 height 38
paste input "Саженец спиреи [PERSON_NAME]"
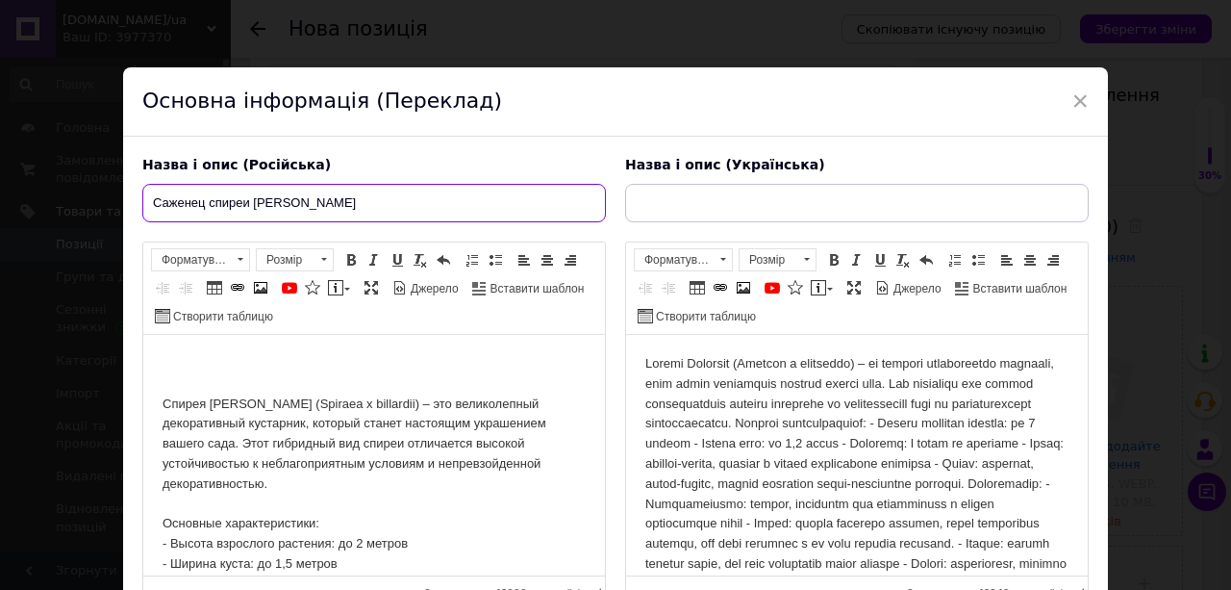
type input "Саженец спиреи [PERSON_NAME]"
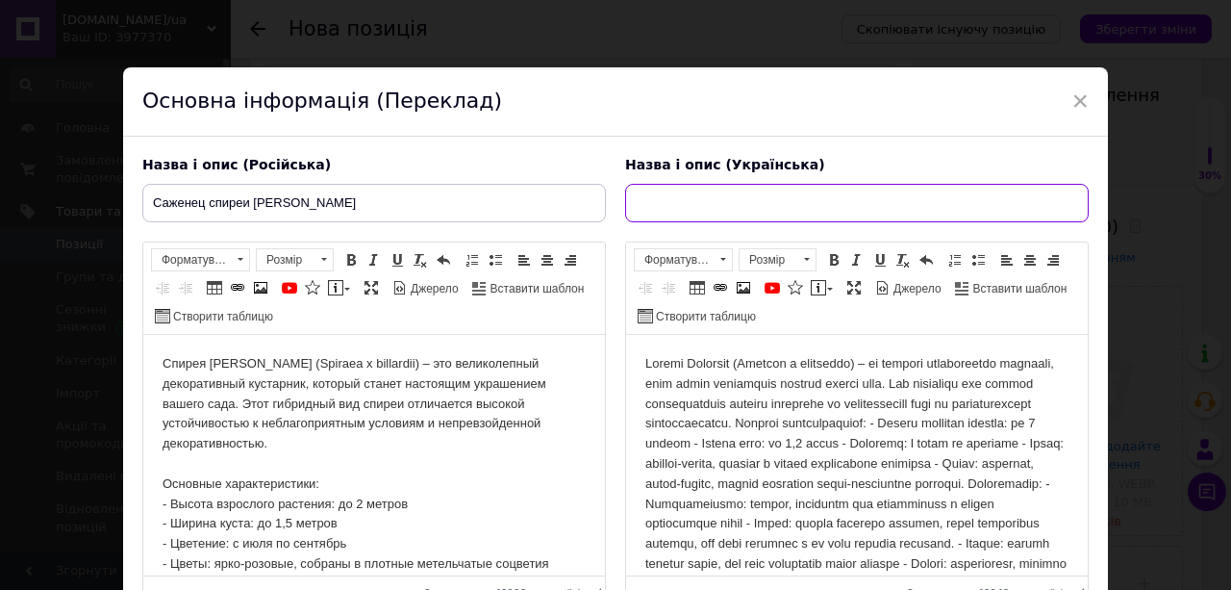
drag, startPoint x: 723, startPoint y: 190, endPoint x: 691, endPoint y: 204, distance: 35.4
click at [716, 194] on input "text" at bounding box center [857, 203] width 464 height 38
click at [700, 200] on input "text" at bounding box center [857, 203] width 464 height 38
click at [685, 206] on input "text" at bounding box center [857, 203] width 464 height 38
drag, startPoint x: 683, startPoint y: 208, endPoint x: 668, endPoint y: 204, distance: 15.9
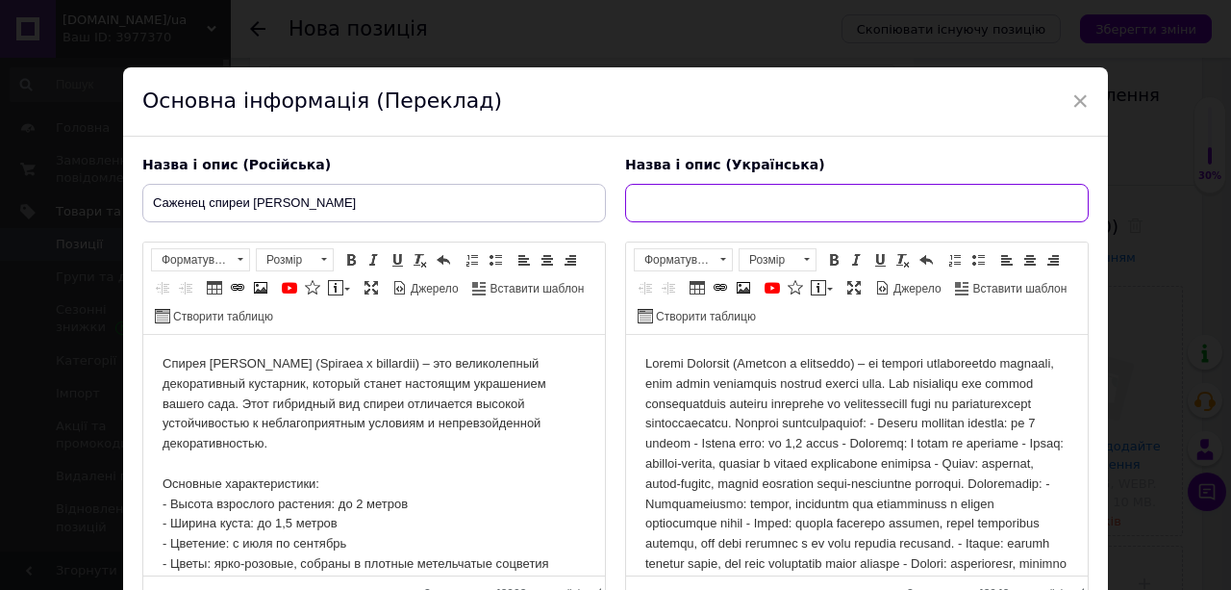
click at [669, 206] on input "text" at bounding box center [857, 203] width 464 height 38
paste input "Саджанець спіреї Білларда"
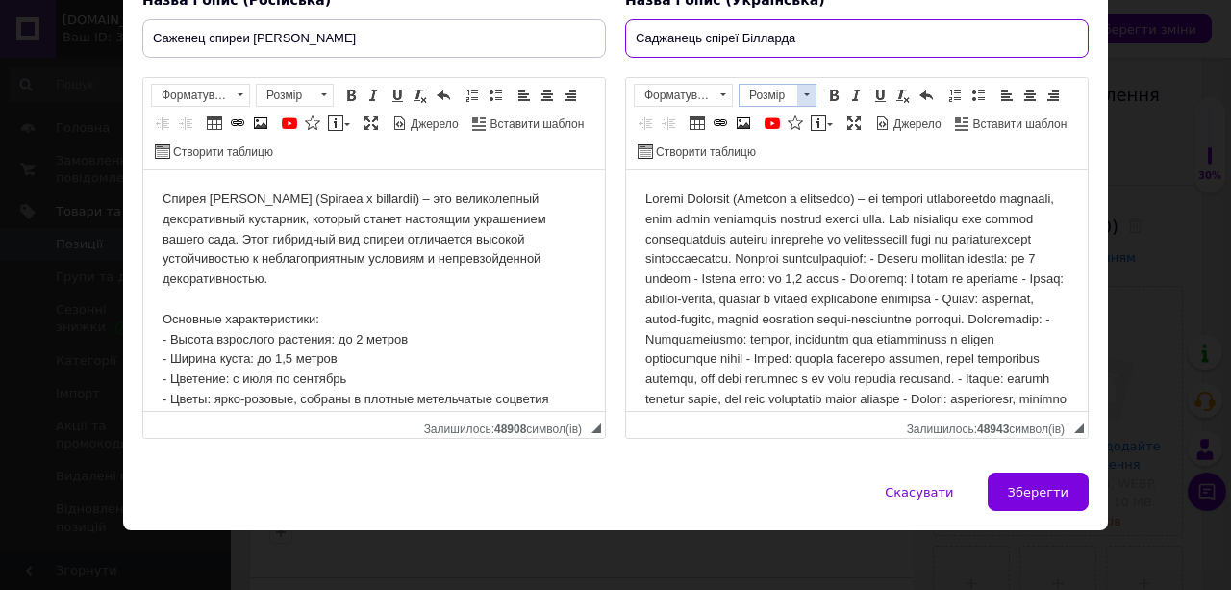
scroll to position [168, 0]
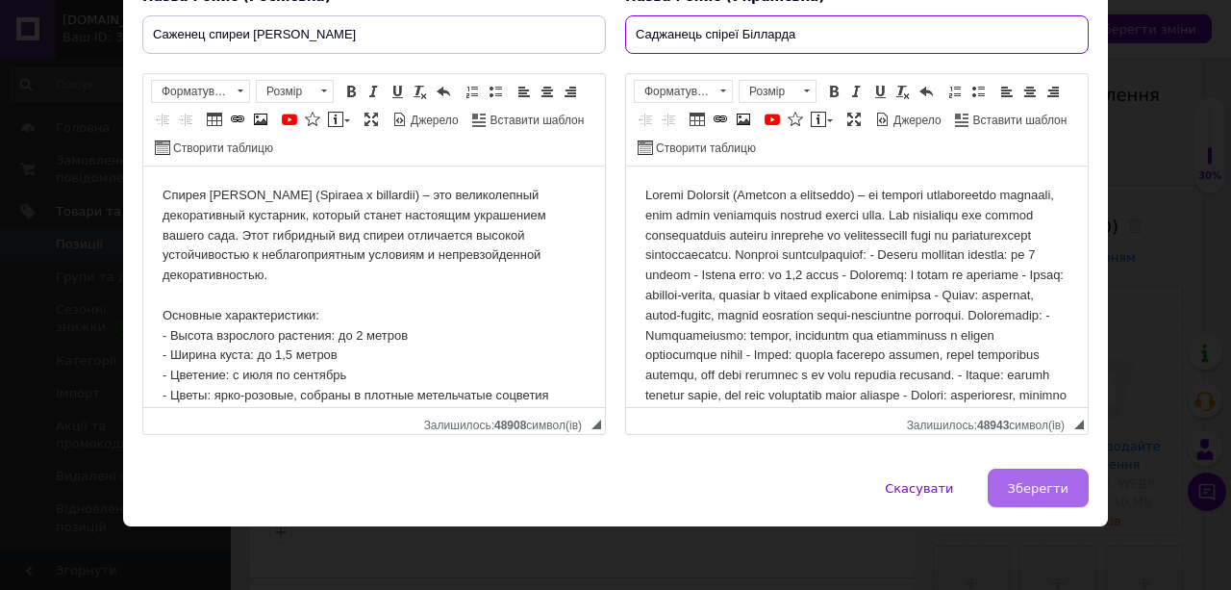
type input "Саджанець спіреї Білларда"
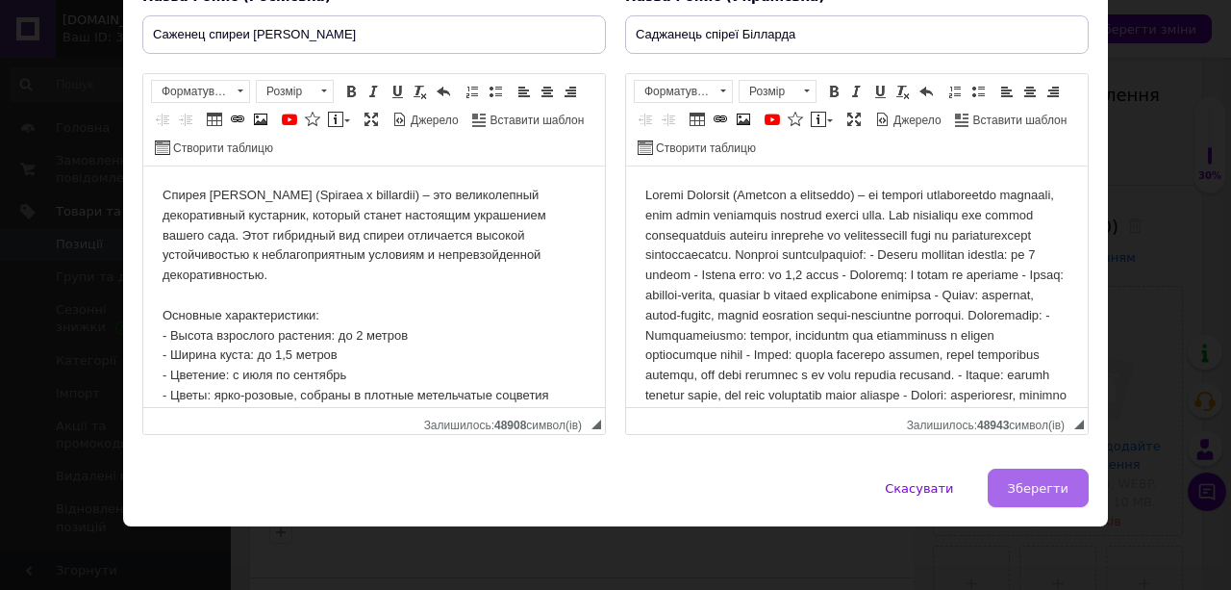
click at [1033, 481] on span "Зберегти" at bounding box center [1038, 488] width 61 height 14
type input "Саженец спиреи [PERSON_NAME]"
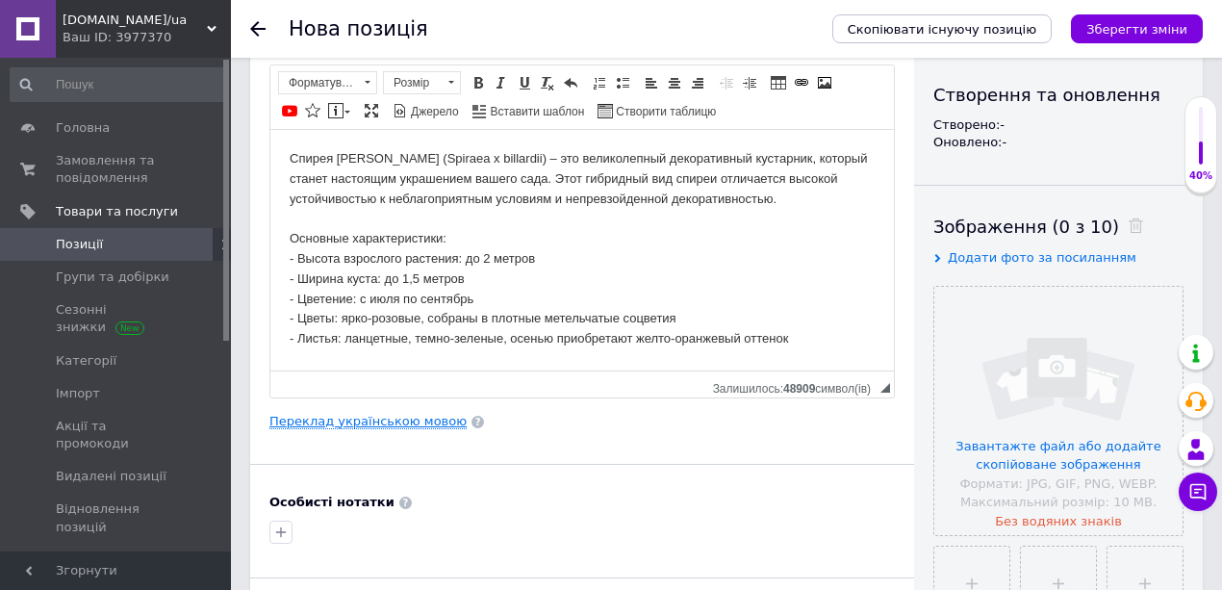
click at [375, 416] on link "Переклад українською мовою" at bounding box center [367, 421] width 197 height 15
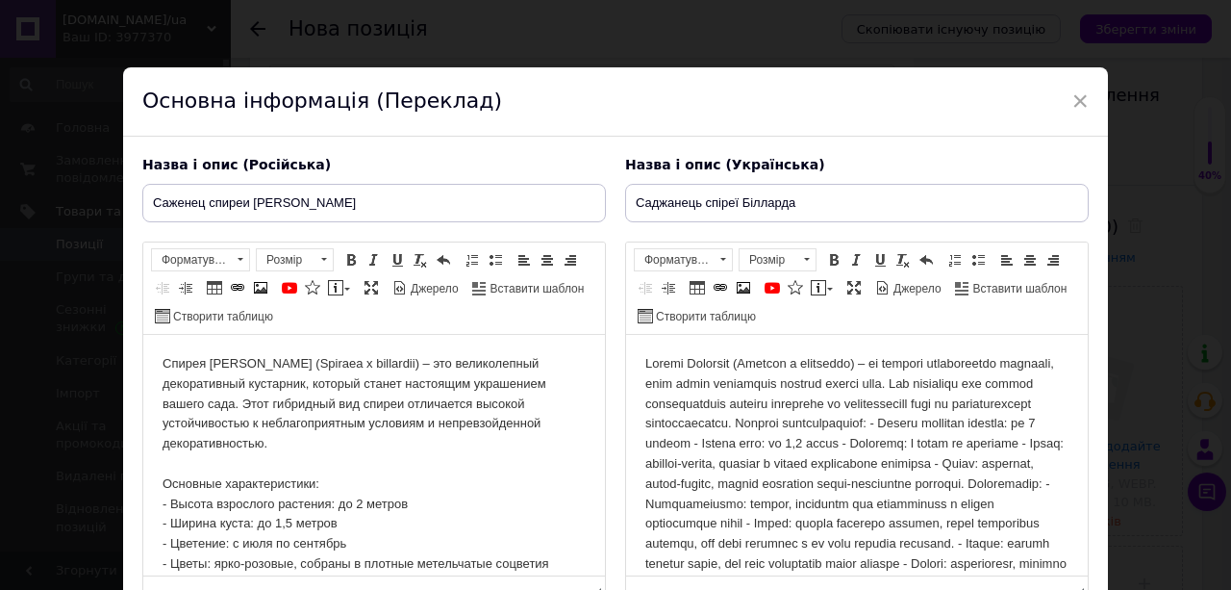
scroll to position [0, 0]
click at [984, 422] on body "Редактор, B2139DE8-07E4-432C-BB77-07CA611C1BC5" at bounding box center [857, 504] width 423 height 300
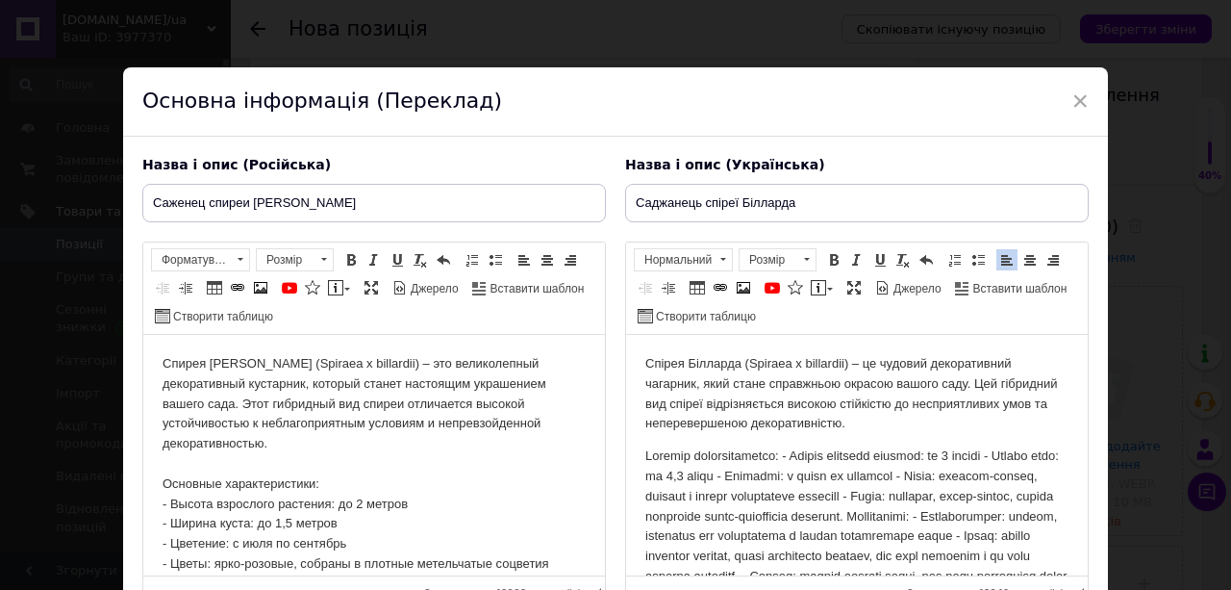
click at [790, 458] on p "Редактор, B2139DE8-07E4-432C-BB77-07CA611C1BC5" at bounding box center [857, 566] width 423 height 240
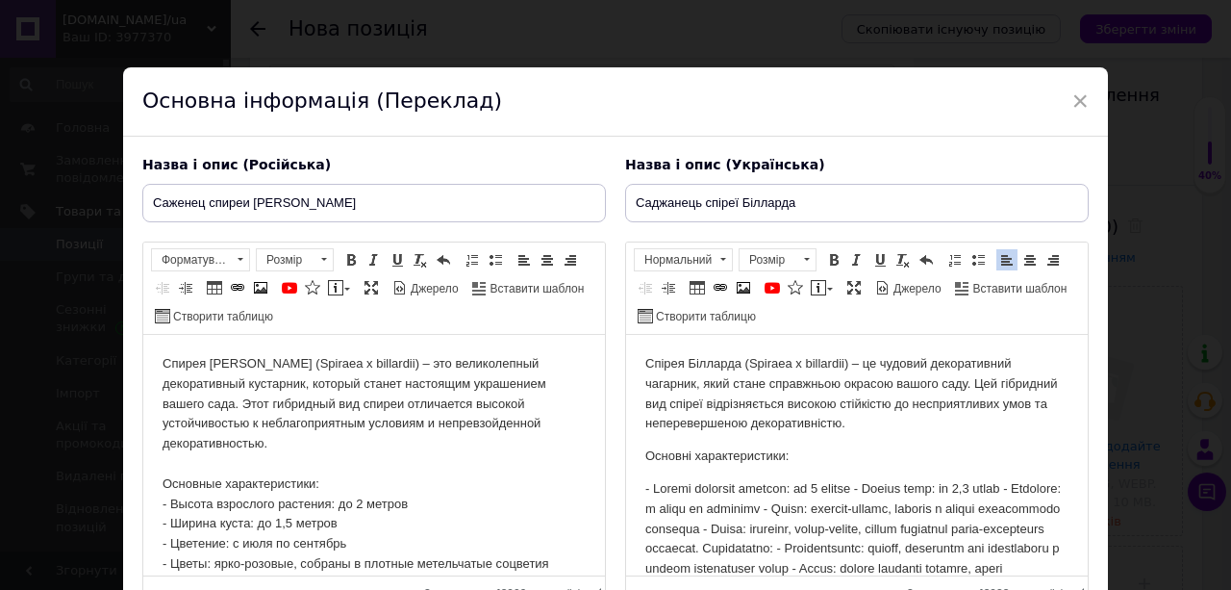
click at [874, 487] on p "Редактор, B2139DE8-07E4-432C-BB77-07CA611C1BC5" at bounding box center [857, 599] width 423 height 240
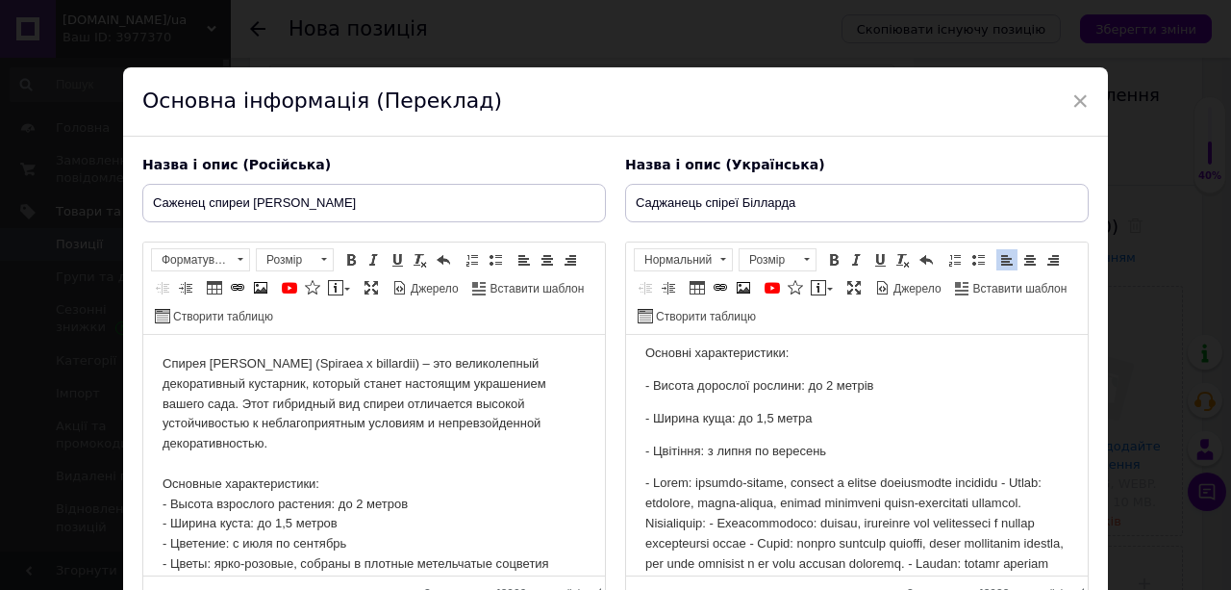
scroll to position [146, 0]
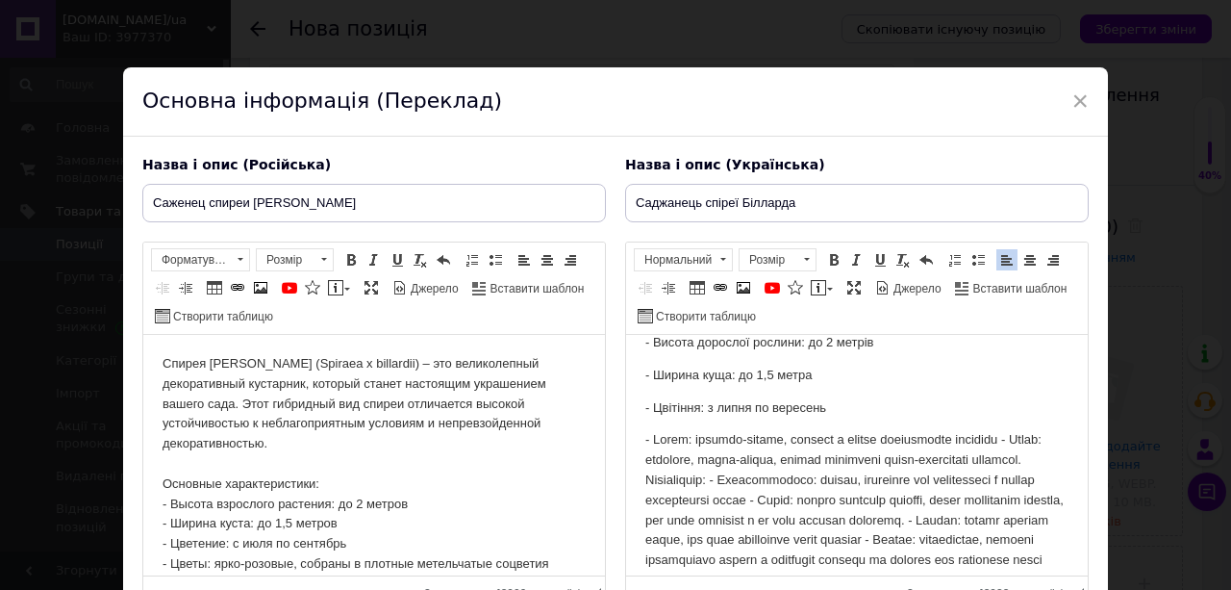
click at [1000, 440] on p "Редактор, B2139DE8-07E4-432C-BB77-07CA611C1BC5" at bounding box center [857, 530] width 423 height 200
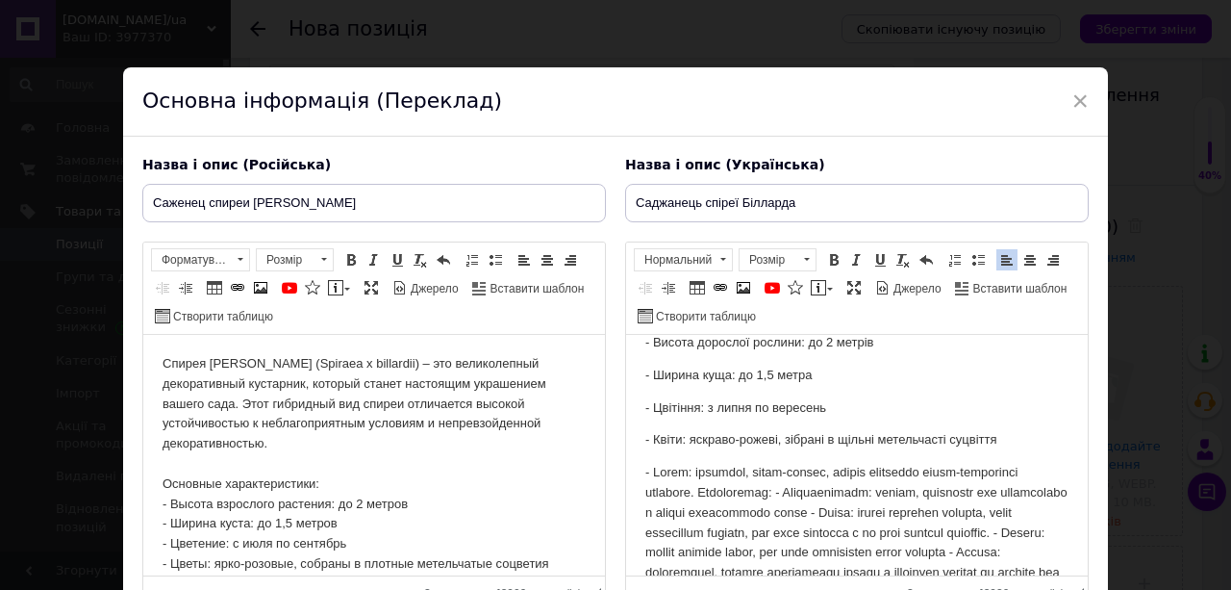
click at [692, 494] on p "Редактор, B2139DE8-07E4-432C-BB77-07CA611C1BC5" at bounding box center [857, 563] width 423 height 200
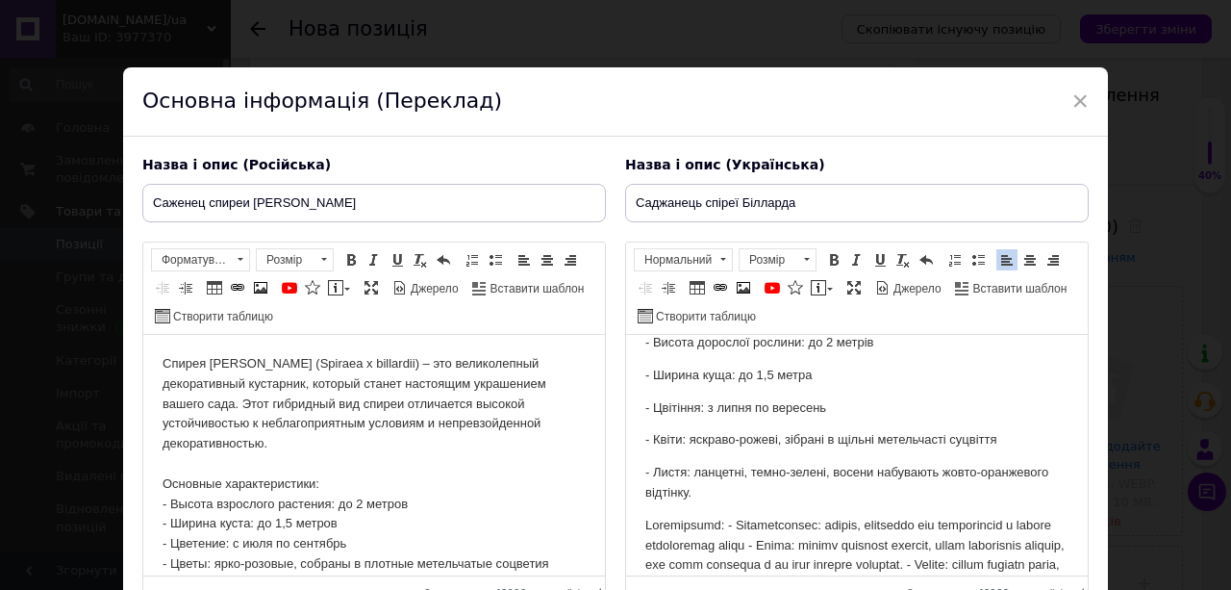
click at [725, 524] on p "Редактор, B2139DE8-07E4-432C-BB77-07CA611C1BC5" at bounding box center [857, 596] width 423 height 160
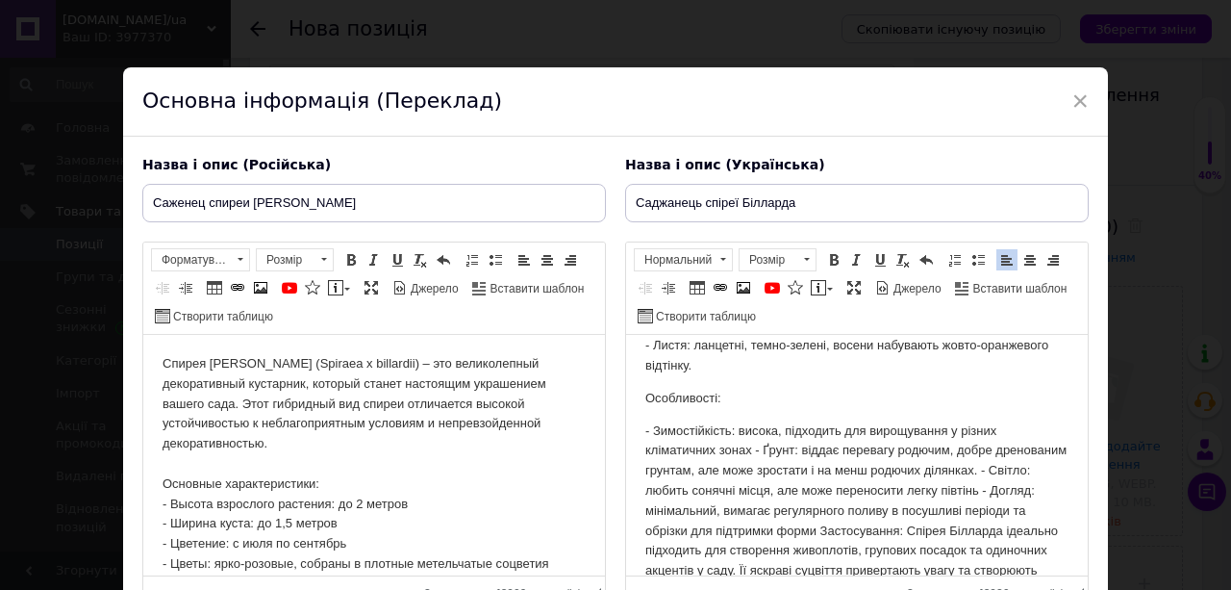
scroll to position [275, 0]
click at [751, 445] on p "- Зимостійкість: висока, підходить для вирощування у різних кліматичних зонах -…" at bounding box center [857, 509] width 423 height 180
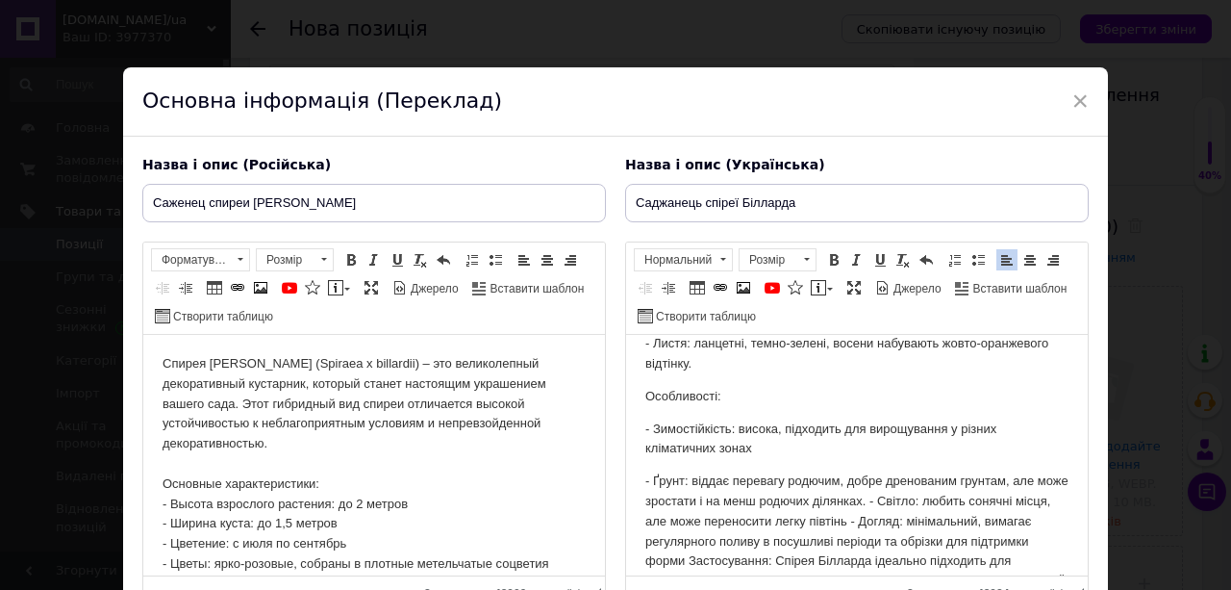
click at [902, 501] on p "- Ґрунт: віддає перевагу родючим, добре дренованим грунтам, але може зростати і…" at bounding box center [857, 551] width 423 height 160
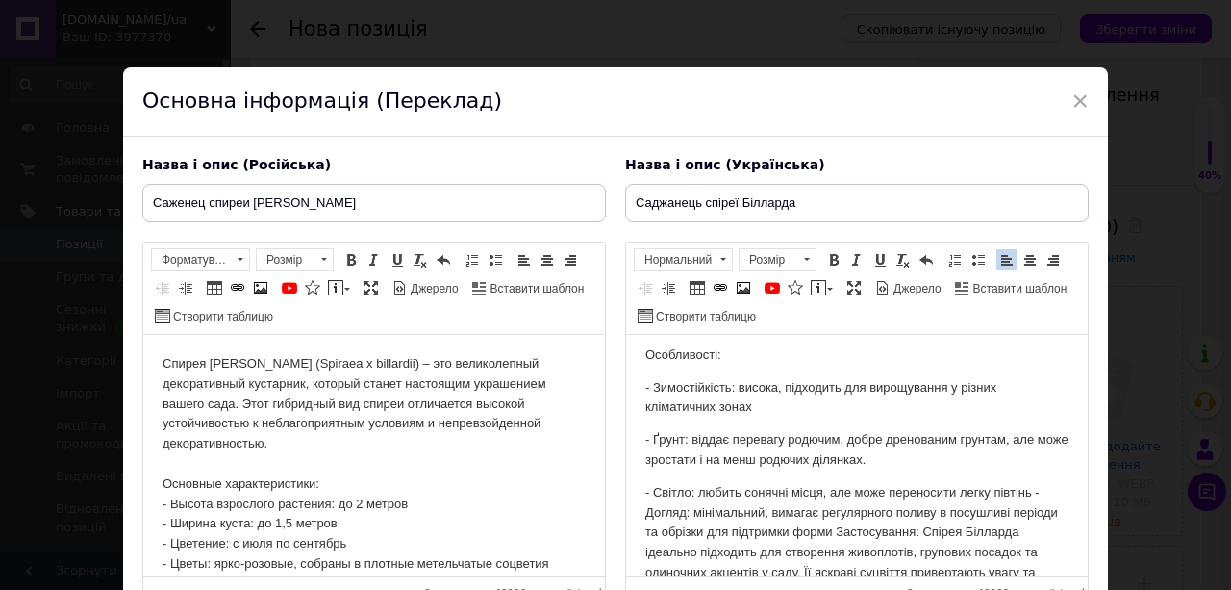
scroll to position [339, 0]
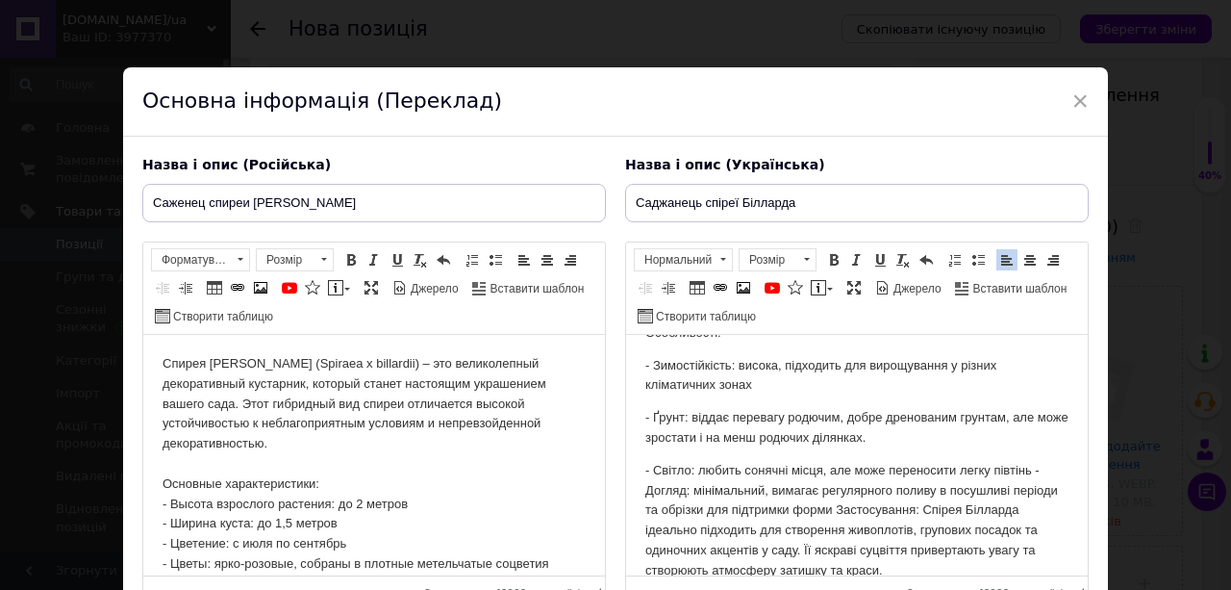
click at [1033, 468] on p "- Світло: любить сонячні місця, але може переносити легку півтінь - Догляд: мін…" at bounding box center [857, 521] width 423 height 120
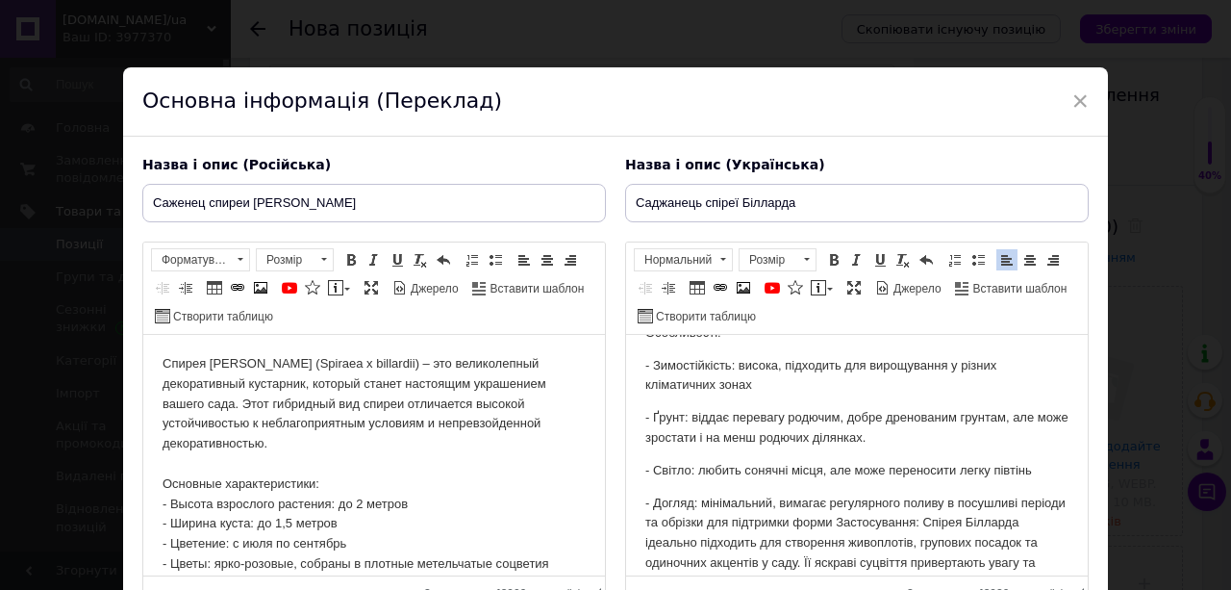
click at [881, 519] on p "- Догляд: мінімальний, вимагає регулярного поливу в посушливі періоди та обрізк…" at bounding box center [857, 544] width 423 height 100
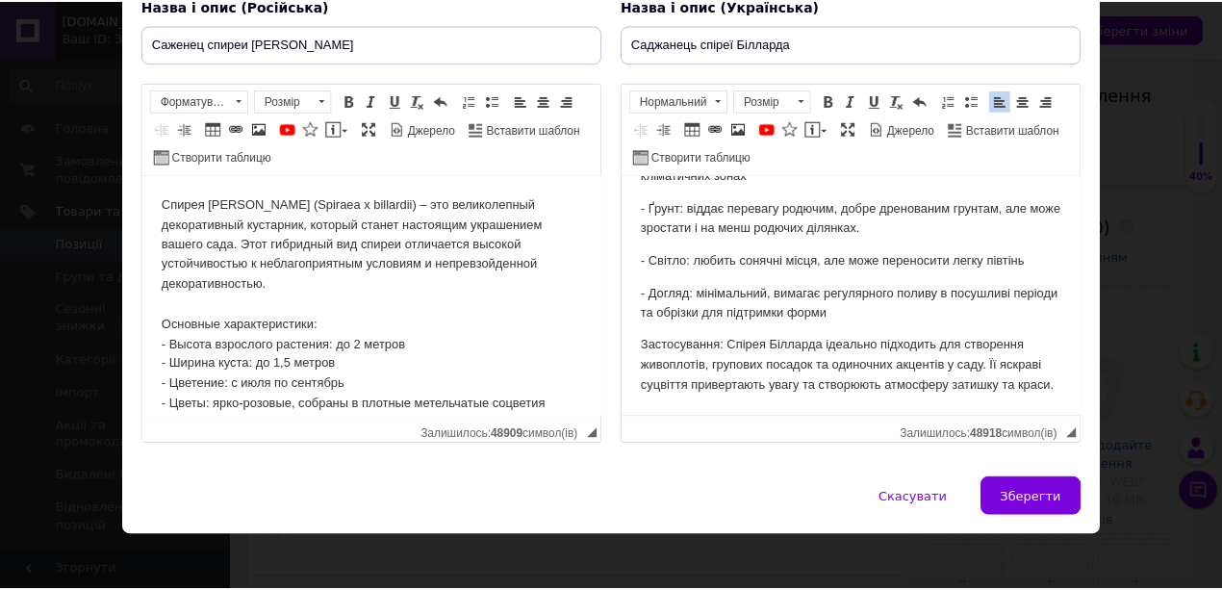
scroll to position [168, 0]
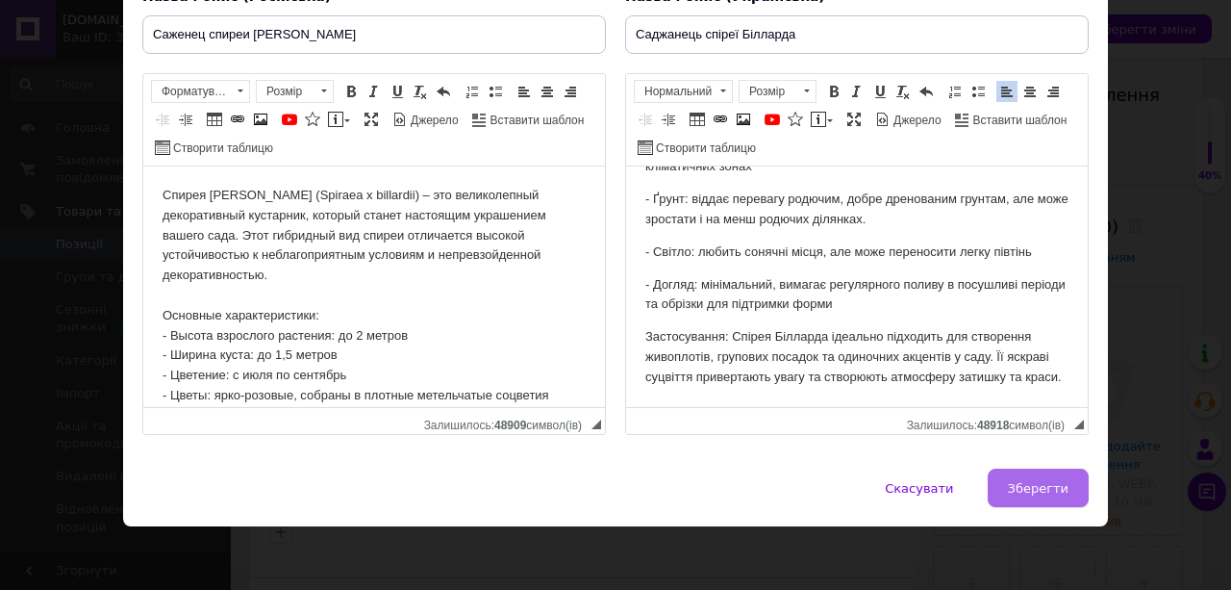
click at [1033, 481] on span "Зберегти" at bounding box center [1038, 488] width 61 height 14
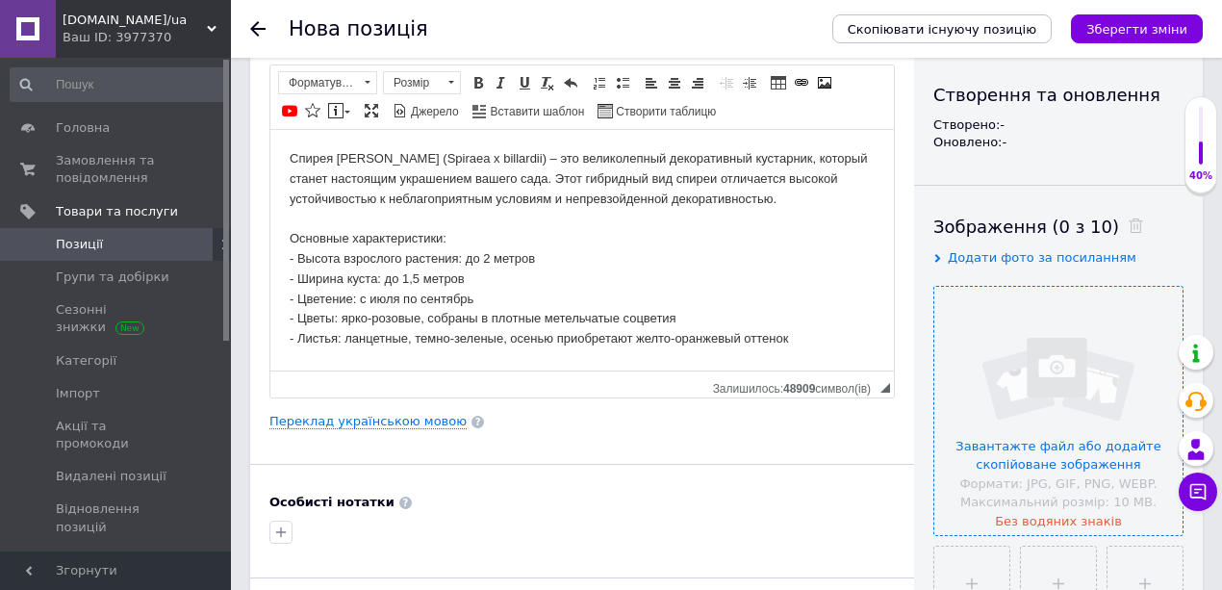
click at [991, 358] on input "file" at bounding box center [1058, 411] width 248 height 248
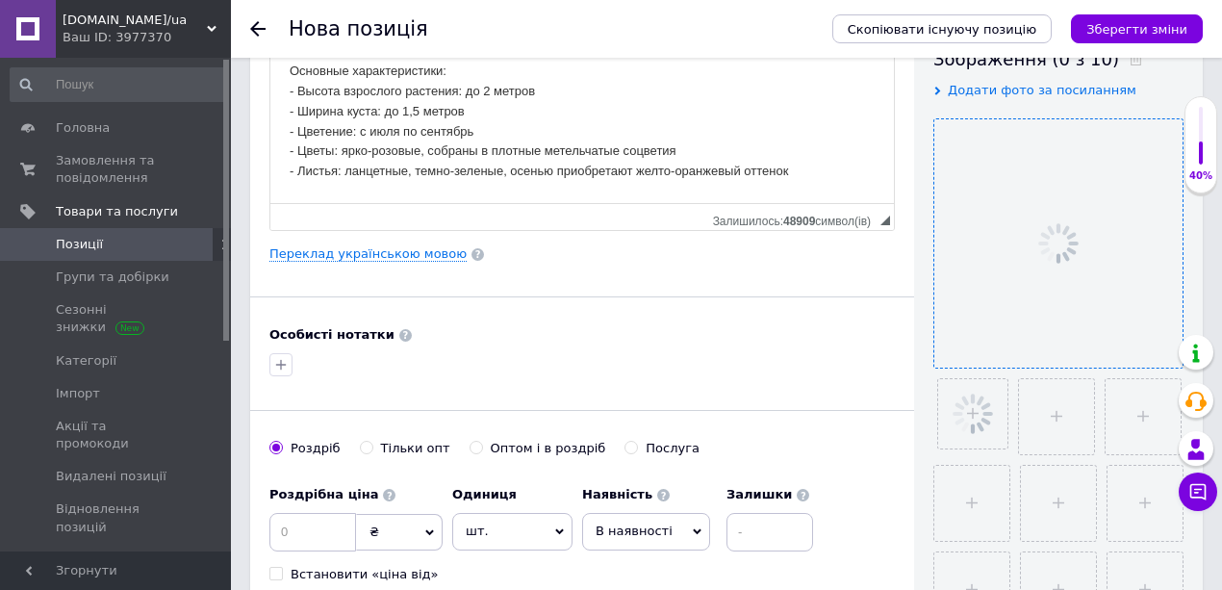
scroll to position [448, 0]
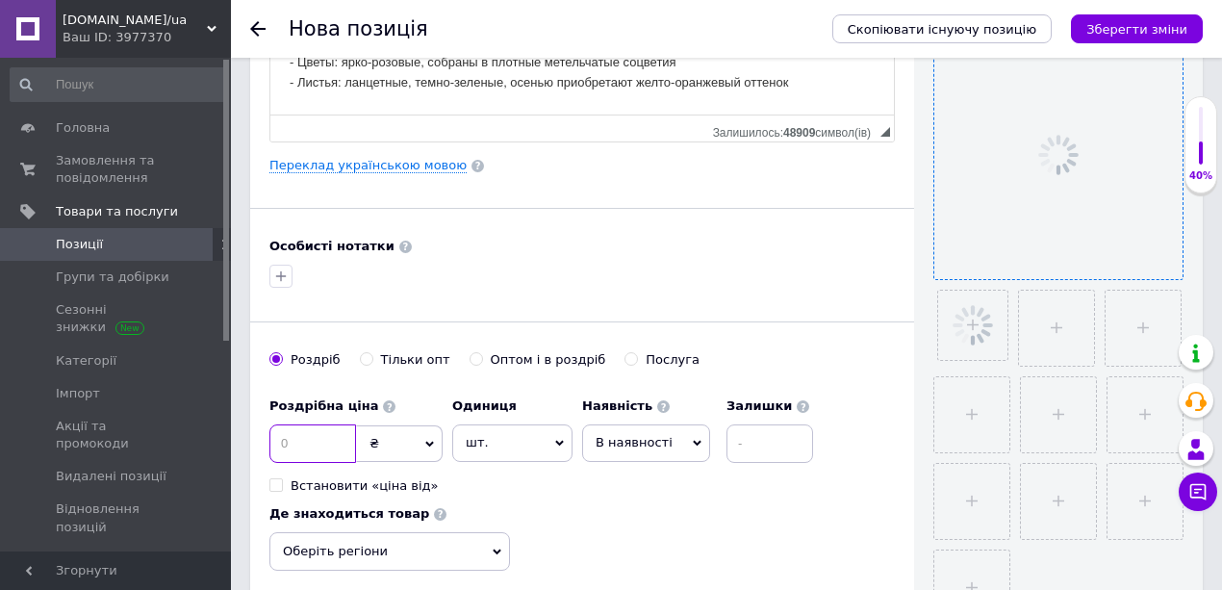
click at [283, 435] on input at bounding box center [312, 443] width 87 height 38
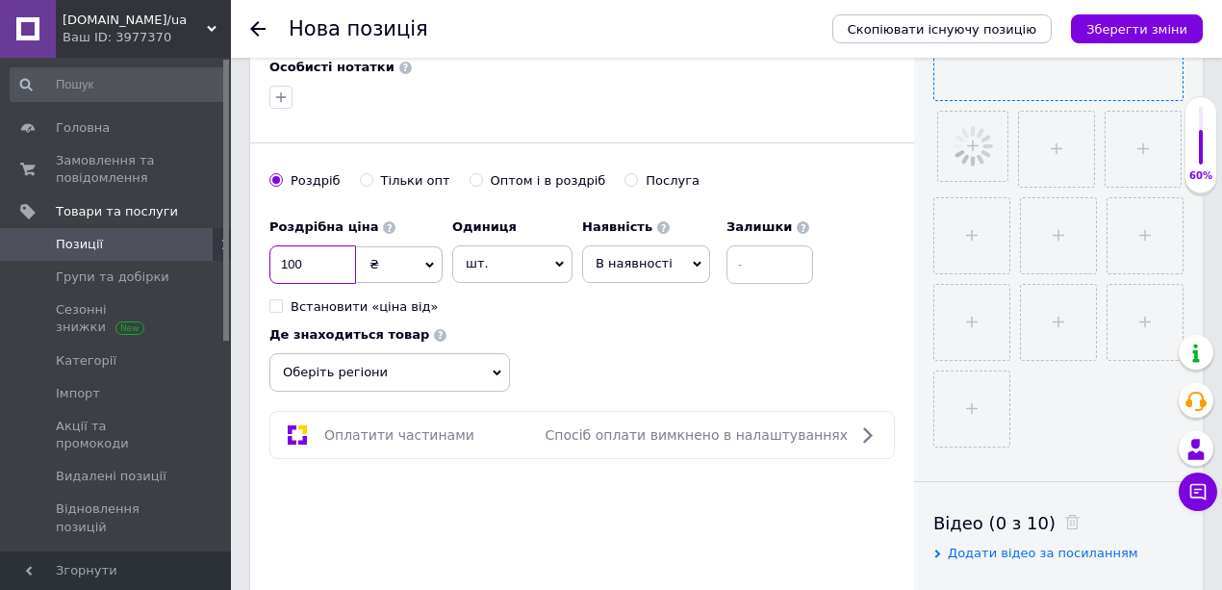
scroll to position [641, 0]
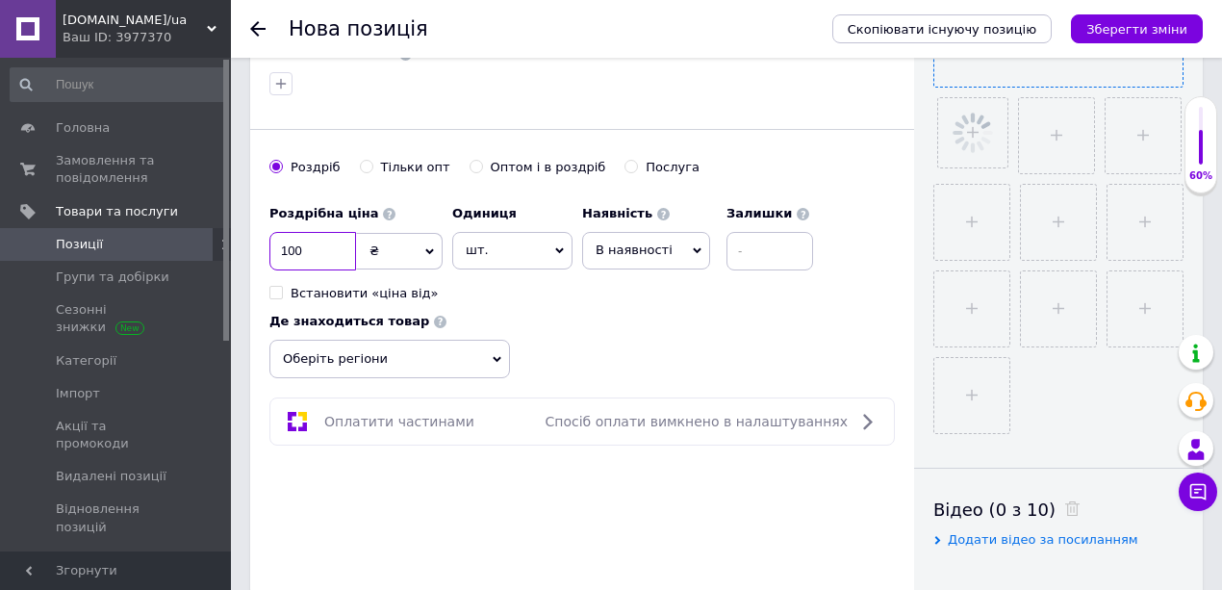
type input "100"
click at [400, 350] on span "Оберіть регіони" at bounding box center [389, 359] width 240 height 38
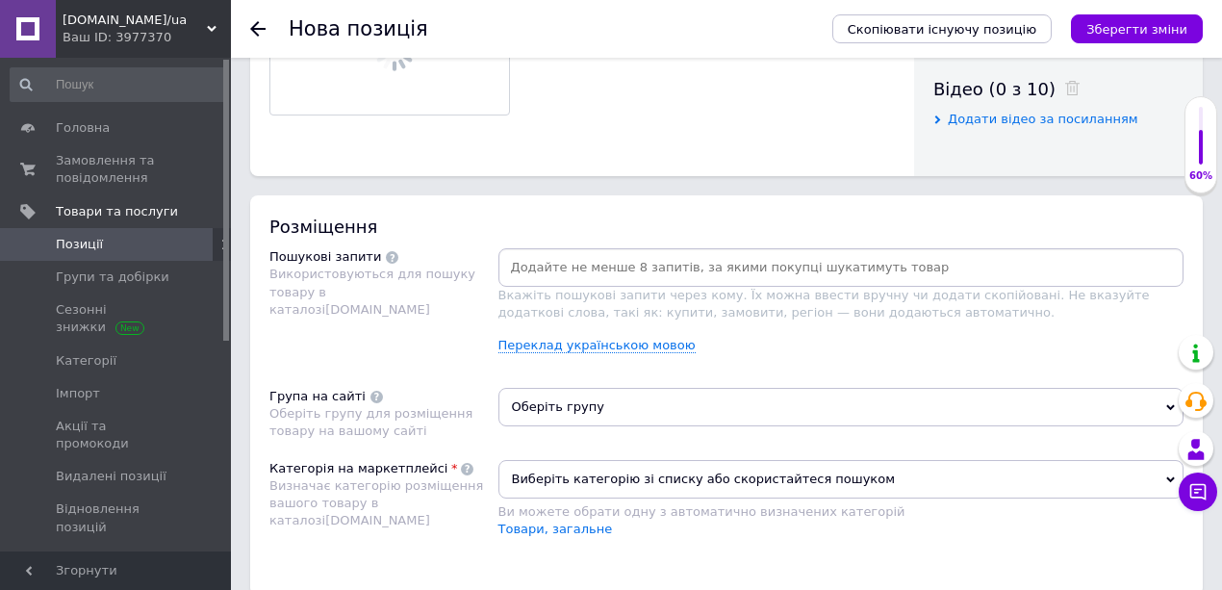
scroll to position [1090, 0]
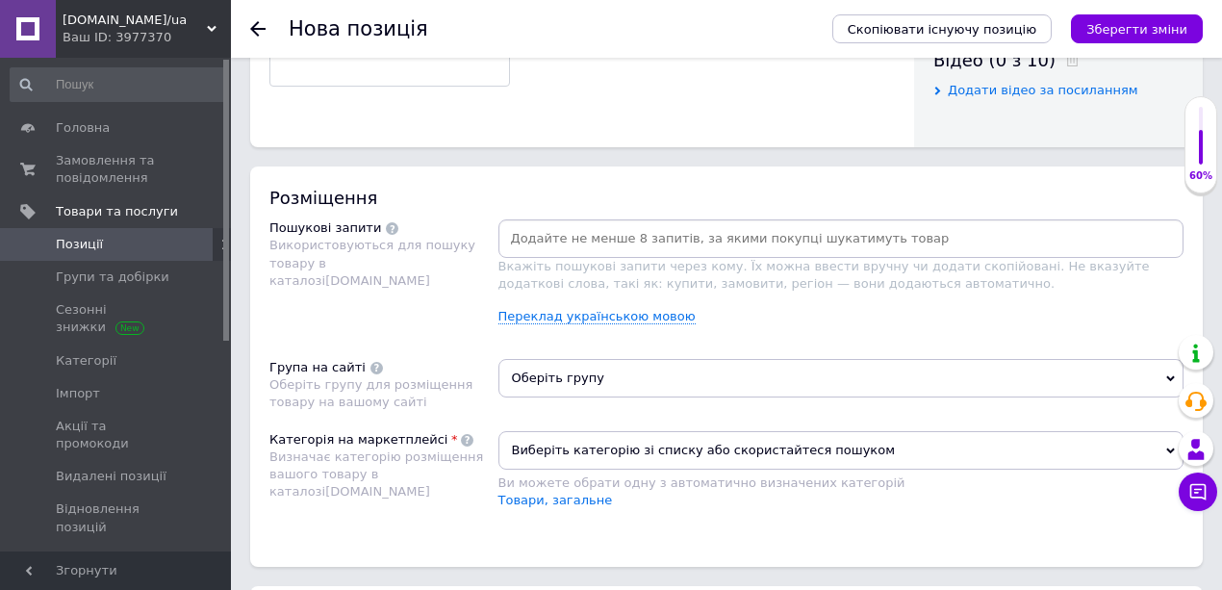
click at [544, 370] on span "Оберіть групу" at bounding box center [841, 378] width 686 height 38
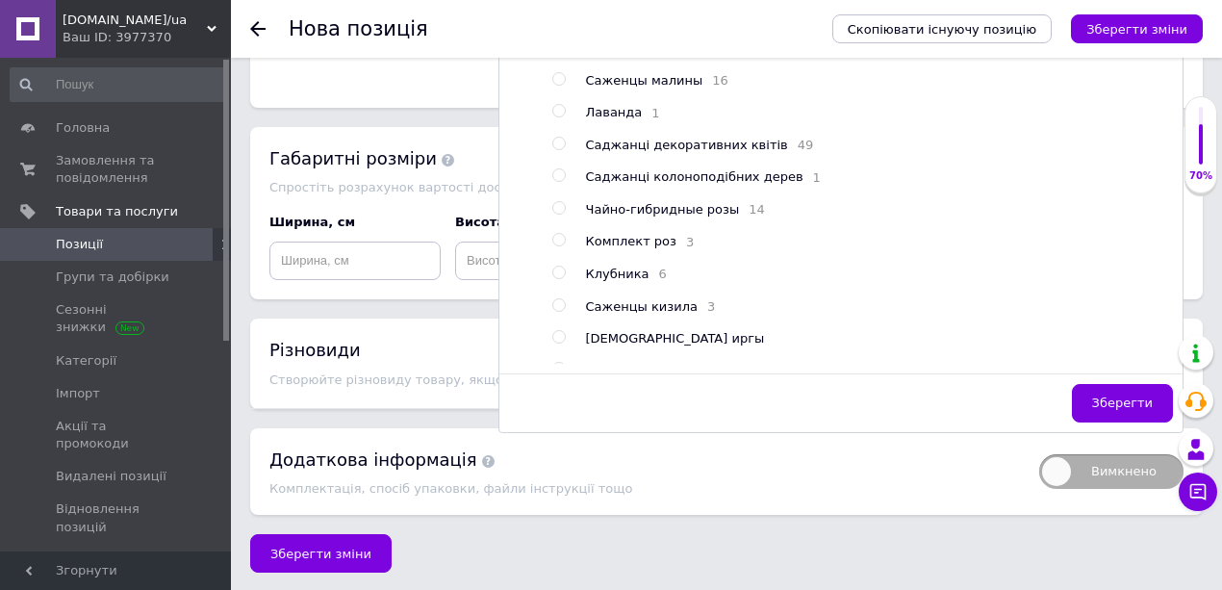
scroll to position [846, 0]
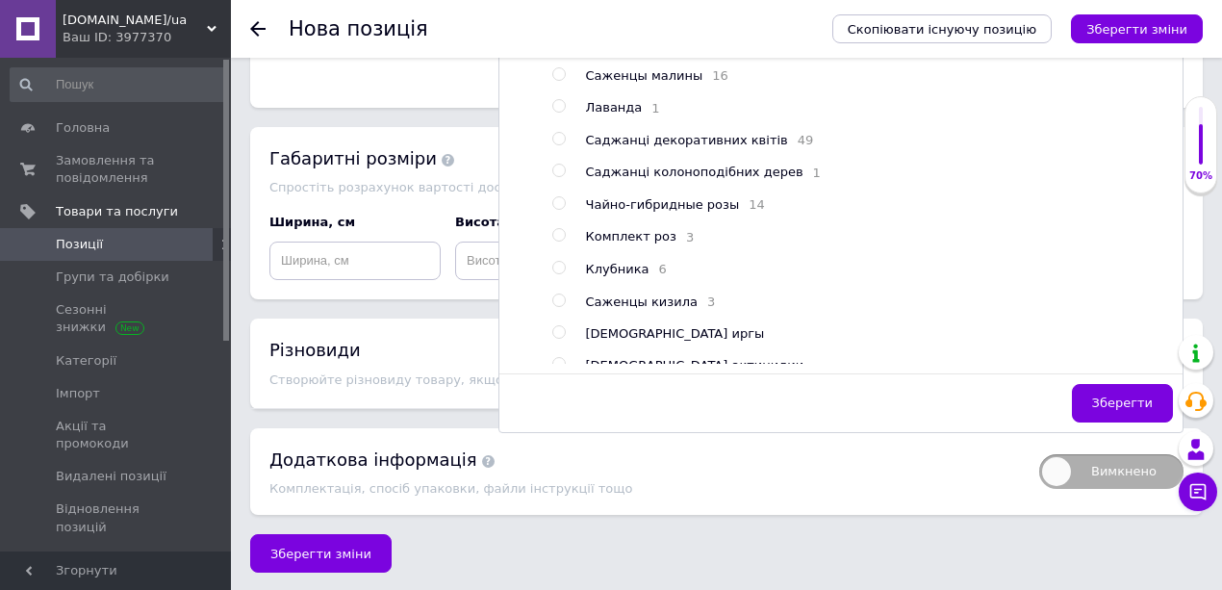
click at [558, 145] on input "radio" at bounding box center [558, 139] width 13 height 13
radio input "true"
click at [1114, 395] on span "Зберегти" at bounding box center [1122, 402] width 61 height 14
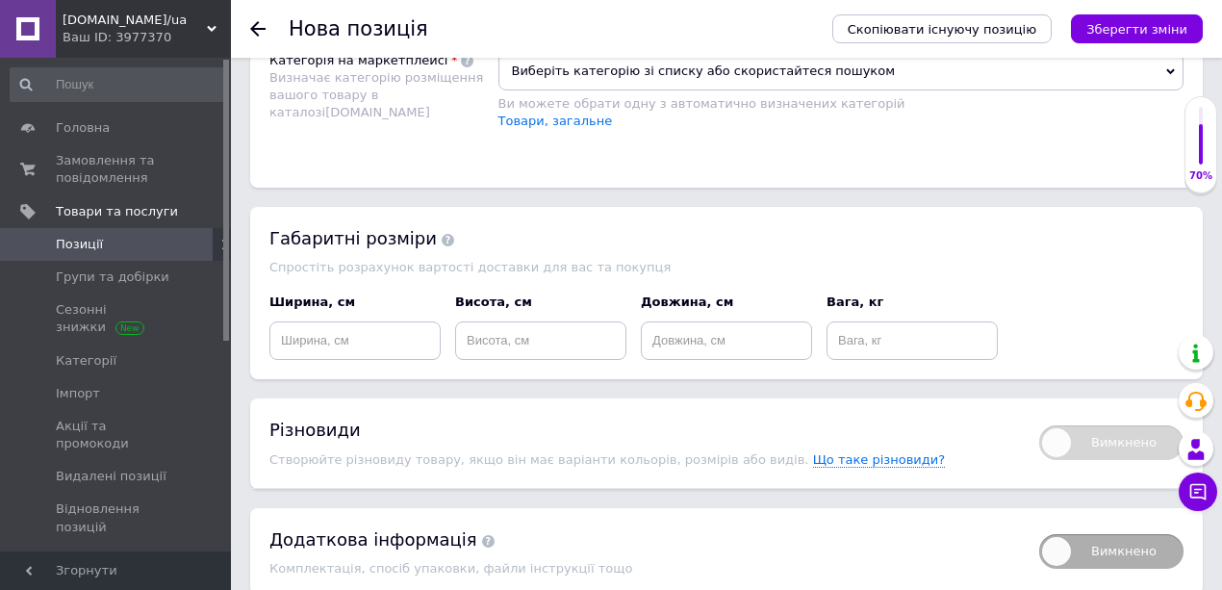
scroll to position [1270, 0]
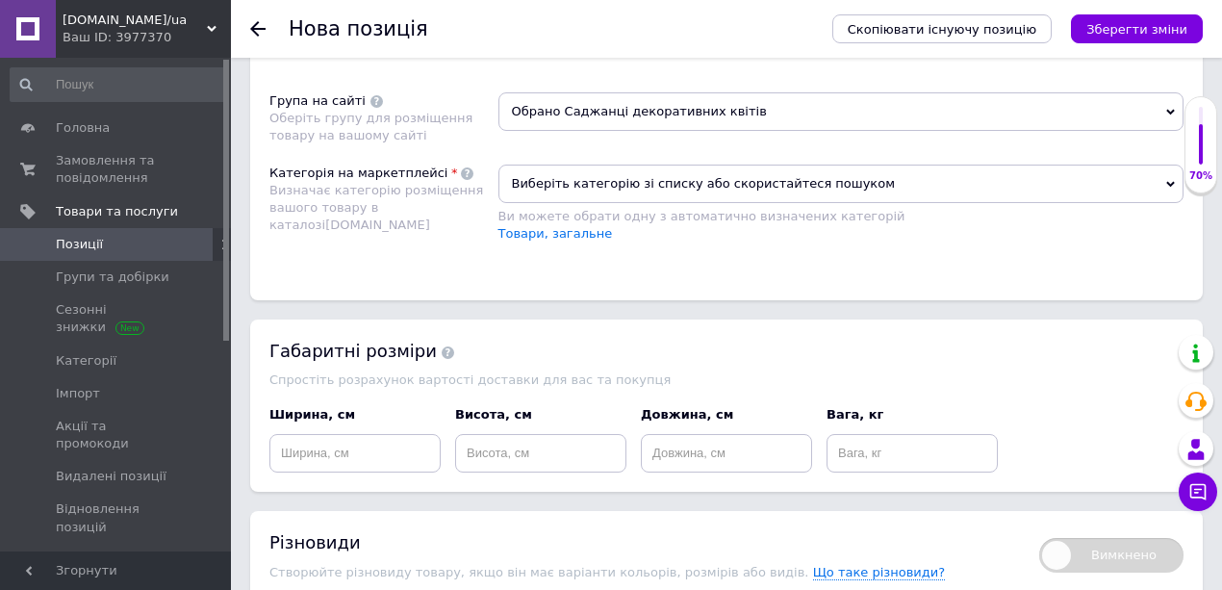
click at [544, 169] on span "Виберіть категорію зі списку або скористайтеся пошуком" at bounding box center [841, 184] width 686 height 38
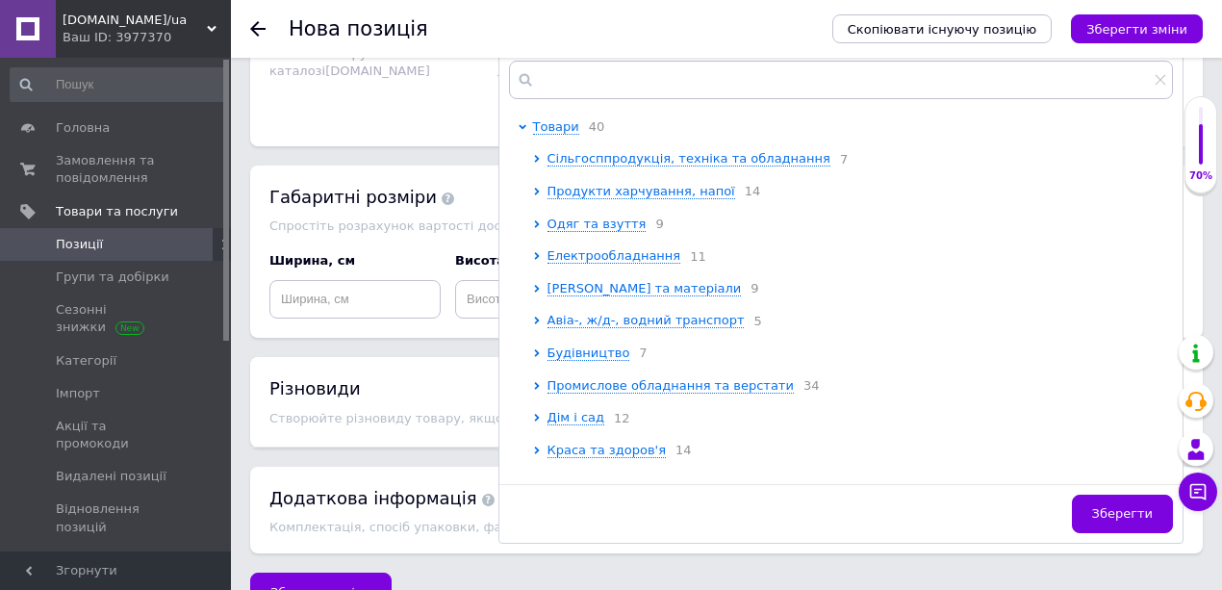
scroll to position [1462, 0]
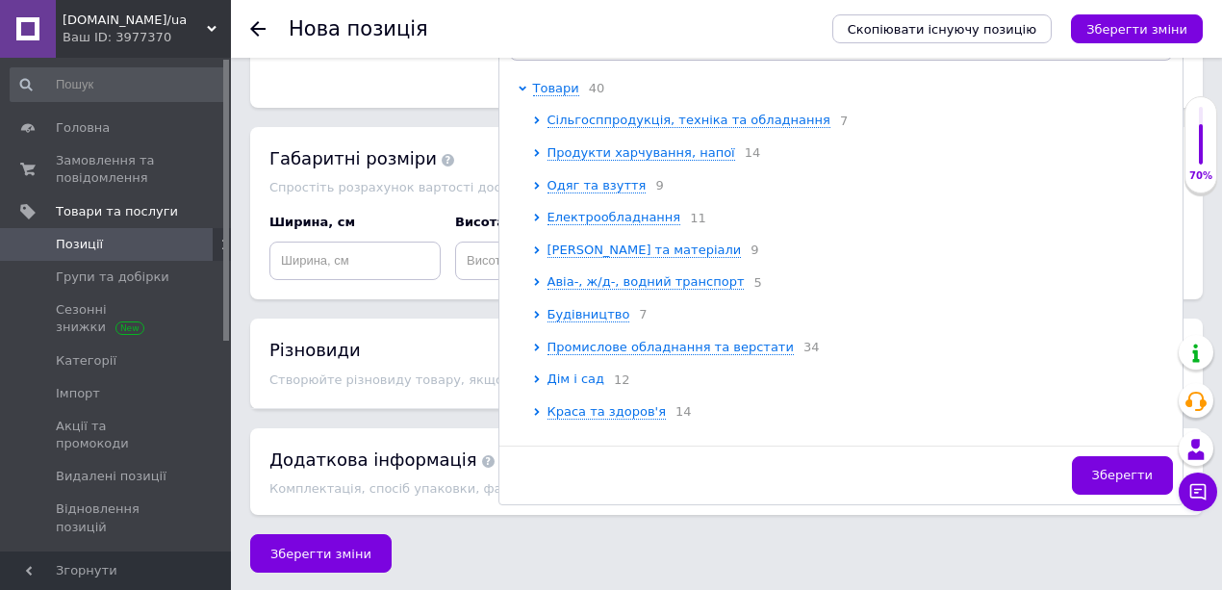
click at [572, 385] on span "Дім і сад" at bounding box center [576, 378] width 58 height 14
click at [573, 416] on span "Сад" at bounding box center [574, 411] width 25 height 14
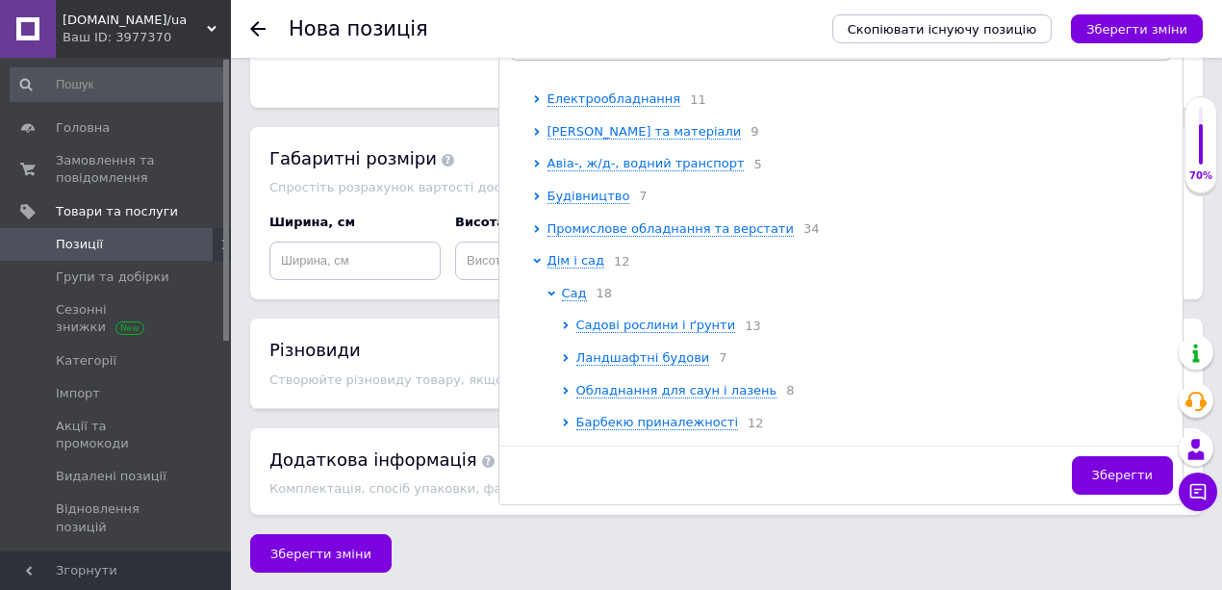
scroll to position [128, 0]
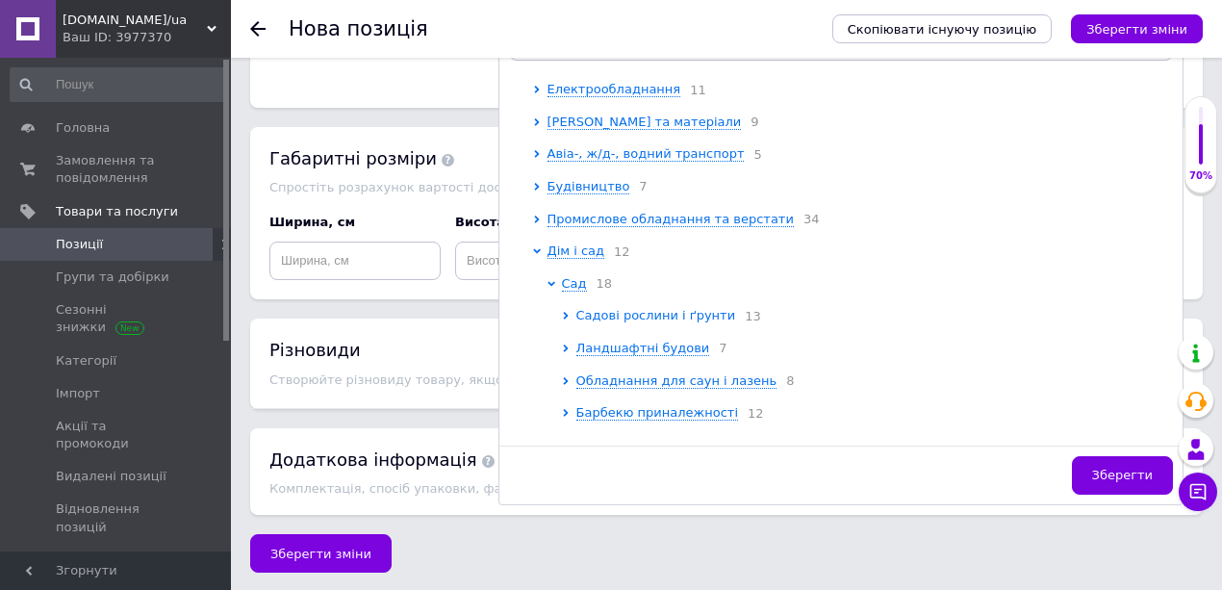
click at [633, 319] on span "Садові рослини і ґрунти" at bounding box center [656, 315] width 160 height 14
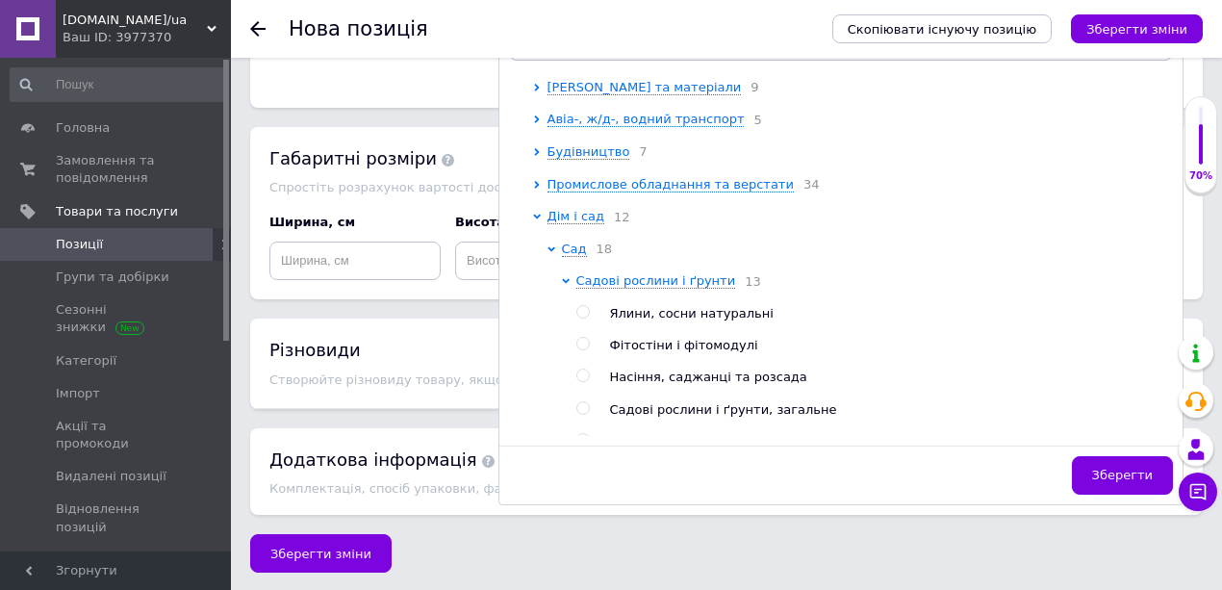
scroll to position [192, 0]
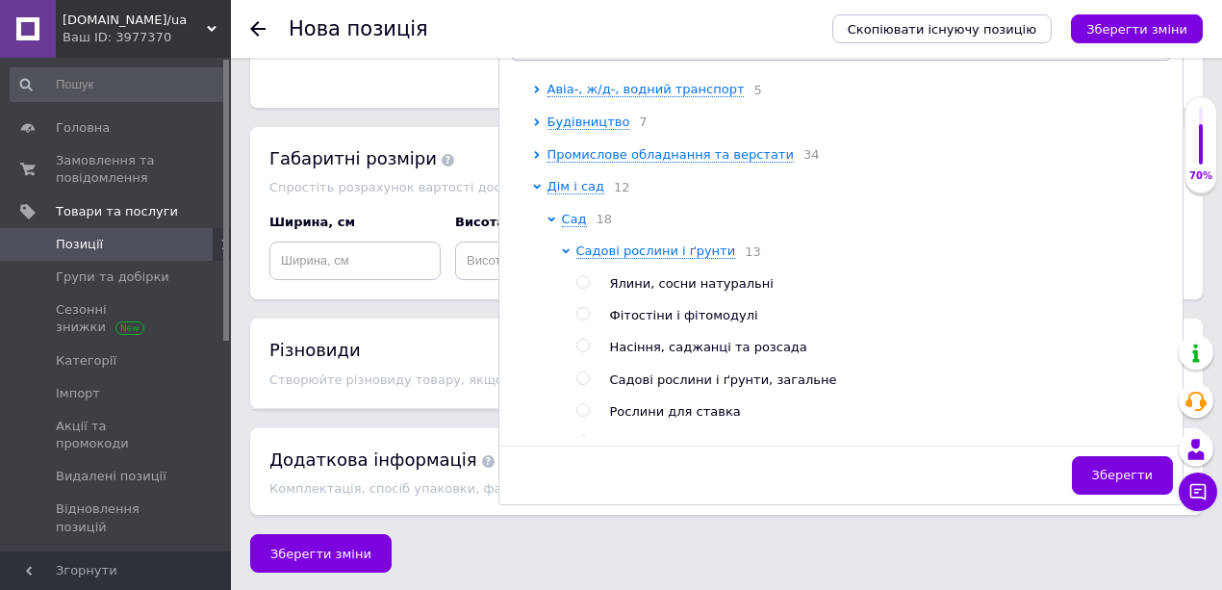
click at [584, 352] on input "radio" at bounding box center [582, 346] width 13 height 13
radio input "true"
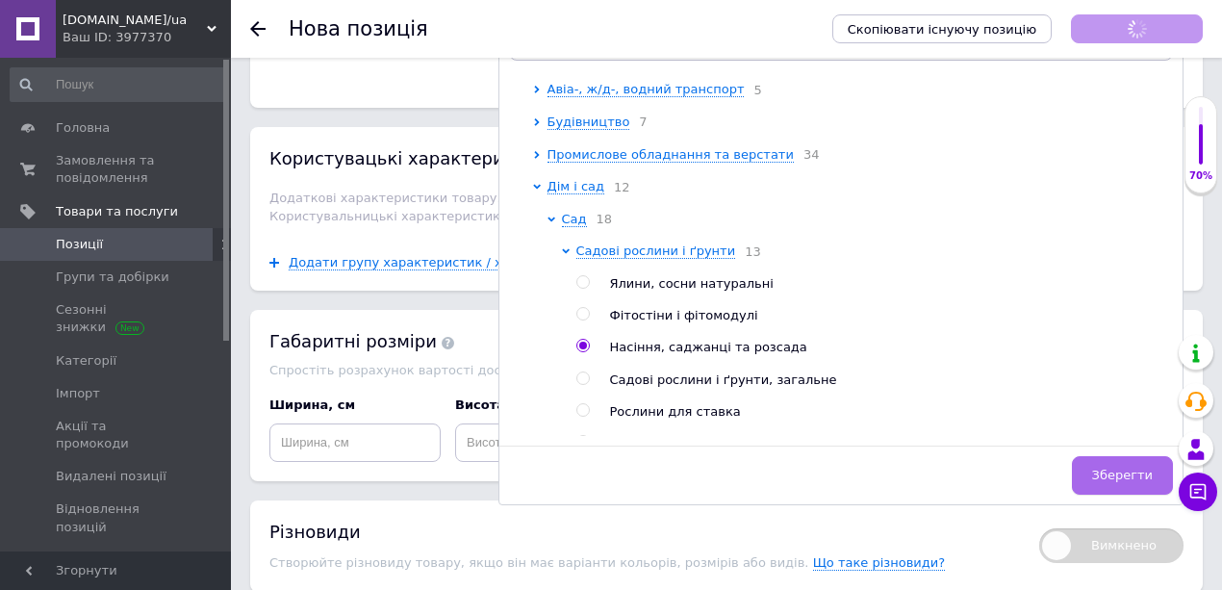
click at [1101, 468] on span "Зберегти" at bounding box center [1122, 475] width 61 height 14
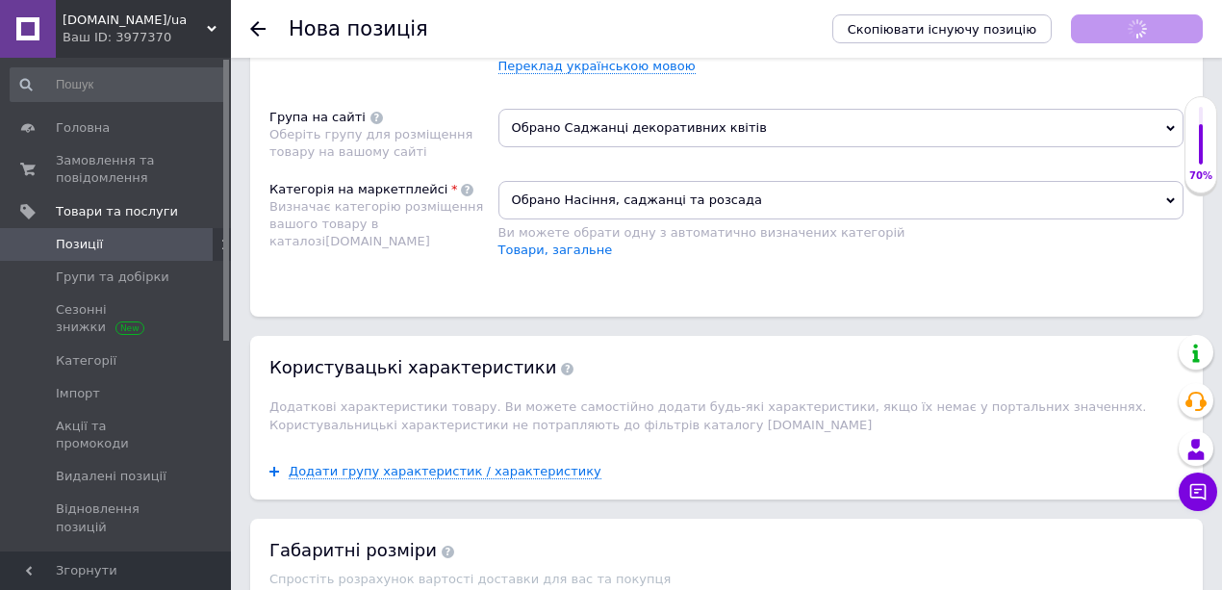
scroll to position [1206, 0]
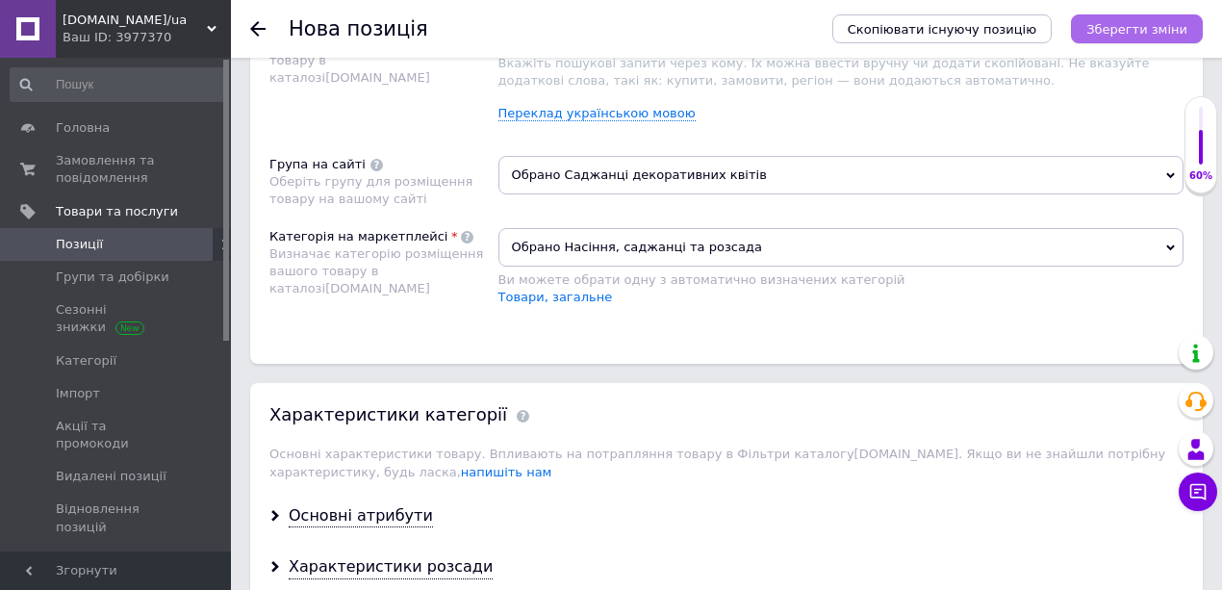
click at [1121, 27] on icon "Зберегти зміни" at bounding box center [1136, 29] width 101 height 14
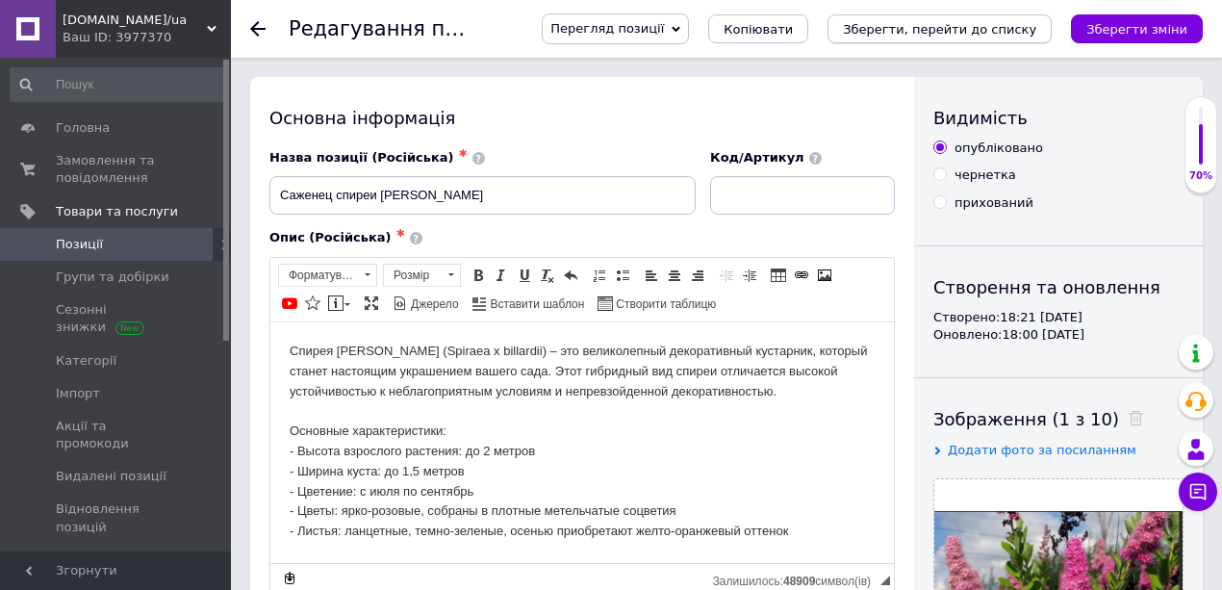
click at [935, 29] on icon "Зберегти, перейти до списку" at bounding box center [939, 29] width 193 height 14
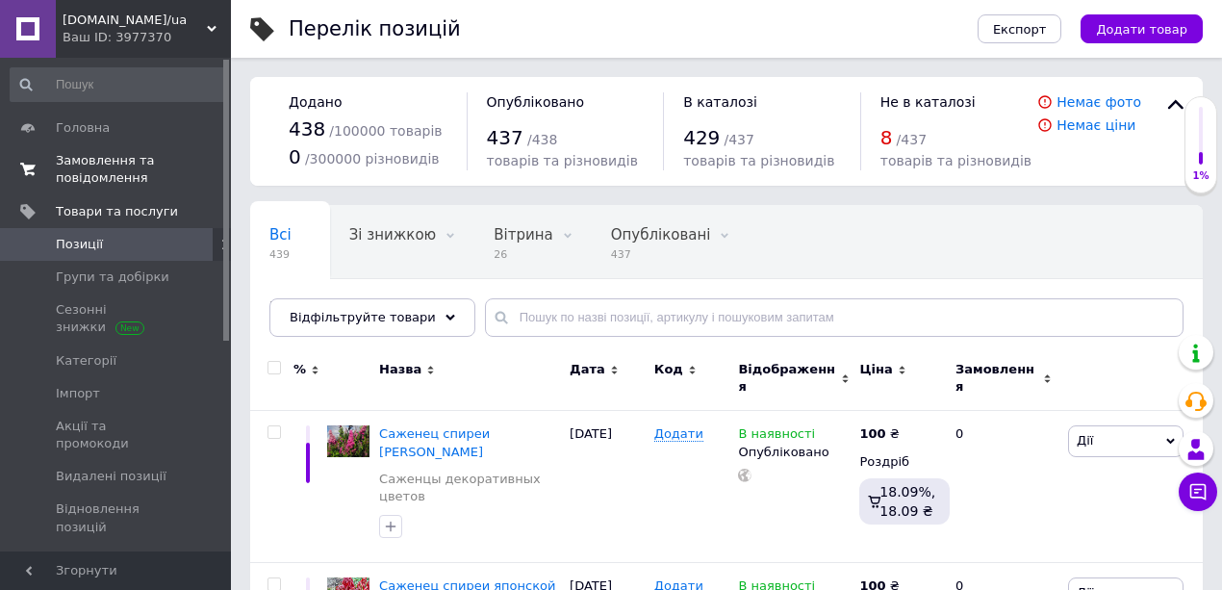
click at [97, 170] on span "Замовлення та повідомлення" at bounding box center [117, 169] width 122 height 35
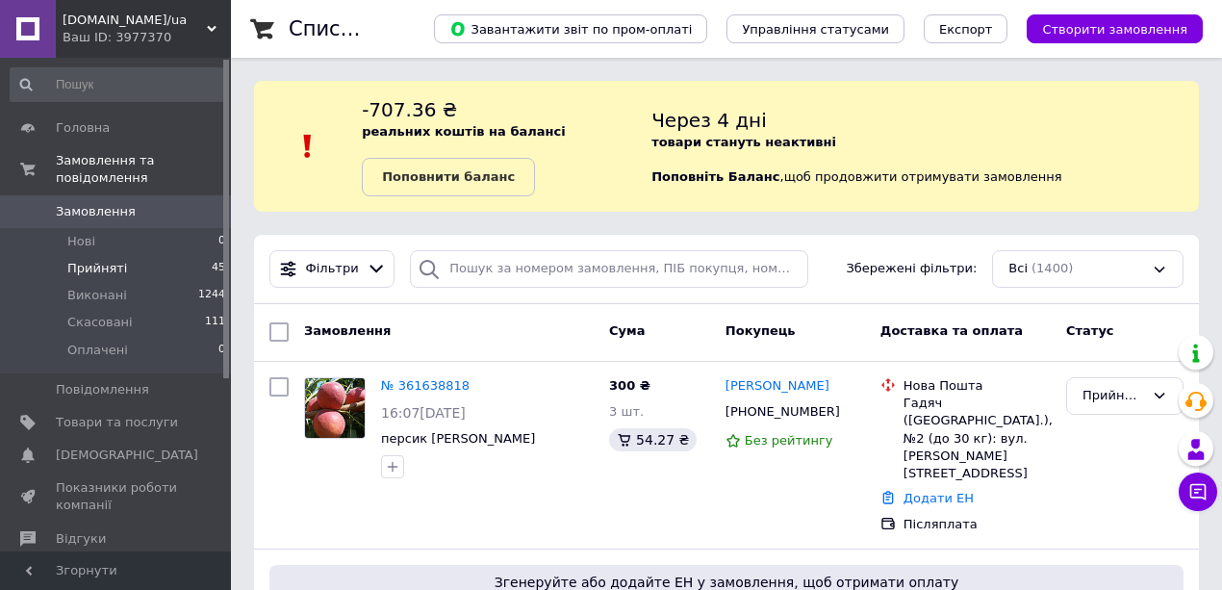
click at [109, 260] on span "Прийняті" at bounding box center [97, 268] width 60 height 17
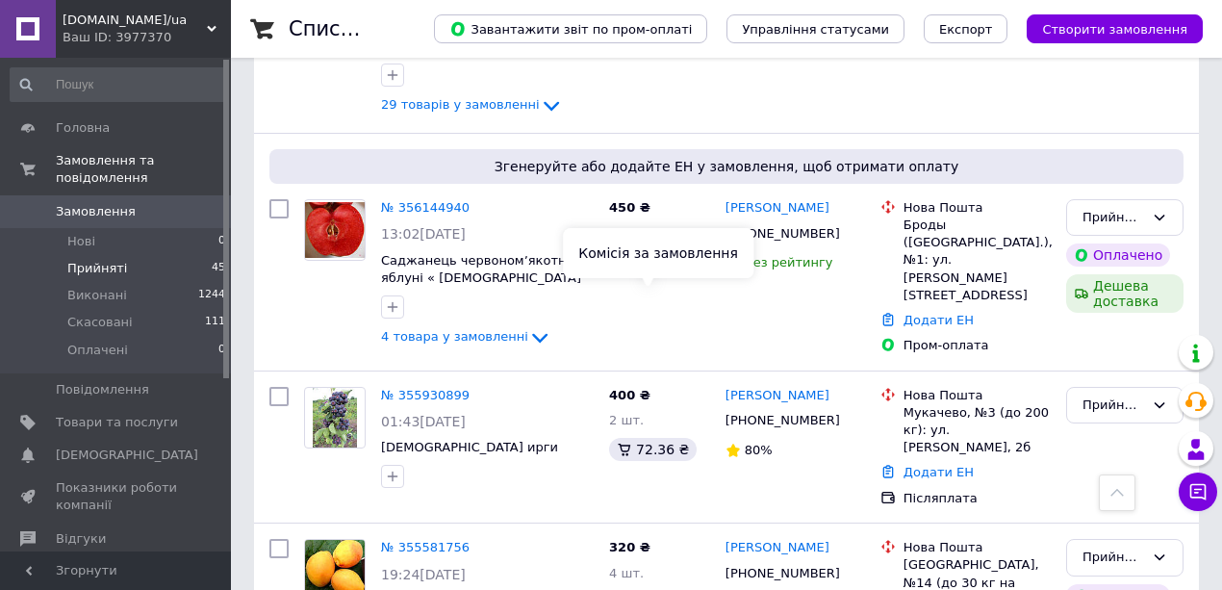
scroll to position [4489, 0]
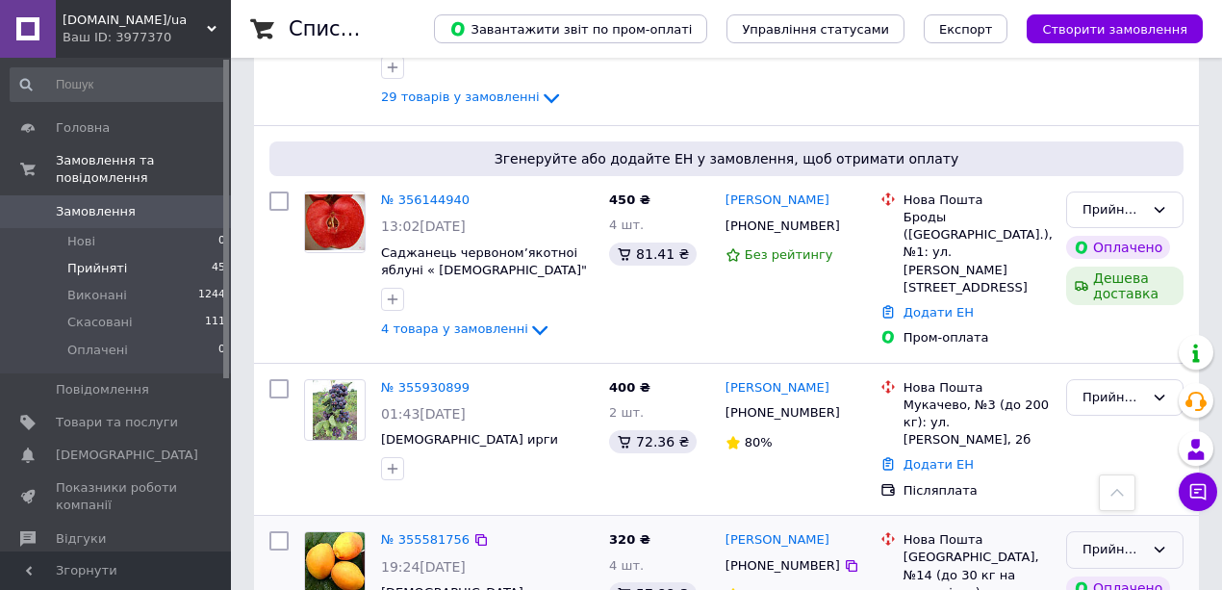
click at [1127, 540] on div "Прийнято" at bounding box center [1113, 550] width 62 height 20
click at [1110, 572] on li "Виконано" at bounding box center [1124, 590] width 115 height 36
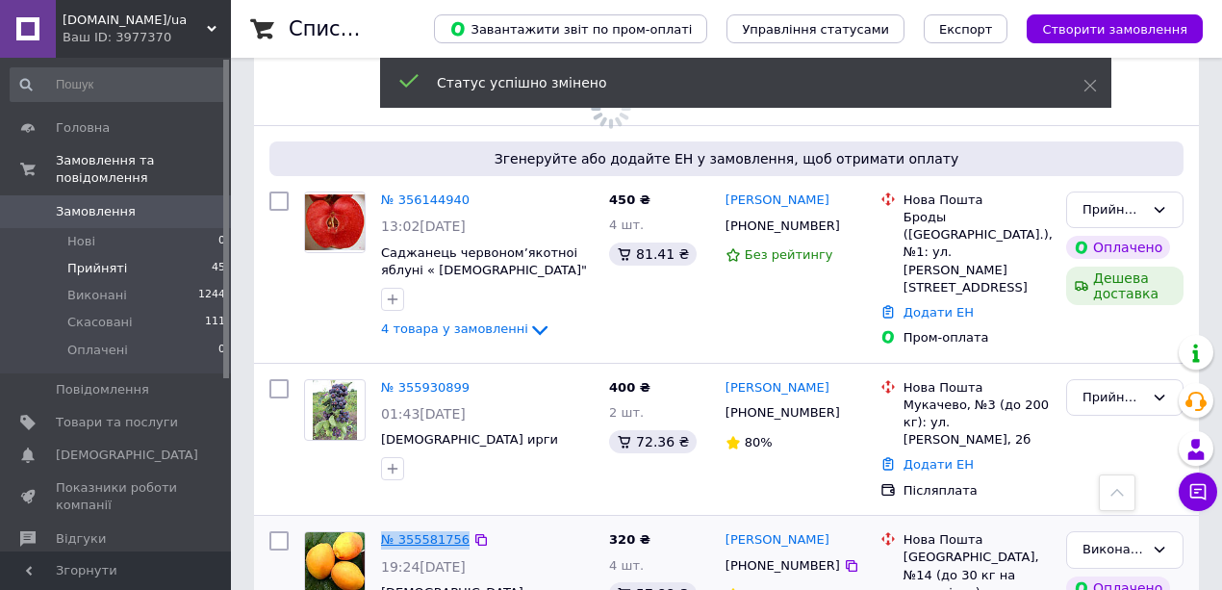
drag, startPoint x: 460, startPoint y: 239, endPoint x: 382, endPoint y: 241, distance: 78.0
click at [382, 529] on div "№ 355581756" at bounding box center [425, 540] width 92 height 22
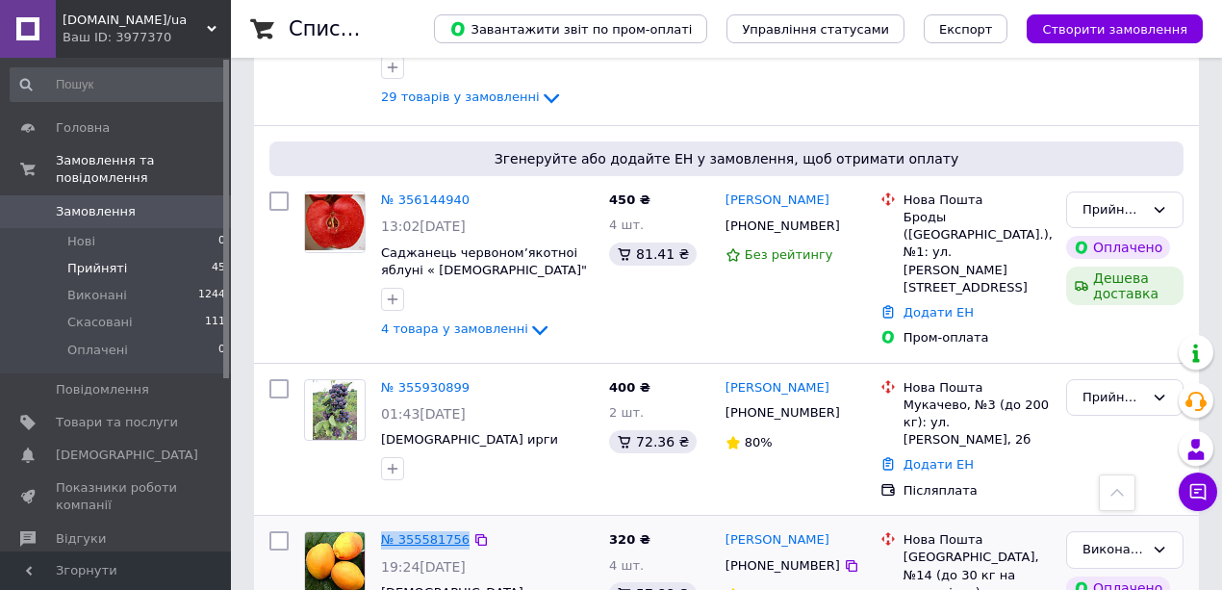
copy link "№ 355581756"
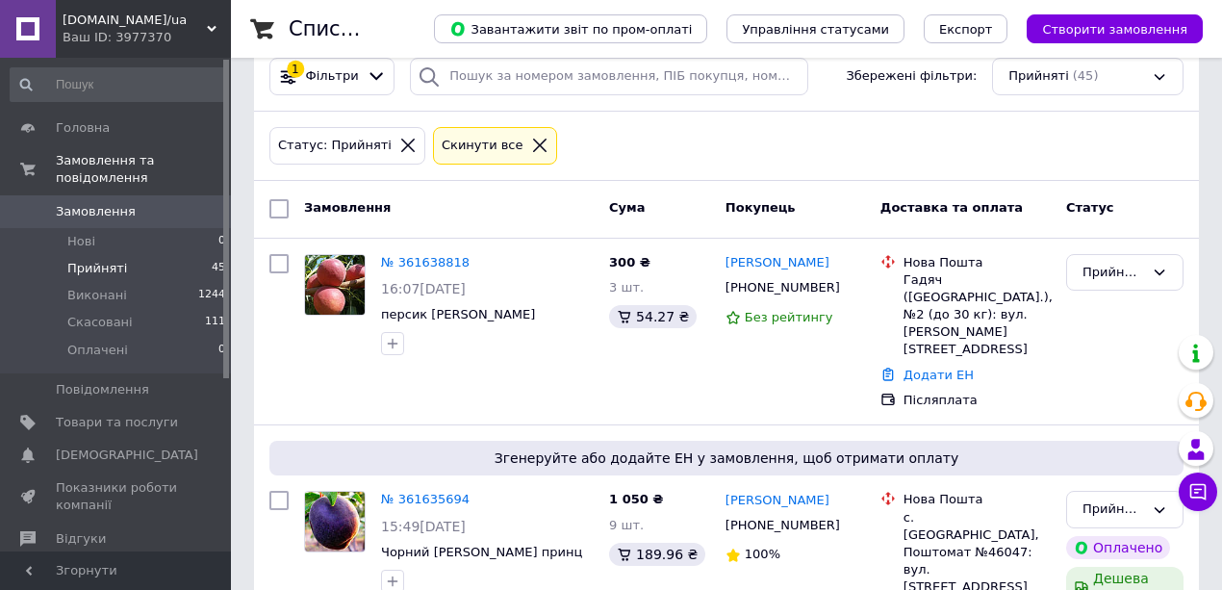
scroll to position [0, 0]
